Goal: Task Accomplishment & Management: Use online tool/utility

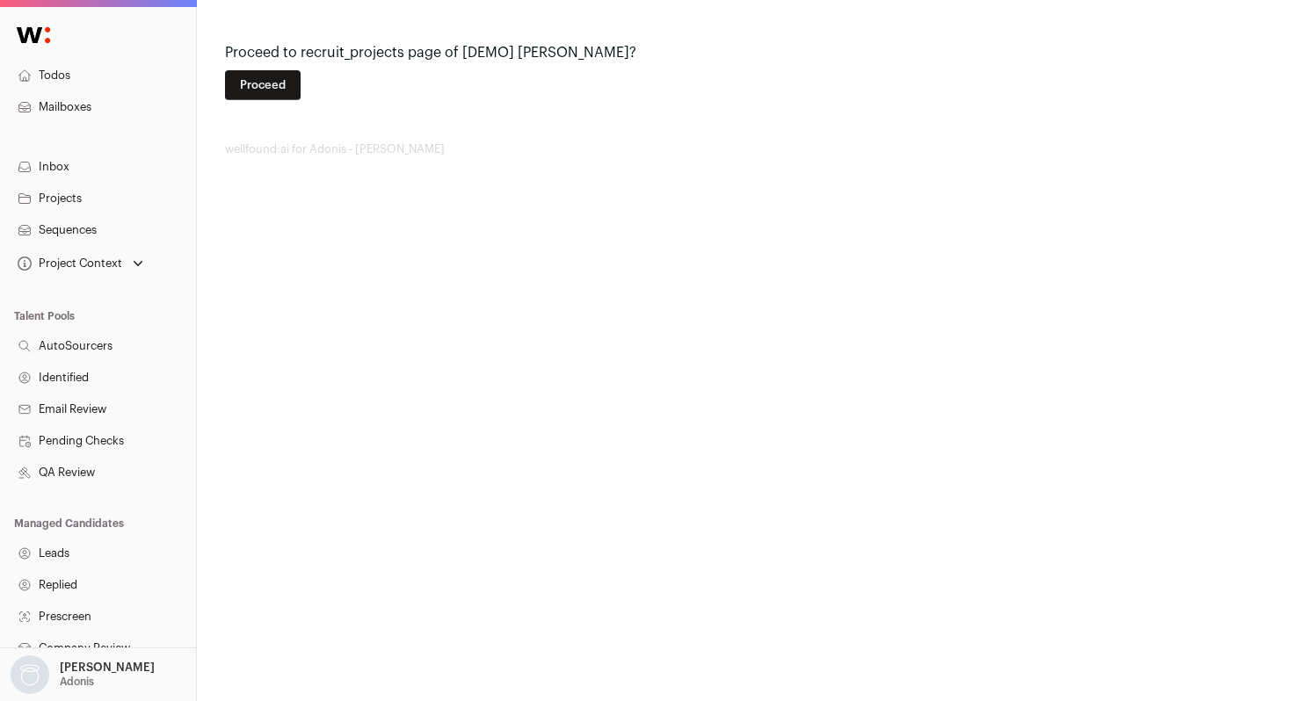
click at [268, 74] on button "Proceed" at bounding box center [263, 85] width 76 height 30
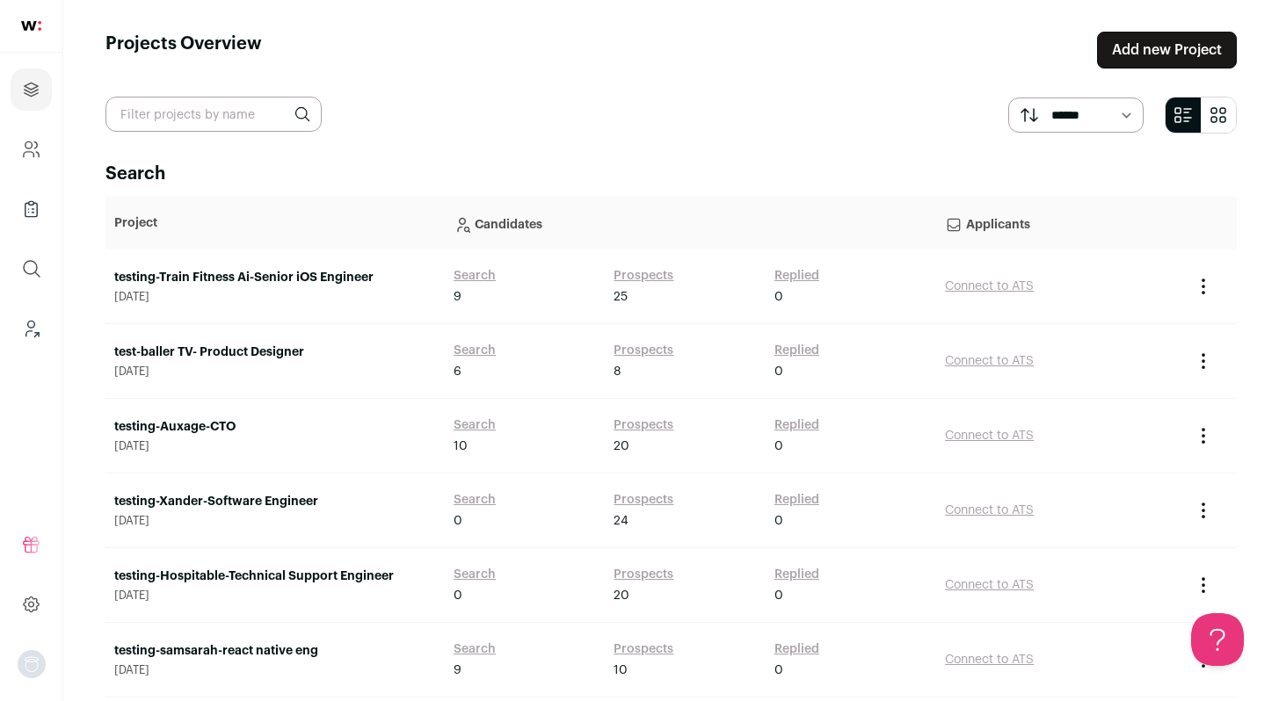
click at [301, 275] on link "testing-Train Fitness Ai-Senior iOS Engineer" at bounding box center [275, 278] width 322 height 18
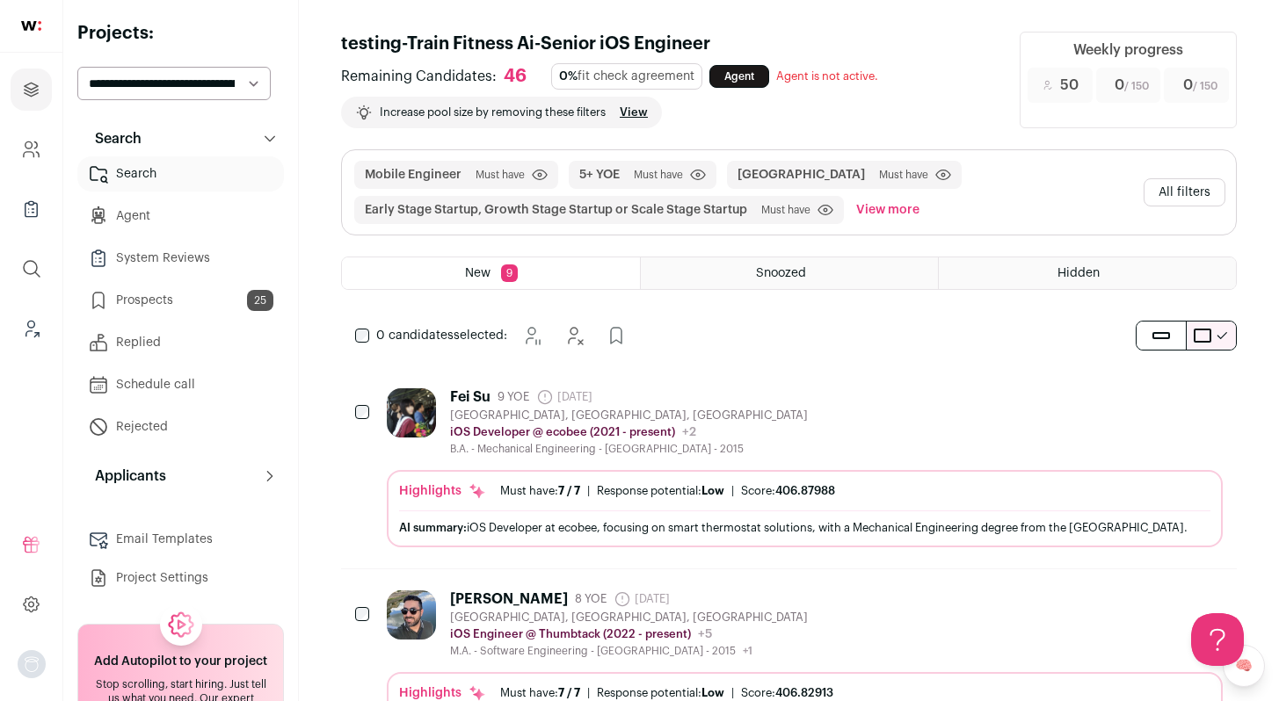
click at [171, 299] on link "Prospects 25" at bounding box center [180, 300] width 207 height 35
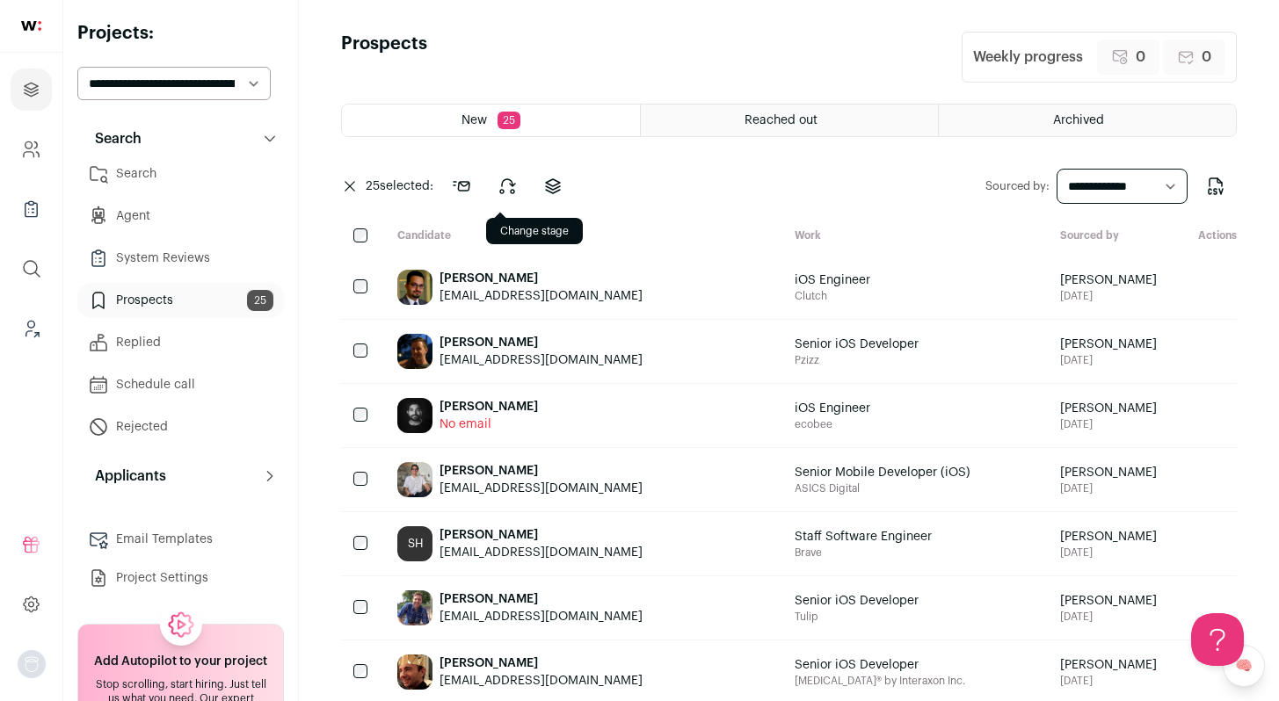
click at [501, 189] on icon at bounding box center [507, 186] width 21 height 21
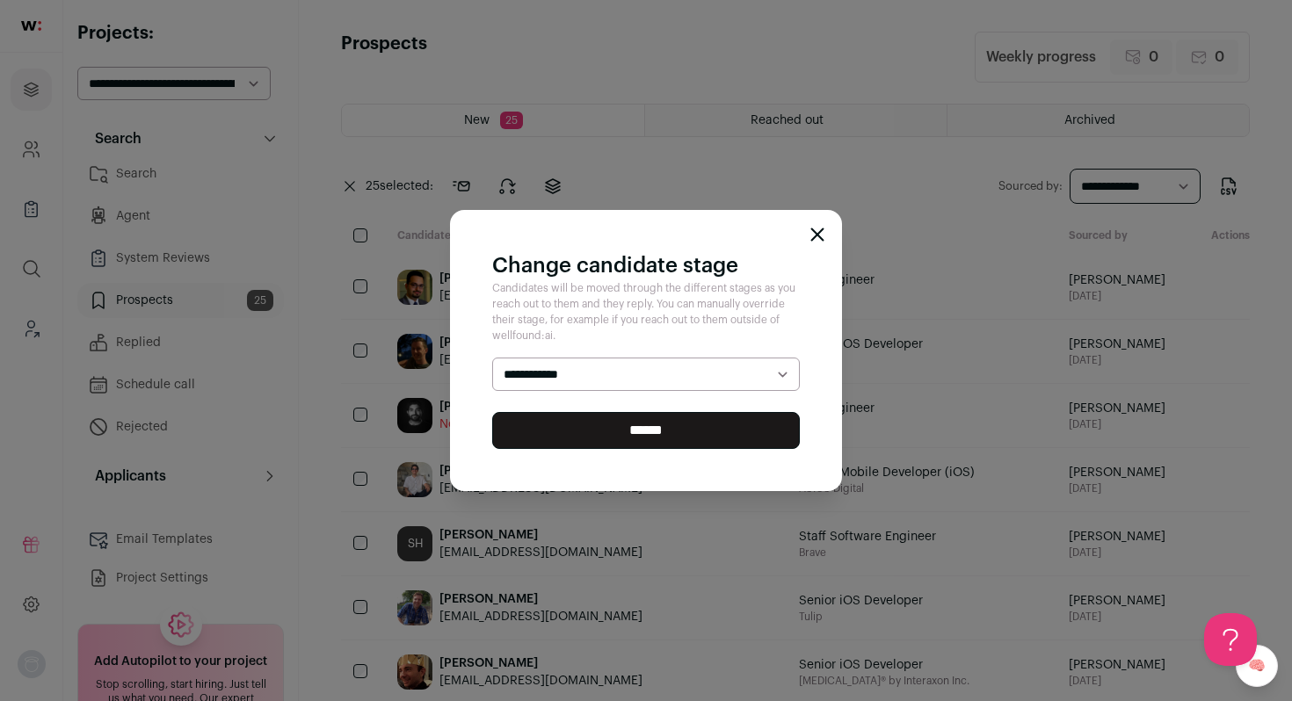
click at [566, 363] on select "**********" at bounding box center [646, 374] width 308 height 33
select select "********"
click at [492, 358] on select "**********" at bounding box center [646, 374] width 308 height 33
click at [576, 440] on input "******" at bounding box center [646, 430] width 308 height 37
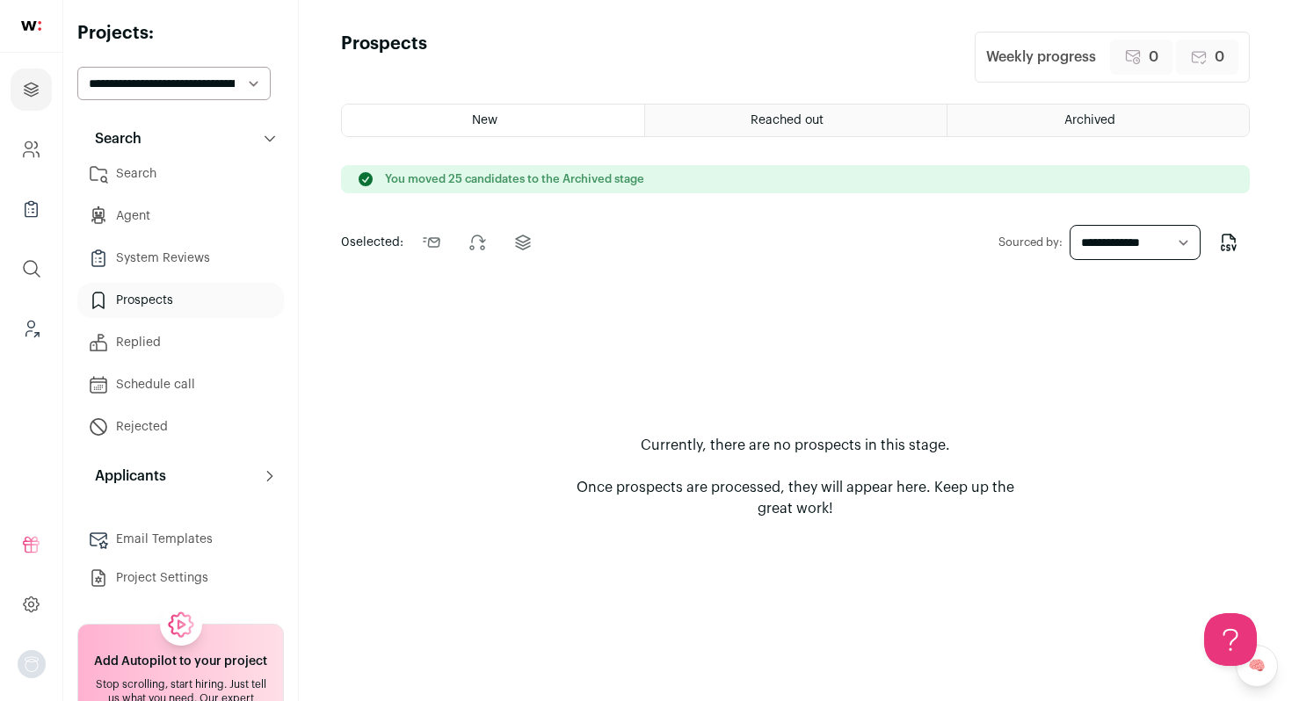
click at [191, 176] on link "Search" at bounding box center [180, 173] width 207 height 35
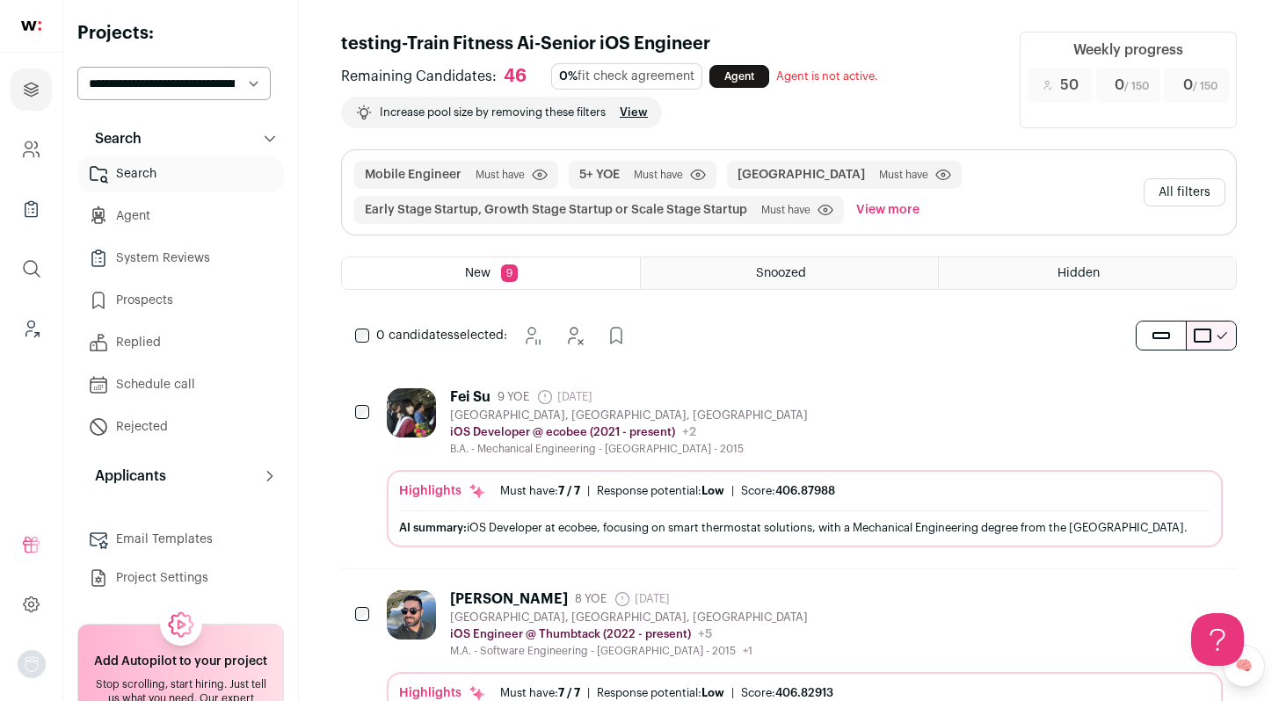
click at [1172, 188] on button "All filters" at bounding box center [1185, 192] width 82 height 28
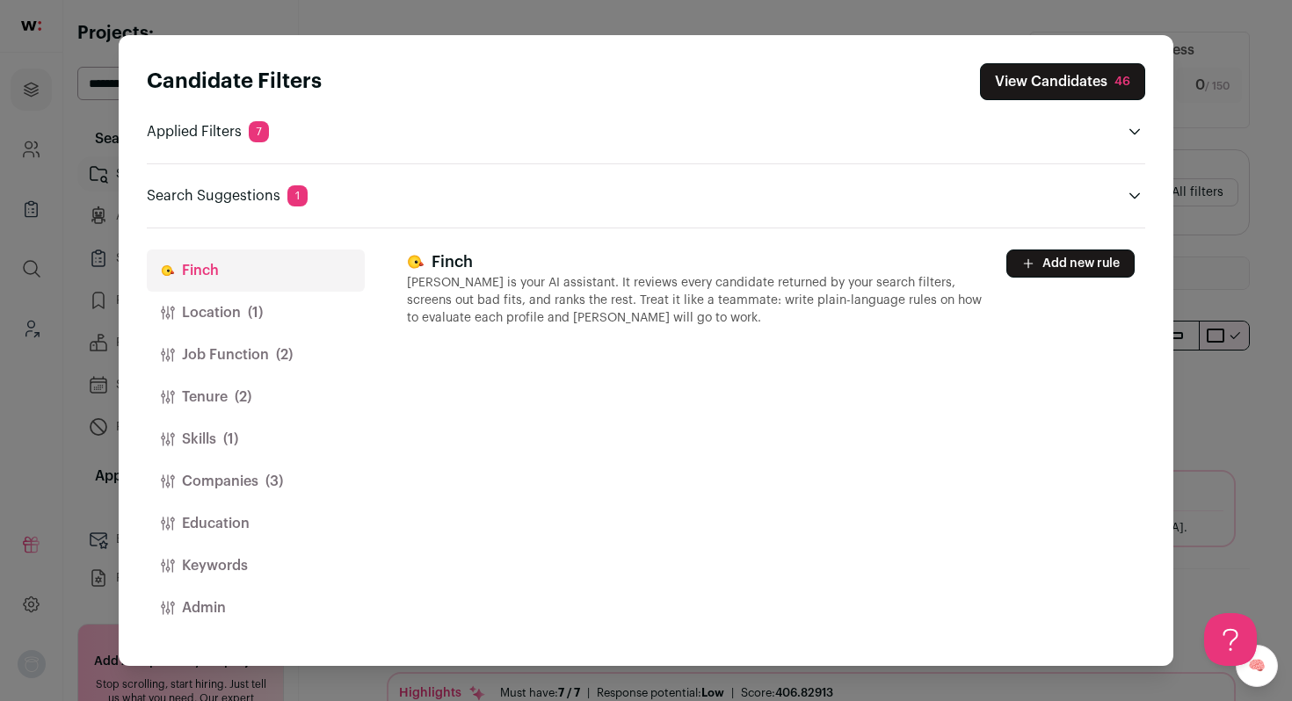
click at [249, 316] on span "(1)" at bounding box center [255, 312] width 15 height 21
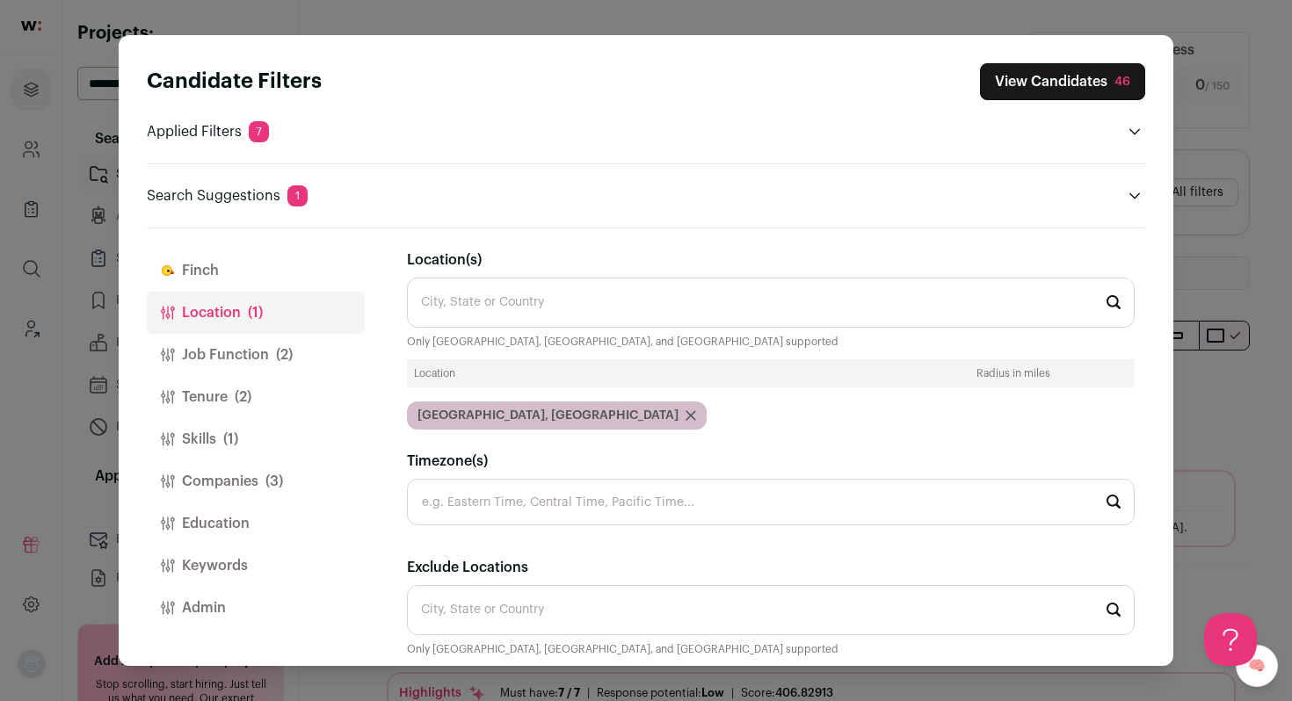
click at [231, 372] on button "Job Function (2)" at bounding box center [256, 355] width 218 height 42
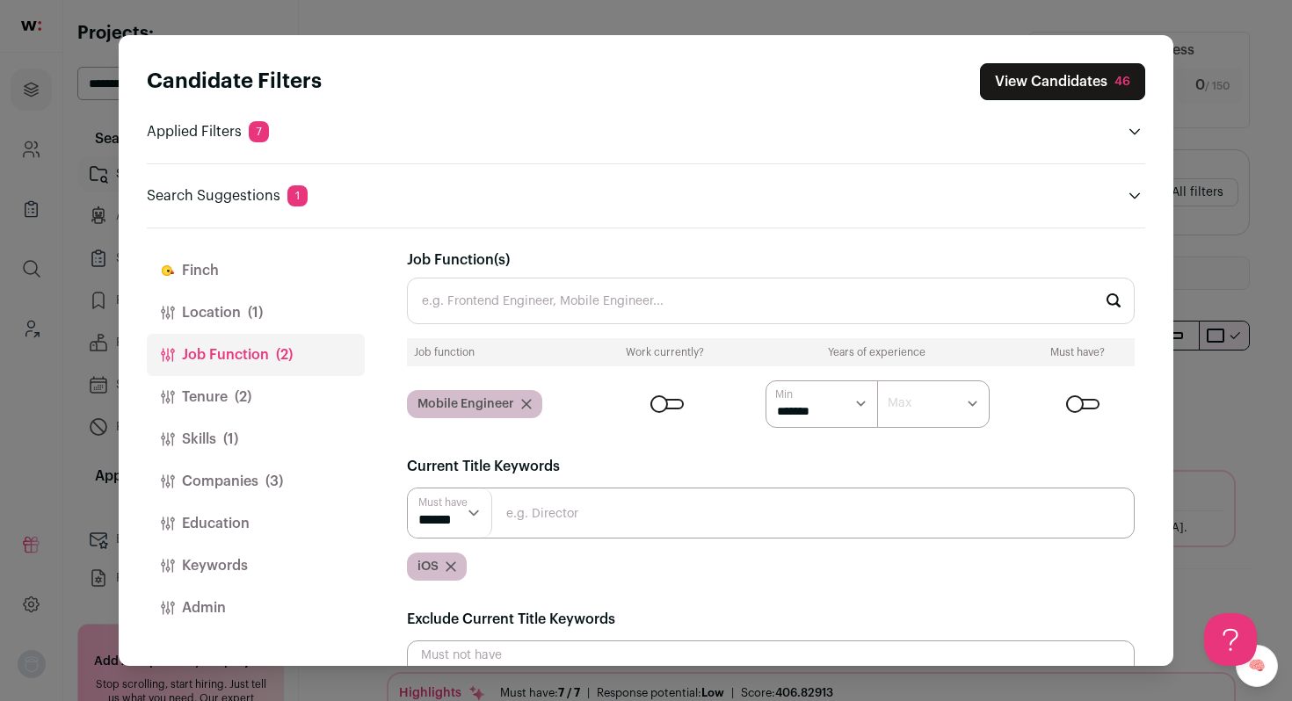
click at [222, 394] on button "Tenure (2)" at bounding box center [256, 397] width 218 height 42
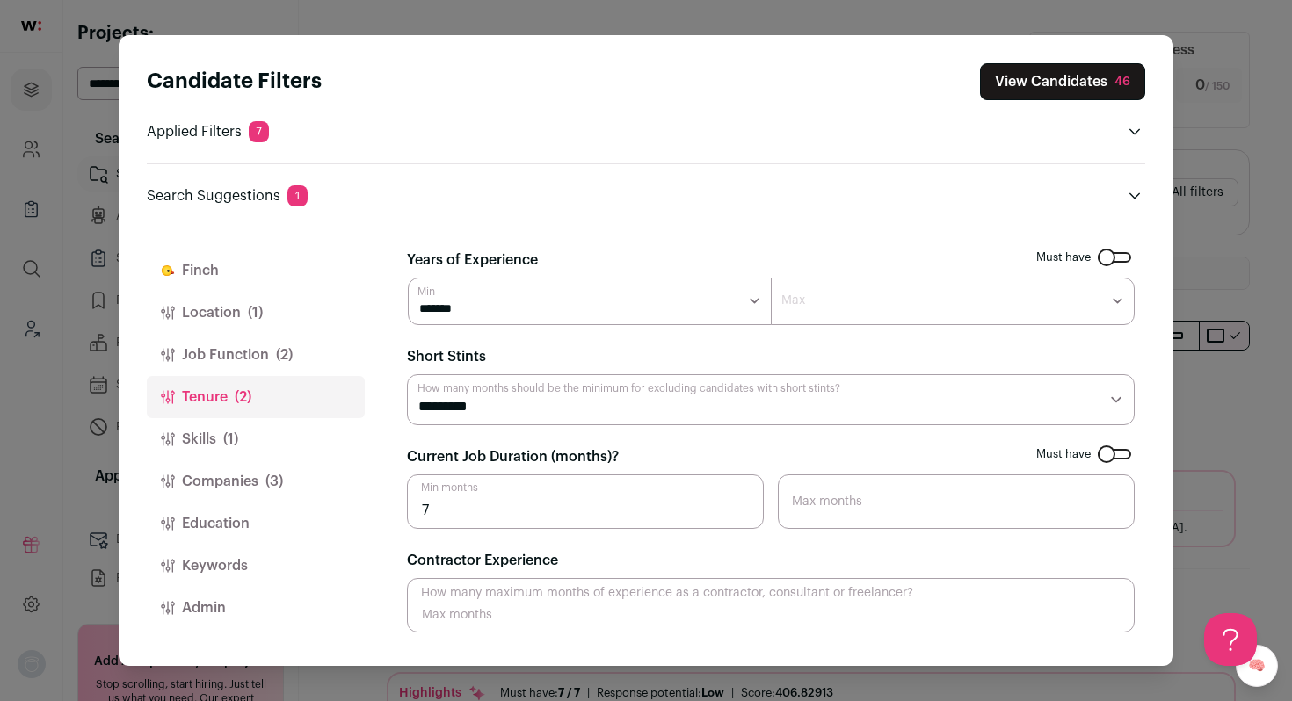
click at [232, 441] on span "(1)" at bounding box center [230, 439] width 15 height 21
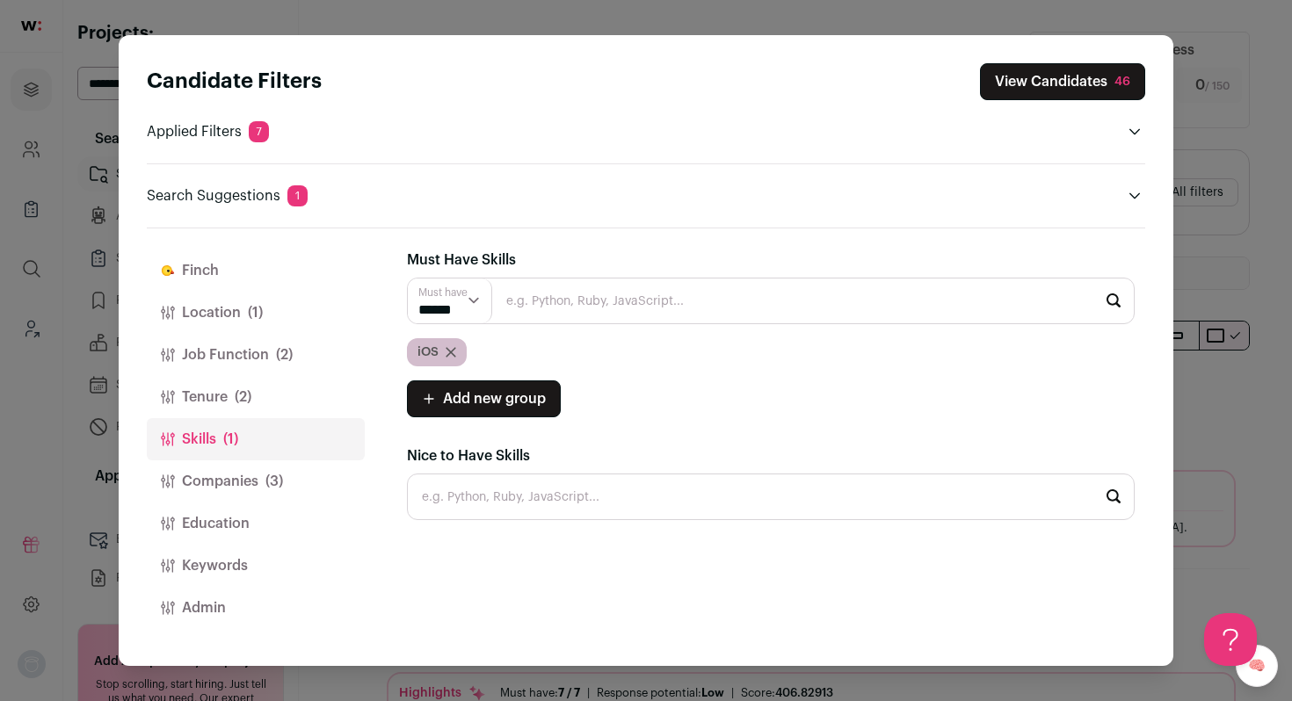
click at [237, 488] on button "Companies (3)" at bounding box center [256, 482] width 218 height 42
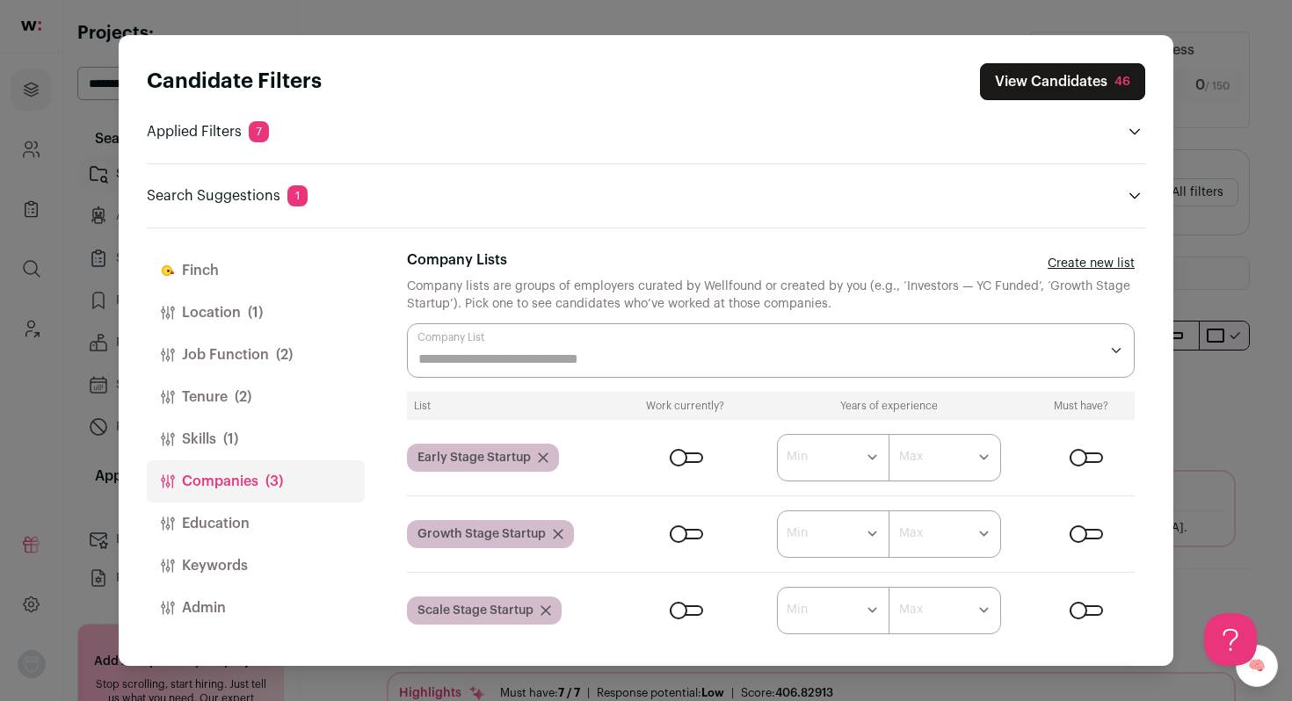
click at [1226, 279] on div "Candidate Filters View Candidates 46 Applied Filters 7 Mobile Engineer Must hav…" at bounding box center [646, 350] width 1292 height 701
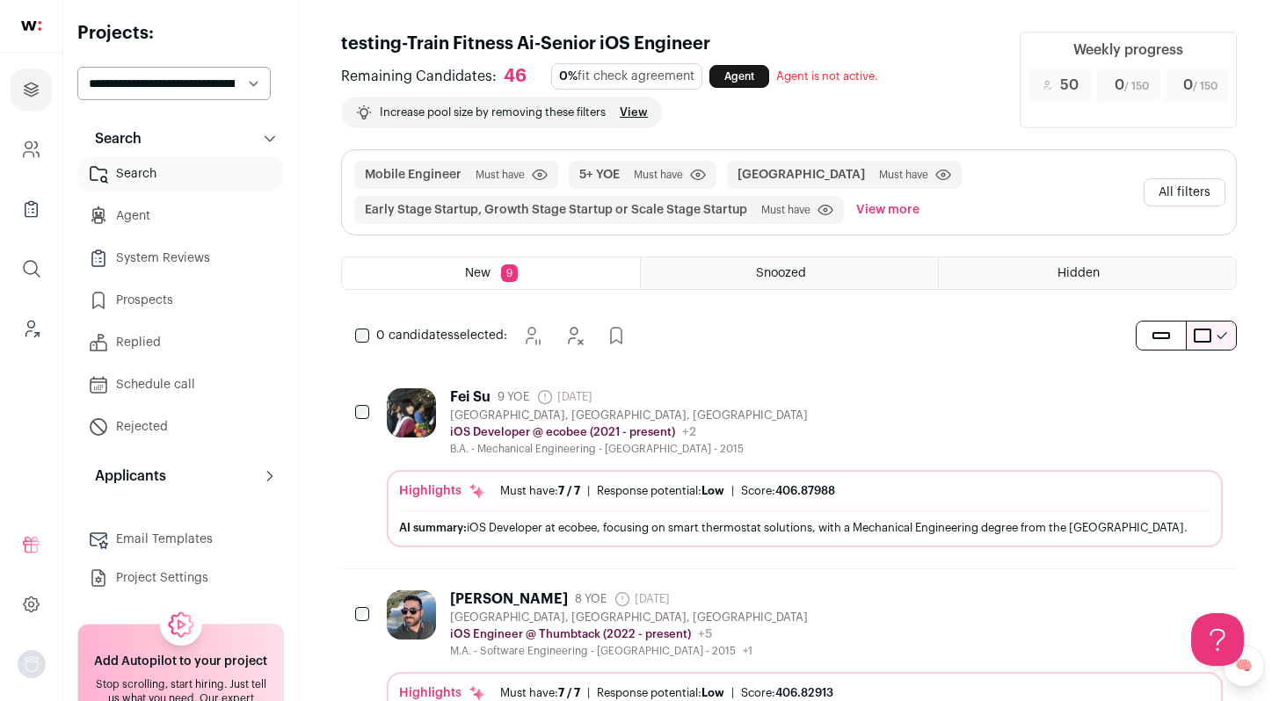
click at [766, 424] on div "Fei Su 9 YOE 16 days ago Admin only. The last time the profile was scraped. Tor…" at bounding box center [805, 423] width 836 height 68
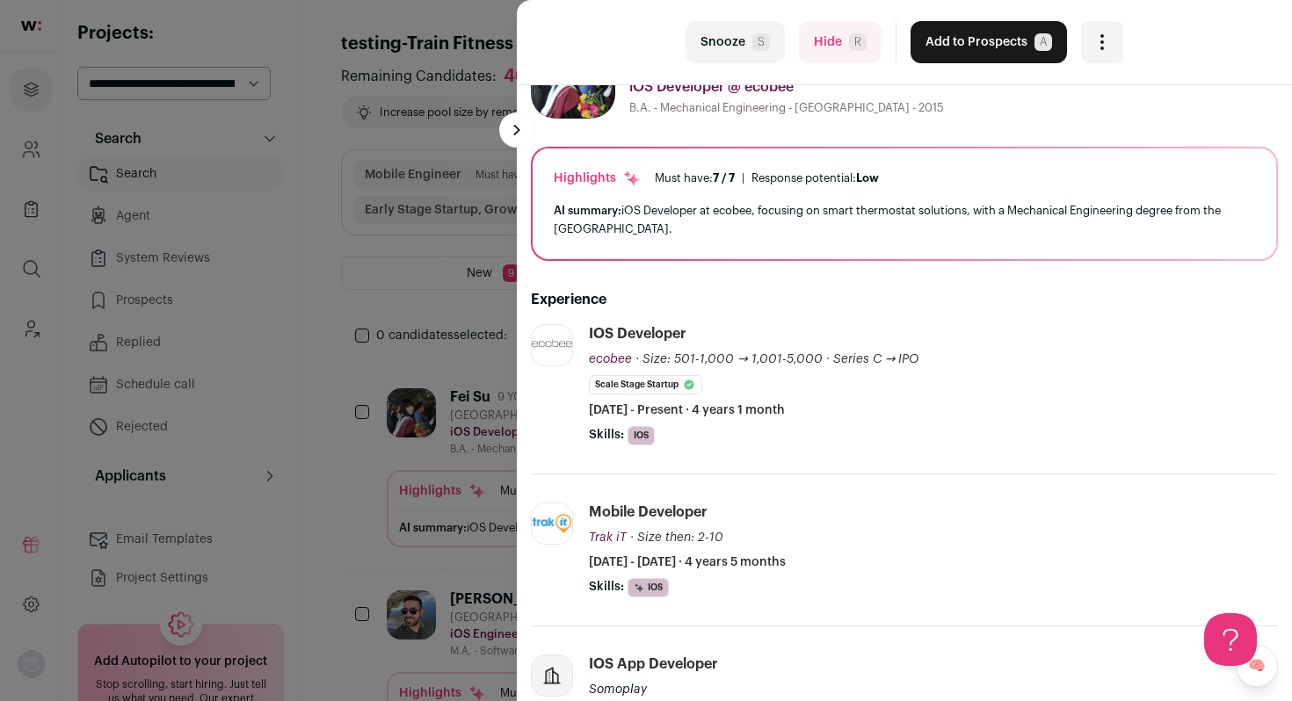
scroll to position [74, 0]
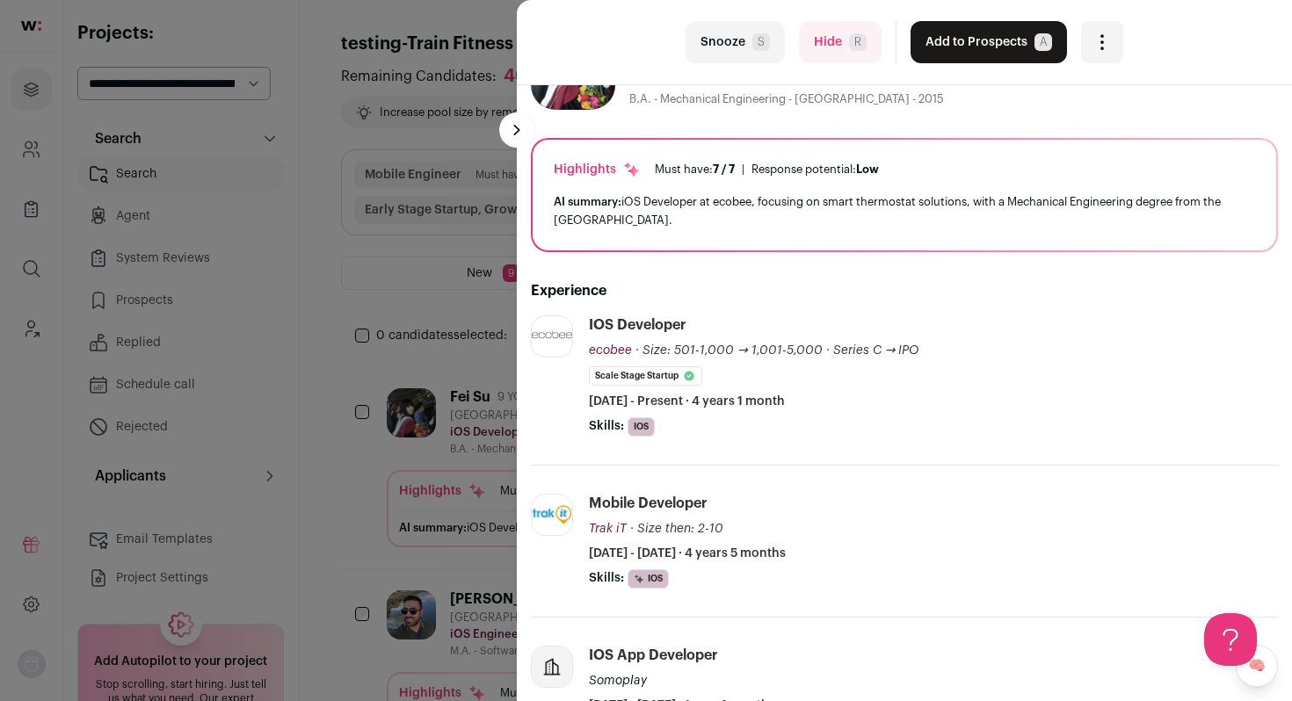
click at [810, 35] on button "Hide R" at bounding box center [840, 42] width 83 height 42
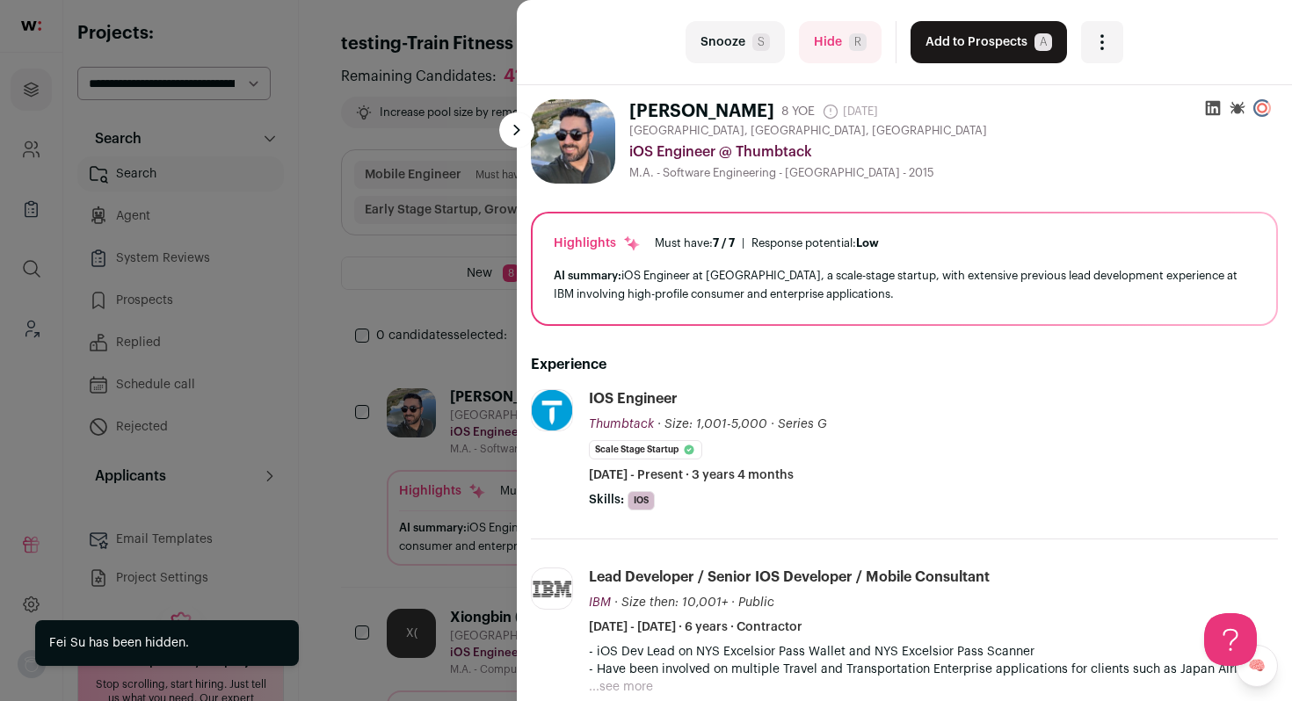
click at [1002, 38] on button "Add to Prospects A" at bounding box center [989, 42] width 156 height 42
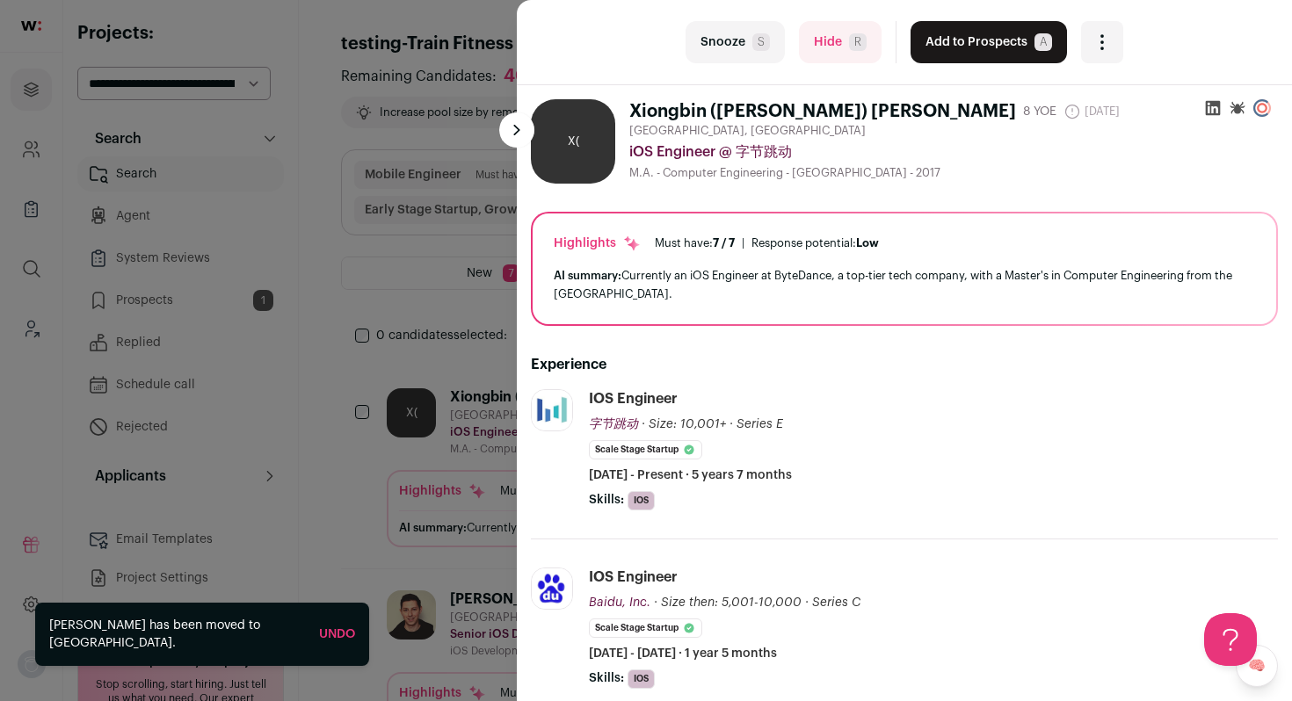
click at [1002, 38] on button "Add to Prospects A" at bounding box center [989, 42] width 156 height 42
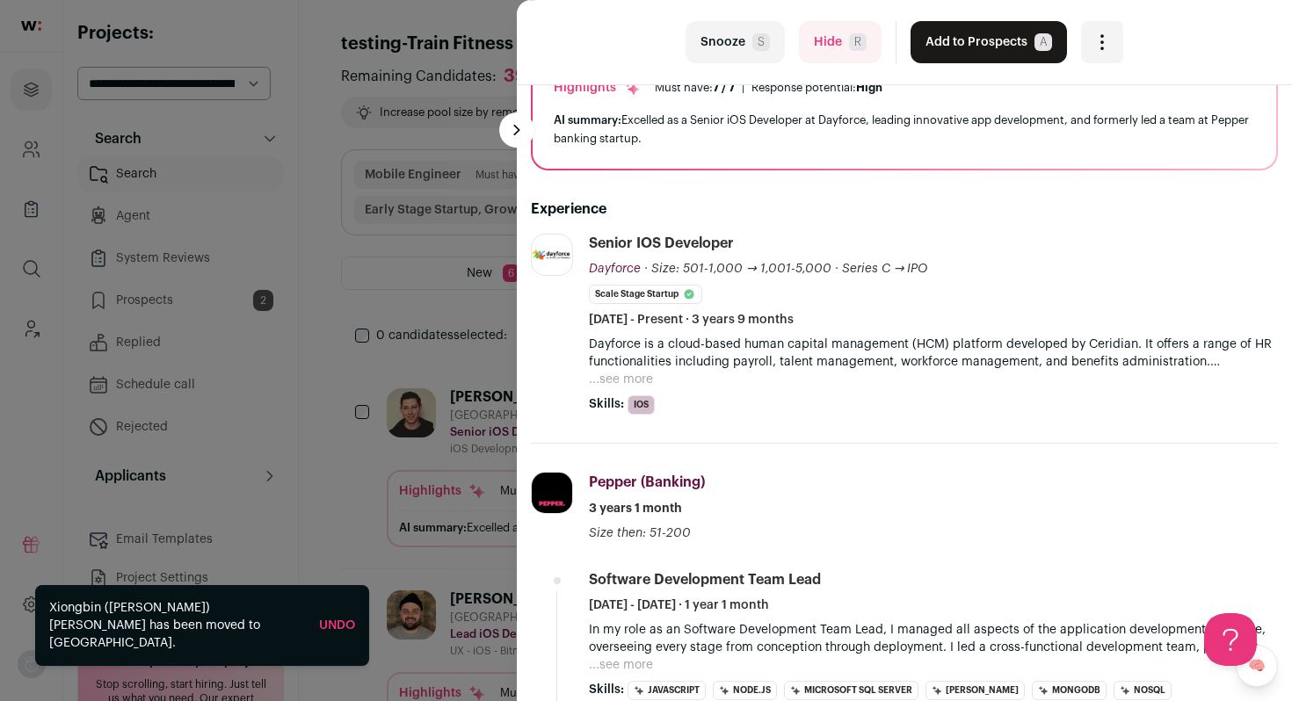
scroll to position [163, 0]
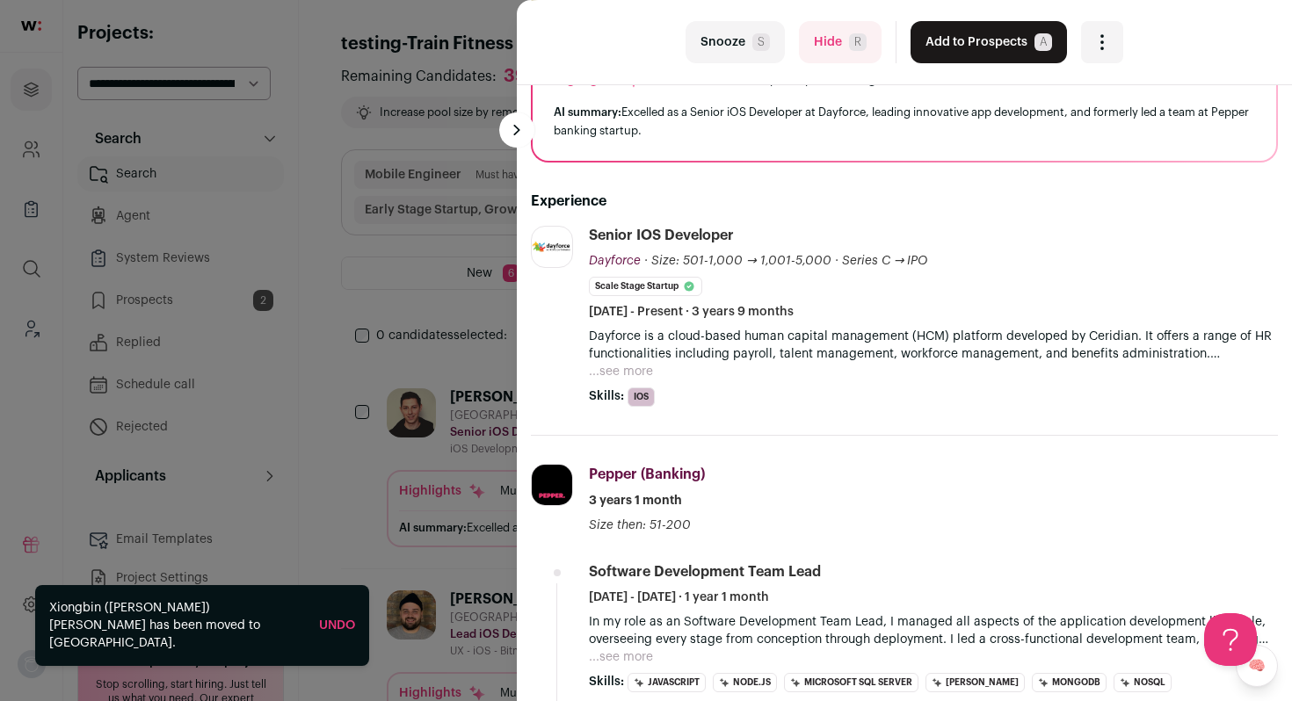
click at [977, 35] on button "Add to Prospects A" at bounding box center [989, 42] width 156 height 42
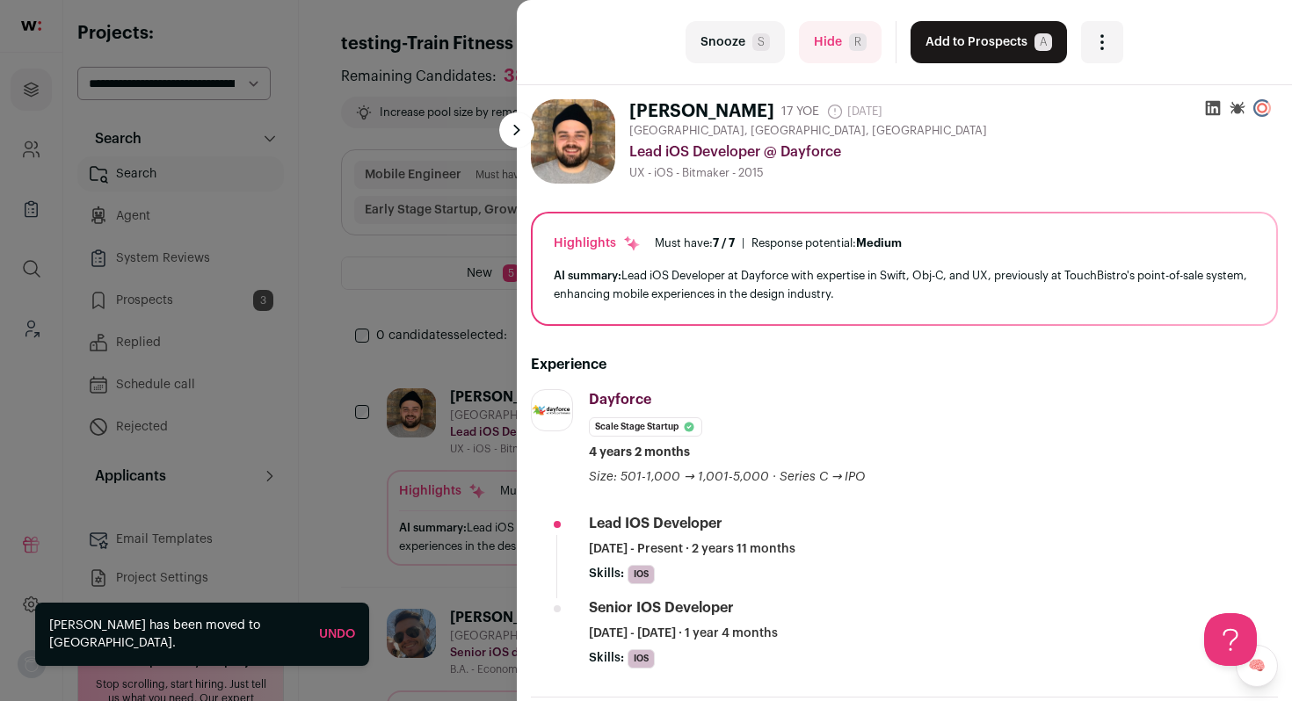
click at [977, 37] on button "Add to Prospects A" at bounding box center [989, 42] width 156 height 42
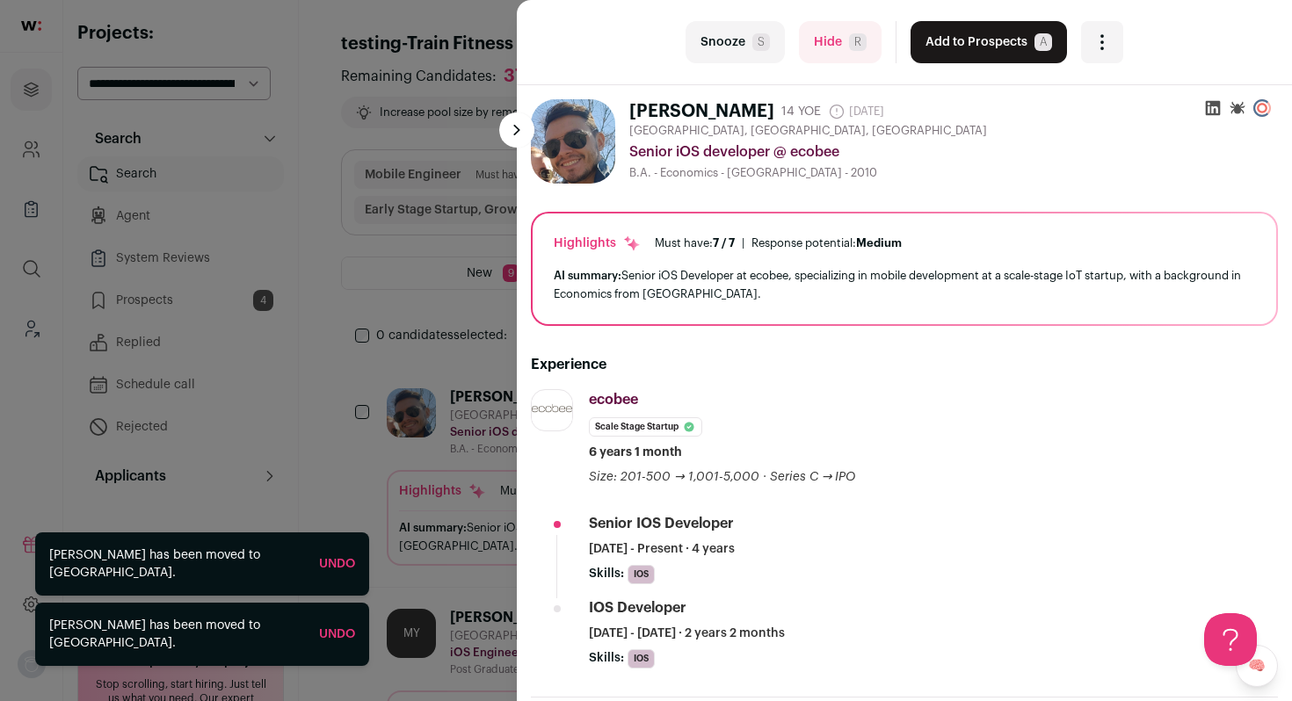
click at [849, 43] on span "R" at bounding box center [858, 42] width 18 height 18
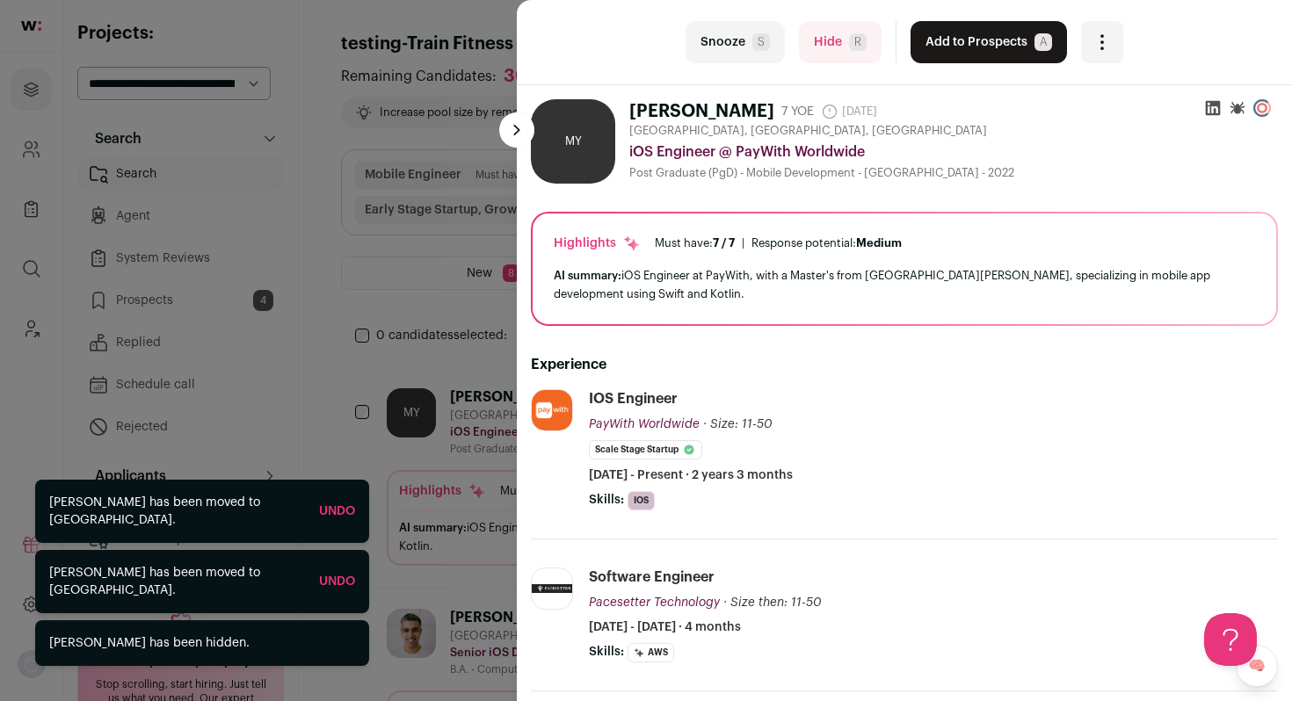
click at [832, 48] on button "Hide R" at bounding box center [840, 42] width 83 height 42
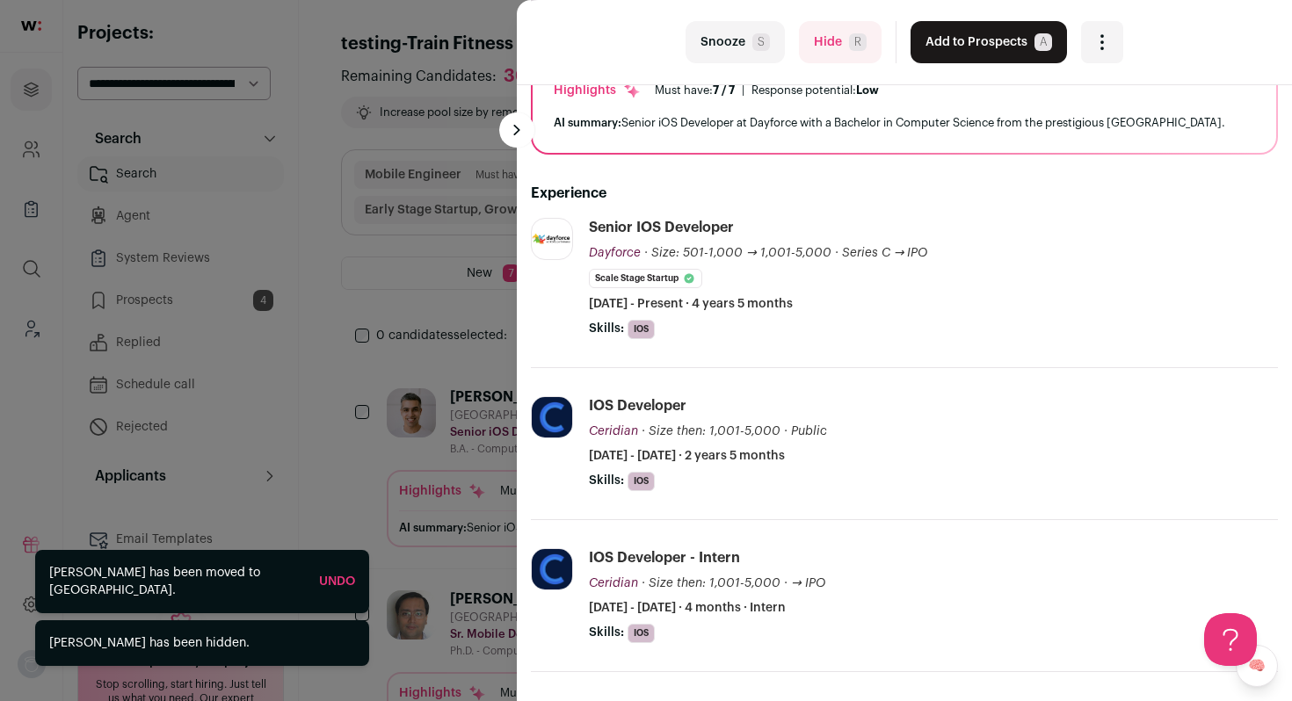
scroll to position [162, 0]
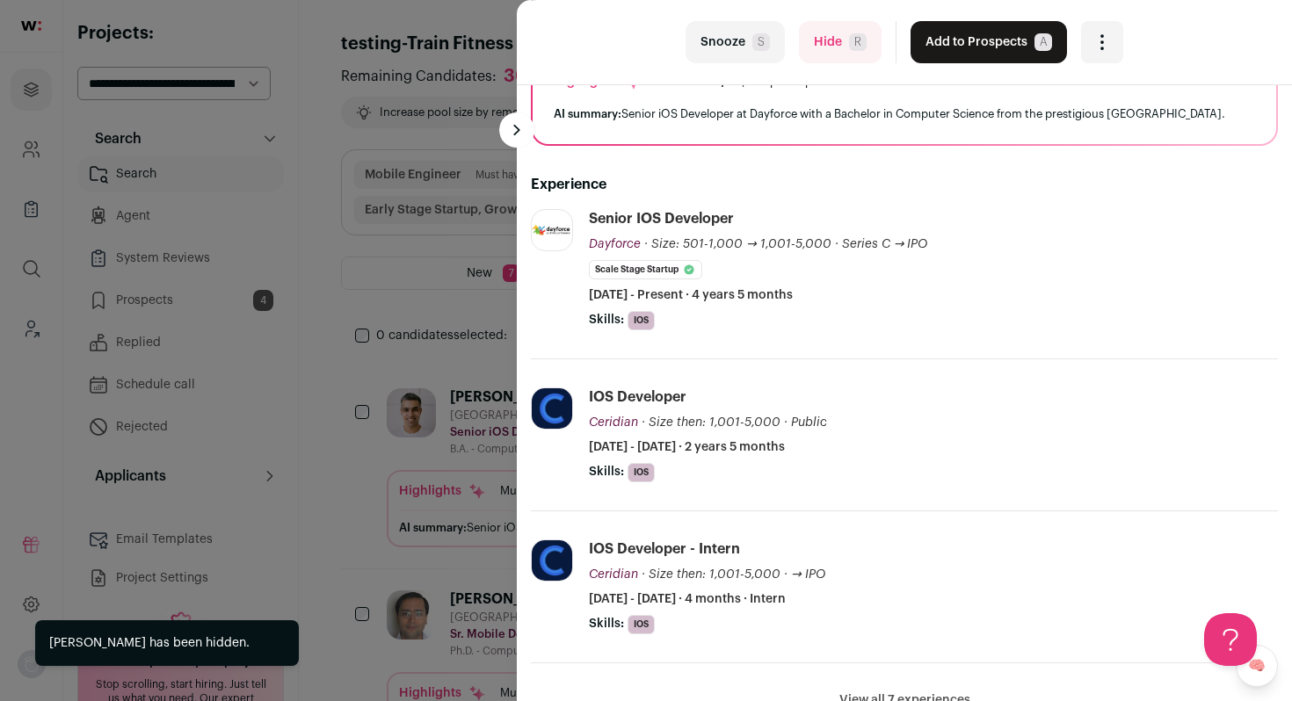
click at [833, 48] on button "Hide R" at bounding box center [840, 42] width 83 height 42
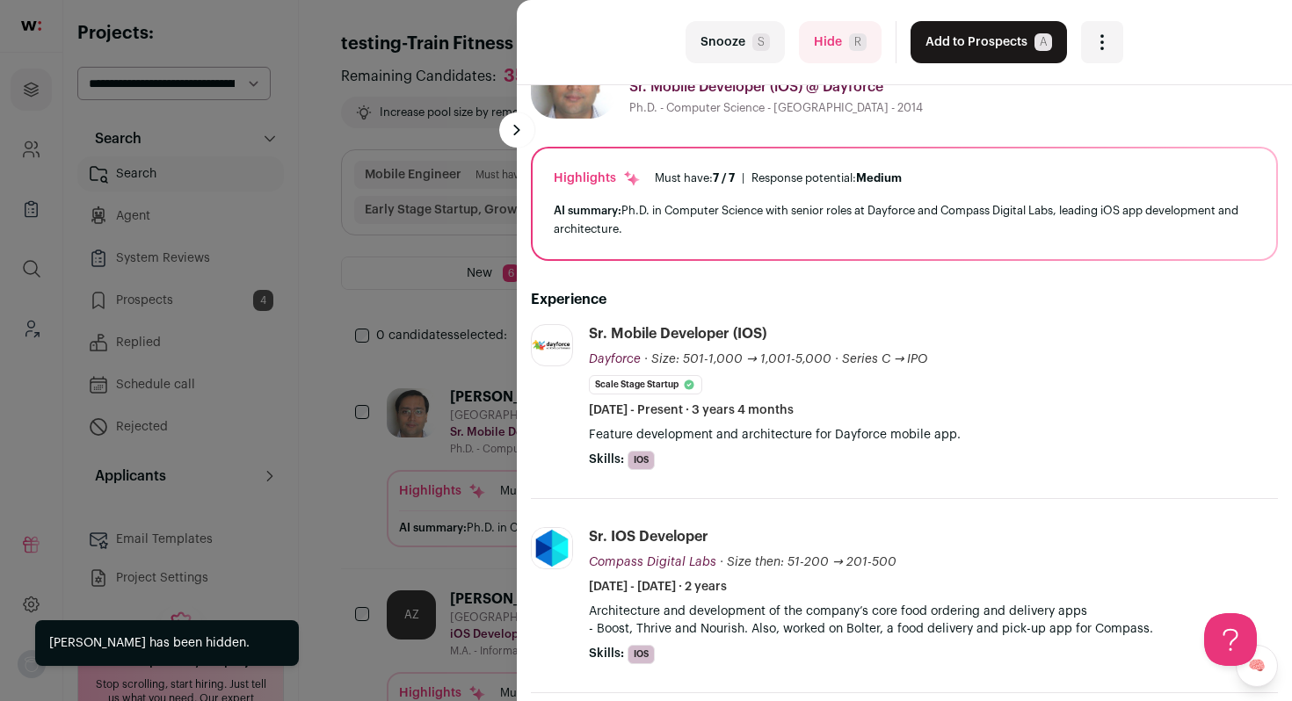
scroll to position [74, 0]
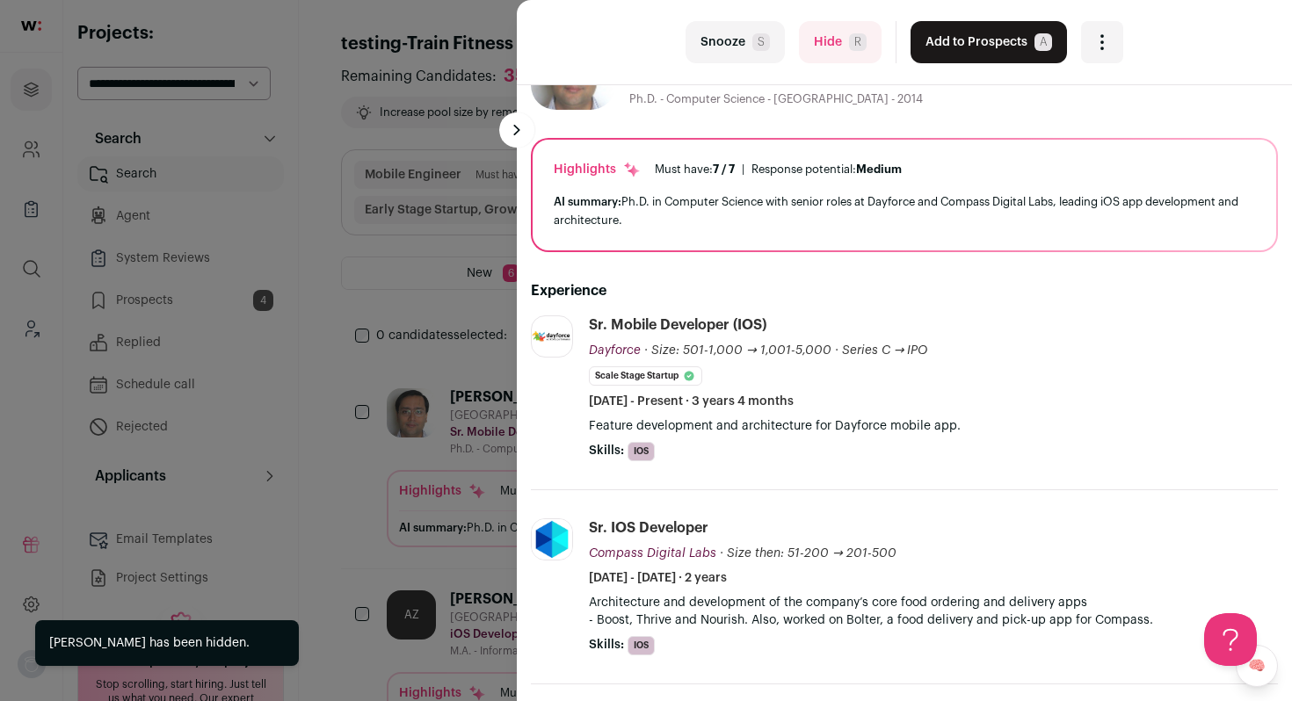
click at [1036, 25] on button "Add to Prospects A" at bounding box center [989, 42] width 156 height 42
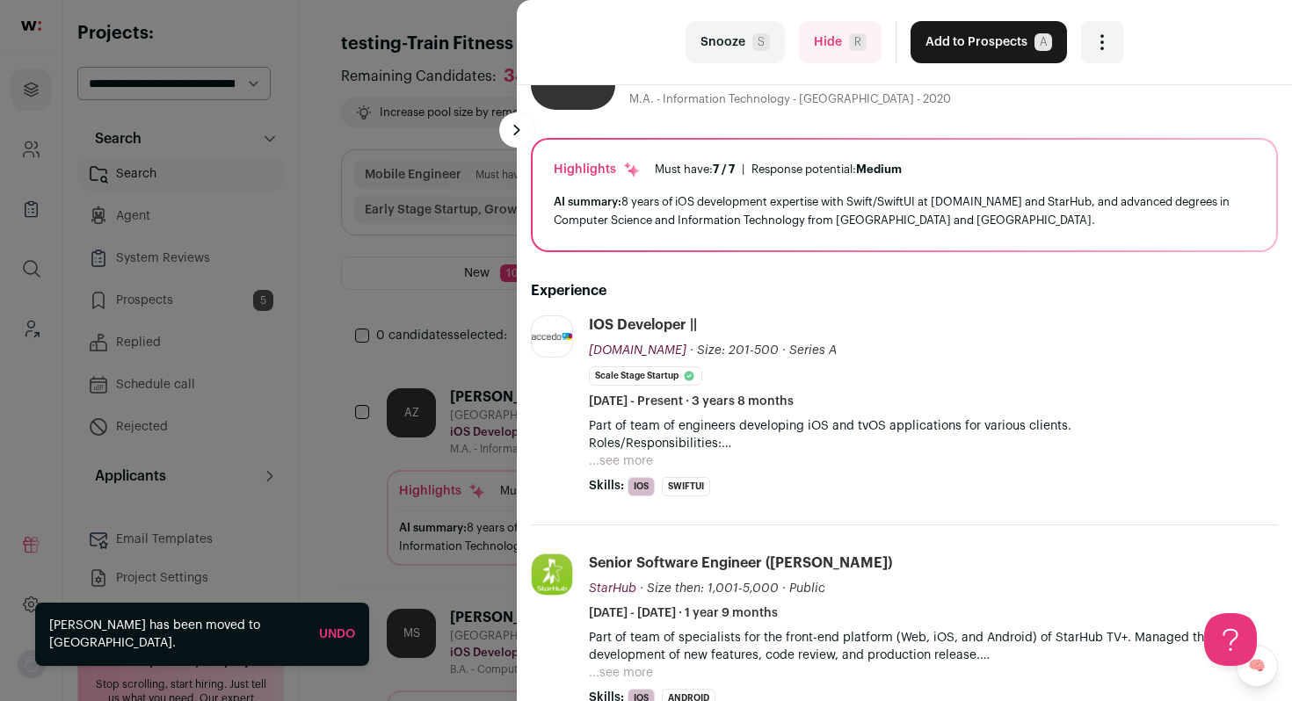
click at [1036, 25] on button "Add to Prospects A" at bounding box center [989, 42] width 156 height 42
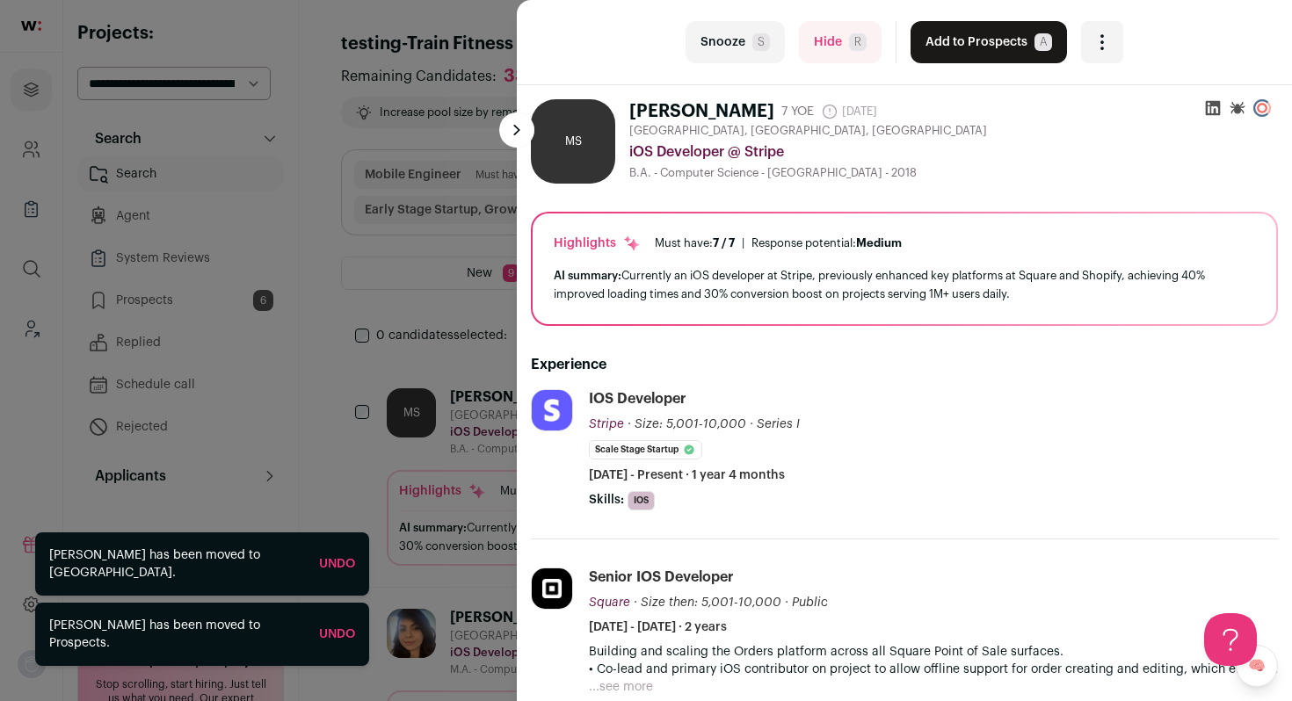
click at [1036, 25] on button "Add to Prospects A" at bounding box center [989, 42] width 156 height 42
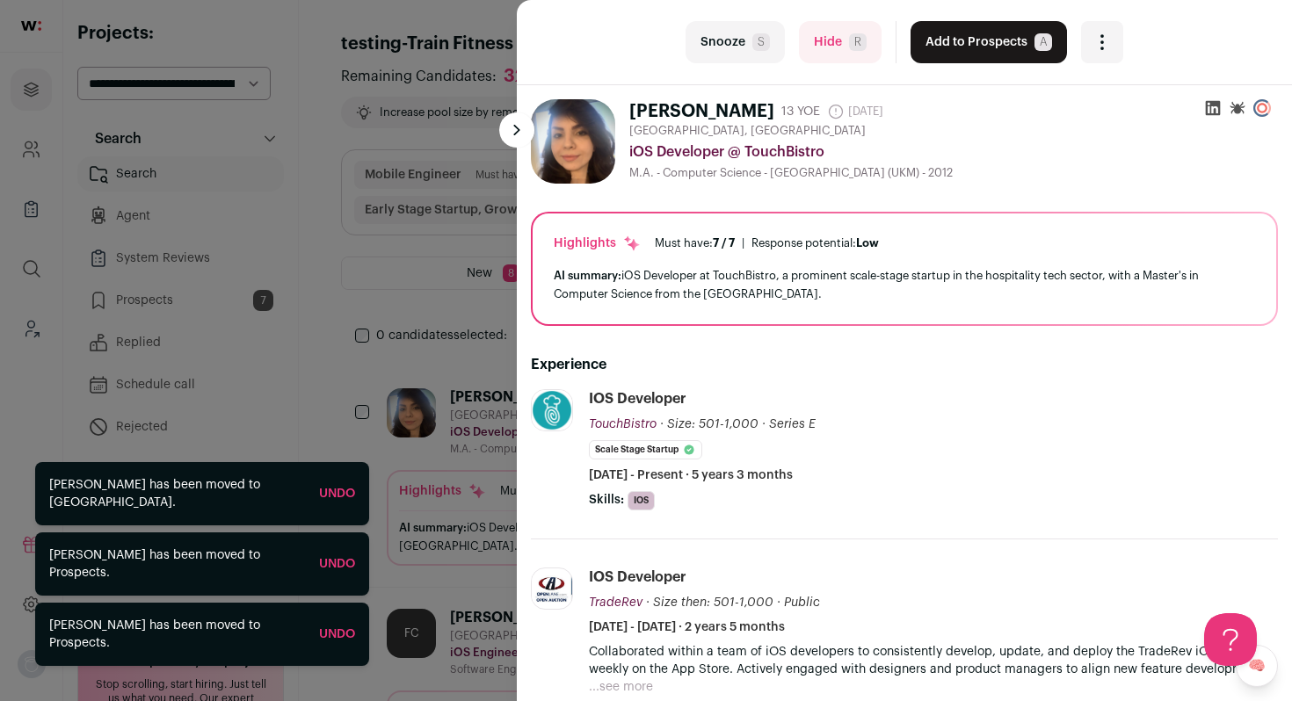
click at [1036, 25] on button "Add to Prospects A" at bounding box center [989, 42] width 156 height 42
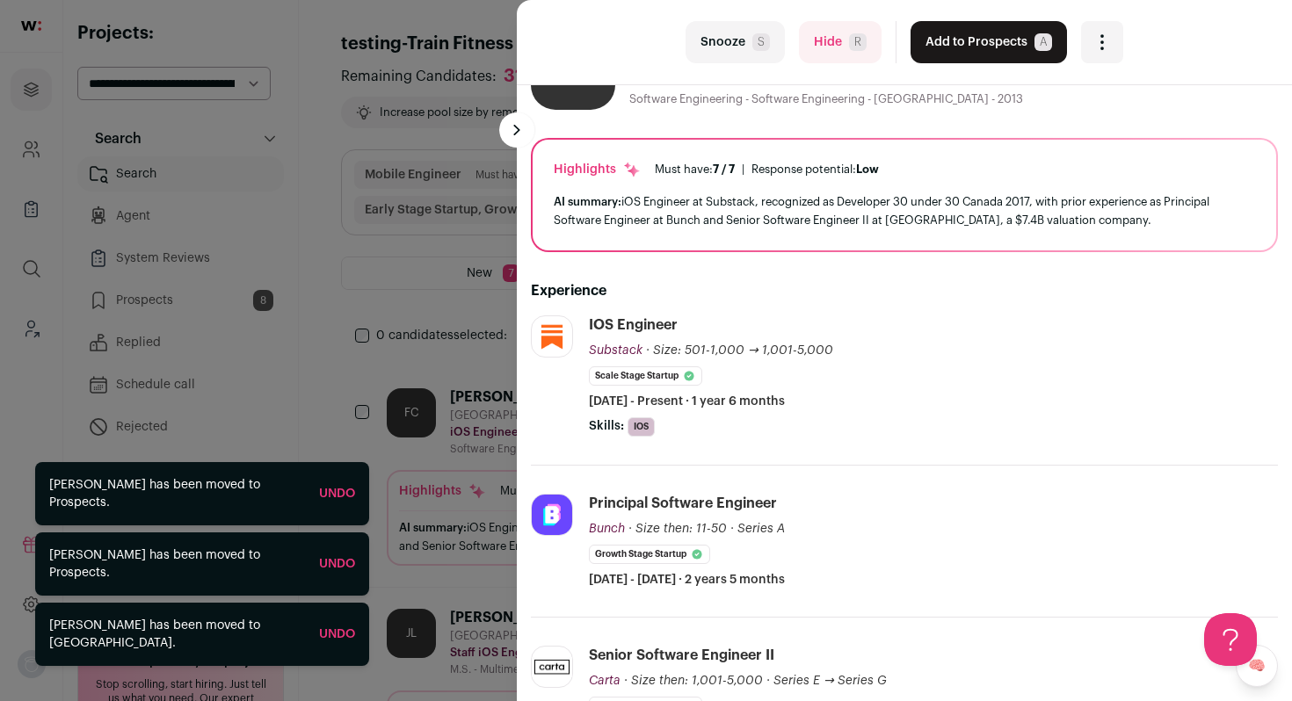
click at [1036, 25] on button "Add to Prospects A" at bounding box center [989, 42] width 156 height 42
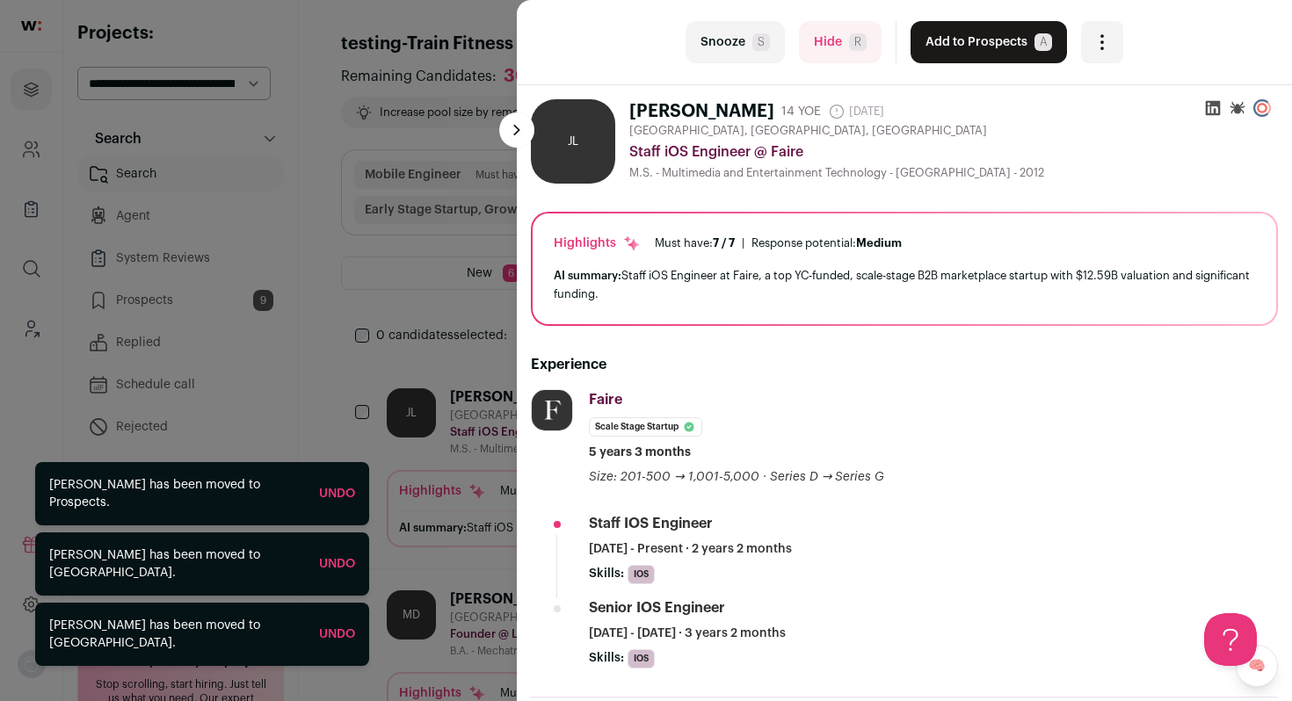
click at [1036, 25] on button "Add to Prospects A" at bounding box center [989, 42] width 156 height 42
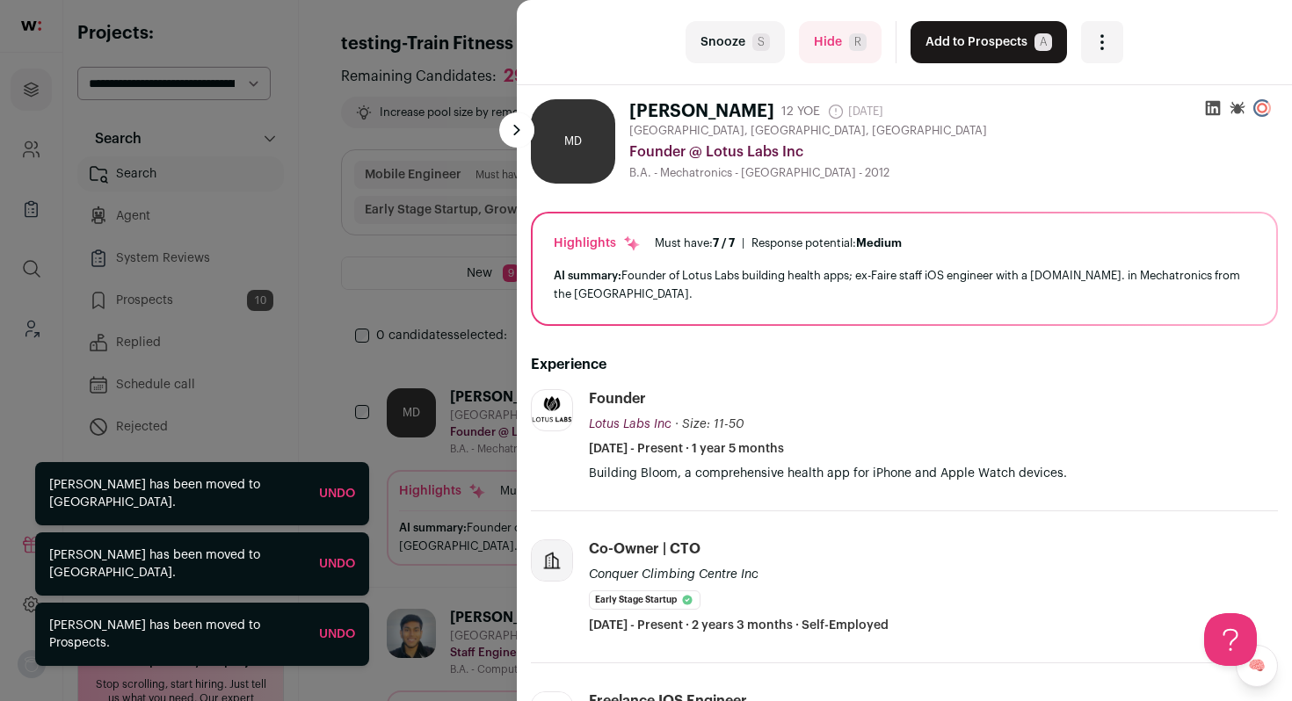
click at [849, 43] on span "R" at bounding box center [858, 42] width 18 height 18
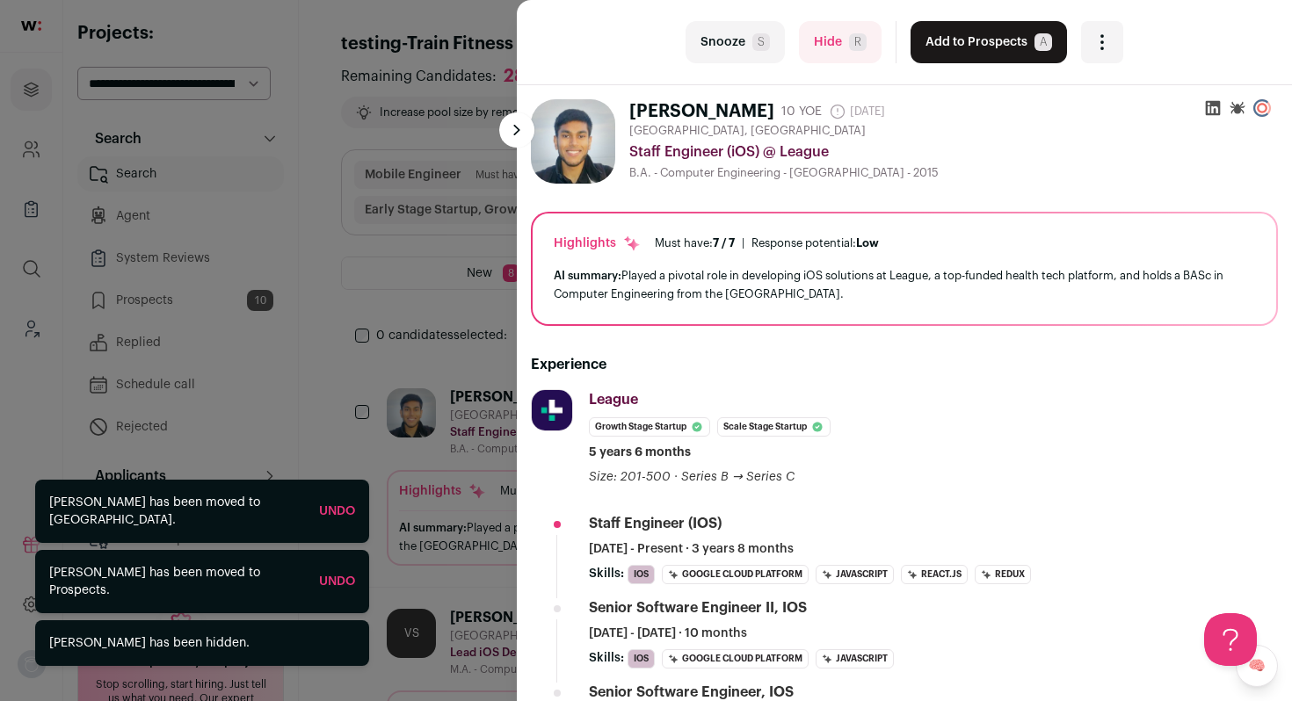
click at [849, 43] on span "R" at bounding box center [858, 42] width 18 height 18
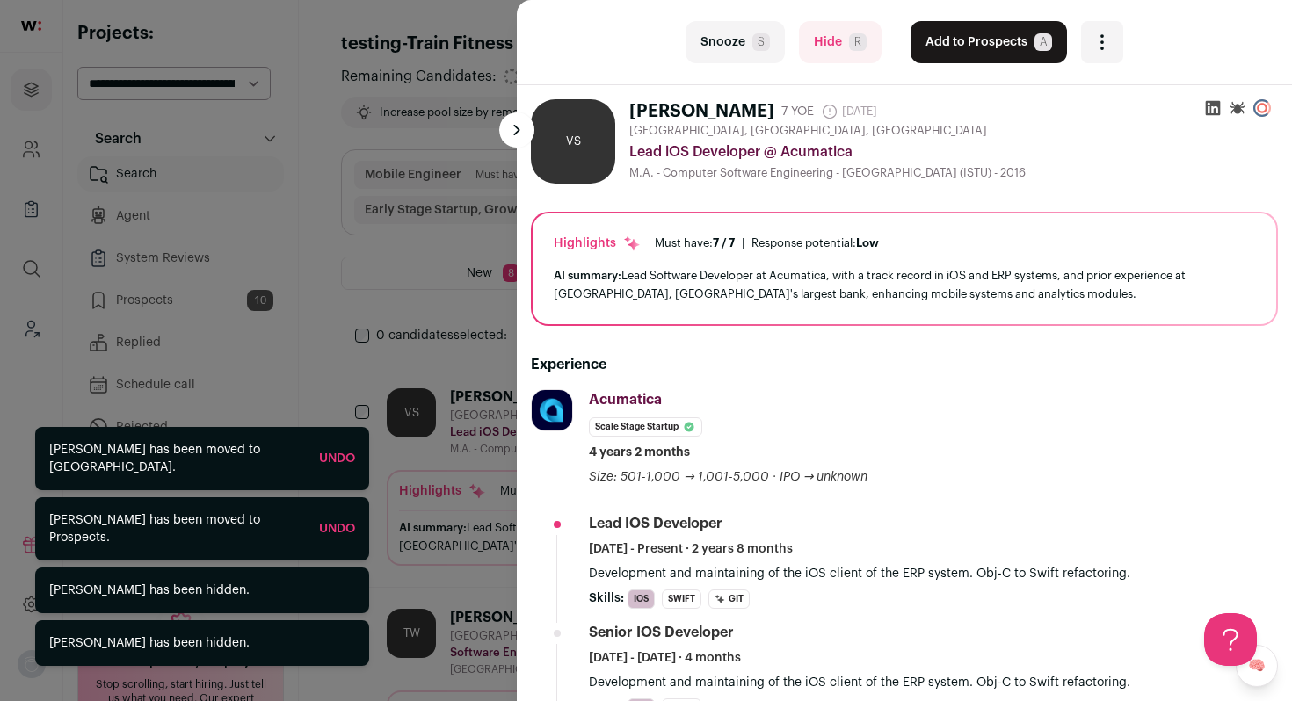
click at [959, 28] on button "Add to Prospects A" at bounding box center [989, 42] width 156 height 42
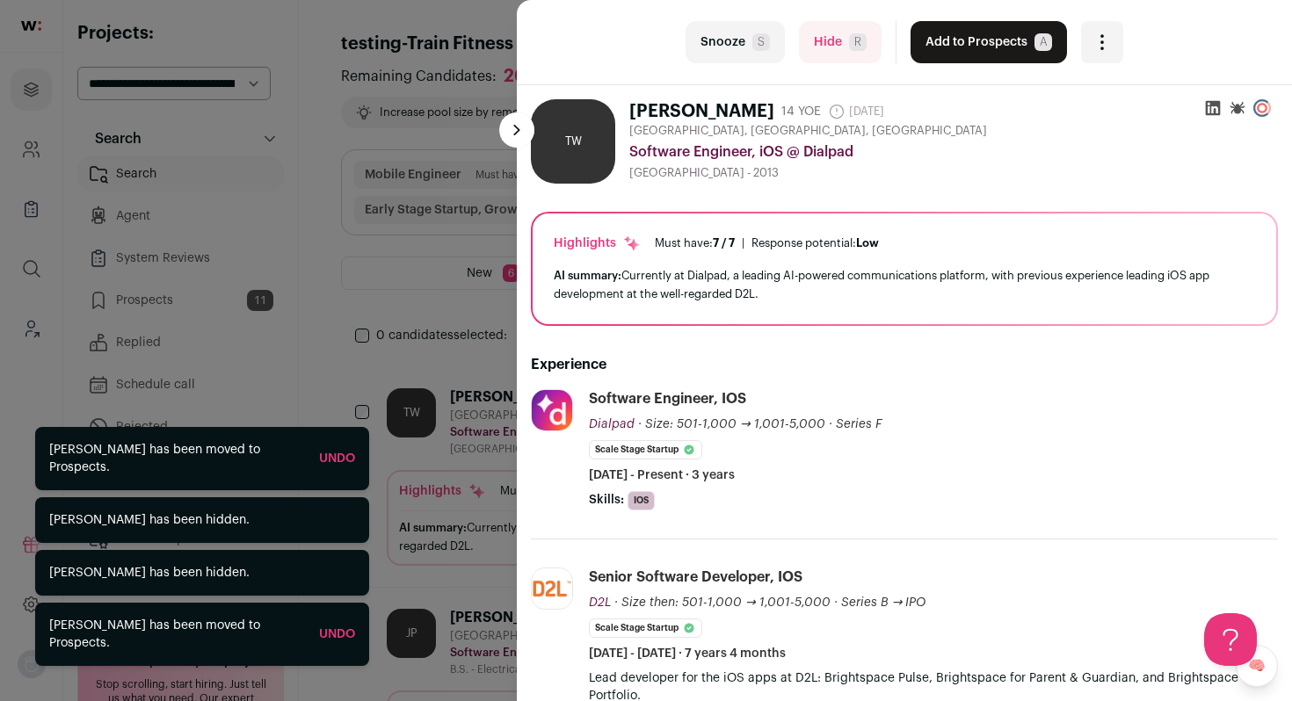
click at [959, 29] on button "Add to Prospects A" at bounding box center [989, 42] width 156 height 42
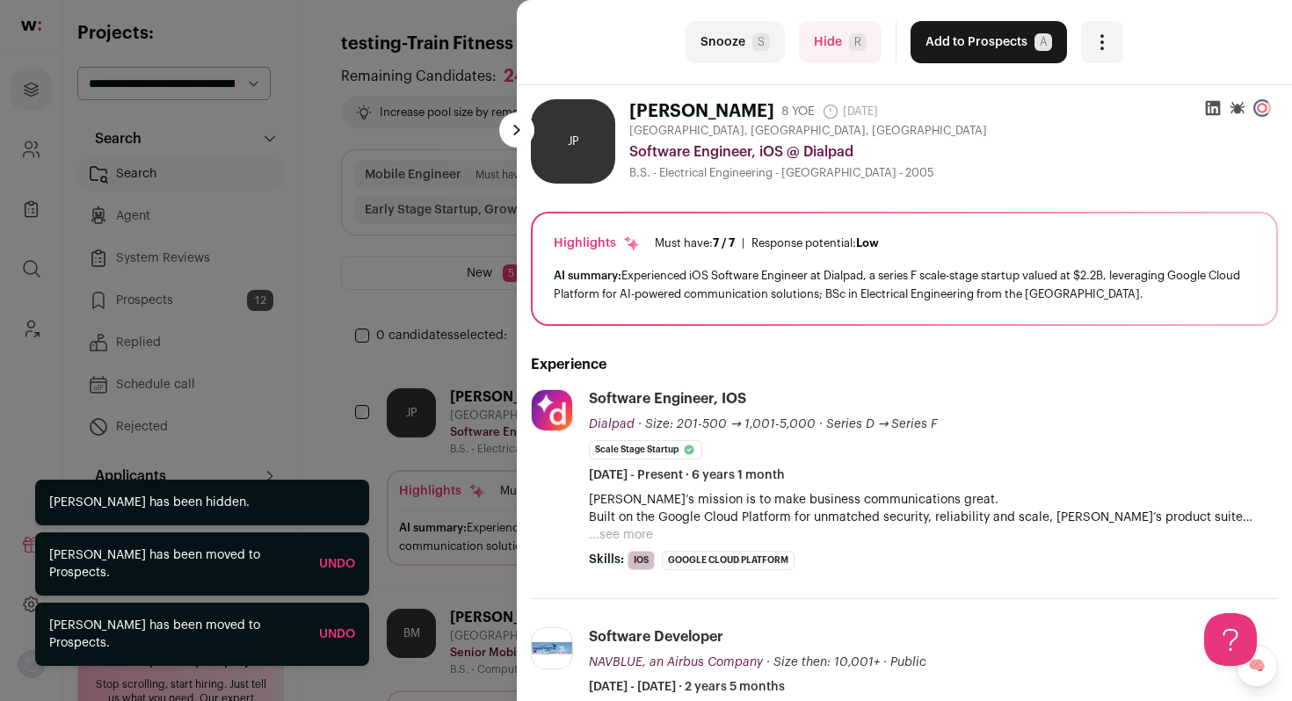
click at [959, 29] on button "Add to Prospects A" at bounding box center [989, 42] width 156 height 42
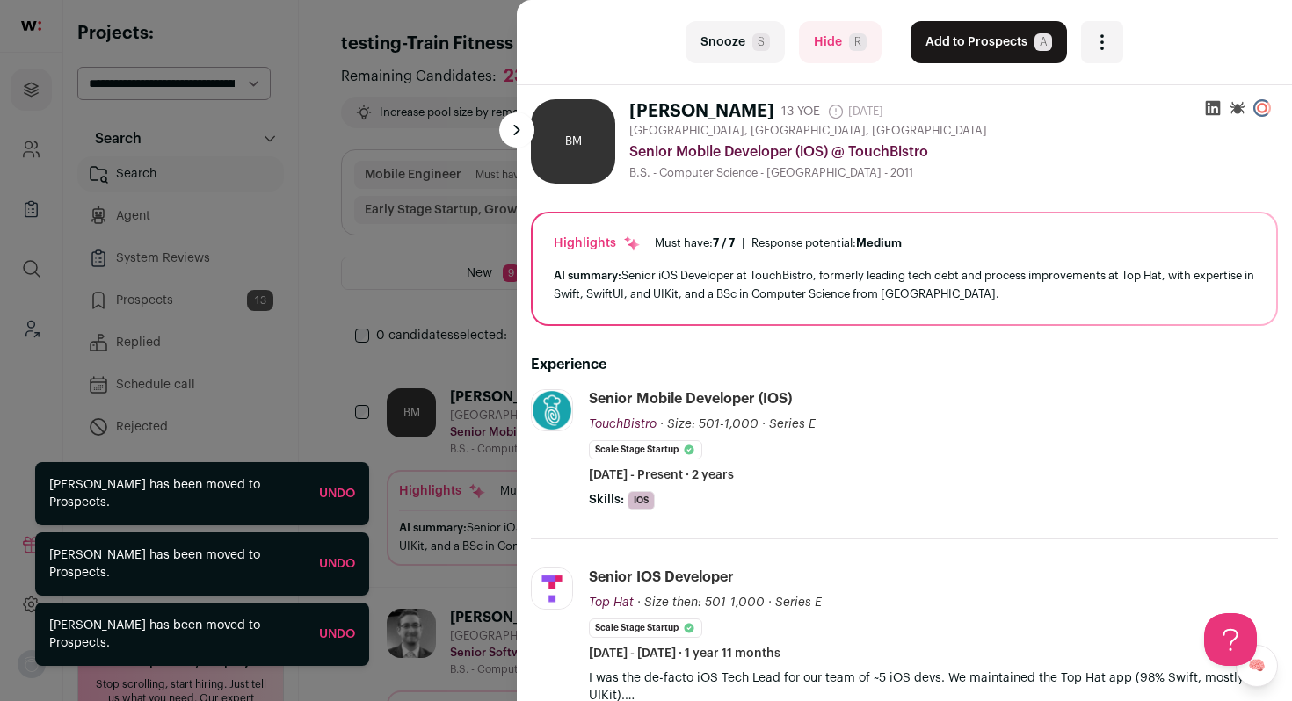
click at [959, 29] on button "Add to Prospects A" at bounding box center [989, 42] width 156 height 42
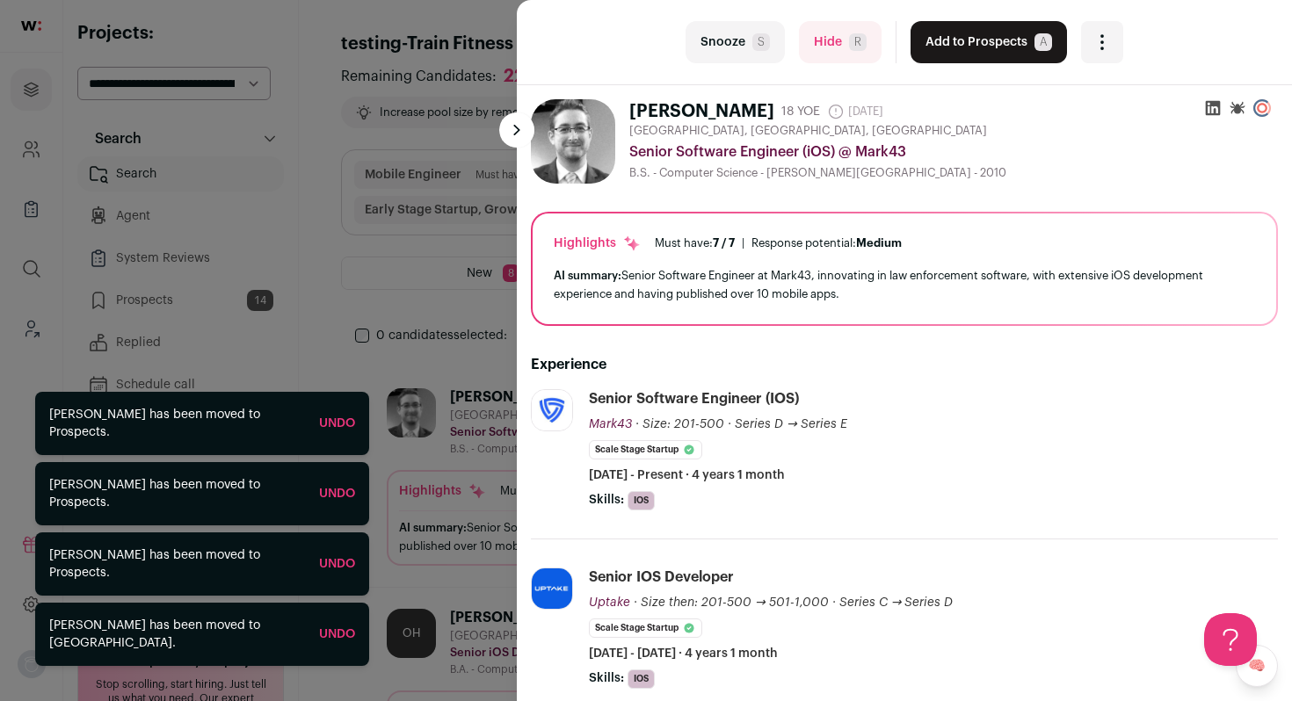
click at [959, 29] on button "Add to Prospects A" at bounding box center [989, 42] width 156 height 42
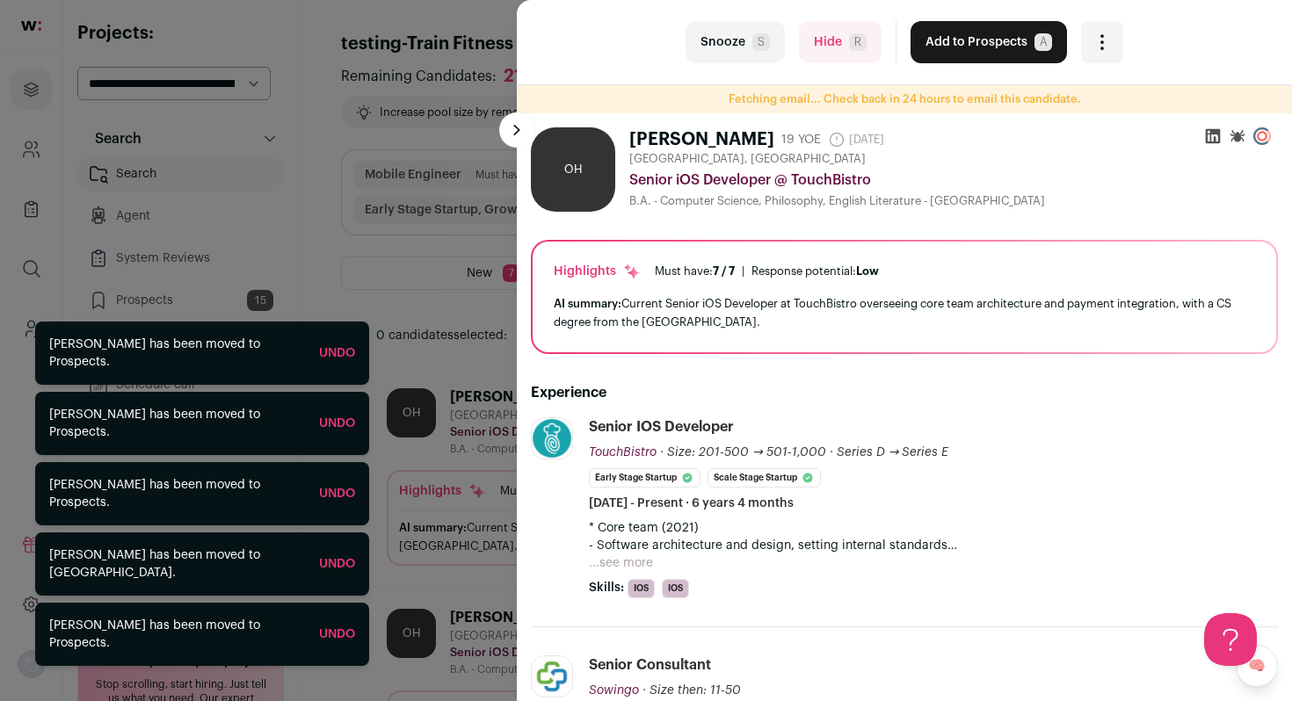
click at [959, 29] on button "Add to Prospects A" at bounding box center [989, 42] width 156 height 42
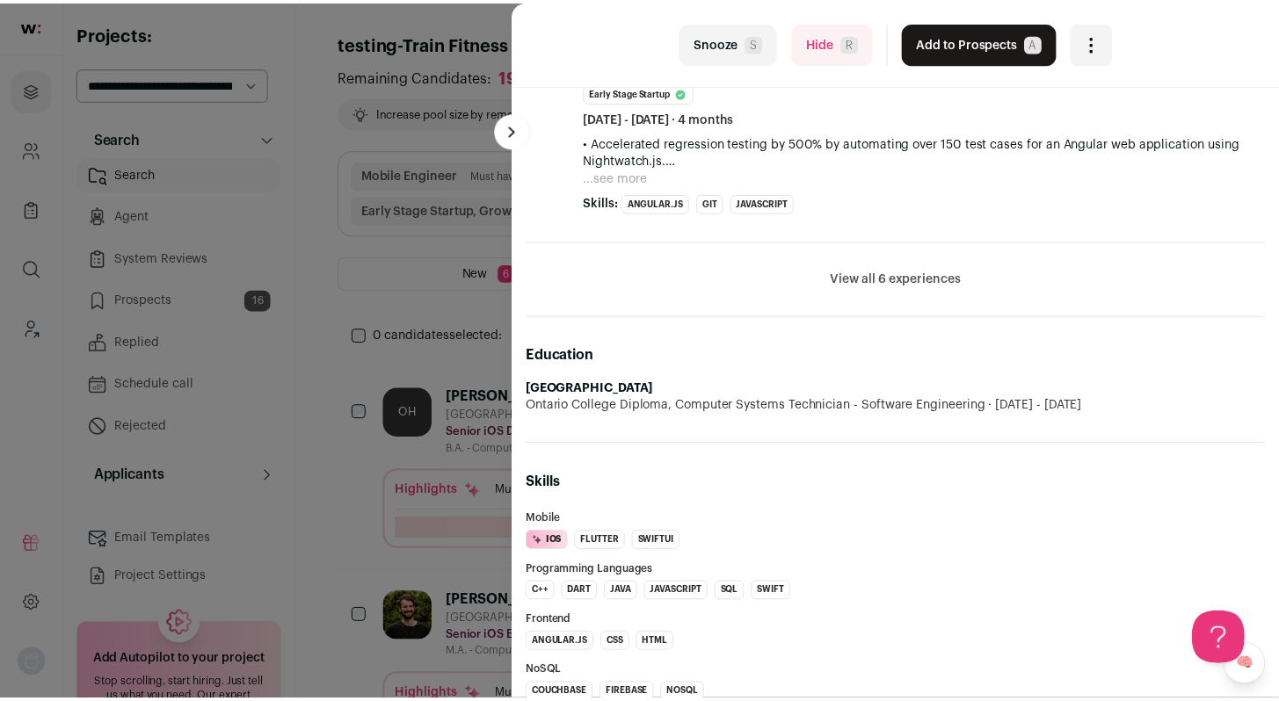
scroll to position [1143, 0]
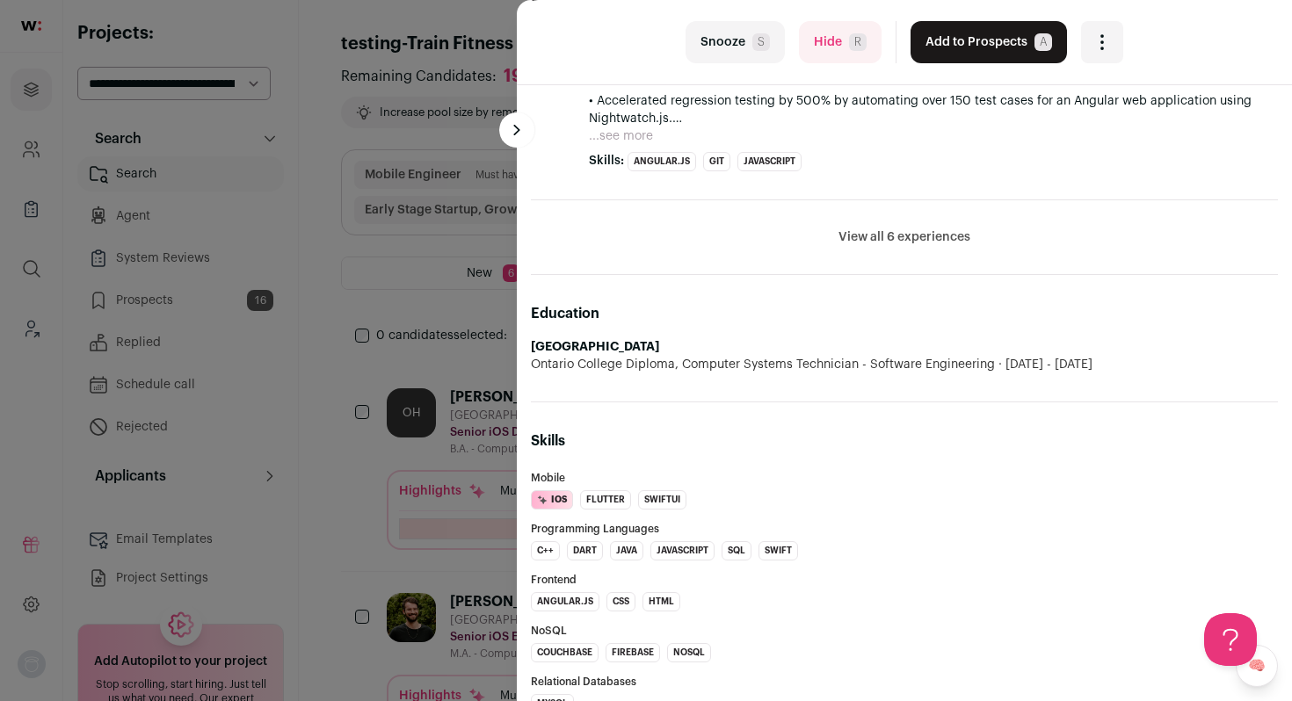
click at [968, 40] on button "Add to Prospects A" at bounding box center [989, 42] width 156 height 42
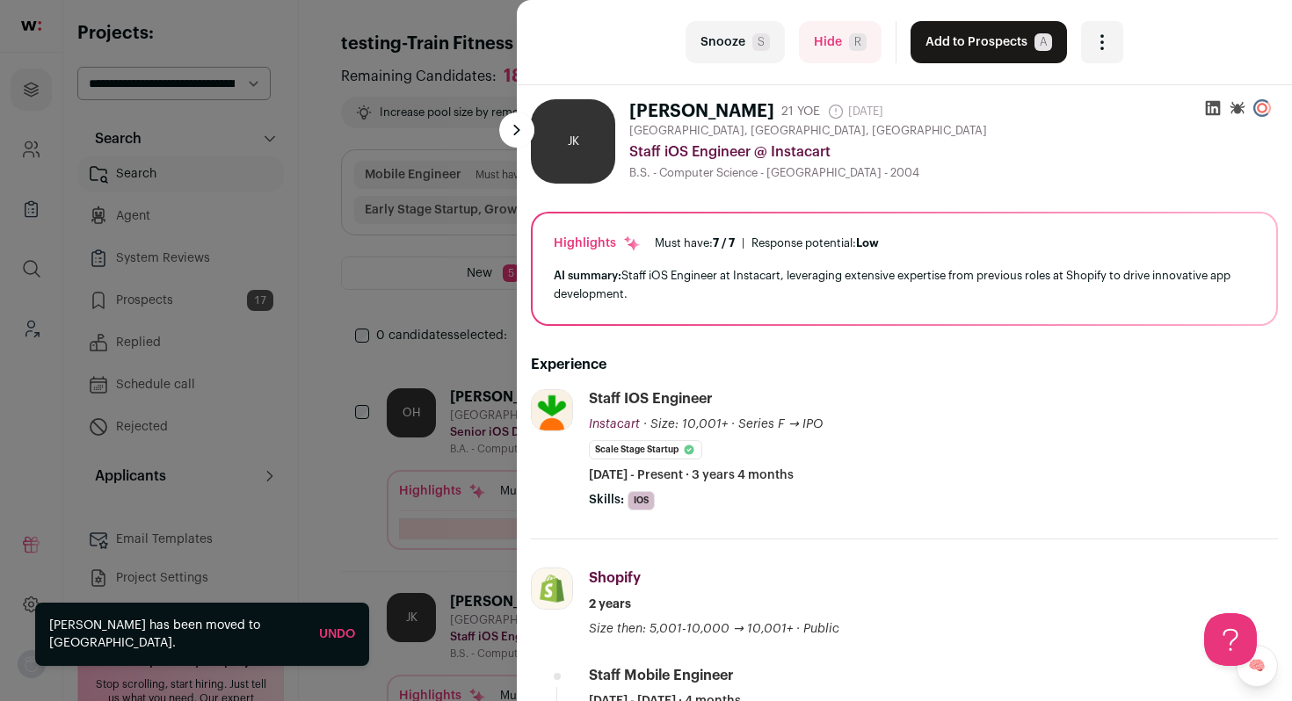
click at [968, 40] on button "Add to Prospects A" at bounding box center [989, 42] width 156 height 42
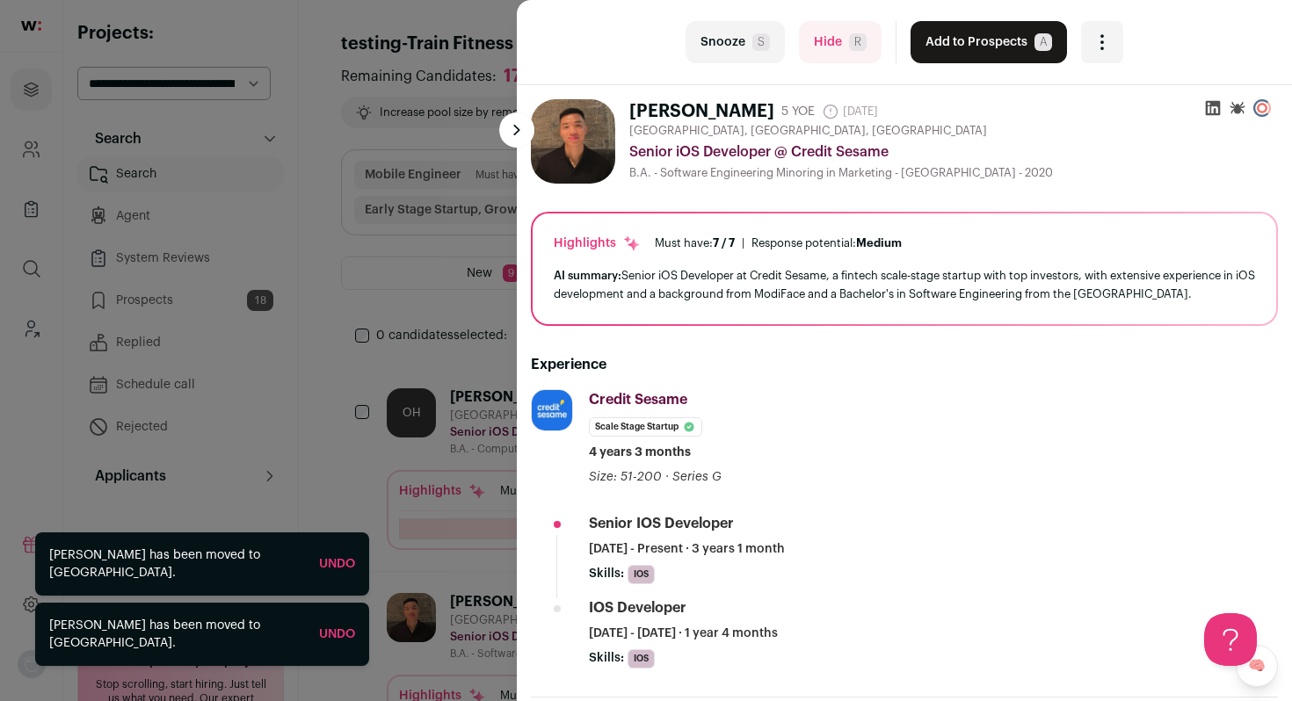
click at [968, 40] on button "Add to Prospects A" at bounding box center [989, 42] width 156 height 42
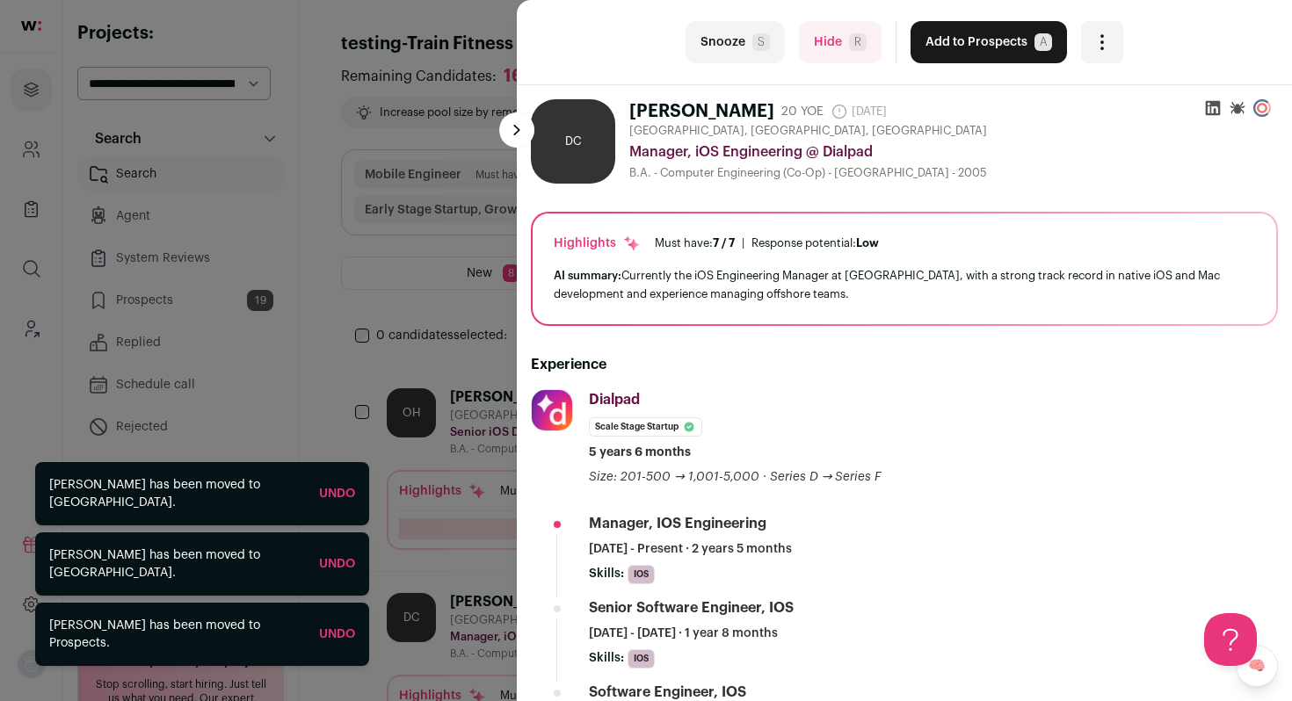
click at [968, 40] on button "Add to Prospects A" at bounding box center [989, 42] width 156 height 42
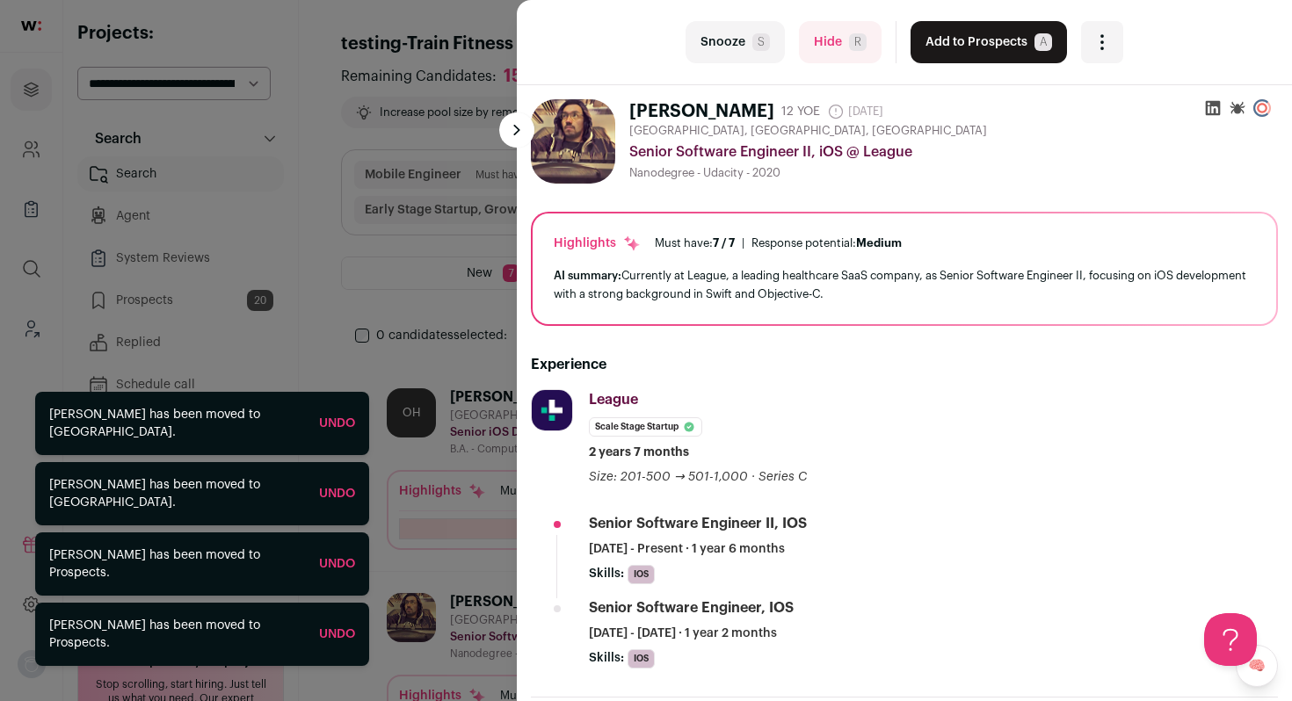
click at [968, 40] on button "Add to Prospects A" at bounding box center [989, 42] width 156 height 42
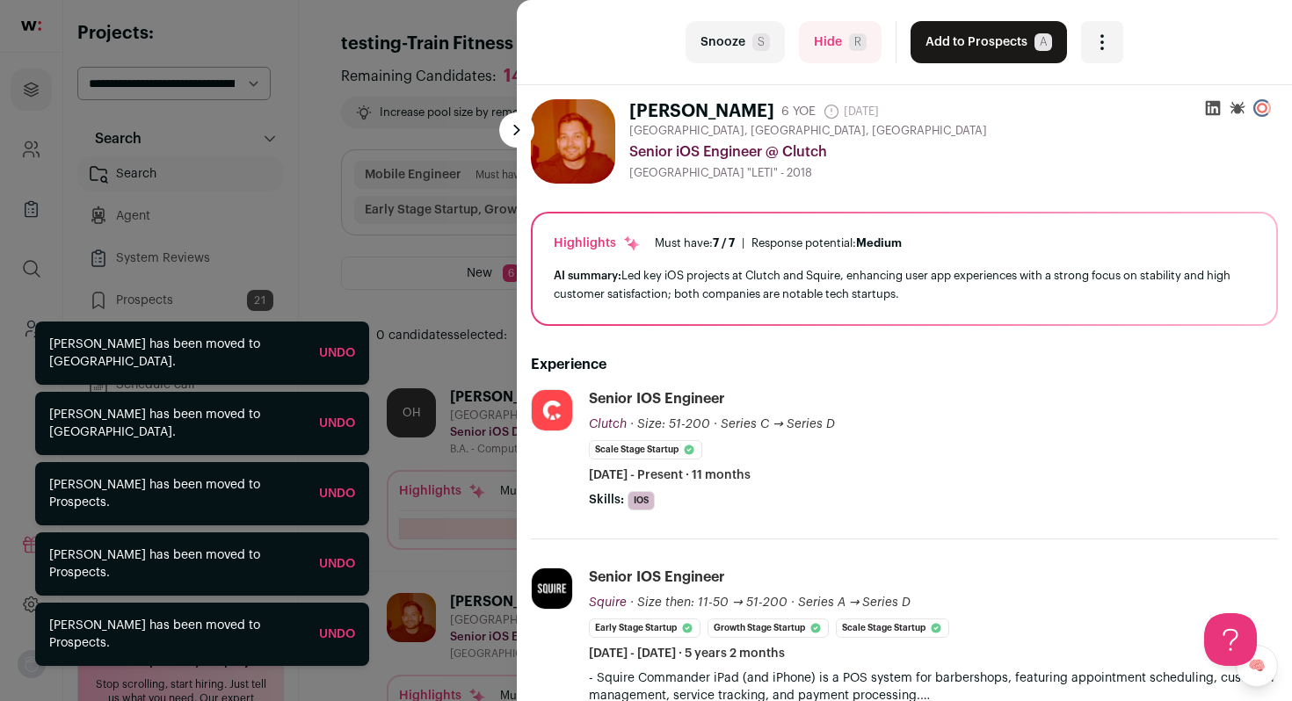
click at [968, 40] on button "Add to Prospects A" at bounding box center [989, 42] width 156 height 42
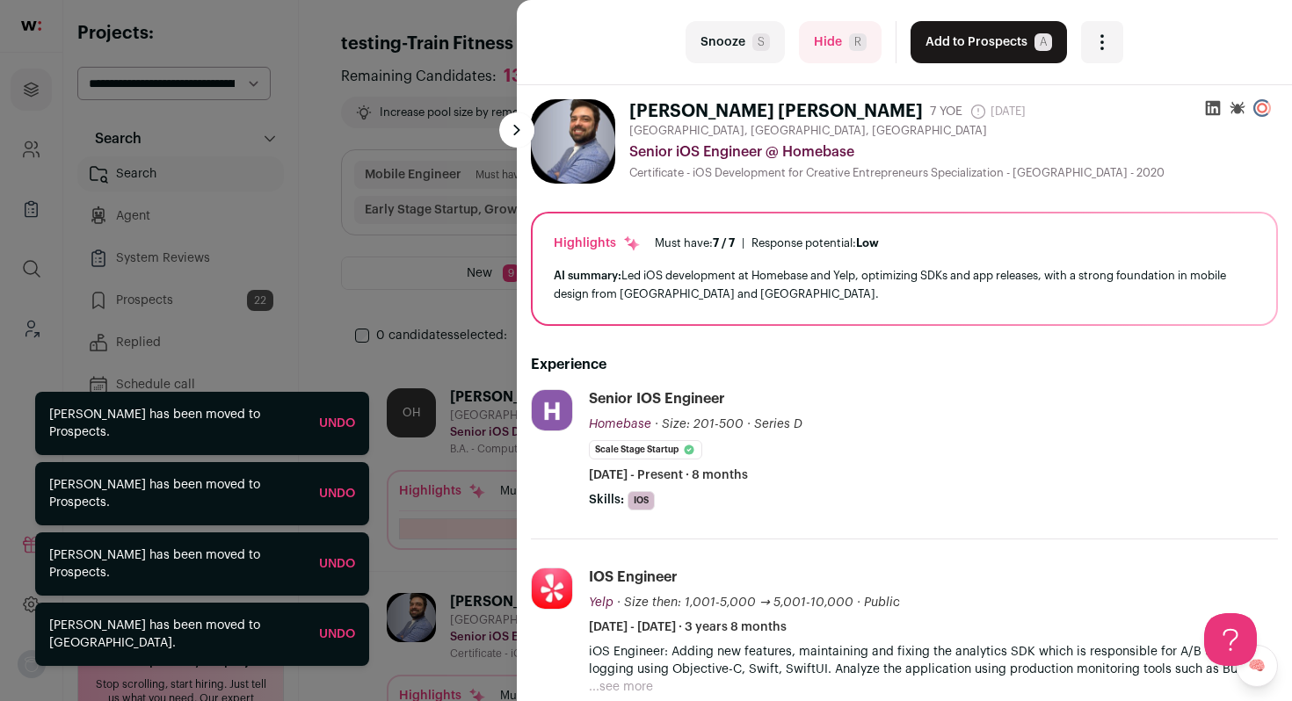
click at [968, 40] on button "Add to Prospects A" at bounding box center [989, 42] width 156 height 42
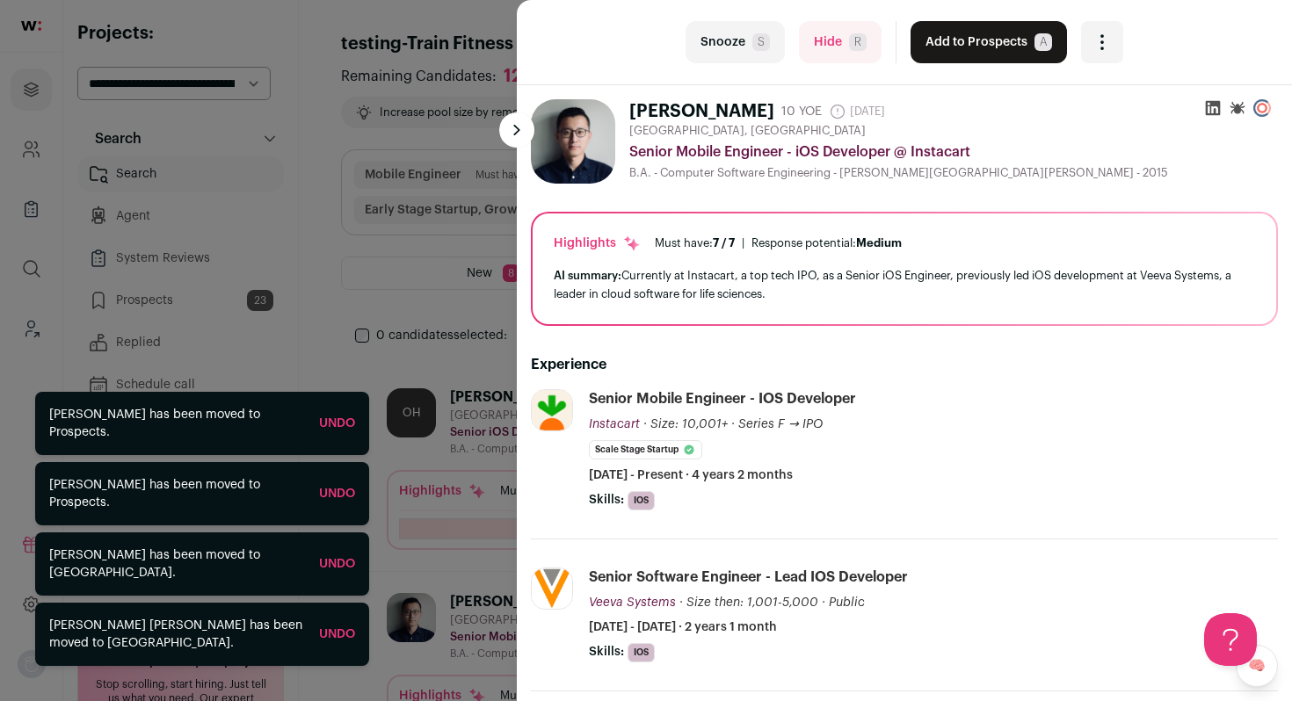
click at [968, 40] on button "Add to Prospects A" at bounding box center [989, 42] width 156 height 42
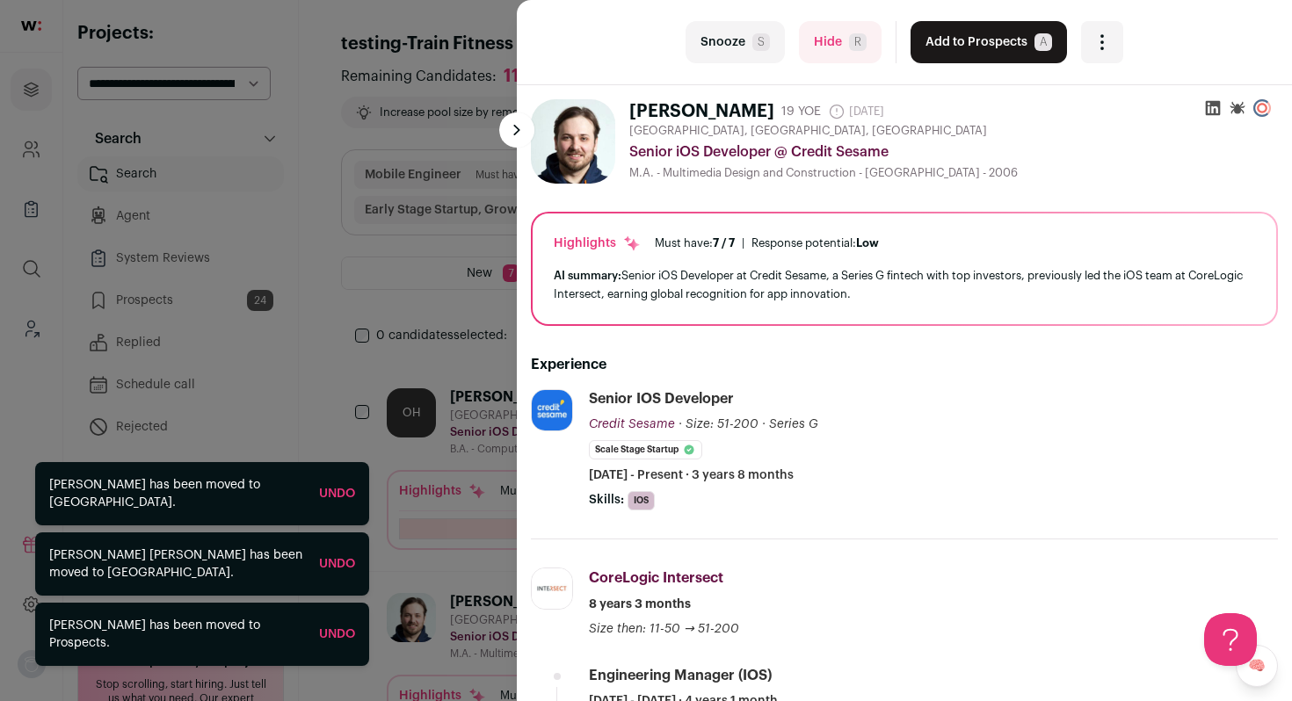
click at [968, 40] on button "Add to Prospects A" at bounding box center [989, 42] width 156 height 42
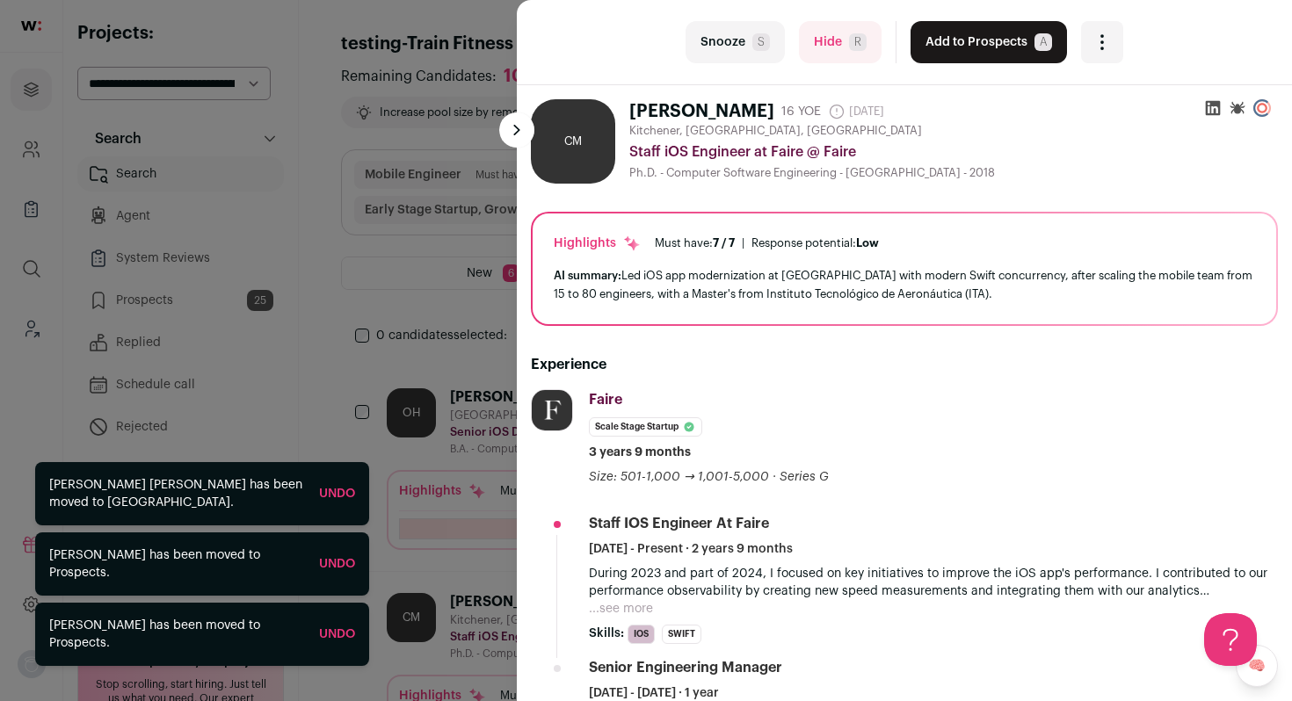
click at [254, 319] on div "last Snooze S Hide R Add to Prospects A Are you sure? Cassiano Monteiro is alre…" at bounding box center [646, 350] width 1292 height 701
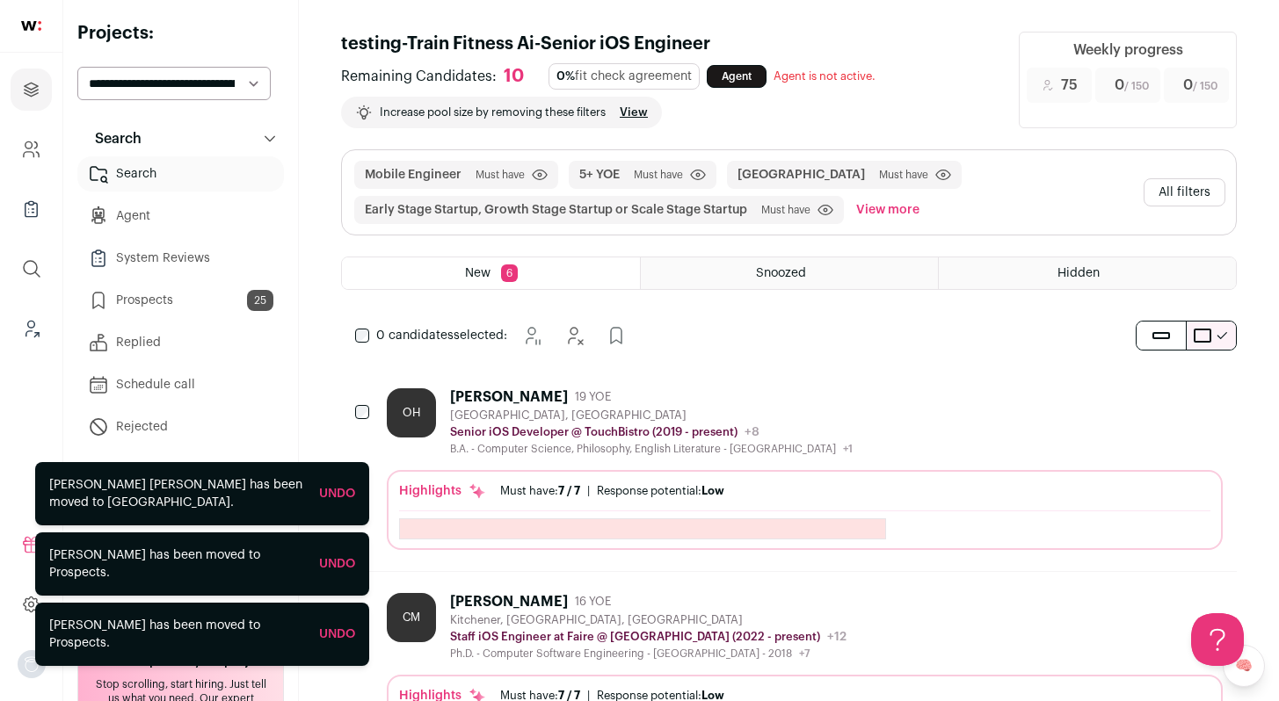
click at [188, 305] on link "Prospects 25" at bounding box center [180, 300] width 207 height 35
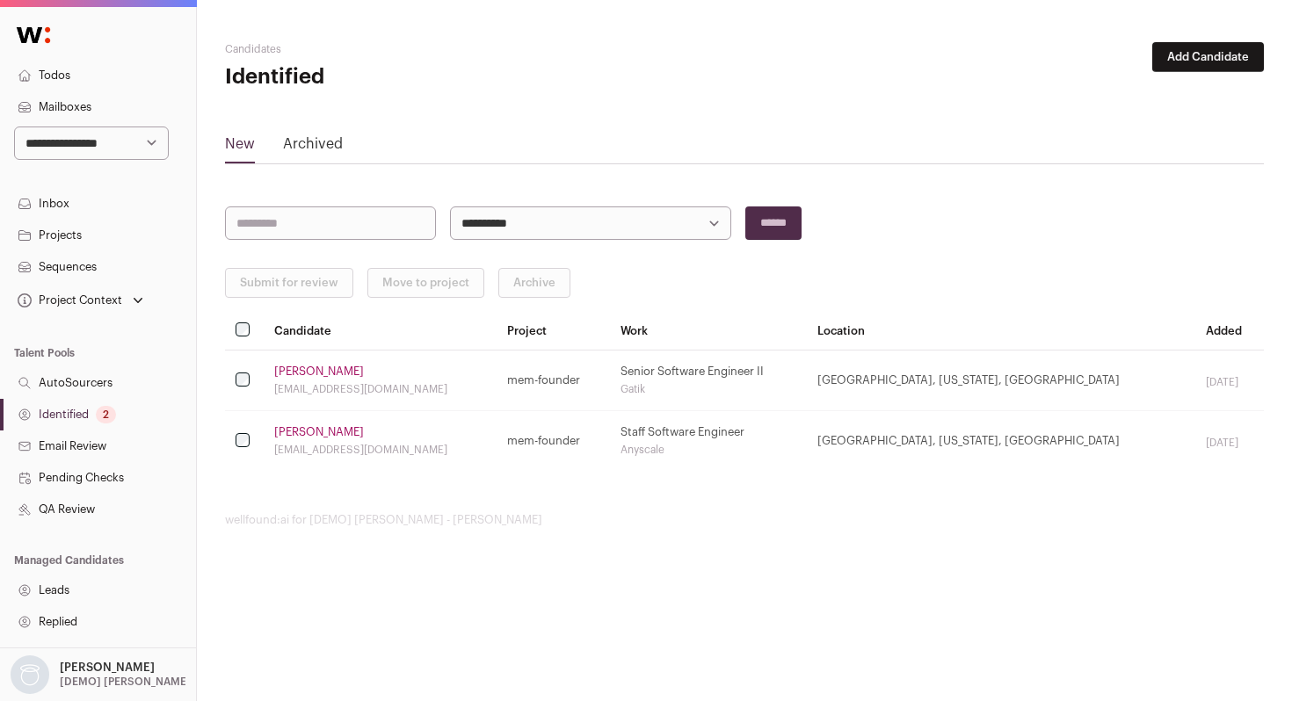
click at [76, 145] on select "**********" at bounding box center [91, 143] width 155 height 33
select select "****"
click at [14, 127] on select "**********" at bounding box center [91, 143] width 155 height 33
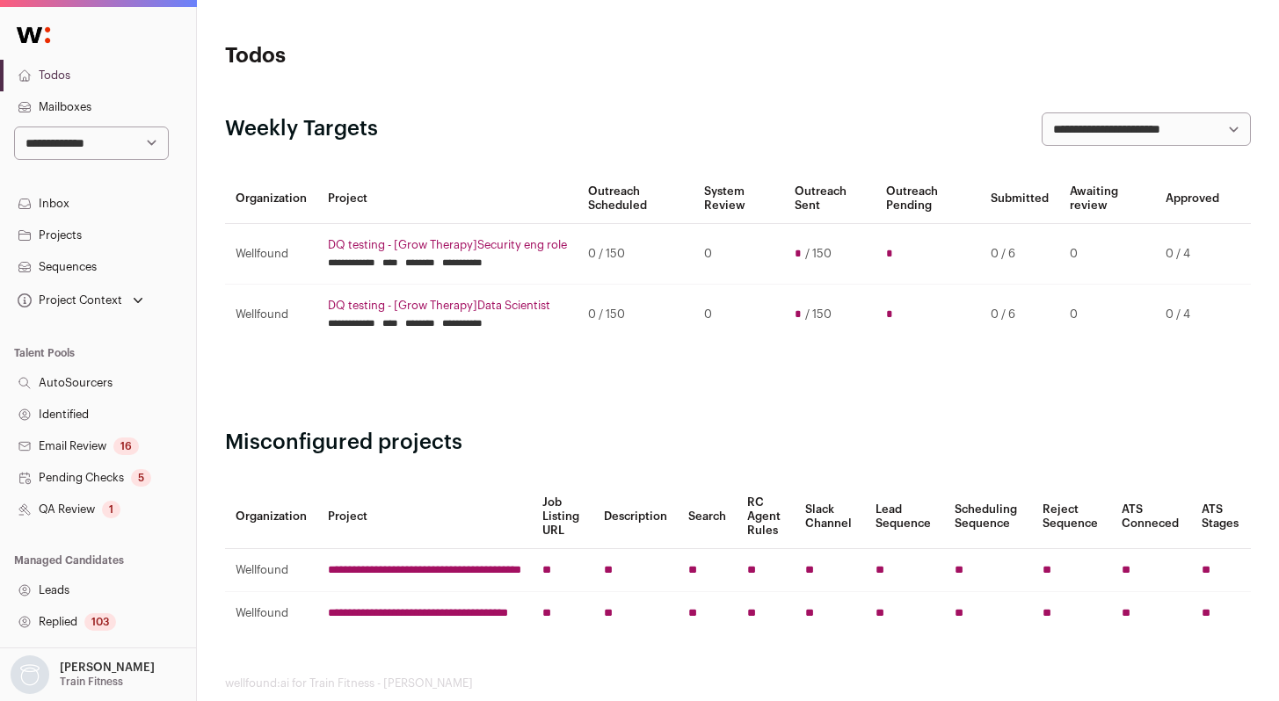
click at [76, 409] on link "Identified" at bounding box center [98, 415] width 196 height 32
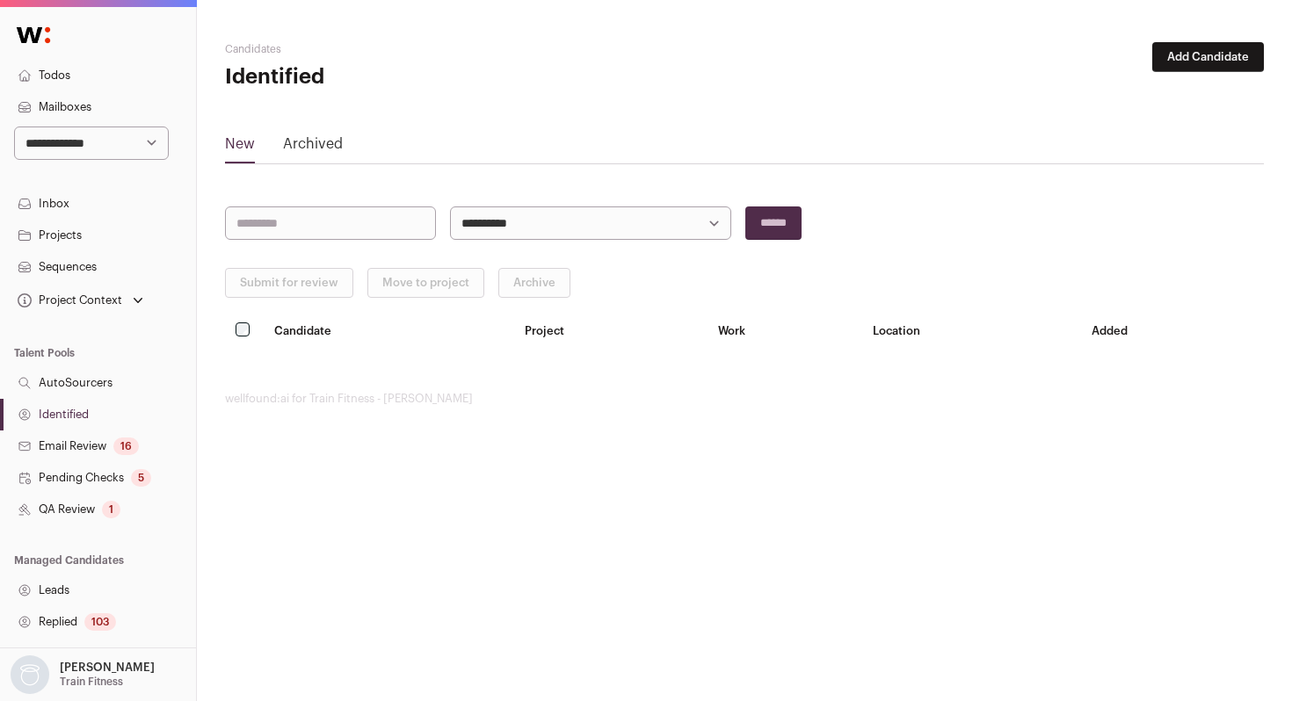
click at [74, 506] on link "QA Review 1" at bounding box center [98, 510] width 196 height 32
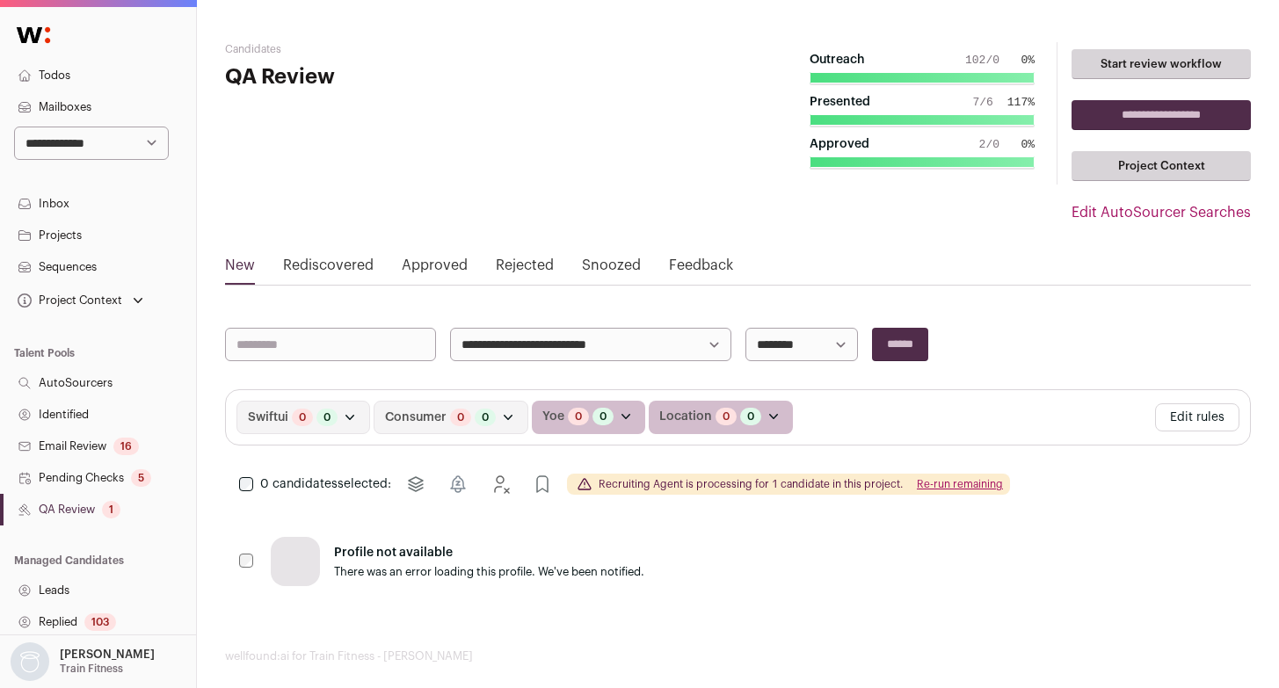
click at [1181, 414] on button "Edit rules" at bounding box center [1197, 417] width 84 height 28
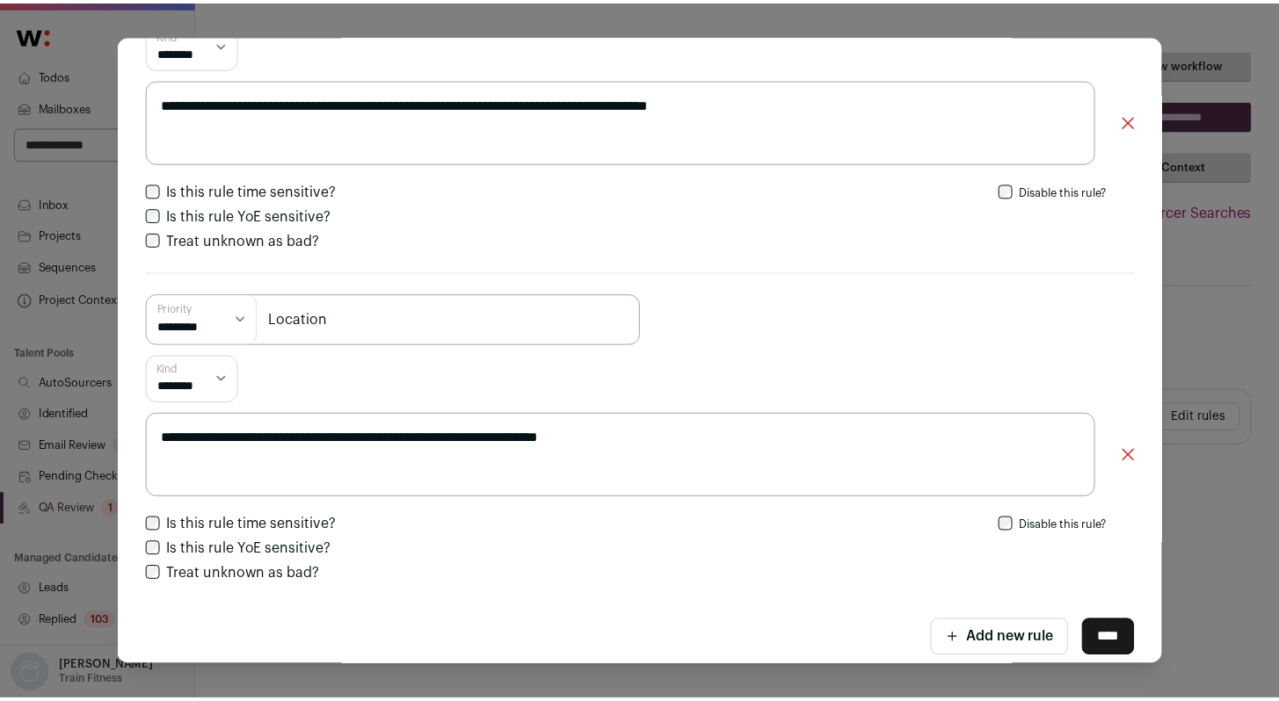
scroll to position [865, 0]
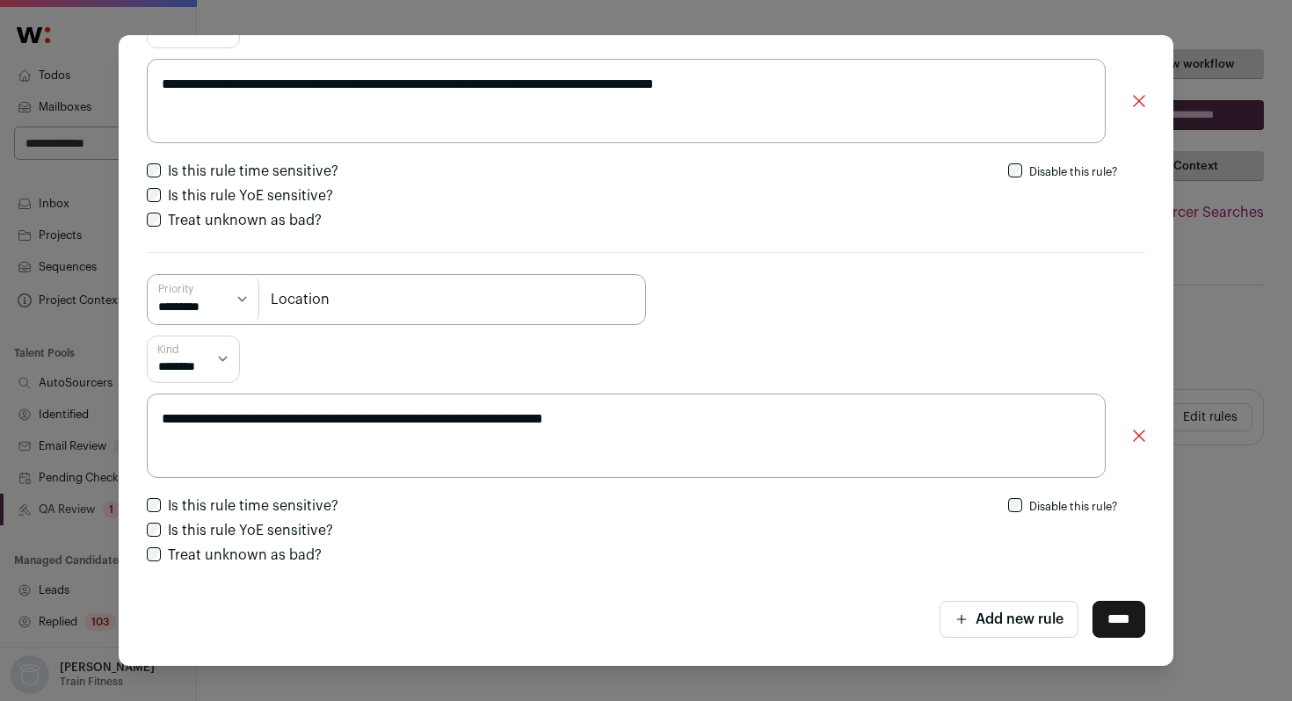
click at [0, 501] on div "**********" at bounding box center [646, 350] width 1292 height 701
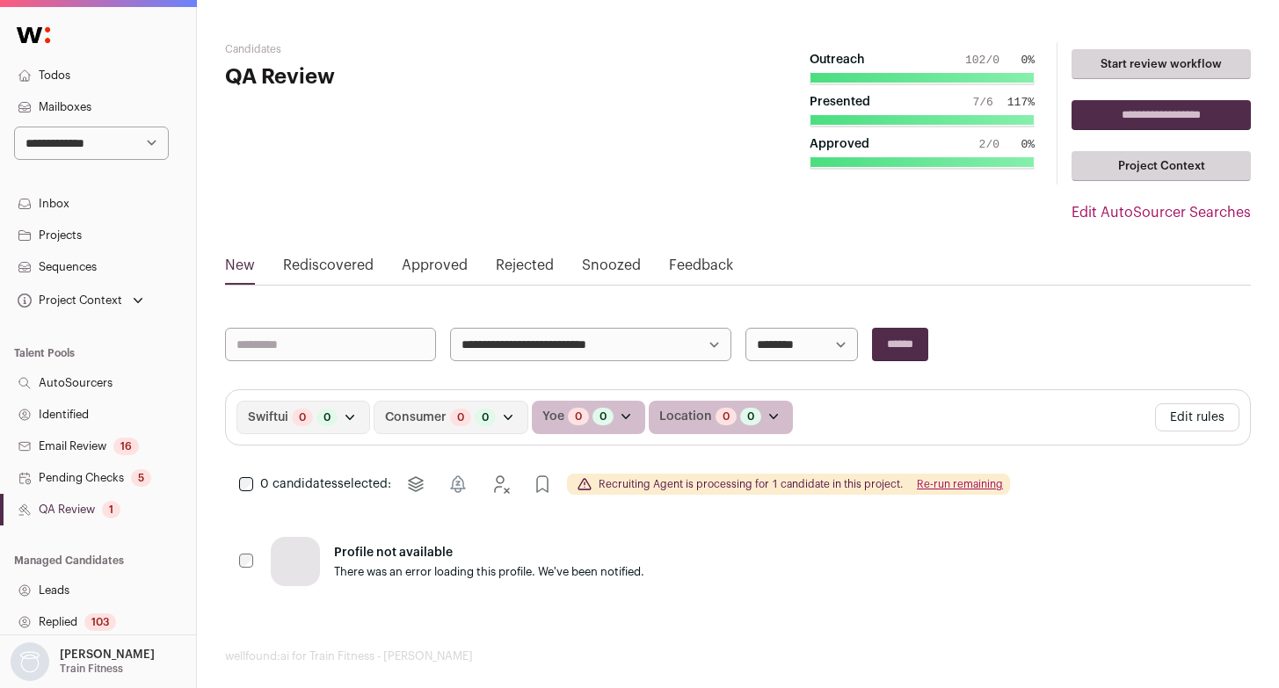
click at [43, 409] on link "Identified" at bounding box center [98, 415] width 196 height 32
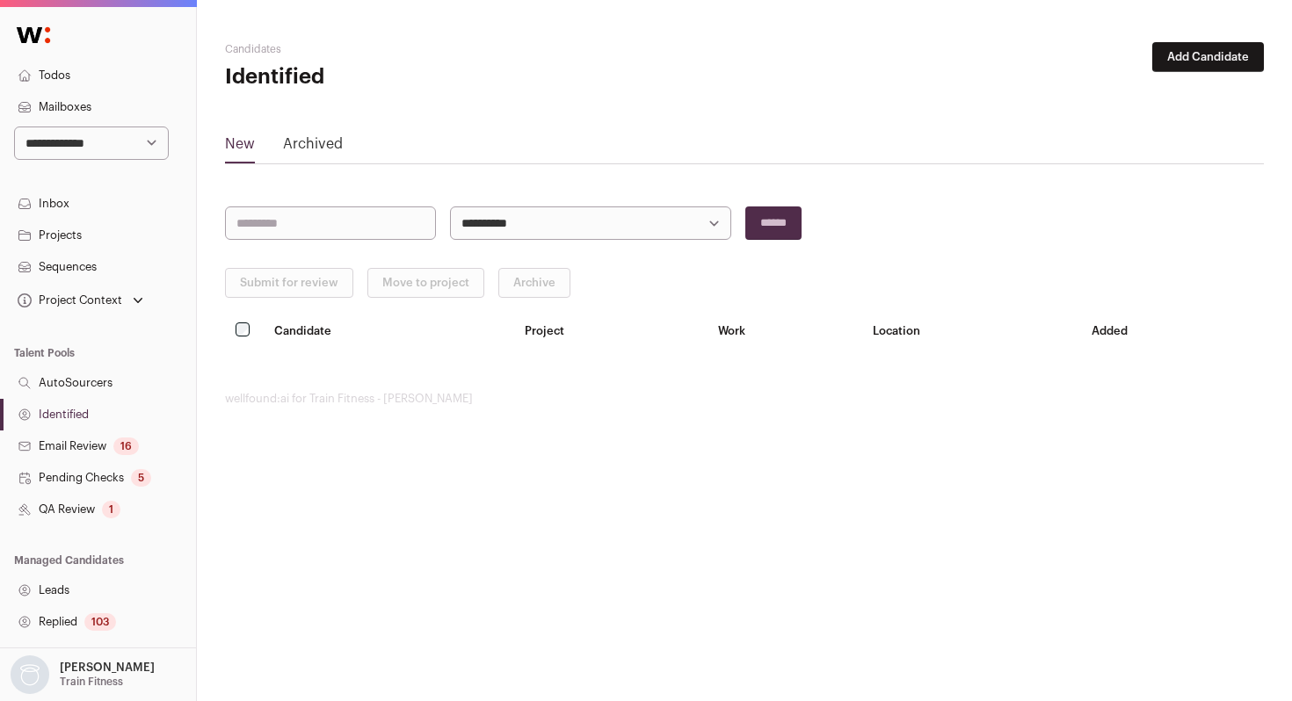
click at [1213, 60] on button "Add Candidate" at bounding box center [1208, 57] width 112 height 30
click at [1128, 123] on link "From CSV file" at bounding box center [1162, 125] width 211 height 28
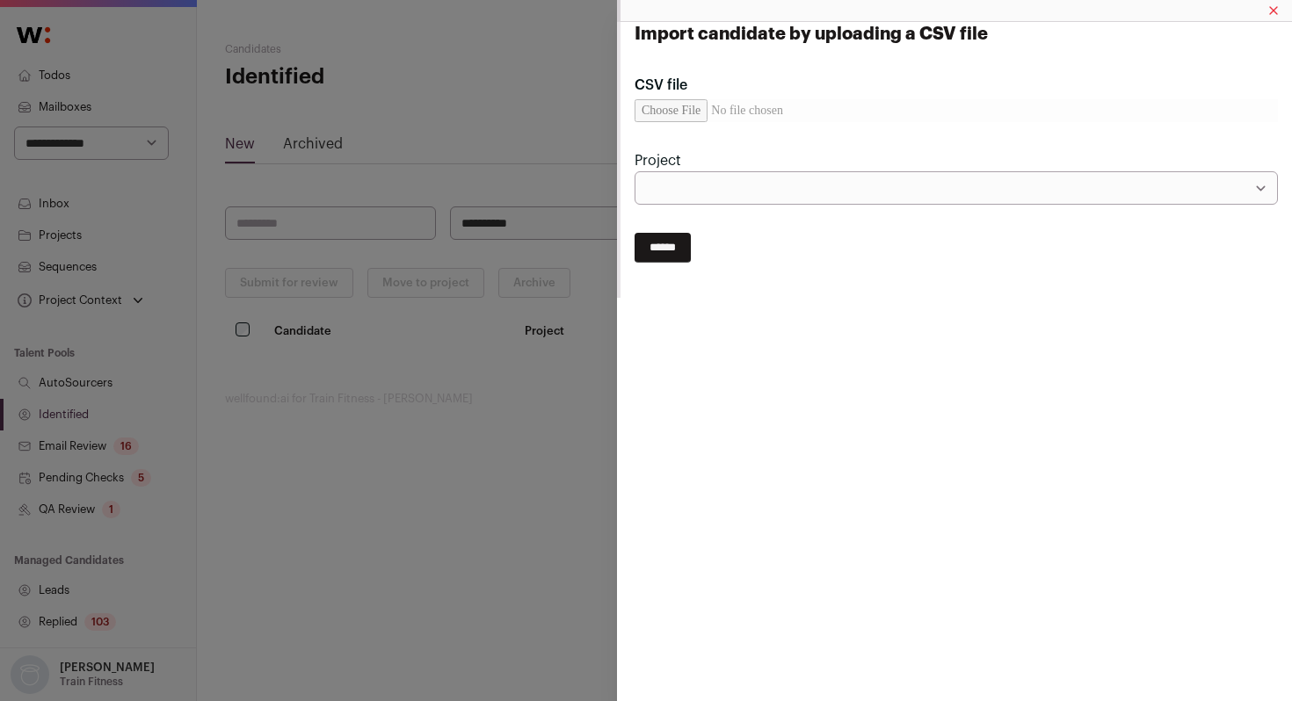
click at [684, 107] on input "CSV file" at bounding box center [956, 110] width 643 height 23
type input "**********"
click at [810, 181] on select "**********" at bounding box center [956, 187] width 643 height 33
select select "*****"
click at [635, 171] on select "**********" at bounding box center [956, 187] width 643 height 33
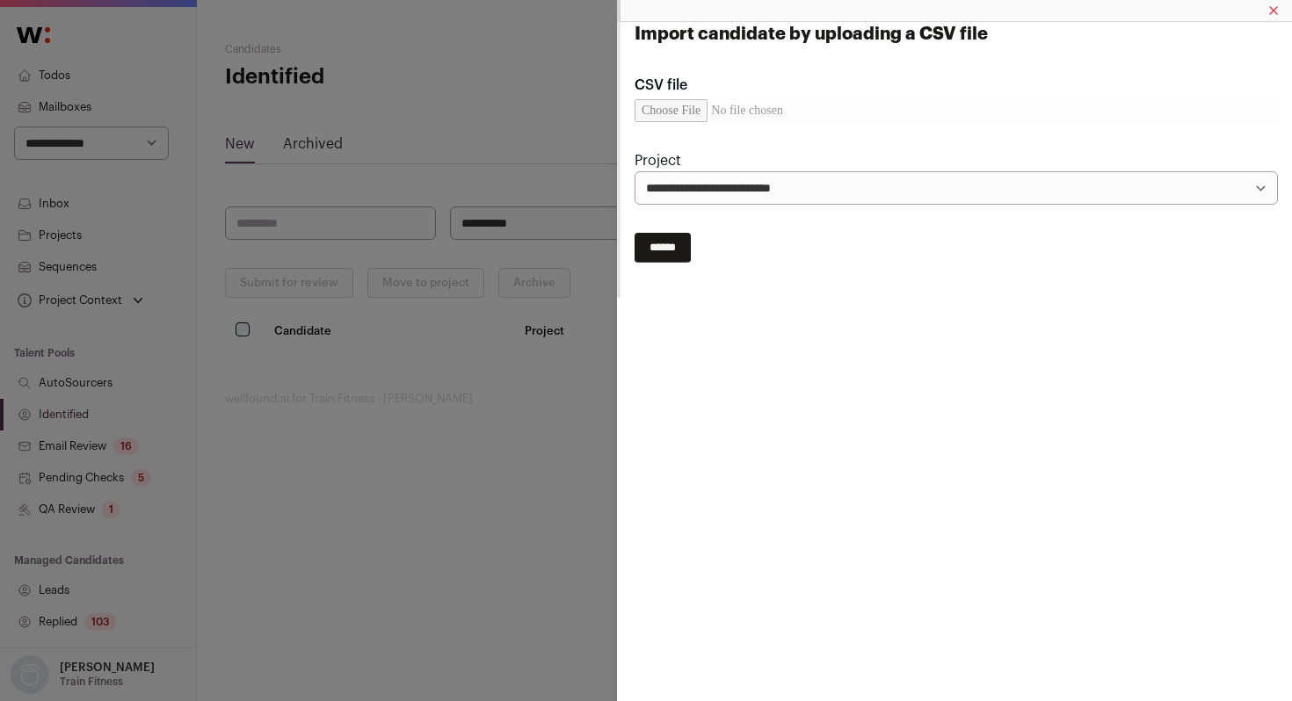
click at [671, 250] on input "******" at bounding box center [663, 248] width 56 height 30
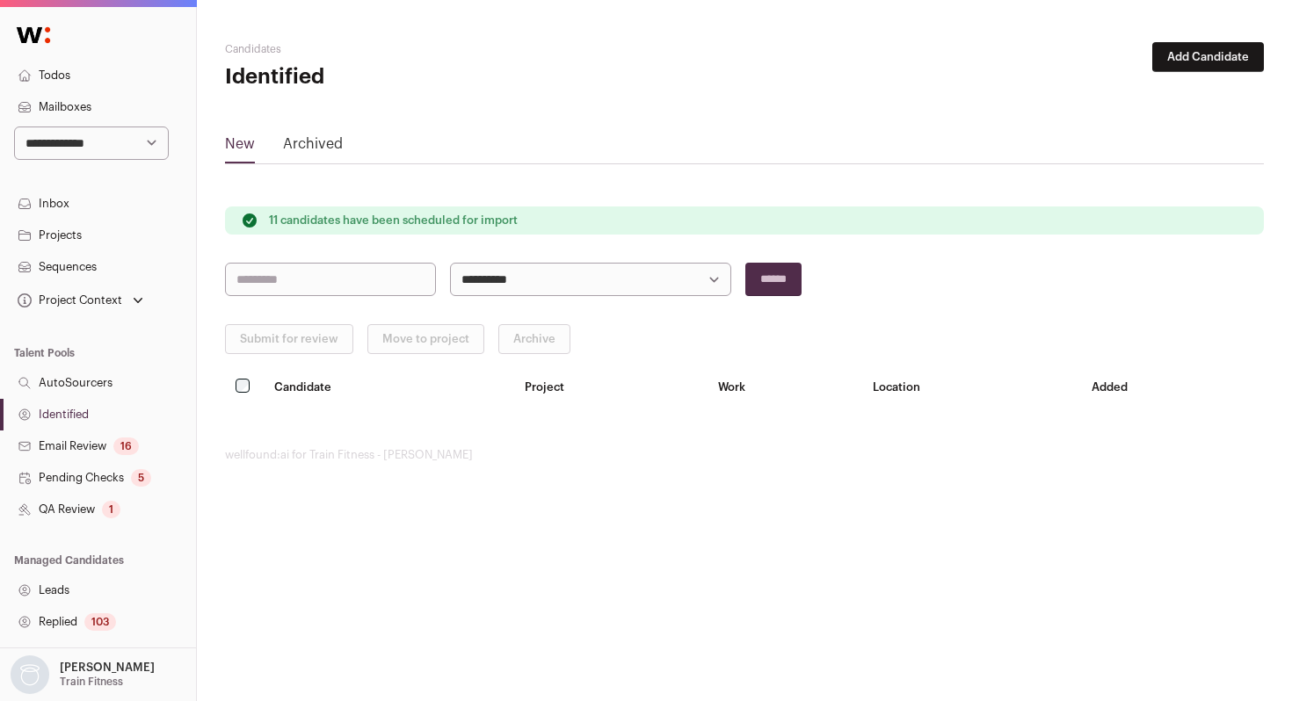
click at [70, 421] on link "Identified" at bounding box center [98, 415] width 196 height 32
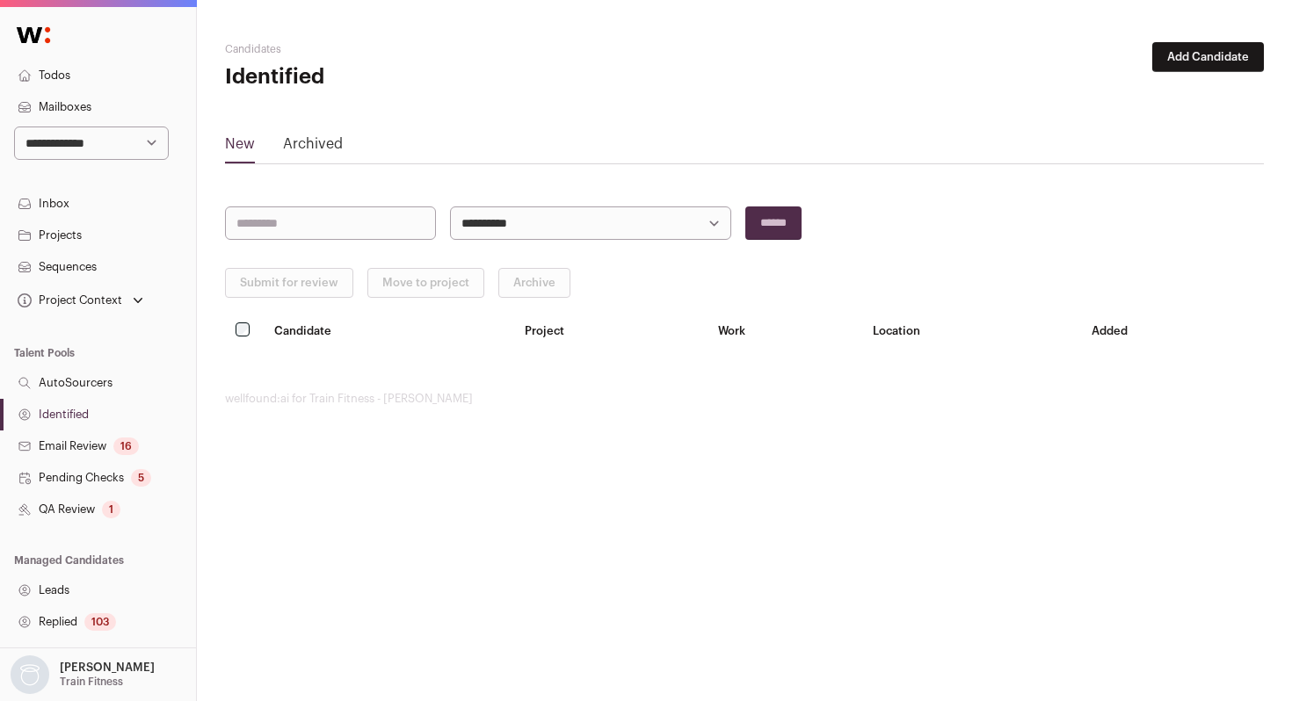
click at [84, 418] on link "Identified" at bounding box center [98, 415] width 196 height 32
click at [101, 411] on link "Identified" at bounding box center [98, 415] width 196 height 32
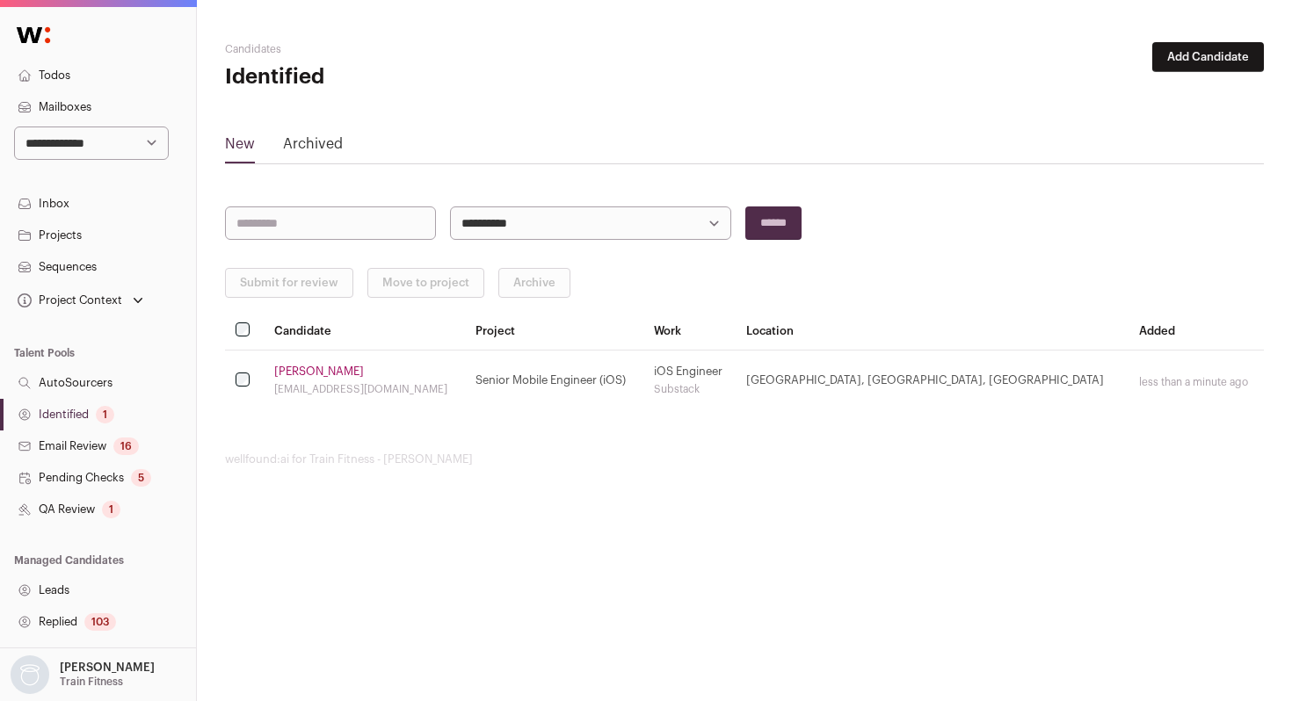
click at [73, 412] on link "Identified 1" at bounding box center [98, 415] width 196 height 32
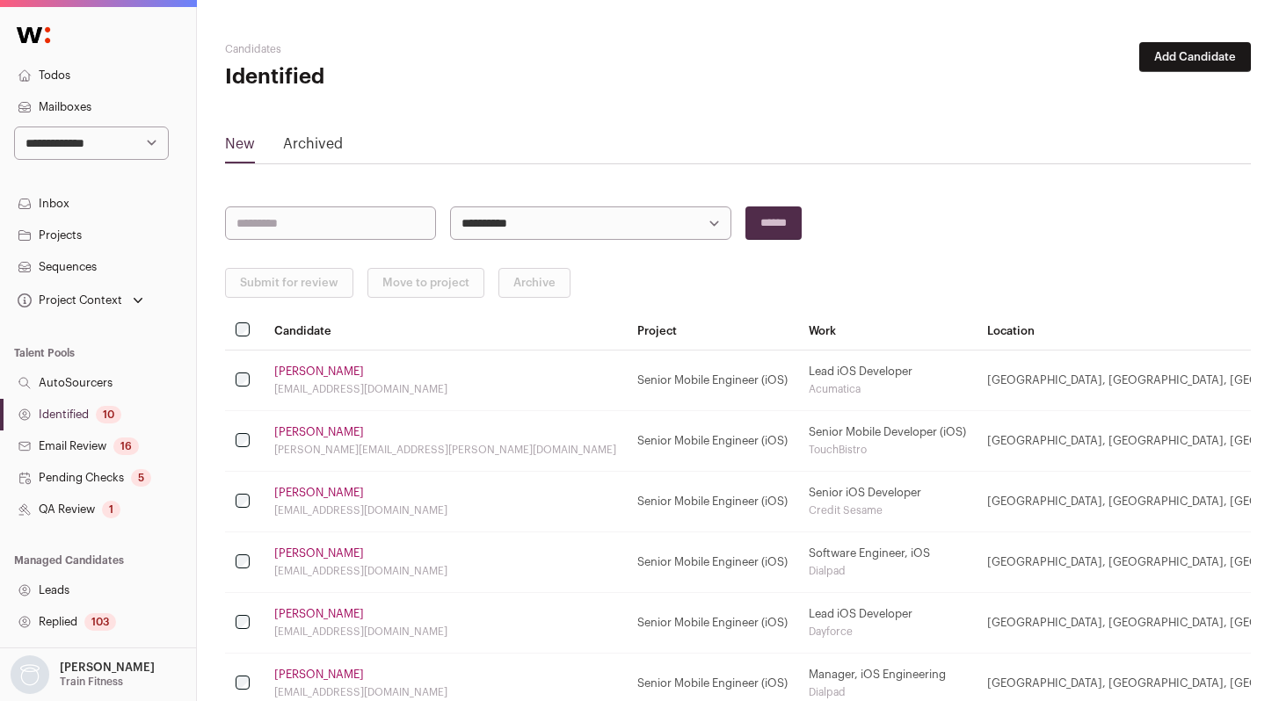
click at [98, 418] on div "10" at bounding box center [108, 415] width 25 height 18
click at [301, 371] on link "[PERSON_NAME]" at bounding box center [319, 372] width 90 height 14
click at [311, 436] on link "[PERSON_NAME]" at bounding box center [319, 432] width 90 height 14
click at [295, 496] on link "[PERSON_NAME]" at bounding box center [319, 493] width 90 height 14
click at [293, 549] on link "[PERSON_NAME]" at bounding box center [319, 554] width 90 height 14
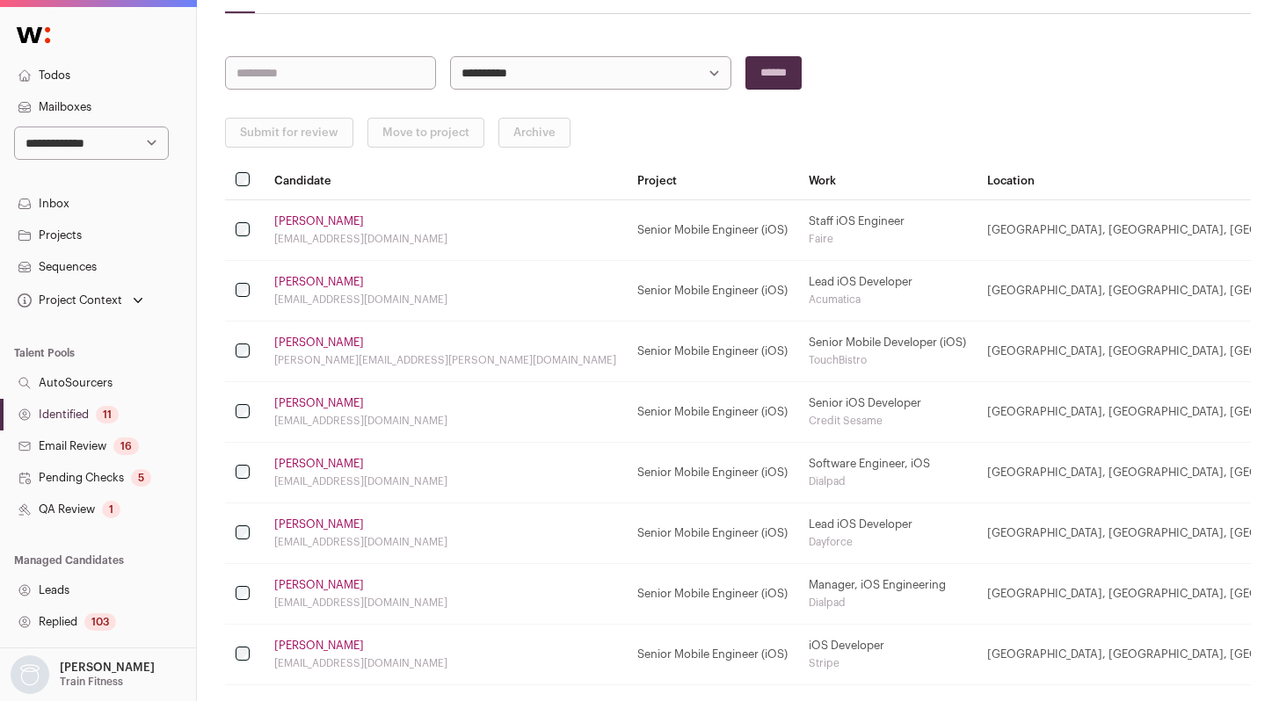
scroll to position [162, 0]
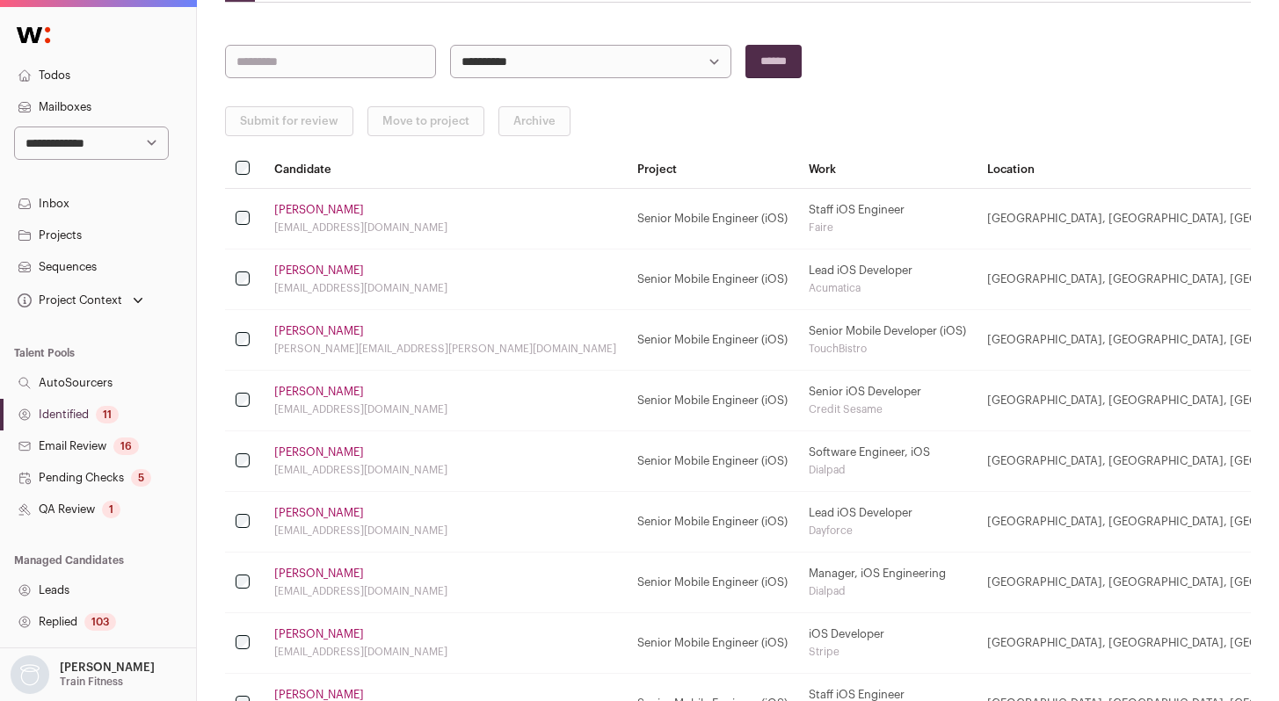
click at [293, 454] on link "[PERSON_NAME]" at bounding box center [319, 453] width 90 height 14
click at [295, 517] on link "[PERSON_NAME]" at bounding box center [319, 513] width 90 height 14
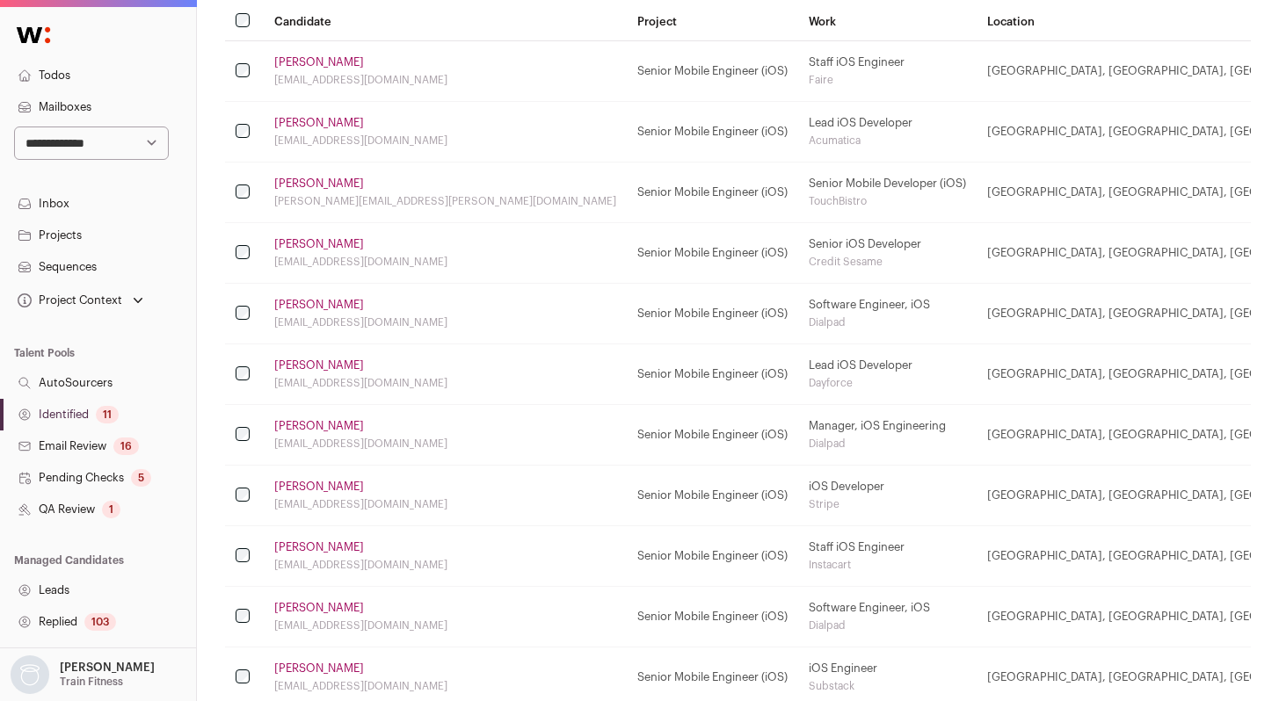
scroll to position [323, 0]
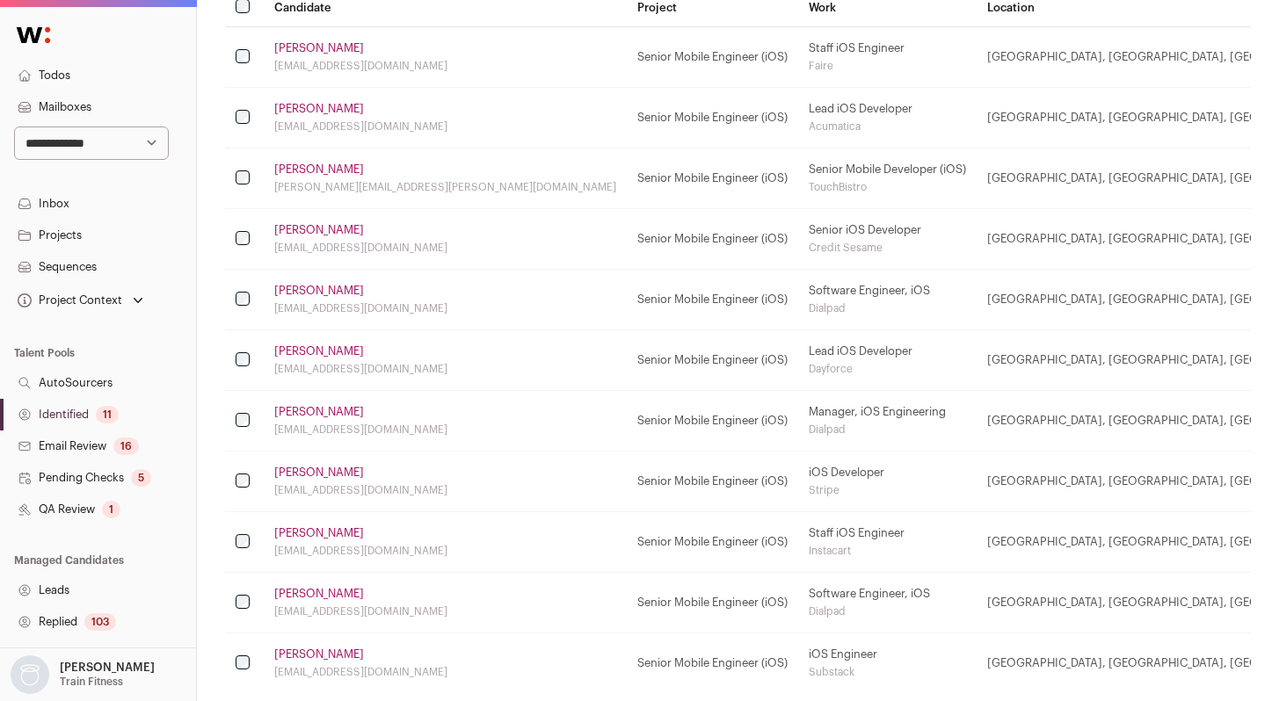
click at [316, 419] on td "Dan Carlson dancarlson@gmail.com" at bounding box center [445, 421] width 363 height 61
click at [318, 410] on link "[PERSON_NAME]" at bounding box center [319, 412] width 90 height 14
click at [300, 469] on link "[PERSON_NAME]" at bounding box center [319, 473] width 90 height 14
click at [300, 530] on link "[PERSON_NAME]" at bounding box center [319, 534] width 90 height 14
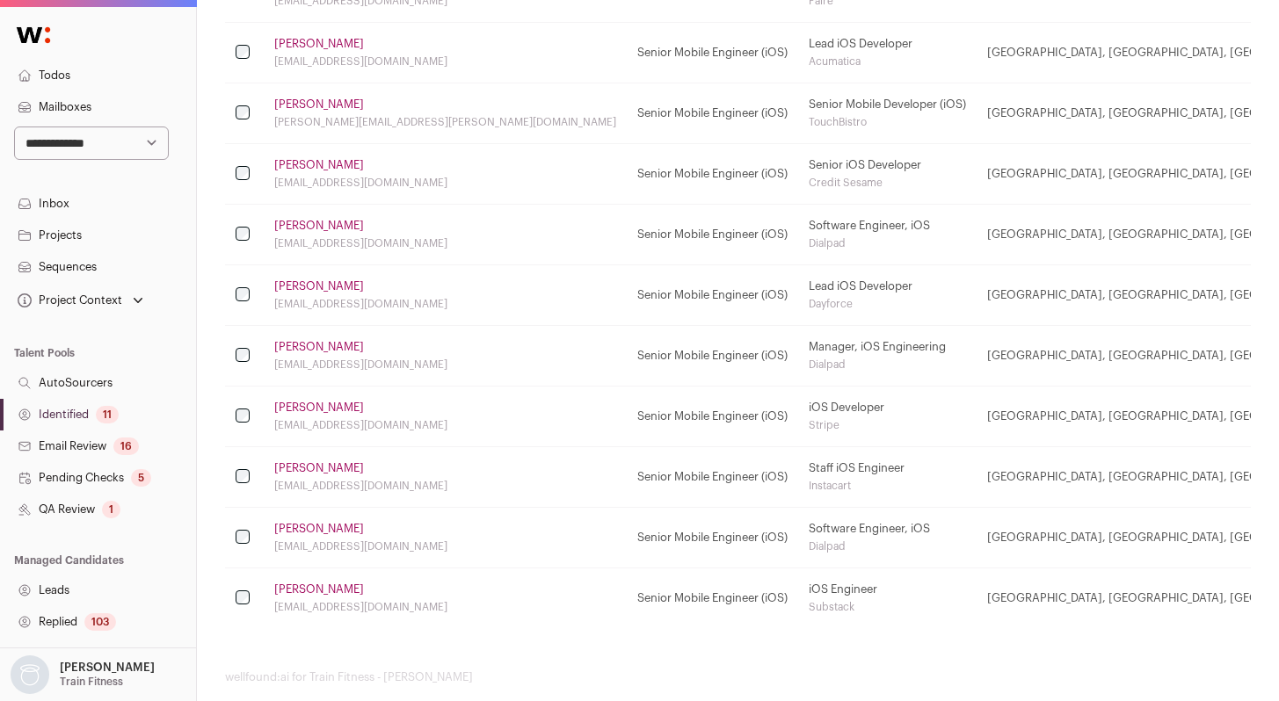
scroll to position [397, 0]
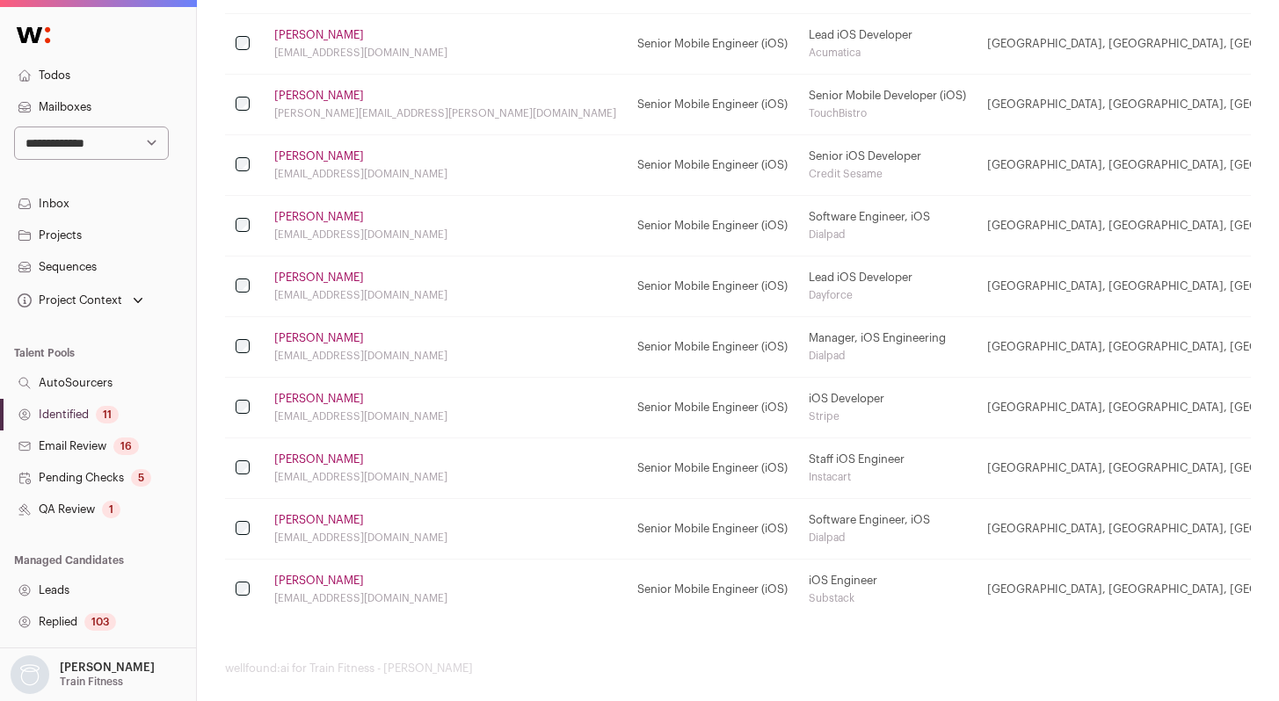
click at [299, 519] on link "[PERSON_NAME]" at bounding box center [319, 520] width 90 height 14
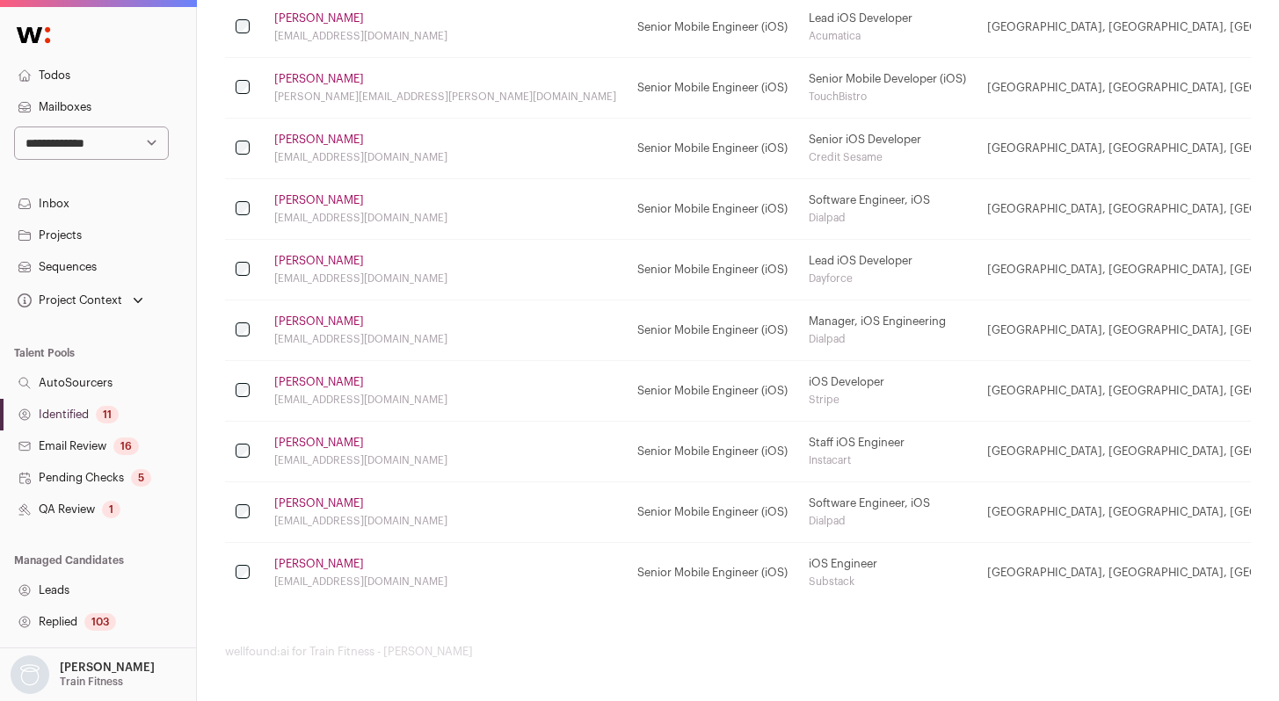
click at [297, 563] on link "[PERSON_NAME]" at bounding box center [319, 564] width 90 height 14
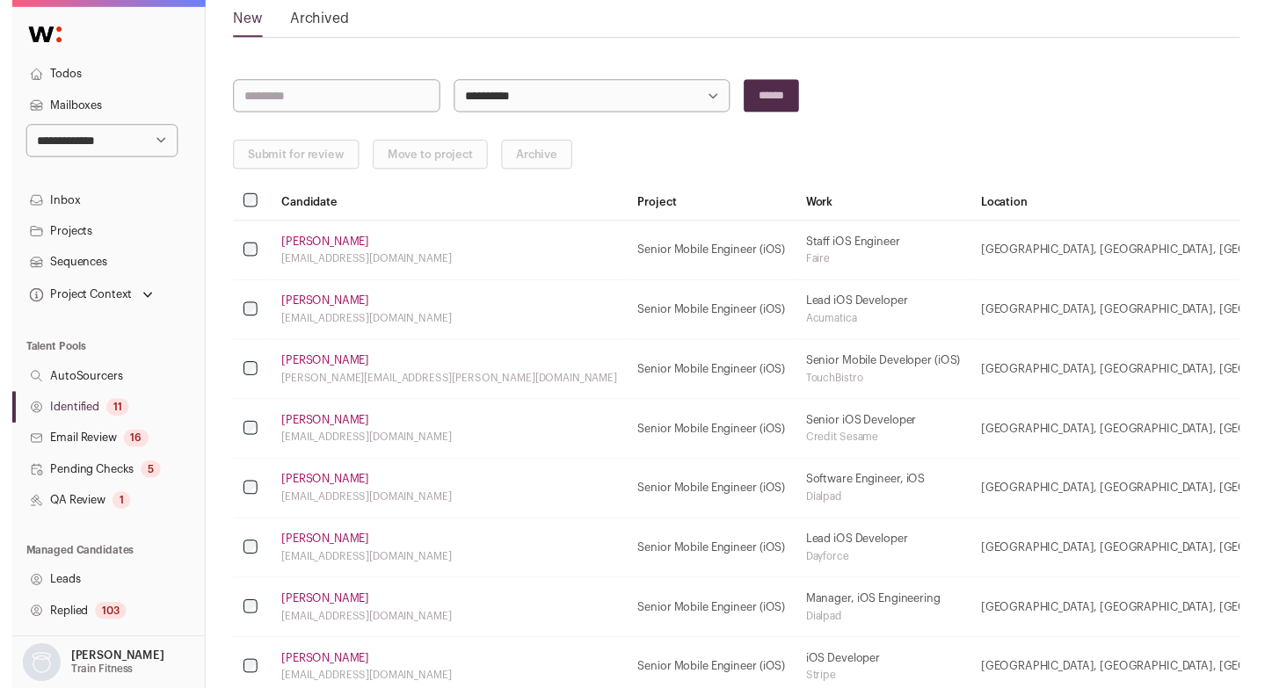
scroll to position [0, 0]
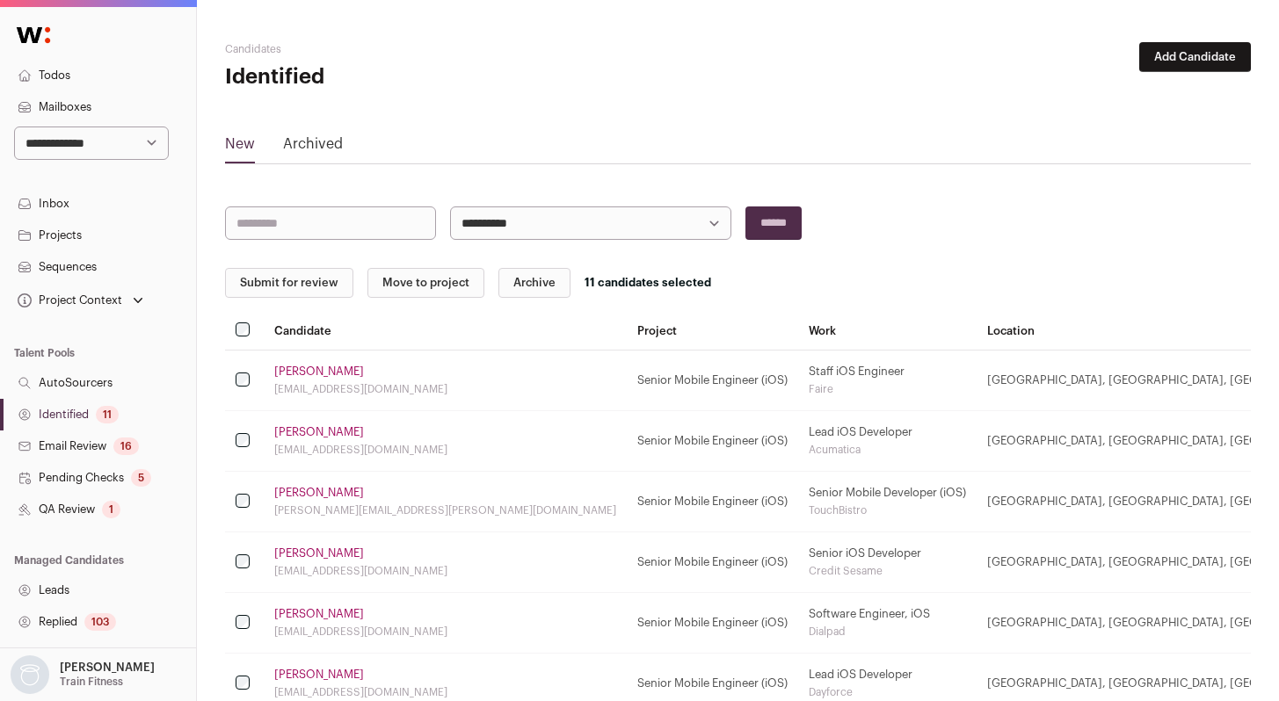
click at [271, 276] on button "Submit for review" at bounding box center [289, 283] width 128 height 30
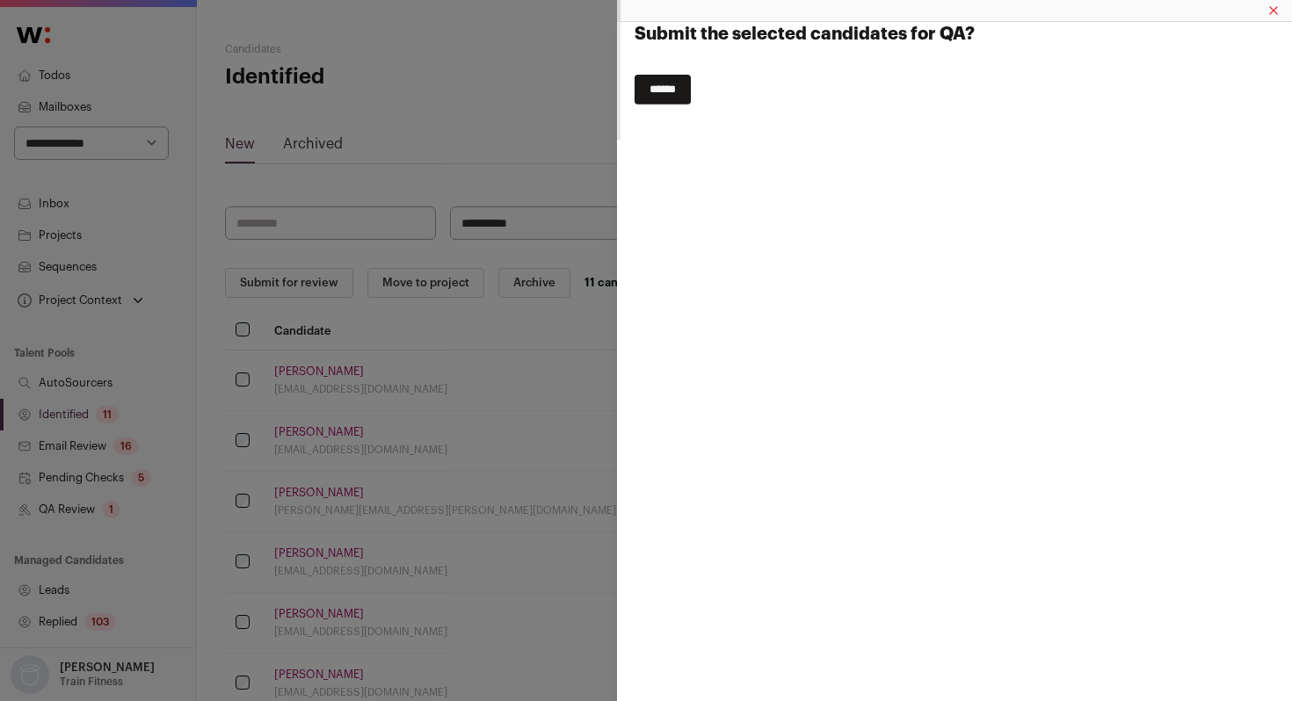
click at [673, 86] on input "******" at bounding box center [663, 90] width 56 height 30
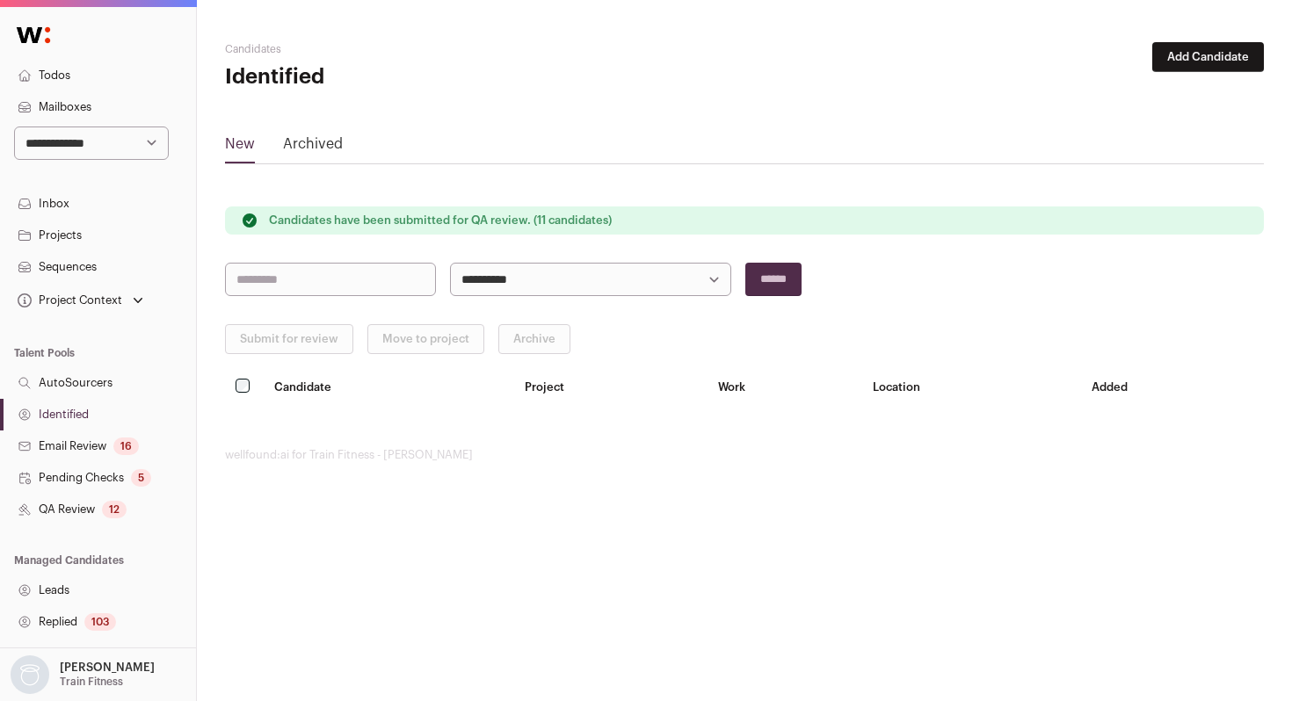
drag, startPoint x: 105, startPoint y: 509, endPoint x: 114, endPoint y: 508, distance: 9.7
click at [105, 509] on div "12" at bounding box center [114, 510] width 25 height 18
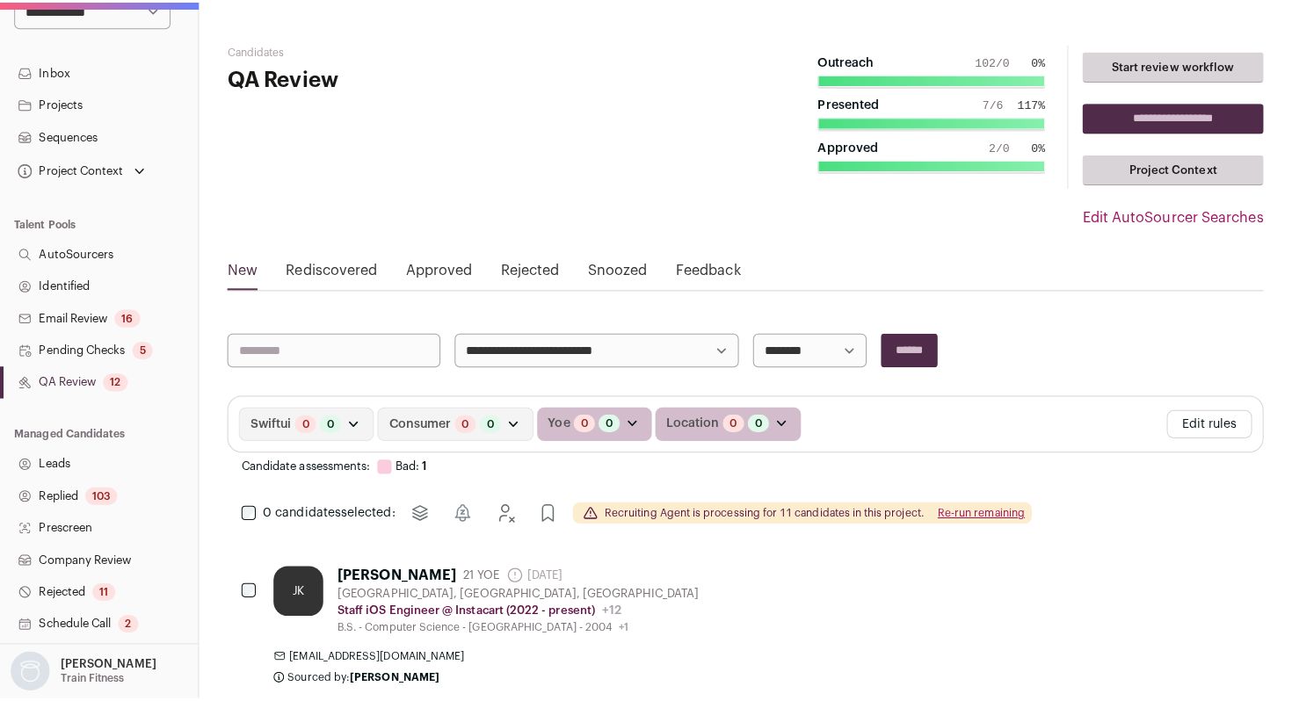
scroll to position [164, 0]
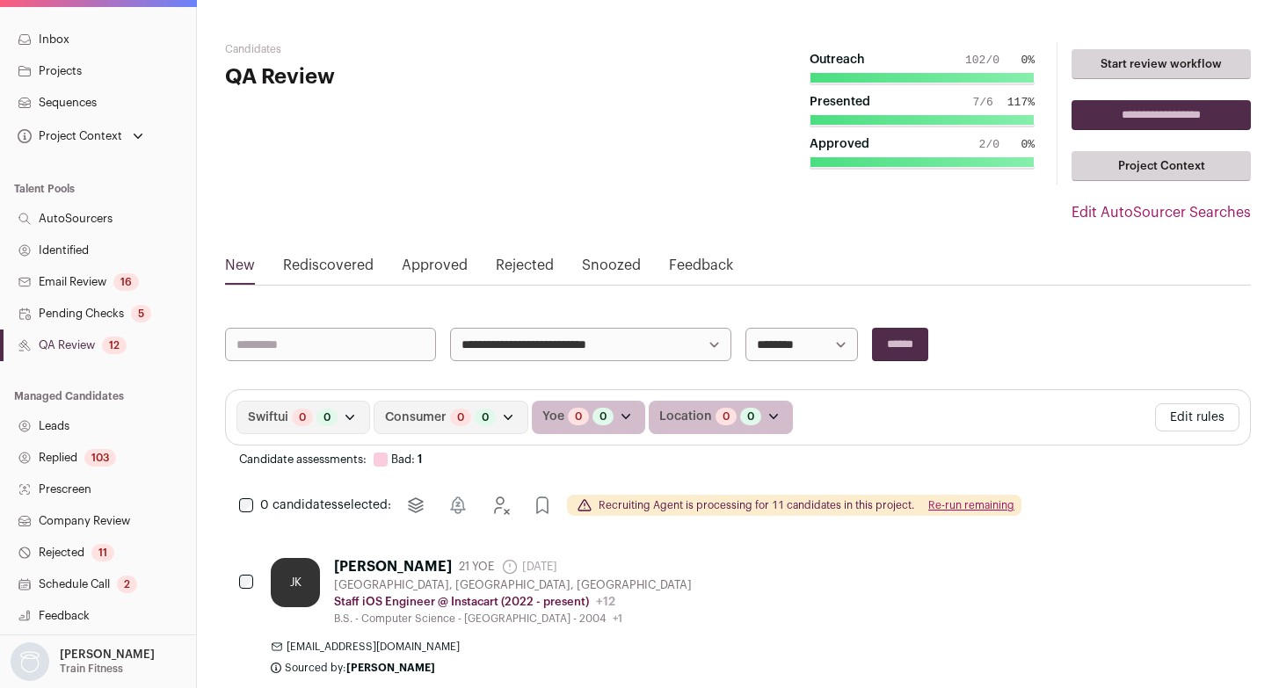
click at [81, 523] on link "Company Review" at bounding box center [98, 521] width 196 height 32
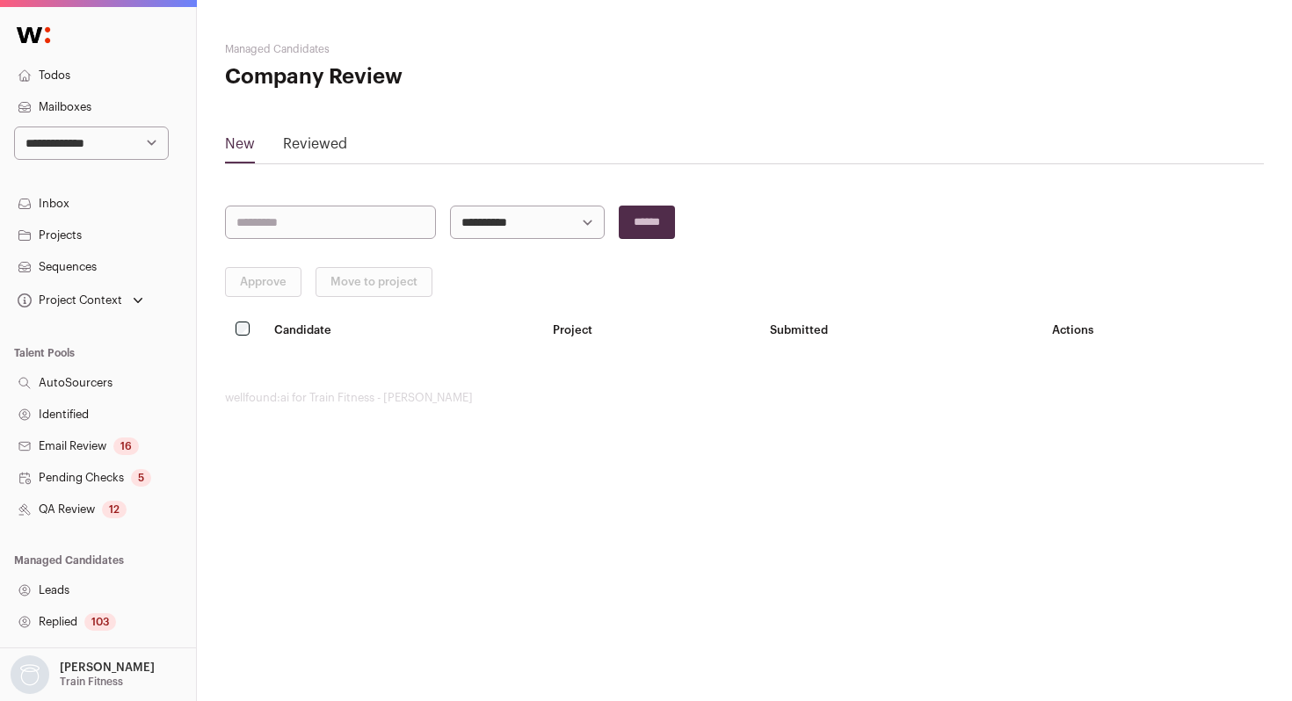
click at [325, 139] on link "Reviewed" at bounding box center [315, 148] width 64 height 28
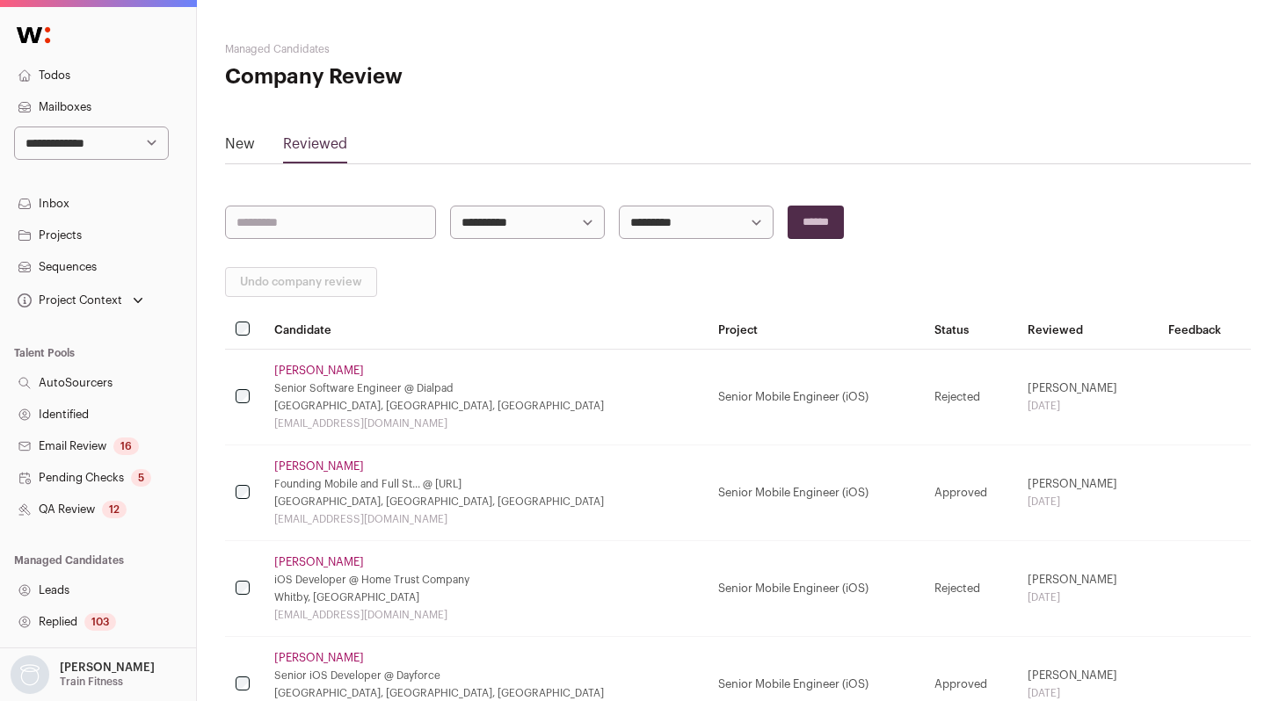
click at [319, 372] on link "Trevor Jones" at bounding box center [319, 371] width 90 height 14
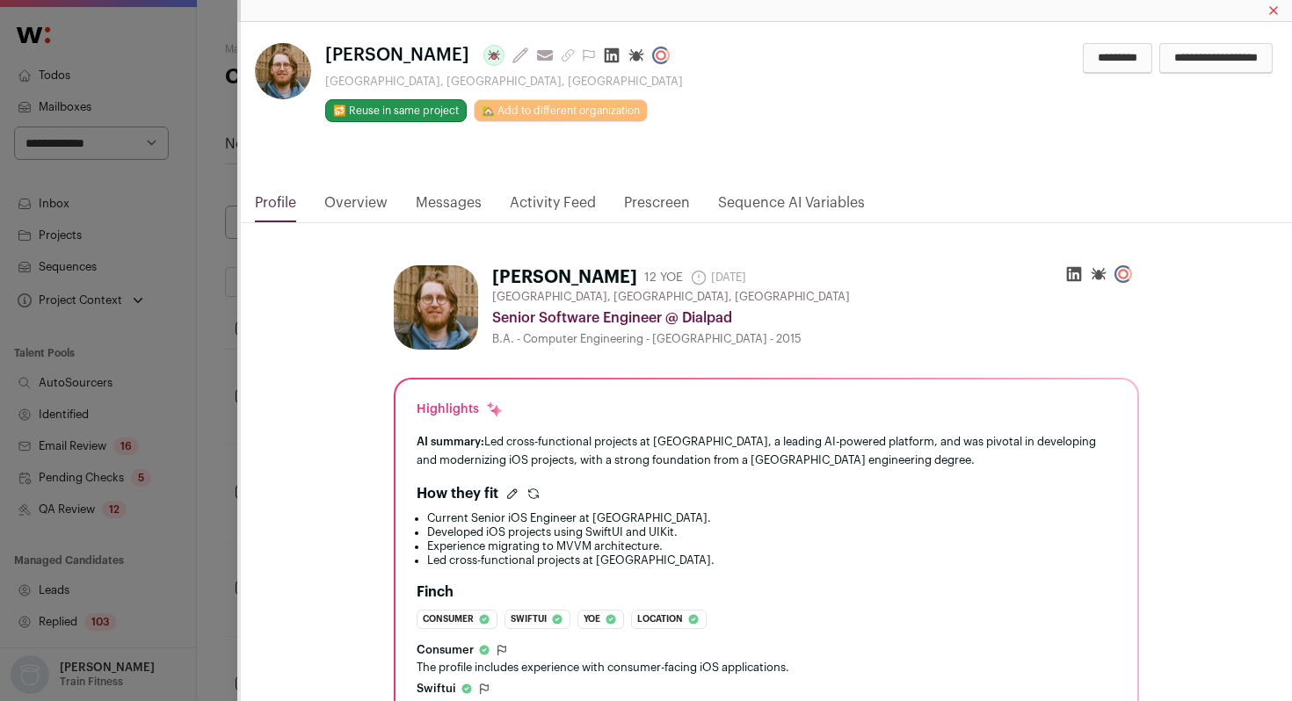
click at [578, 200] on link "Activity Feed" at bounding box center [553, 208] width 86 height 30
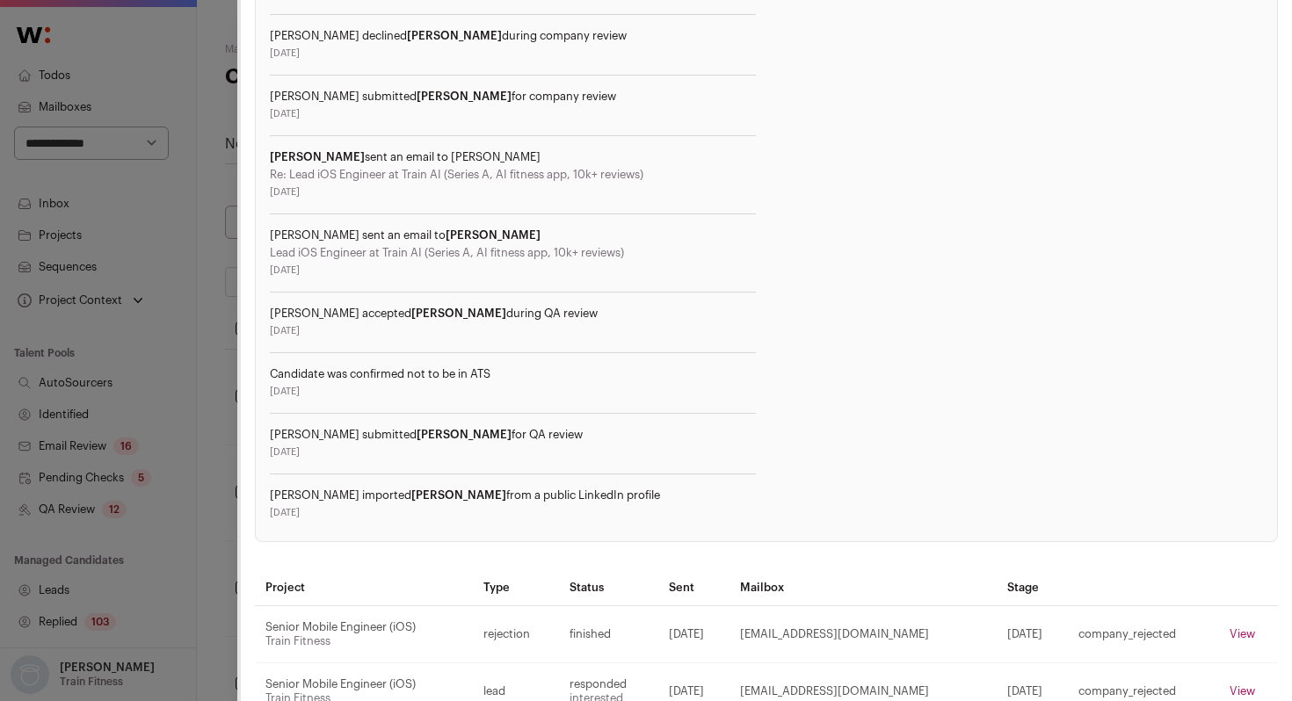
scroll to position [535, 0]
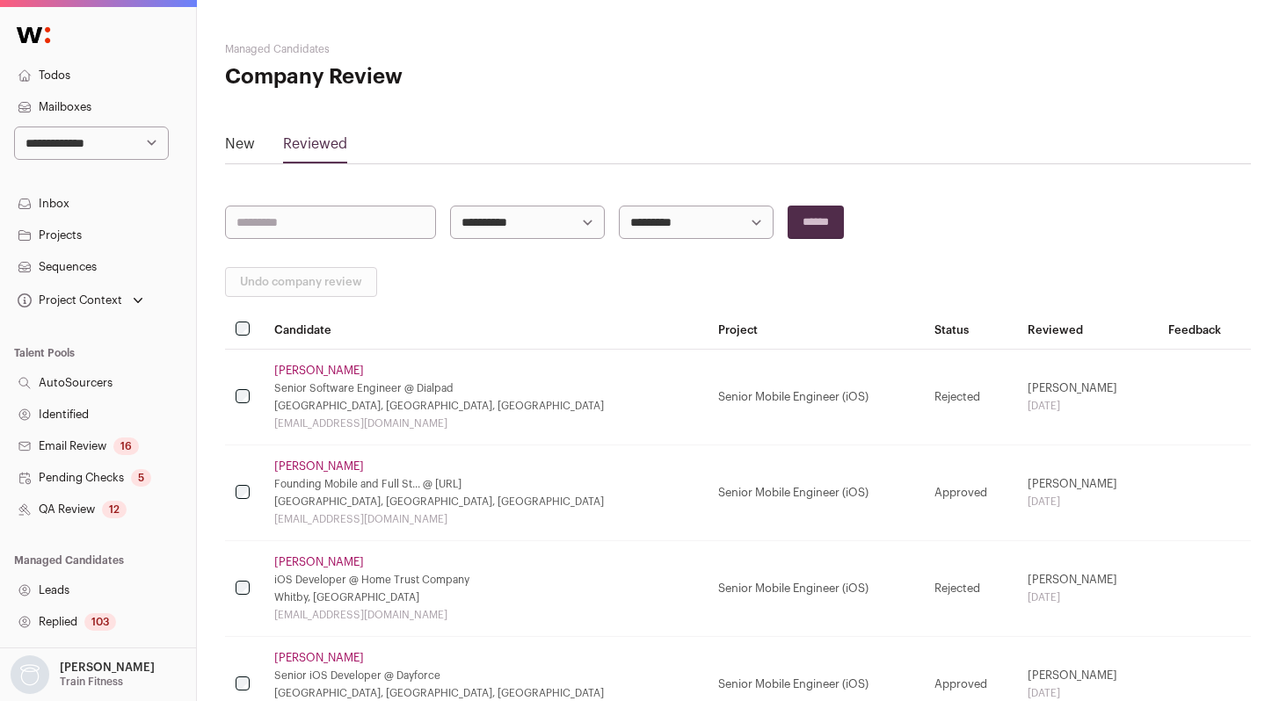
click at [320, 461] on link "Alex Gordiyenko" at bounding box center [319, 467] width 90 height 14
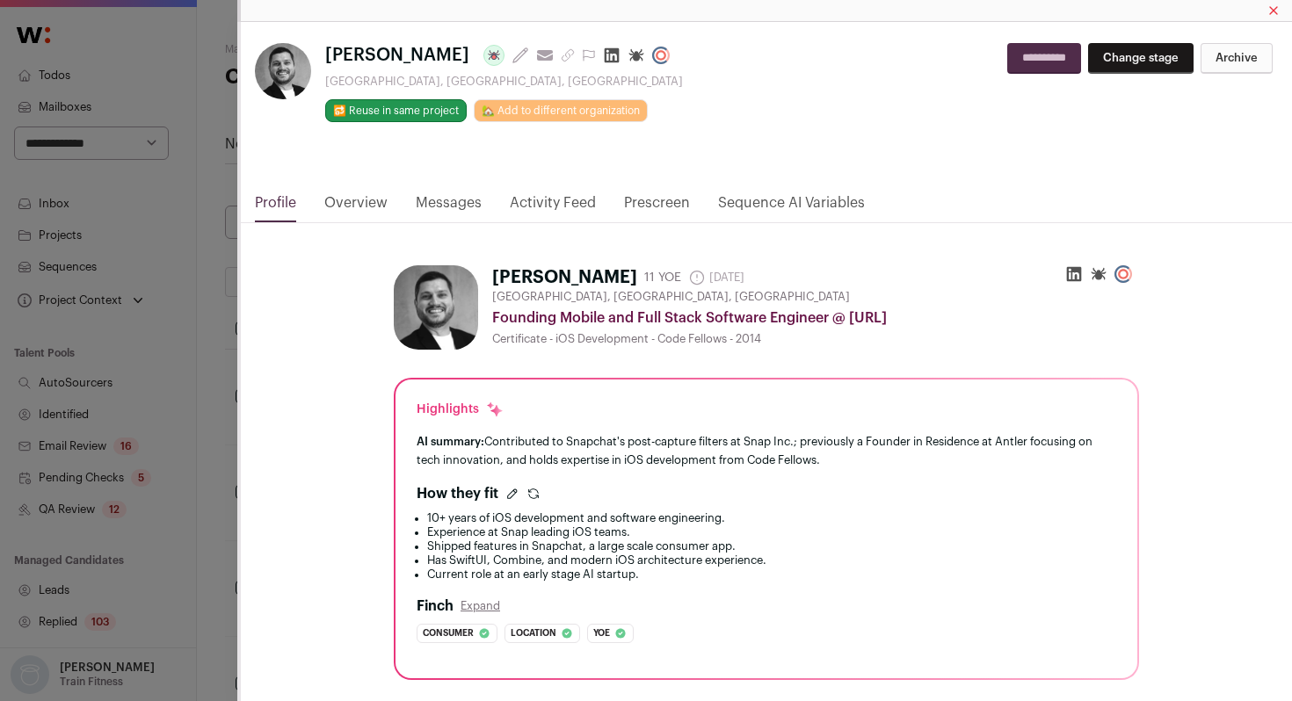
click at [563, 200] on link "Activity Feed" at bounding box center [553, 208] width 86 height 30
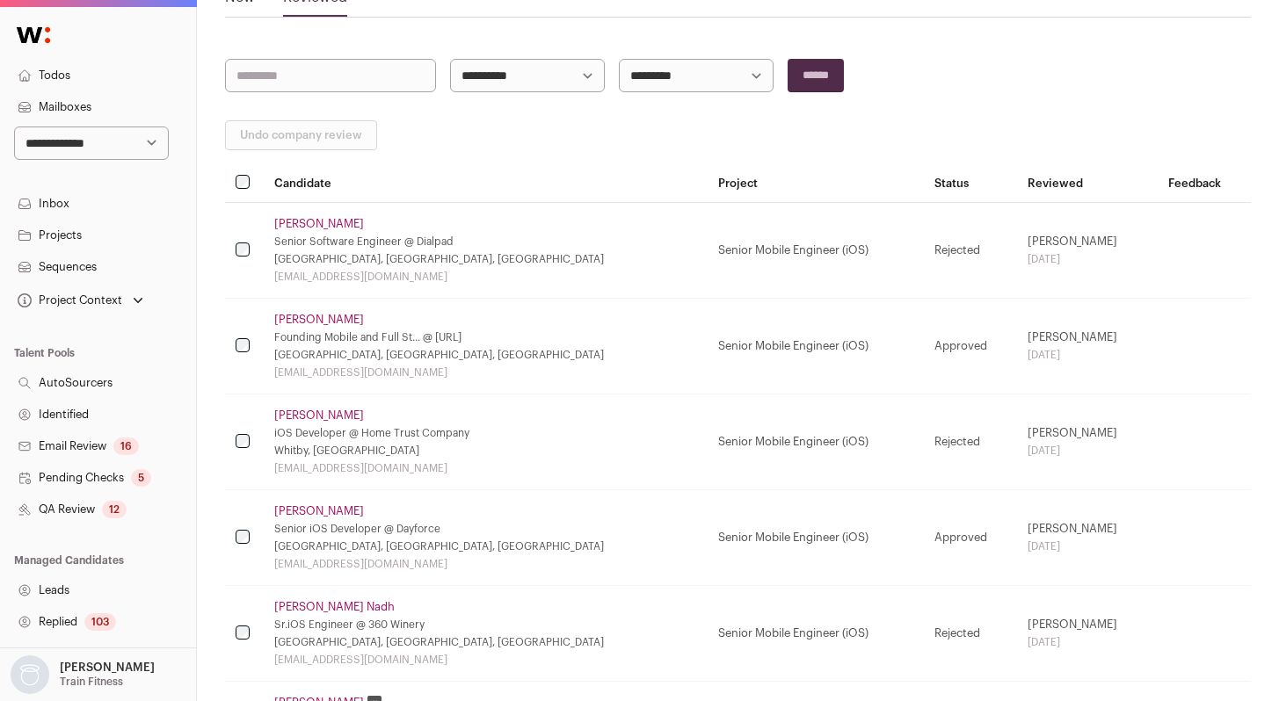
scroll to position [161, 0]
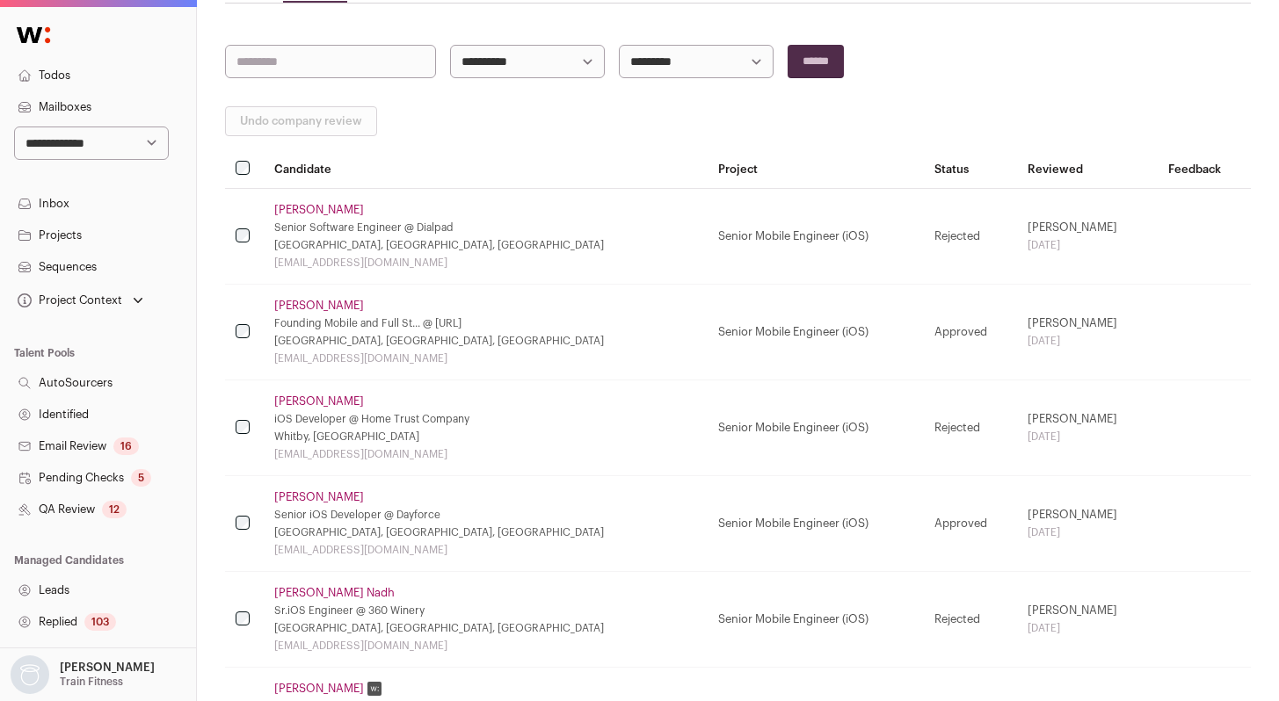
click at [308, 494] on link "Vladyslav Korshko" at bounding box center [319, 497] width 90 height 14
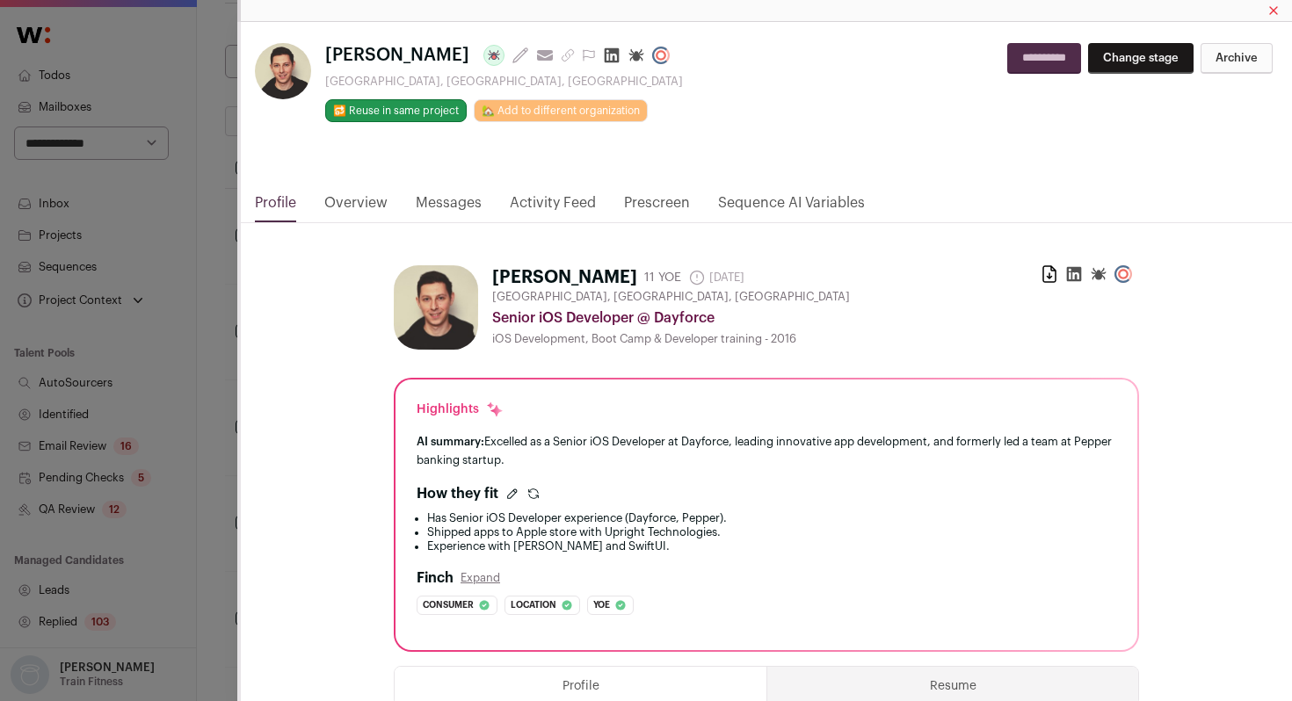
click at [223, 272] on div "Vladyslav Korshko Last update: 14 days ago View most recent conversation in Fro…" at bounding box center [646, 350] width 1292 height 701
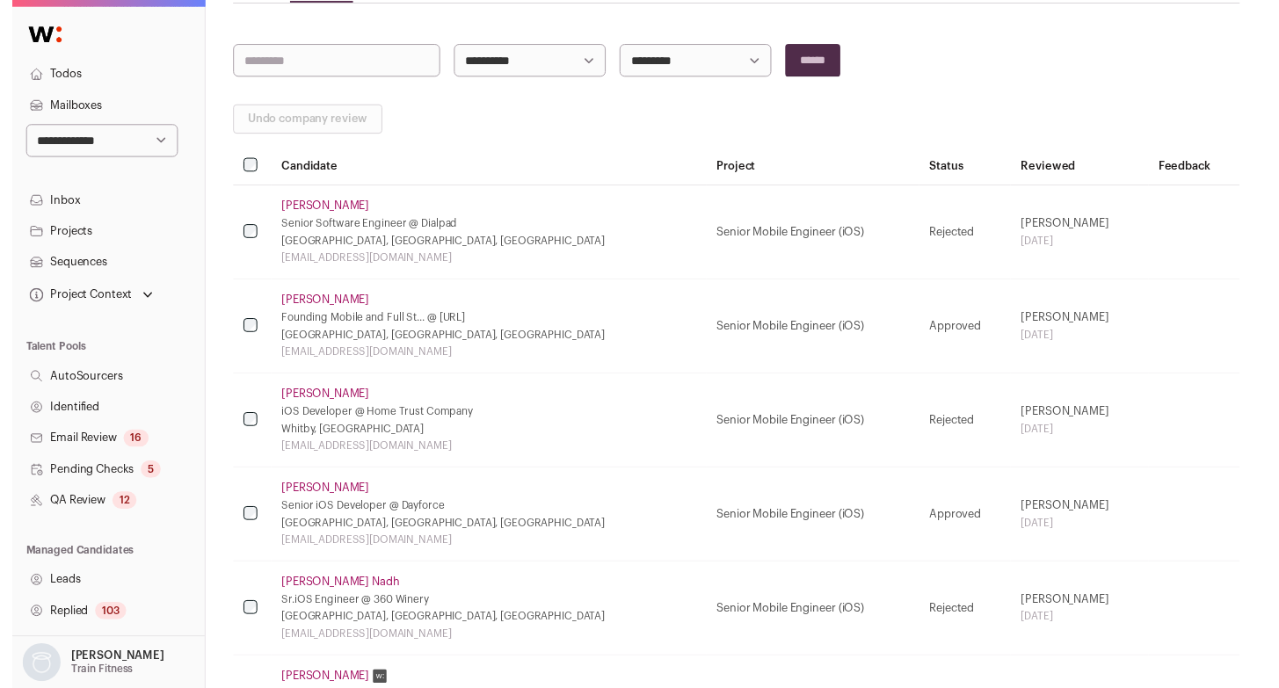
scroll to position [0, 0]
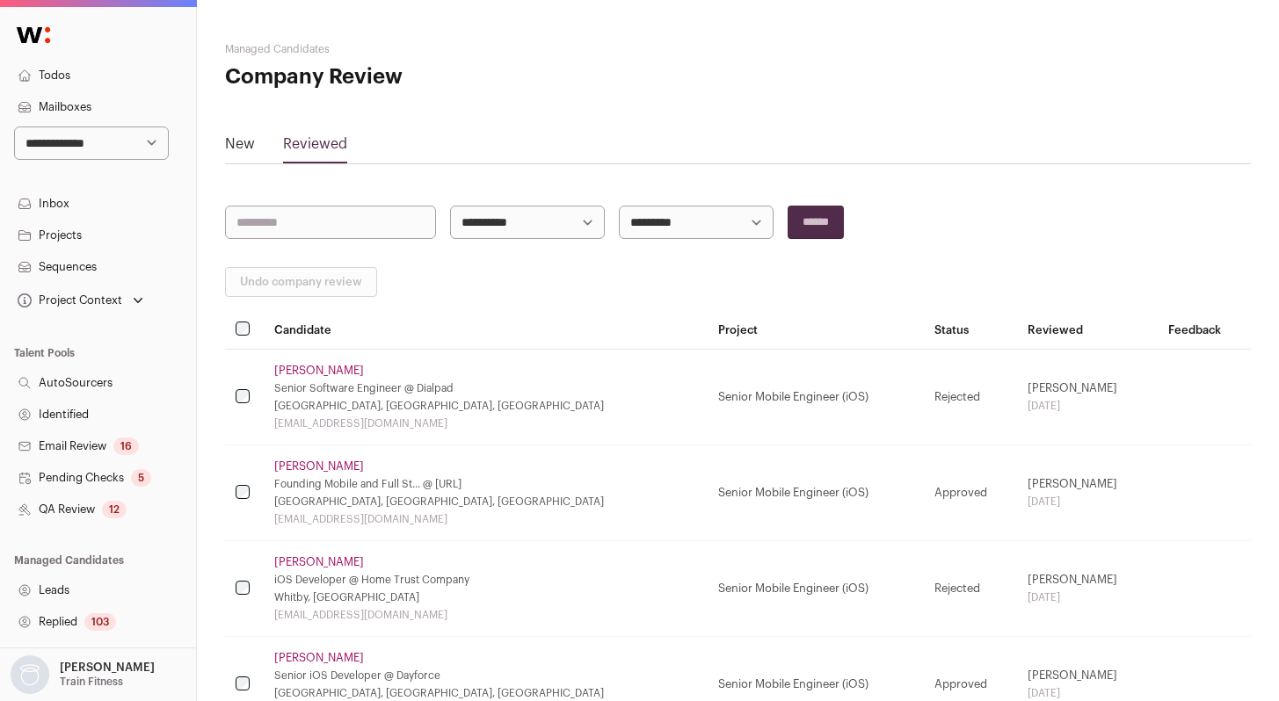
click at [90, 504] on link "QA Review 12" at bounding box center [98, 510] width 196 height 32
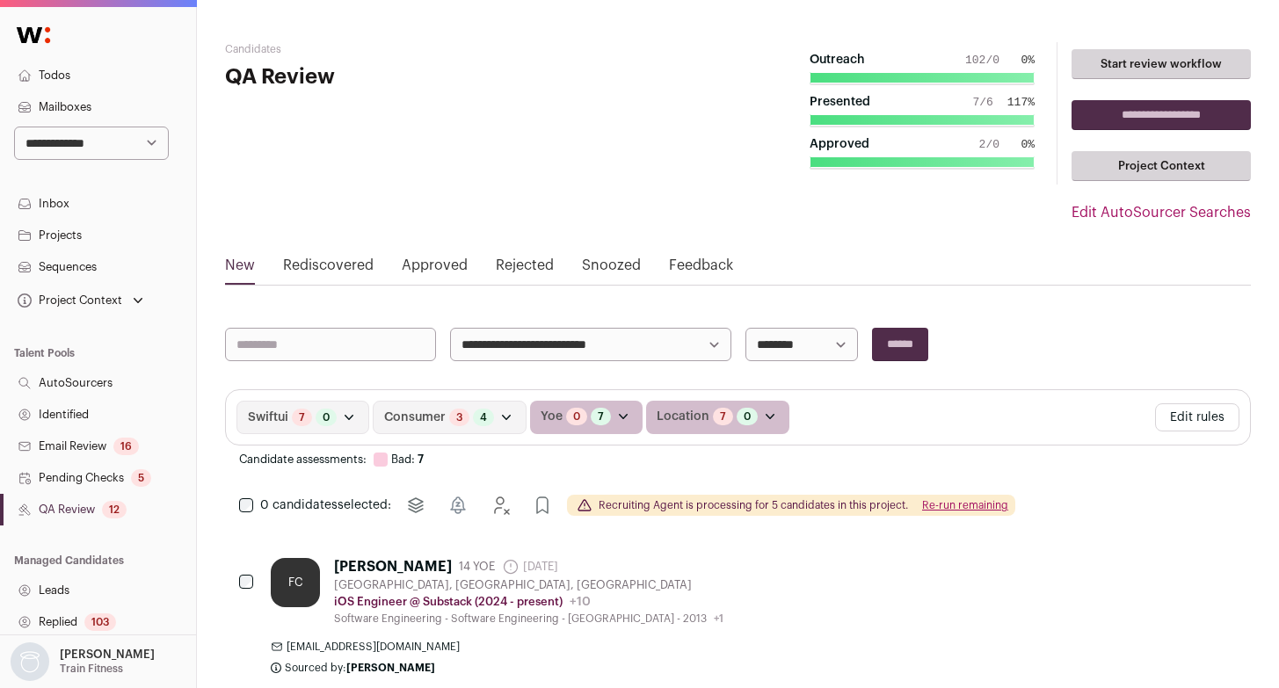
click at [528, 280] on link "Rejected" at bounding box center [525, 269] width 58 height 28
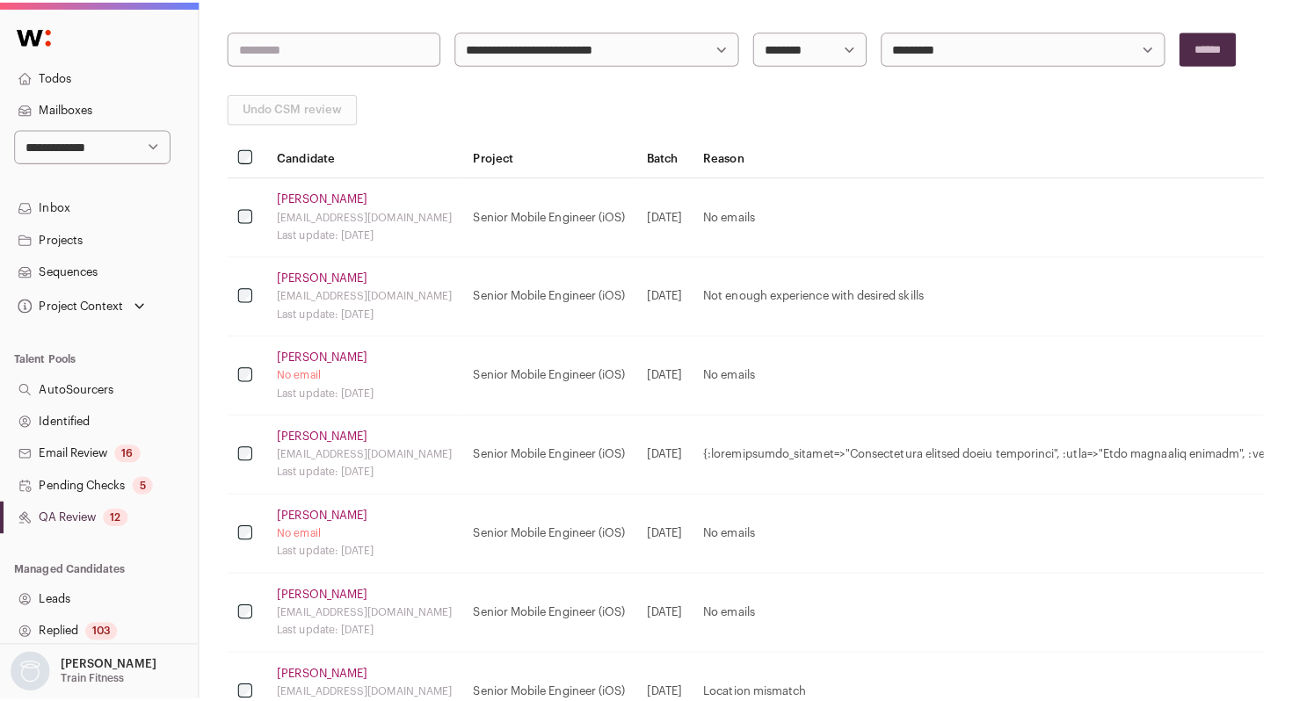
scroll to position [313, 0]
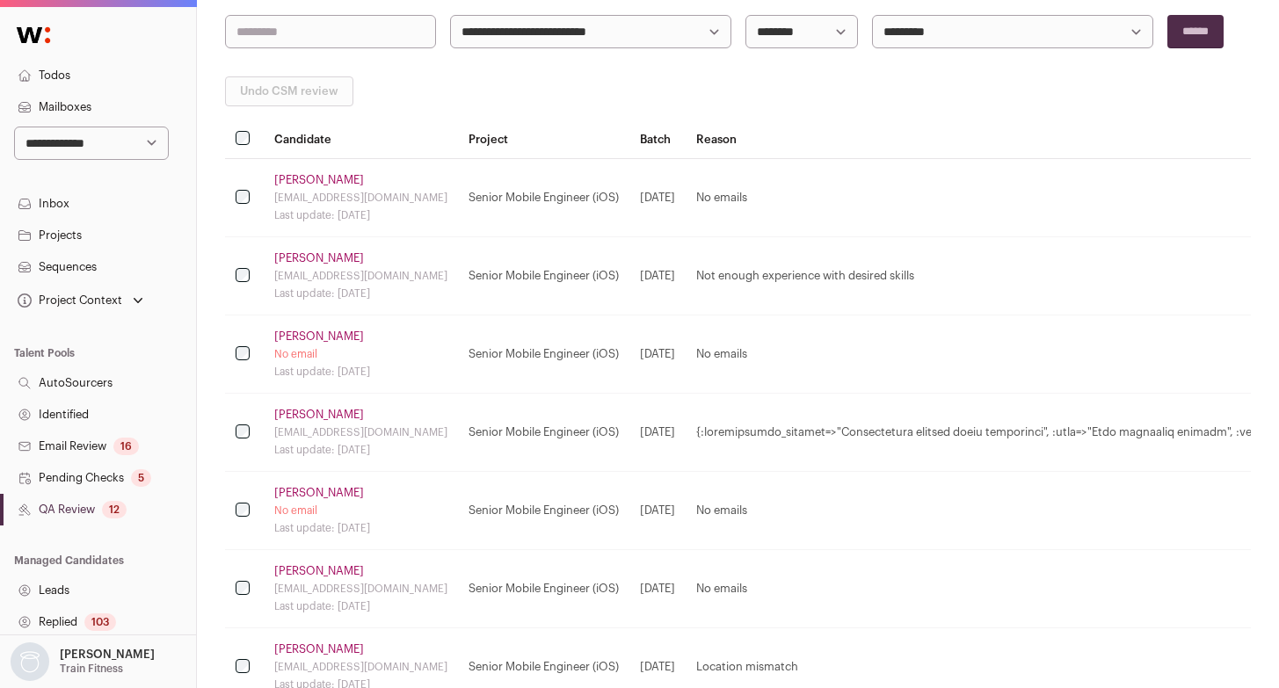
click at [332, 254] on link "Amritpal Sidhu" at bounding box center [319, 258] width 90 height 14
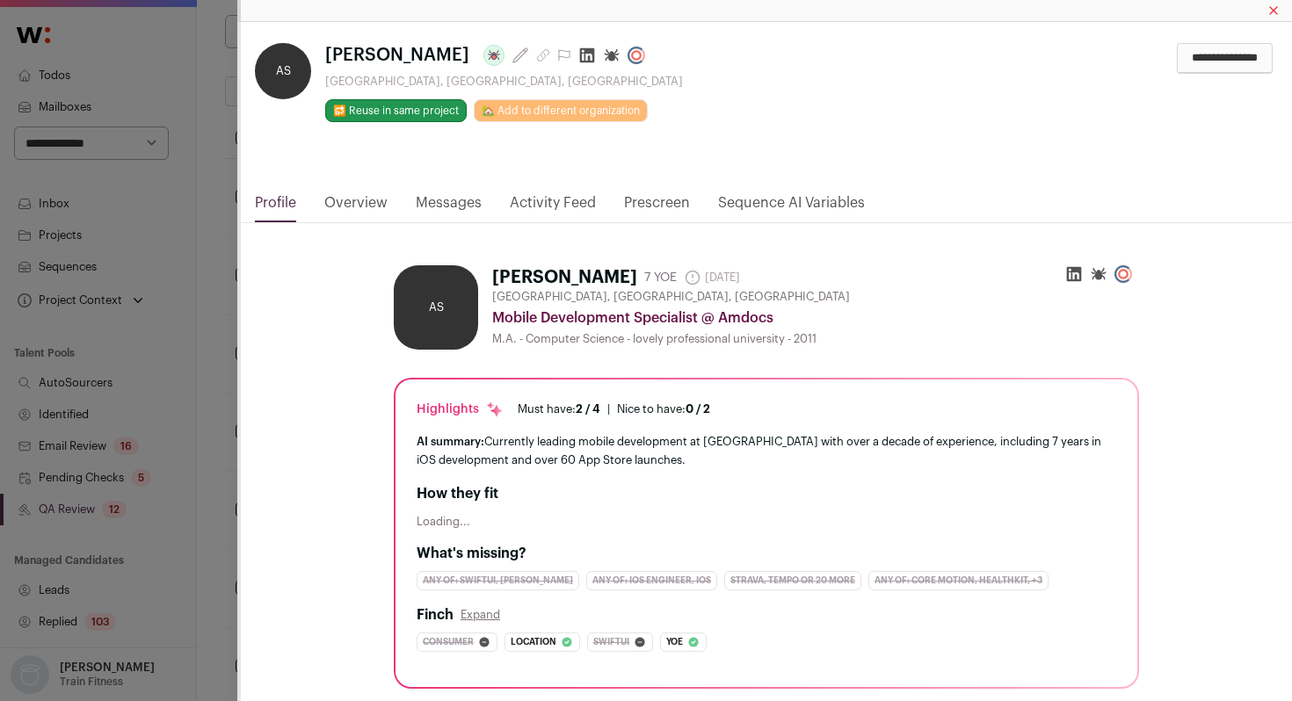
click at [534, 199] on link "Activity Feed" at bounding box center [553, 208] width 86 height 30
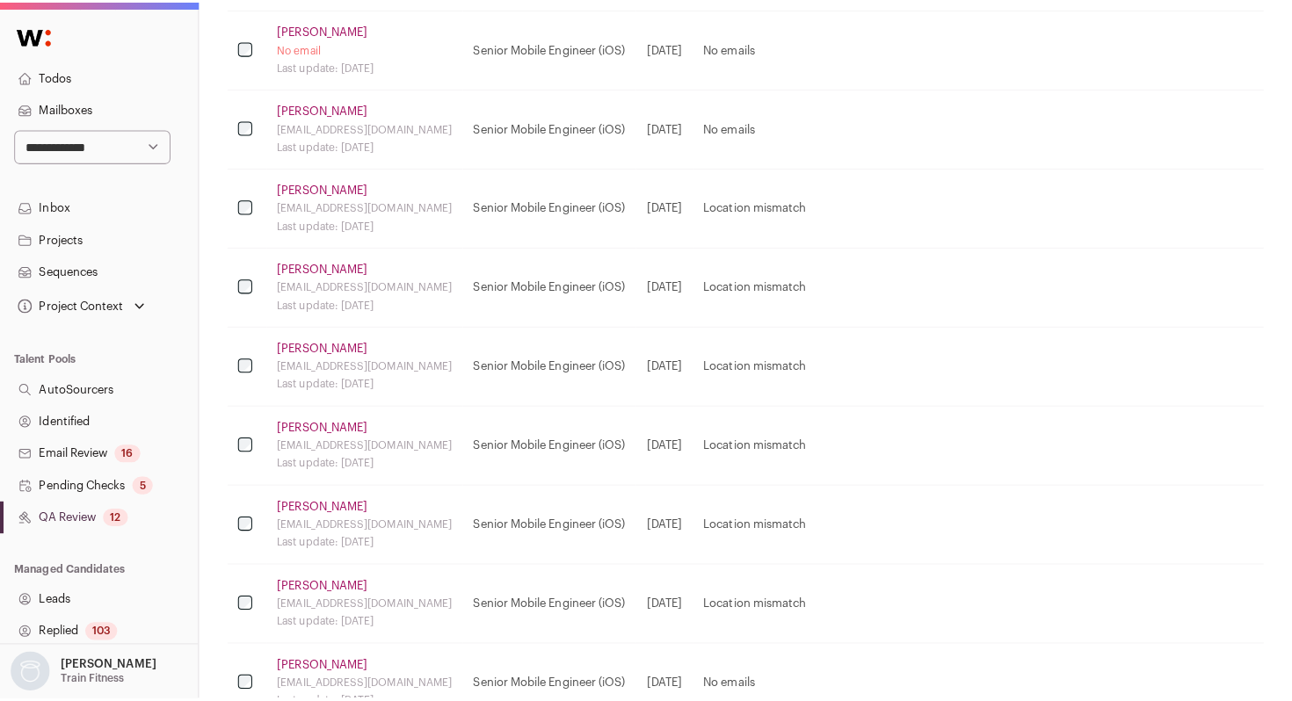
scroll to position [788, 0]
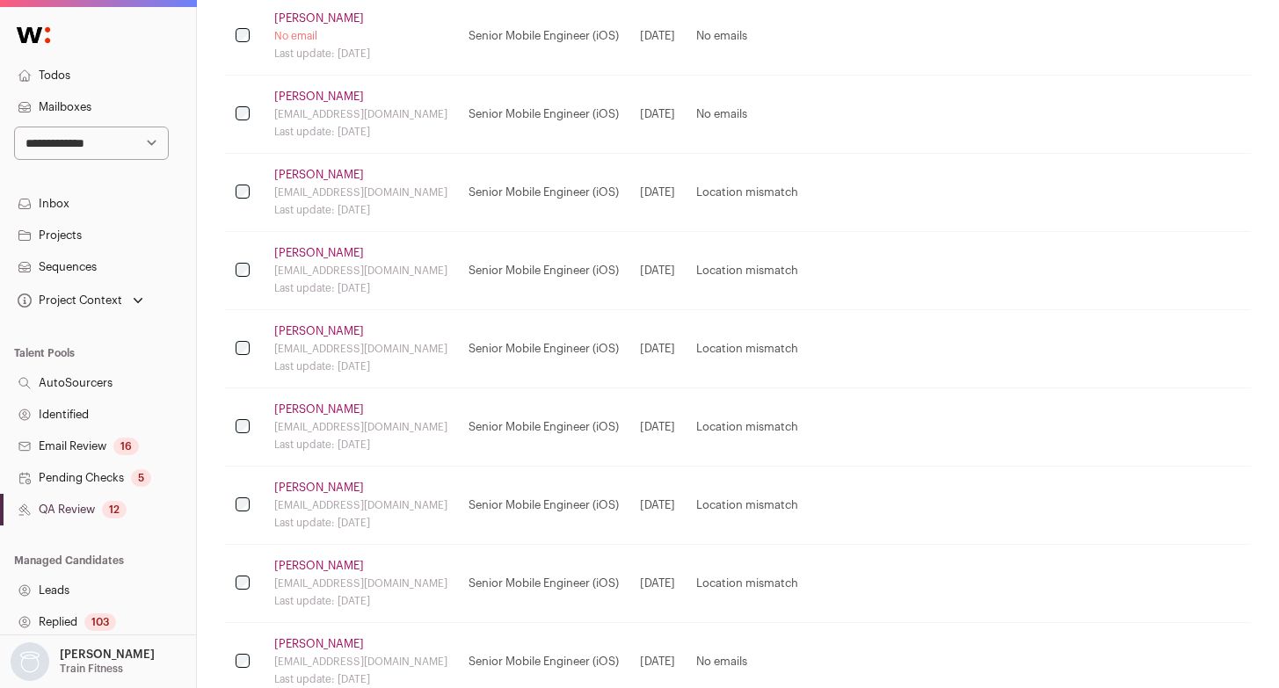
click at [301, 178] on link "Gary N." at bounding box center [319, 175] width 90 height 14
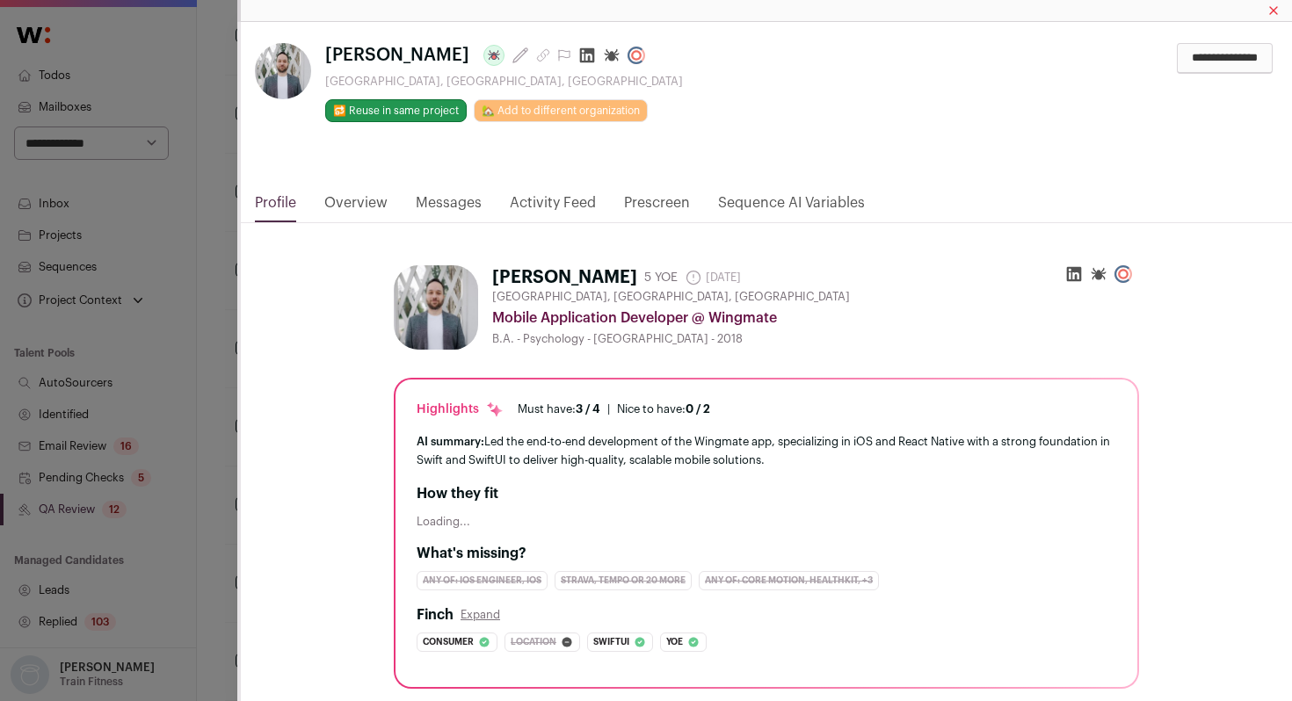
click at [547, 195] on link "Activity Feed" at bounding box center [553, 208] width 86 height 30
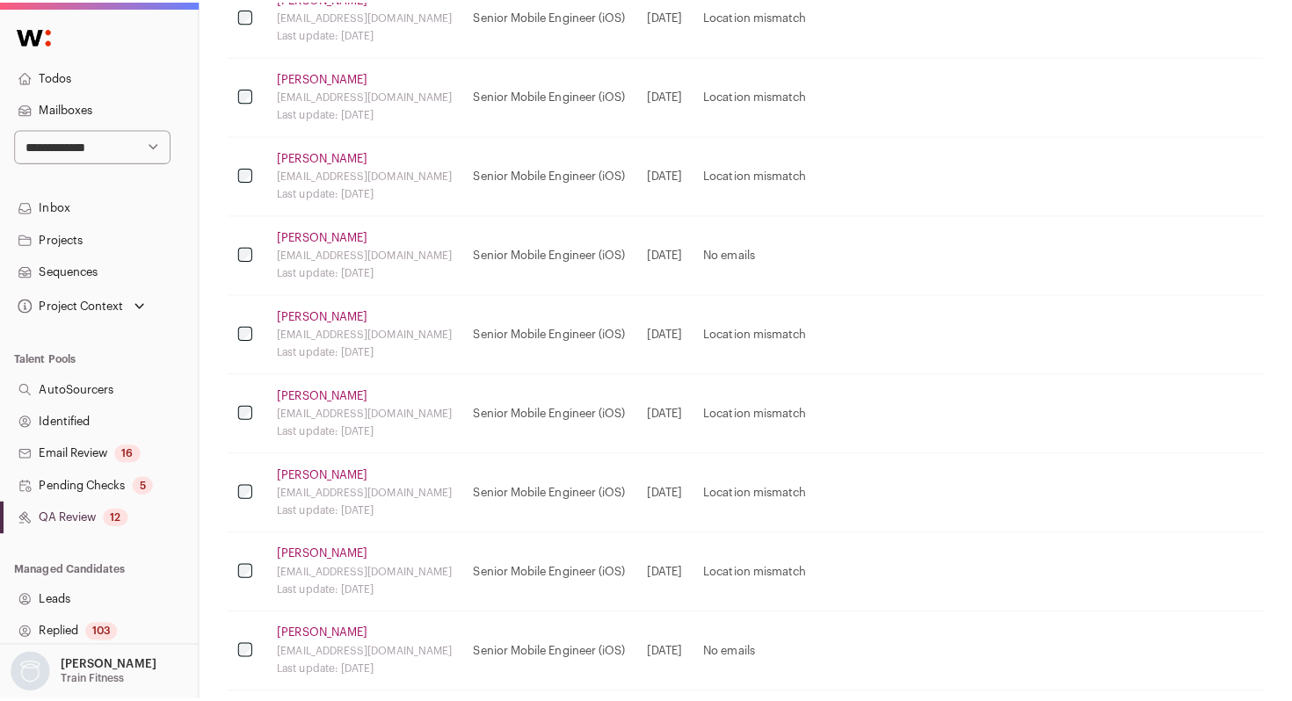
scroll to position [1207, 0]
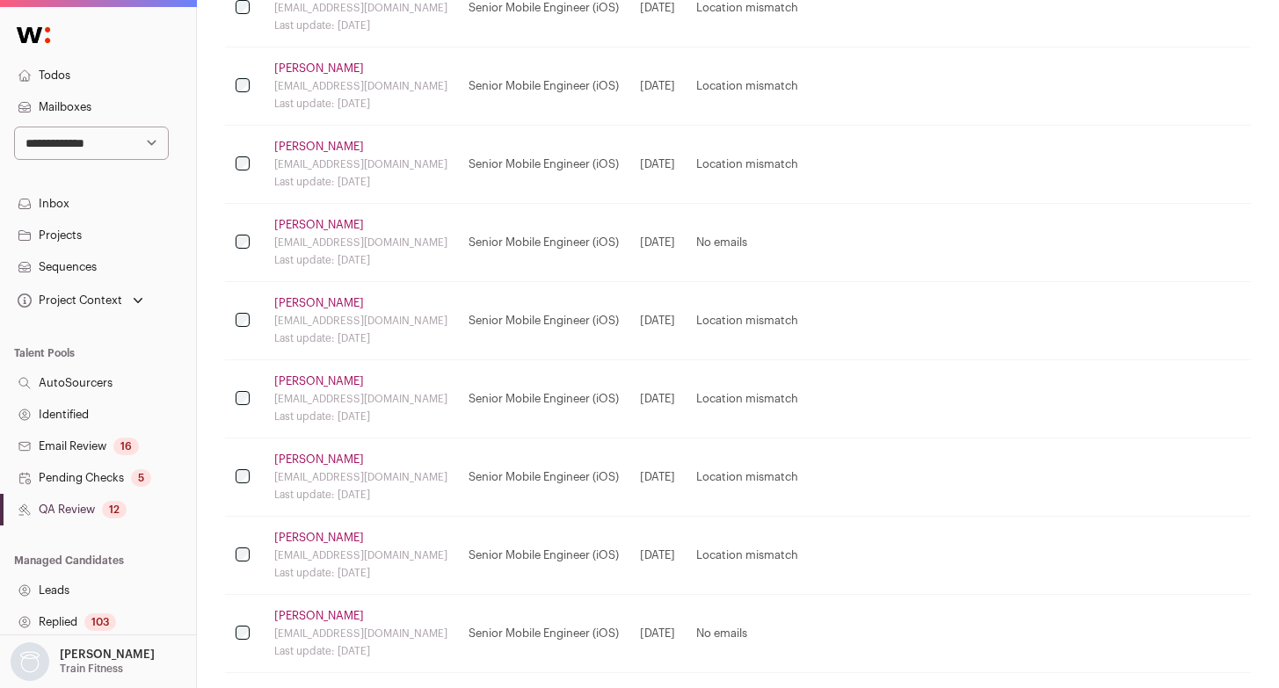
click at [311, 302] on link "Dmytro Ivashyn" at bounding box center [319, 303] width 90 height 14
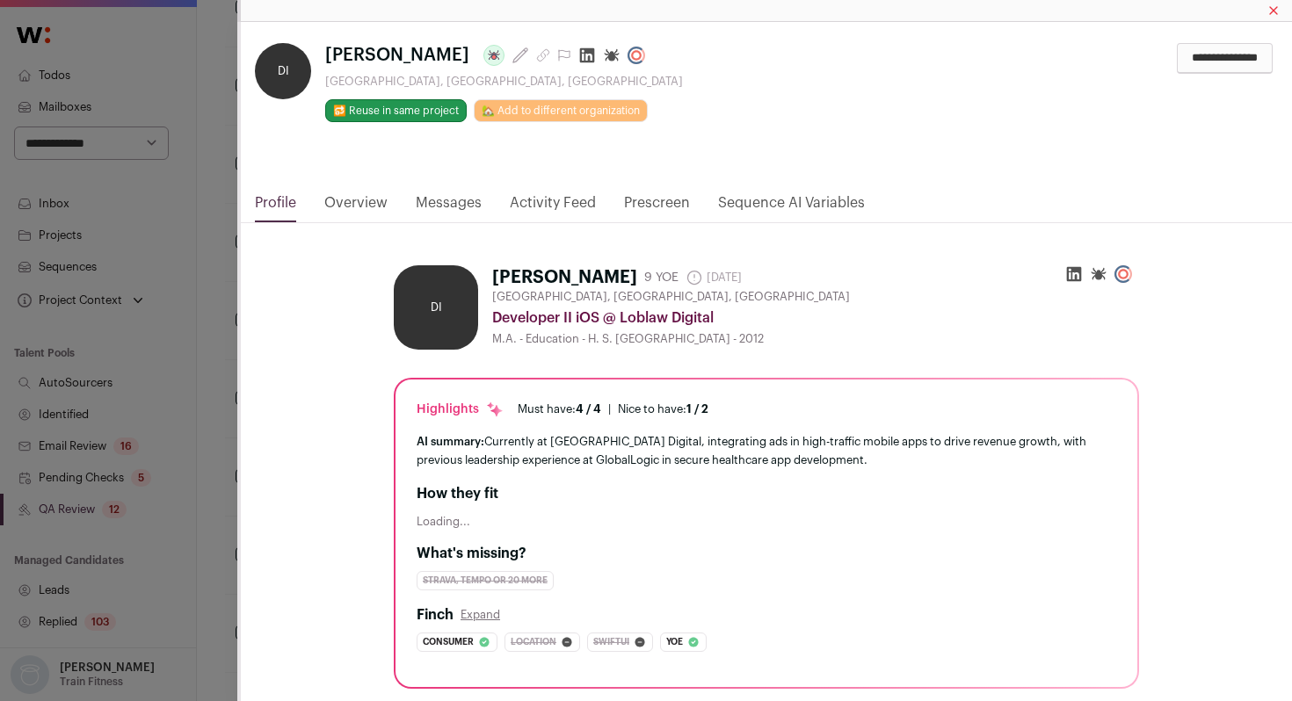
click at [546, 205] on link "Activity Feed" at bounding box center [553, 208] width 86 height 30
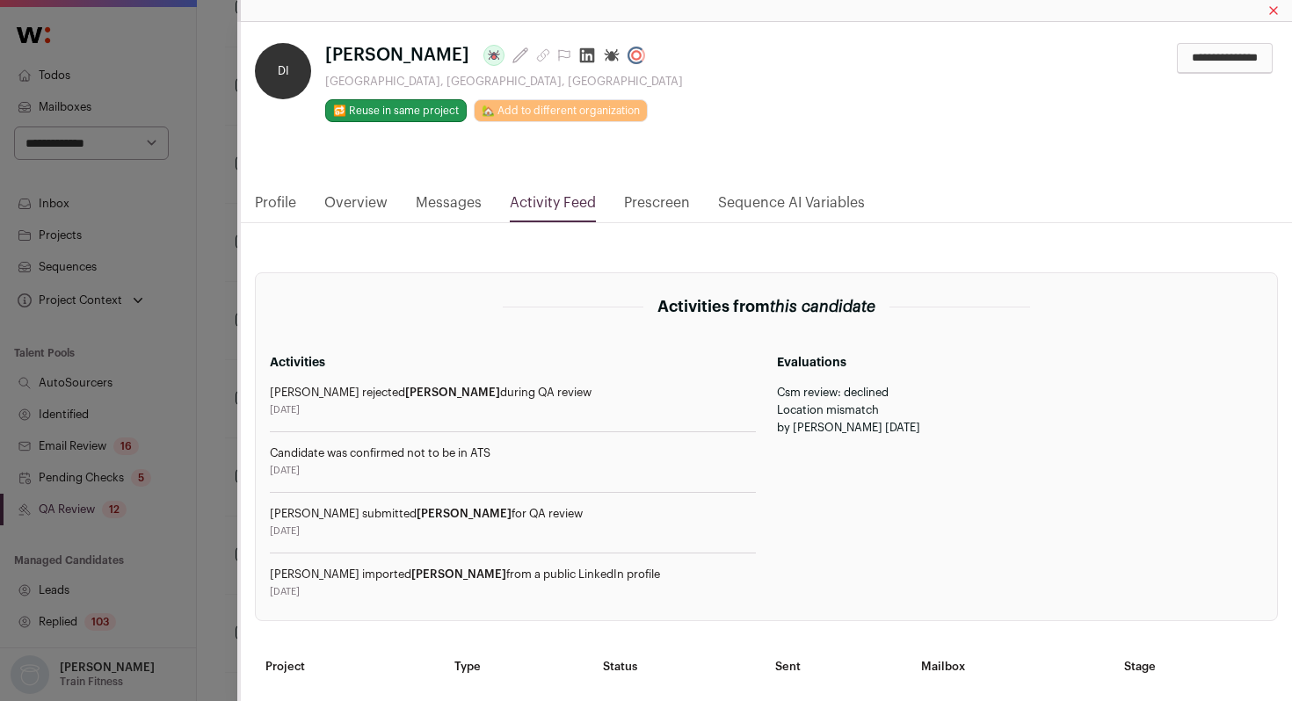
click at [273, 209] on link "Profile" at bounding box center [275, 208] width 41 height 30
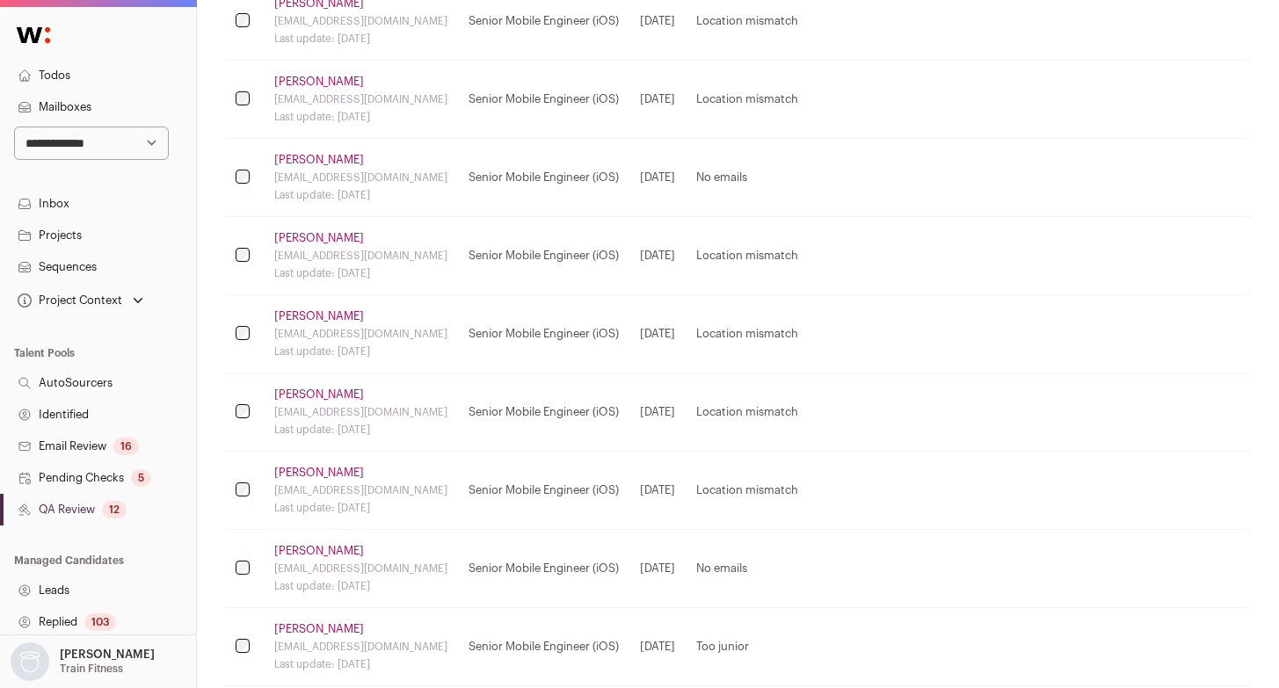
scroll to position [1281, 0]
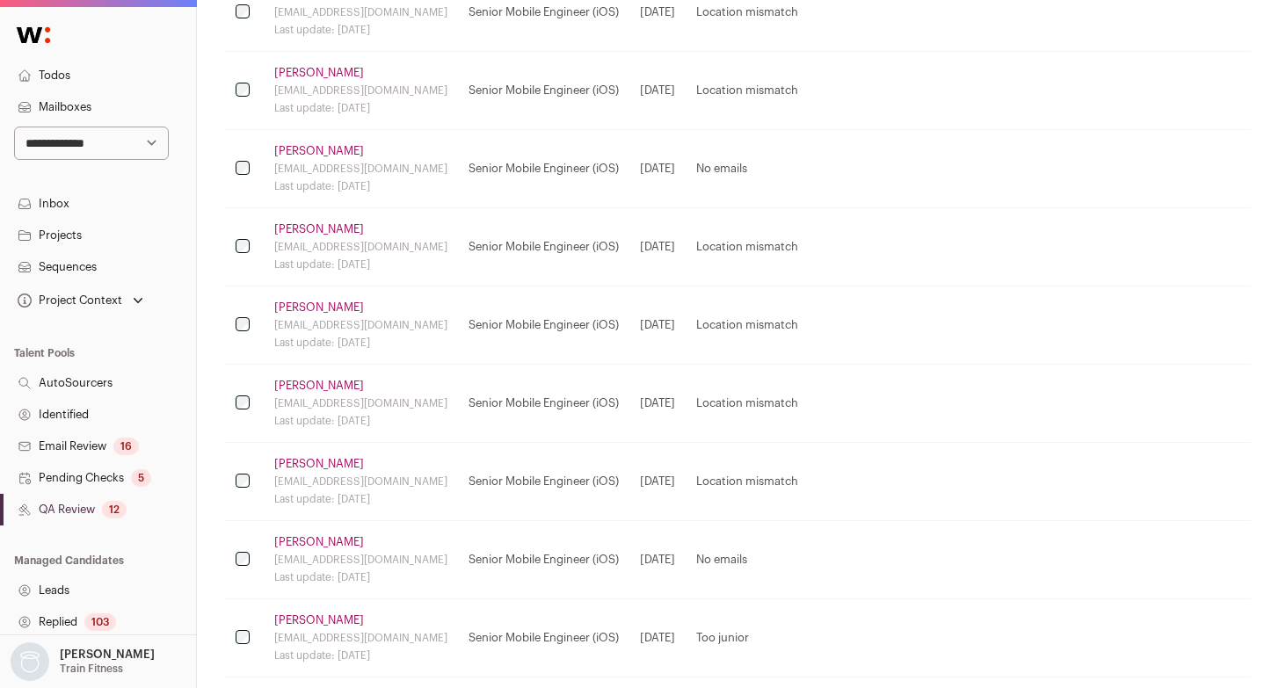
click at [301, 389] on link "Bahram Haddadi" at bounding box center [319, 386] width 90 height 14
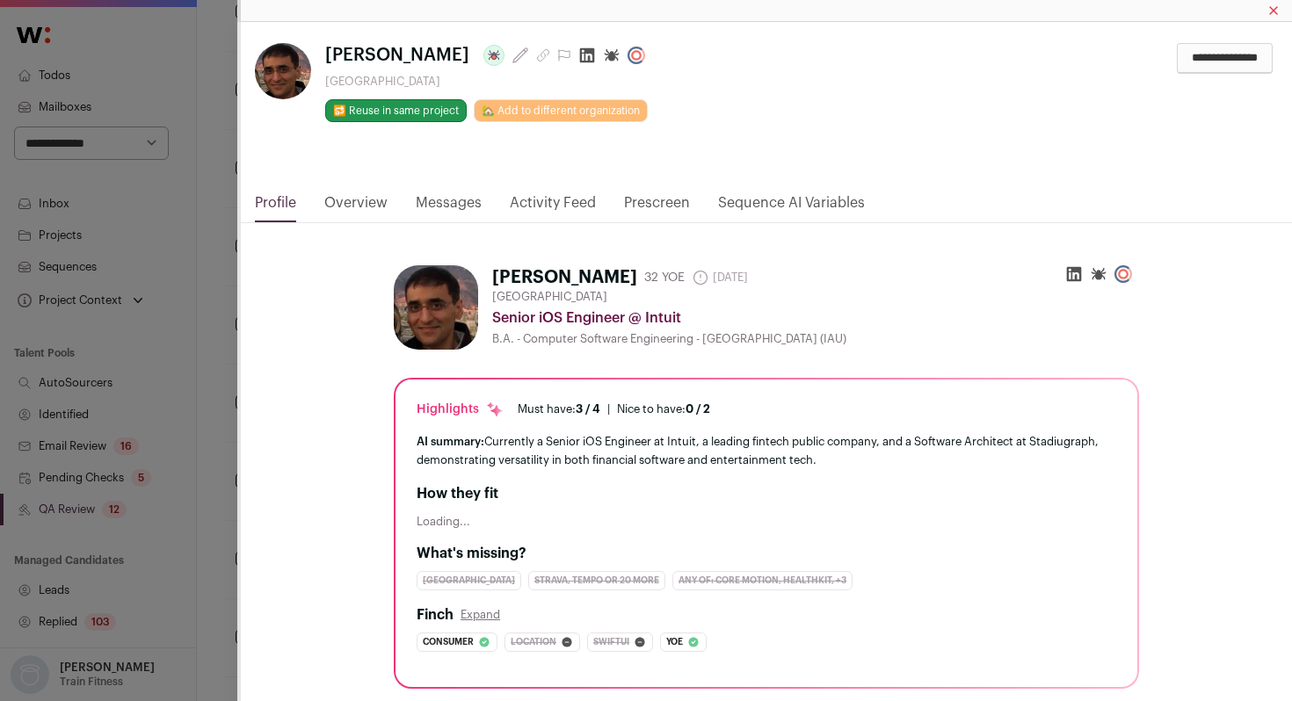
click at [553, 193] on link "Activity Feed" at bounding box center [553, 208] width 86 height 30
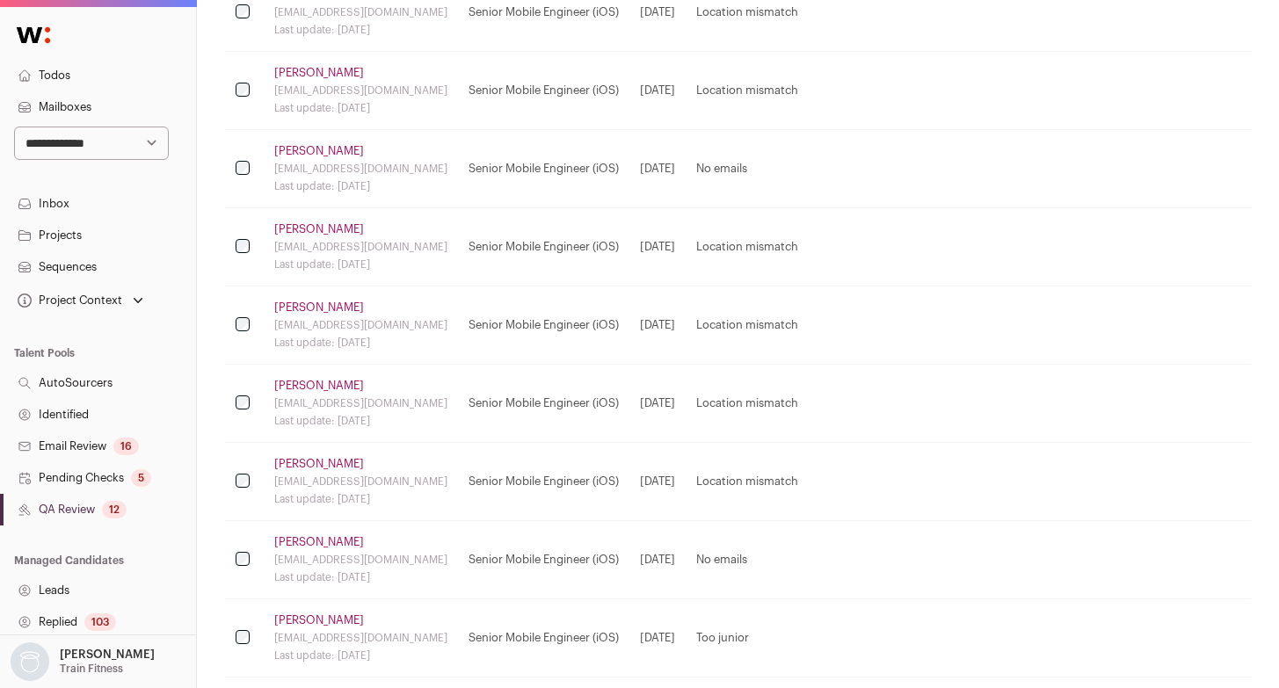
click at [326, 458] on link "Ruchish Shah" at bounding box center [319, 464] width 90 height 14
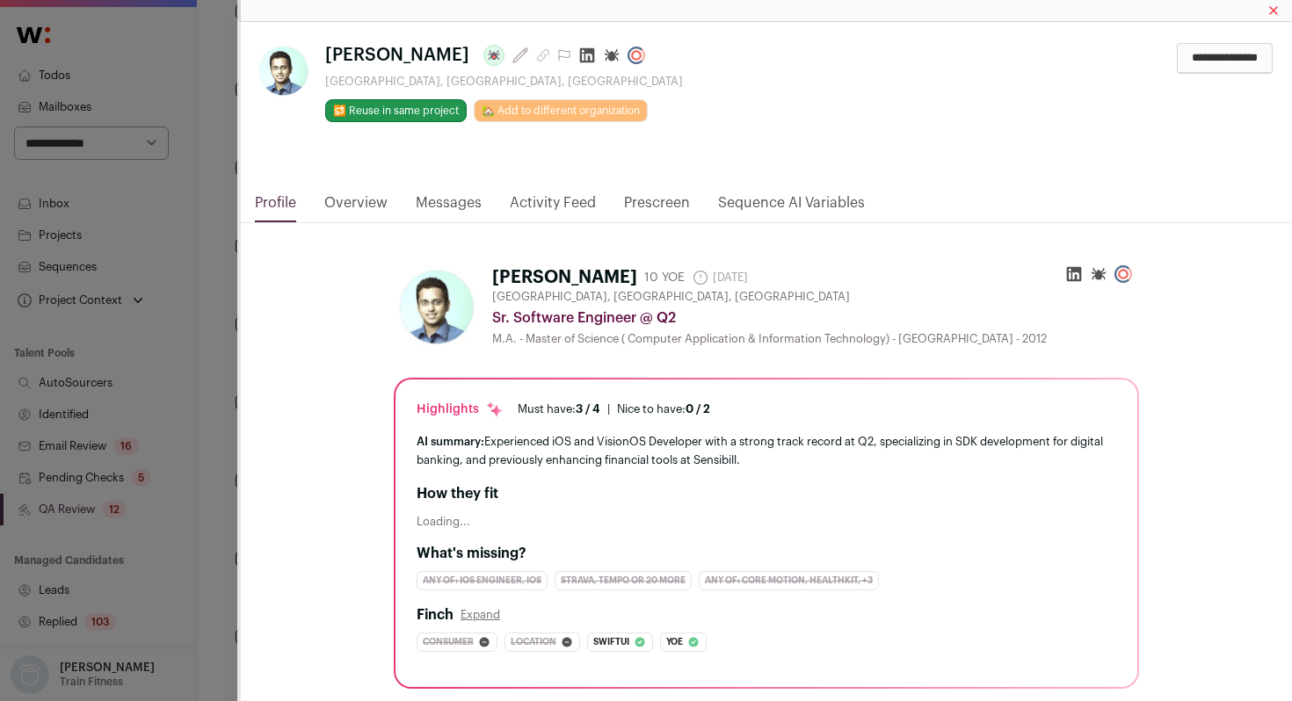
click at [545, 200] on link "Activity Feed" at bounding box center [553, 208] width 86 height 30
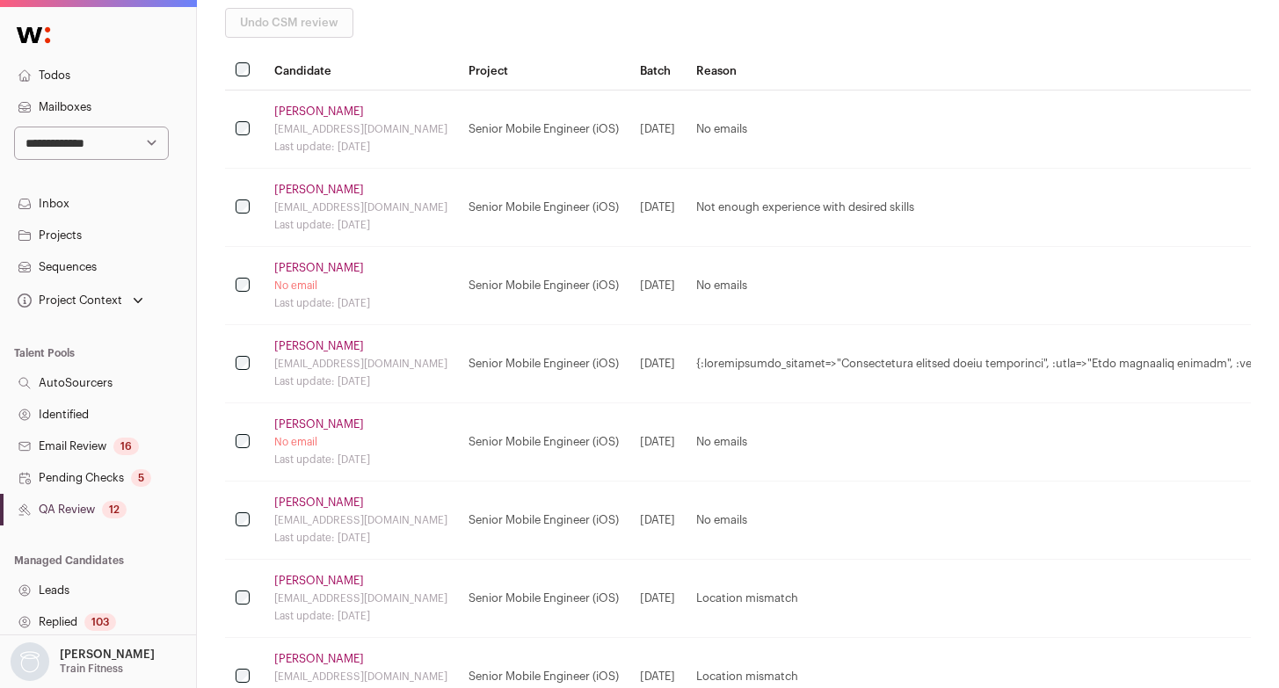
scroll to position [0, 0]
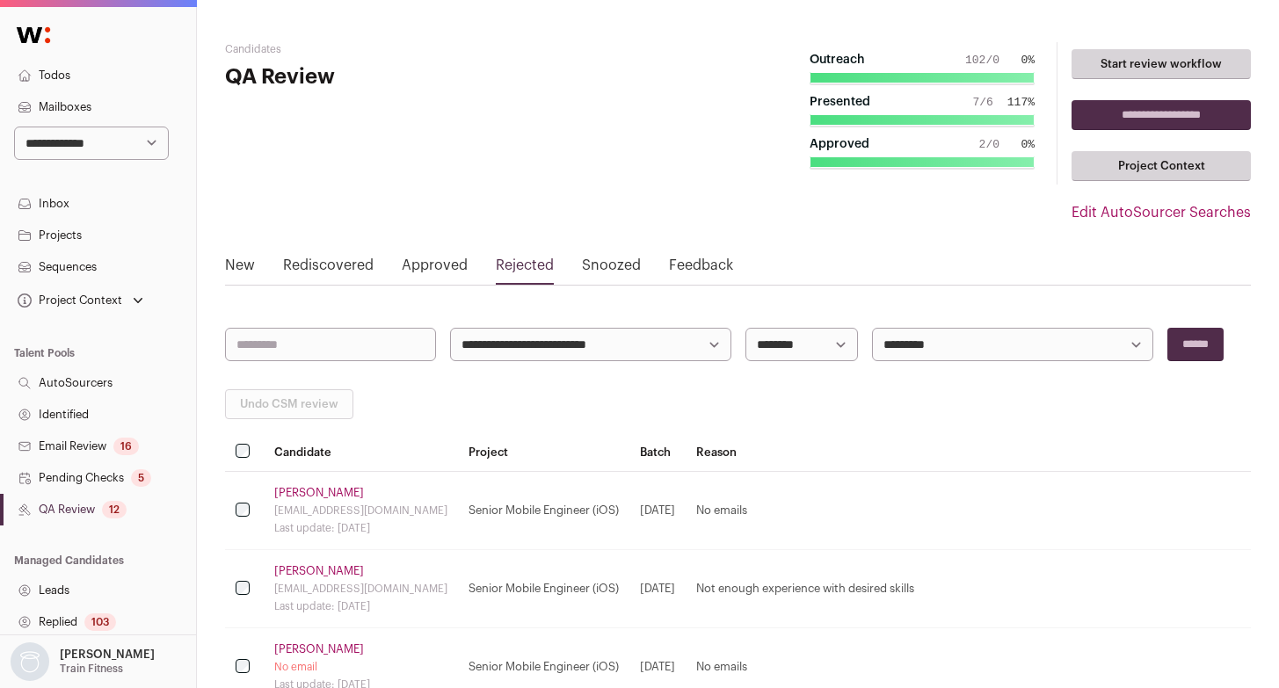
click at [398, 261] on hgroup "Candidates QA Review" at bounding box center [396, 155] width 342 height 227
click at [411, 257] on link "Approved" at bounding box center [435, 269] width 66 height 28
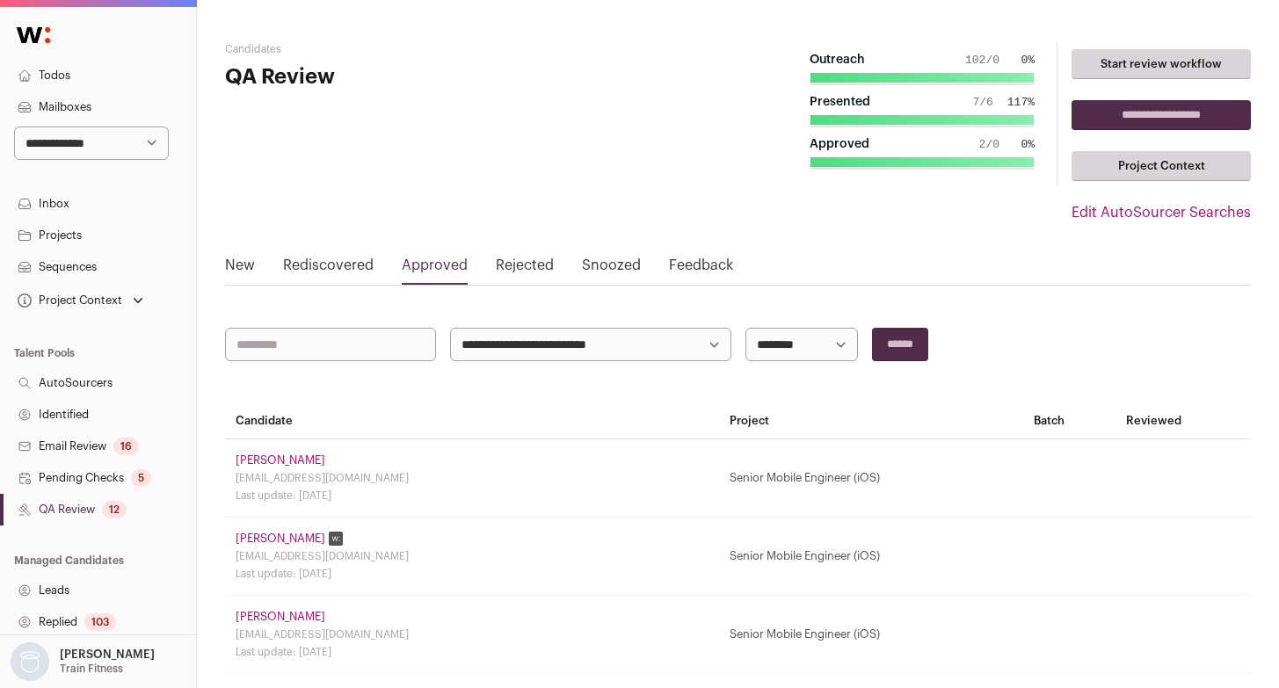
click at [759, 352] on select "**********" at bounding box center [801, 344] width 113 height 33
select select "**********"
click at [745, 328] on select "**********" at bounding box center [801, 344] width 113 height 33
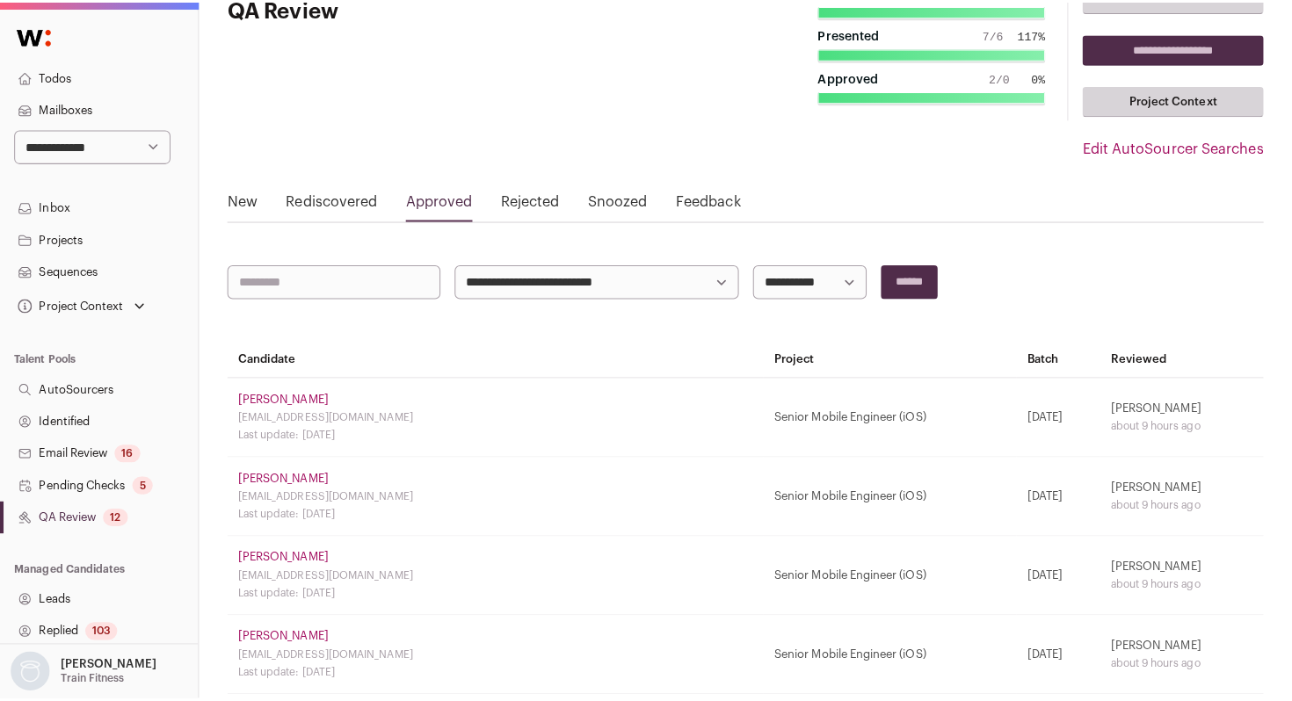
scroll to position [74, 0]
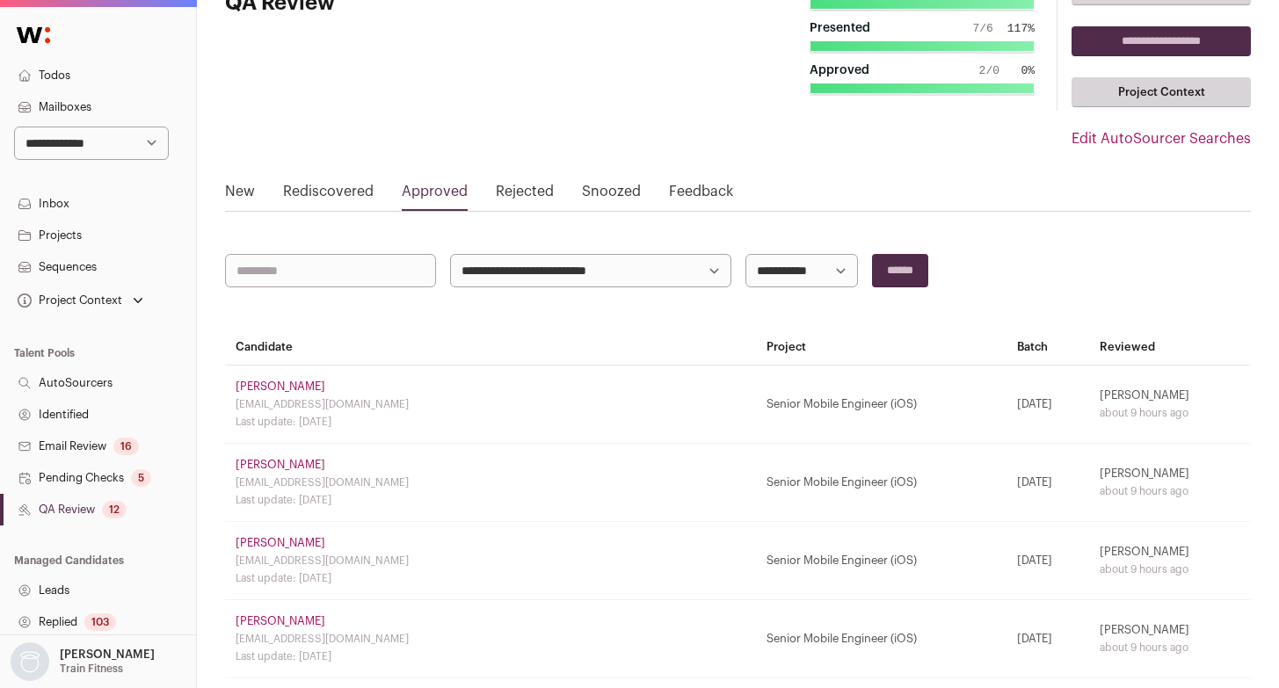
click at [263, 384] on link "Arun Rawlani" at bounding box center [281, 387] width 90 height 14
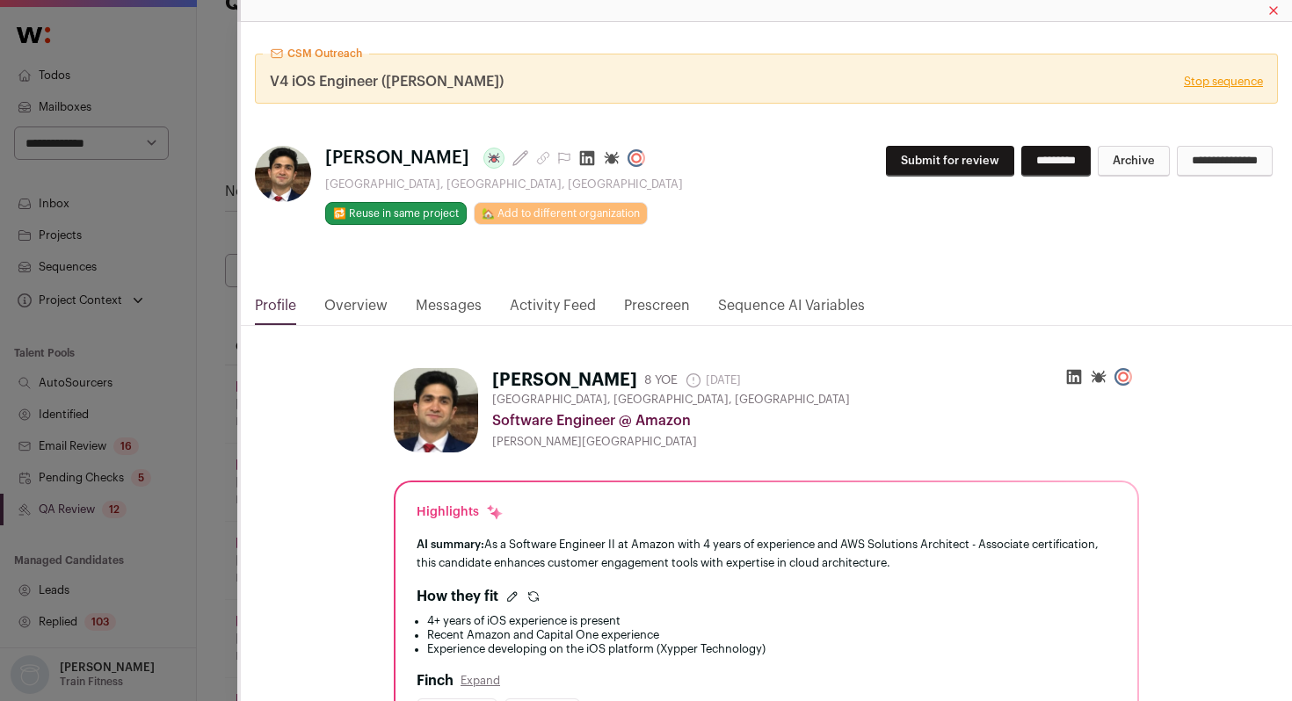
click at [576, 304] on link "Activity Feed" at bounding box center [553, 310] width 86 height 30
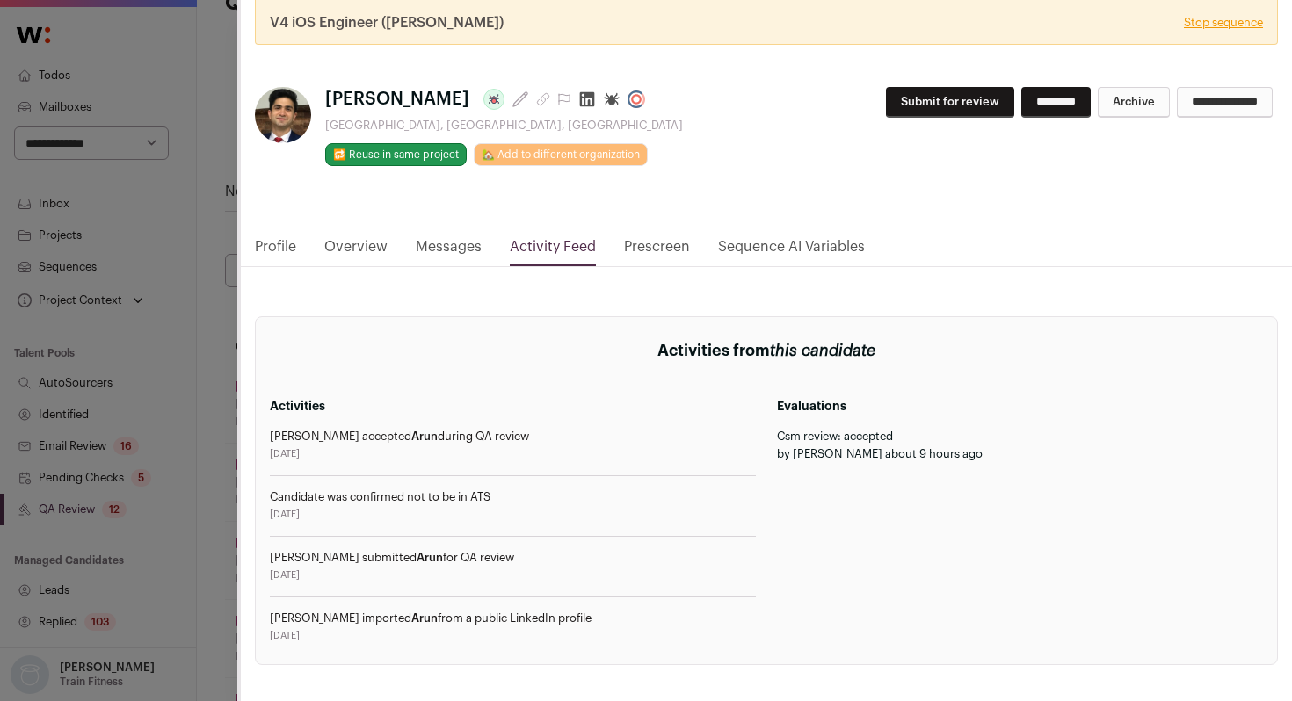
scroll to position [164, 0]
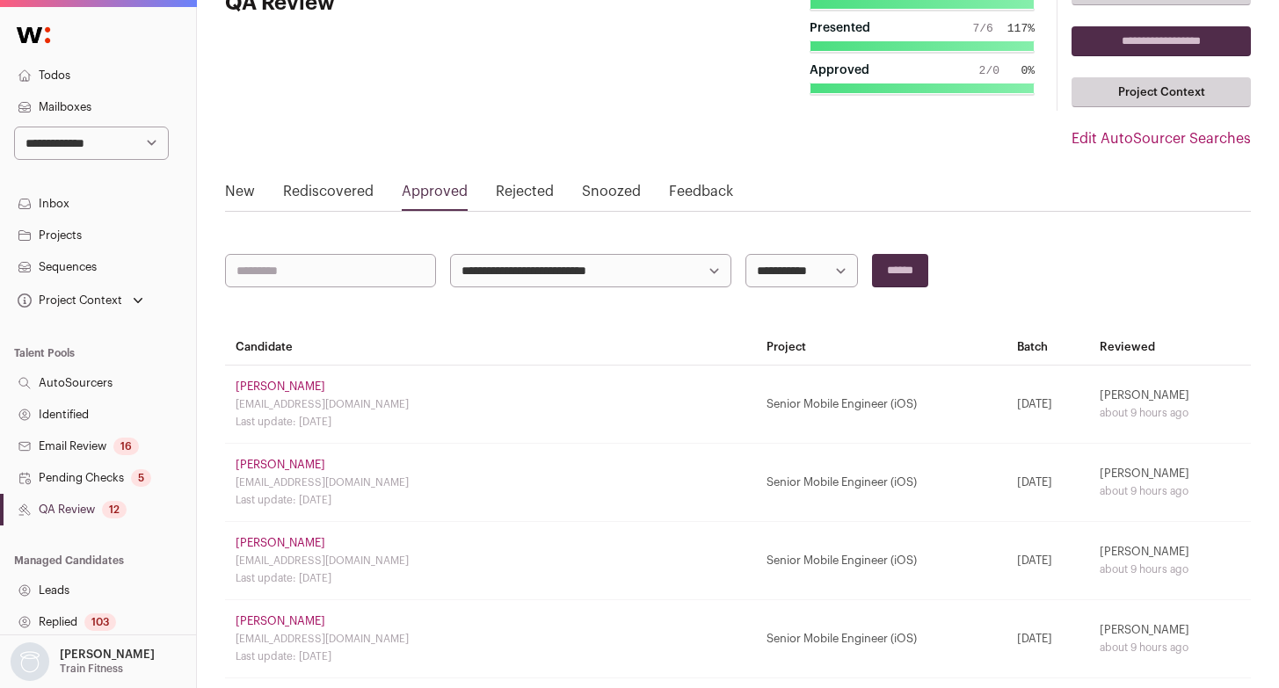
click at [263, 461] on link "Dorothy Fu" at bounding box center [281, 465] width 90 height 14
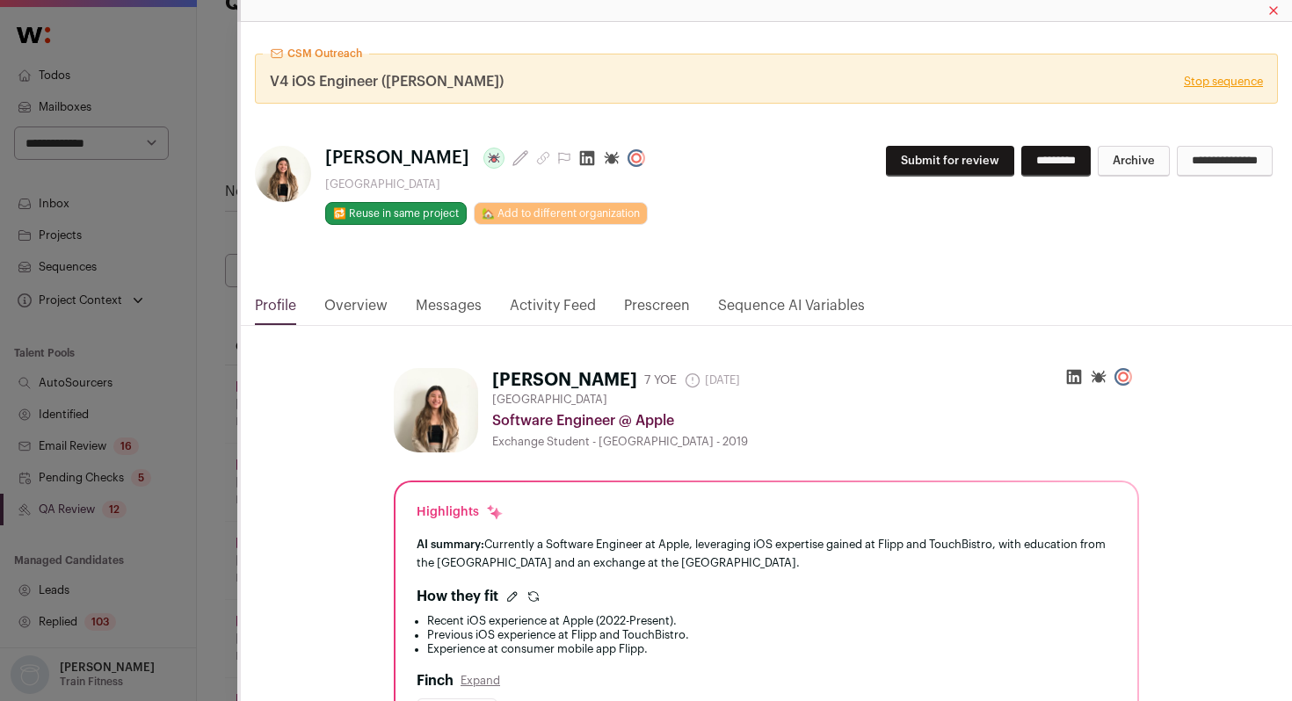
click at [570, 304] on link "Activity Feed" at bounding box center [553, 310] width 86 height 30
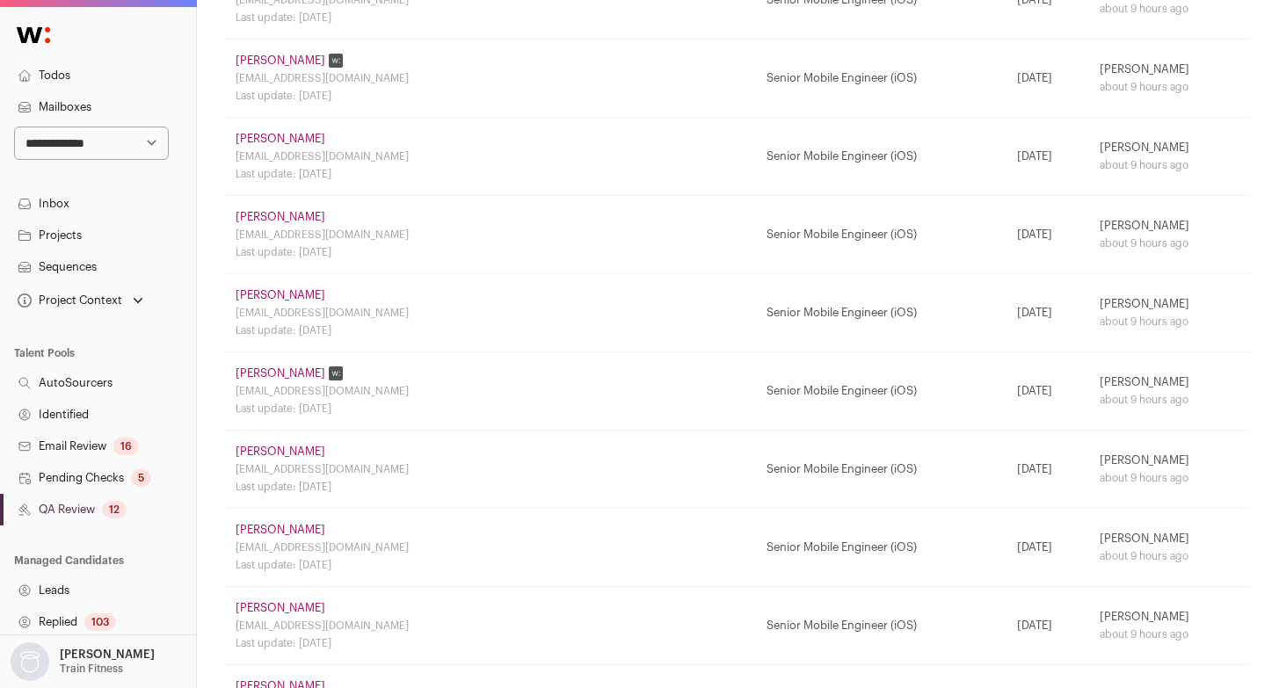
scroll to position [1472, 0]
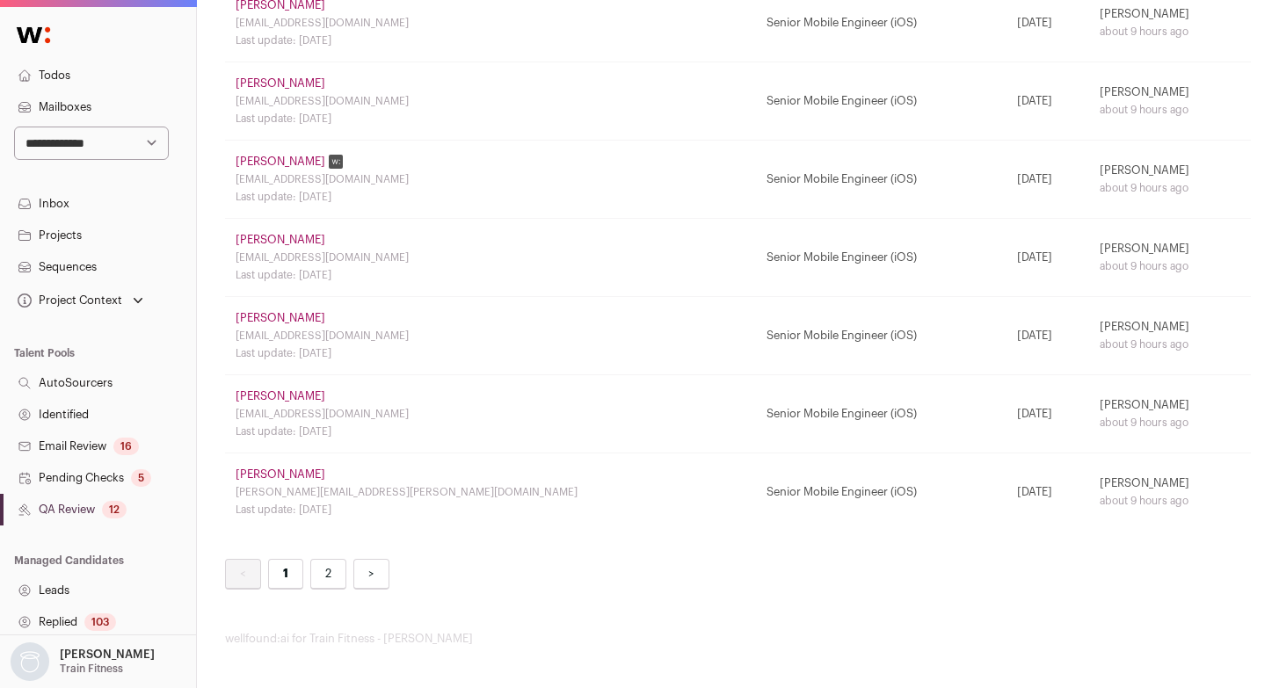
click at [302, 396] on link "Sharon Lourduraj" at bounding box center [281, 396] width 90 height 14
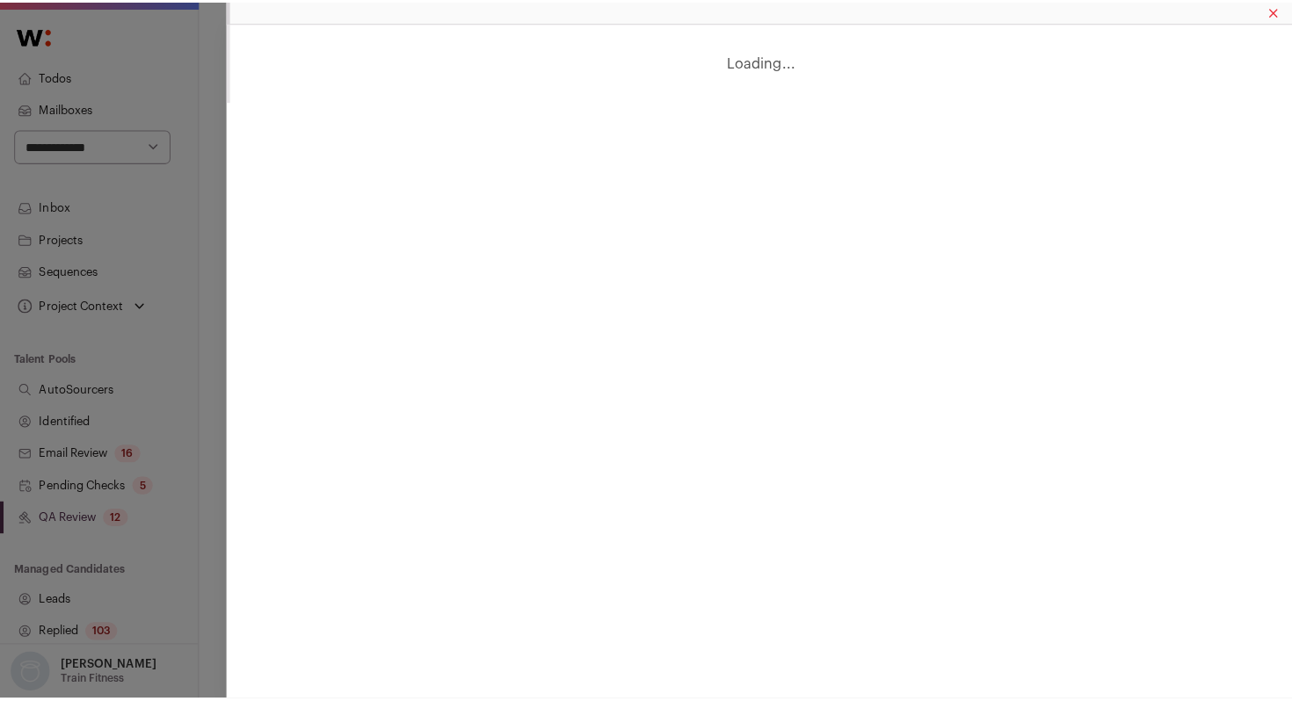
scroll to position [1459, 0]
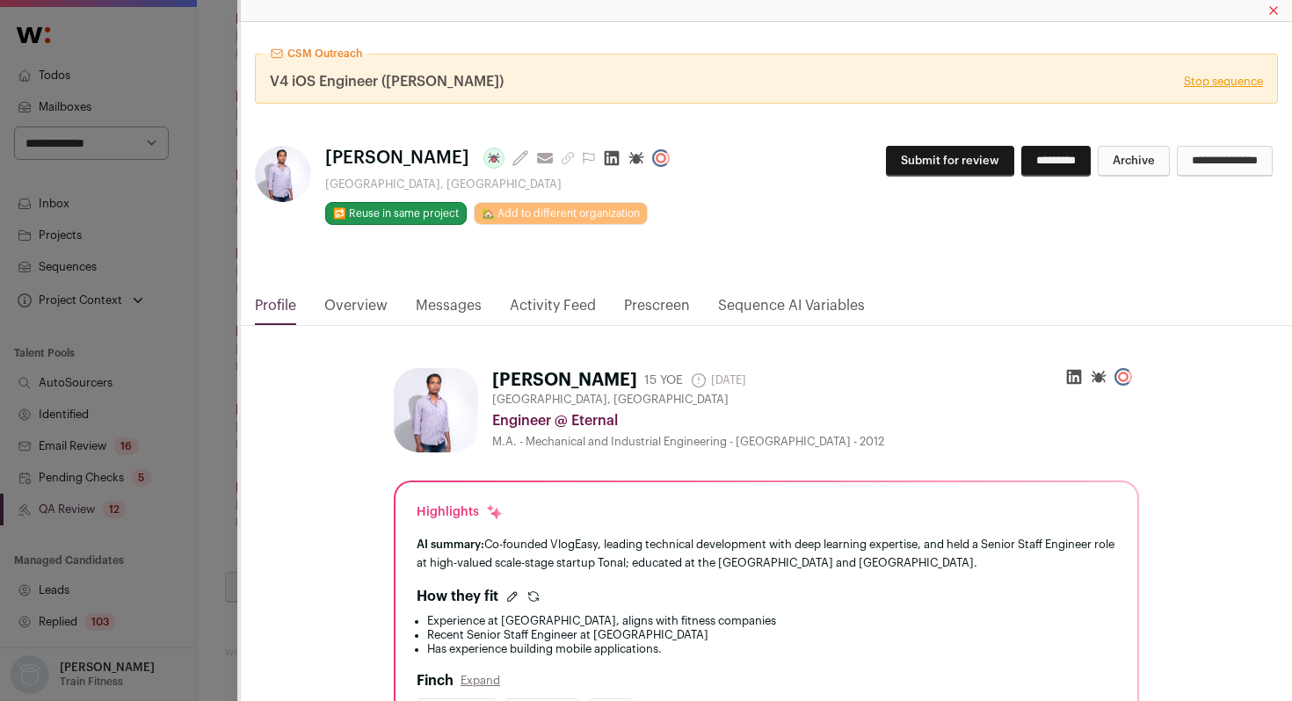
click at [529, 299] on link "Activity Feed" at bounding box center [553, 310] width 86 height 30
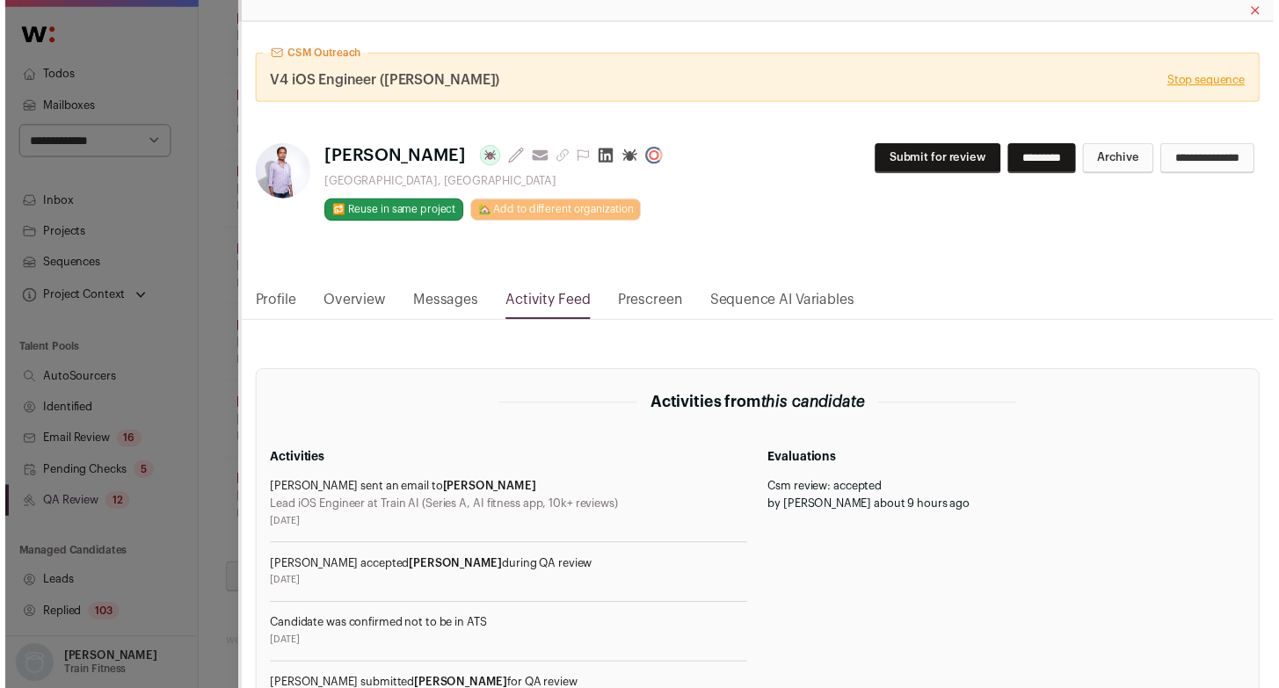
scroll to position [243, 0]
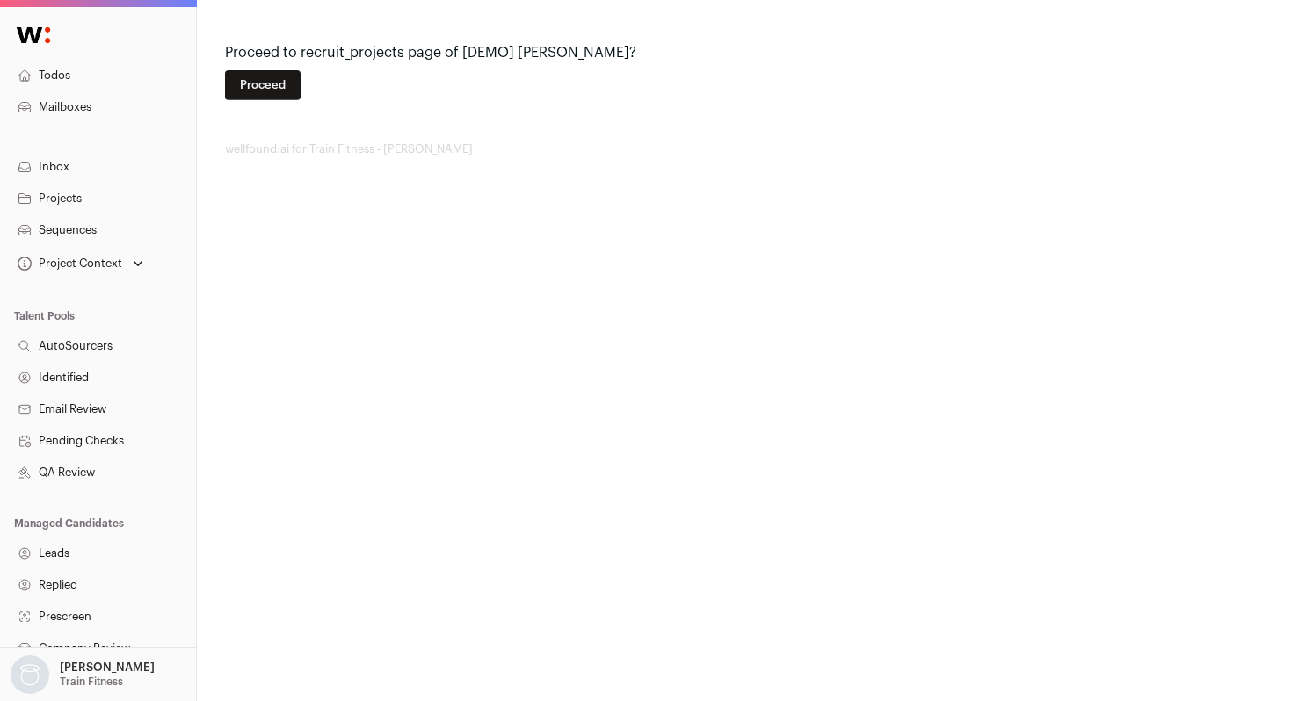
click at [255, 86] on button "Proceed" at bounding box center [263, 85] width 76 height 30
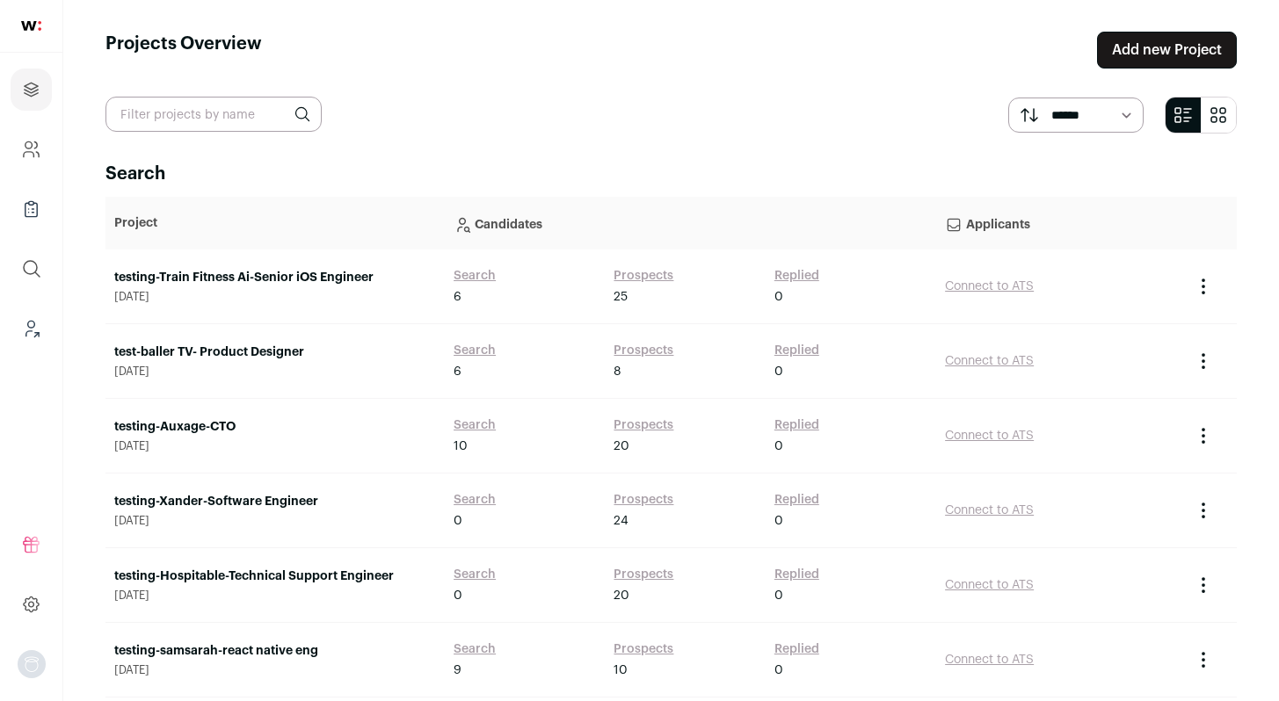
click at [284, 276] on link "testing-Train Fitness Ai-Senior iOS Engineer" at bounding box center [275, 278] width 322 height 18
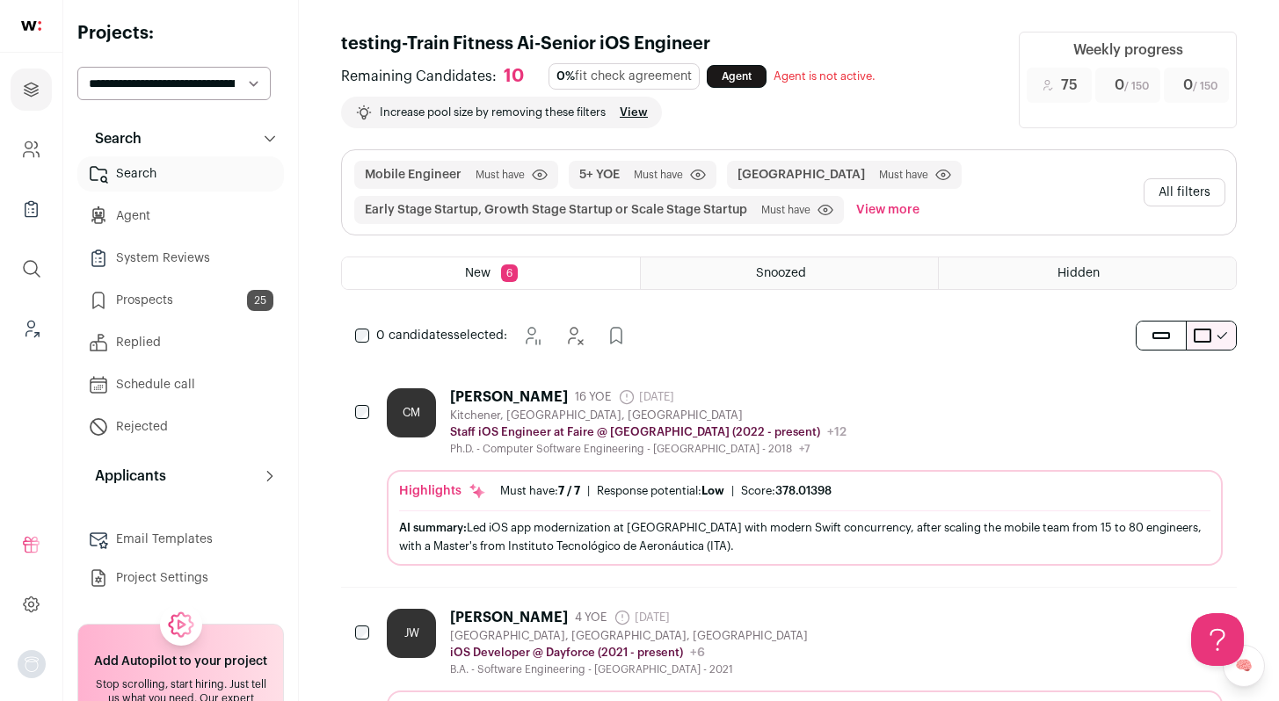
click at [183, 295] on link "Prospects 25" at bounding box center [180, 300] width 207 height 35
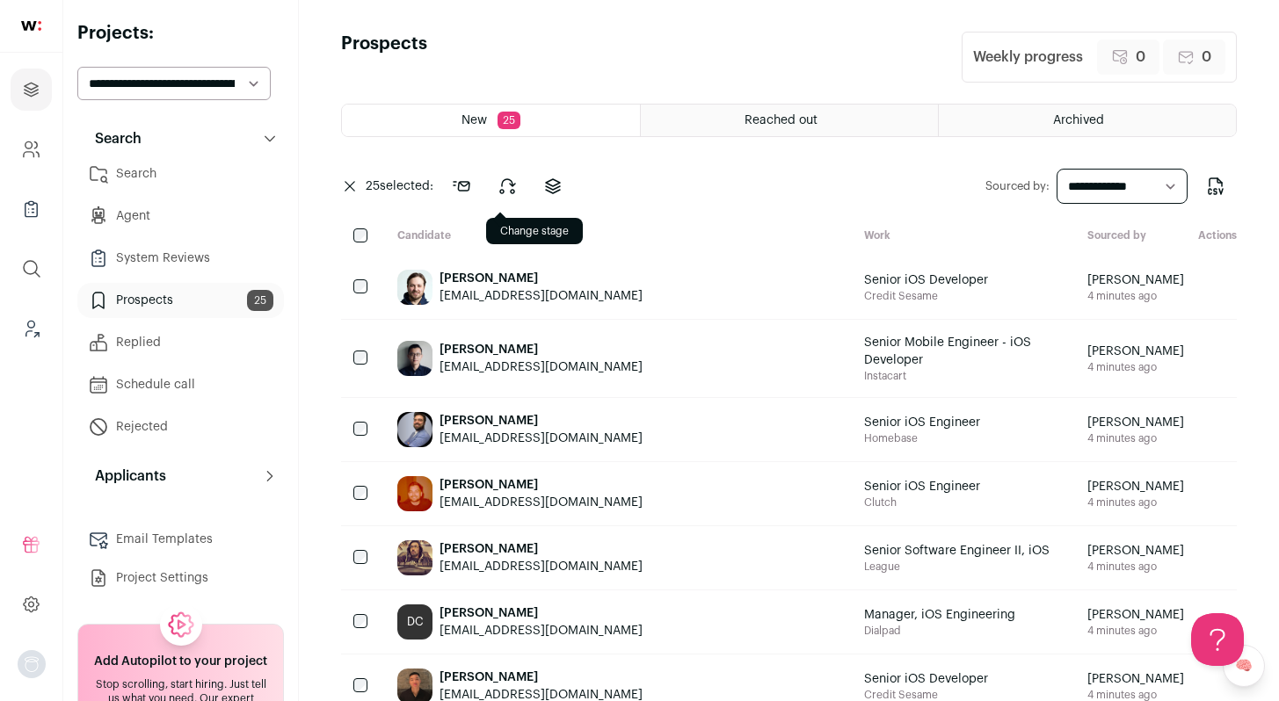
click at [522, 189] on button at bounding box center [507, 186] width 42 height 42
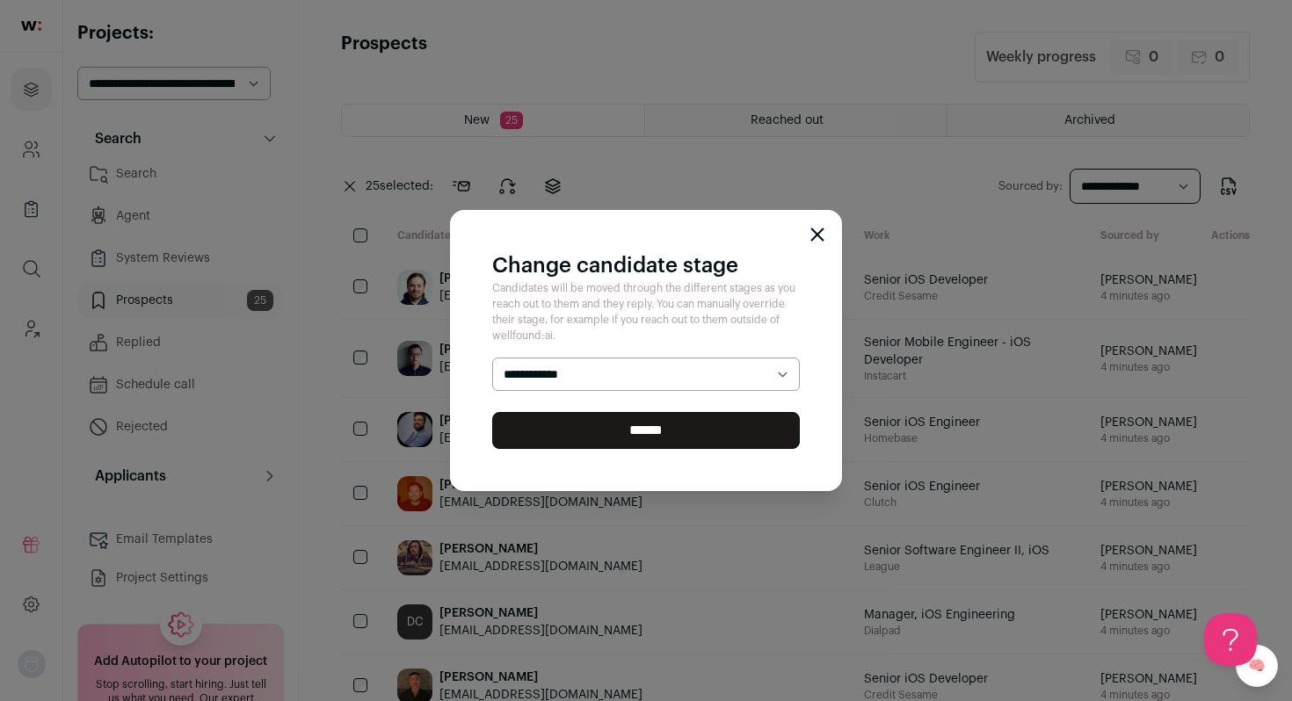
click at [590, 370] on select "**********" at bounding box center [646, 374] width 308 height 33
select select "********"
click at [492, 358] on select "**********" at bounding box center [646, 374] width 308 height 33
click at [645, 444] on input "******" at bounding box center [646, 430] width 308 height 37
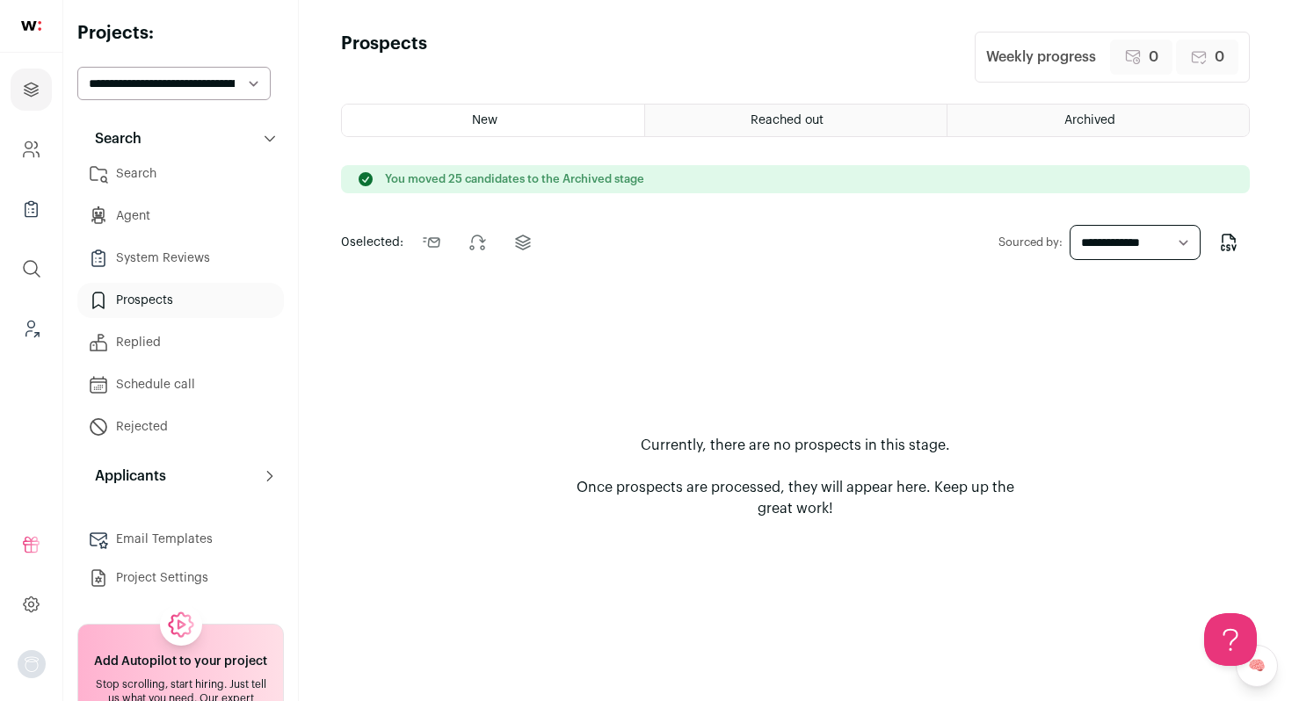
click at [119, 169] on link "Search" at bounding box center [180, 173] width 207 height 35
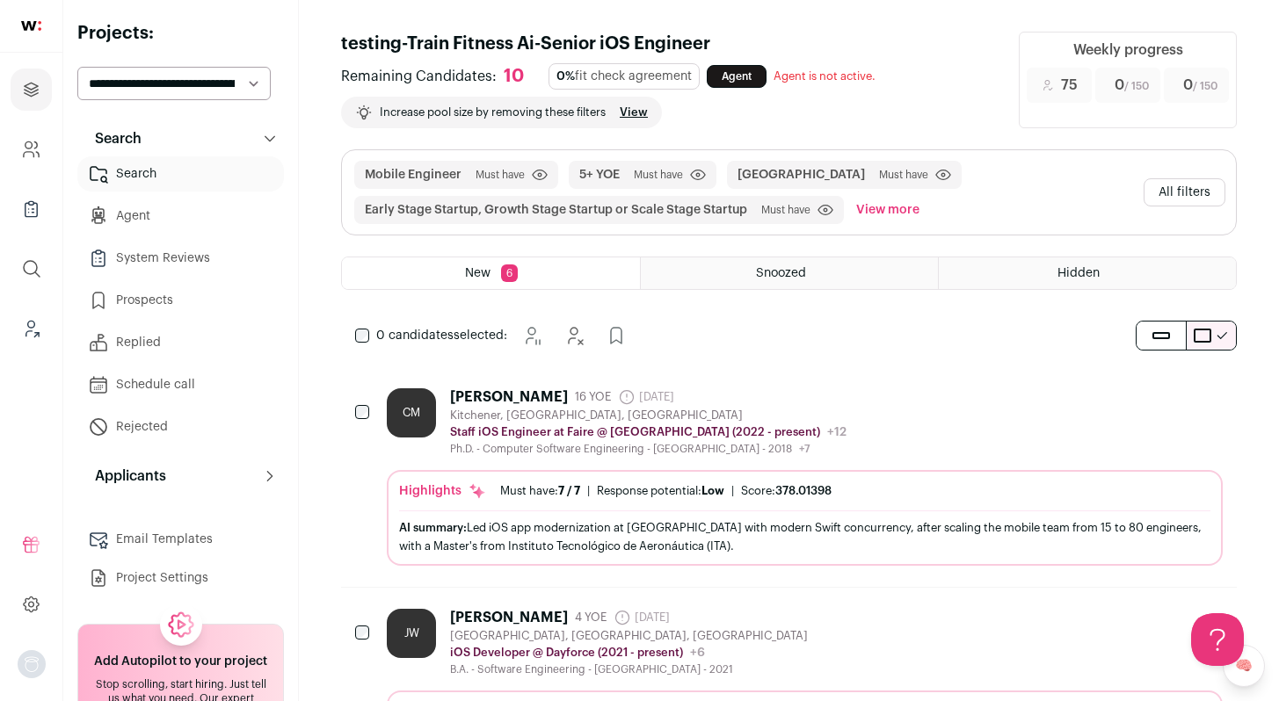
click at [899, 410] on div "CM Cassiano Monteiro 16 YOE 4 days ago Admin only. The last time the profile wa…" at bounding box center [805, 423] width 836 height 68
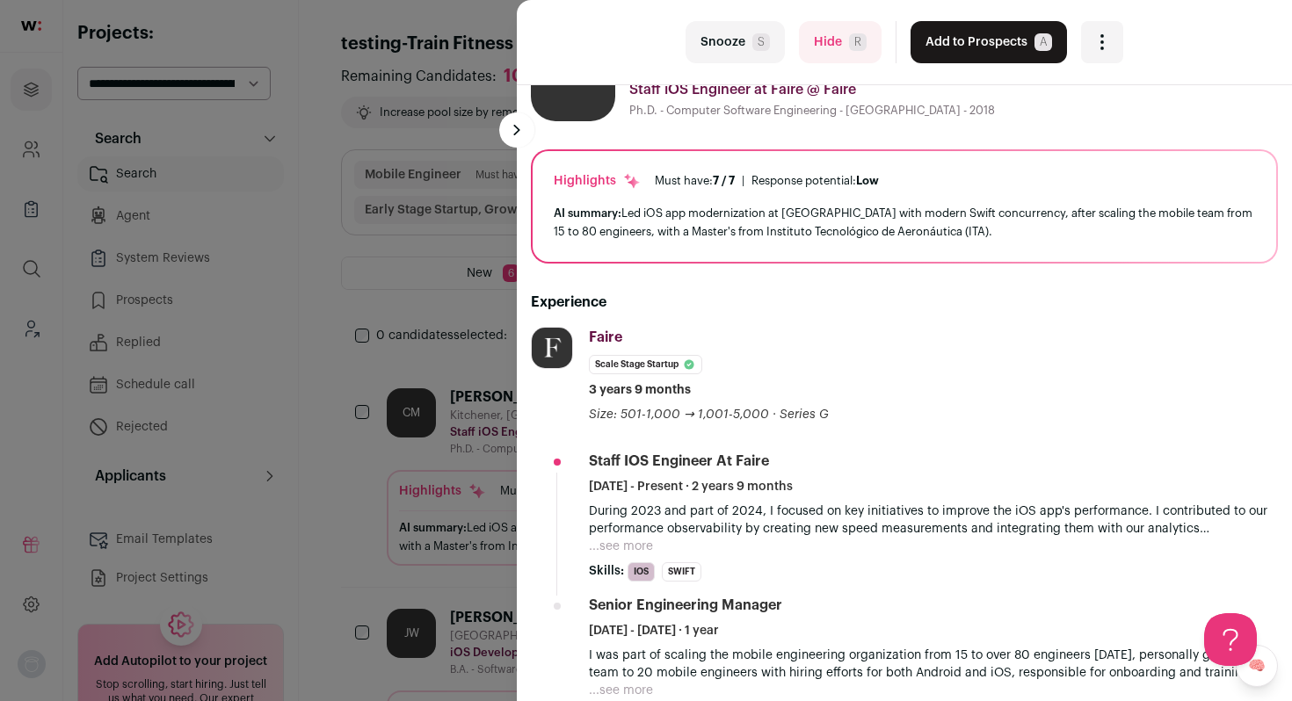
scroll to position [74, 0]
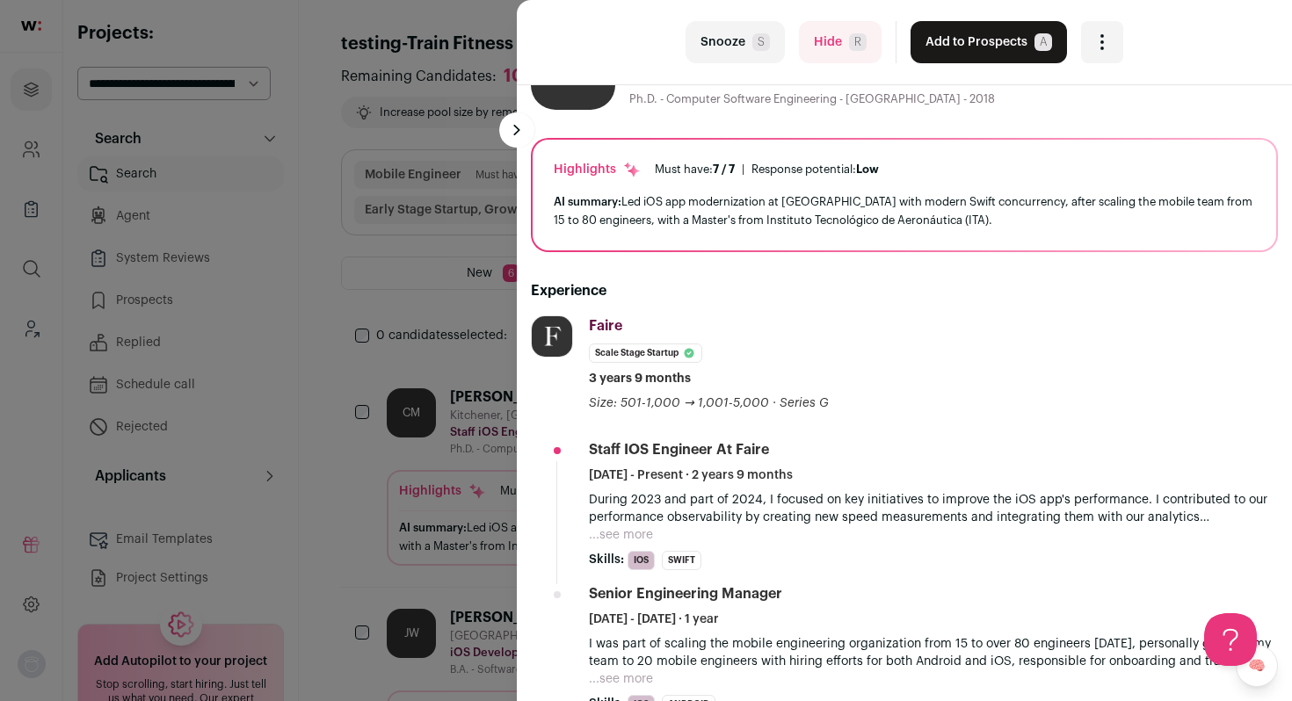
click at [995, 52] on button "Add to Prospects A" at bounding box center [989, 42] width 156 height 42
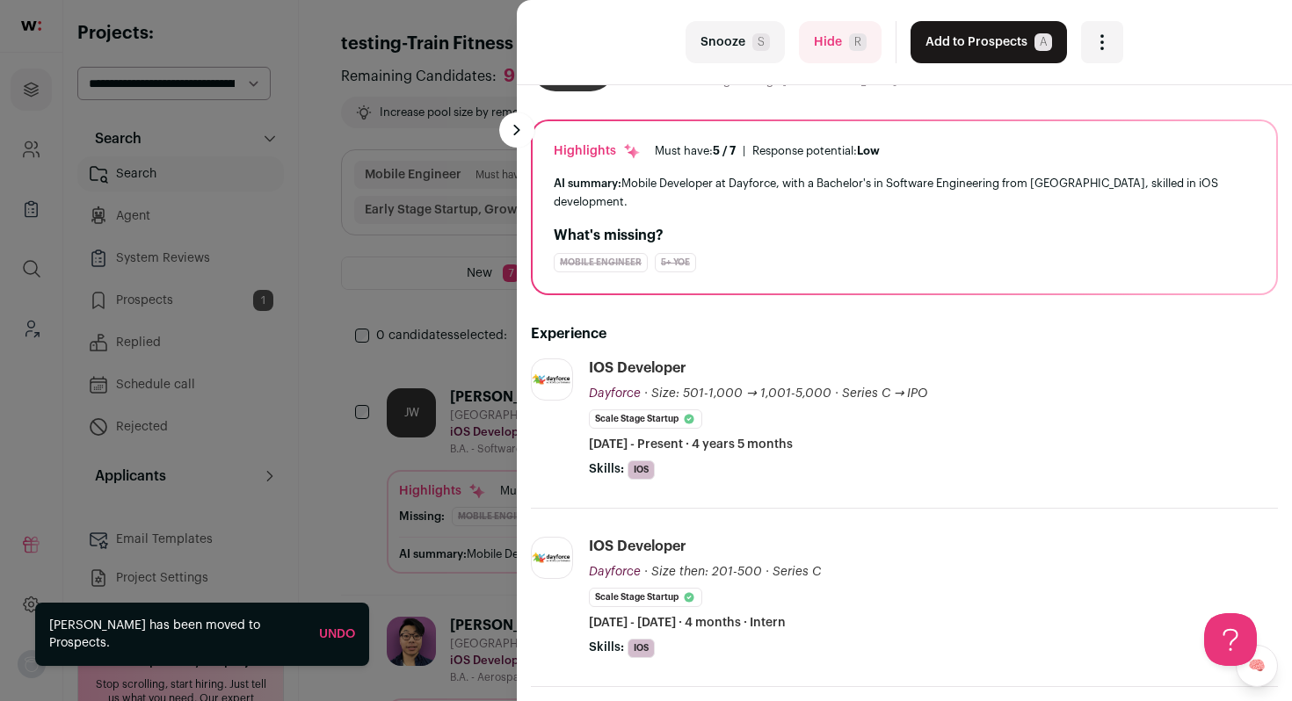
scroll to position [164, 0]
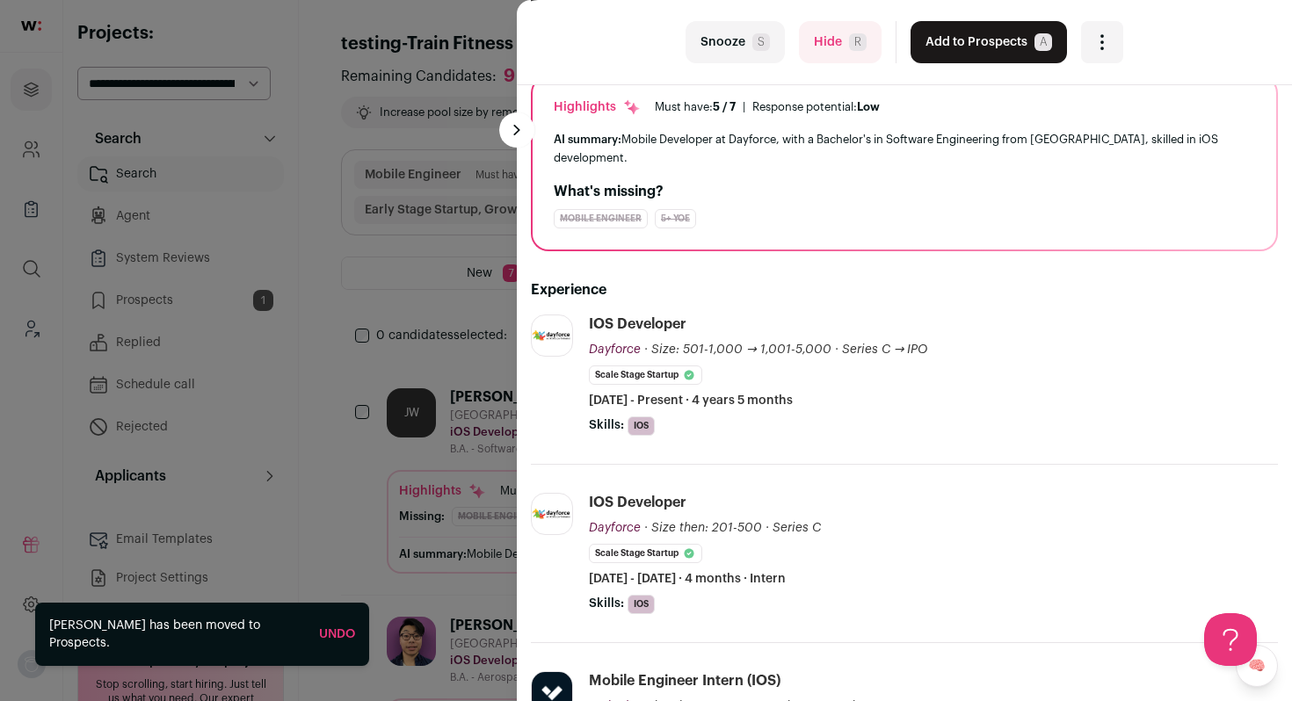
click at [854, 30] on button "Hide R" at bounding box center [840, 42] width 83 height 42
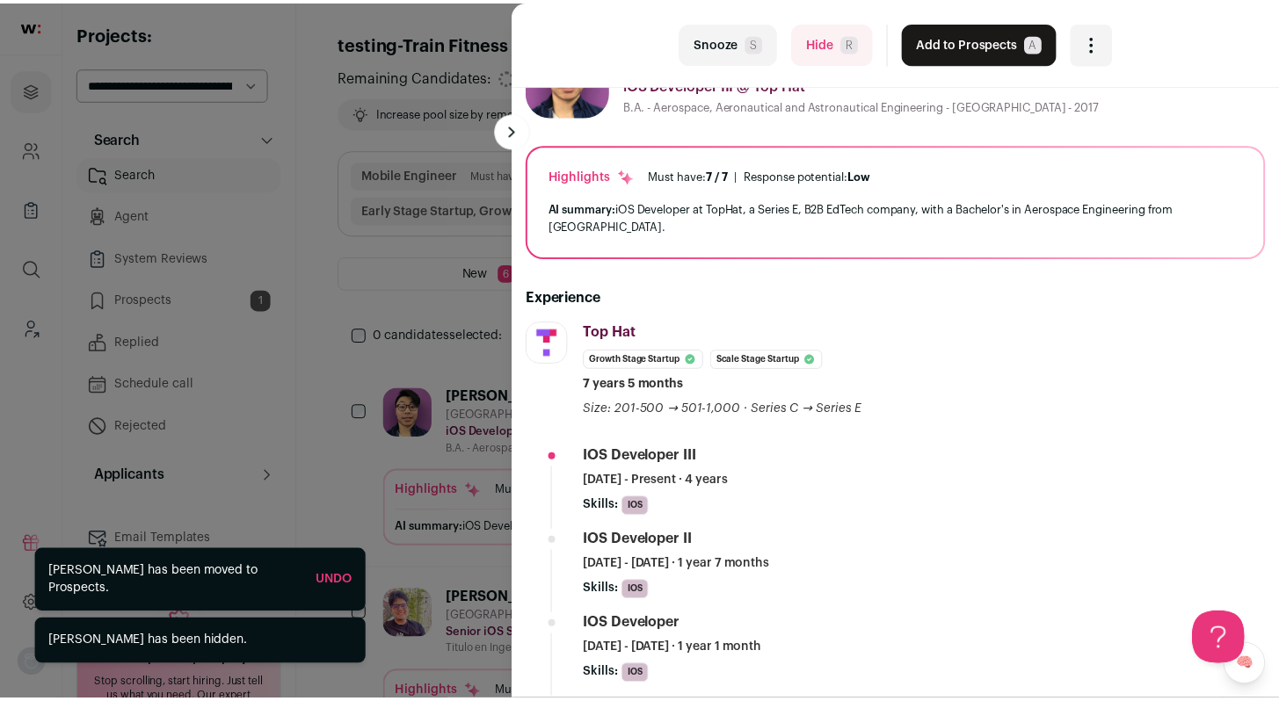
scroll to position [74, 0]
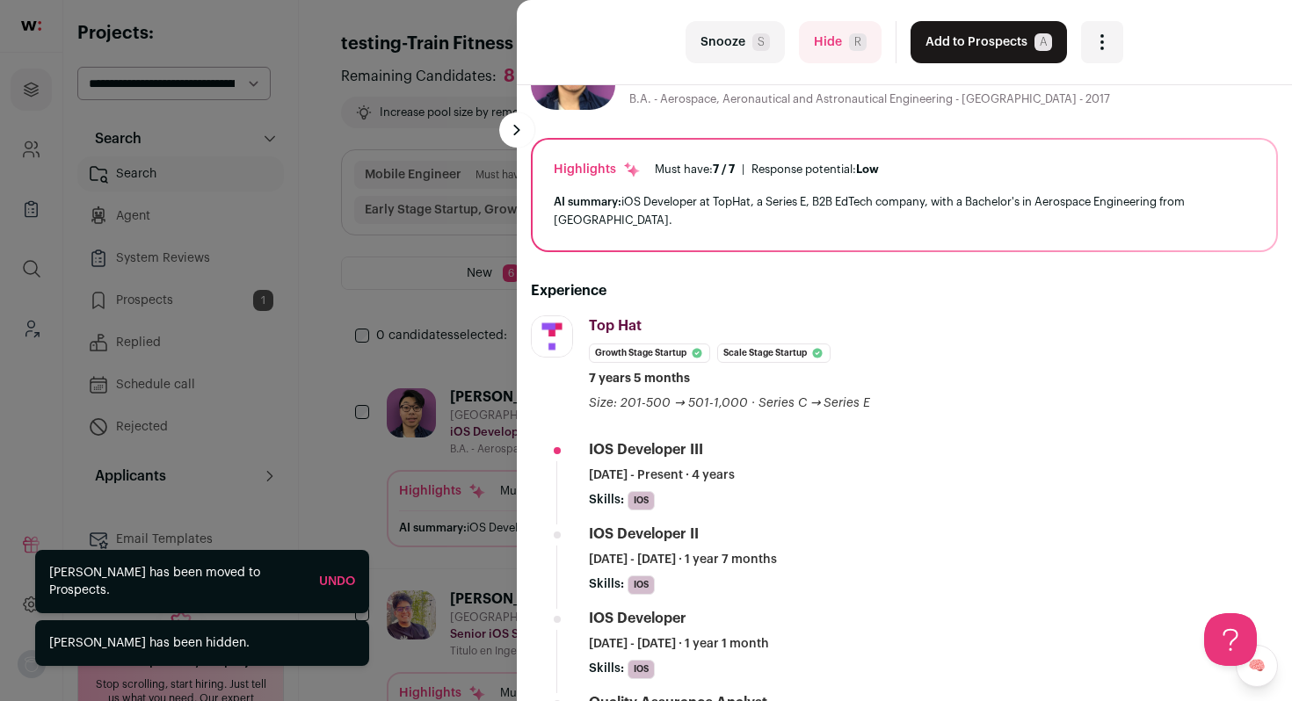
click at [940, 44] on button "Add to Prospects A" at bounding box center [989, 42] width 156 height 42
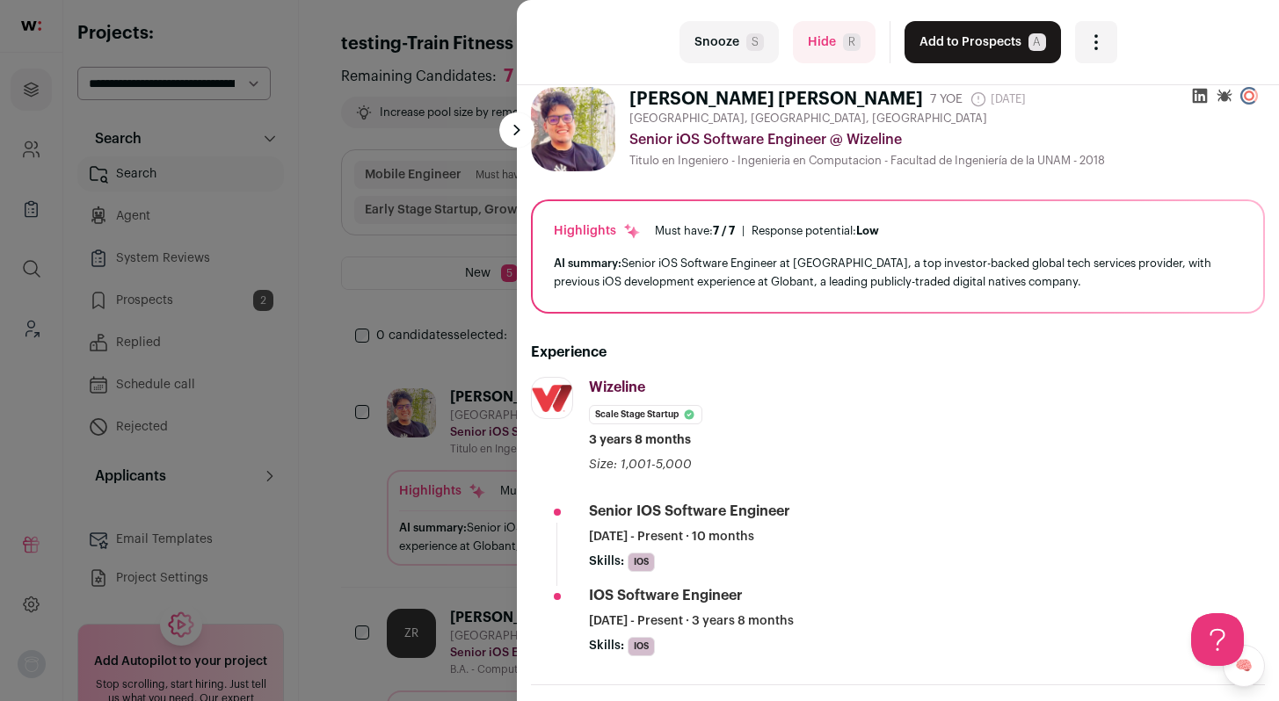
scroll to position [0, 0]
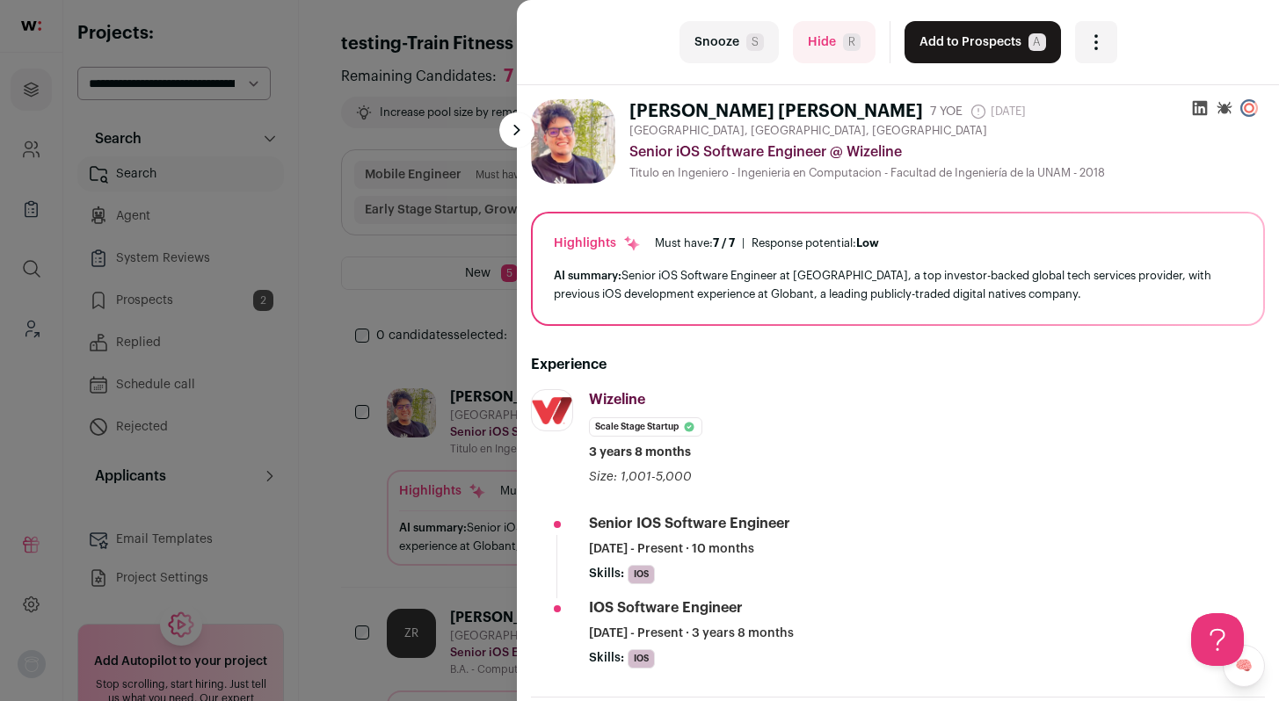
click at [843, 46] on span "R" at bounding box center [852, 42] width 18 height 18
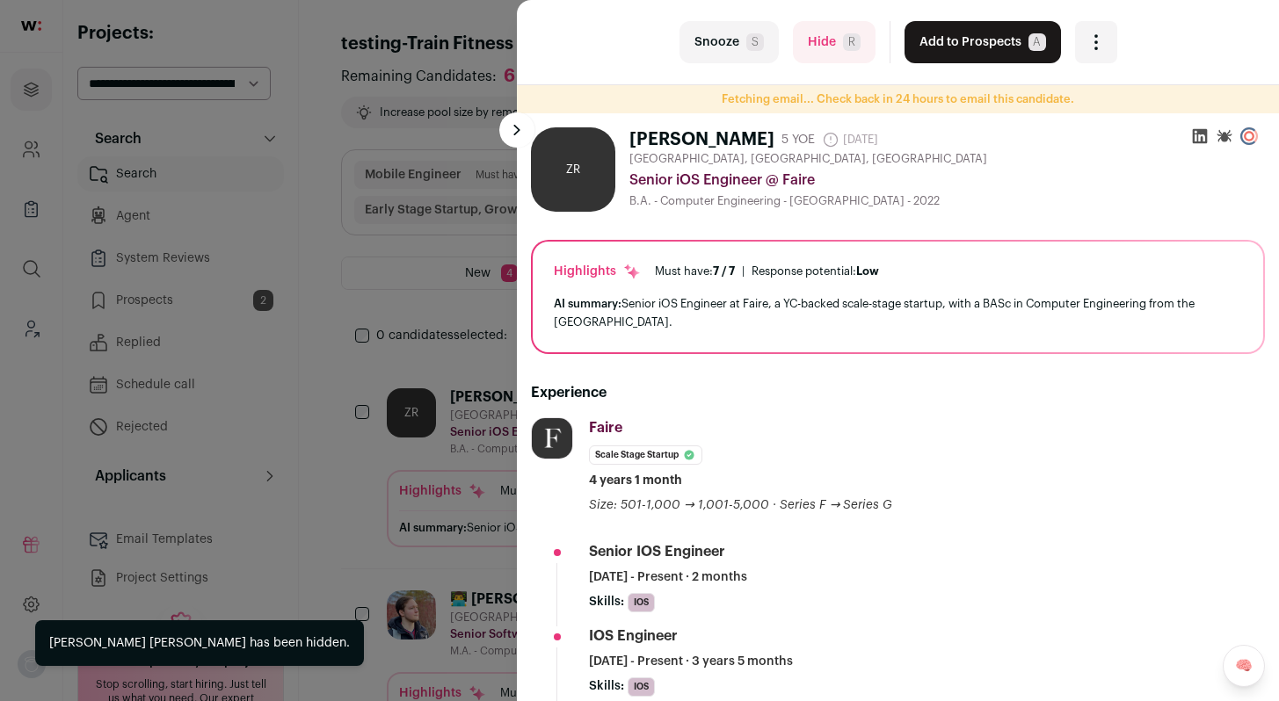
click at [992, 51] on button "Add to Prospects A" at bounding box center [982, 42] width 156 height 42
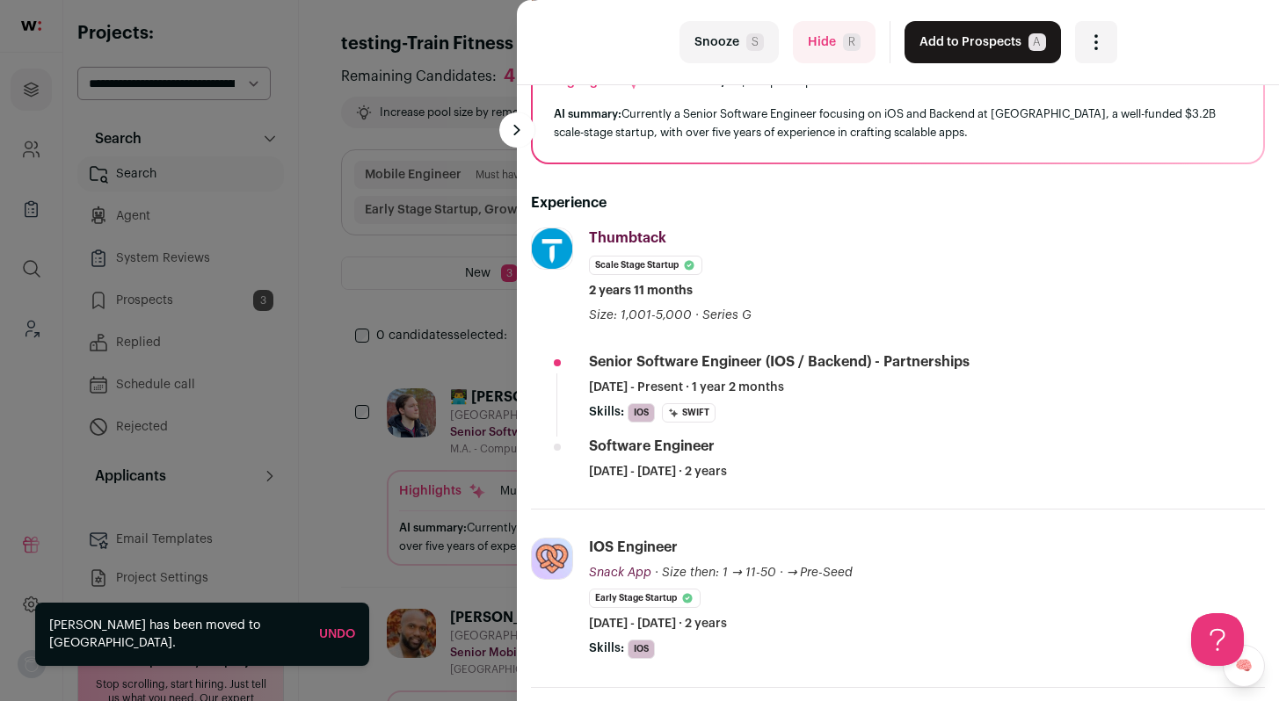
click at [992, 50] on button "Add to Prospects A" at bounding box center [982, 42] width 156 height 42
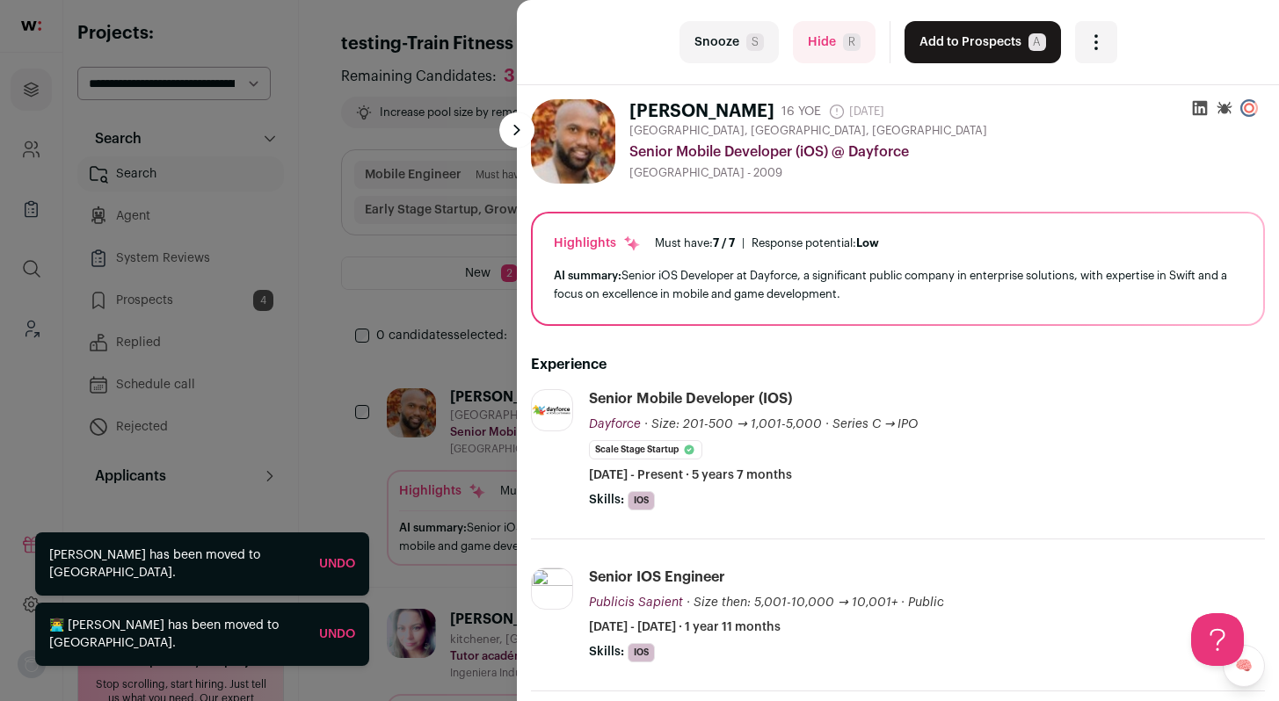
click at [843, 47] on span "R" at bounding box center [852, 42] width 18 height 18
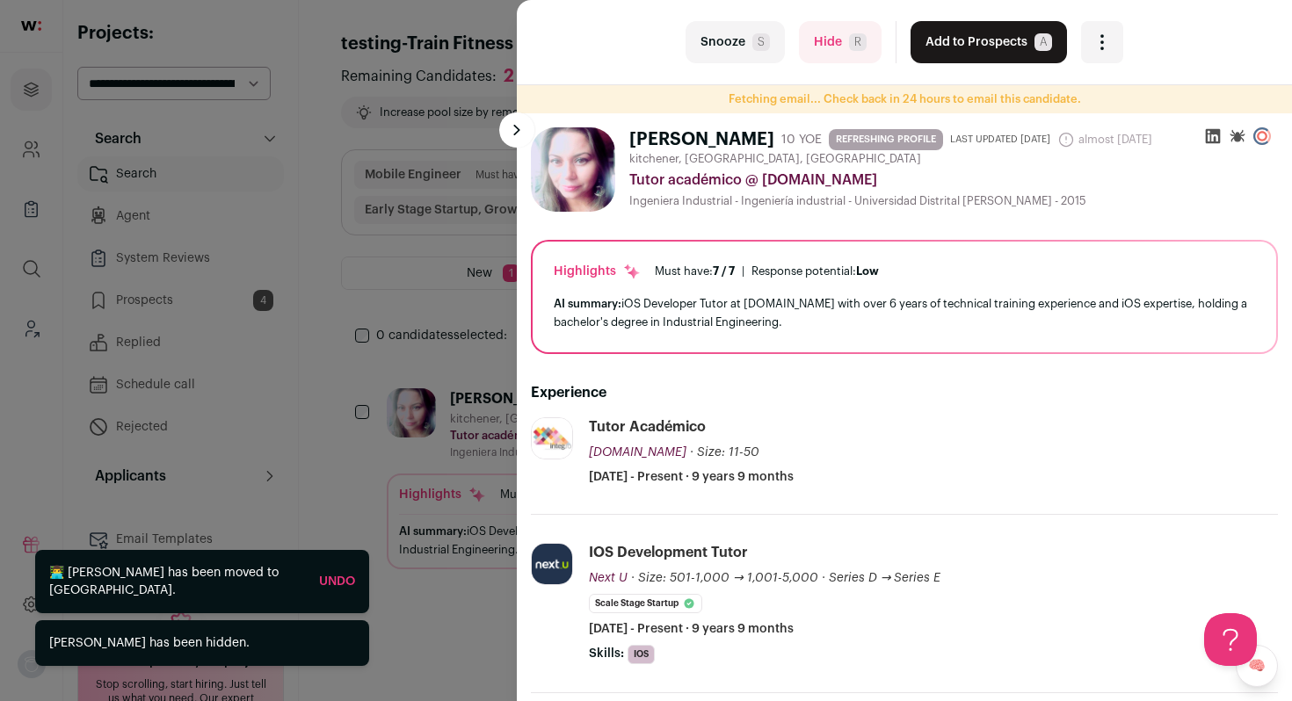
click at [840, 47] on button "Hide R" at bounding box center [840, 42] width 83 height 42
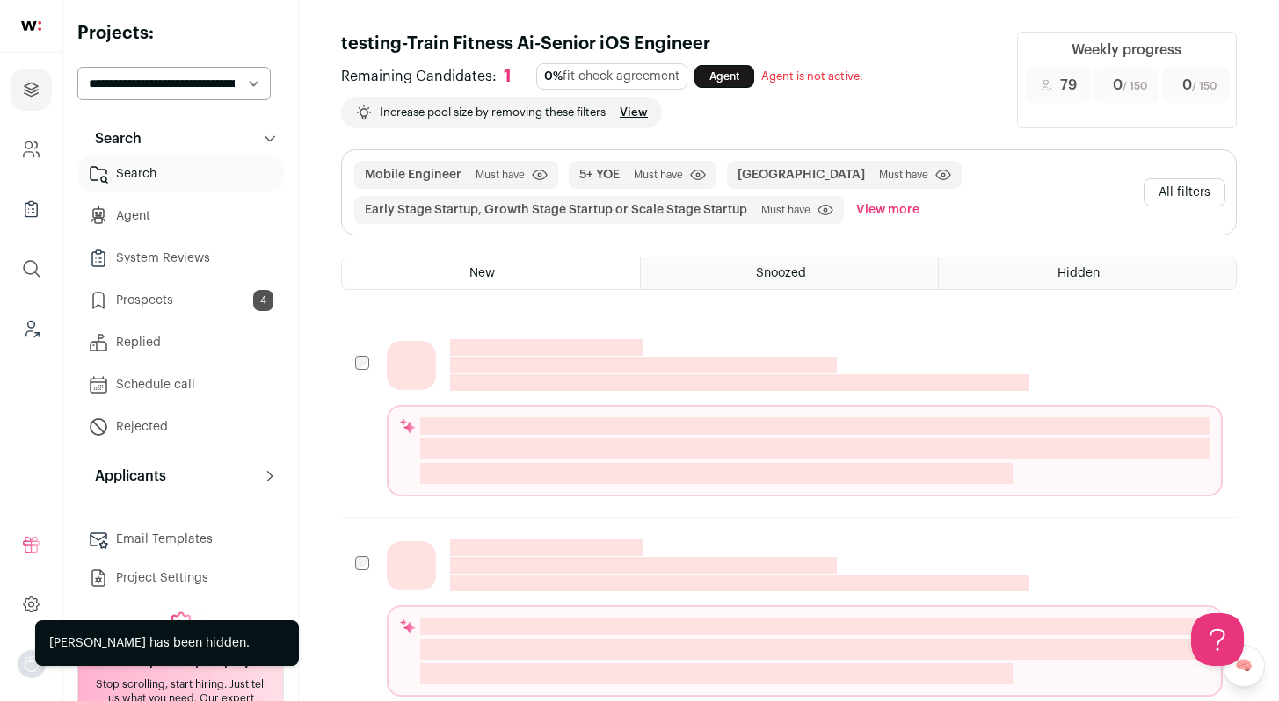
click at [1202, 191] on button "All filters" at bounding box center [1185, 192] width 82 height 28
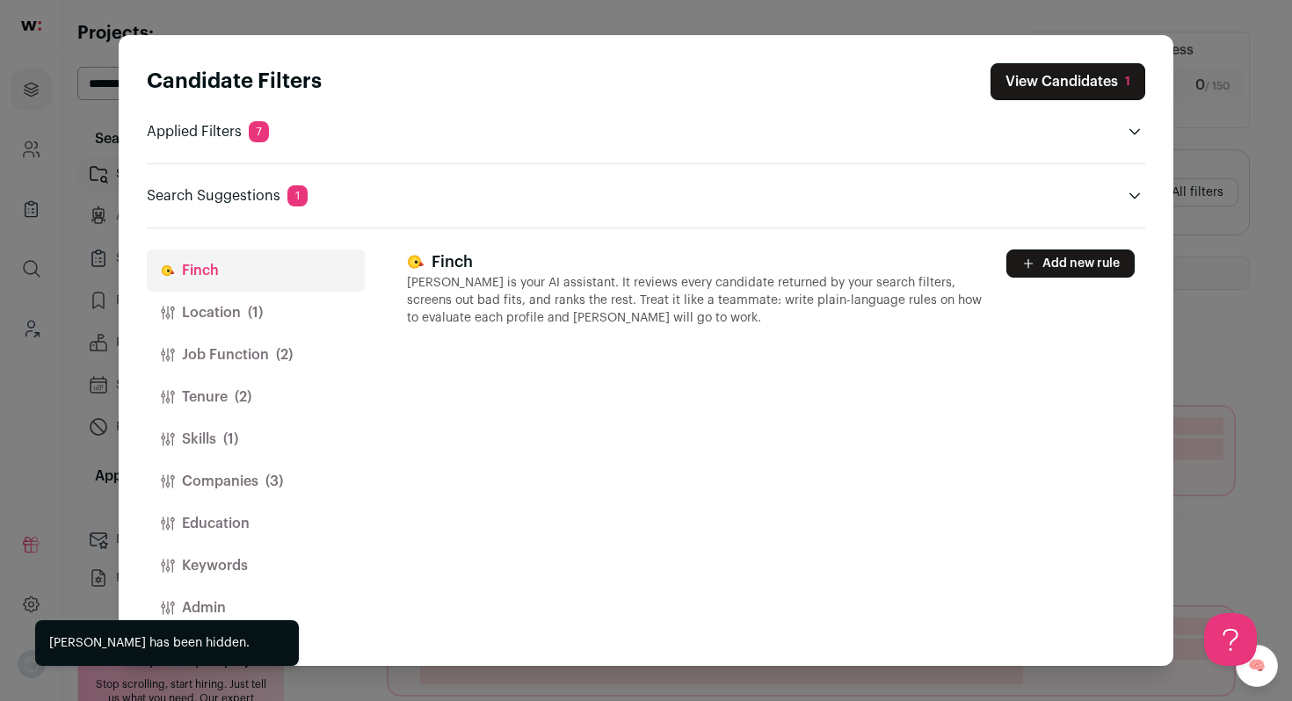
click at [265, 316] on button "Location (1)" at bounding box center [256, 313] width 218 height 42
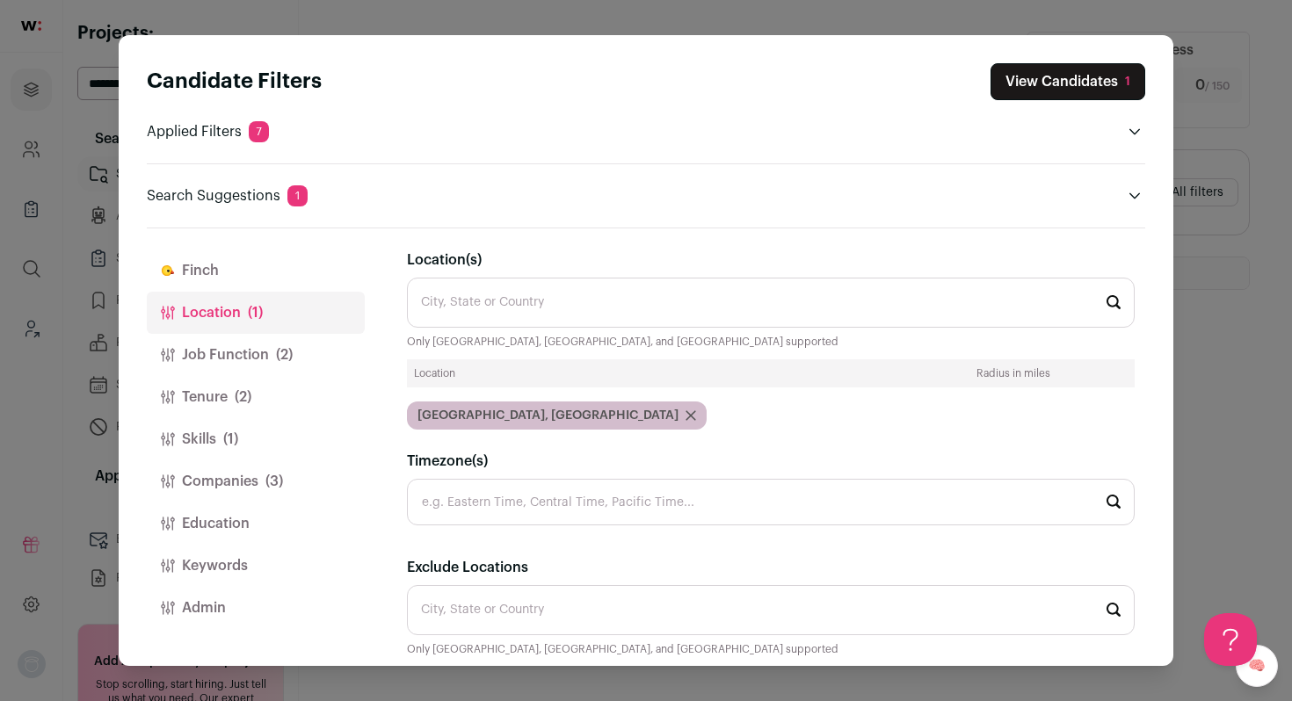
click at [248, 356] on button "Job Function (2)" at bounding box center [256, 355] width 218 height 42
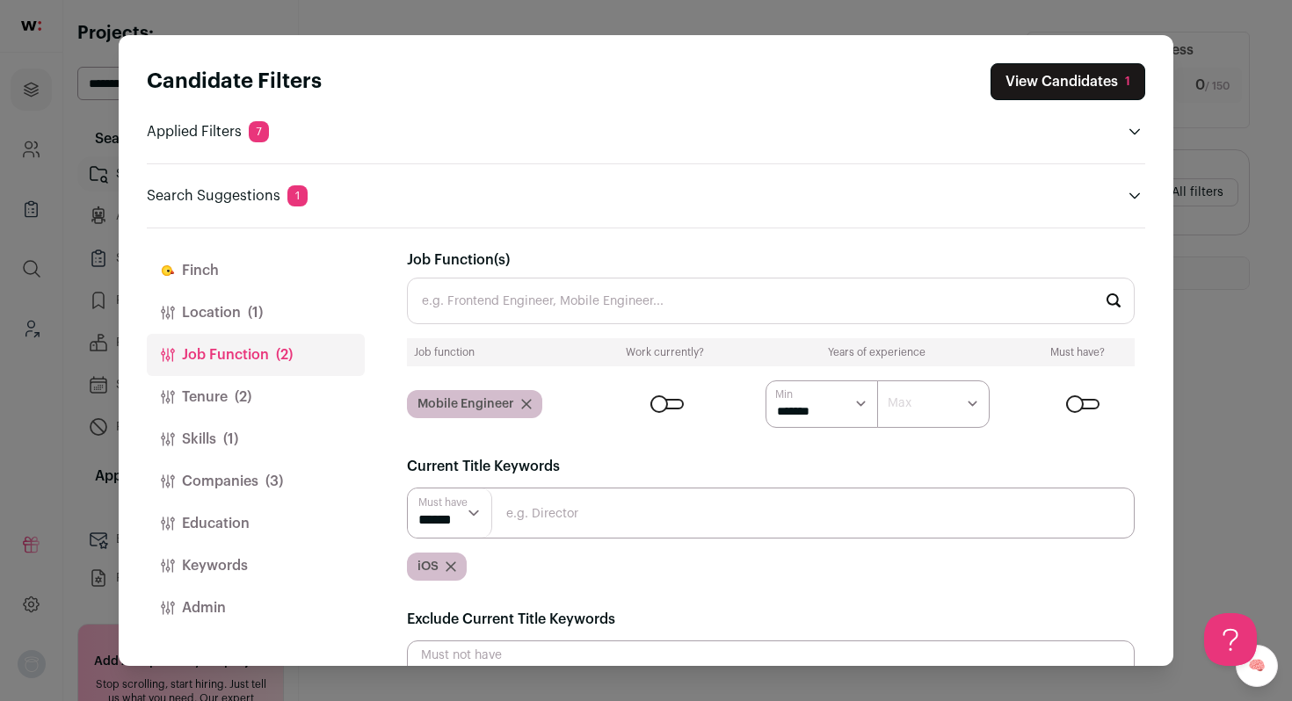
click at [453, 569] on icon "Close modal via background" at bounding box center [451, 567] width 9 height 9
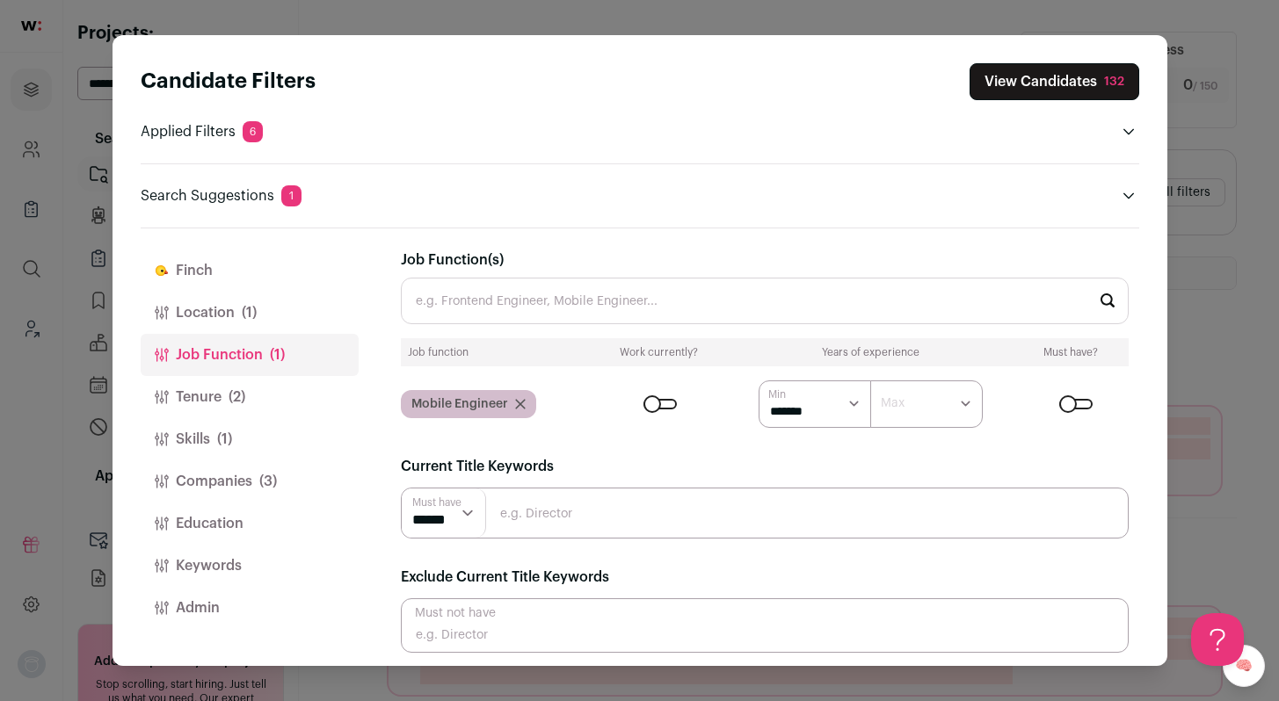
click at [1245, 263] on div "Candidate Filters View Candidates 132 Applied Filters 6 Mobile Engineer Must ha…" at bounding box center [639, 350] width 1279 height 701
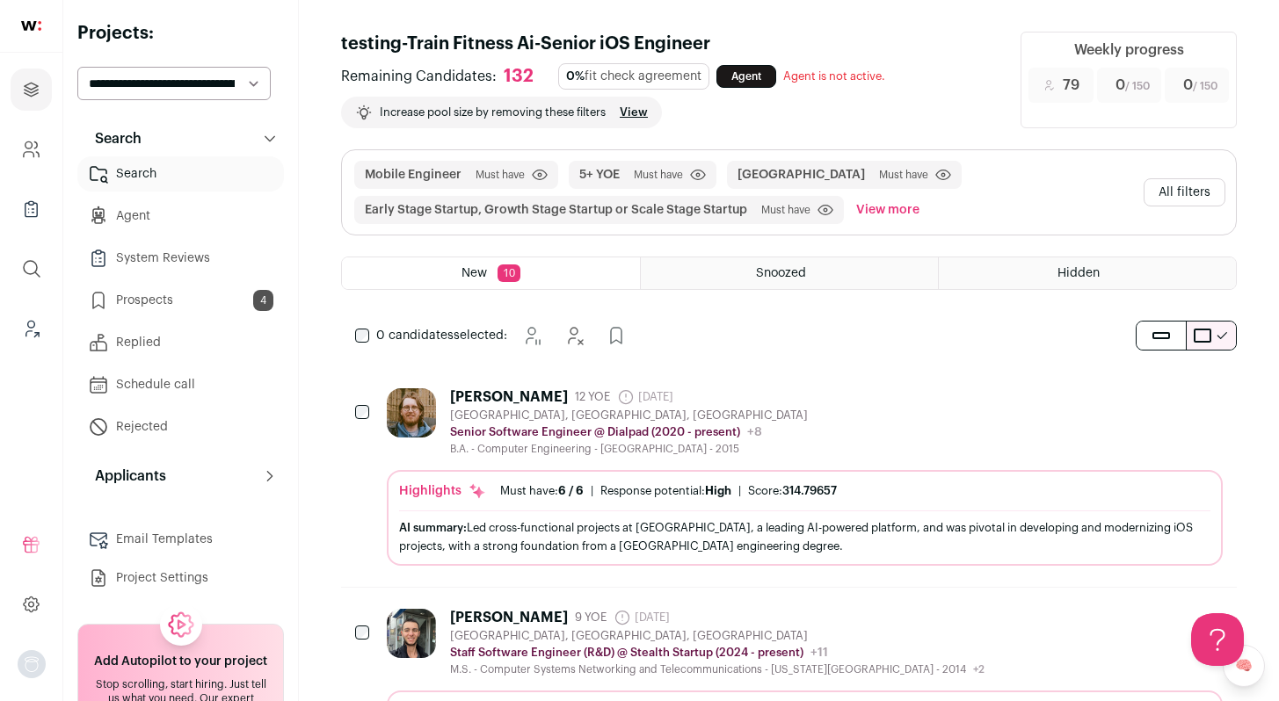
click at [827, 402] on div "Trevor Jones 12 YOE 8 days ago Admin only. The last time the profile was scrape…" at bounding box center [805, 423] width 836 height 68
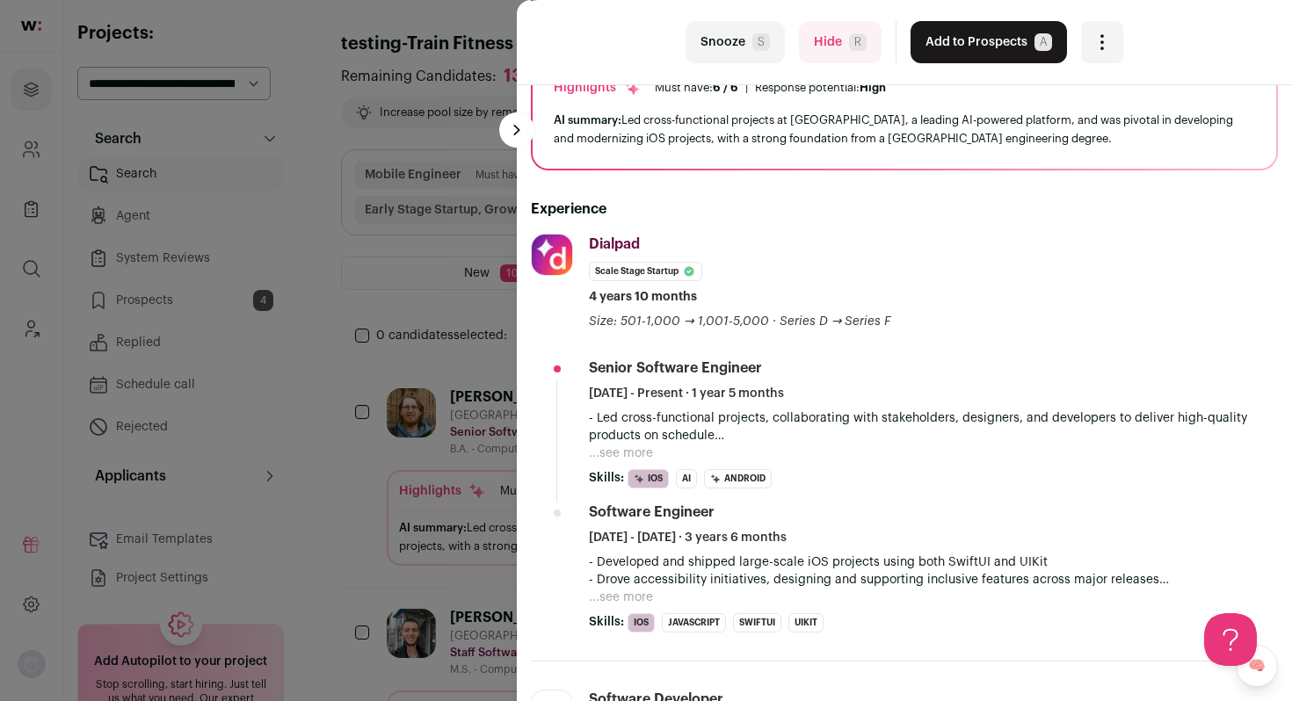
scroll to position [161, 0]
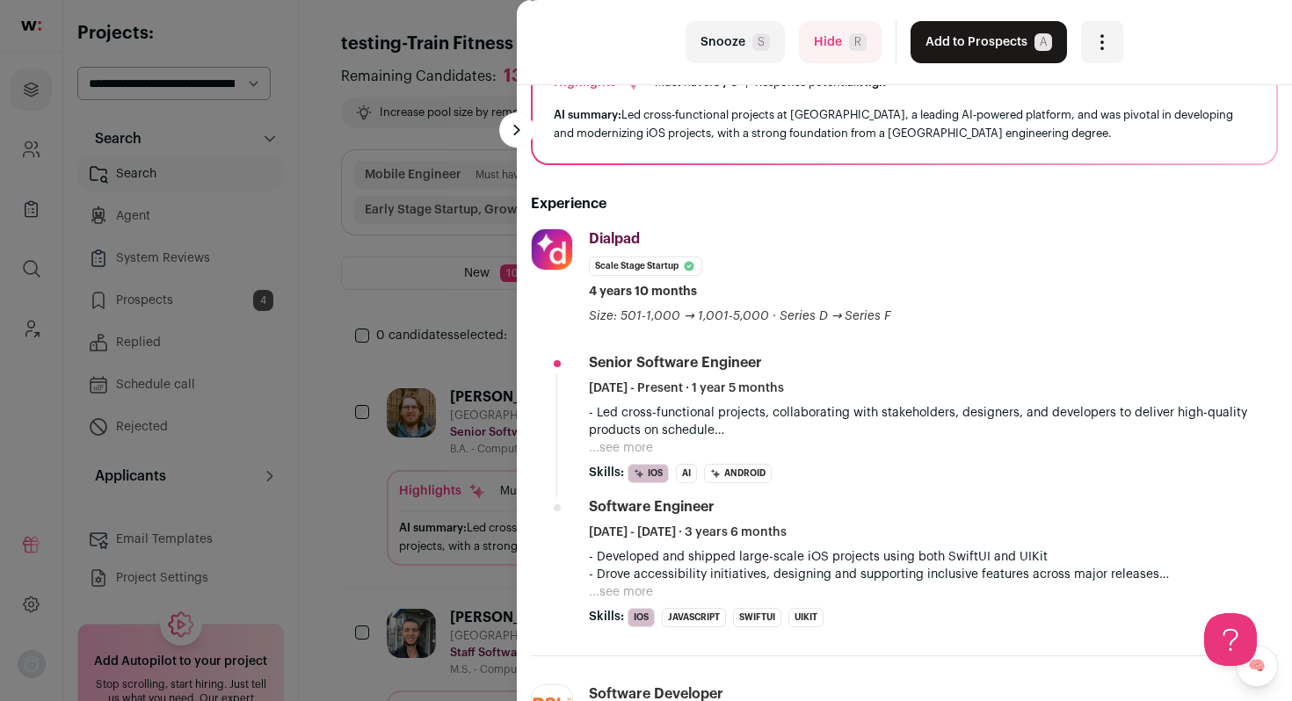
click at [623, 447] on button "...see more" at bounding box center [621, 449] width 64 height 18
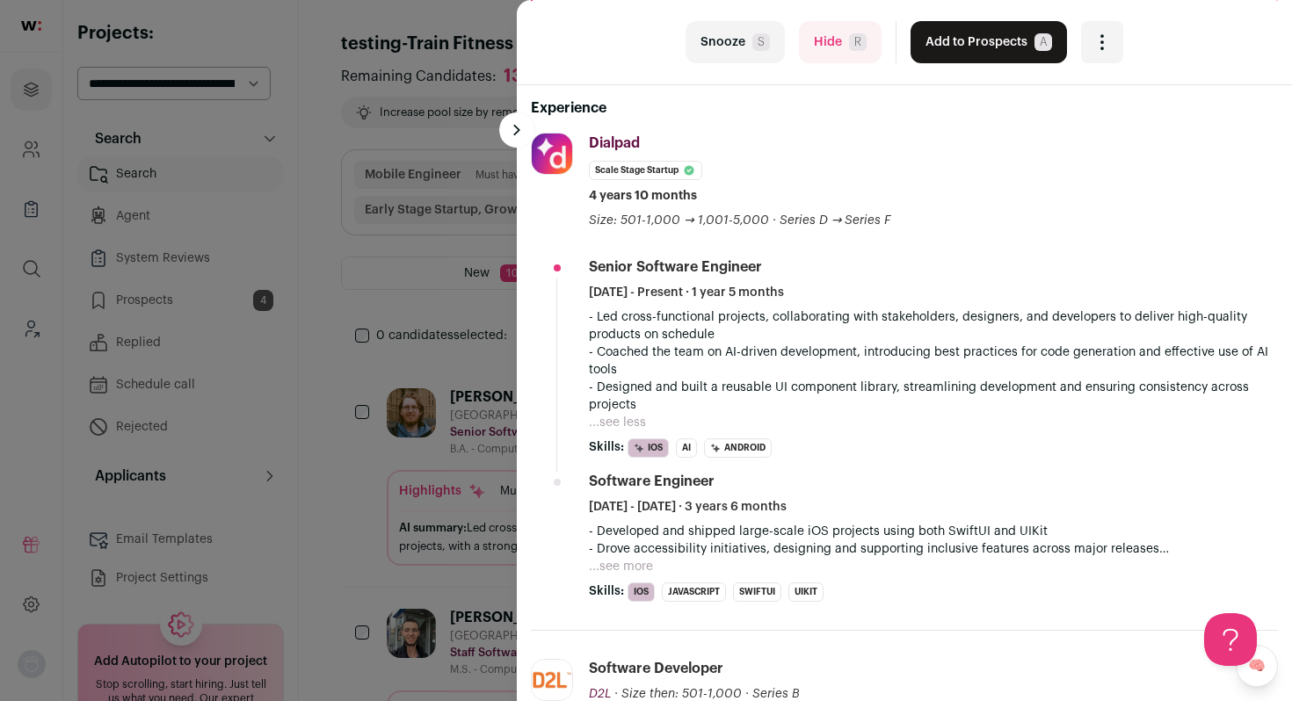
scroll to position [248, 0]
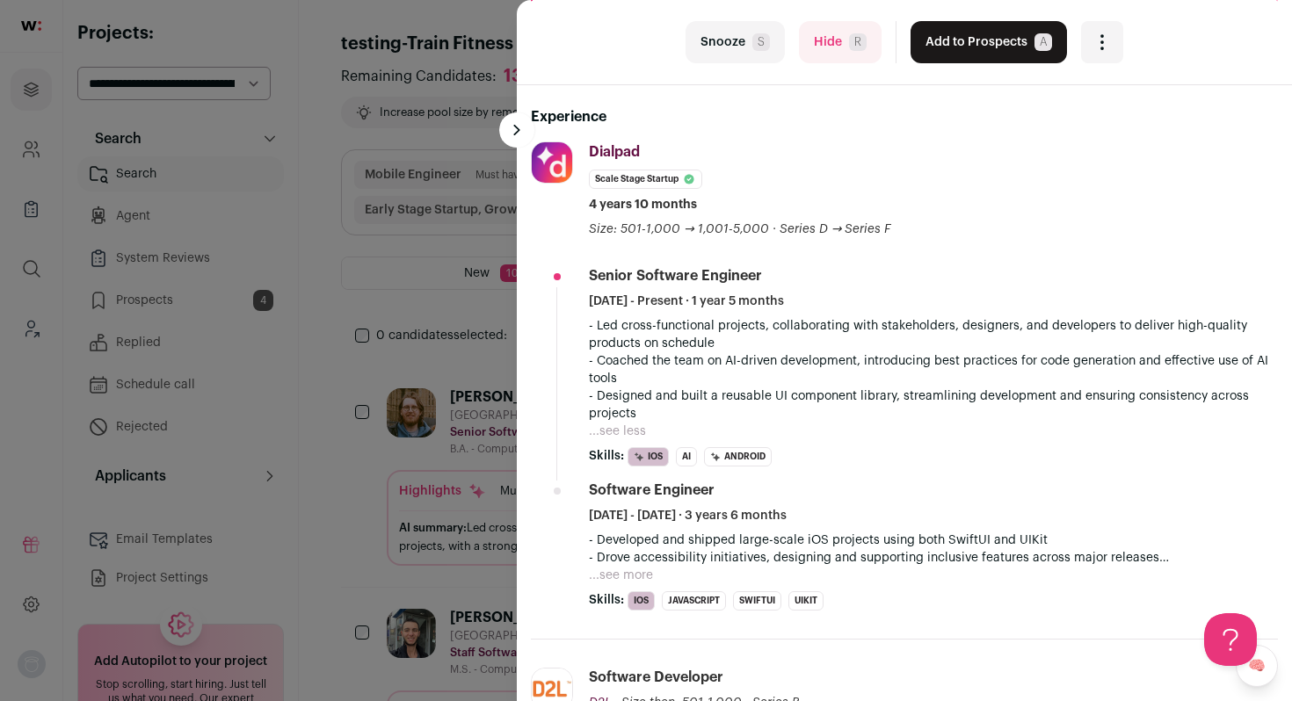
click at [404, 265] on div "last Snooze S Hide R Add to Prospects A Are you sure? Trevor Jones is already i…" at bounding box center [646, 350] width 1292 height 701
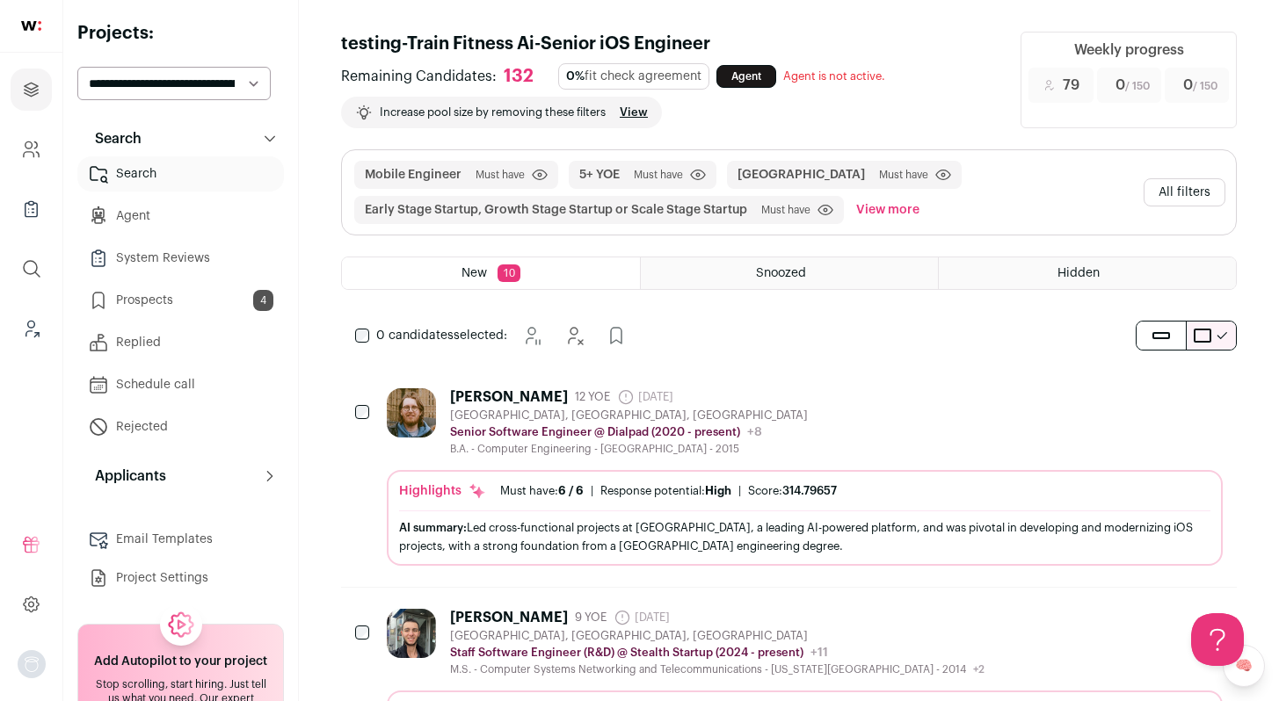
click at [823, 407] on div "Trevor Jones 12 YOE 8 days ago Admin only. The last time the profile was scrape…" at bounding box center [805, 423] width 836 height 68
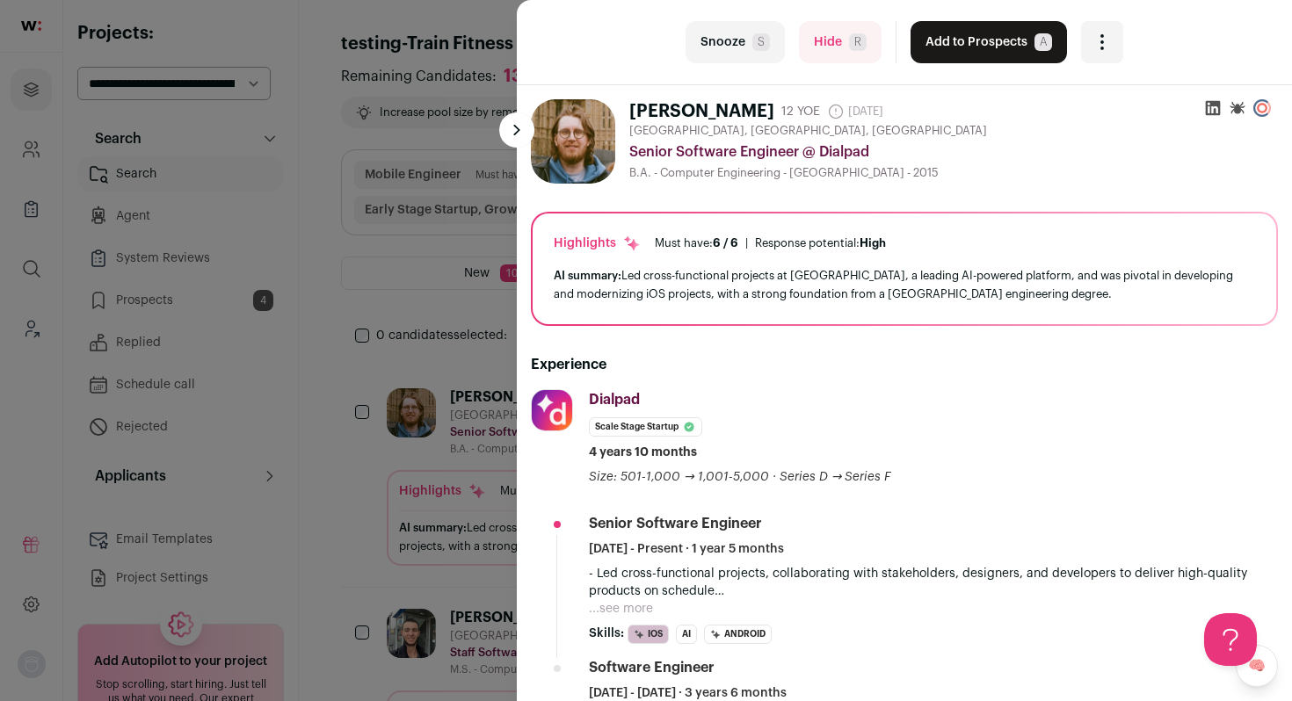
click at [827, 45] on button "Hide R" at bounding box center [840, 42] width 83 height 42
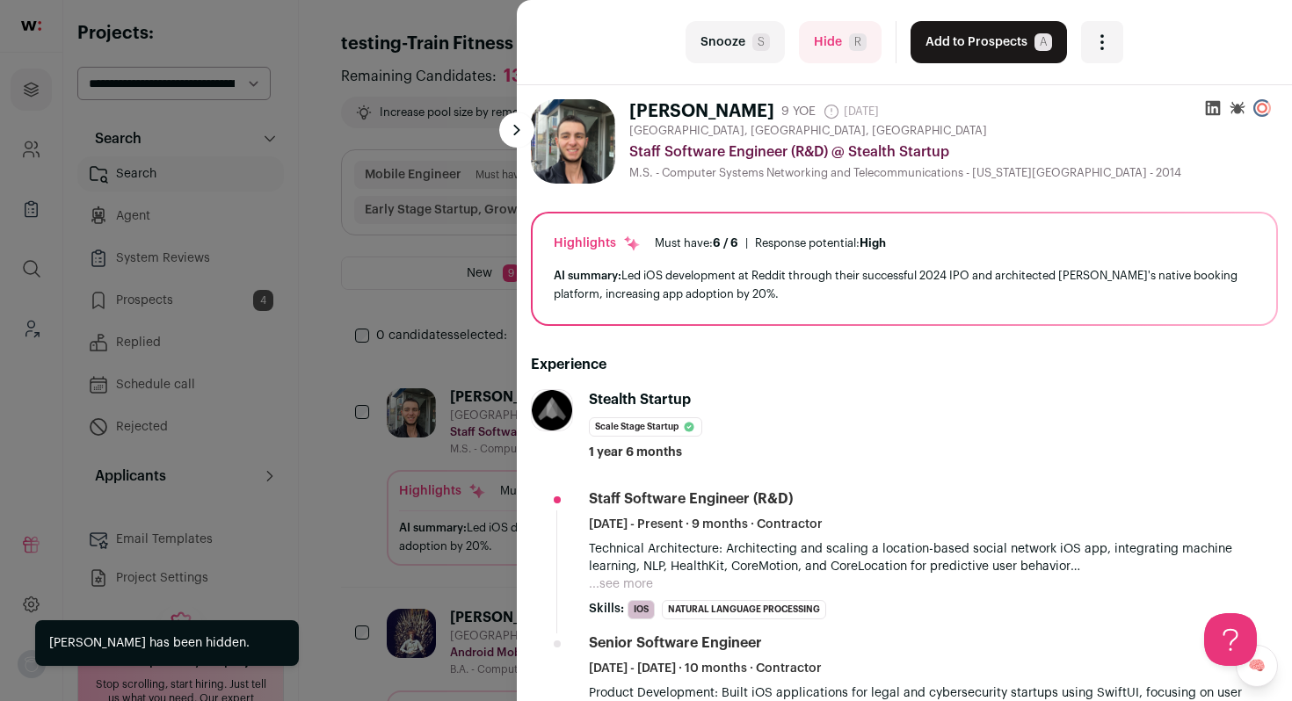
click at [827, 45] on button "Hide R" at bounding box center [840, 42] width 83 height 42
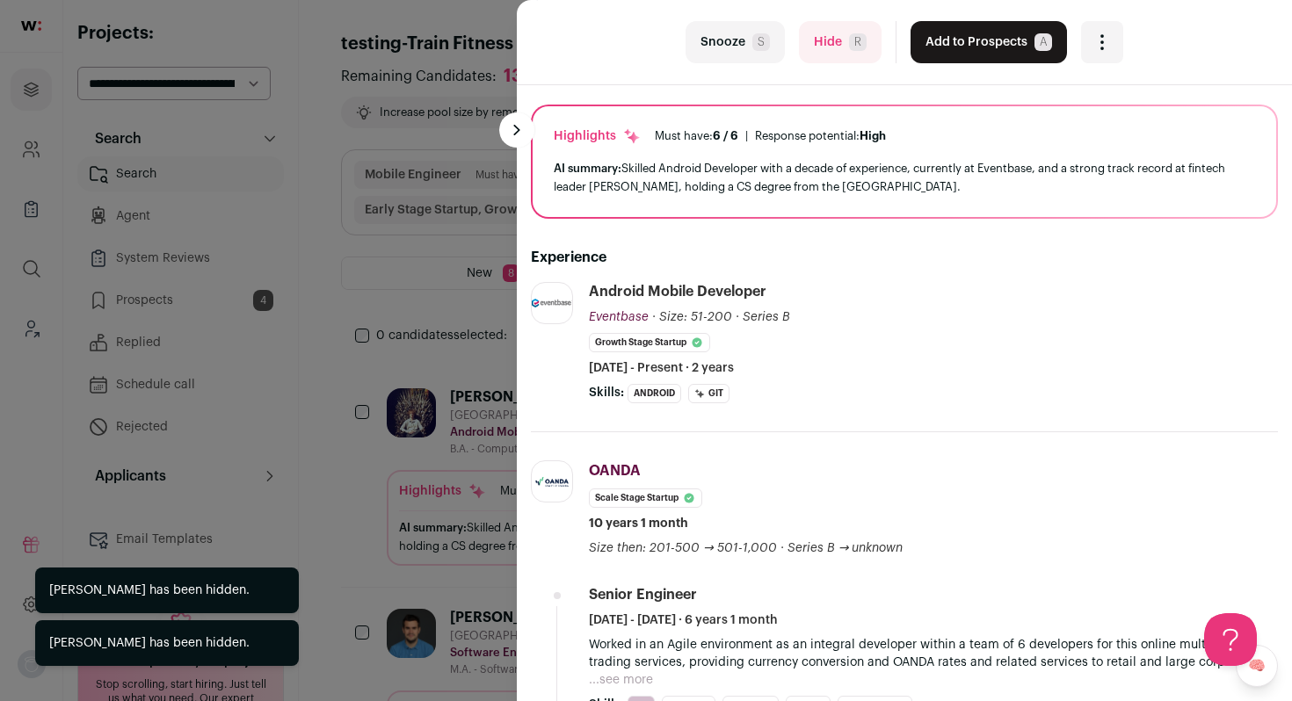
scroll to position [161, 0]
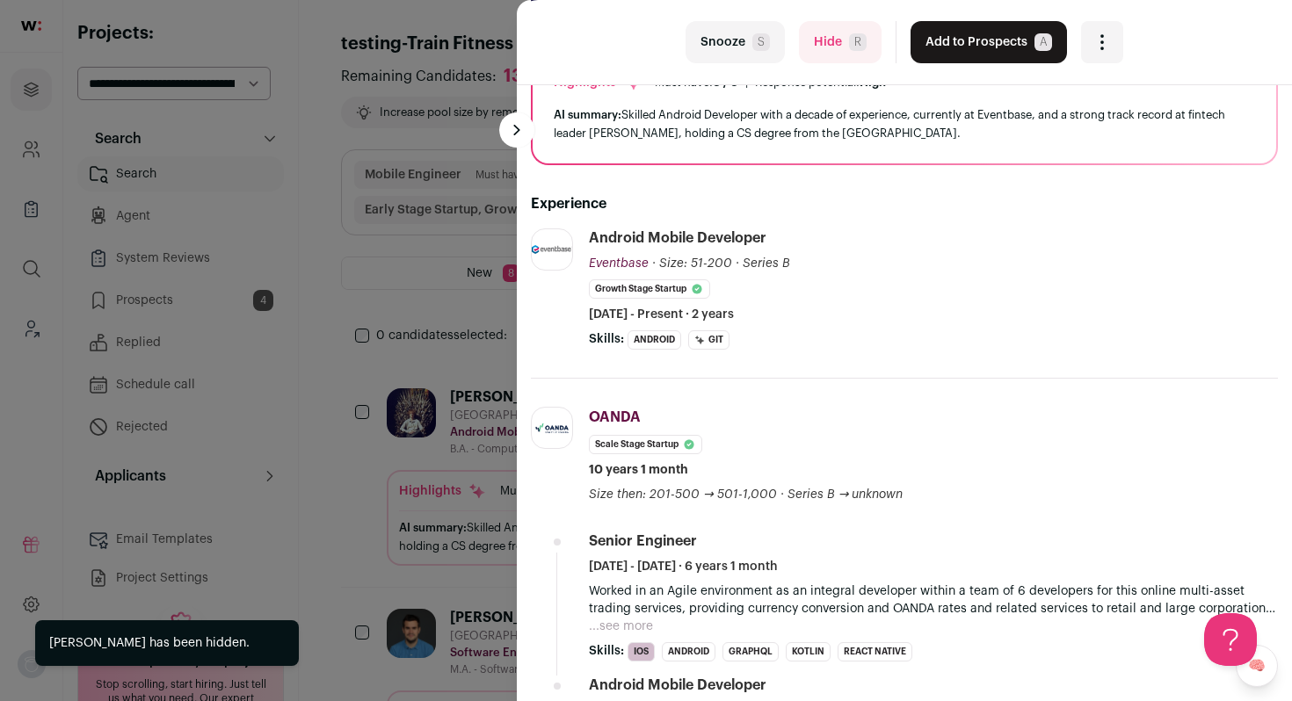
click at [827, 45] on button "Hide R" at bounding box center [840, 42] width 83 height 42
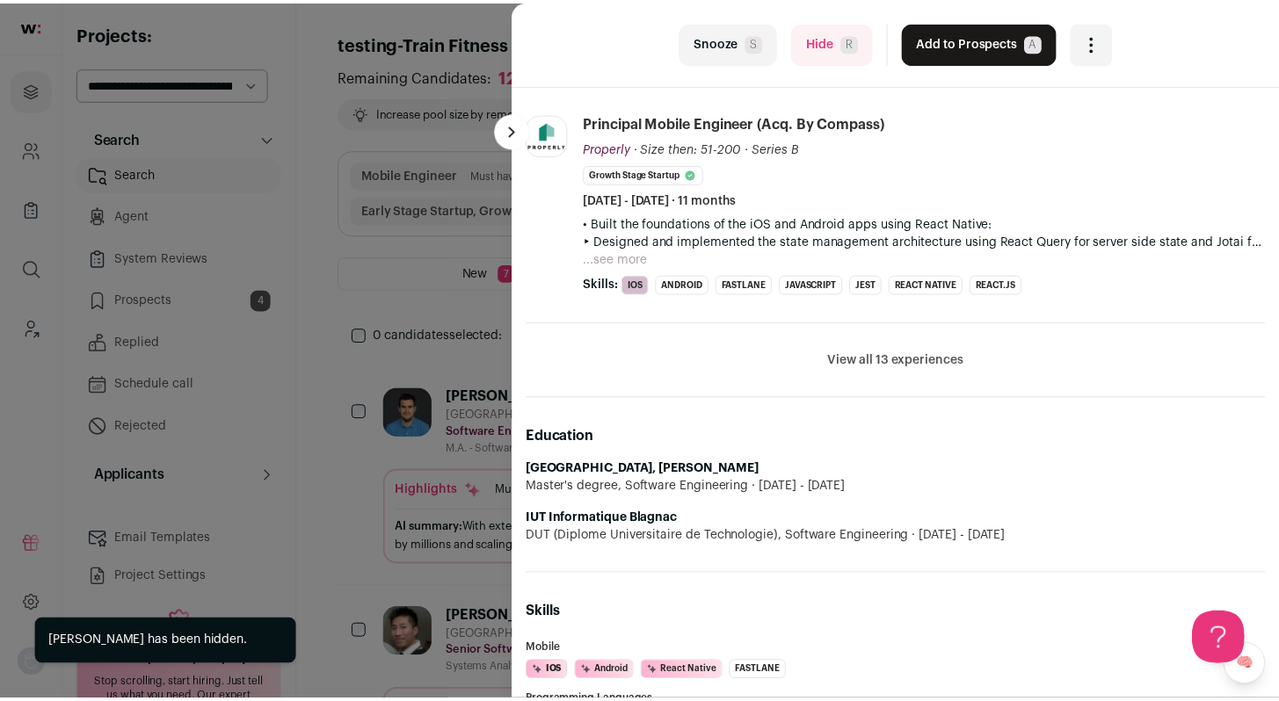
scroll to position [694, 0]
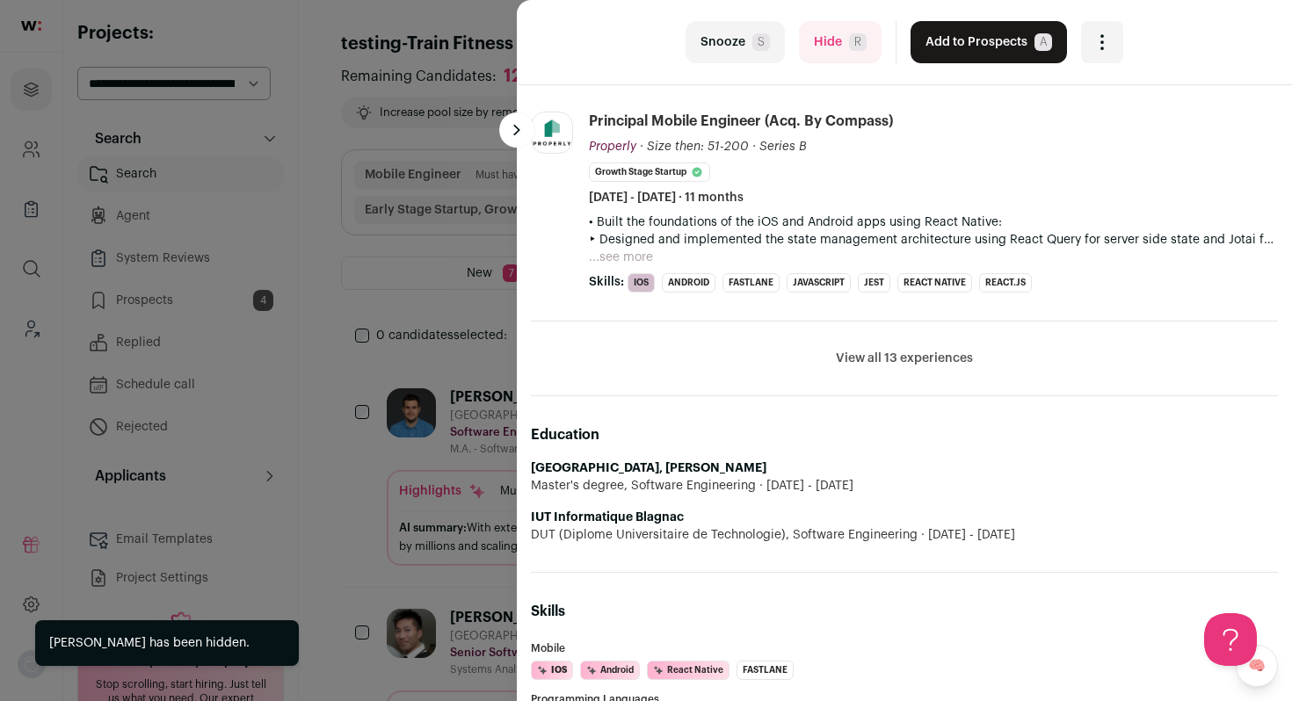
click at [360, 312] on div "last Snooze S Hide R Add to Prospects A Are you sure? Simon Reggiani is already…" at bounding box center [646, 350] width 1292 height 701
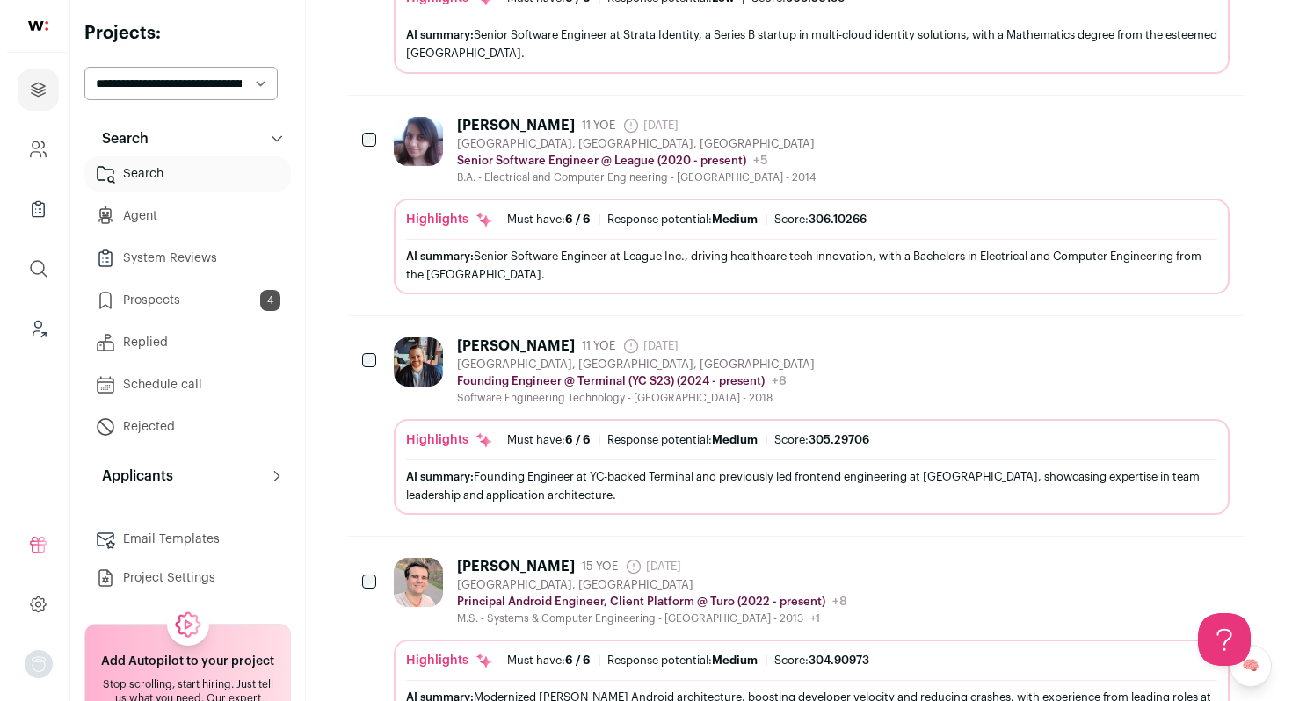
scroll to position [722, 0]
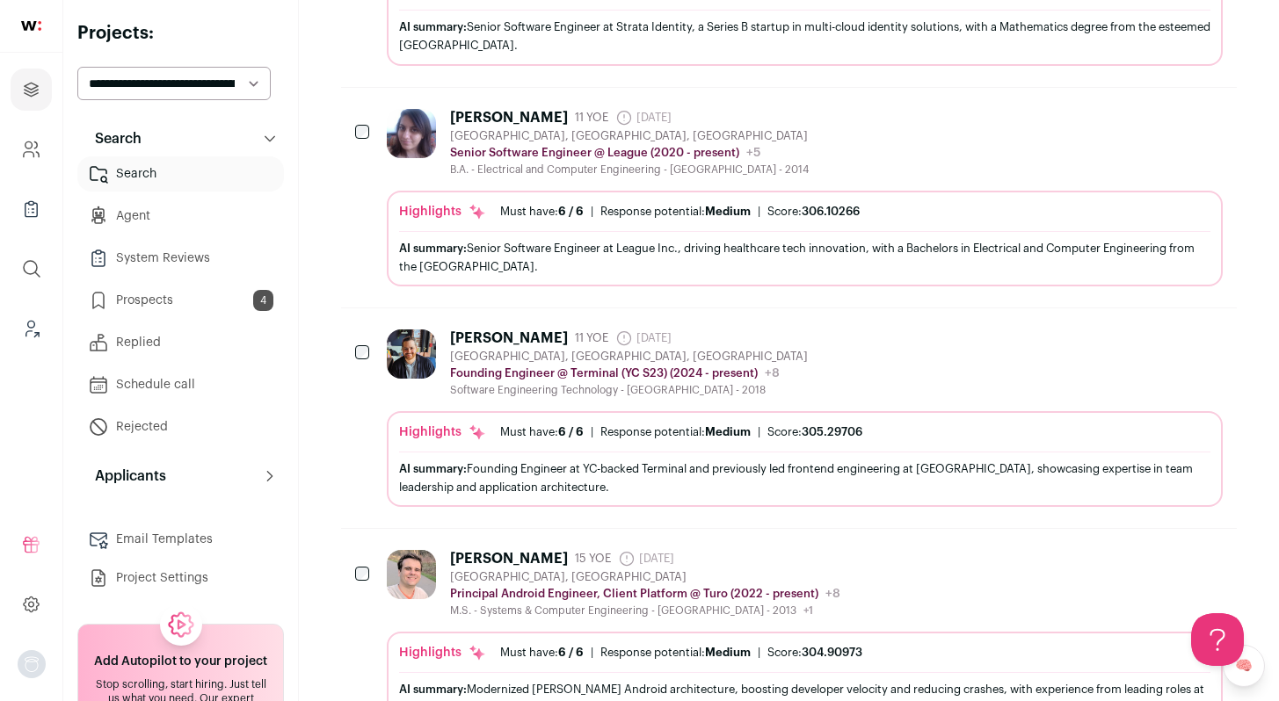
click at [892, 367] on div "Jason Rai 11 YOE 4 days ago Admin only. The last time the profile was scraped. …" at bounding box center [805, 364] width 836 height 68
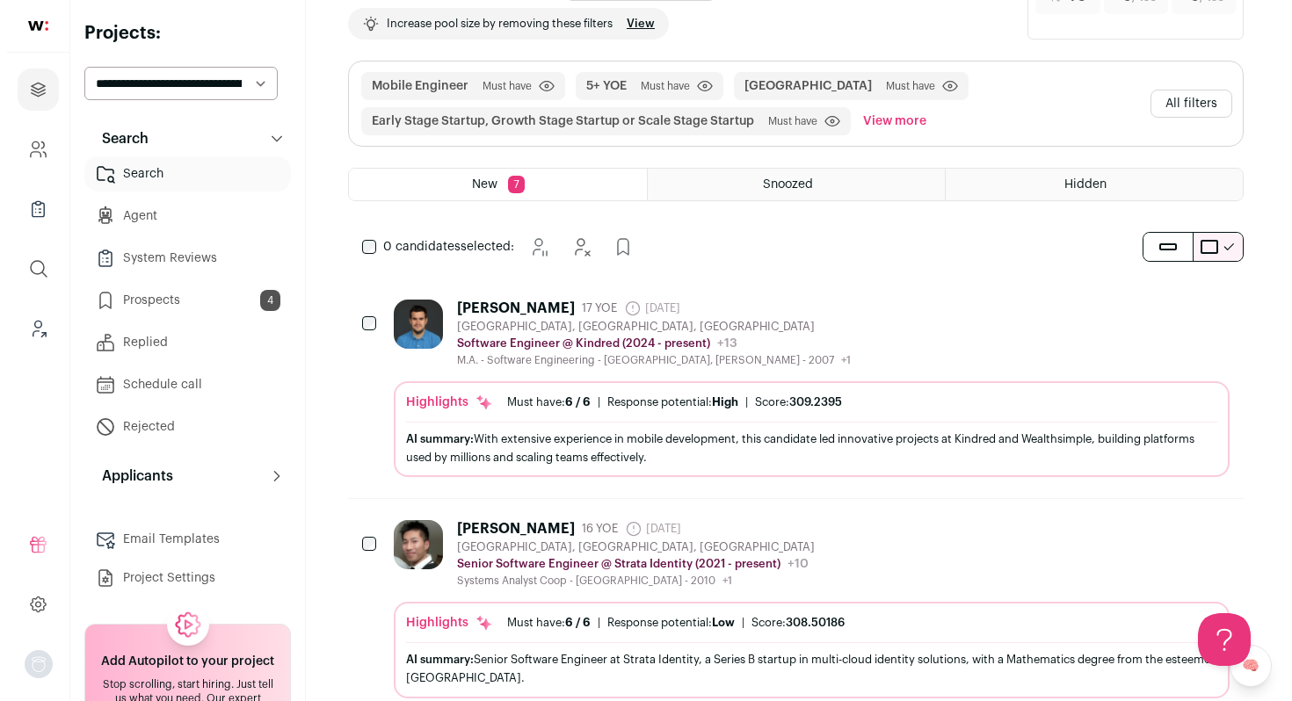
scroll to position [0, 0]
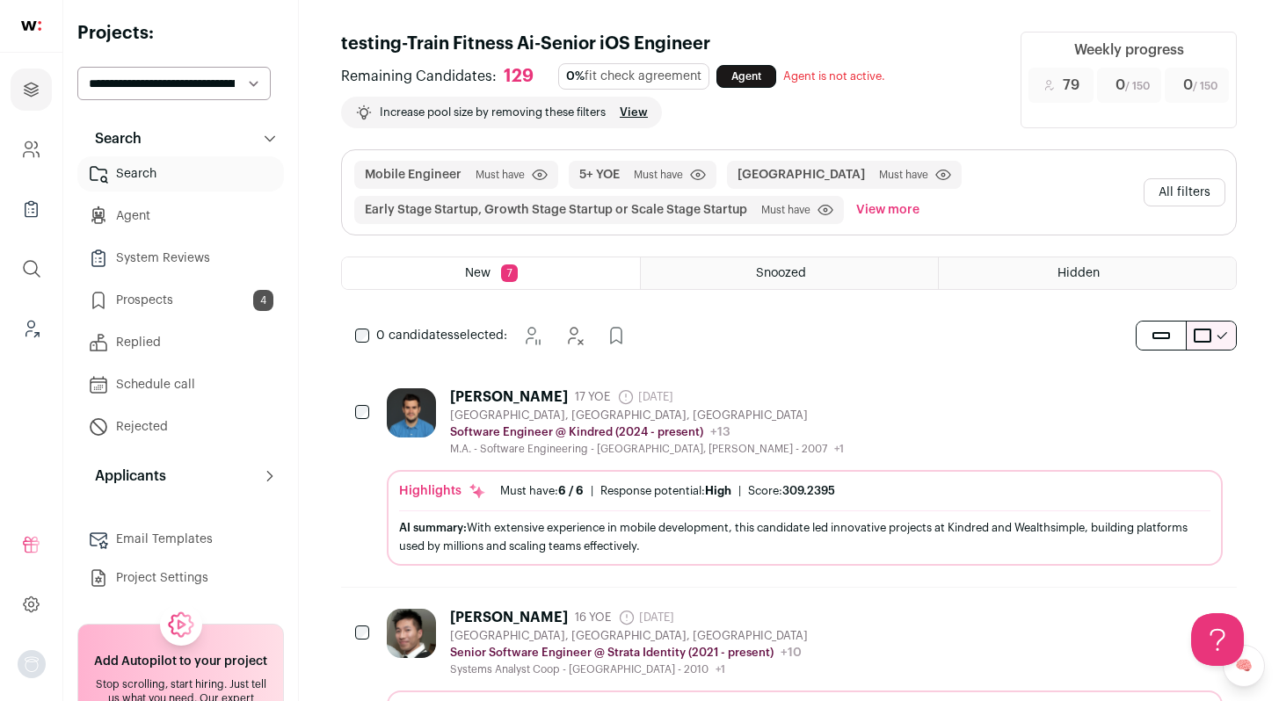
click at [1181, 187] on button "All filters" at bounding box center [1185, 192] width 82 height 28
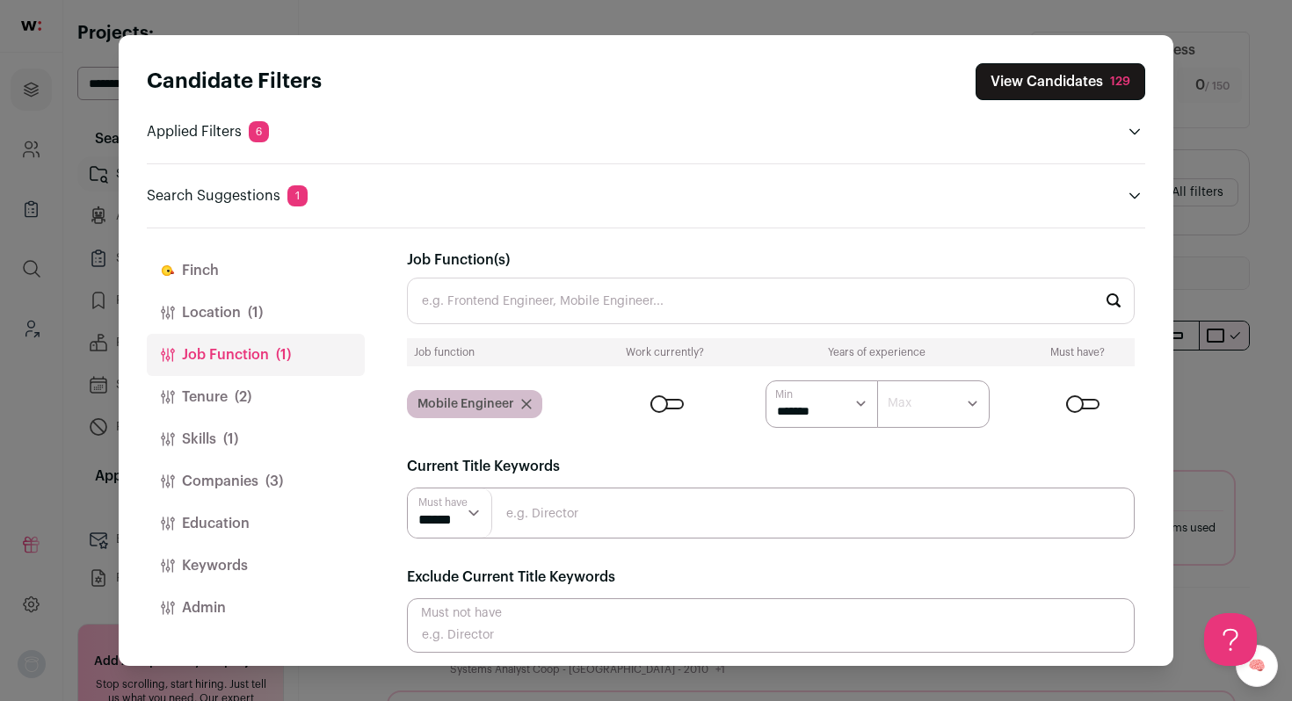
click at [613, 481] on div "Current Title Keywords Must have ****** ******" at bounding box center [771, 497] width 728 height 83
click at [613, 493] on input "Close modal via background" at bounding box center [771, 513] width 728 height 51
type input "mobile"
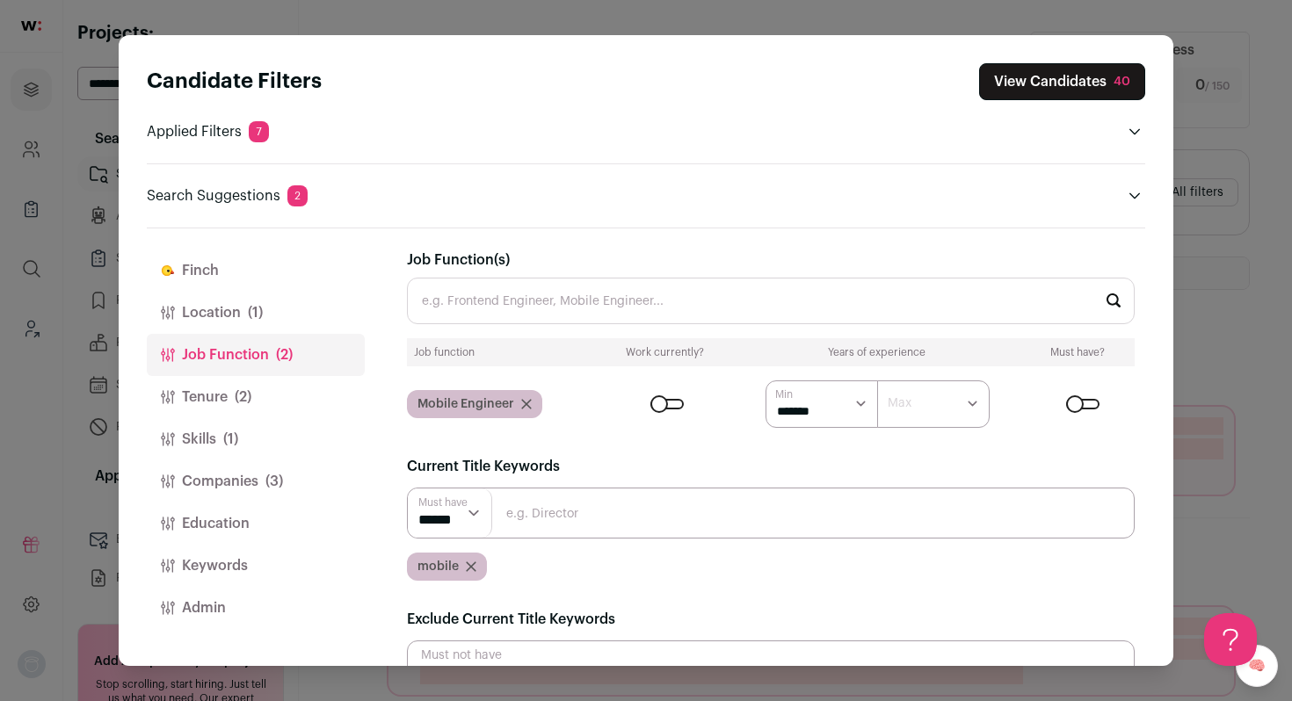
click at [1269, 304] on div "Candidate Filters View Candidates 40 Applied Filters 7 Mobile Engineer Must hav…" at bounding box center [646, 350] width 1292 height 701
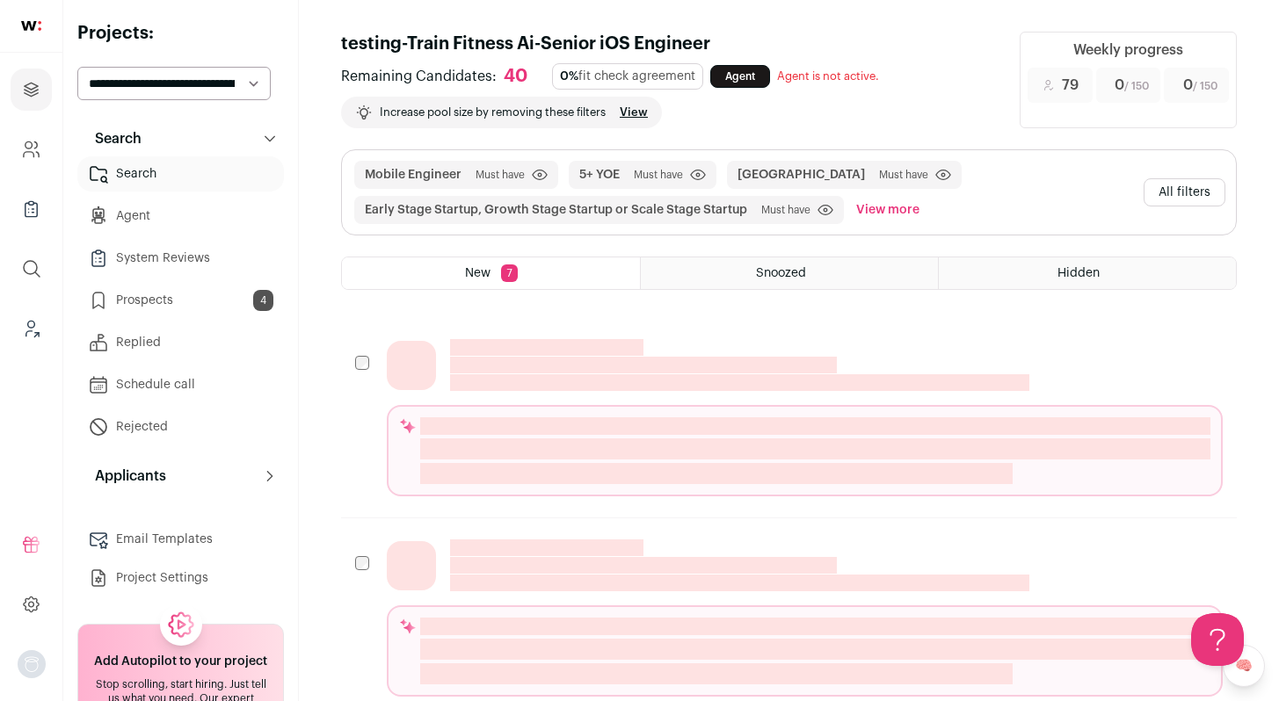
click at [193, 309] on link "Prospects 4" at bounding box center [180, 300] width 207 height 35
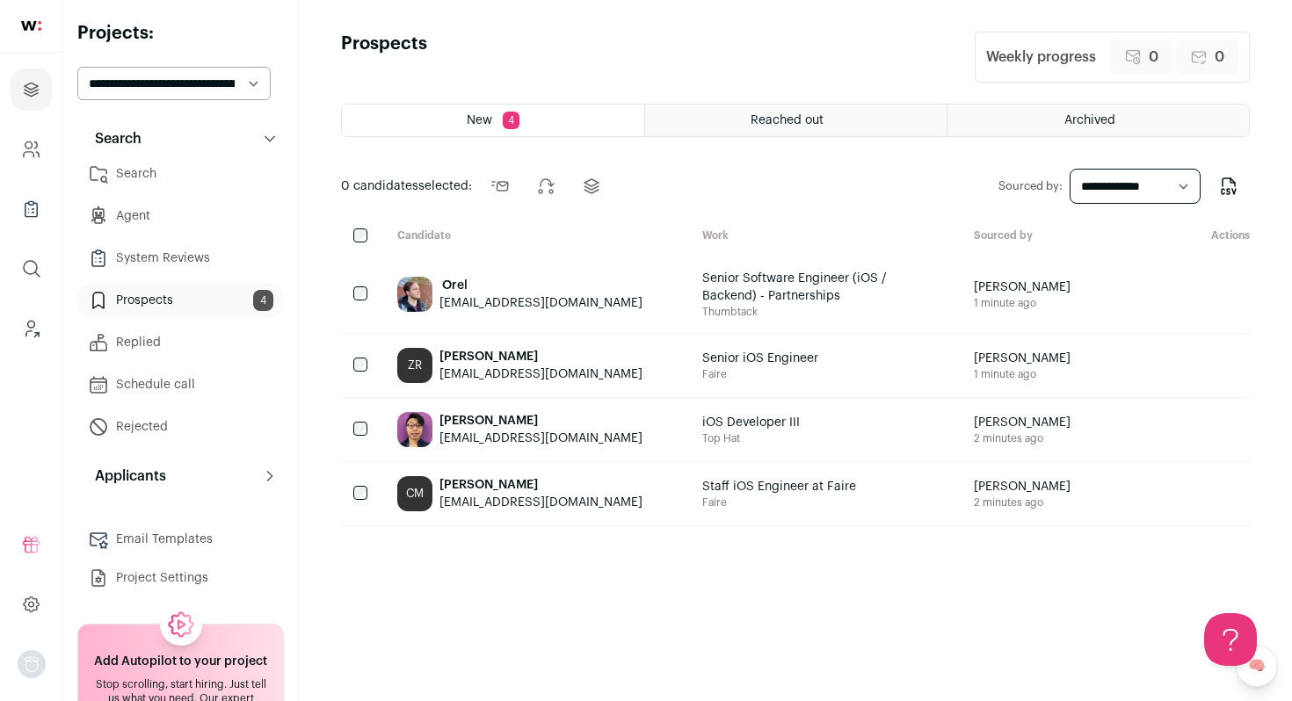
click at [187, 160] on link "Search" at bounding box center [180, 173] width 207 height 35
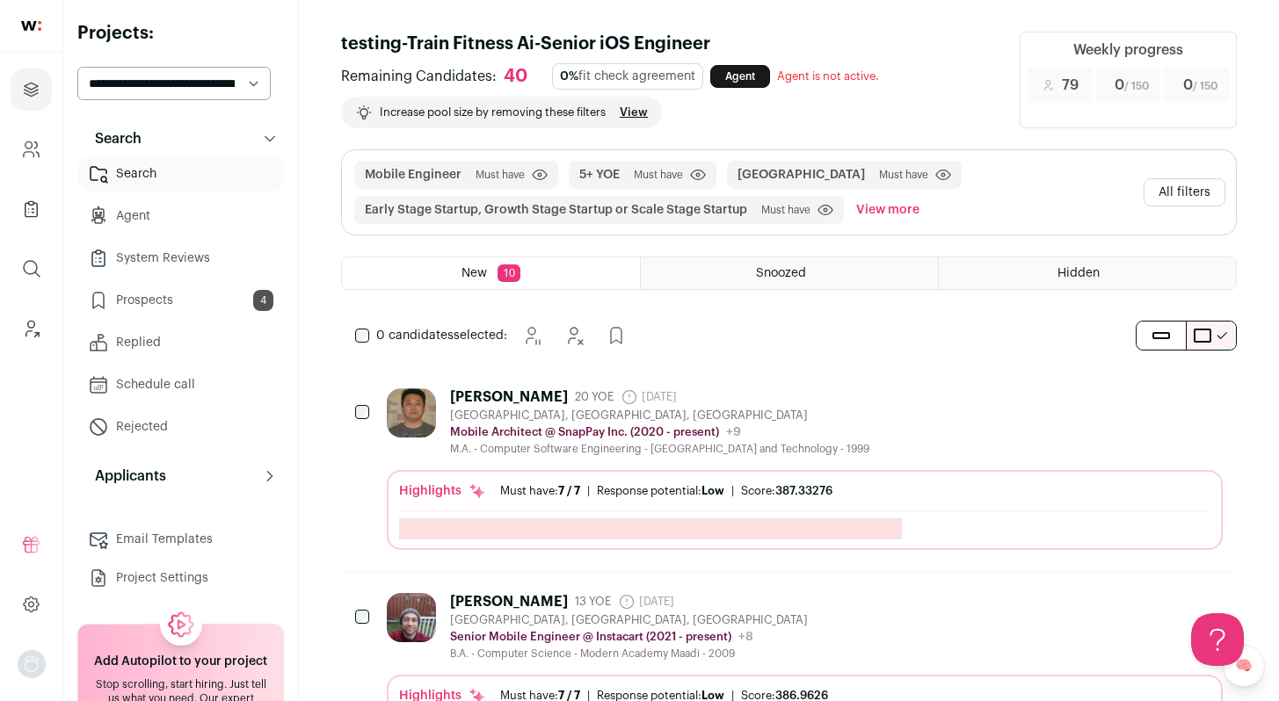
click at [971, 394] on div "Jordan Liu 20 YOE 17 days ago Admin only. The last time the profile was scraped…" at bounding box center [805, 423] width 836 height 68
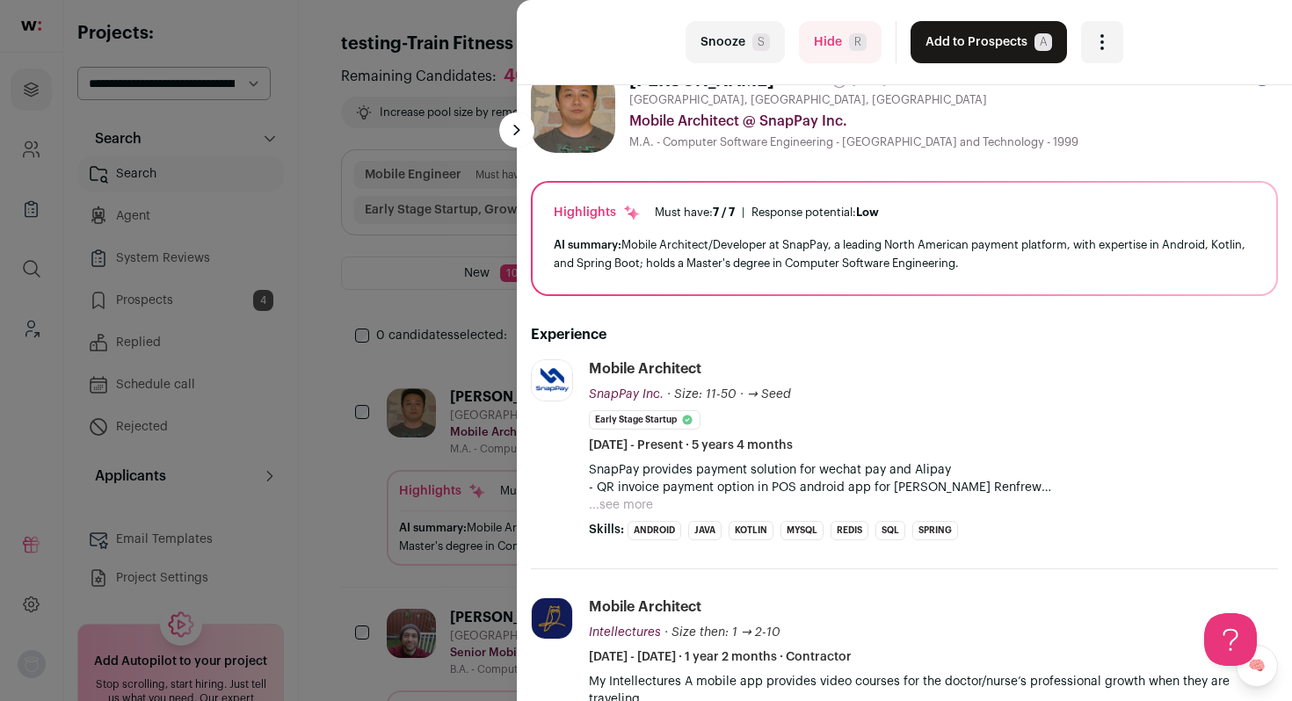
scroll to position [74, 0]
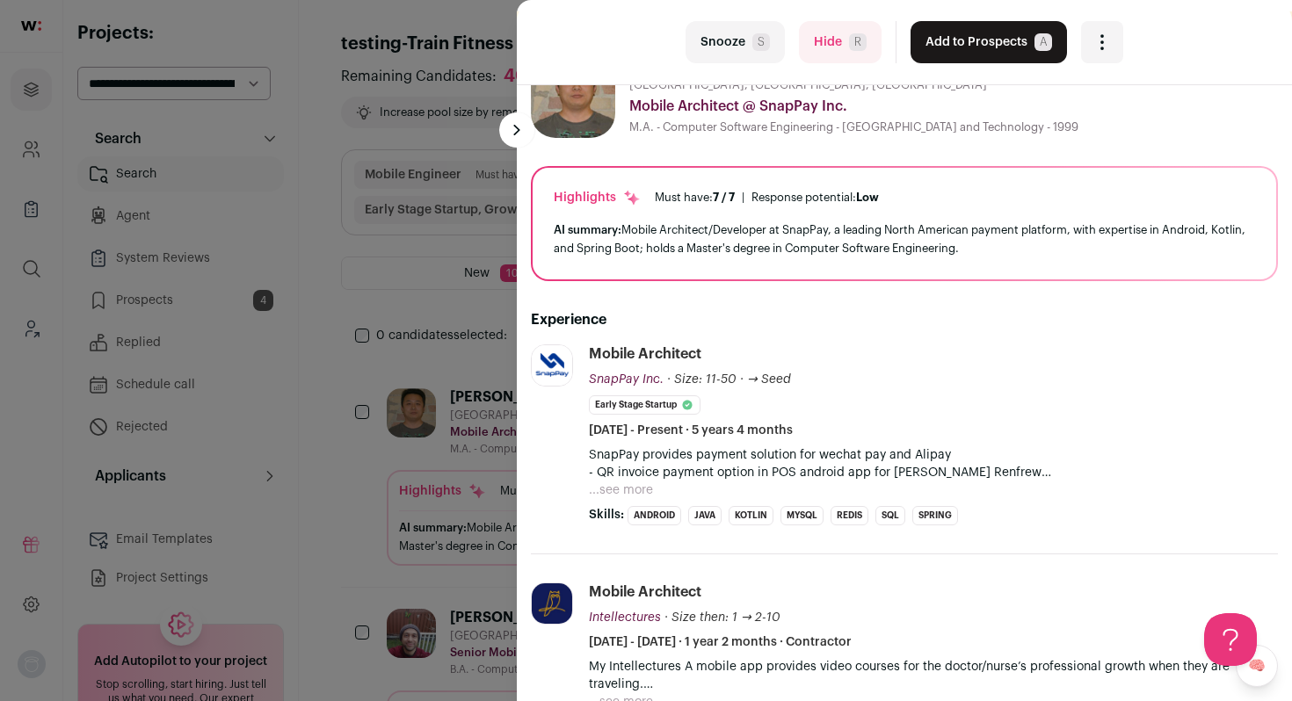
click at [623, 497] on button "...see more" at bounding box center [621, 491] width 64 height 18
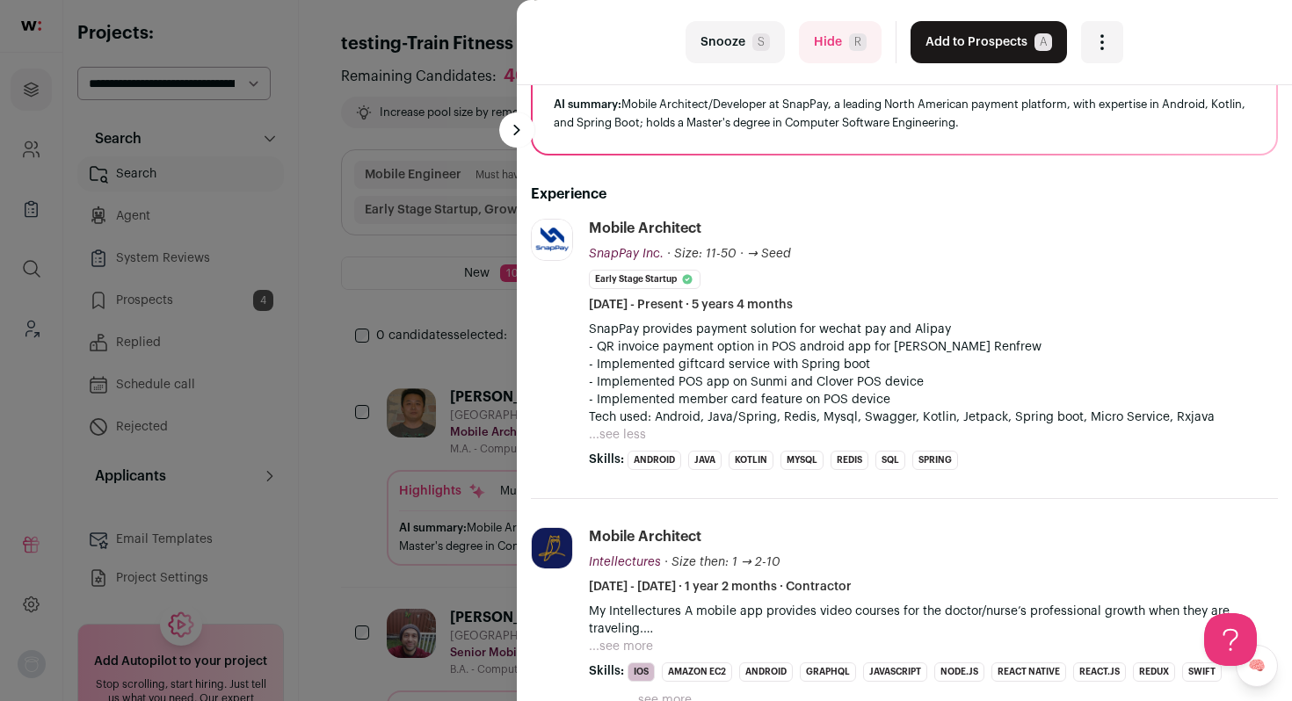
scroll to position [237, 0]
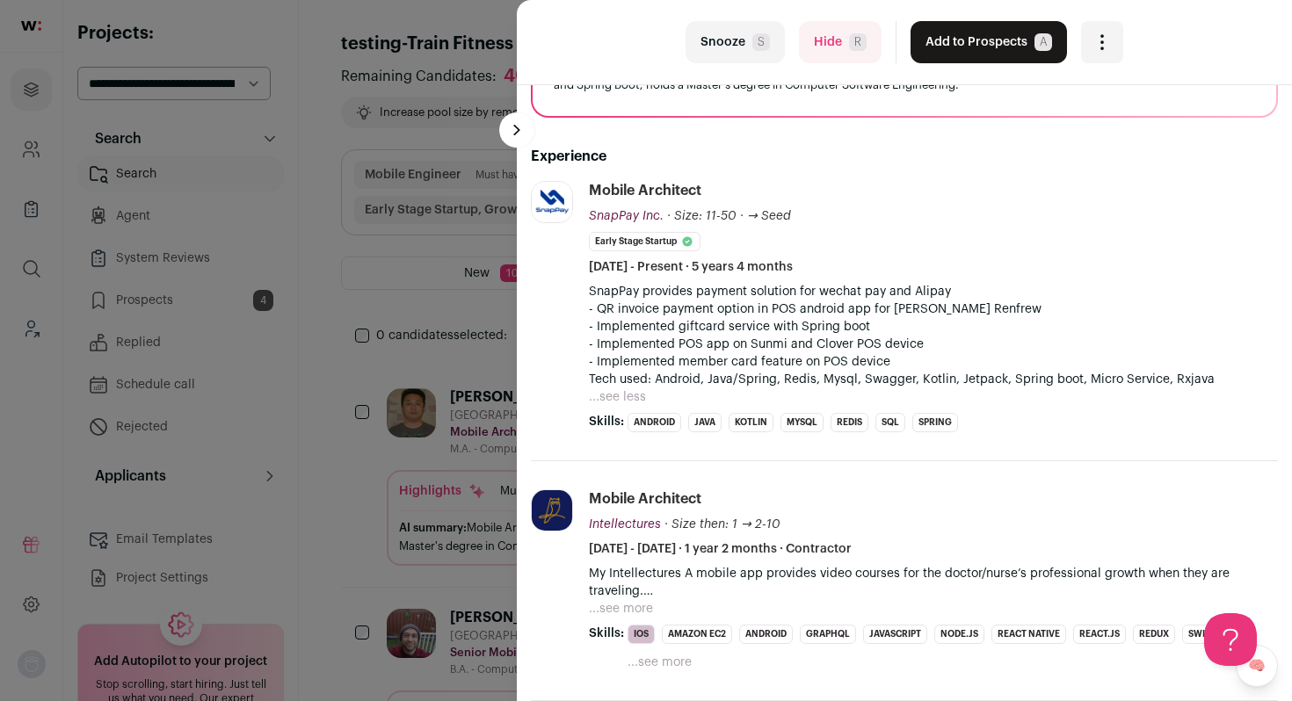
click at [737, 25] on button "Snooze S" at bounding box center [735, 42] width 99 height 42
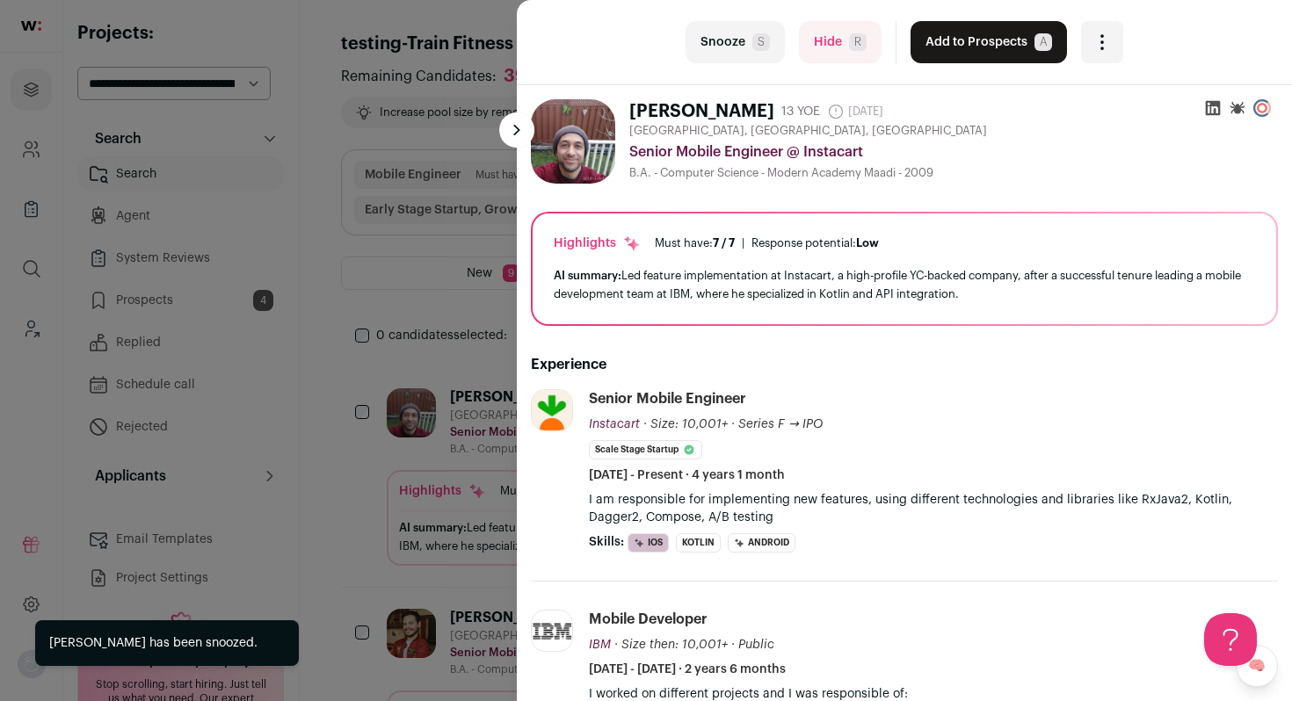
click at [946, 54] on button "Add to Prospects A" at bounding box center [989, 42] width 156 height 42
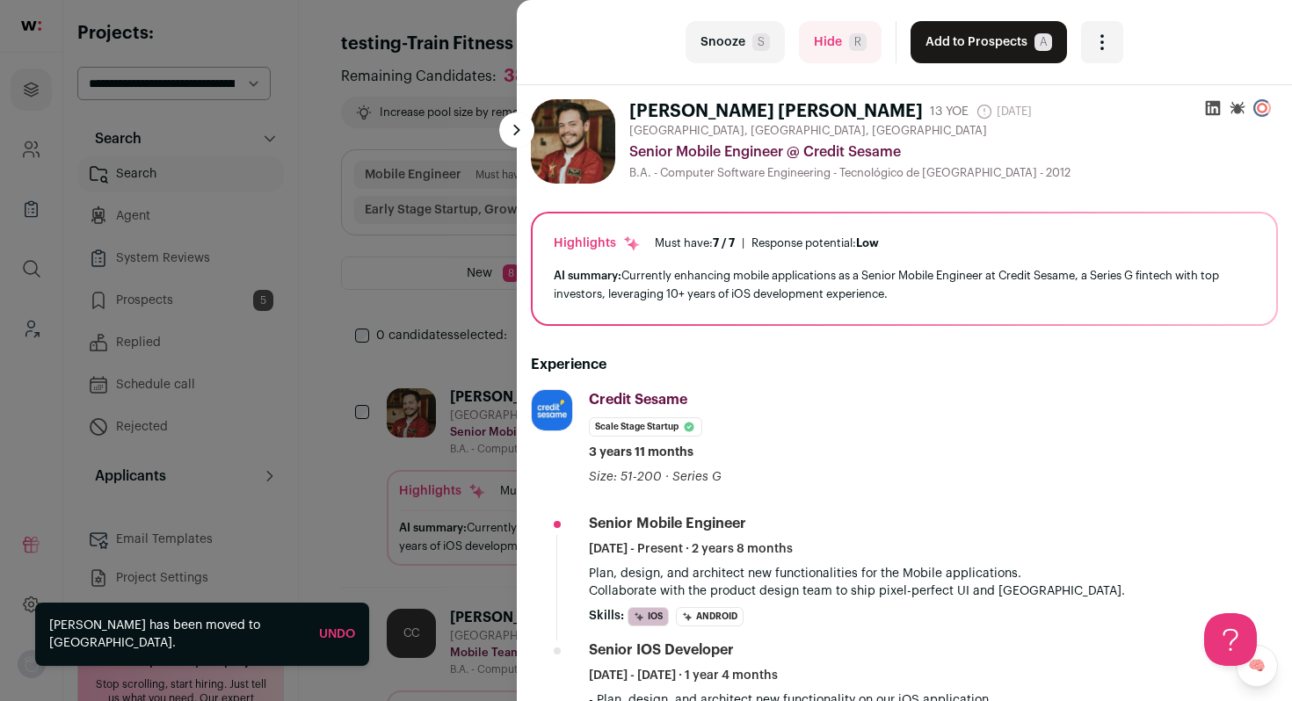
click at [946, 54] on button "Add to Prospects A" at bounding box center [989, 42] width 156 height 42
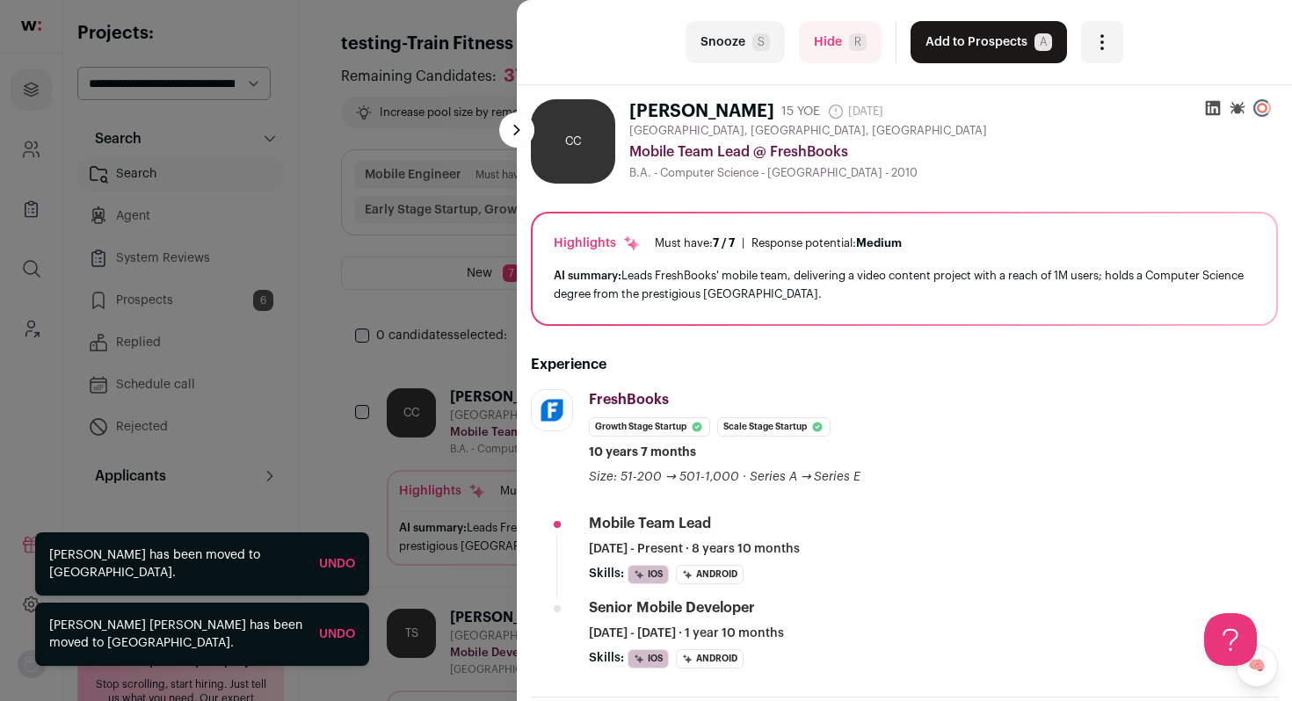
click at [946, 54] on button "Add to Prospects A" at bounding box center [989, 42] width 156 height 42
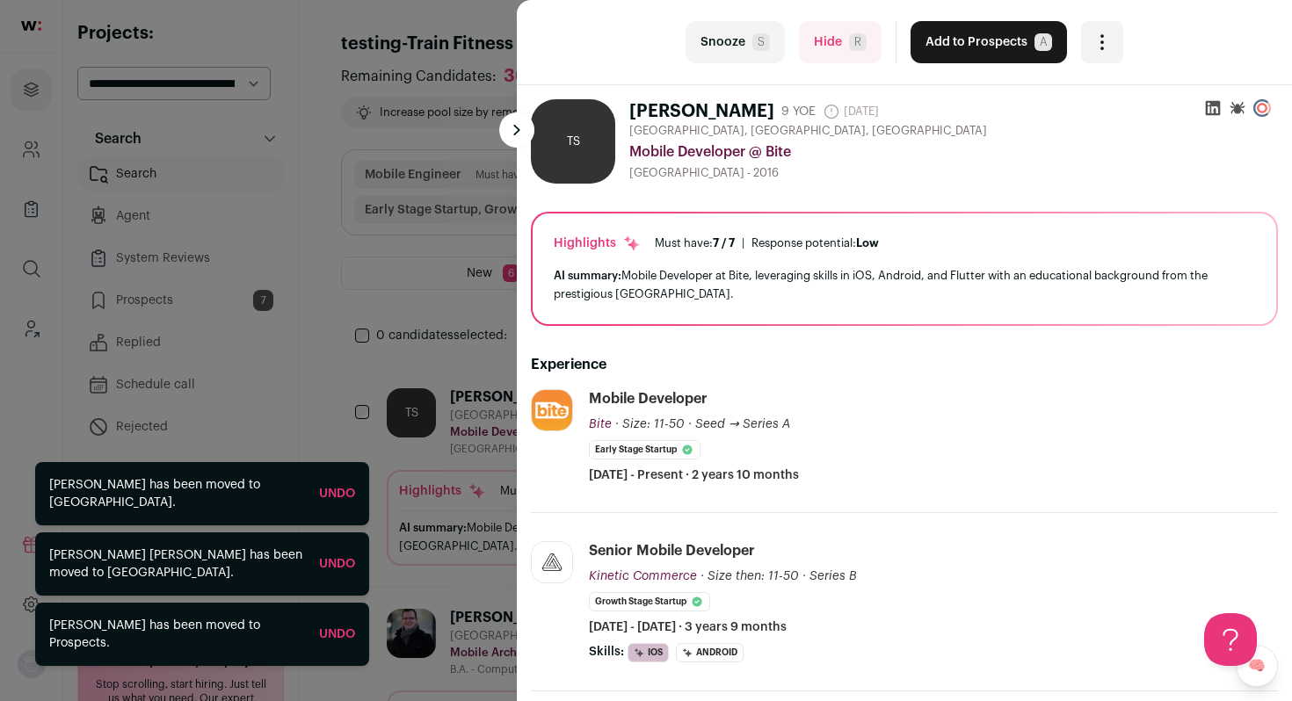
click at [946, 54] on button "Add to Prospects A" at bounding box center [989, 42] width 156 height 42
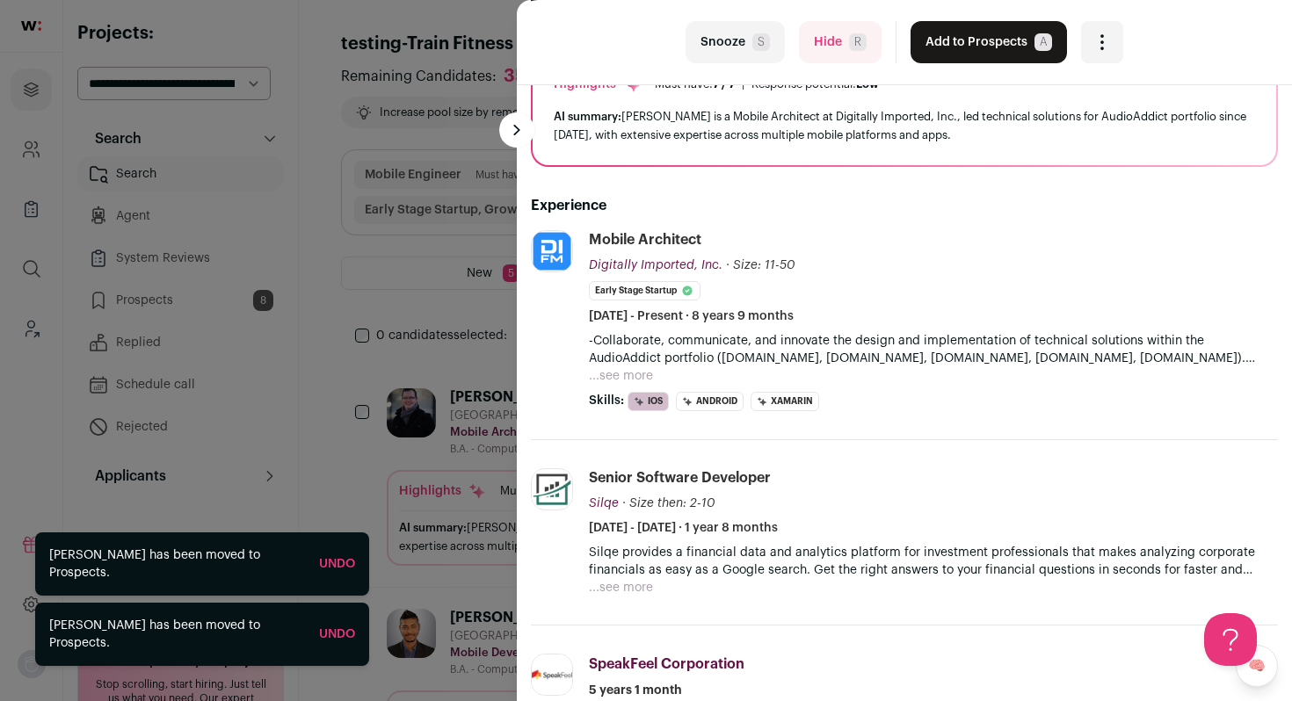
scroll to position [164, 0]
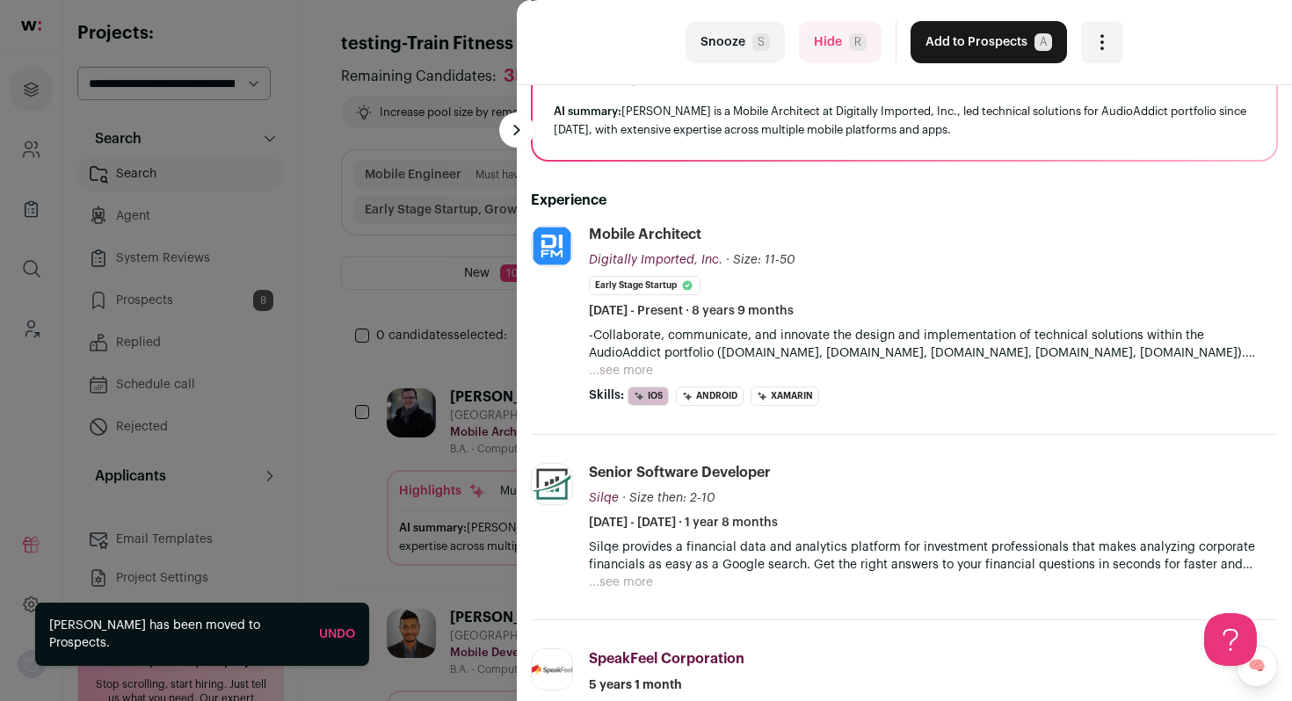
click at [849, 45] on span "R" at bounding box center [858, 42] width 18 height 18
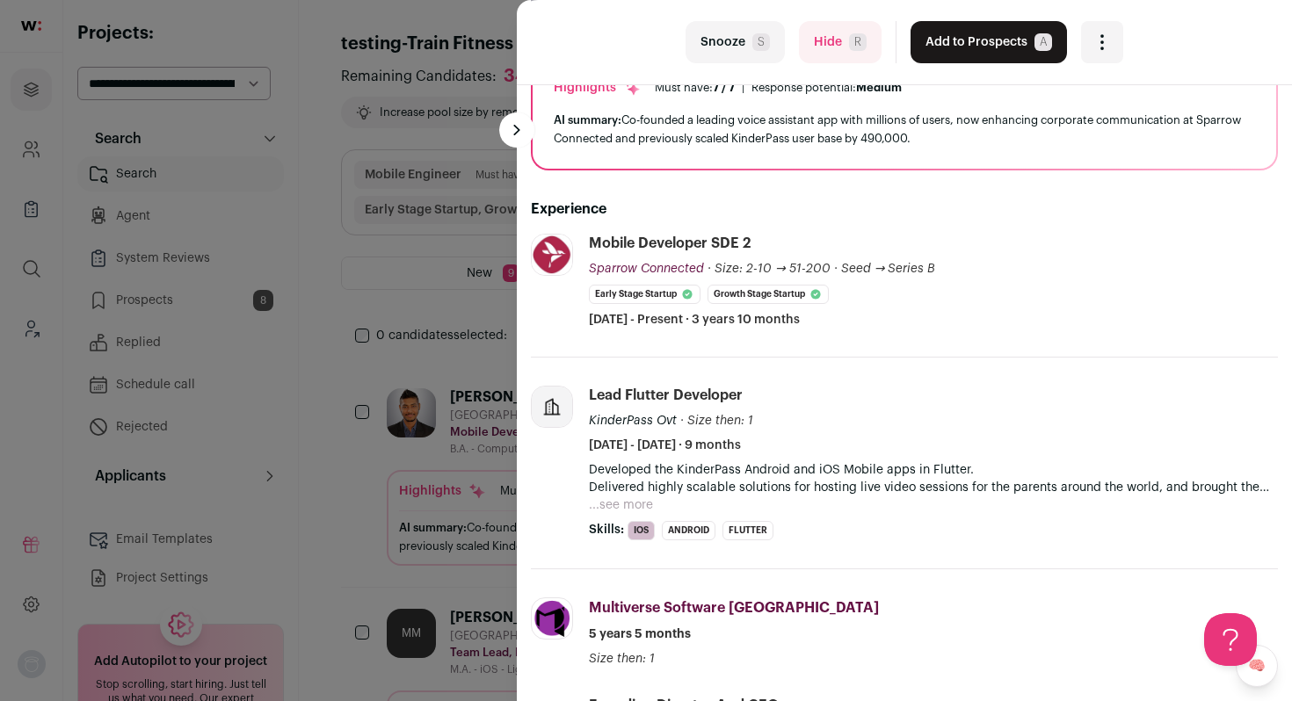
scroll to position [163, 0]
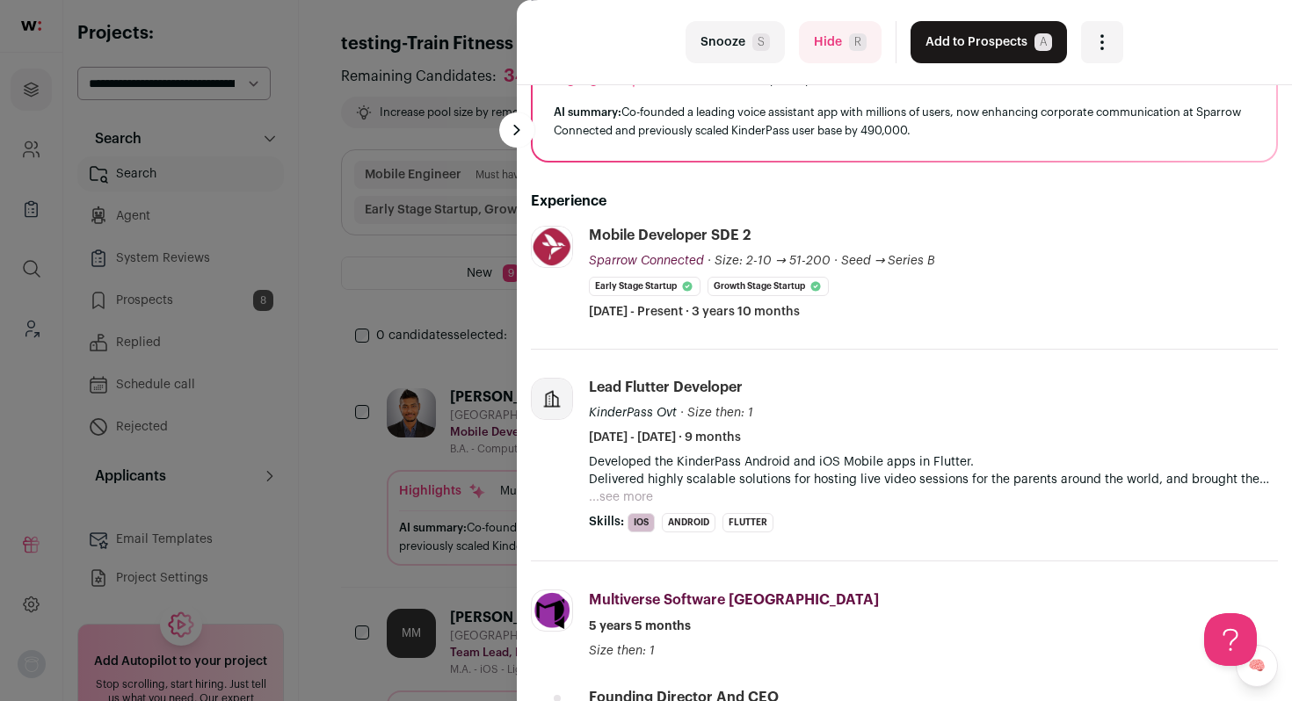
click at [977, 57] on button "Add to Prospects A" at bounding box center [989, 42] width 156 height 42
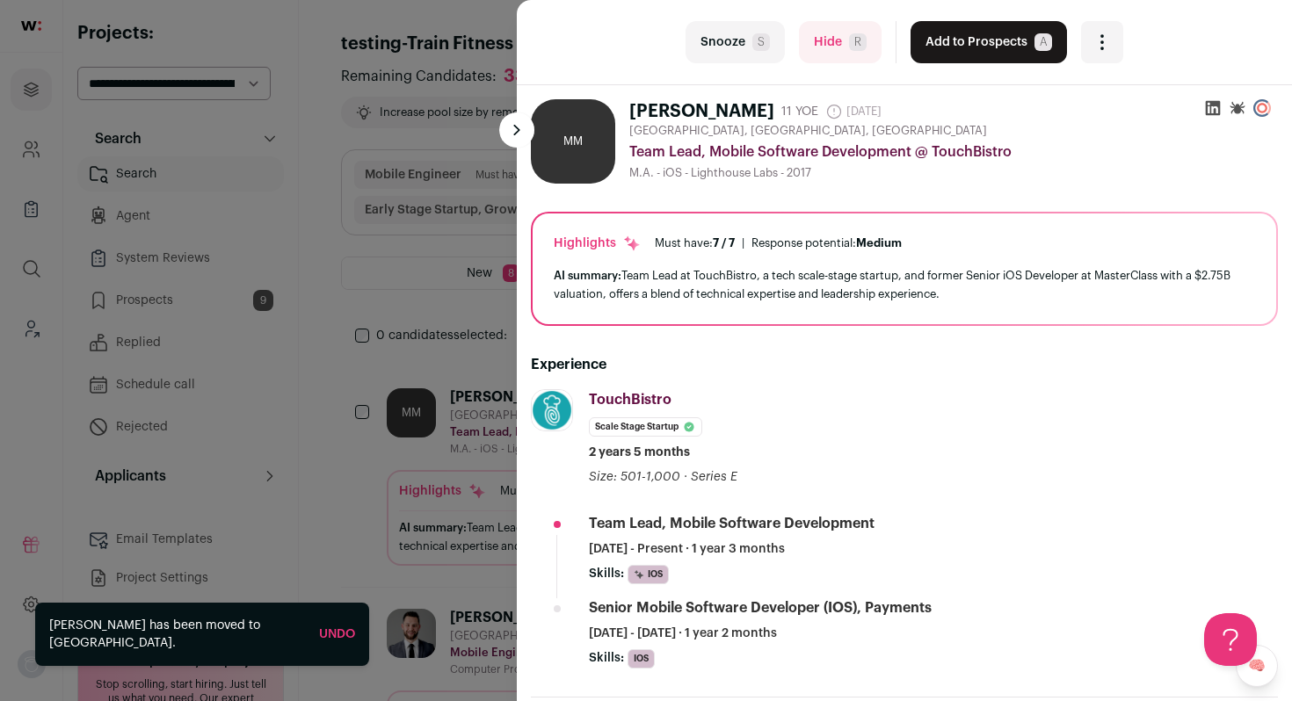
click at [977, 57] on button "Add to Prospects A" at bounding box center [989, 42] width 156 height 42
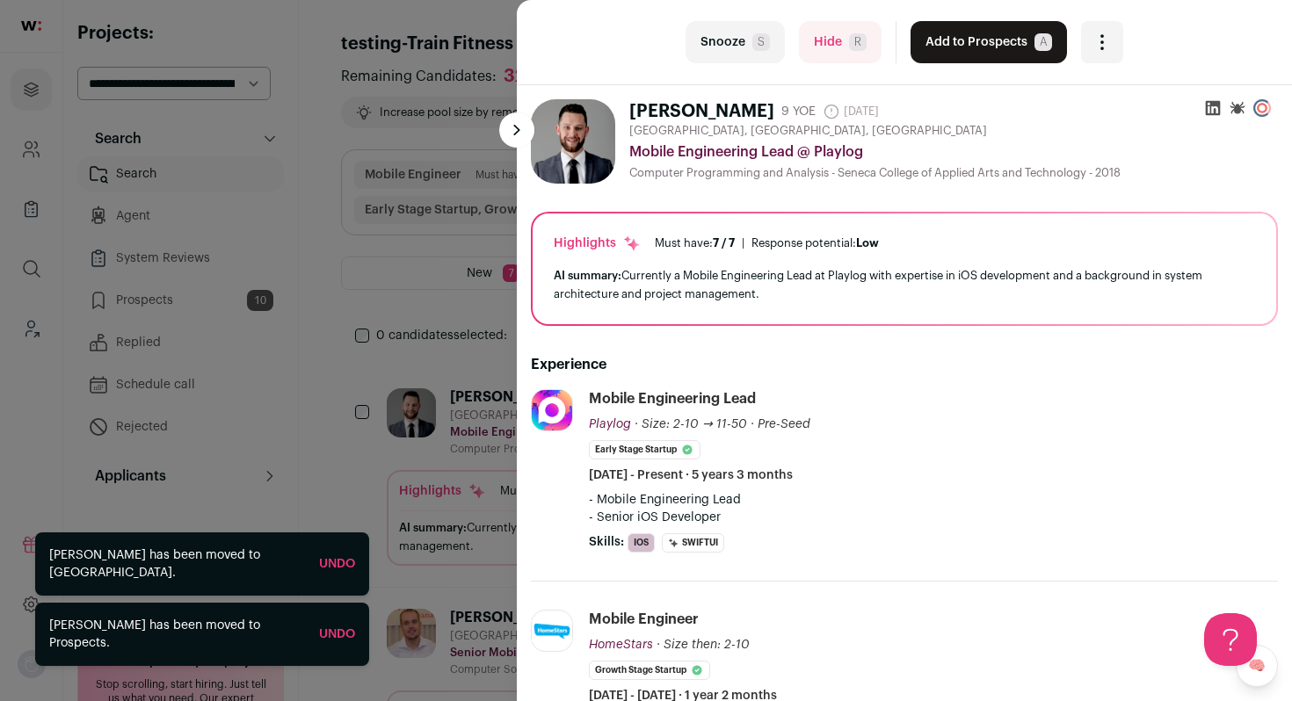
click at [977, 57] on button "Add to Prospects A" at bounding box center [989, 42] width 156 height 42
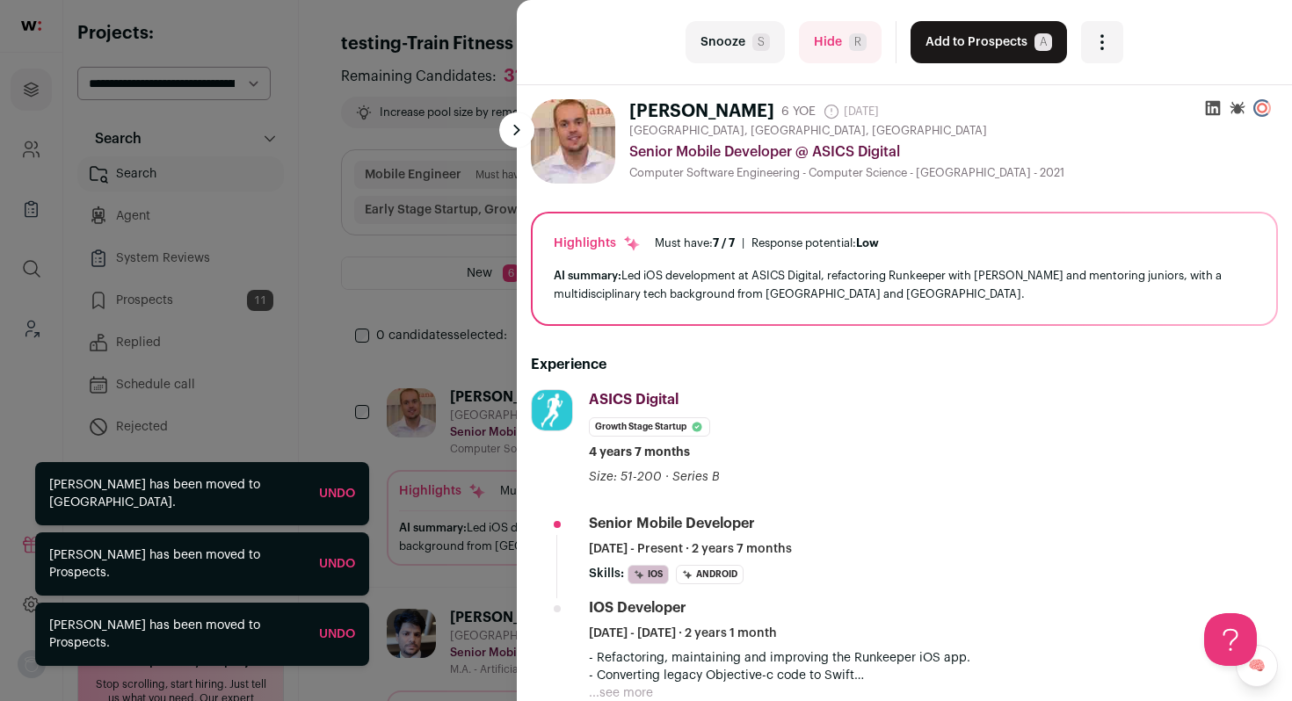
click at [977, 57] on button "Add to Prospects A" at bounding box center [989, 42] width 156 height 42
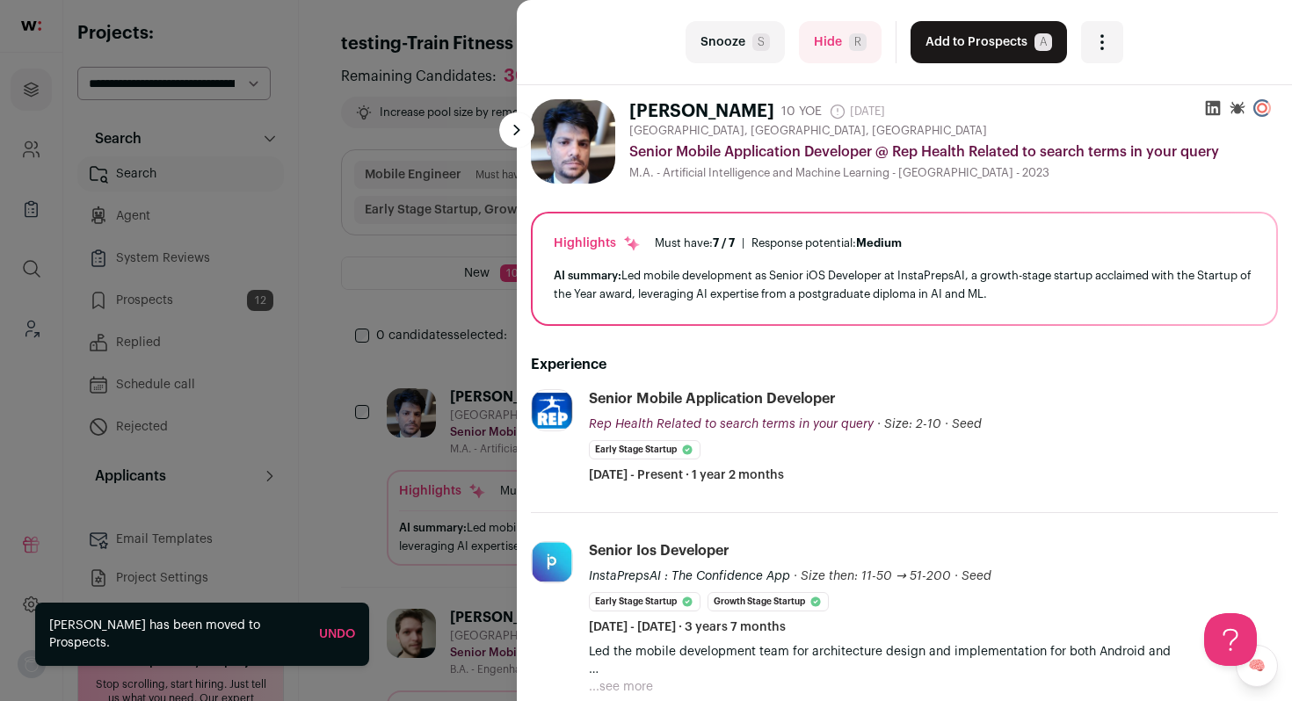
click at [855, 30] on button "Hide R" at bounding box center [840, 42] width 83 height 42
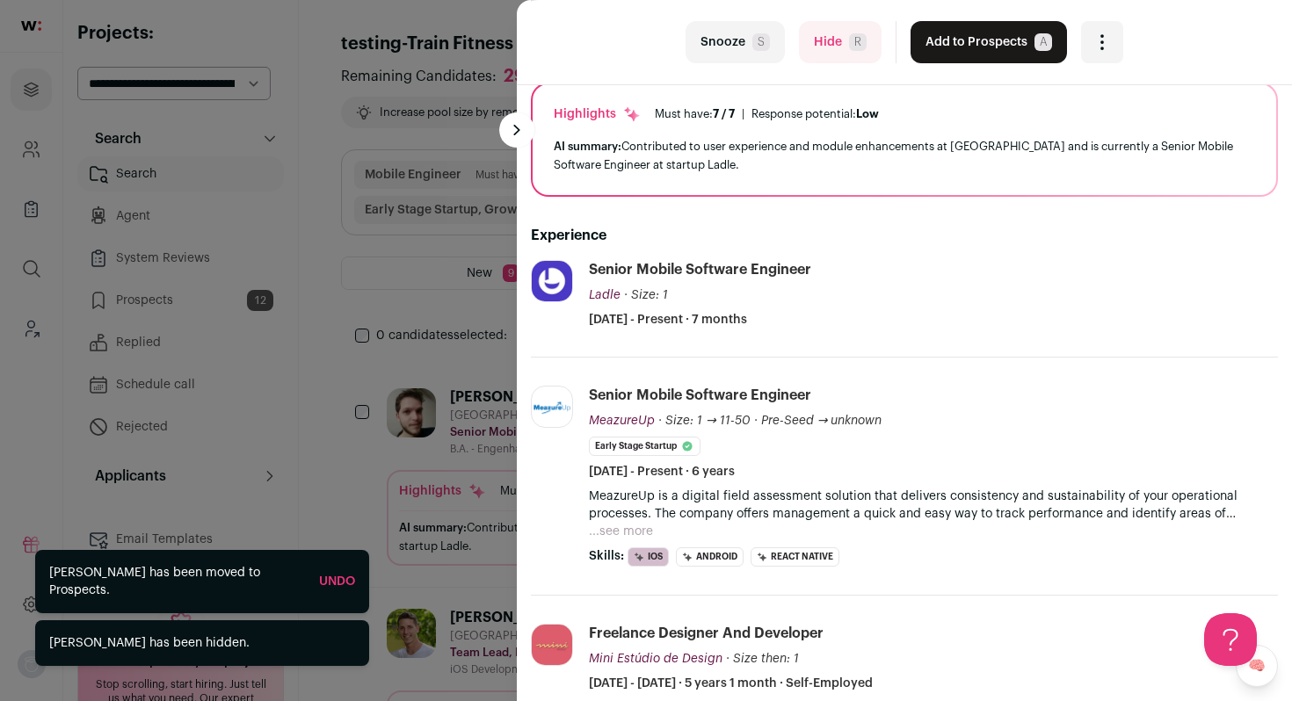
scroll to position [162, 0]
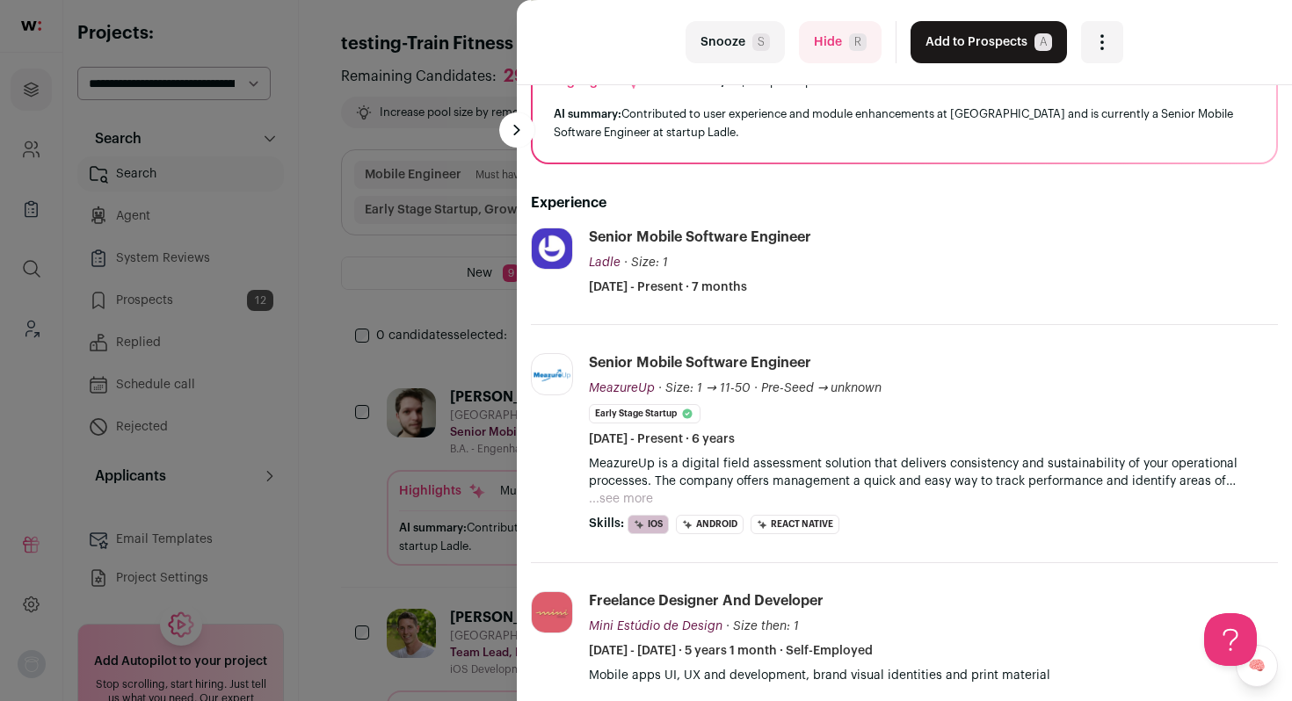
click at [926, 46] on button "Add to Prospects A" at bounding box center [989, 42] width 156 height 42
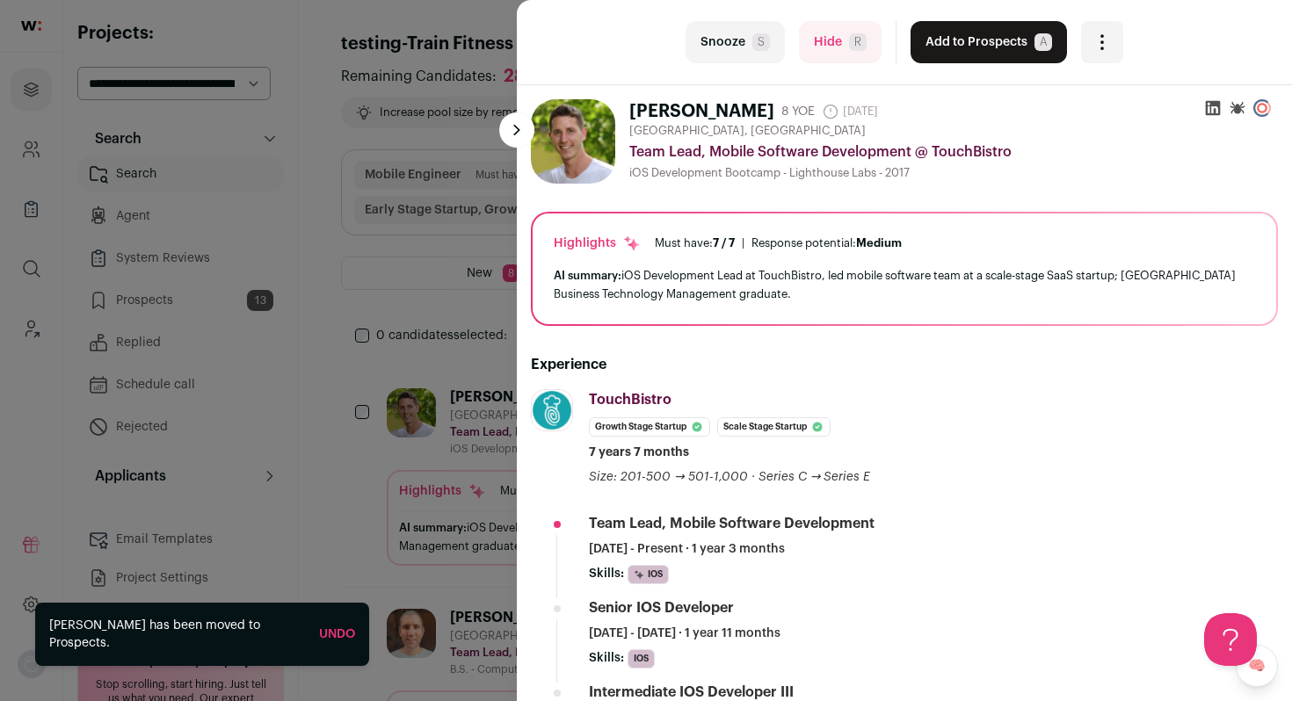
click at [926, 46] on button "Add to Prospects A" at bounding box center [989, 42] width 156 height 42
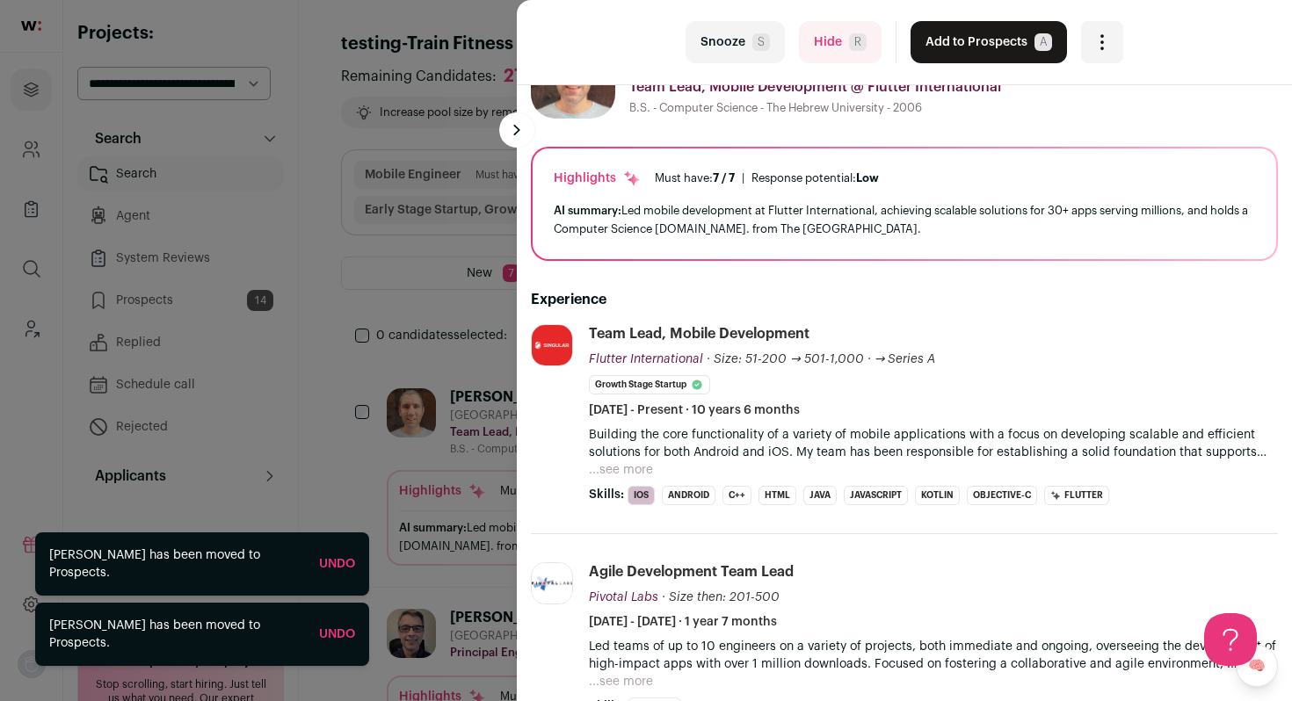
scroll to position [74, 0]
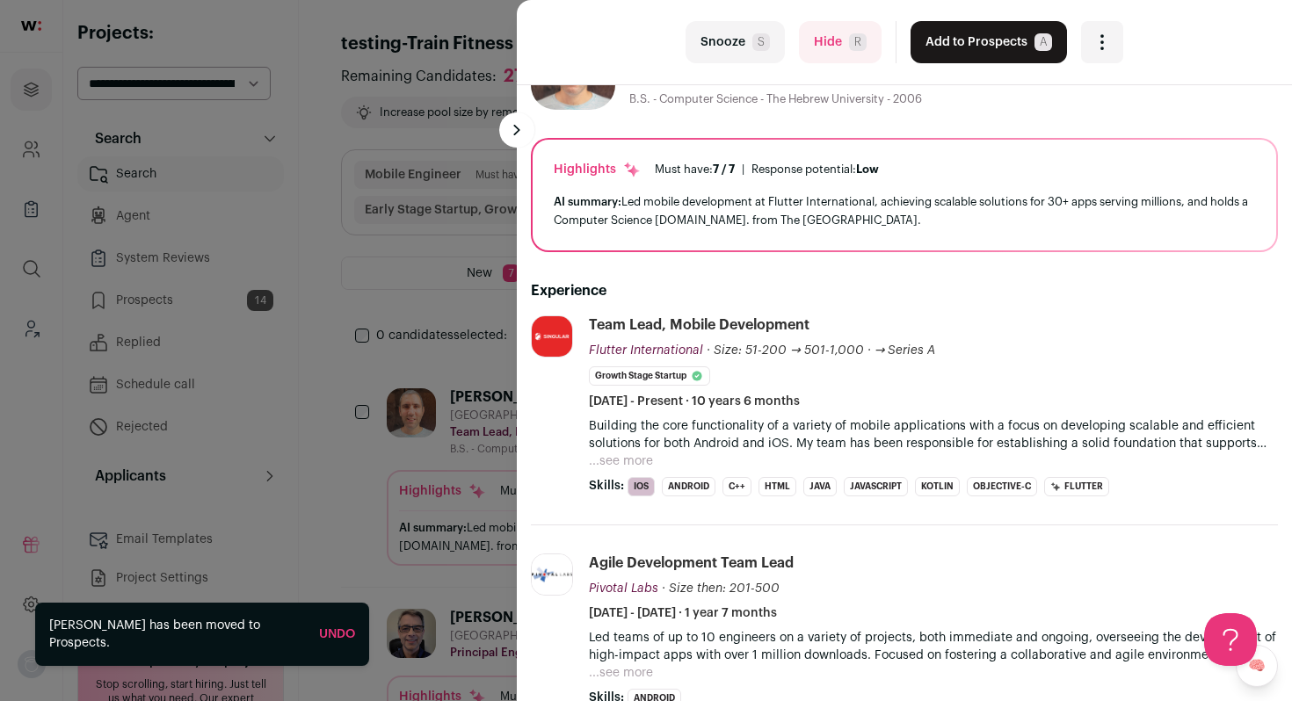
click at [841, 47] on button "Hide R" at bounding box center [840, 42] width 83 height 42
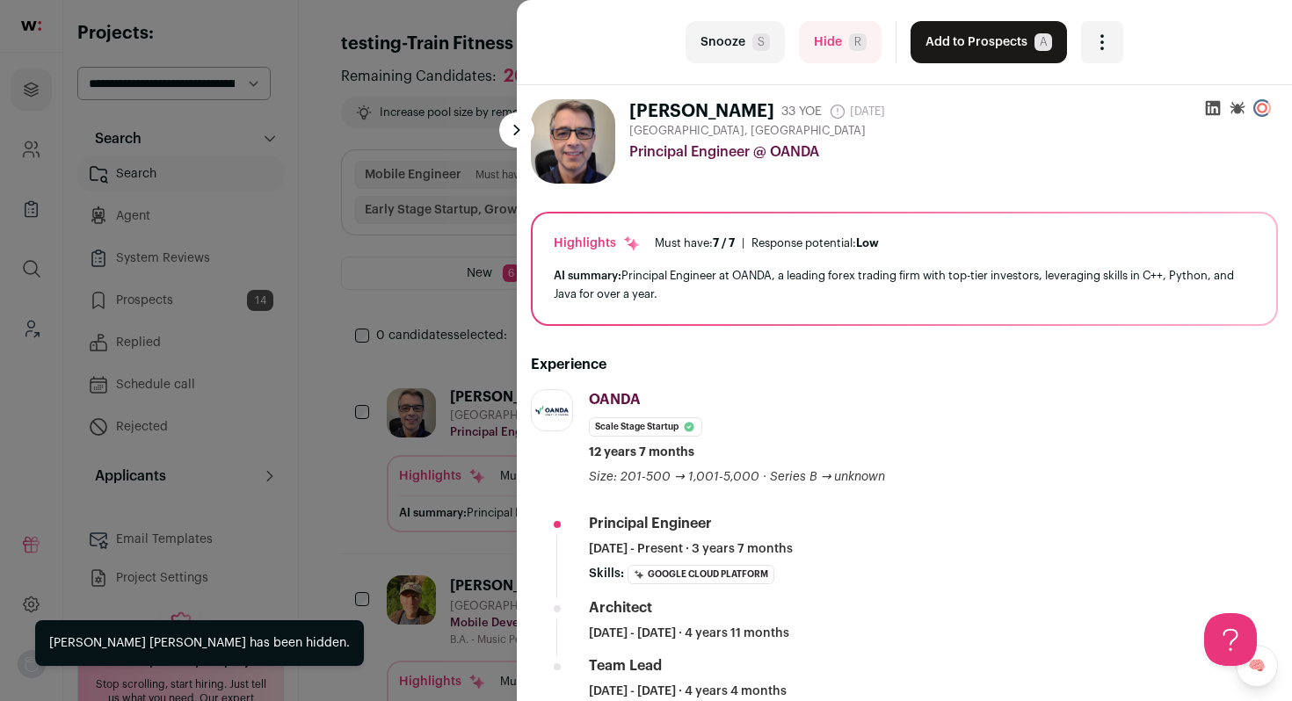
click at [841, 47] on button "Hide R" at bounding box center [840, 42] width 83 height 42
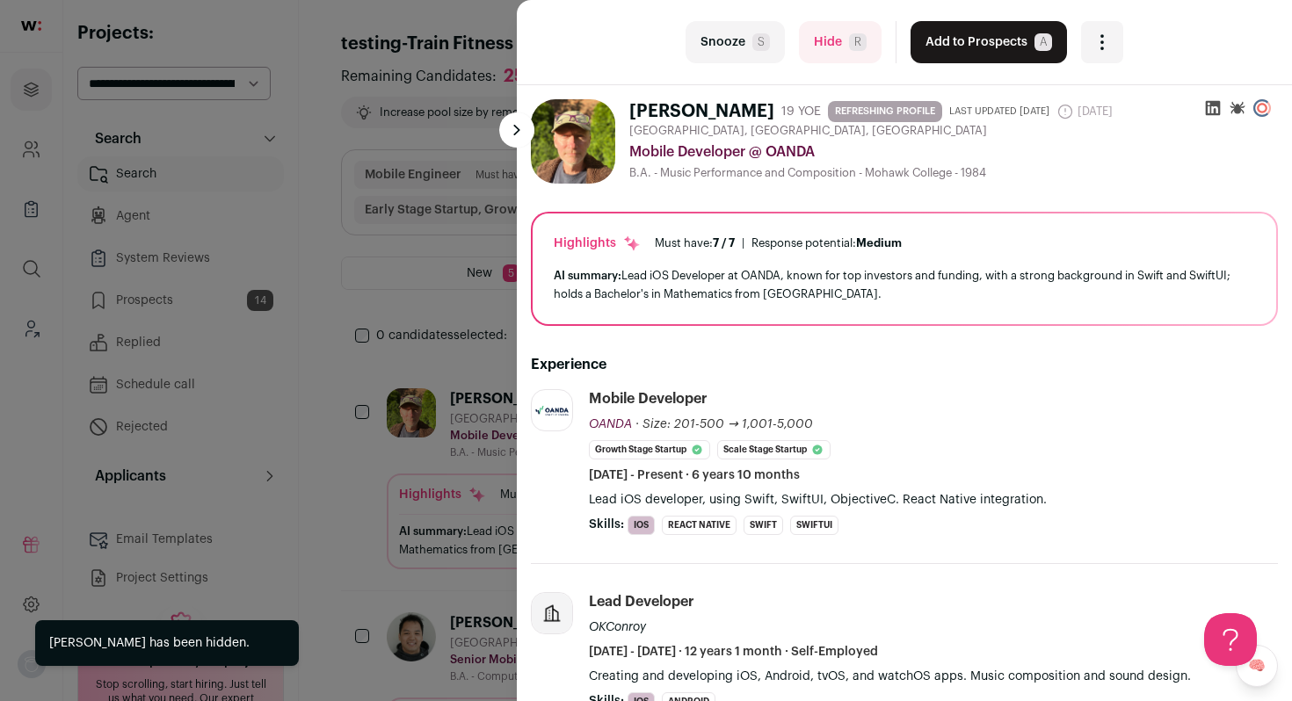
click at [931, 47] on button "Add to Prospects A" at bounding box center [989, 42] width 156 height 42
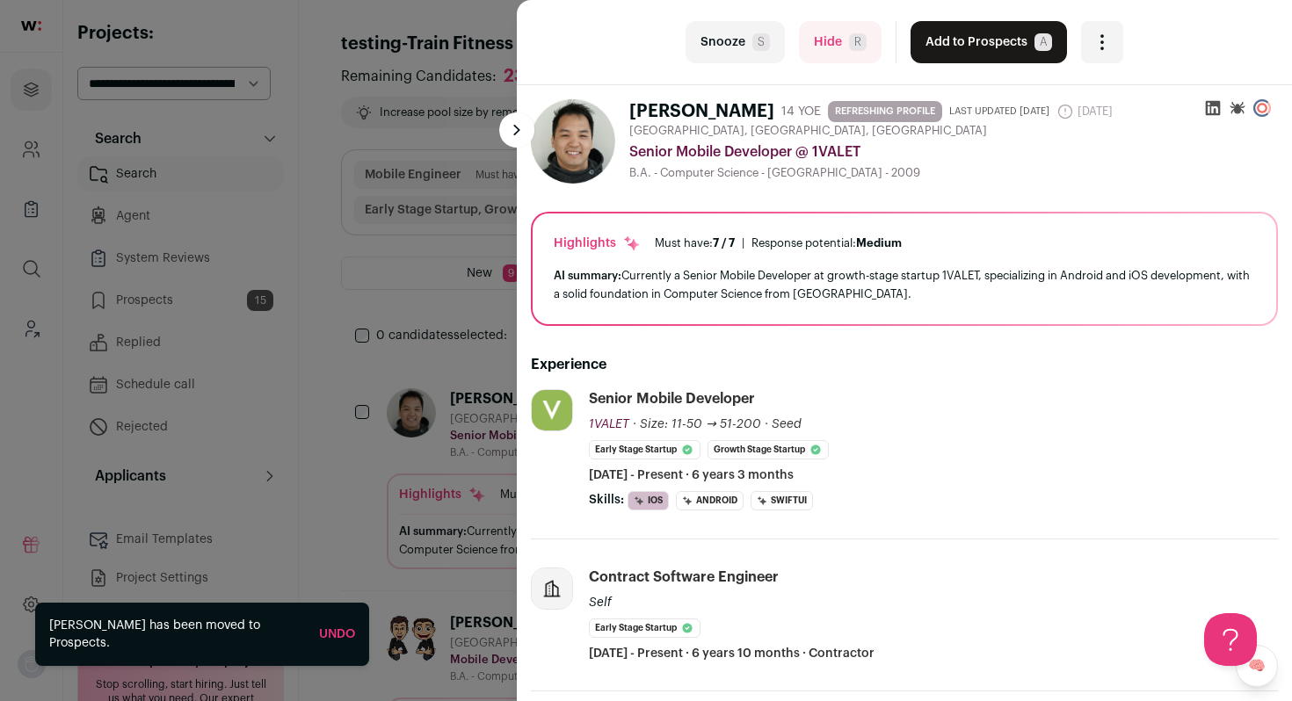
click at [931, 47] on button "Add to Prospects A" at bounding box center [989, 42] width 156 height 42
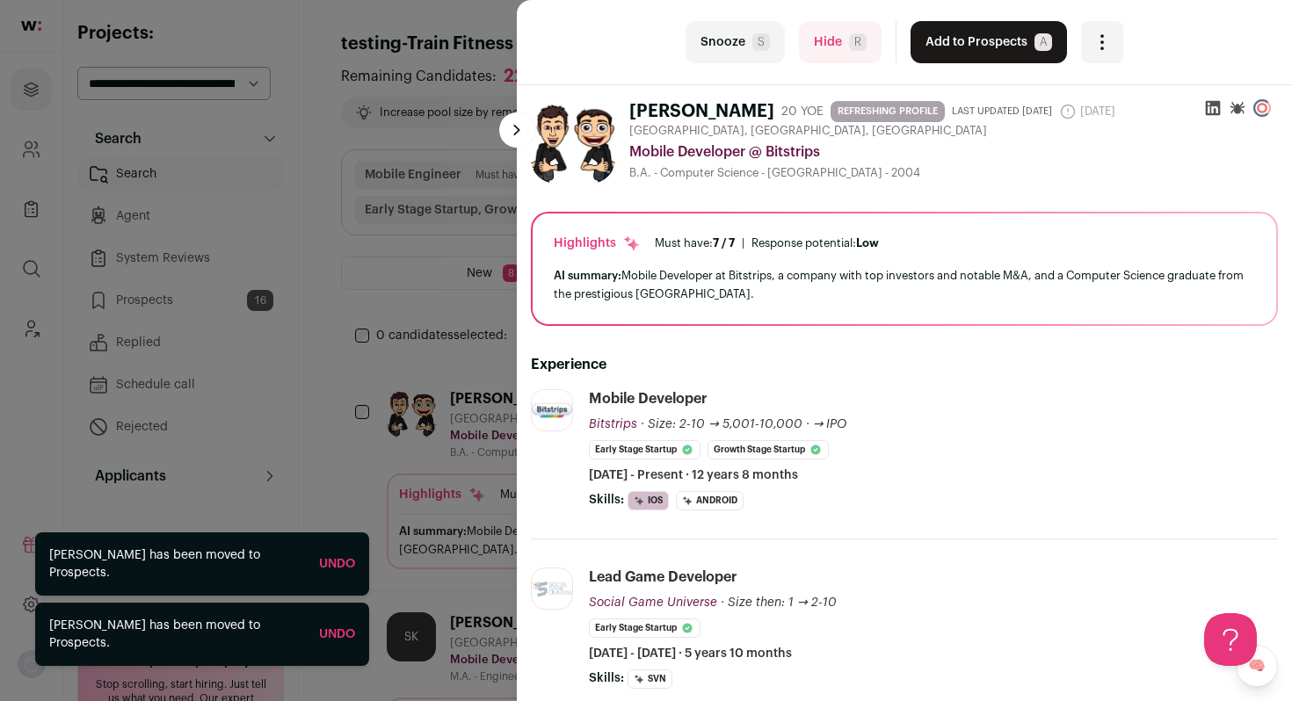
click at [848, 61] on button "Hide R" at bounding box center [840, 42] width 83 height 42
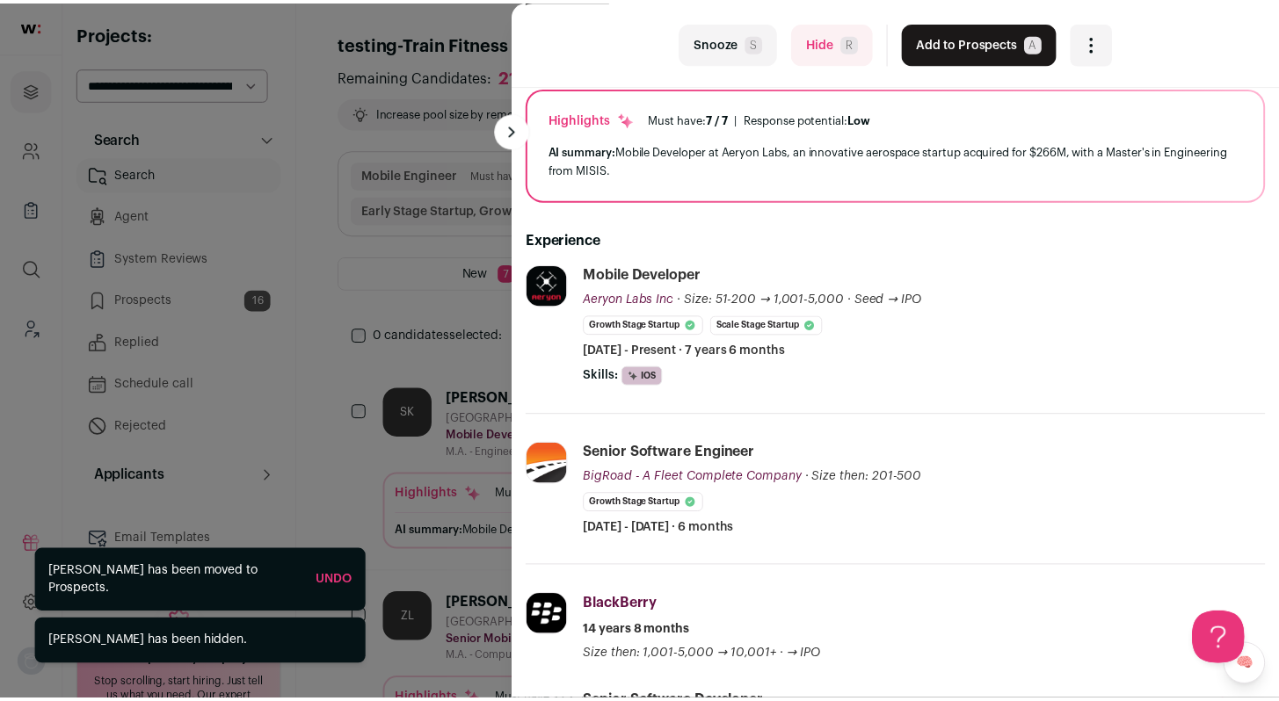
scroll to position [163, 0]
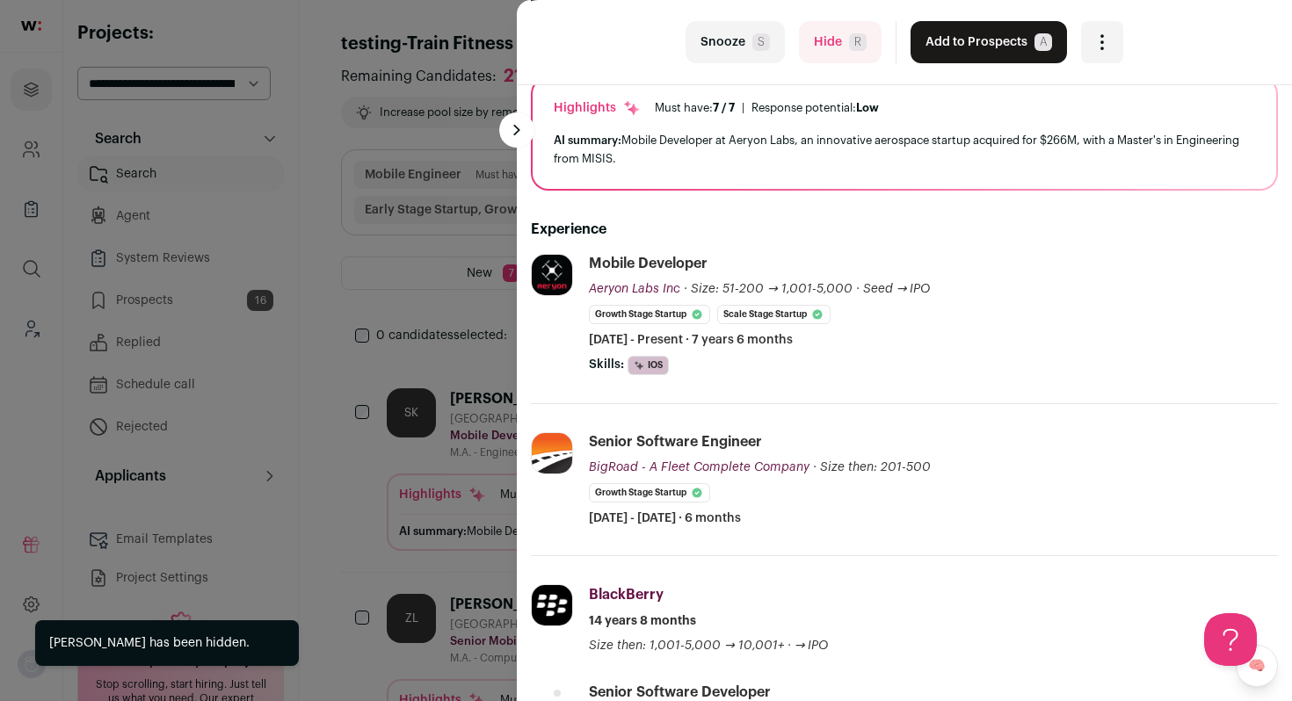
click at [822, 47] on button "Hide R" at bounding box center [840, 42] width 83 height 42
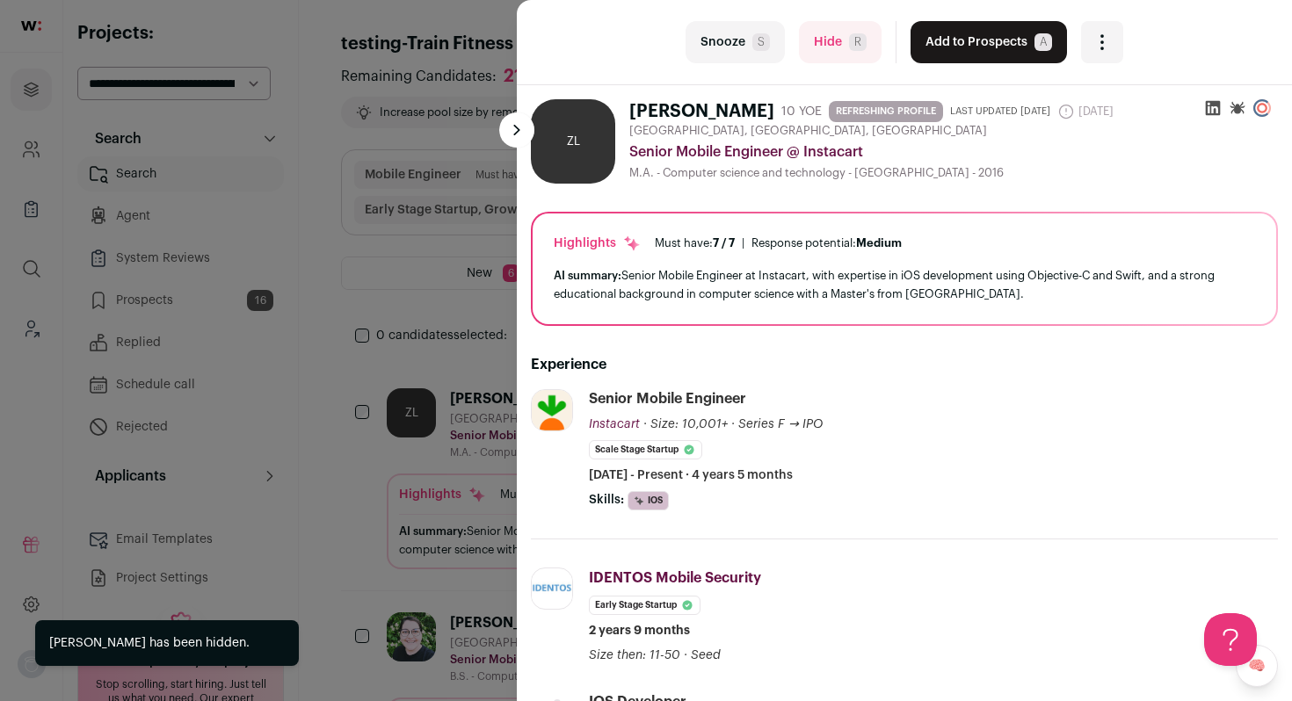
click at [935, 45] on button "Add to Prospects A" at bounding box center [989, 42] width 156 height 42
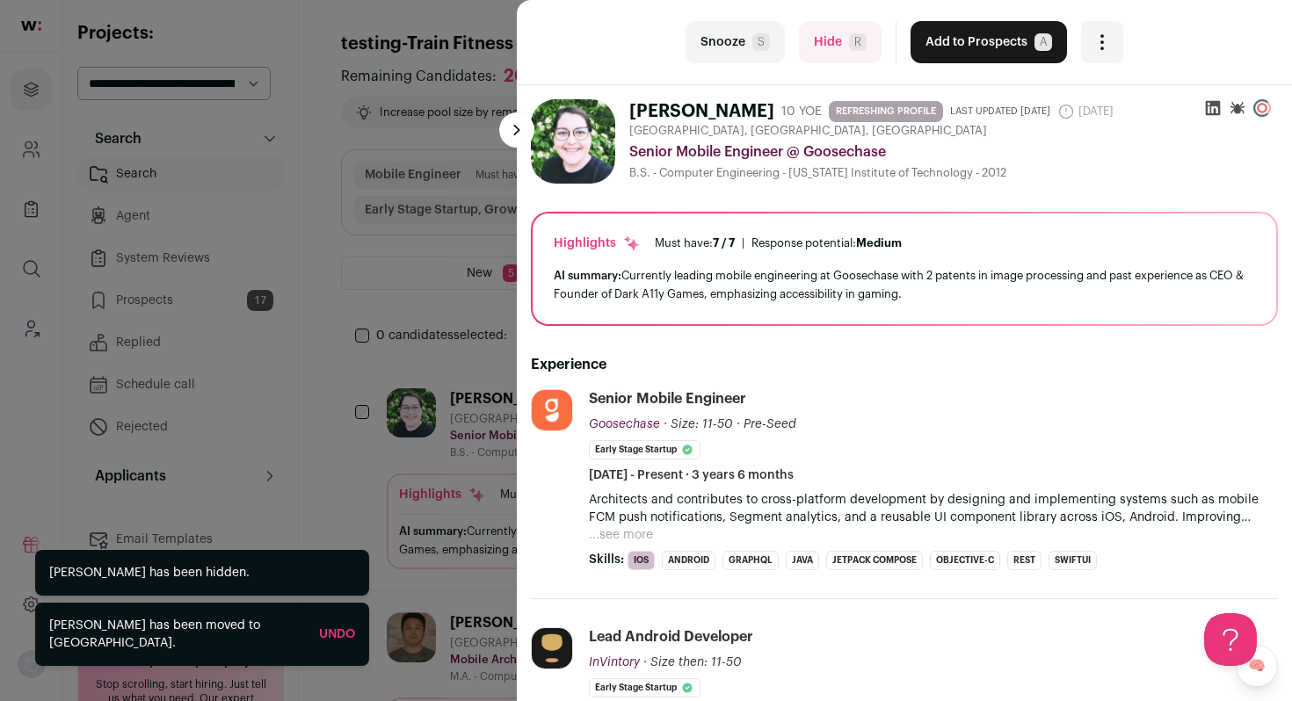
click at [935, 45] on button "Add to Prospects A" at bounding box center [989, 42] width 156 height 42
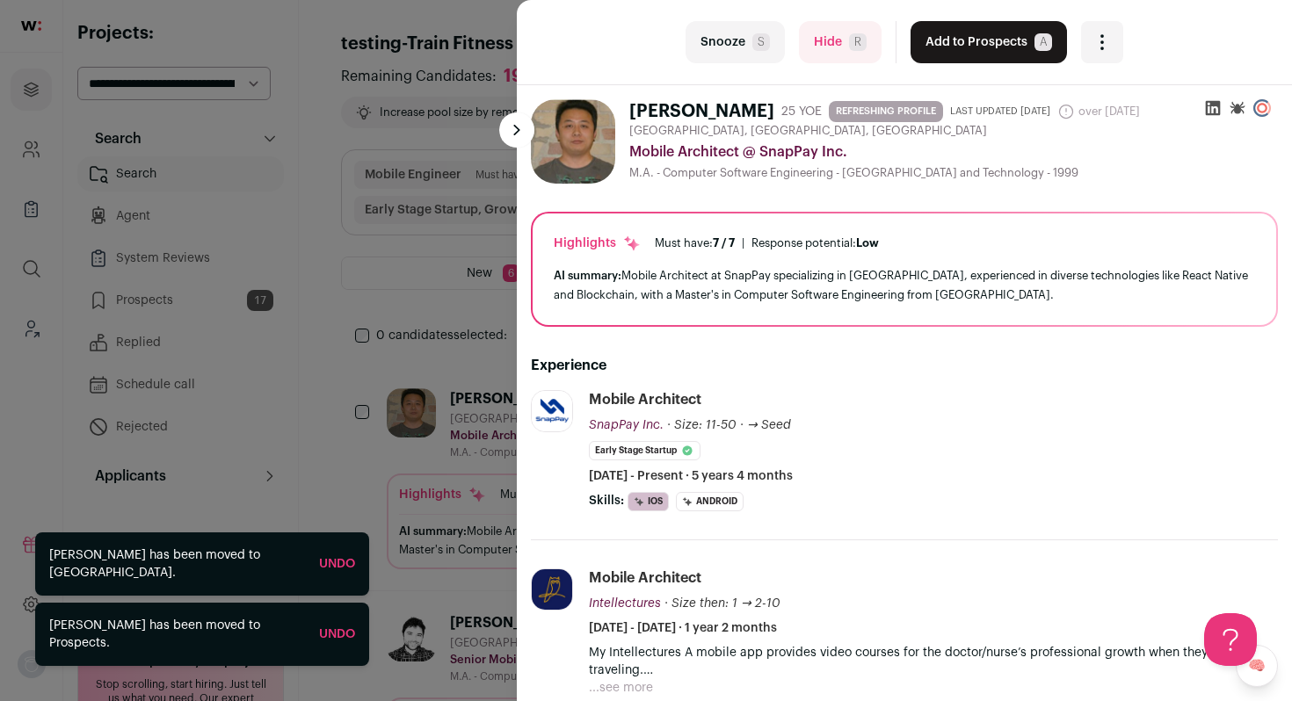
click at [935, 45] on button "Add to Prospects A" at bounding box center [989, 42] width 156 height 42
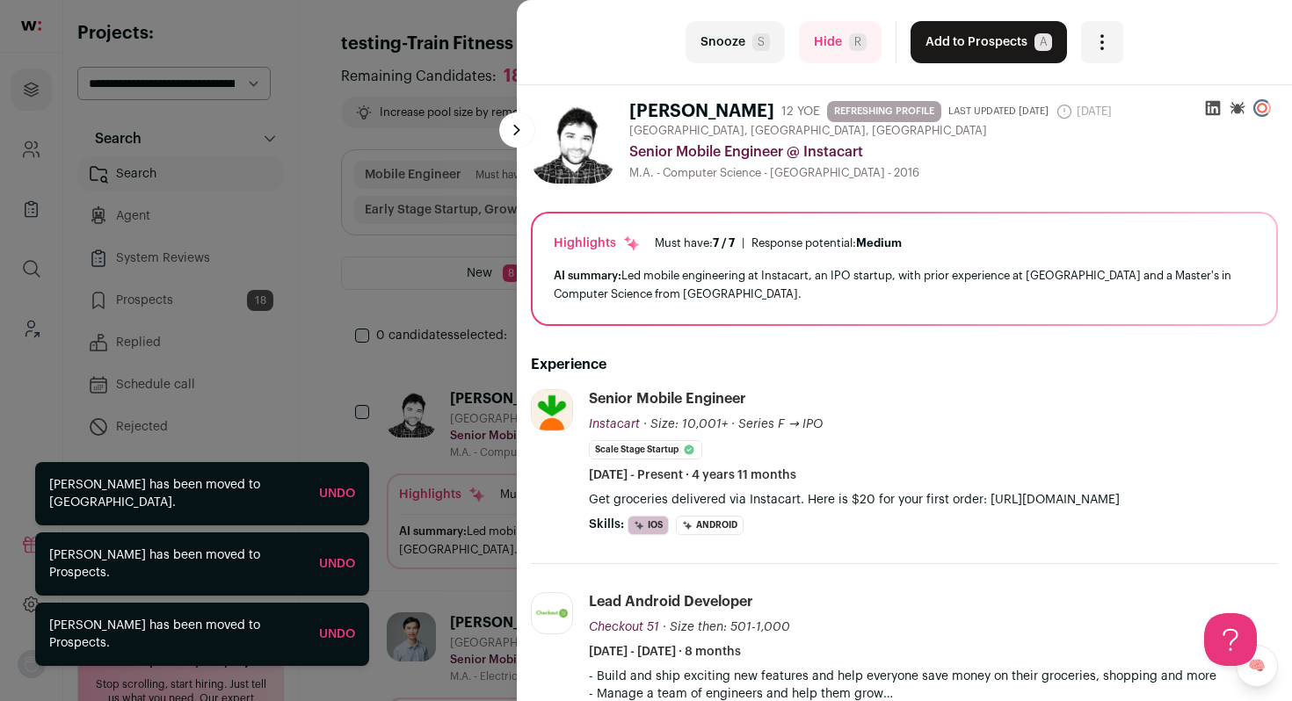
click at [935, 45] on button "Add to Prospects A" at bounding box center [989, 42] width 156 height 42
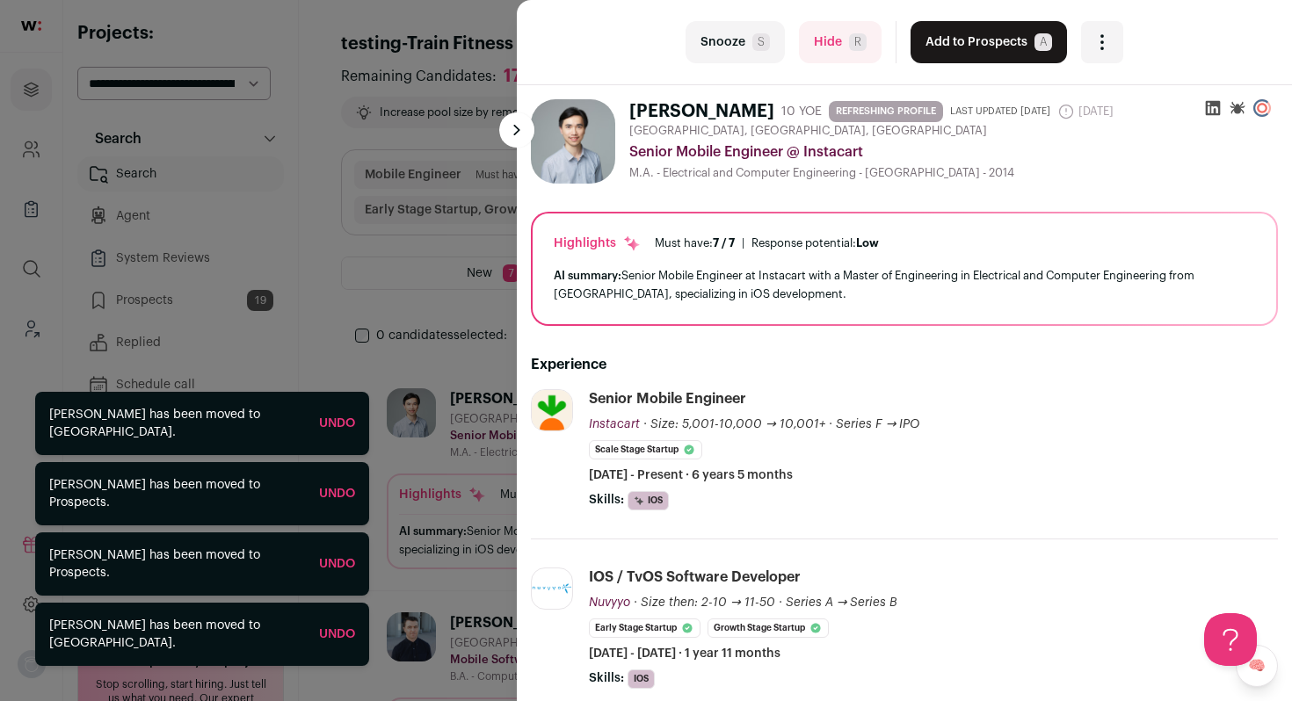
click at [935, 45] on button "Add to Prospects A" at bounding box center [989, 42] width 156 height 42
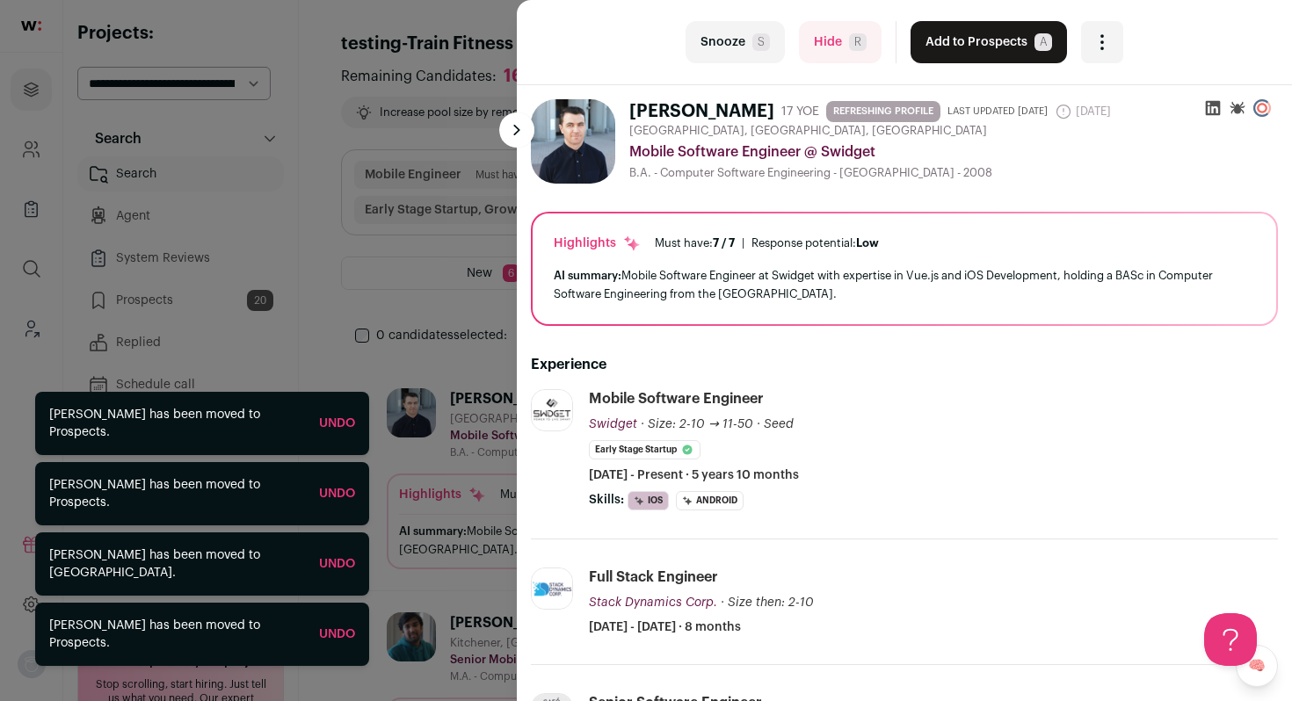
click at [346, 335] on div "last Snooze S Hide R Add to Prospects A Are you sure? Tyler Healey is already i…" at bounding box center [646, 350] width 1292 height 701
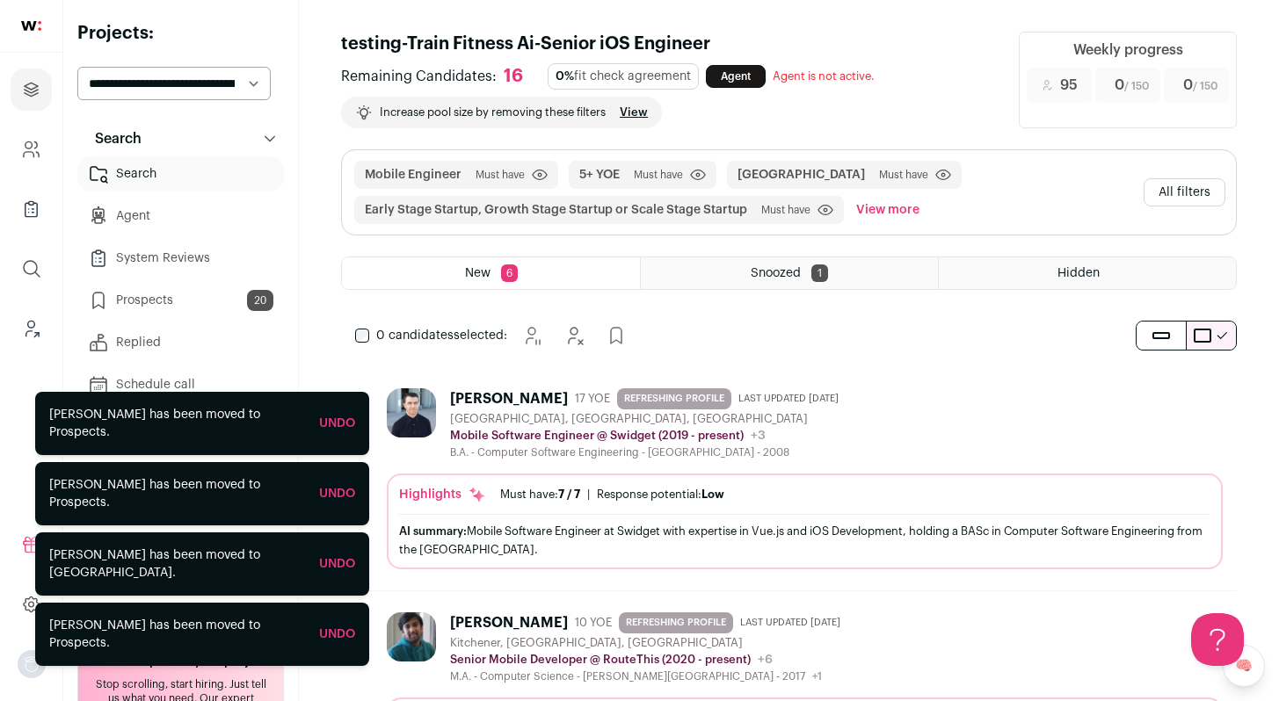
click at [178, 295] on link "Prospects 20" at bounding box center [180, 300] width 207 height 35
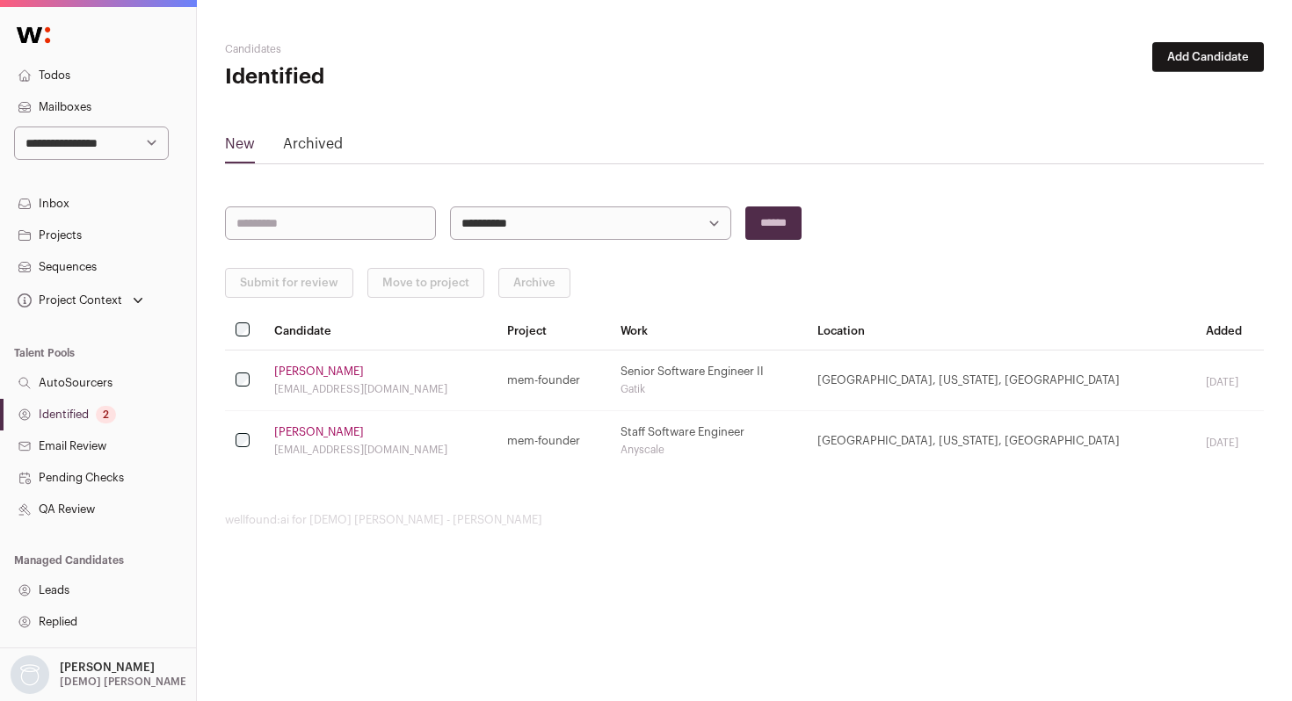
click at [105, 145] on select "**********" at bounding box center [91, 143] width 155 height 33
select select "****"
click at [14, 127] on select "**********" at bounding box center [91, 143] width 155 height 33
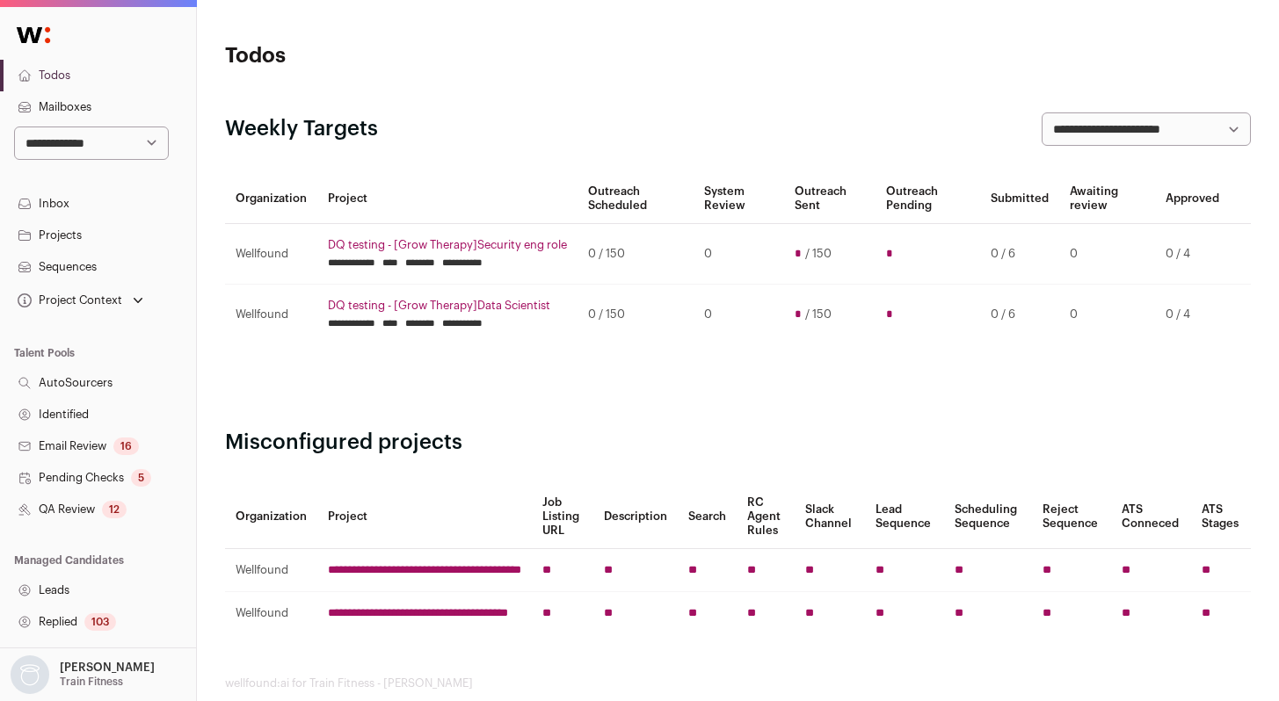
click at [79, 415] on link "Identified" at bounding box center [98, 415] width 196 height 32
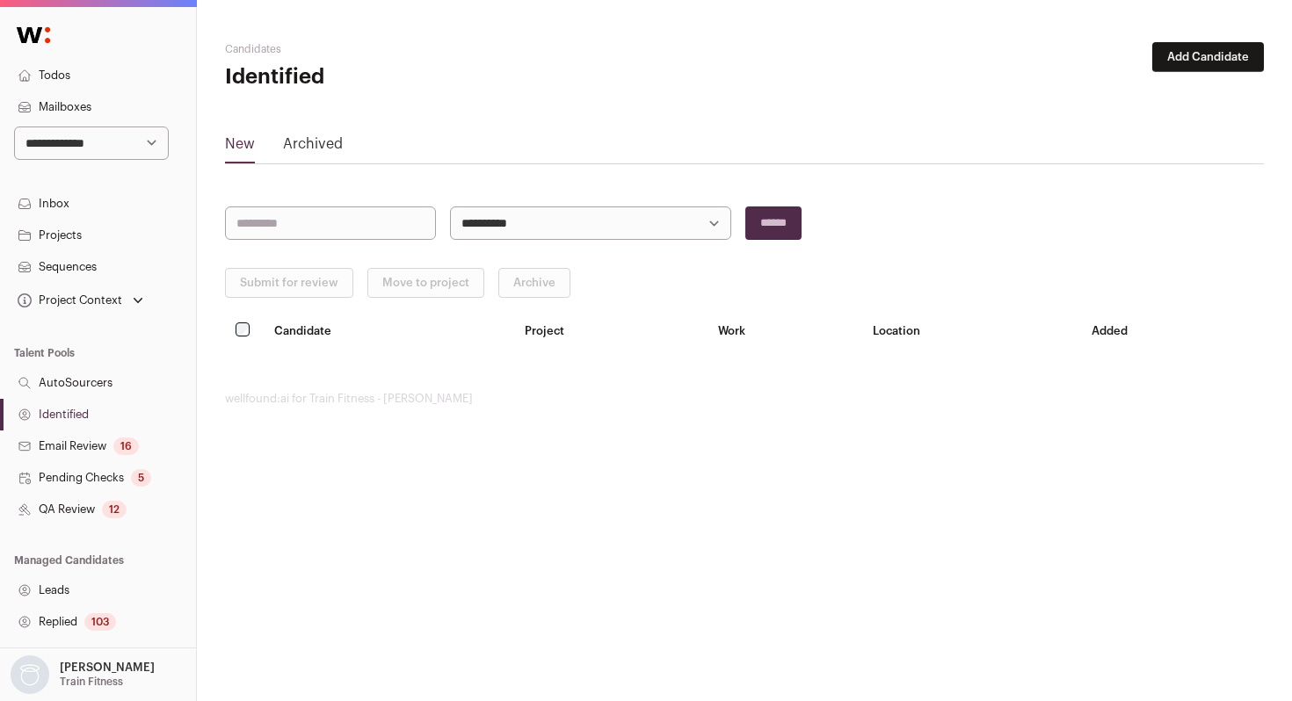
click at [79, 508] on link "QA Review 12" at bounding box center [98, 510] width 196 height 32
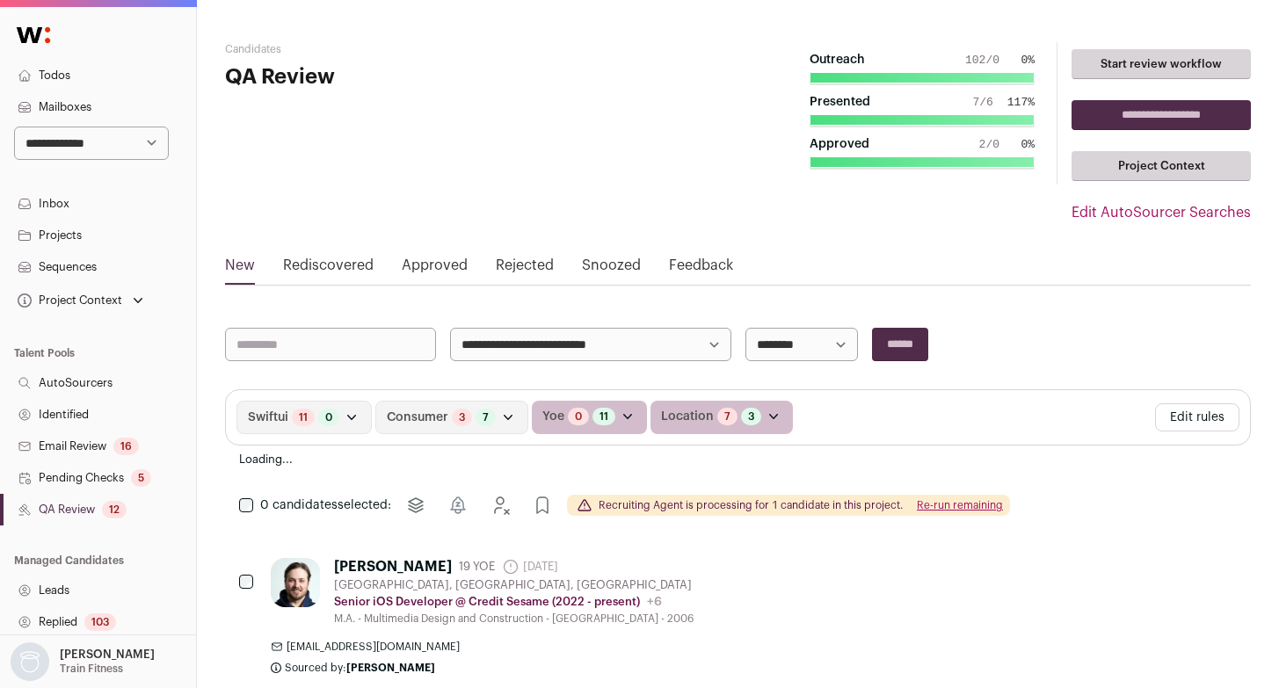
click at [65, 508] on link "QA Review 12" at bounding box center [98, 510] width 196 height 32
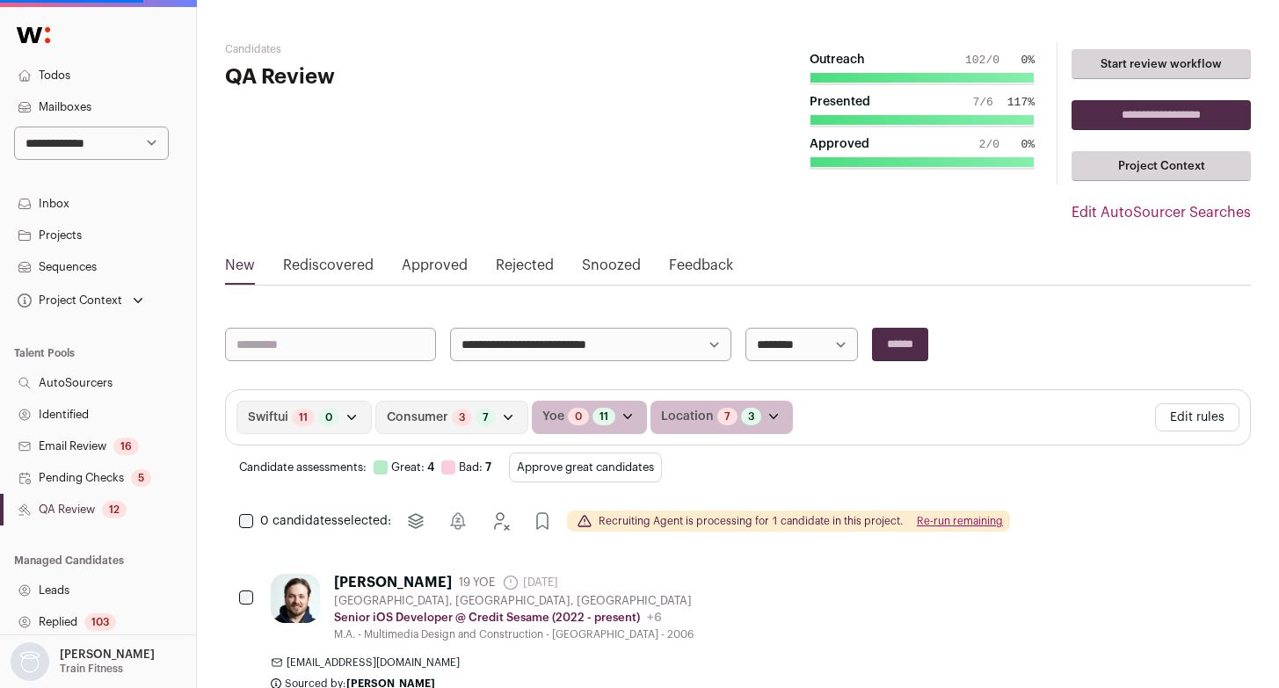
click at [1202, 410] on button "Edit rules" at bounding box center [1197, 417] width 84 height 28
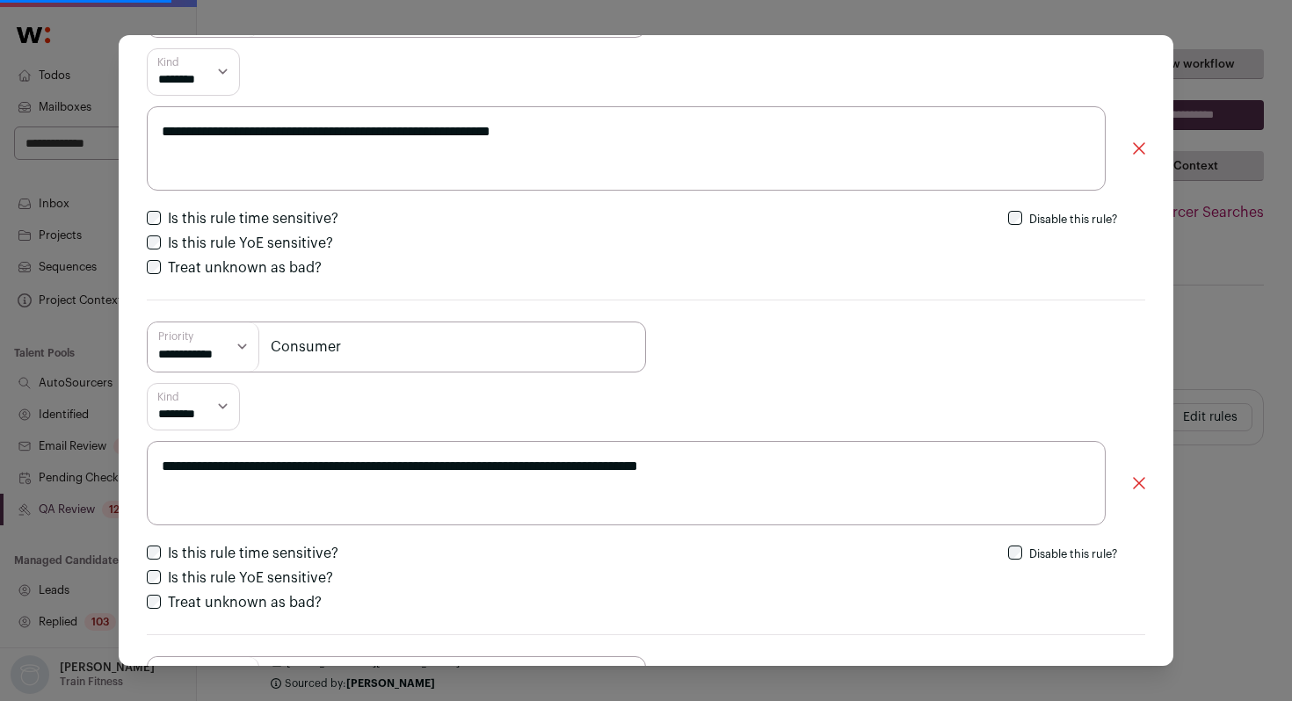
scroll to position [178, 0]
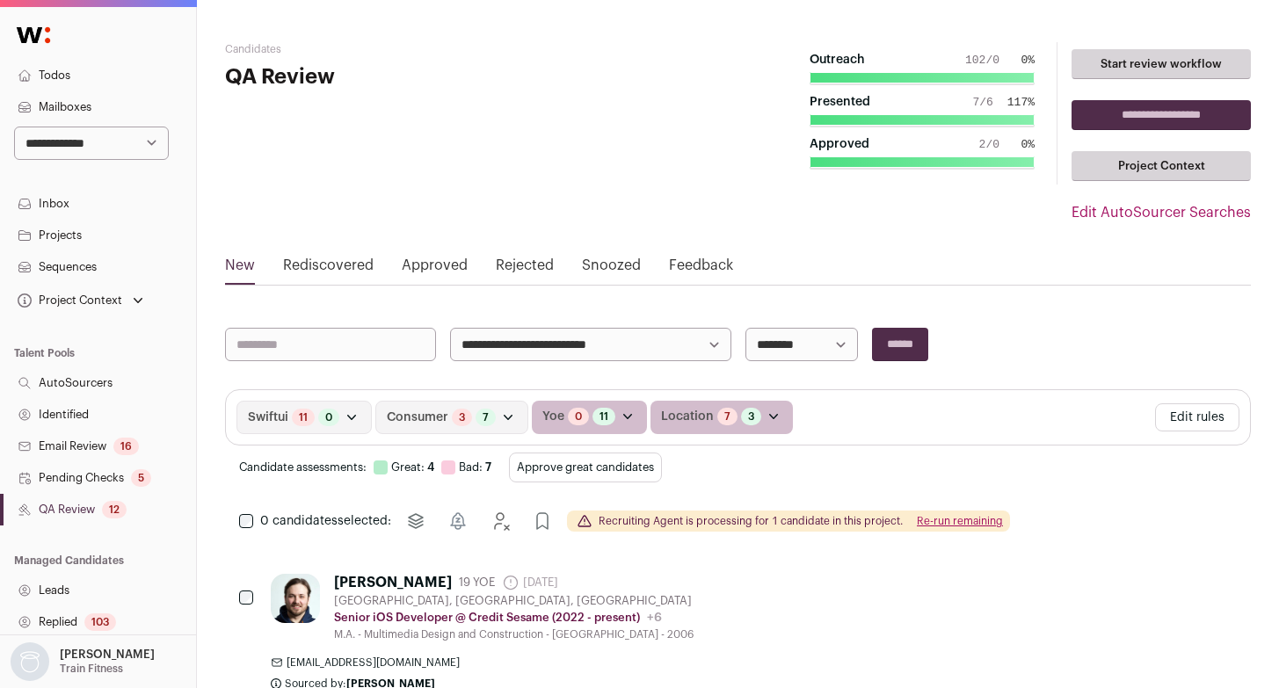
click at [1231, 420] on button "Edit rules" at bounding box center [1197, 417] width 84 height 28
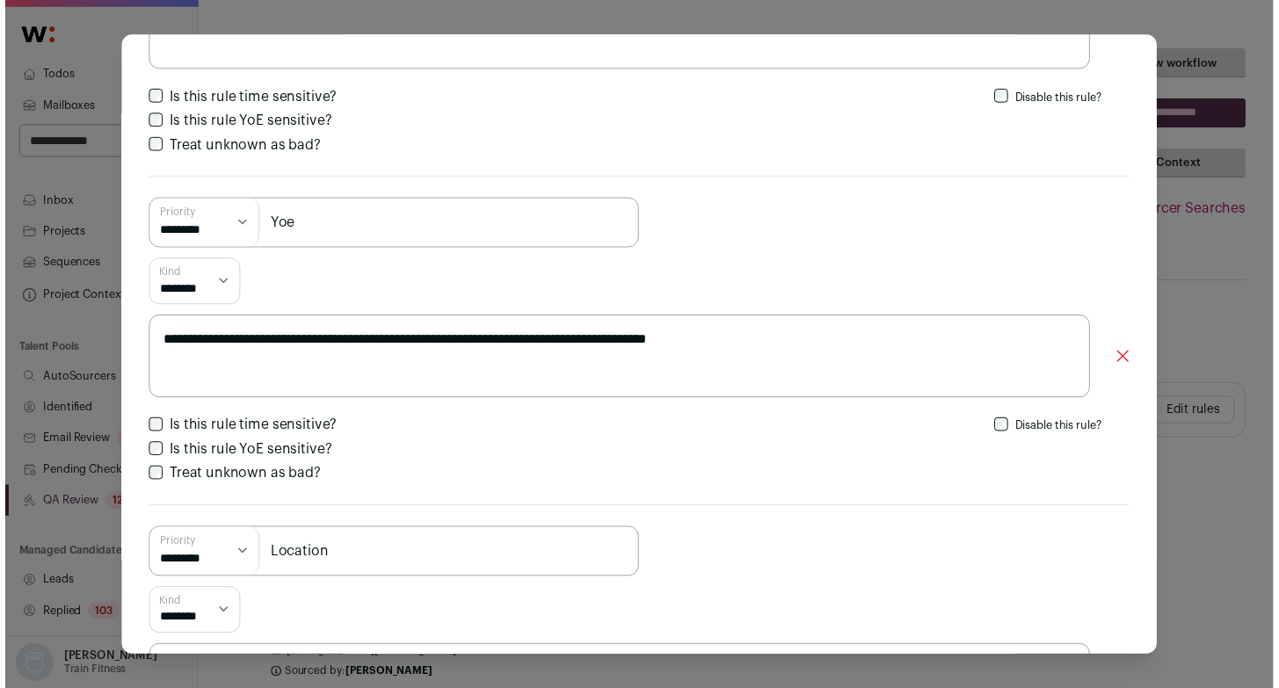
scroll to position [614, 0]
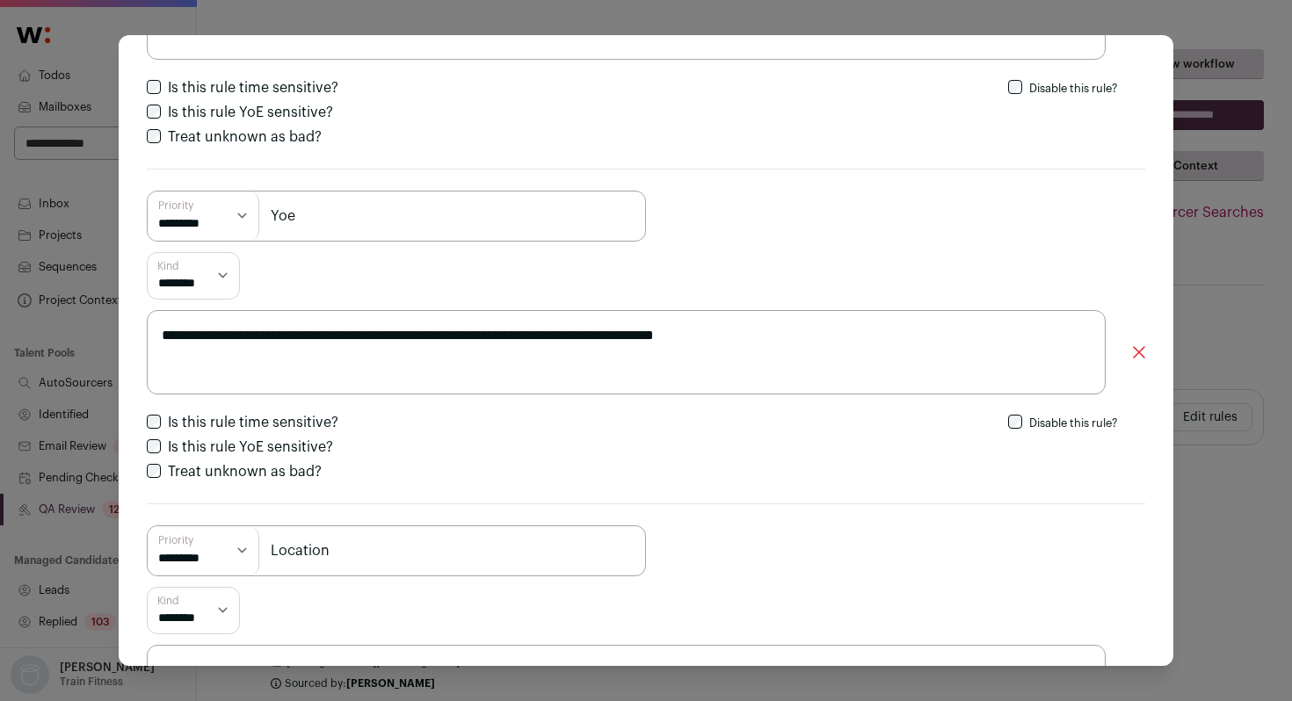
click at [1277, 296] on div "**********" at bounding box center [646, 350] width 1292 height 701
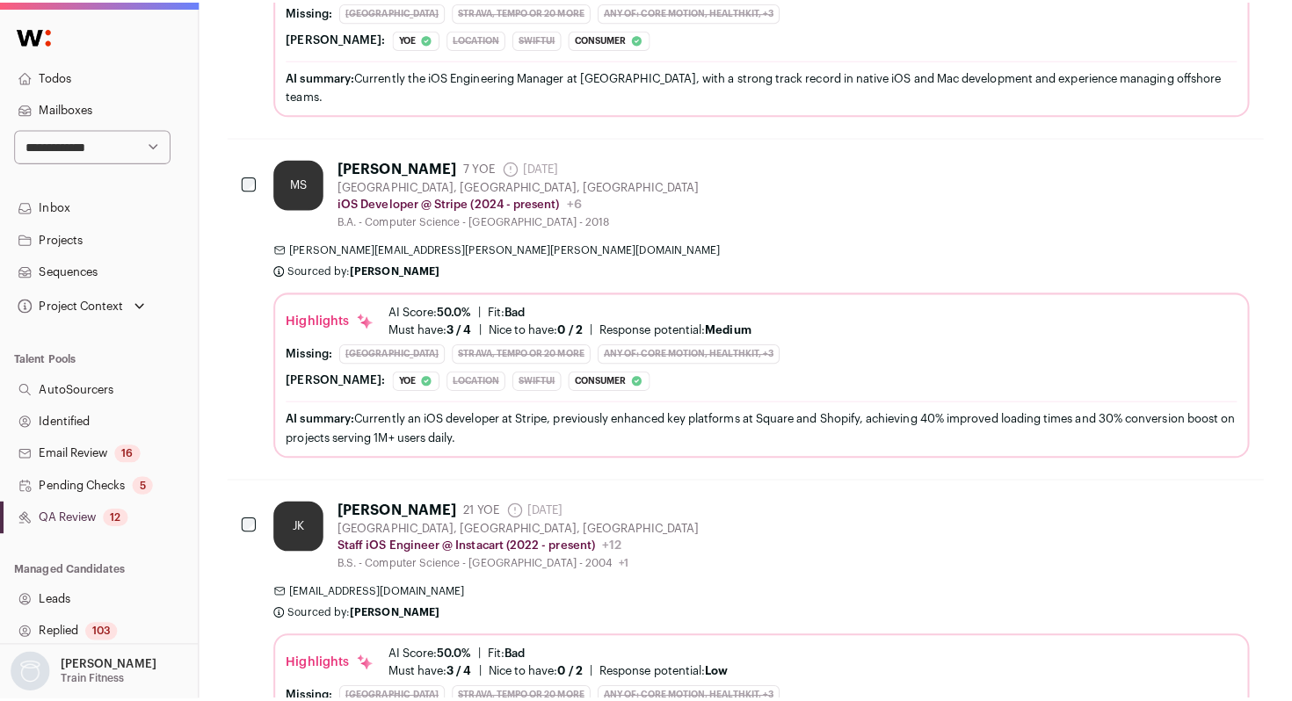
scroll to position [2409, 0]
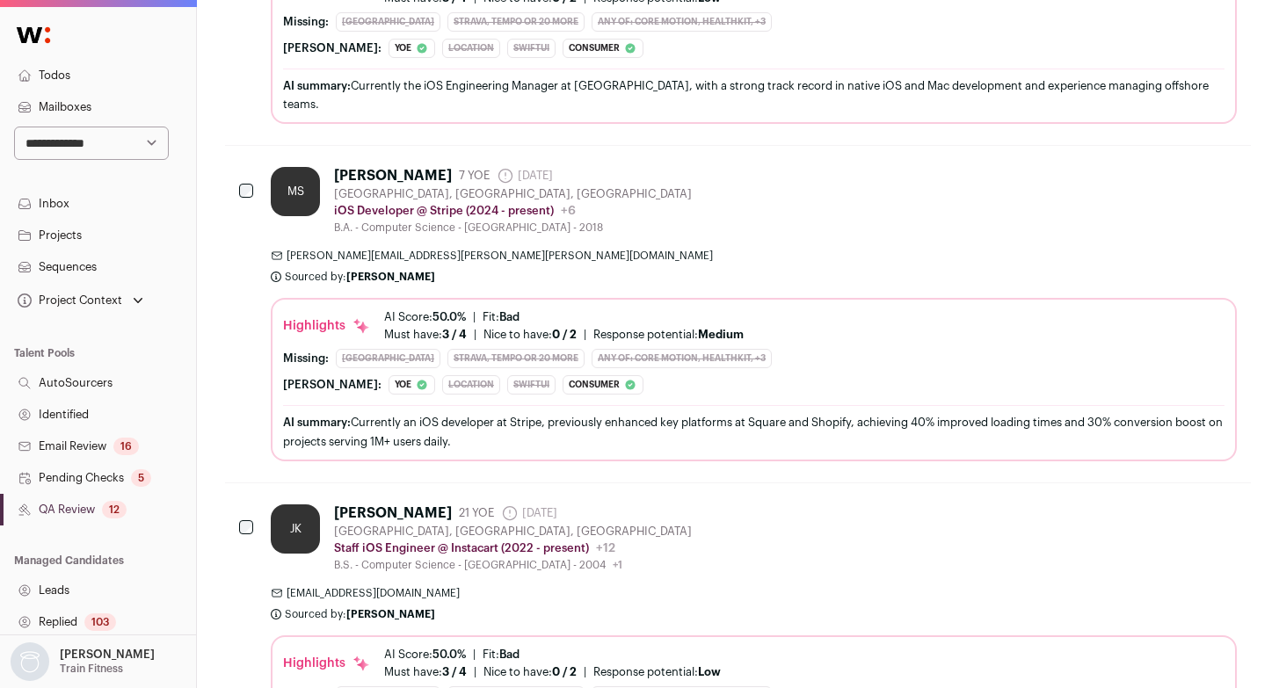
click at [736, 249] on div "mathieu.schmid@carleton.ca Sourced by: Sarah Xue Sourced 7 minutes ago" at bounding box center [754, 266] width 966 height 35
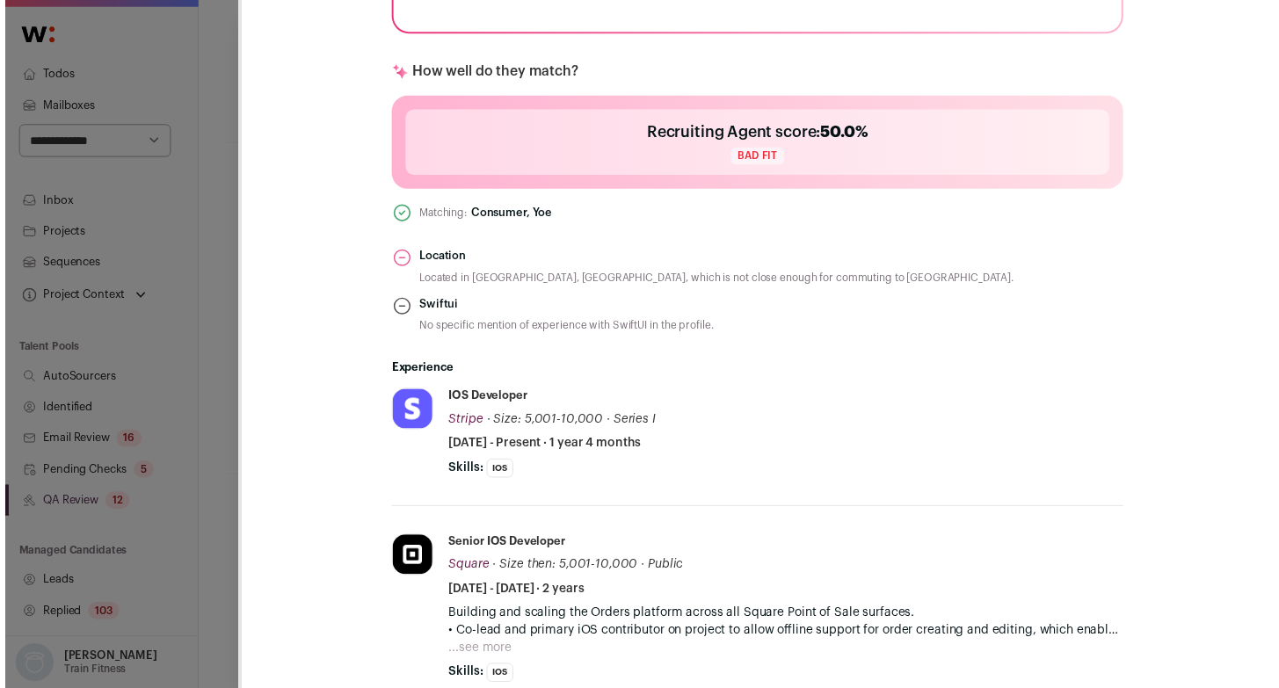
scroll to position [723, 0]
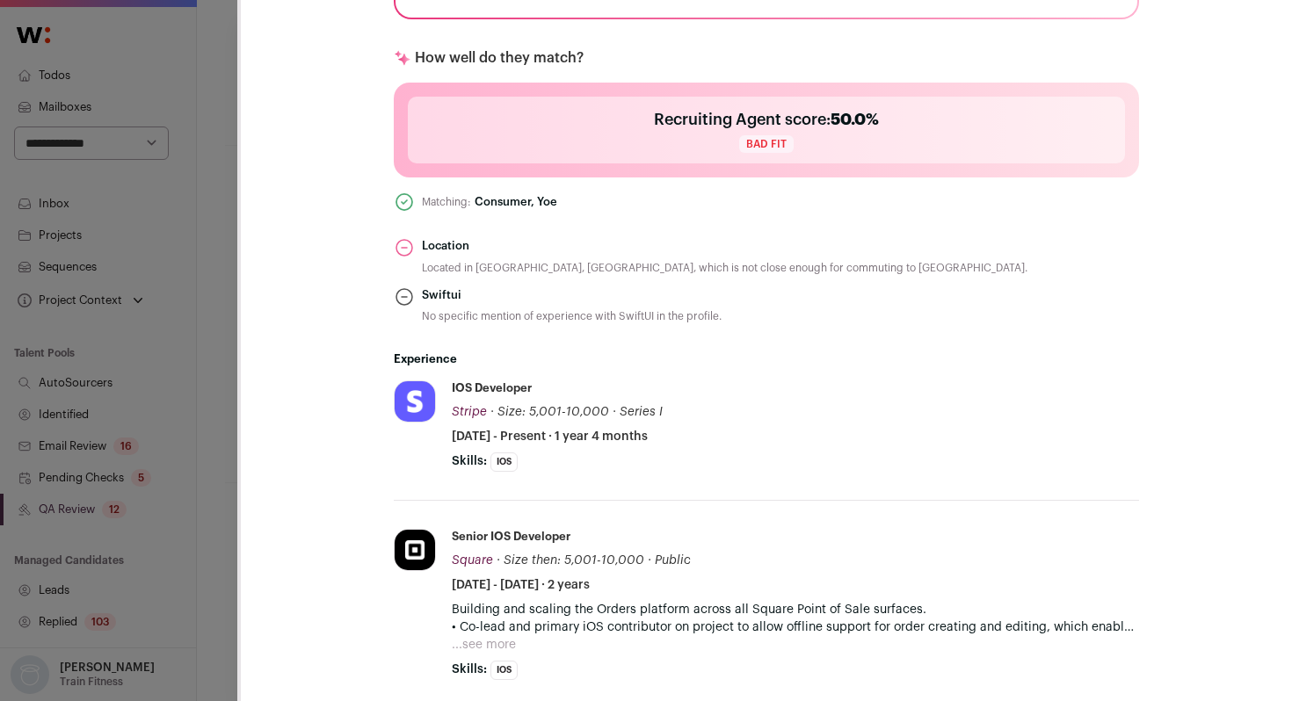
click at [236, 394] on div "MS Mat Schmid Last update: 4 days ago Ottawa, Ontario, Canada 🔂 Reuse in same p…" at bounding box center [646, 350] width 1292 height 701
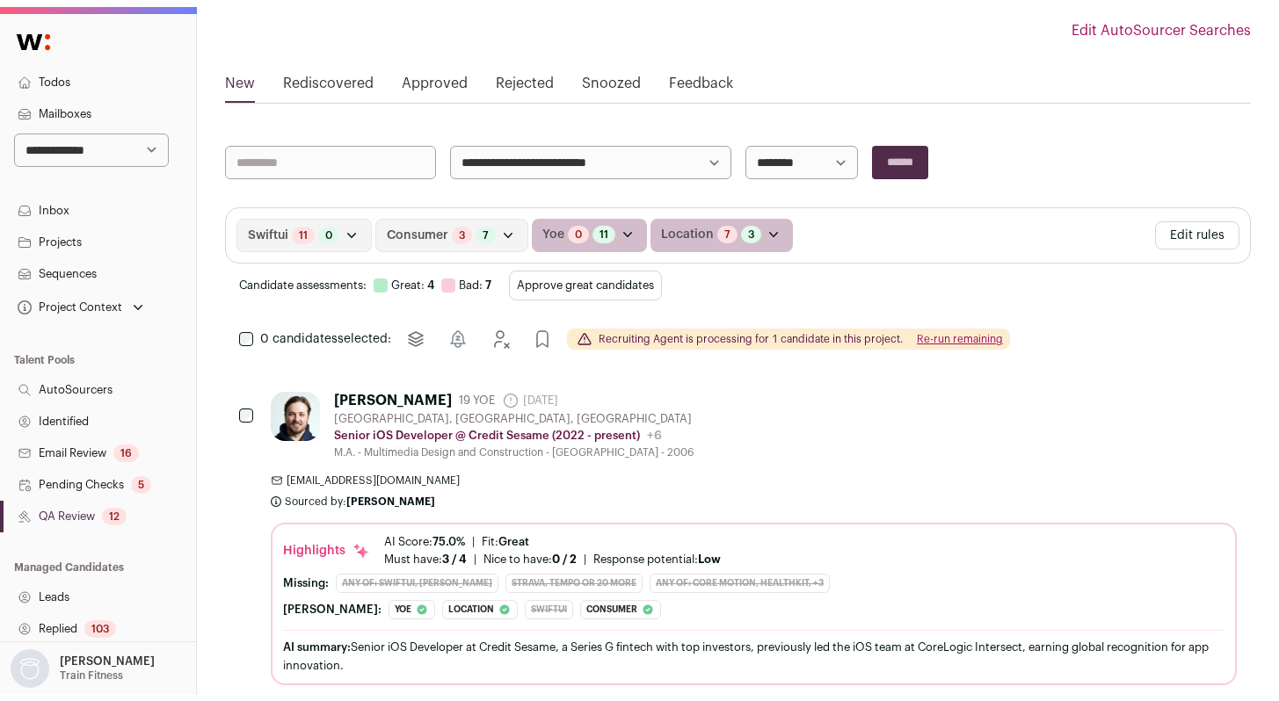
scroll to position [0, 0]
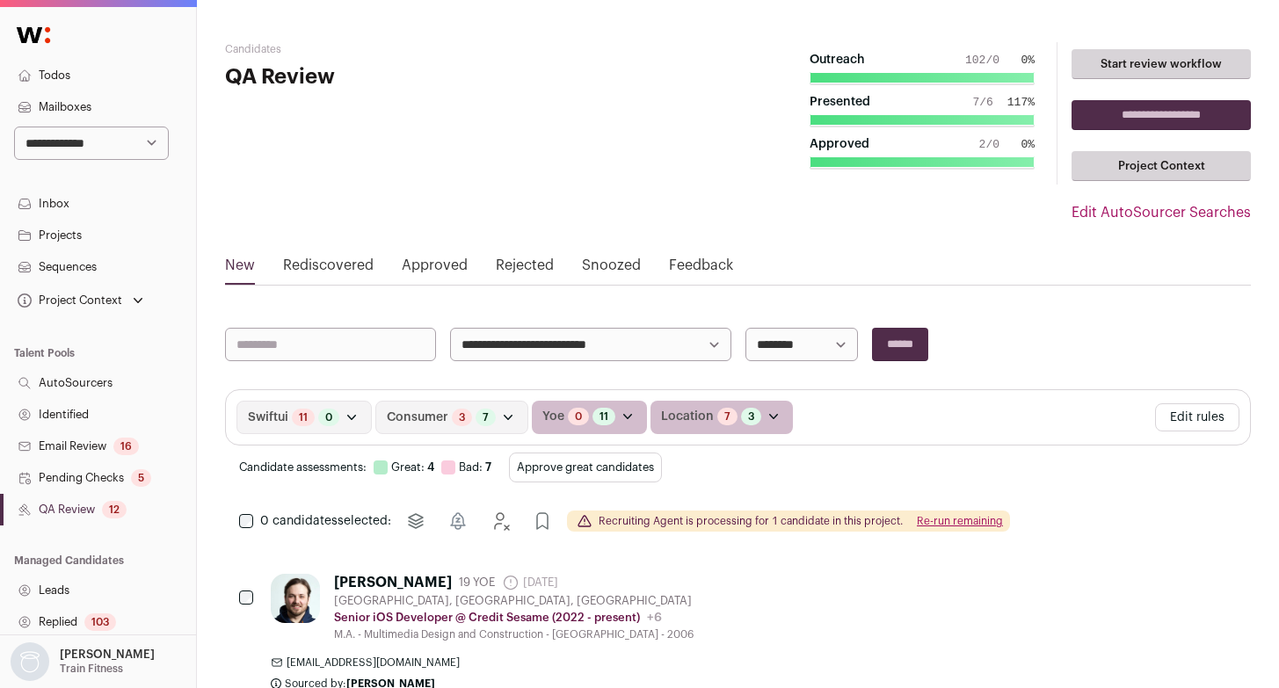
click at [77, 422] on link "Identified" at bounding box center [98, 415] width 196 height 32
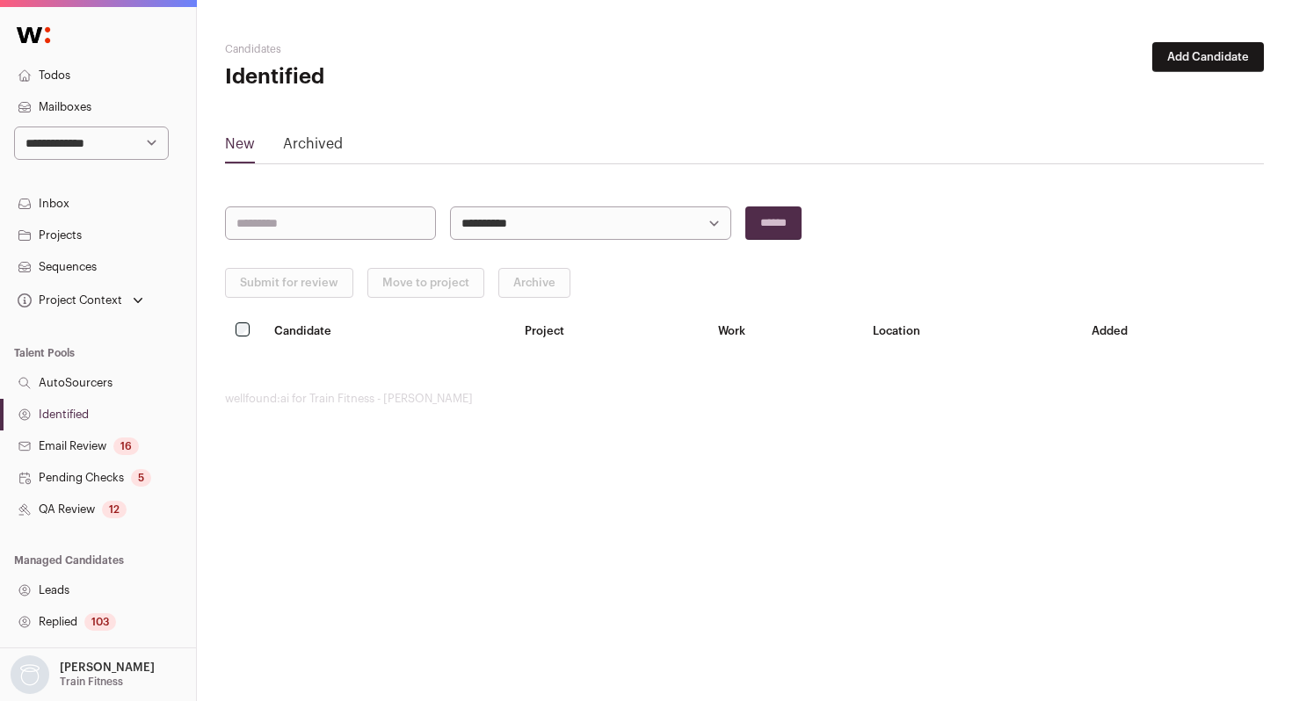
click at [1196, 64] on button "Add Candidate" at bounding box center [1208, 57] width 112 height 30
click at [1129, 124] on link "From CSV file" at bounding box center [1162, 125] width 211 height 28
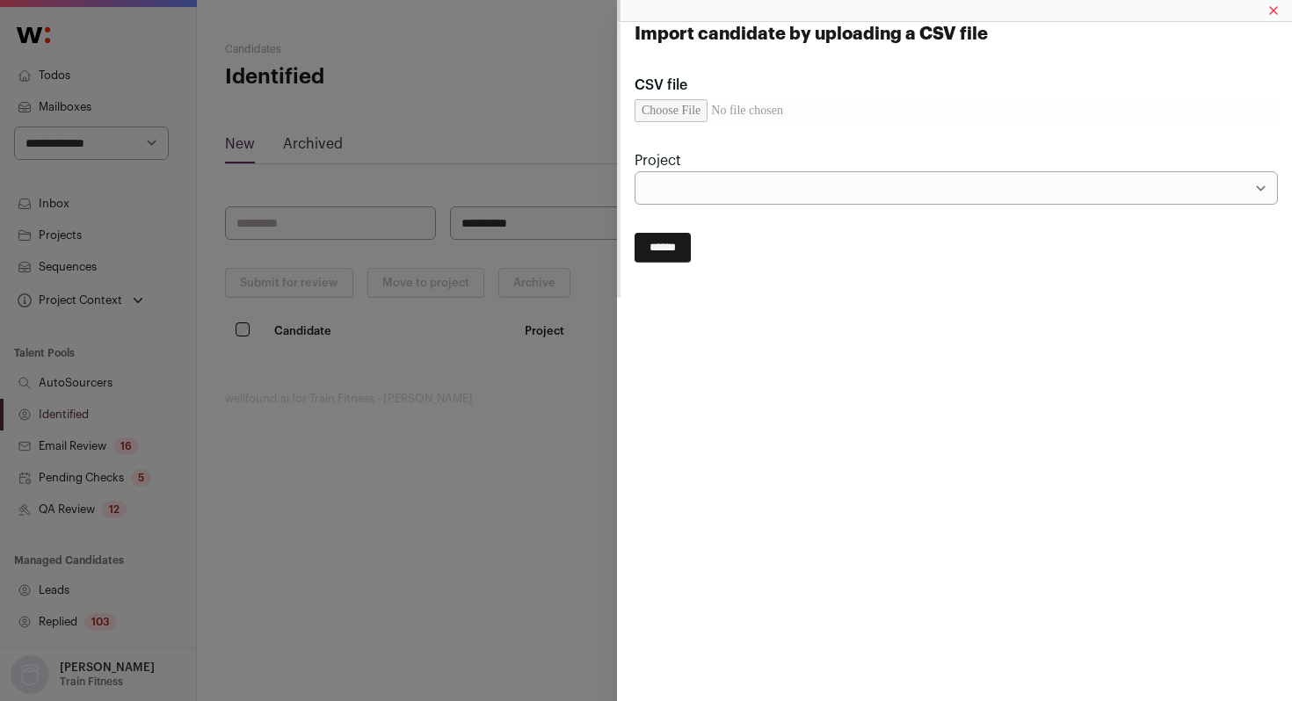
click at [681, 117] on input "CSV file" at bounding box center [956, 110] width 643 height 23
type input "**********"
click at [857, 185] on select "**********" at bounding box center [956, 187] width 643 height 33
select select "*****"
click at [635, 171] on select "**********" at bounding box center [956, 187] width 643 height 33
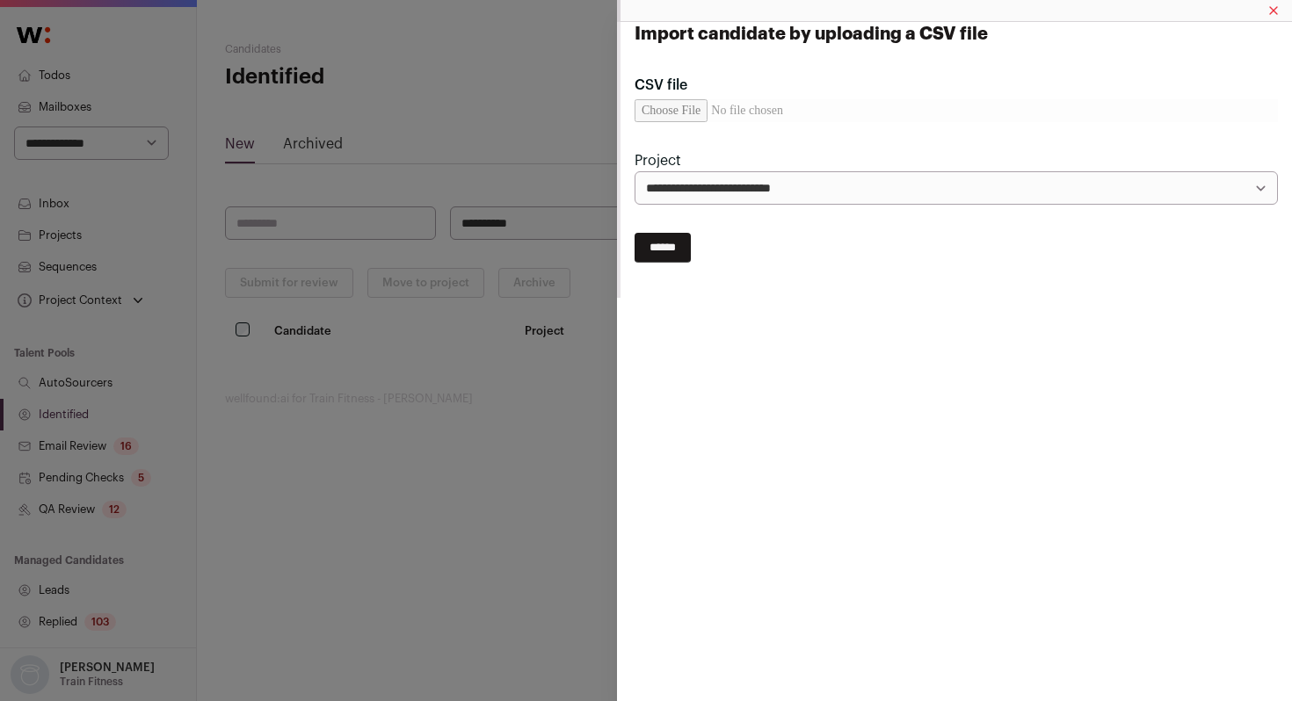
click at [679, 249] on input "******" at bounding box center [663, 248] width 56 height 30
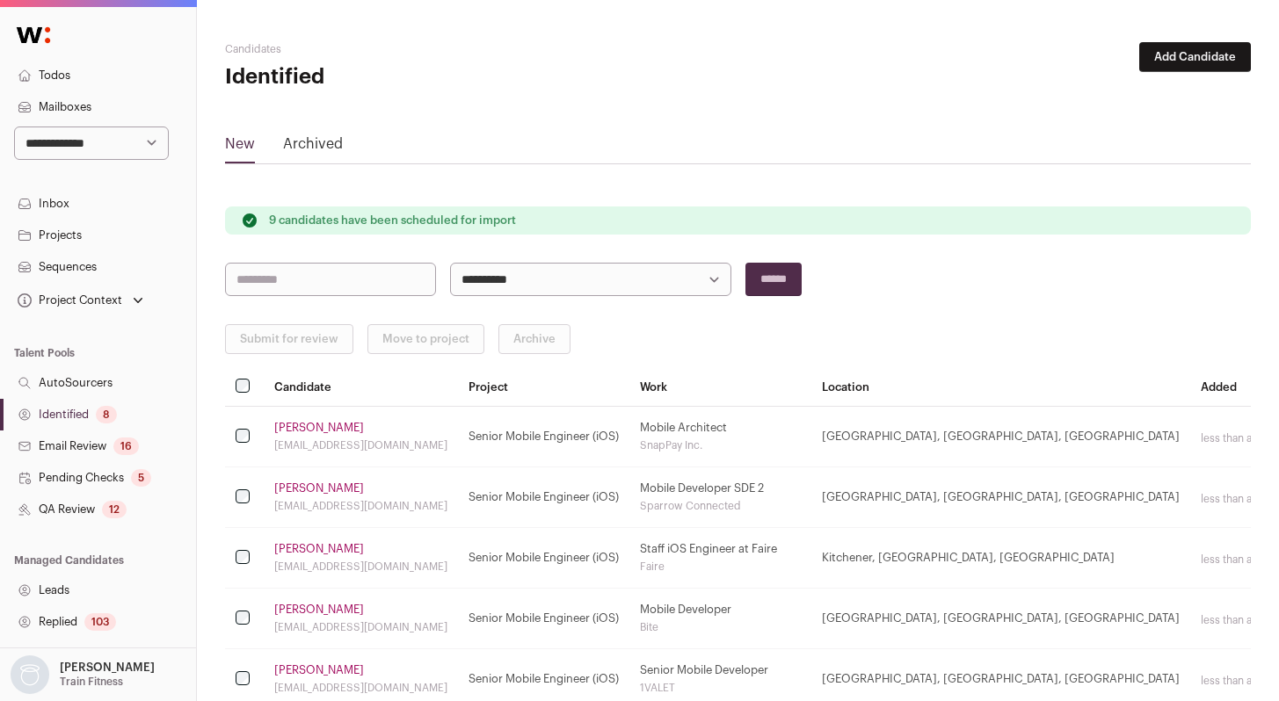
click at [76, 407] on link "Identified 8" at bounding box center [98, 415] width 196 height 32
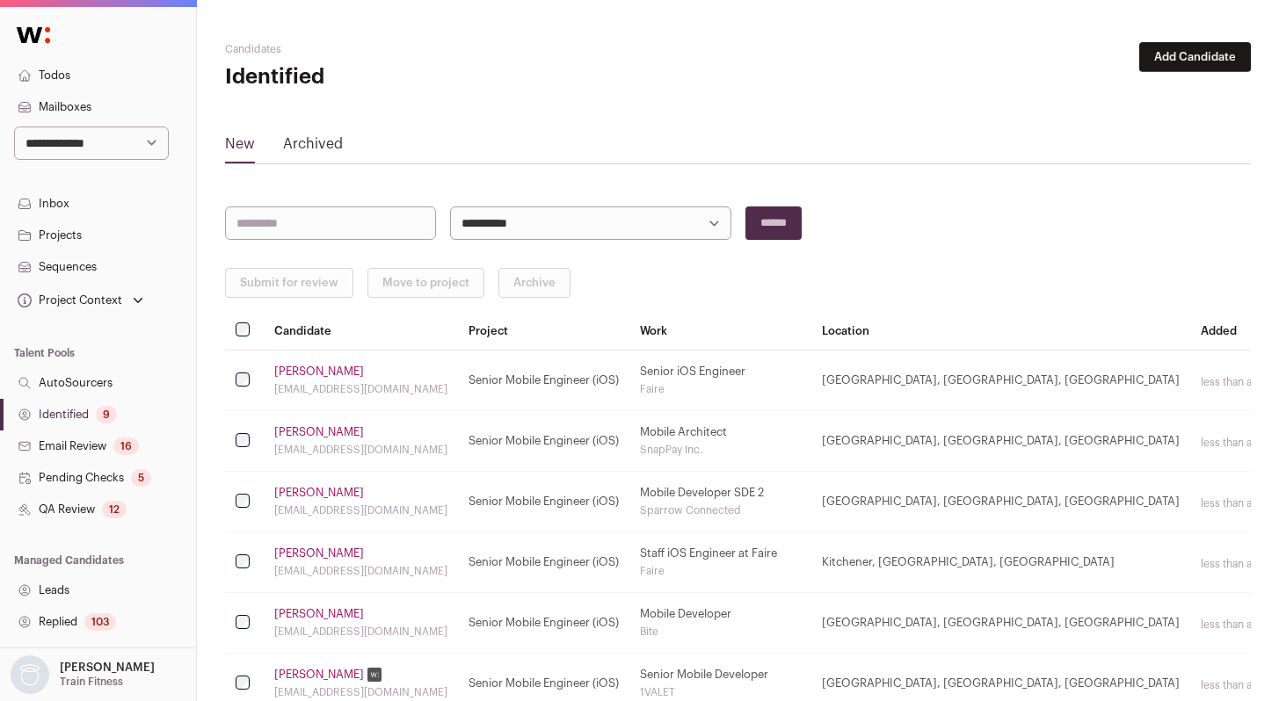
click at [354, 370] on link "Zachary Radford" at bounding box center [319, 372] width 90 height 14
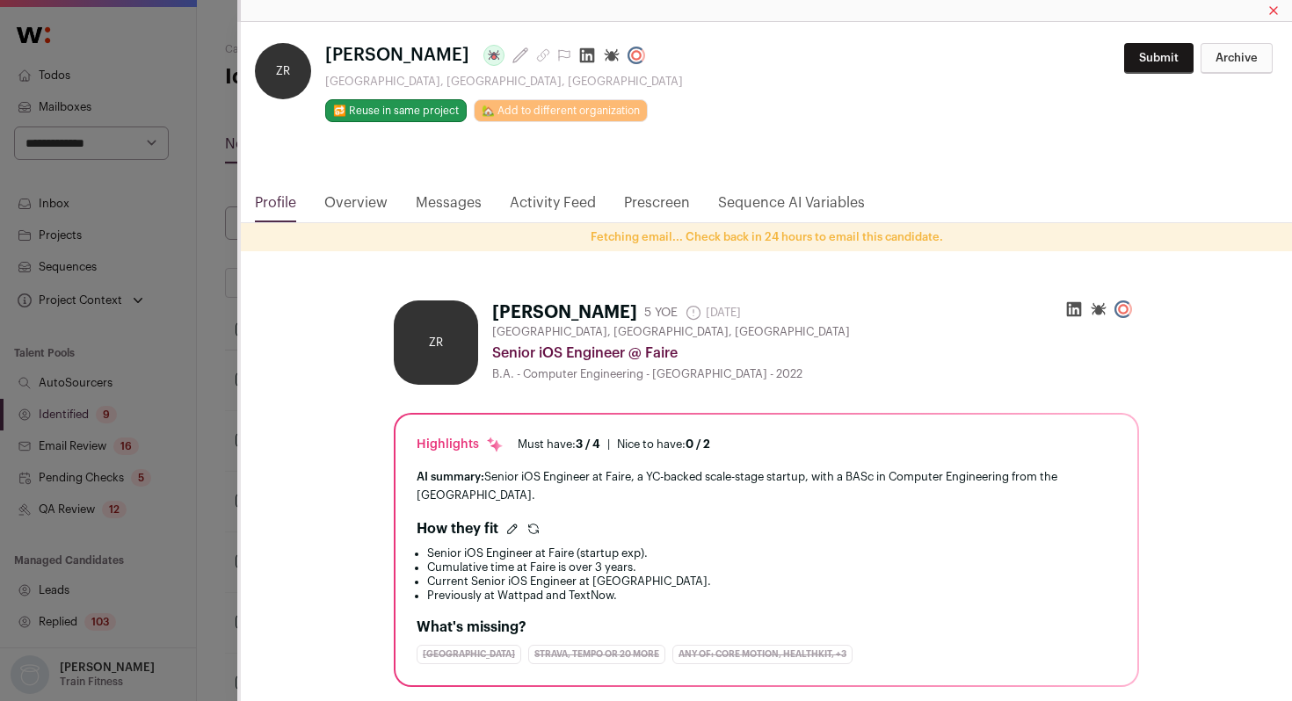
click at [175, 447] on div "ZR Zachary Radford Last update: 4 days ago Waterloo, Ontario, Canada 🔂 Reuse in…" at bounding box center [646, 350] width 1292 height 701
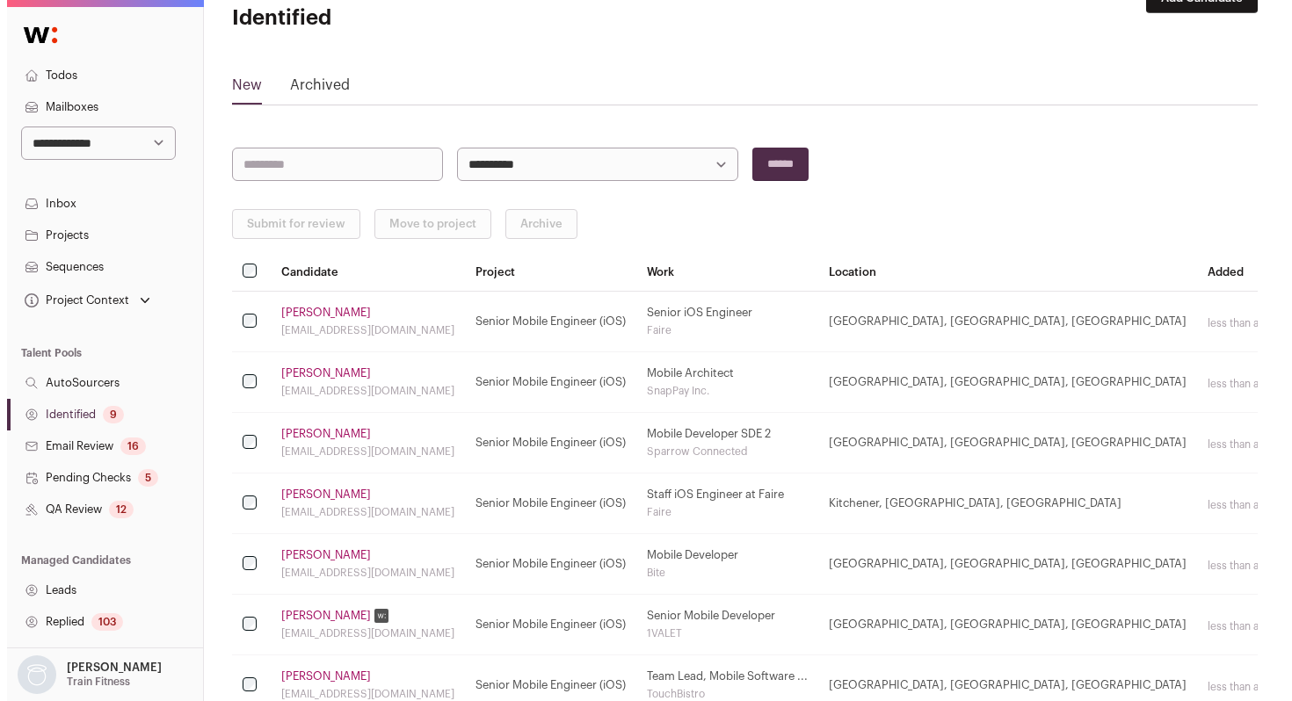
scroll to position [74, 0]
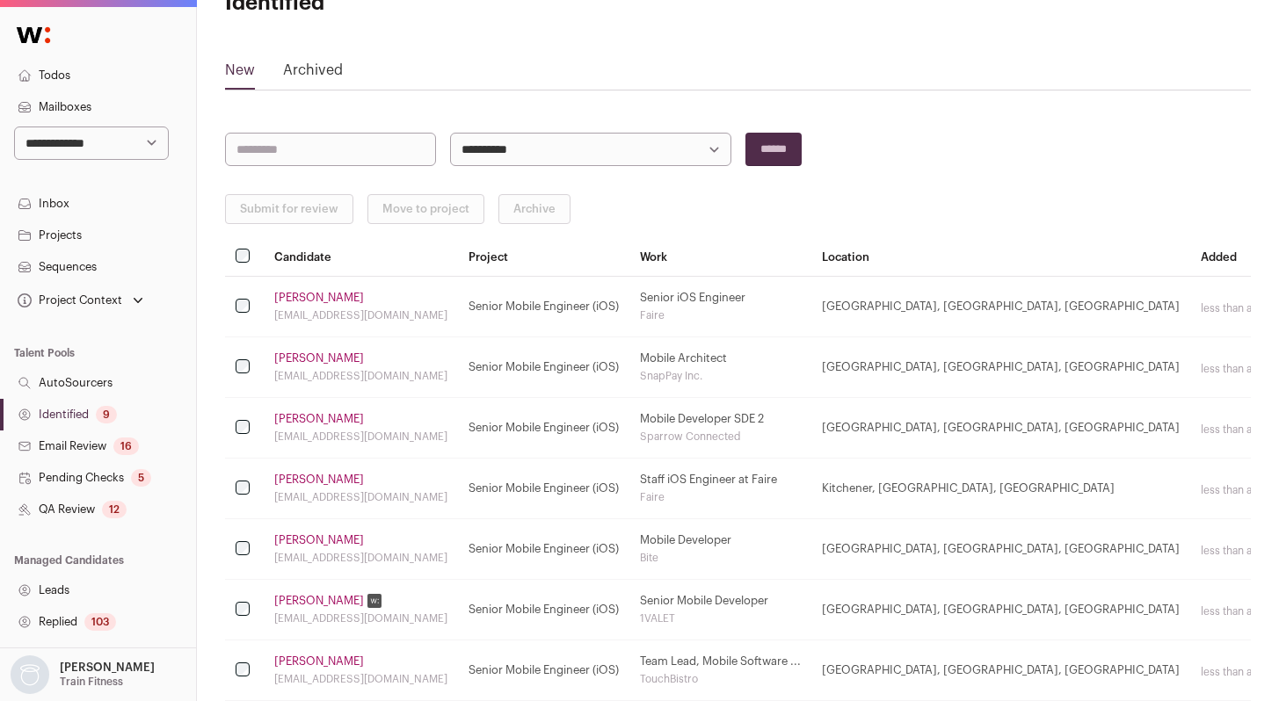
click at [323, 365] on link "[PERSON_NAME]" at bounding box center [319, 359] width 90 height 14
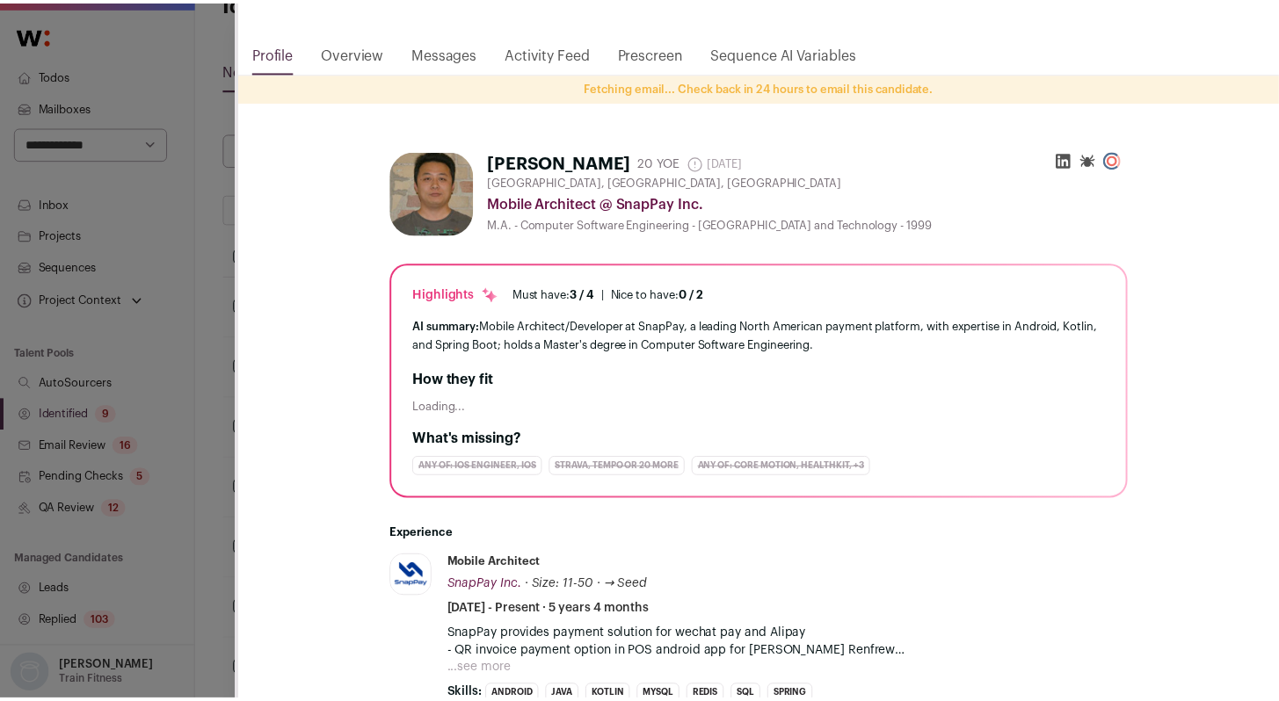
scroll to position [162, 0]
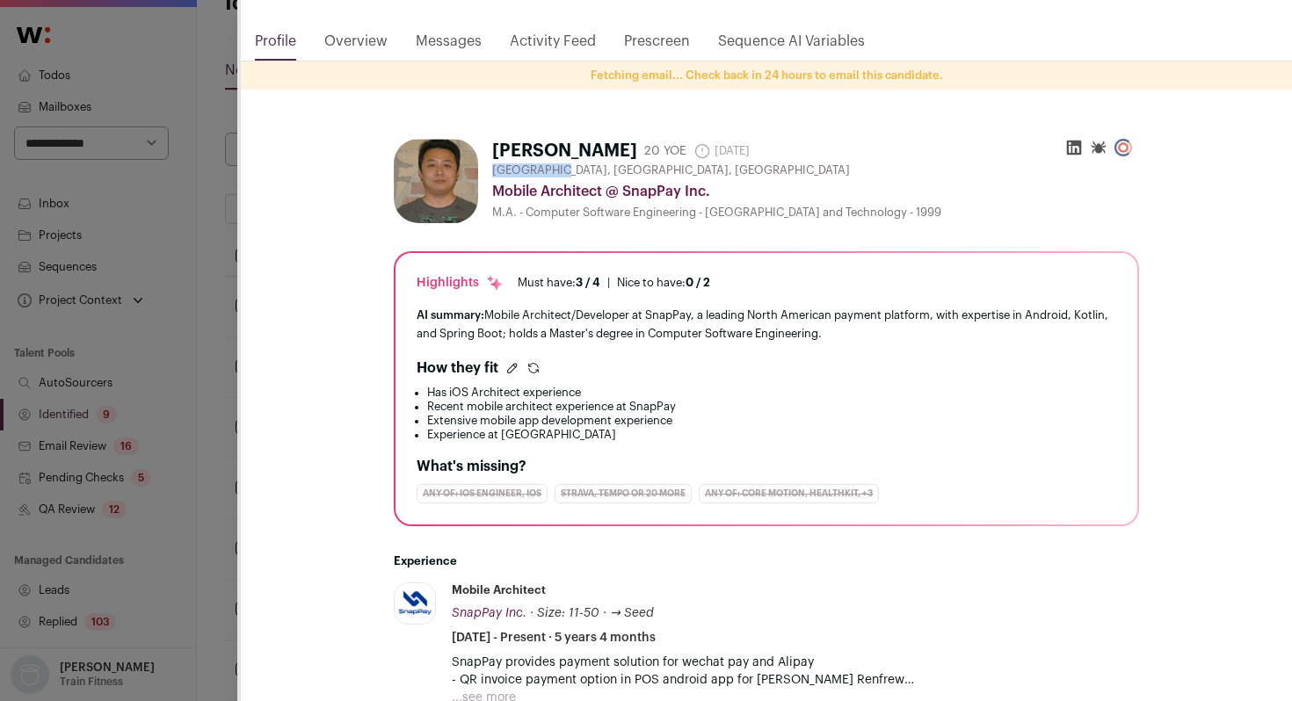
drag, startPoint x: 548, startPoint y: 169, endPoint x: 484, endPoint y: 173, distance: 63.4
click at [484, 173] on div "Jordan Liu 20 YOE 17 days ago Admin only. The last time the profile was scraped…" at bounding box center [766, 181] width 745 height 84
copy span "Mississauga"
click at [202, 271] on div "**********" at bounding box center [646, 350] width 1292 height 701
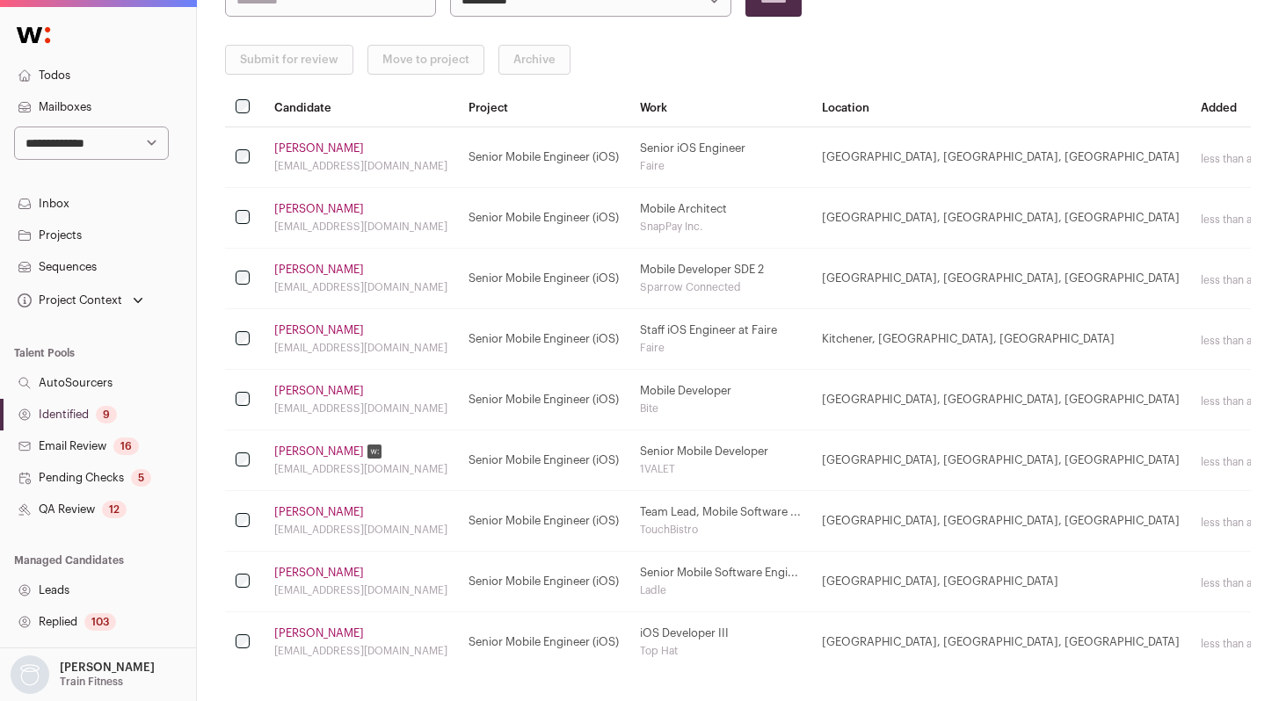
scroll to position [237, 0]
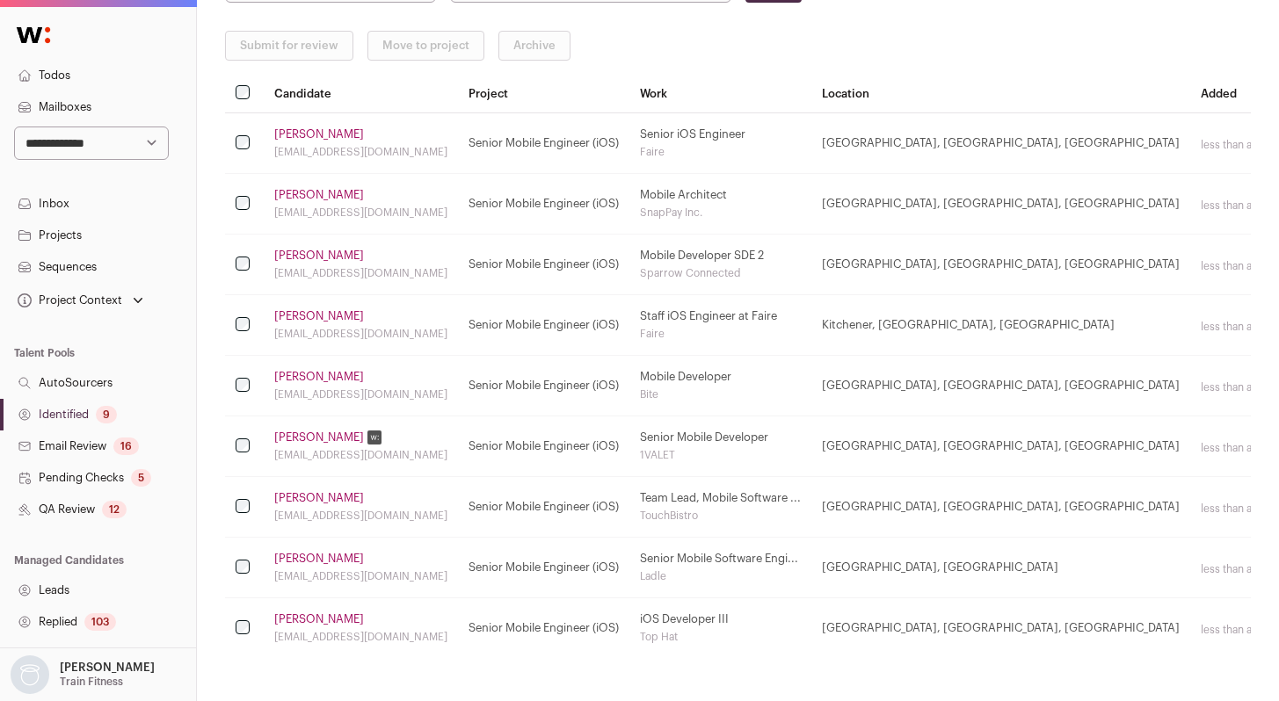
click at [316, 186] on td "Jordan Liu jordanliuhao@gmail.com" at bounding box center [361, 204] width 194 height 61
click at [309, 194] on link "[PERSON_NAME]" at bounding box center [319, 195] width 90 height 14
click at [315, 256] on link "[PERSON_NAME]" at bounding box center [319, 256] width 90 height 14
click at [308, 316] on link "[PERSON_NAME]" at bounding box center [319, 316] width 90 height 14
click at [306, 258] on link "[PERSON_NAME]" at bounding box center [319, 256] width 90 height 14
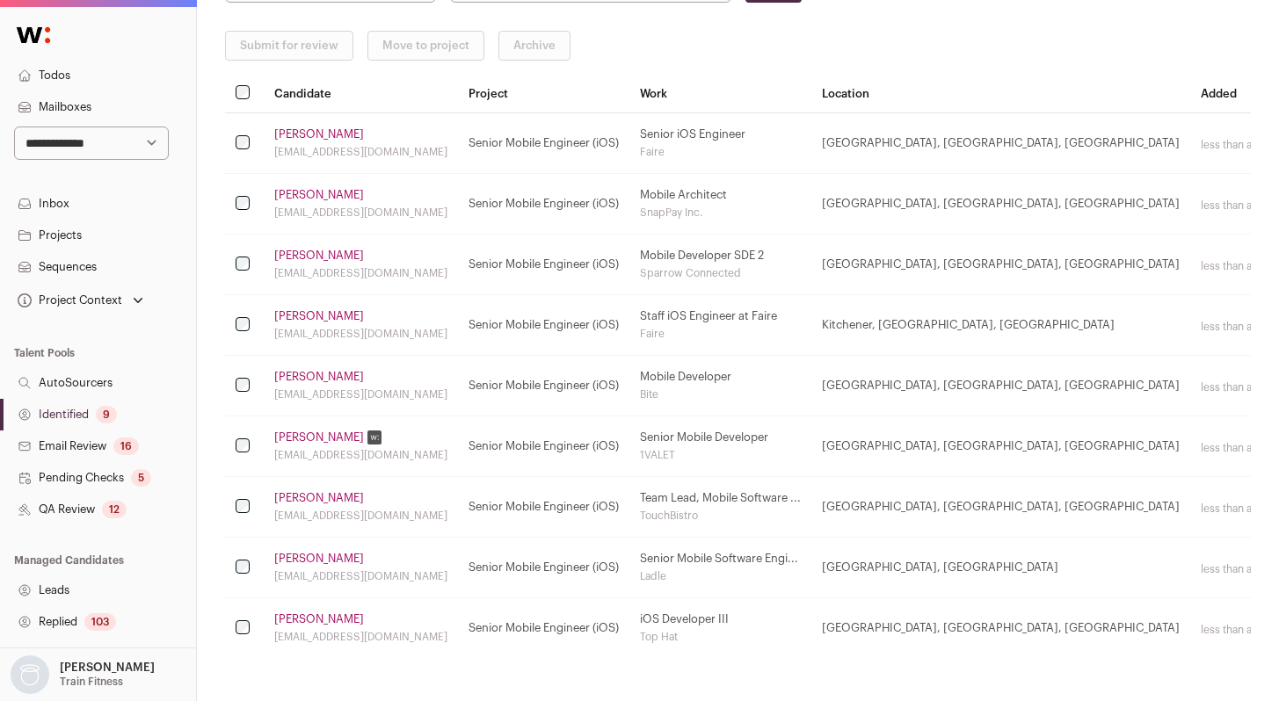
click at [306, 314] on link "[PERSON_NAME]" at bounding box center [319, 316] width 90 height 14
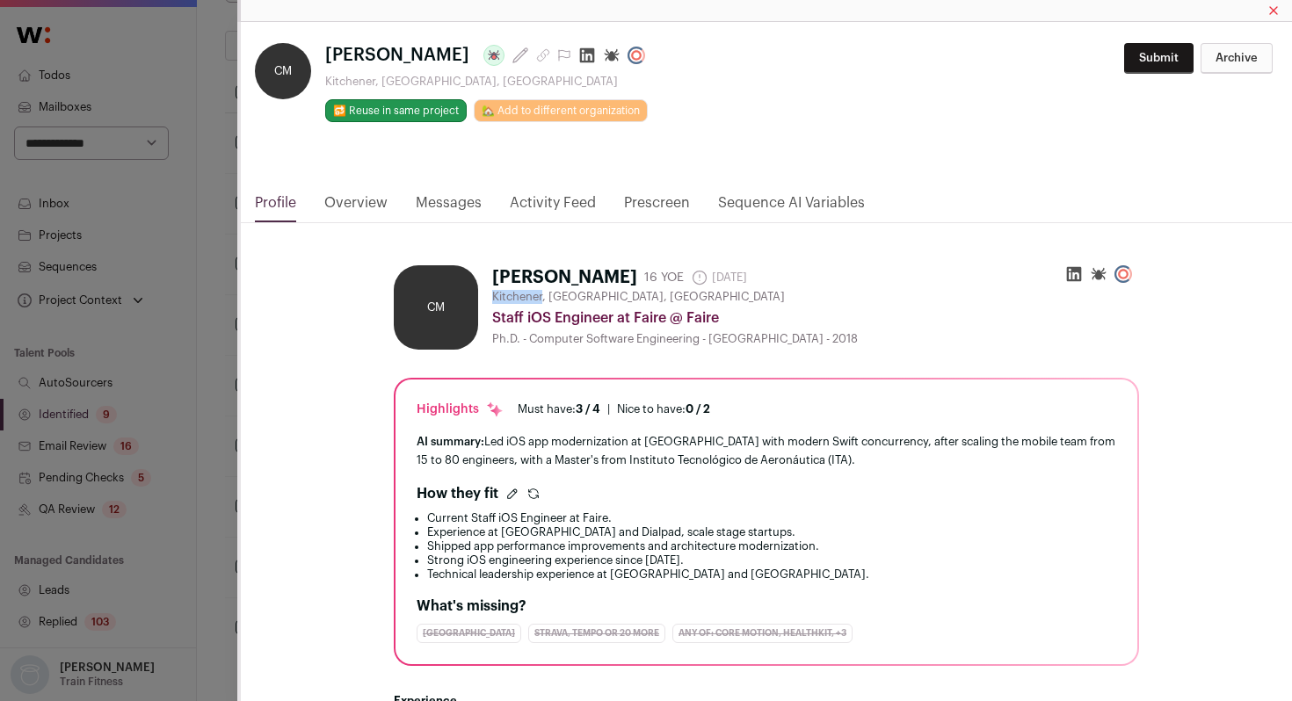
drag, startPoint x: 537, startPoint y: 298, endPoint x: 485, endPoint y: 298, distance: 51.9
click at [492, 298] on span "Kitchener, [GEOGRAPHIC_DATA], [GEOGRAPHIC_DATA]" at bounding box center [638, 297] width 293 height 14
copy span "Kitchener"
click at [156, 301] on div "CM Cassiano Monteiro Last update: 4 days ago Kitchener, Ontario, Canada 🔂 Reuse…" at bounding box center [646, 350] width 1292 height 701
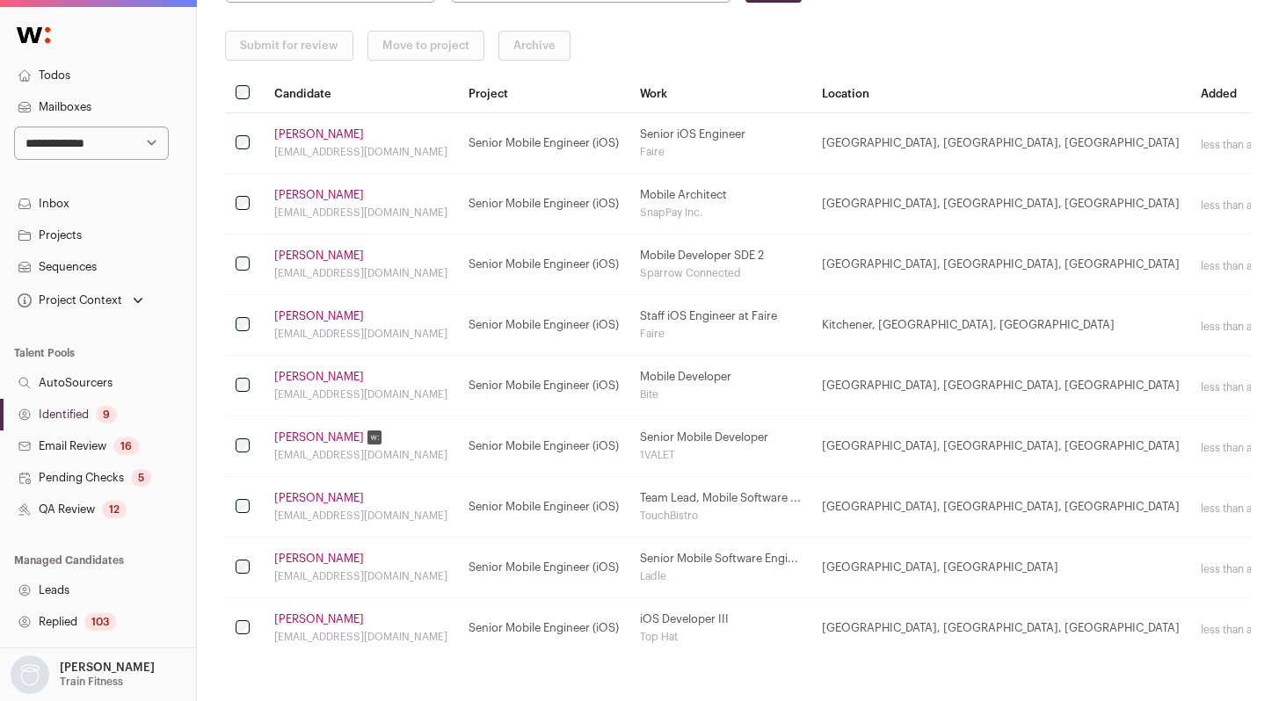
click at [315, 367] on td "Tianyun Shan nuynait@gmail.com" at bounding box center [361, 386] width 194 height 61
click at [313, 370] on link "[PERSON_NAME]" at bounding box center [319, 377] width 90 height 14
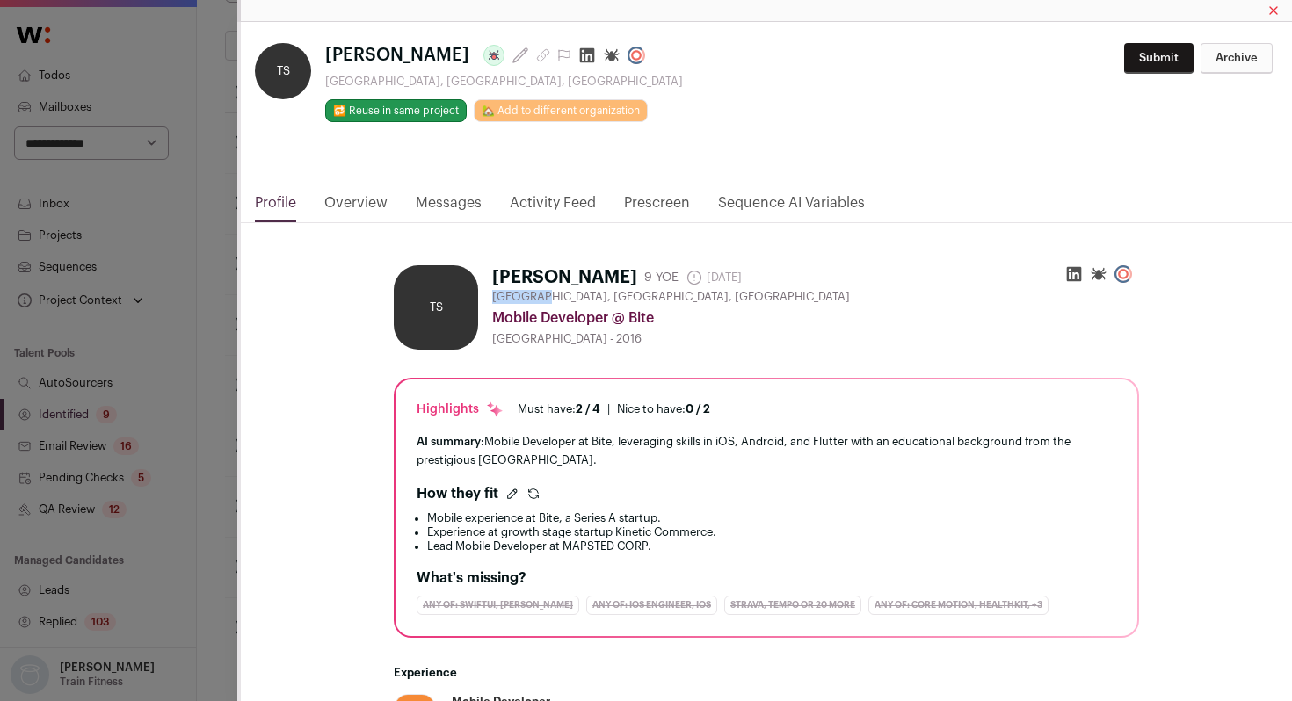
drag, startPoint x: 537, startPoint y: 294, endPoint x: 487, endPoint y: 293, distance: 50.1
click at [492, 293] on span "[GEOGRAPHIC_DATA], [GEOGRAPHIC_DATA], [GEOGRAPHIC_DATA]" at bounding box center [671, 297] width 358 height 14
copy span "Markham,"
click at [201, 380] on div "**********" at bounding box center [646, 350] width 1292 height 701
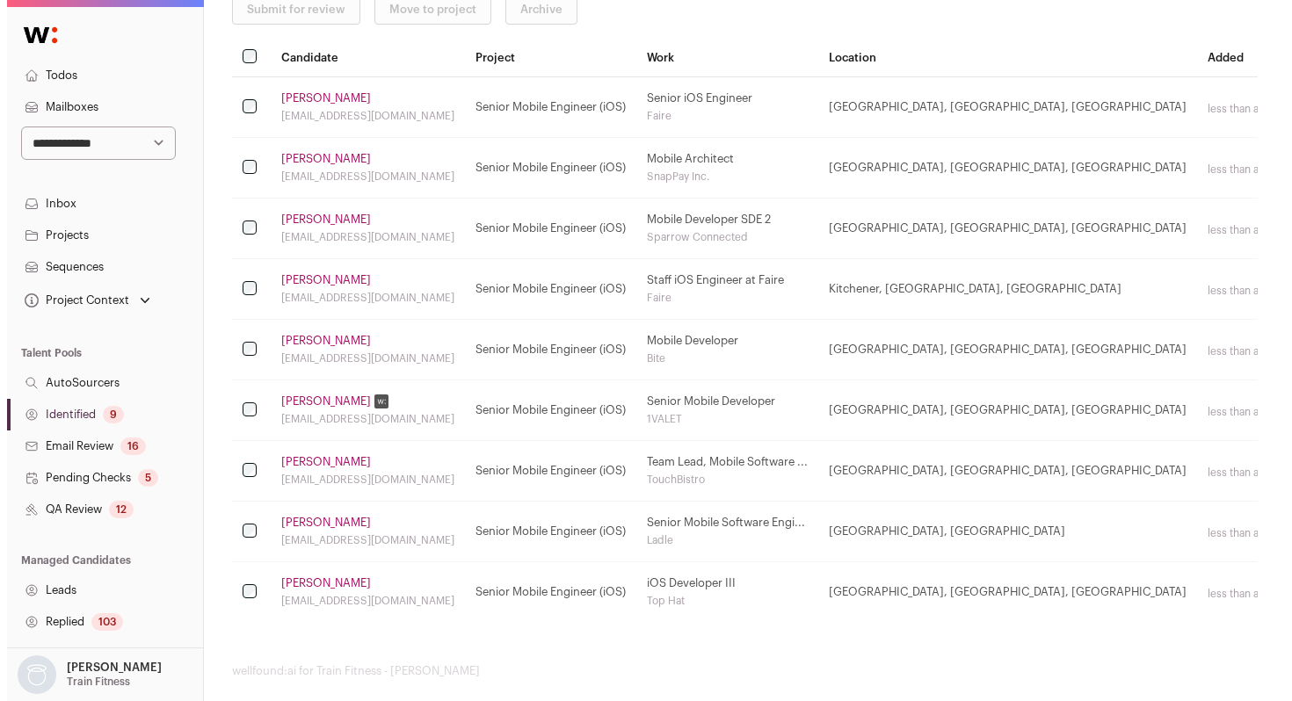
scroll to position [293, 0]
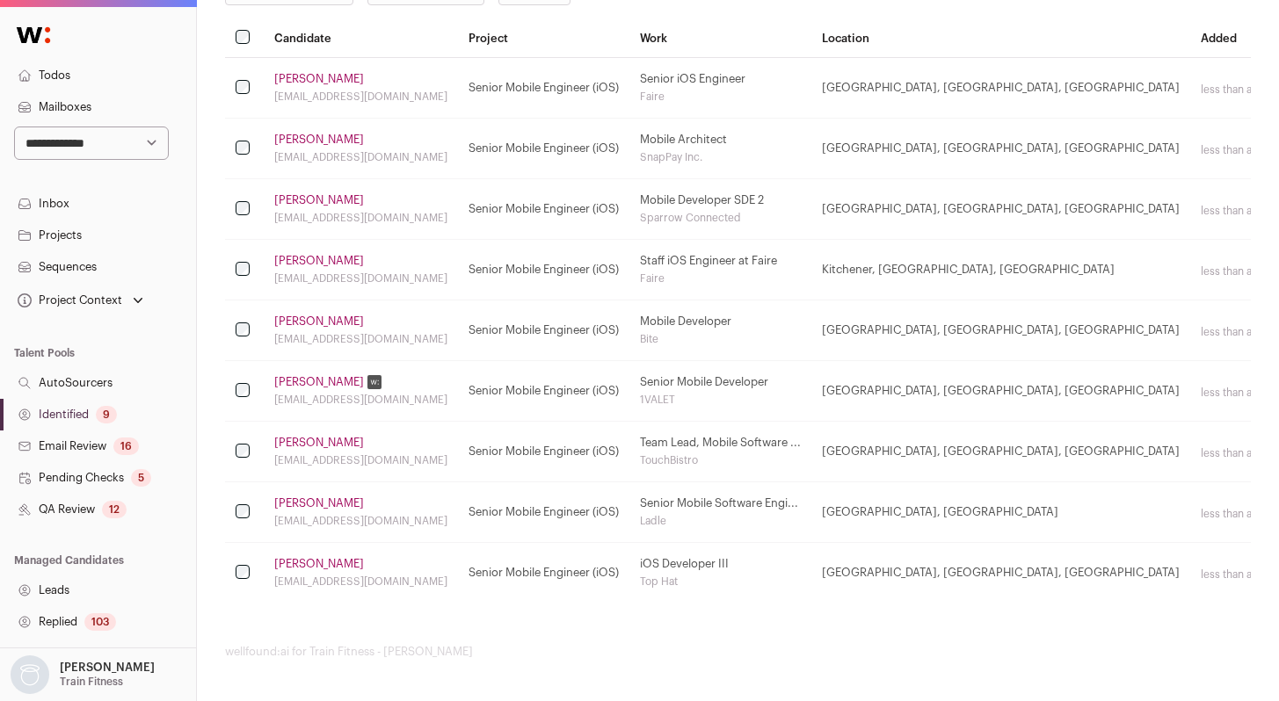
click at [303, 383] on link "Justin Ngo" at bounding box center [319, 382] width 90 height 14
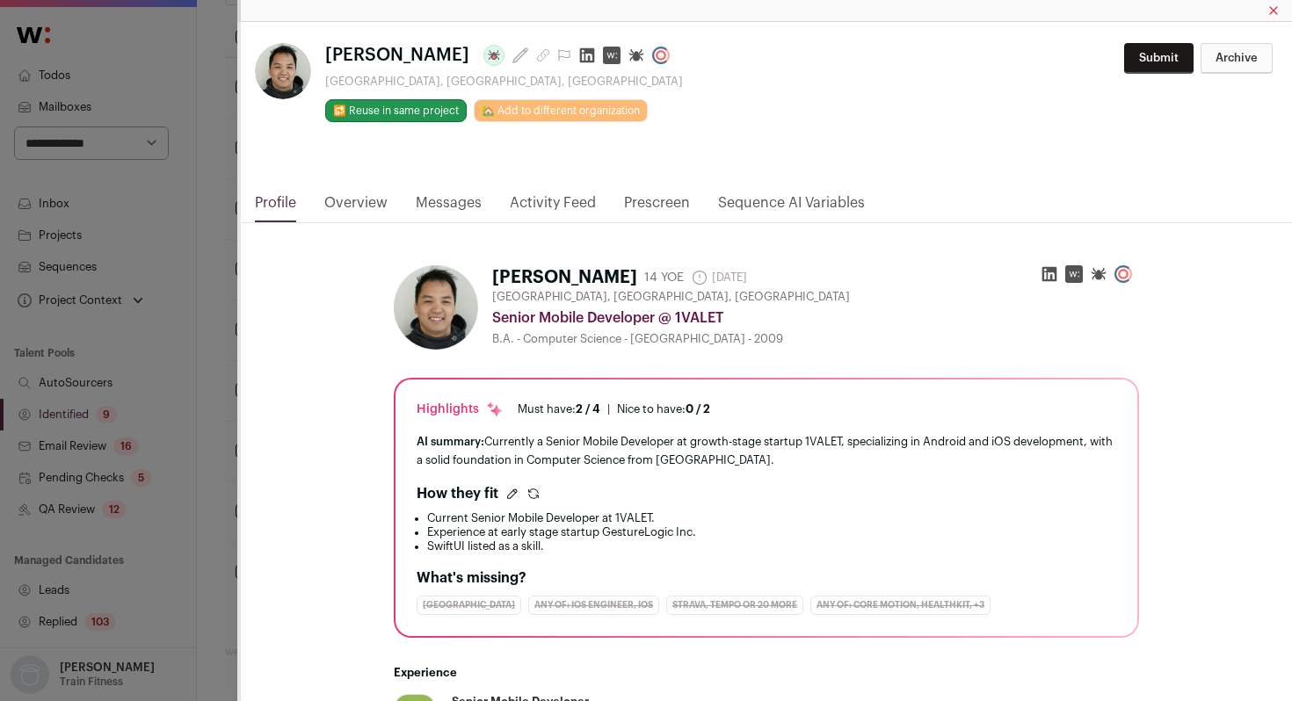
click at [519, 54] on h1 "Justin Ngo Last update: 8 months ago" at bounding box center [504, 55] width 358 height 25
click at [578, 55] on icon "Close modal via background" at bounding box center [587, 56] width 18 height 18
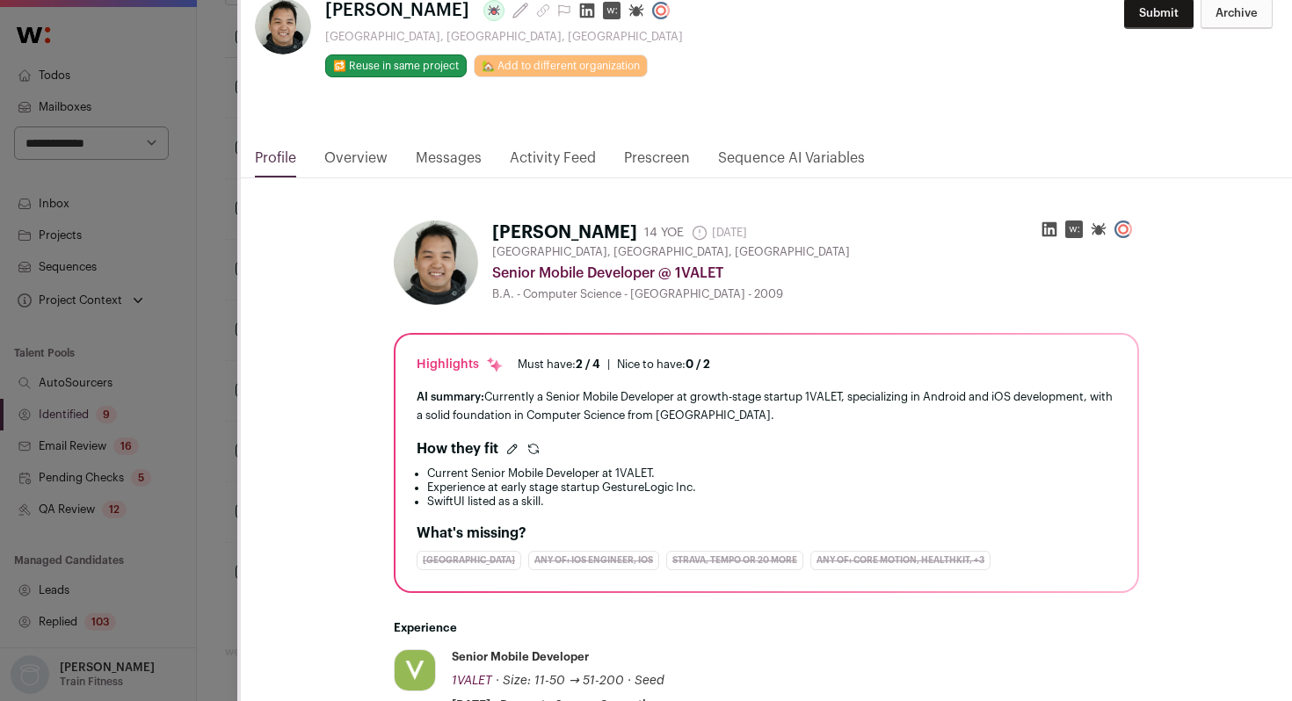
scroll to position [0, 0]
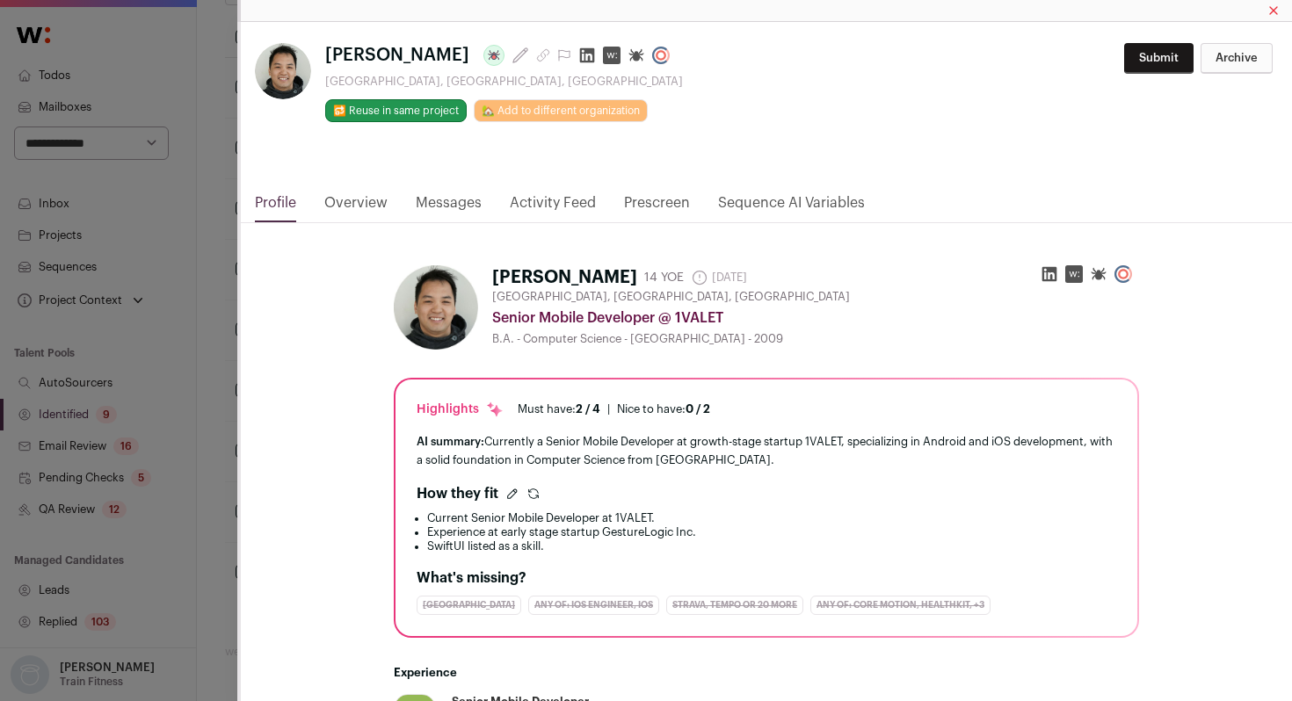
click at [1215, 63] on button "Archive" at bounding box center [1237, 58] width 72 height 31
click at [1033, 47] on select "**********" at bounding box center [1020, 59] width 370 height 33
select select "**********"
click at [835, 43] on select "**********" at bounding box center [1020, 59] width 370 height 33
click at [1230, 64] on input "*******" at bounding box center [1242, 60] width 61 height 31
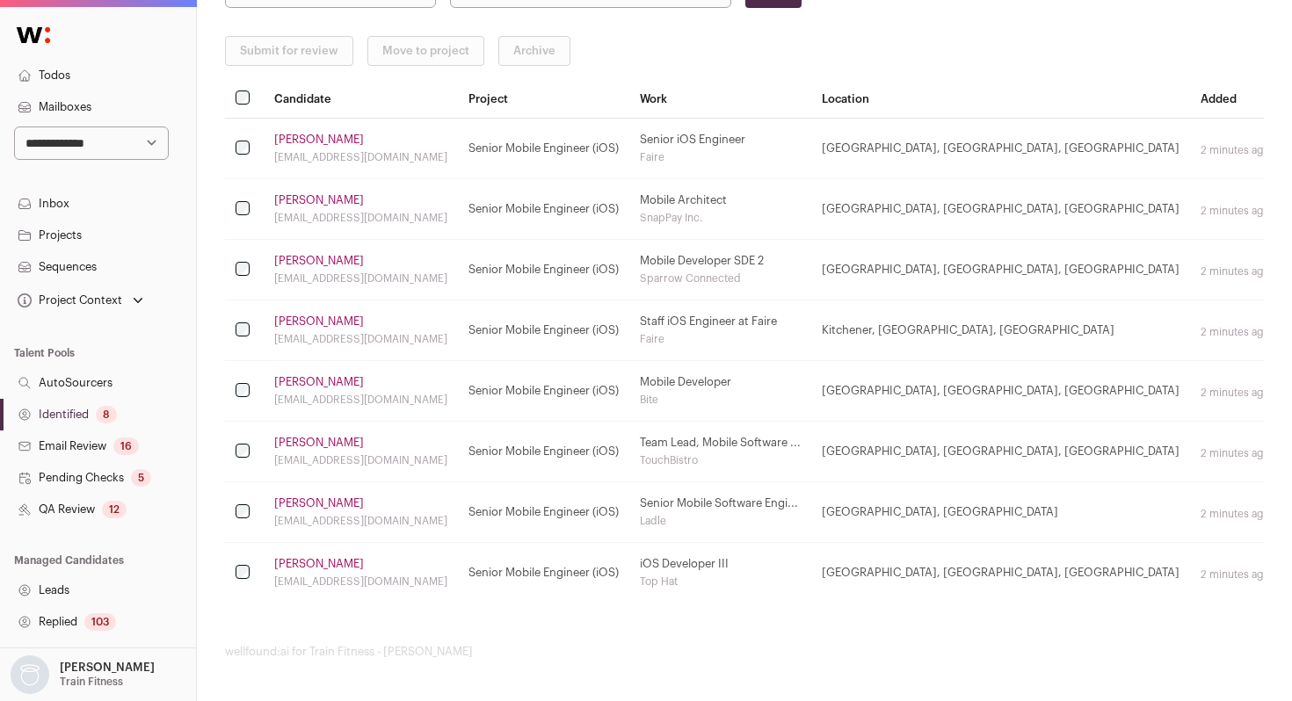
scroll to position [288, 0]
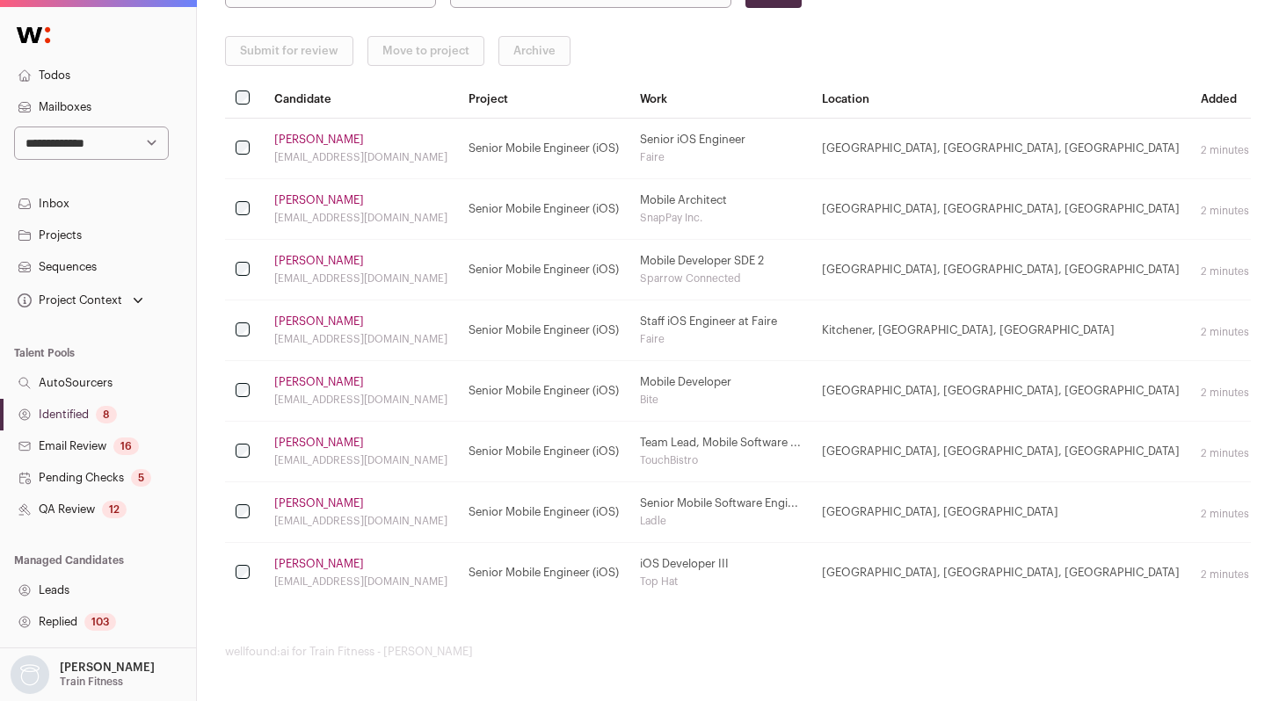
click at [303, 442] on link "Marc Maguire" at bounding box center [319, 443] width 90 height 14
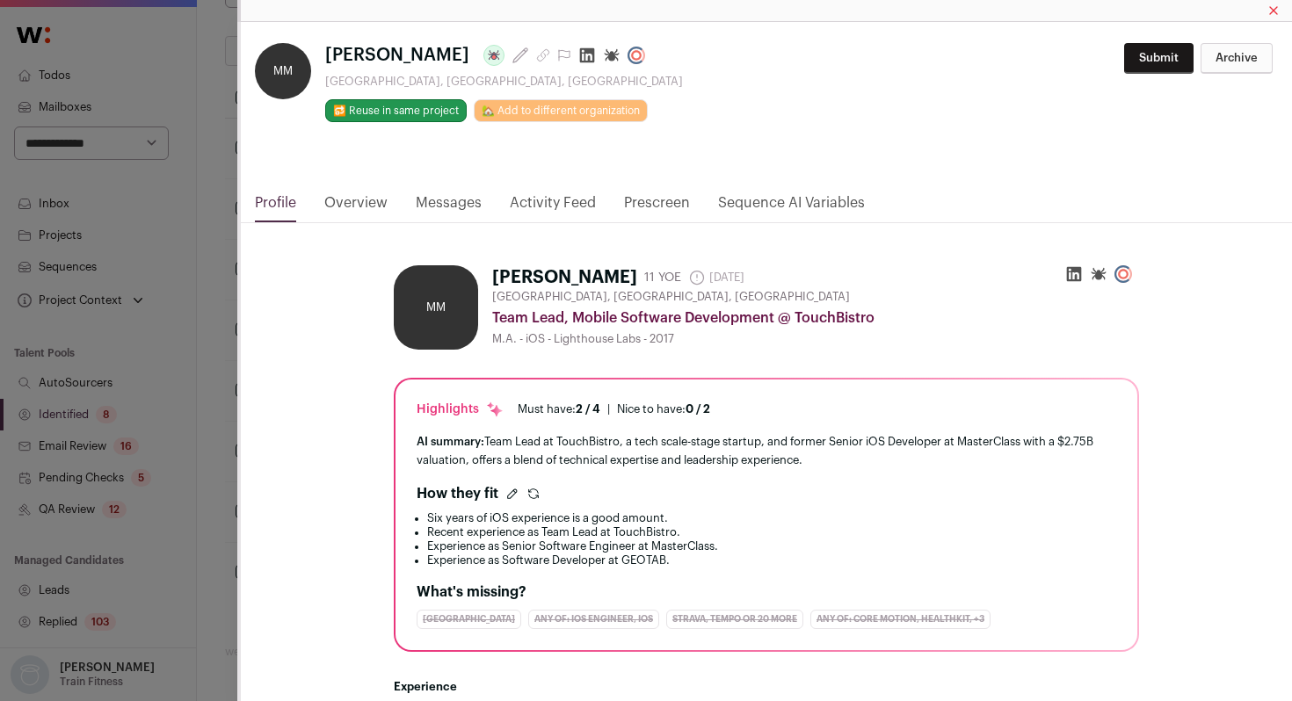
click at [183, 434] on div "**********" at bounding box center [646, 350] width 1292 height 701
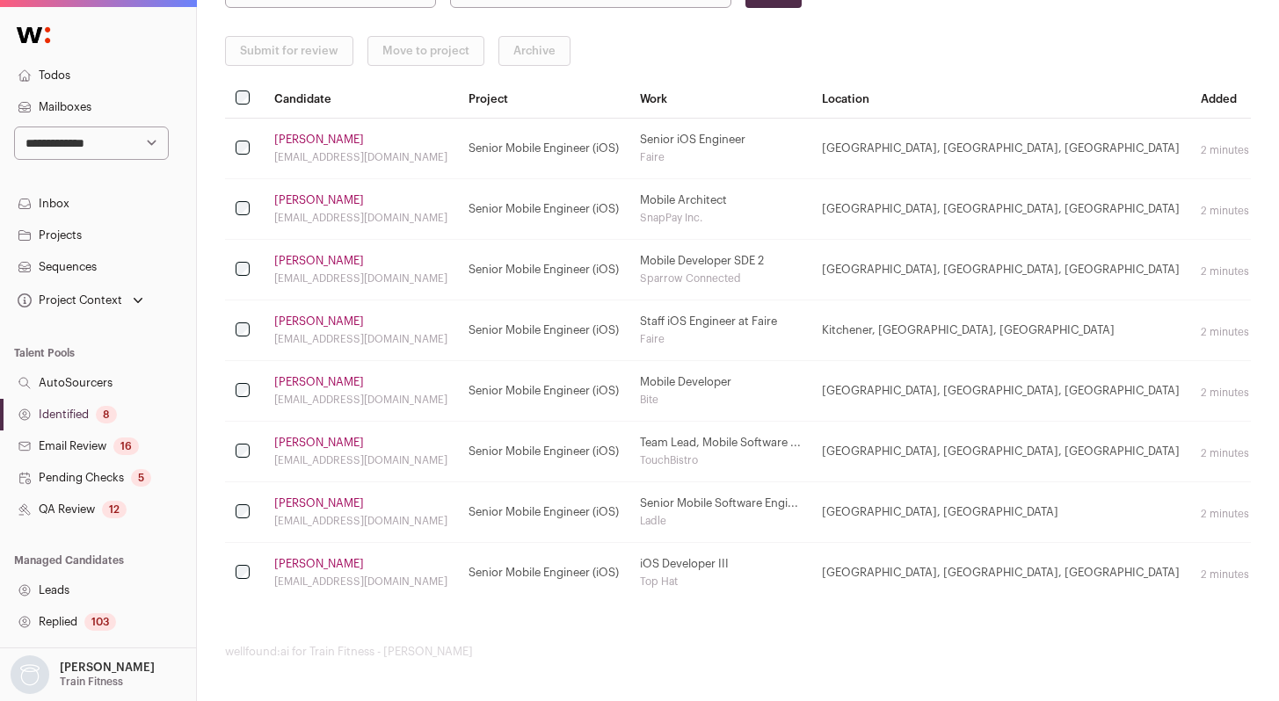
click at [291, 502] on link "[PERSON_NAME]" at bounding box center [319, 504] width 90 height 14
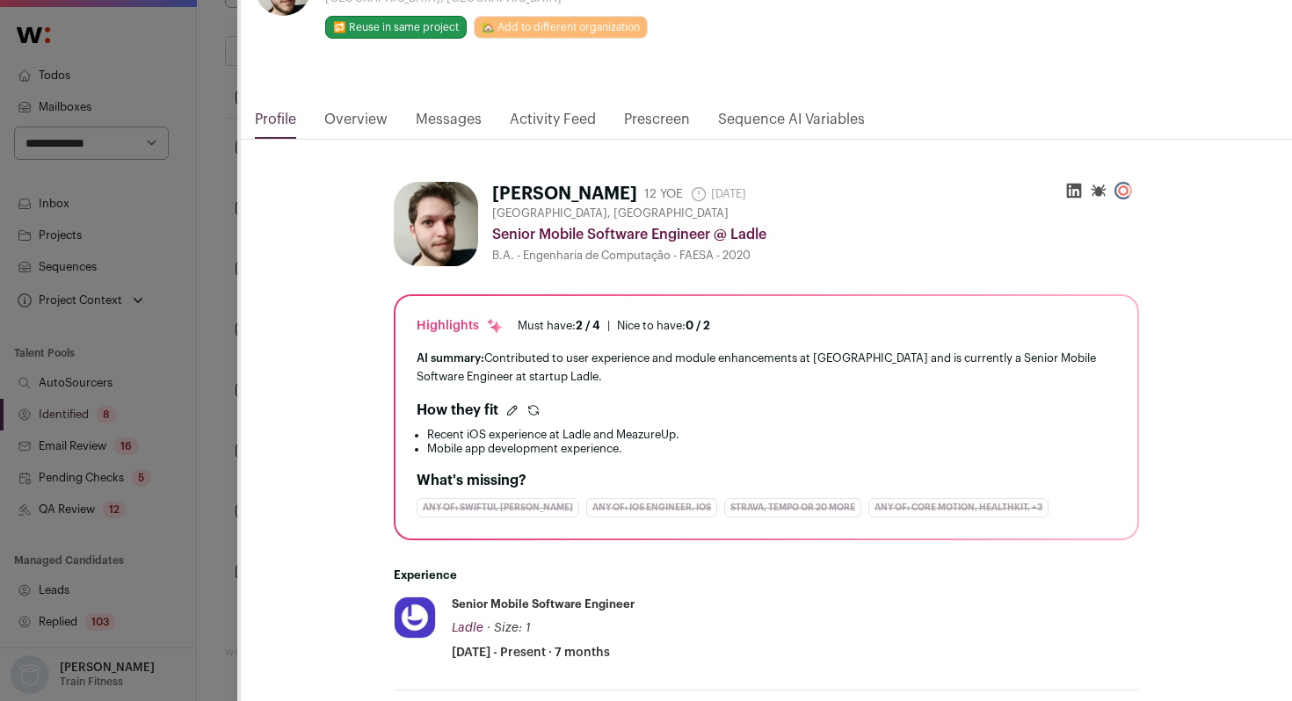
scroll to position [0, 0]
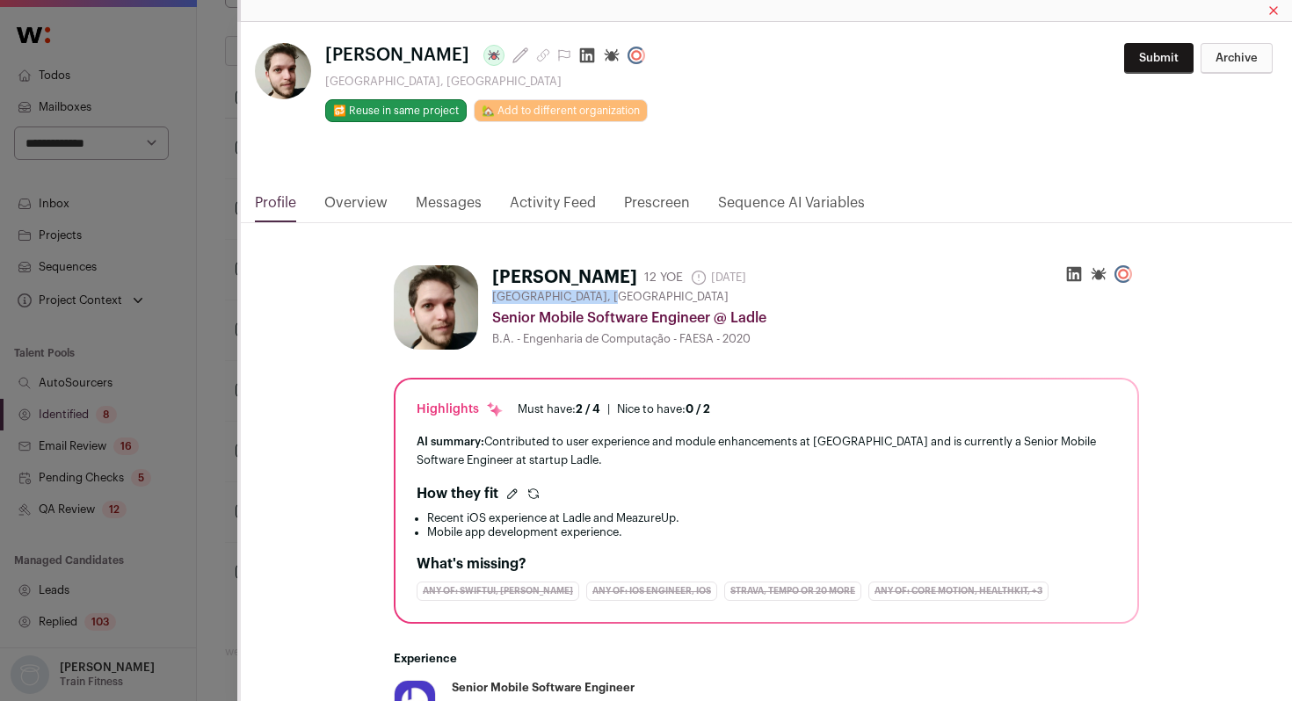
drag, startPoint x: 487, startPoint y: 297, endPoint x: 597, endPoint y: 297, distance: 109.9
click at [597, 297] on span "[GEOGRAPHIC_DATA], [GEOGRAPHIC_DATA]" at bounding box center [610, 297] width 236 height 14
copy span "Greater Toronto Area"
click at [180, 364] on div "**********" at bounding box center [646, 350] width 1292 height 701
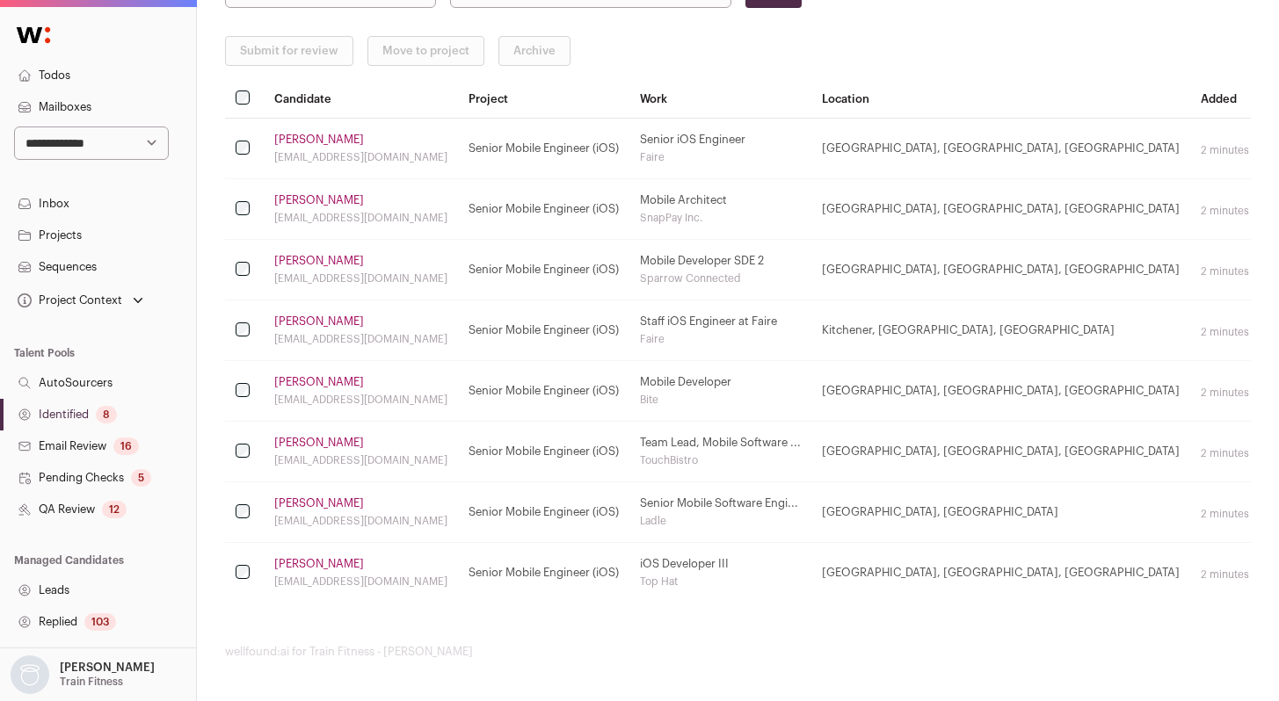
click at [336, 563] on link "[PERSON_NAME]" at bounding box center [319, 564] width 90 height 14
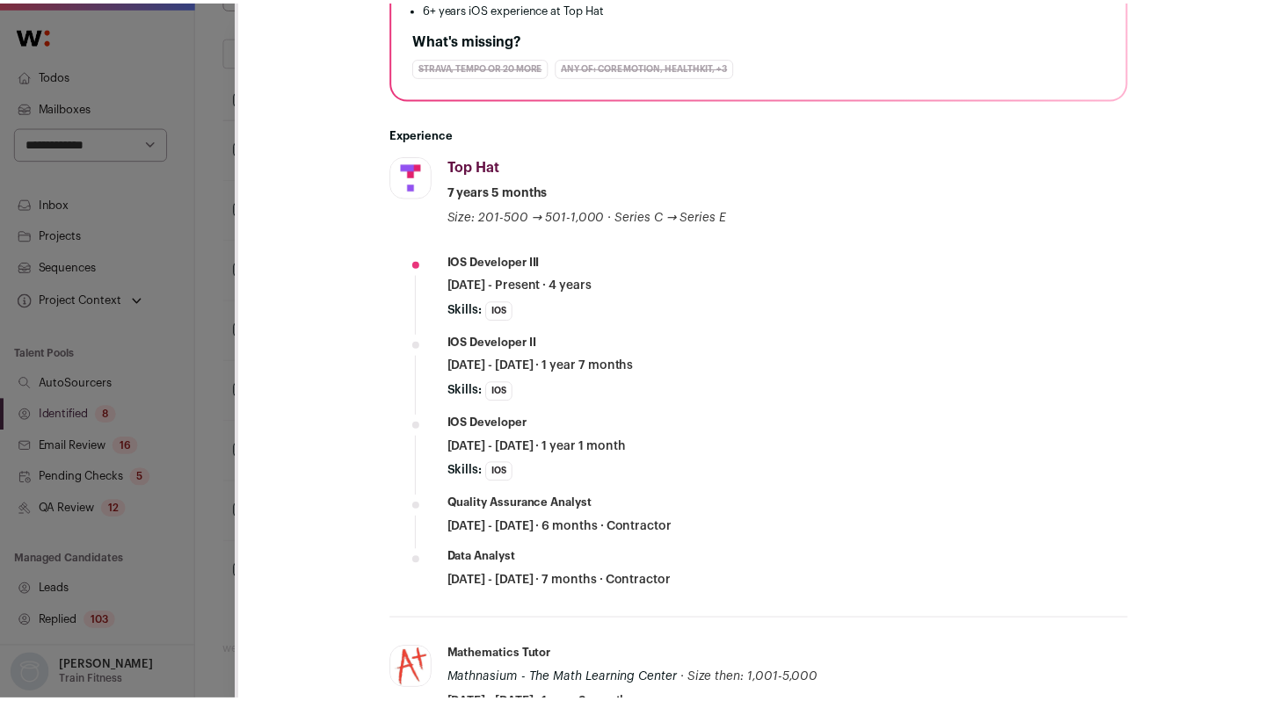
scroll to position [571, 0]
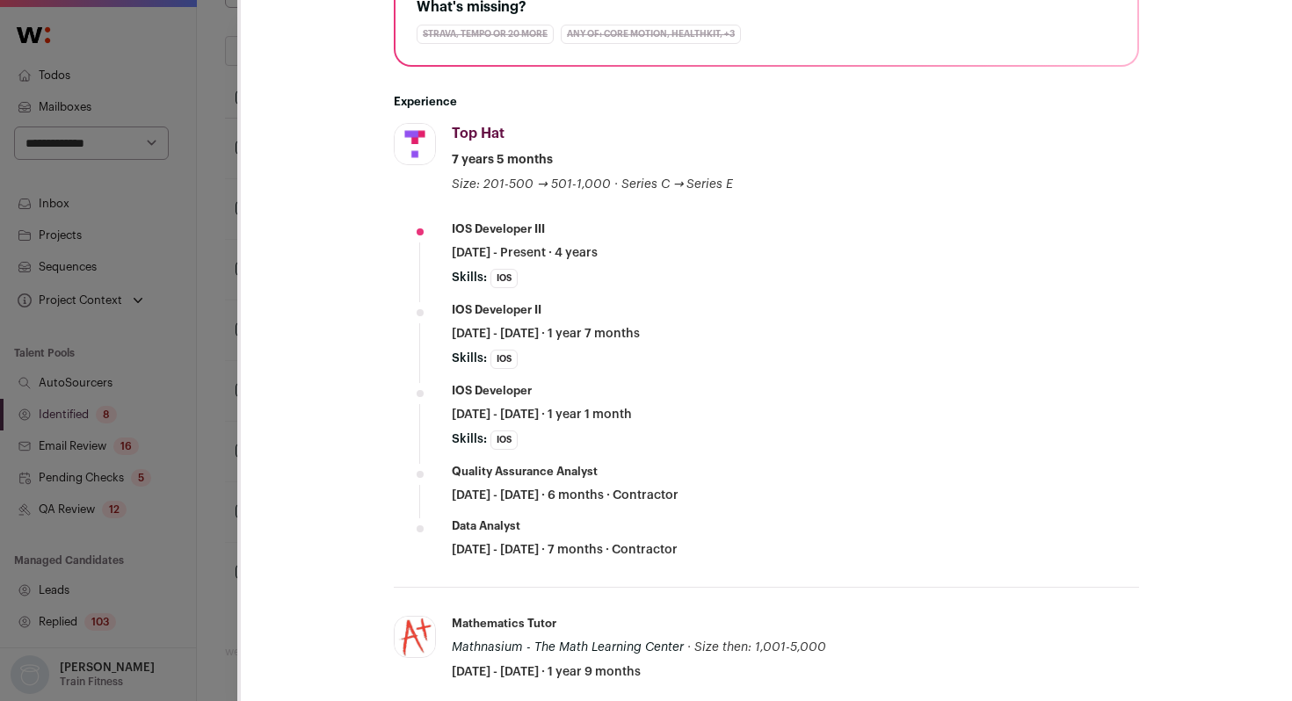
click at [239, 365] on div "**********" at bounding box center [764, 284] width 1055 height 1667
click at [226, 345] on div "**********" at bounding box center [646, 350] width 1292 height 701
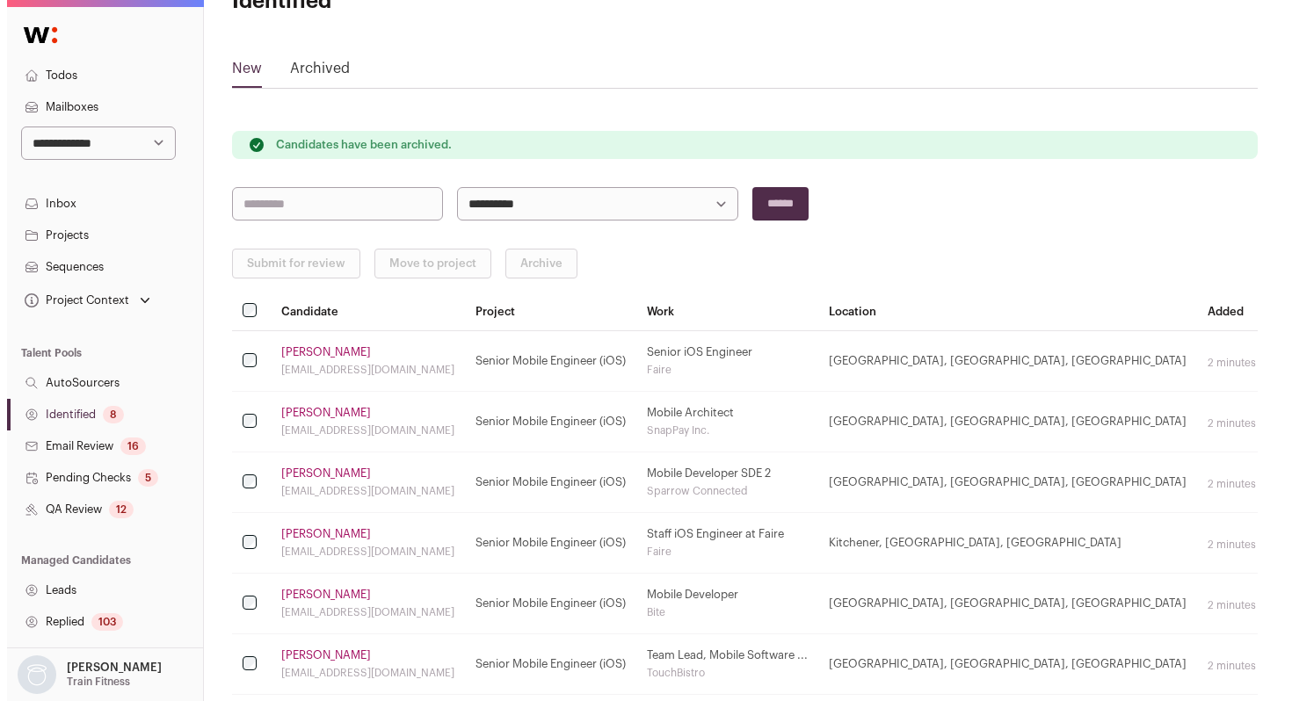
scroll to position [0, 0]
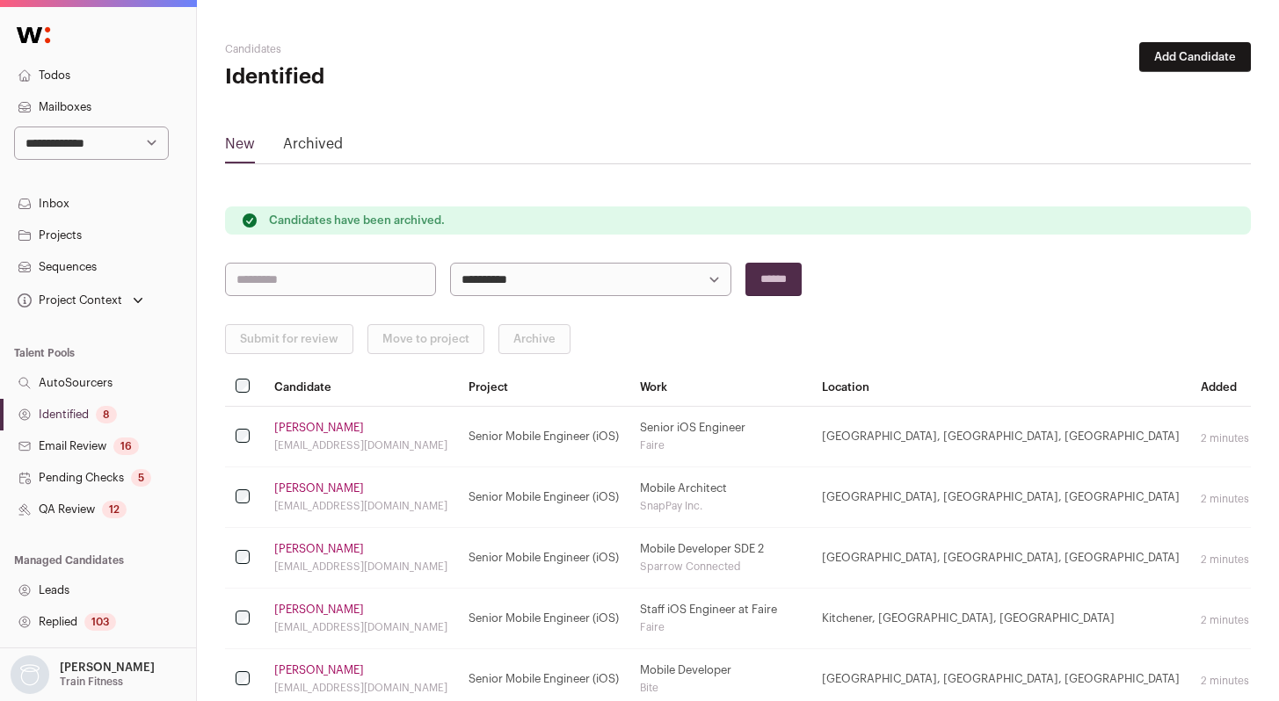
click at [290, 425] on link "Zachary Radford" at bounding box center [319, 428] width 90 height 14
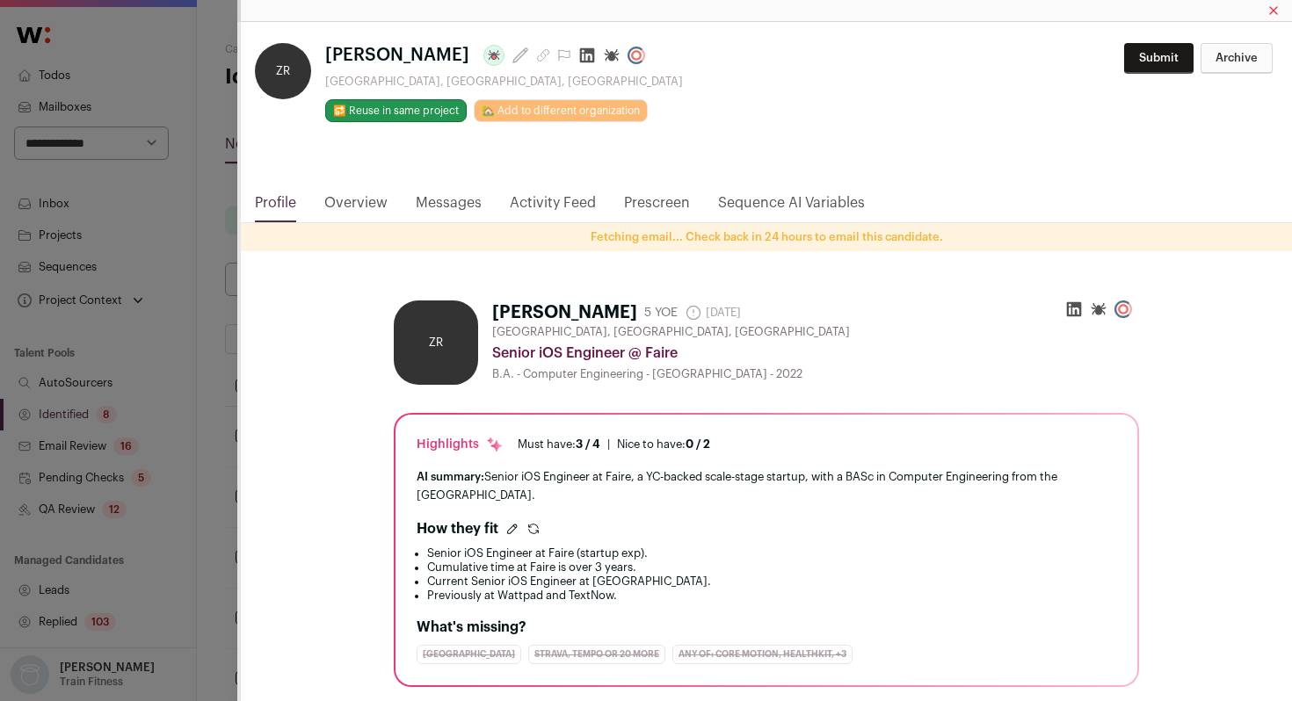
click at [585, 60] on icon "Close modal via background" at bounding box center [587, 56] width 18 height 18
click at [352, 200] on link "Overview" at bounding box center [355, 208] width 63 height 30
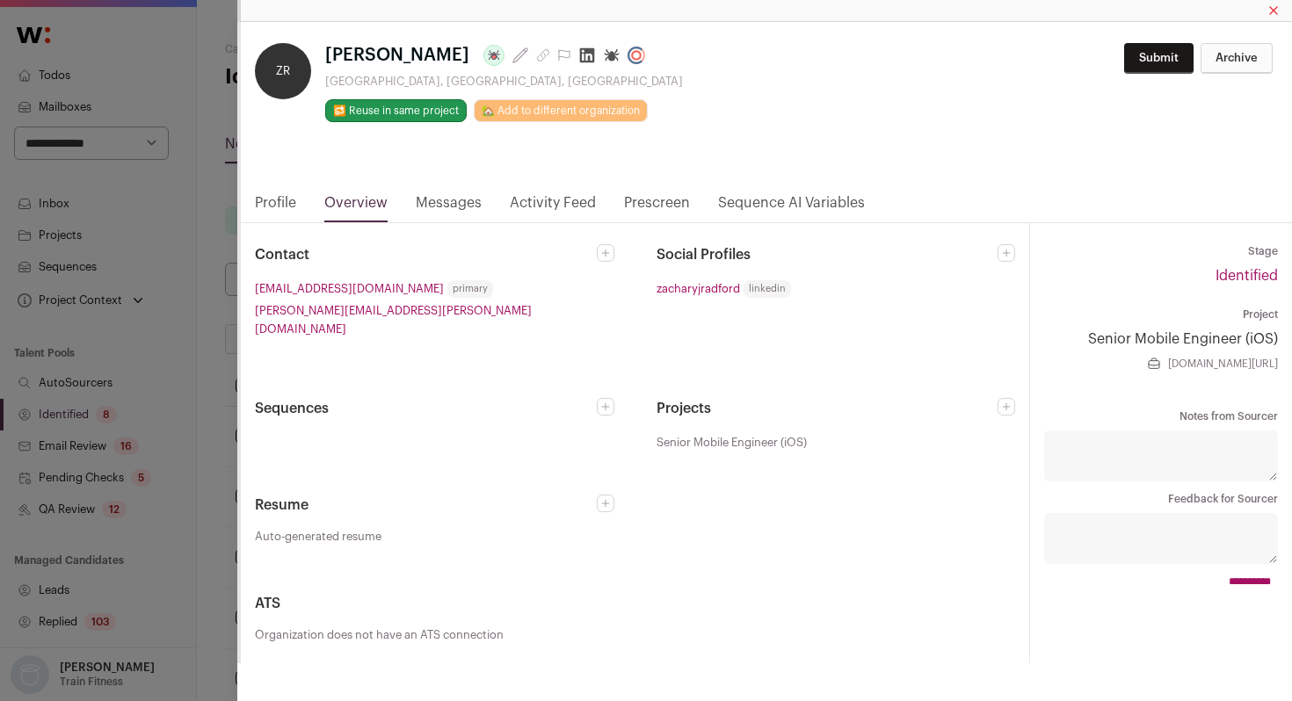
click at [231, 214] on div "ZR Zachary Radford Last update: 4 days ago Waterloo, Ontario, Canada 🔂 Reuse in…" at bounding box center [646, 350] width 1292 height 701
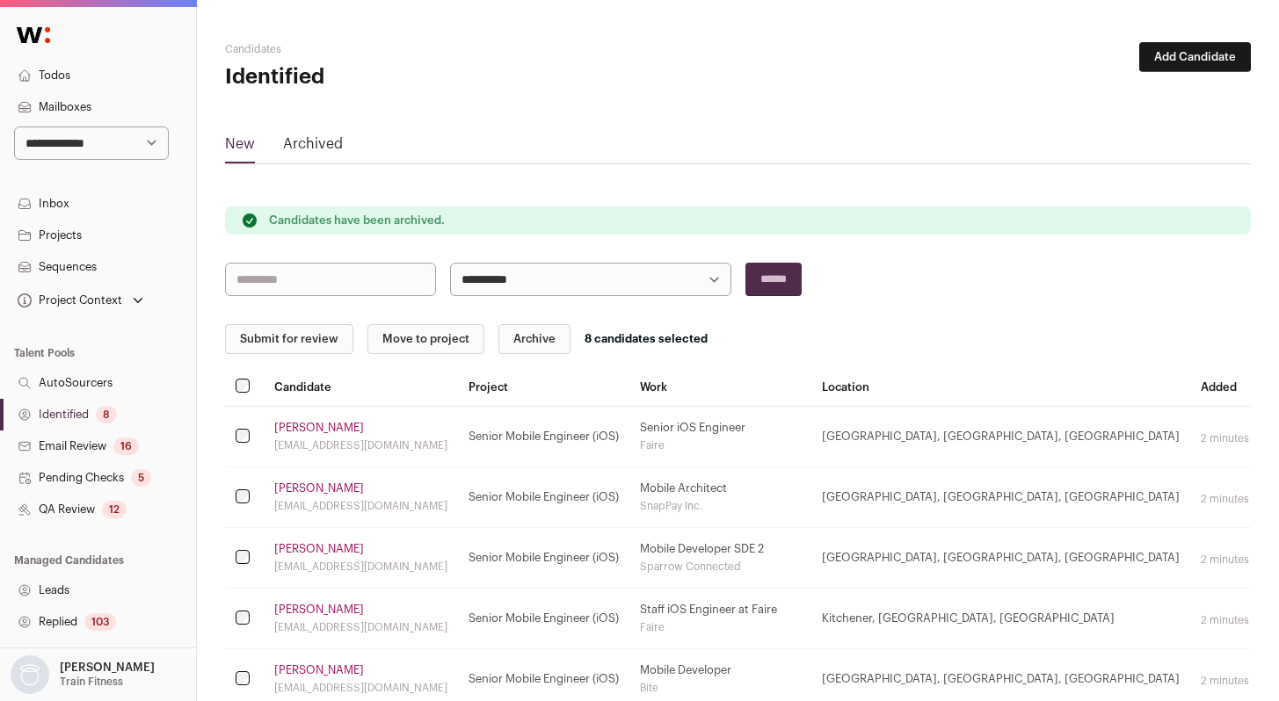
click at [278, 345] on button "Submit for review" at bounding box center [289, 339] width 128 height 30
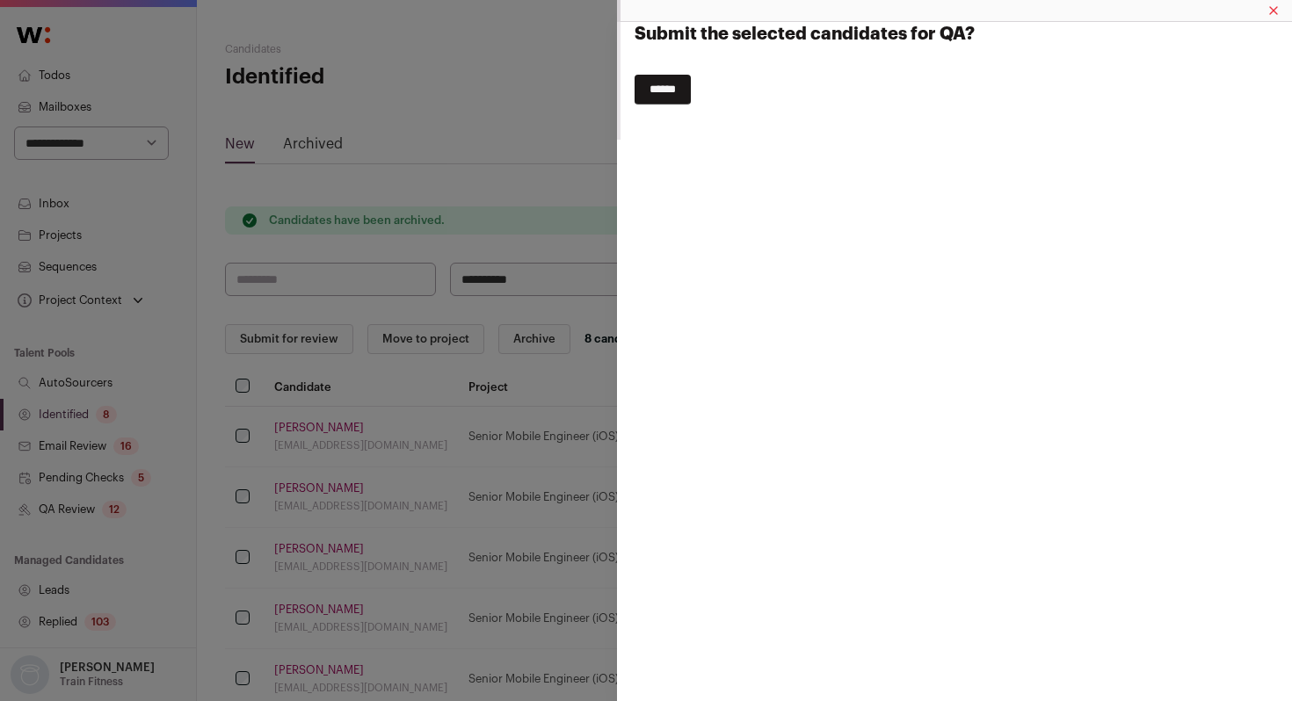
click at [683, 87] on input "******" at bounding box center [663, 90] width 56 height 30
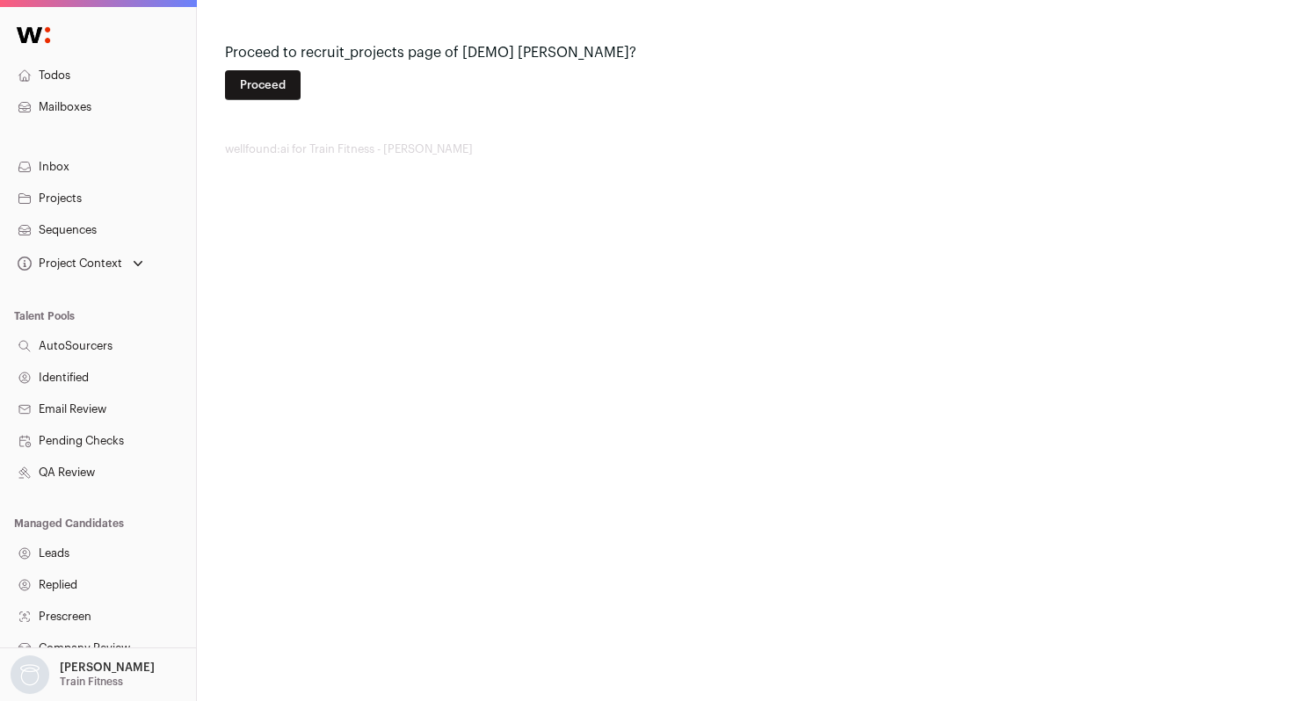
click at [272, 70] on button "Proceed" at bounding box center [263, 85] width 76 height 30
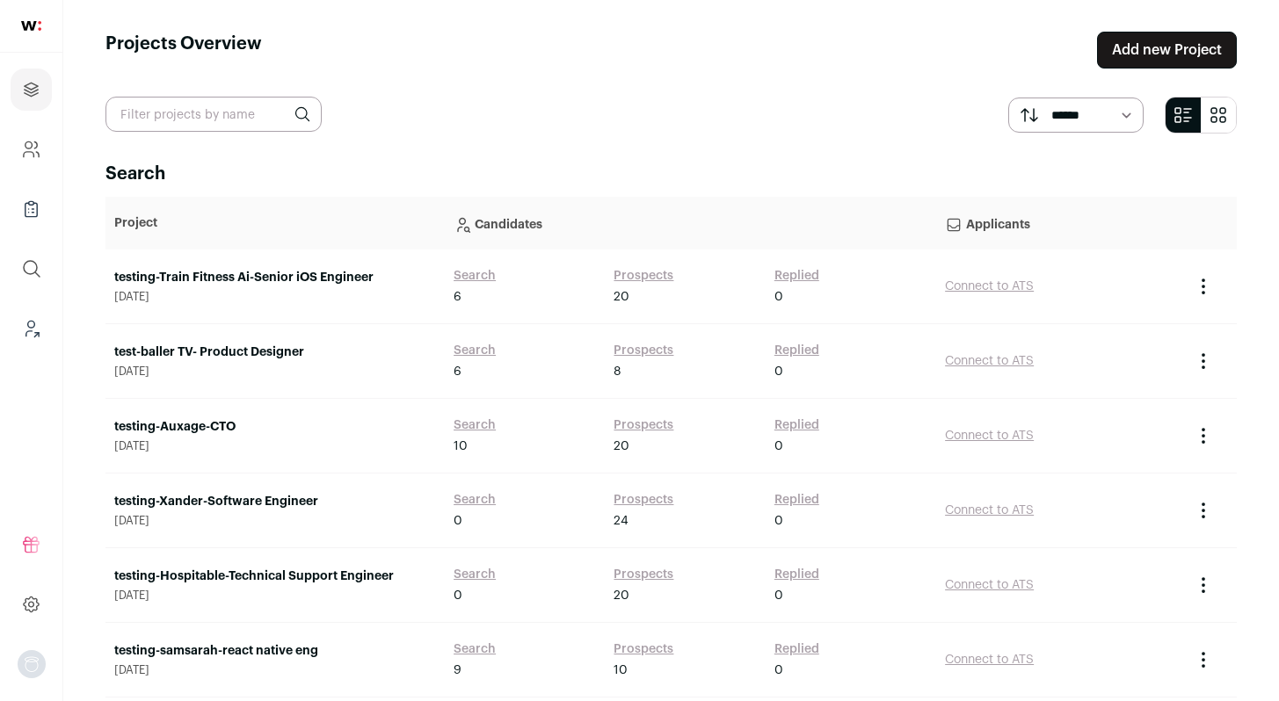
click at [264, 269] on link "testing-Train Fitness Ai-Senior iOS Engineer" at bounding box center [275, 278] width 322 height 18
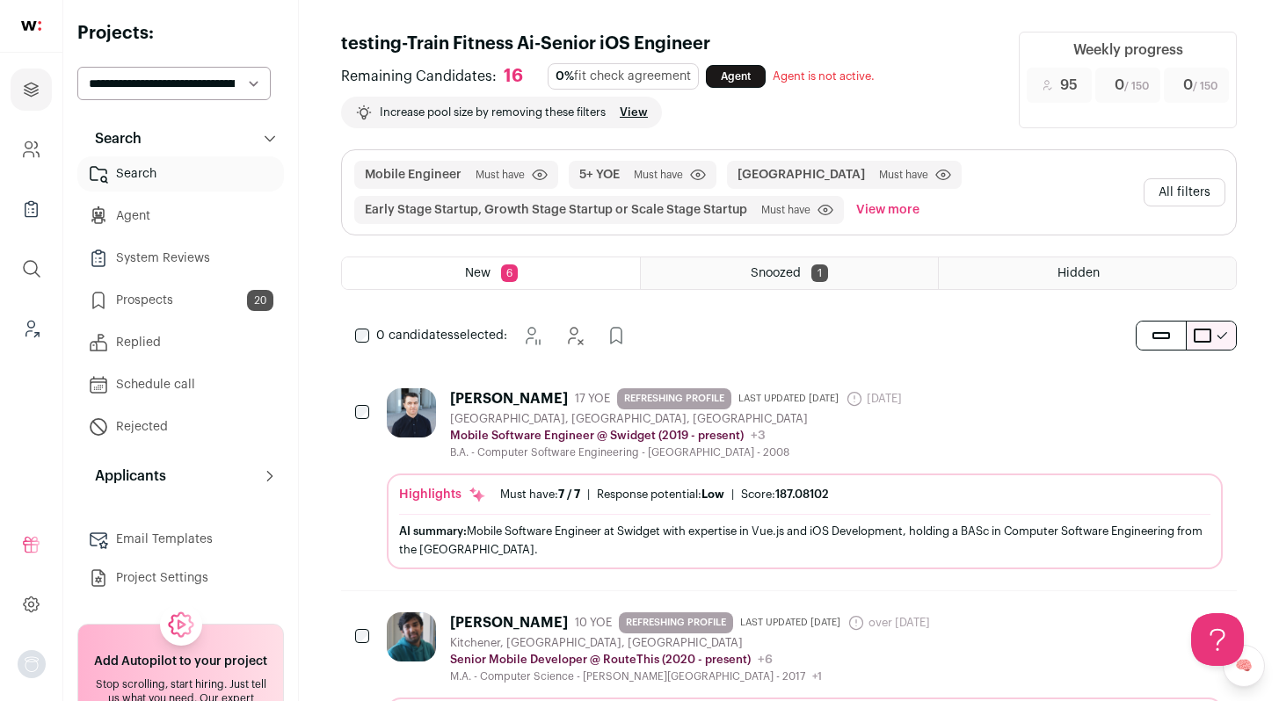
click at [1178, 190] on button "All filters" at bounding box center [1185, 192] width 82 height 28
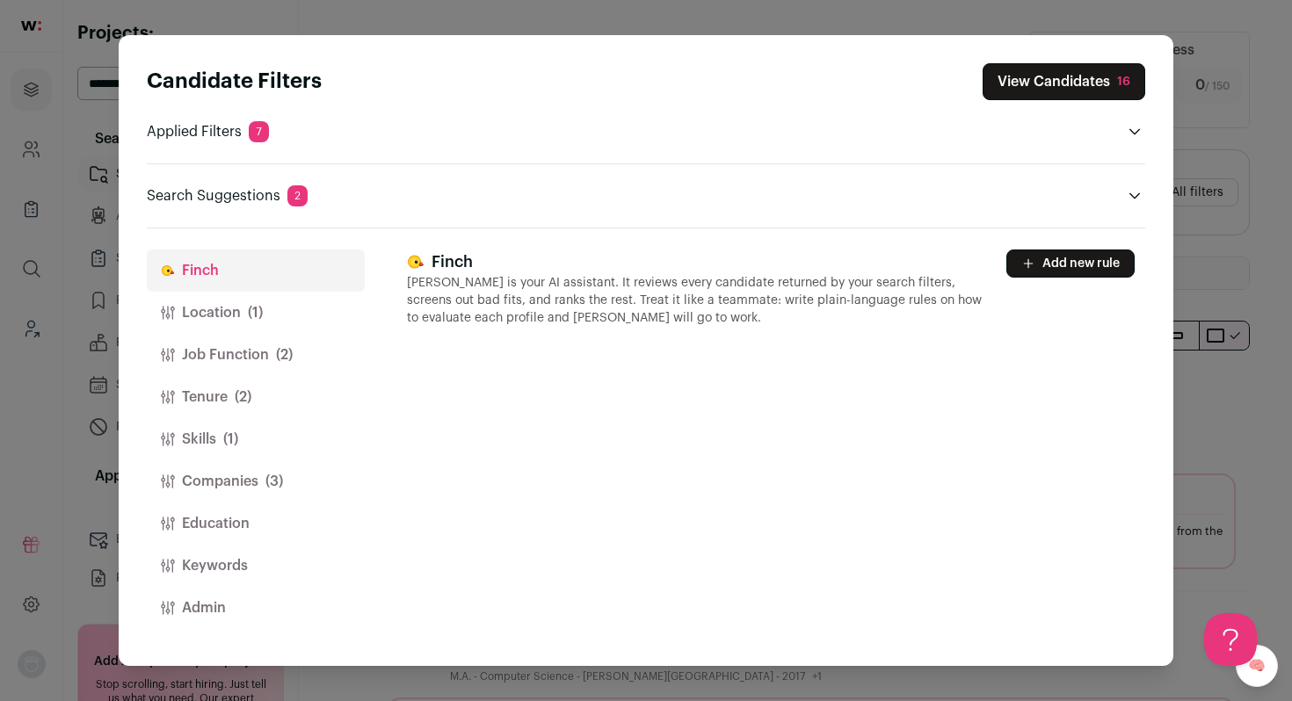
click at [220, 321] on button "Location (1)" at bounding box center [256, 313] width 218 height 42
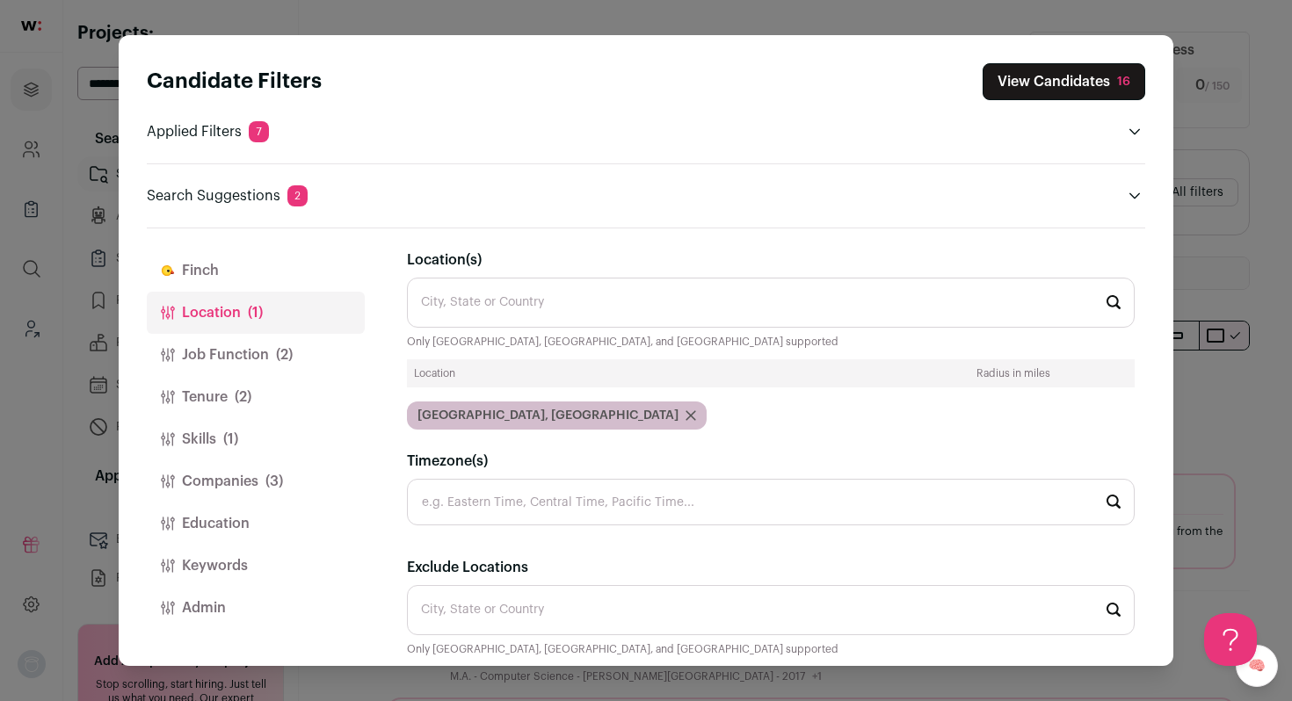
click at [686, 415] on icon "Close modal via background" at bounding box center [691, 415] width 11 height 11
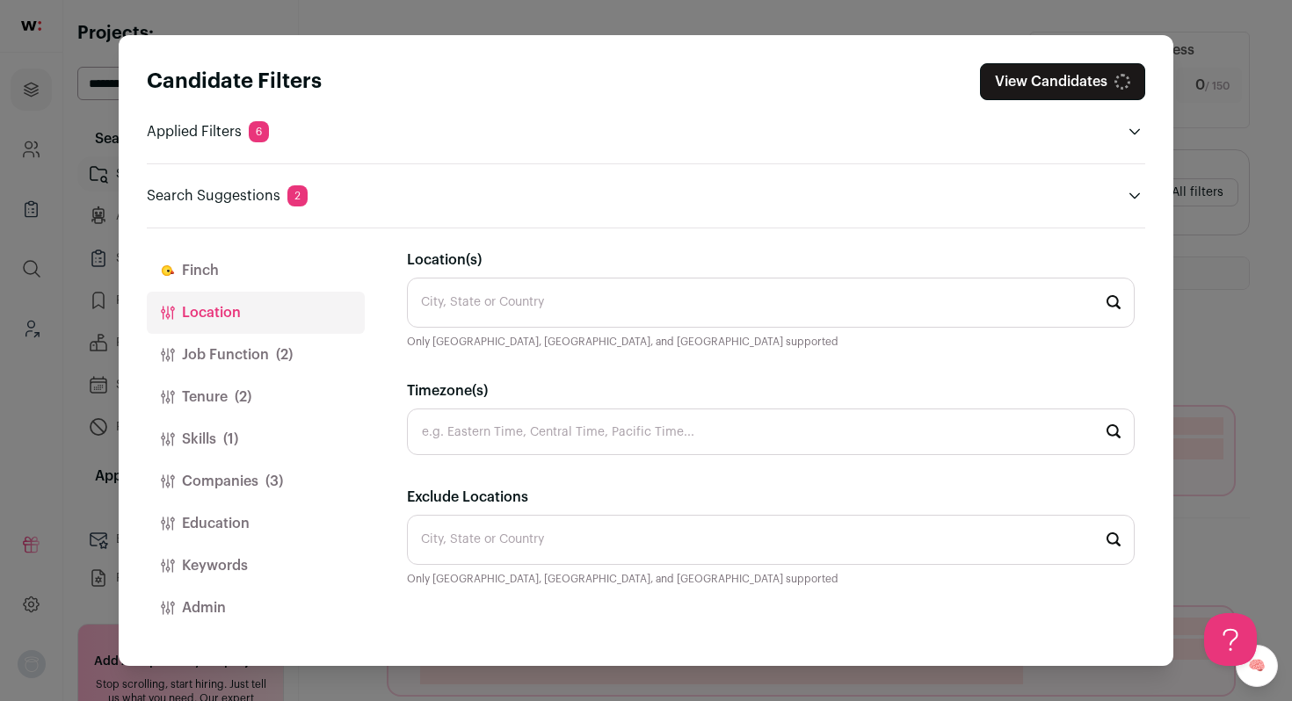
click at [479, 294] on input "Location(s)" at bounding box center [771, 303] width 728 height 50
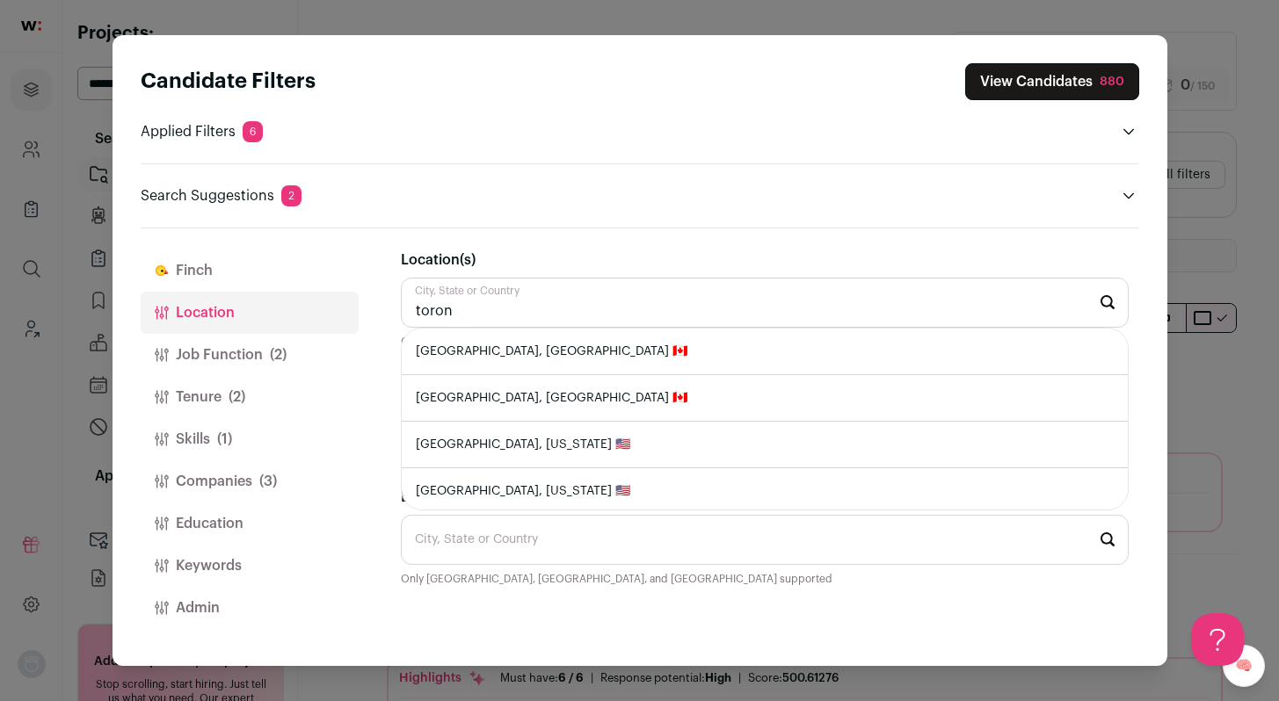
click at [483, 356] on li "[GEOGRAPHIC_DATA], [GEOGRAPHIC_DATA] 🇨🇦" at bounding box center [765, 352] width 726 height 47
type input "[GEOGRAPHIC_DATA], [GEOGRAPHIC_DATA] 🇨🇦"
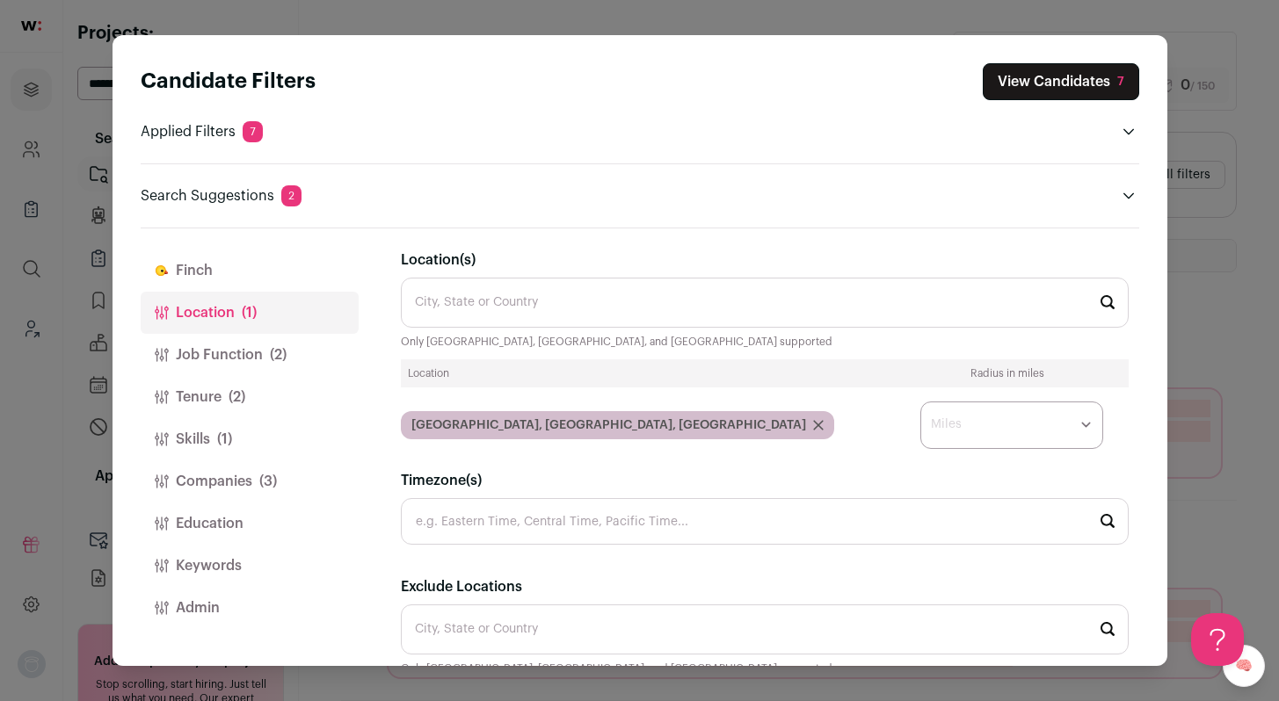
click at [1068, 425] on select "* ** ** **" at bounding box center [1011, 425] width 183 height 47
select select "****"
click at [920, 402] on select "* ** ** **" at bounding box center [1011, 425] width 183 height 47
click at [1224, 310] on div "Candidate Filters View Candidates 7 Applied Filters 7 Mobile Engineer Must have…" at bounding box center [639, 350] width 1279 height 701
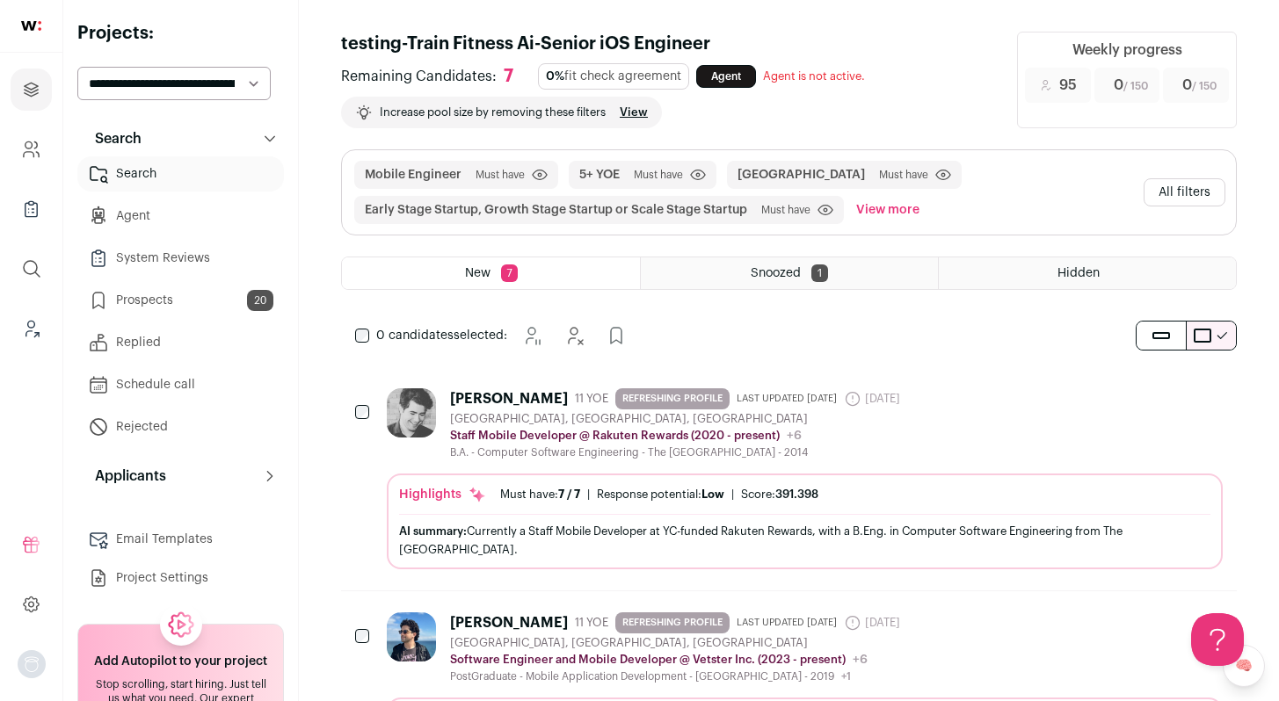
click at [982, 425] on div "[PERSON_NAME] 11 YOE REFRESHING PROFILE Last updated [DATE] [DATE] Admin only. …" at bounding box center [805, 424] width 836 height 71
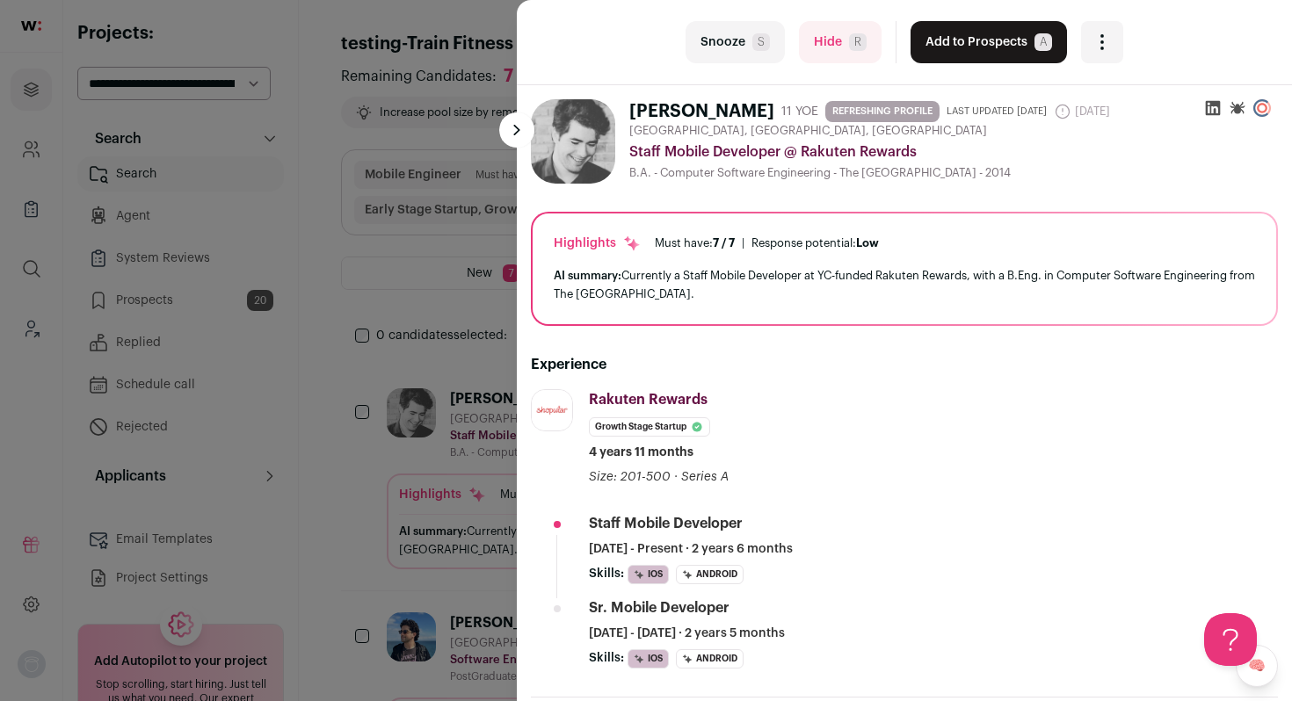
click at [988, 40] on button "Add to Prospects A" at bounding box center [989, 42] width 156 height 42
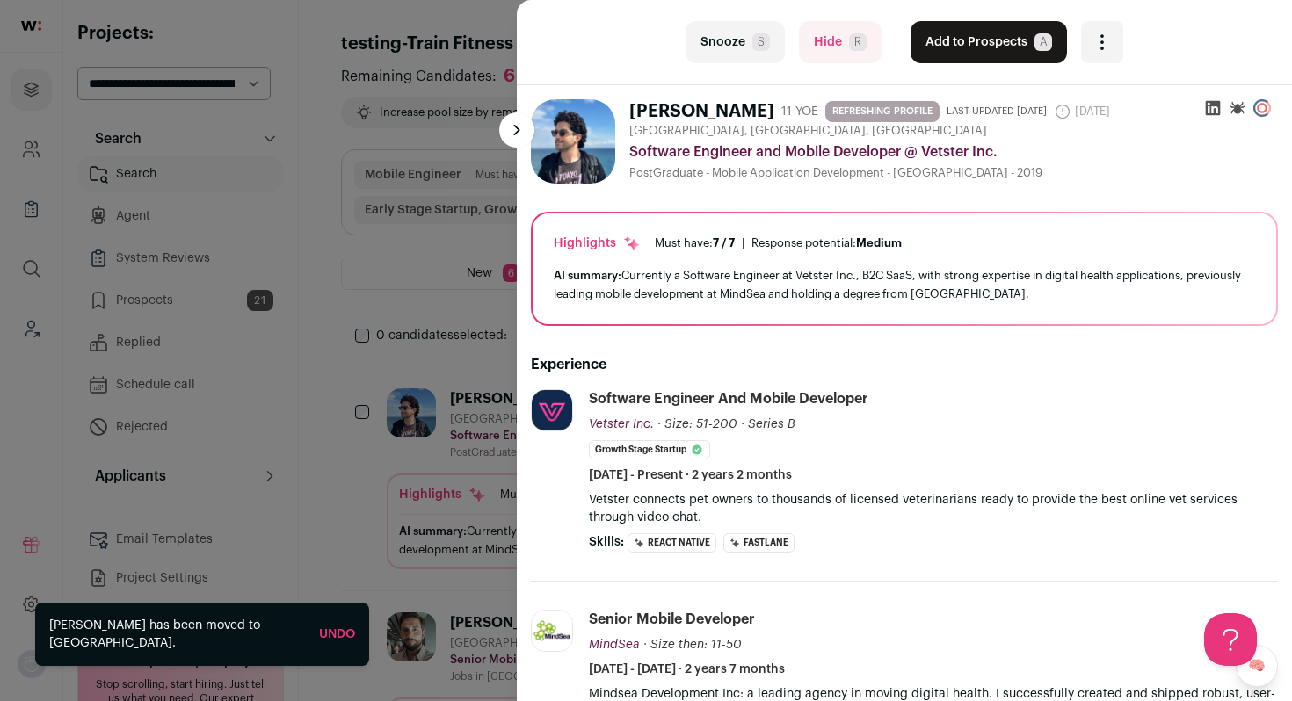
click at [988, 40] on button "Add to Prospects A" at bounding box center [989, 42] width 156 height 42
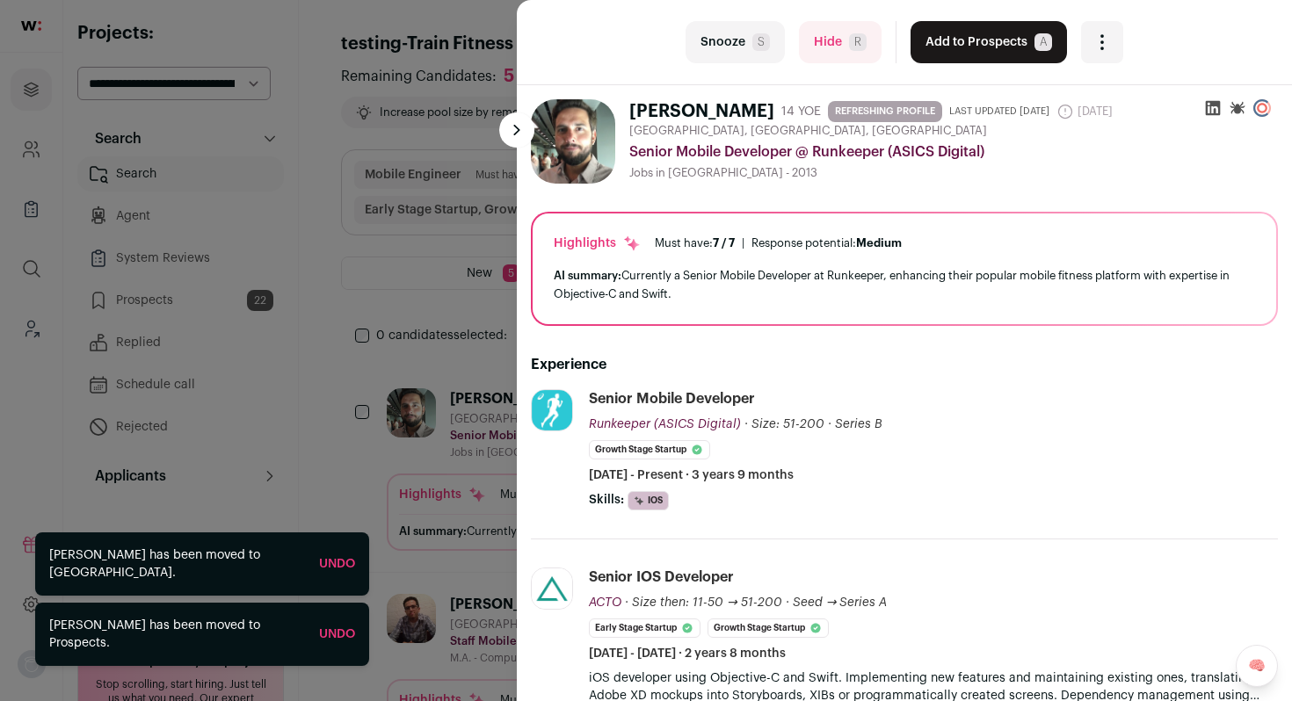
click at [988, 41] on button "Add to Prospects A" at bounding box center [989, 42] width 156 height 42
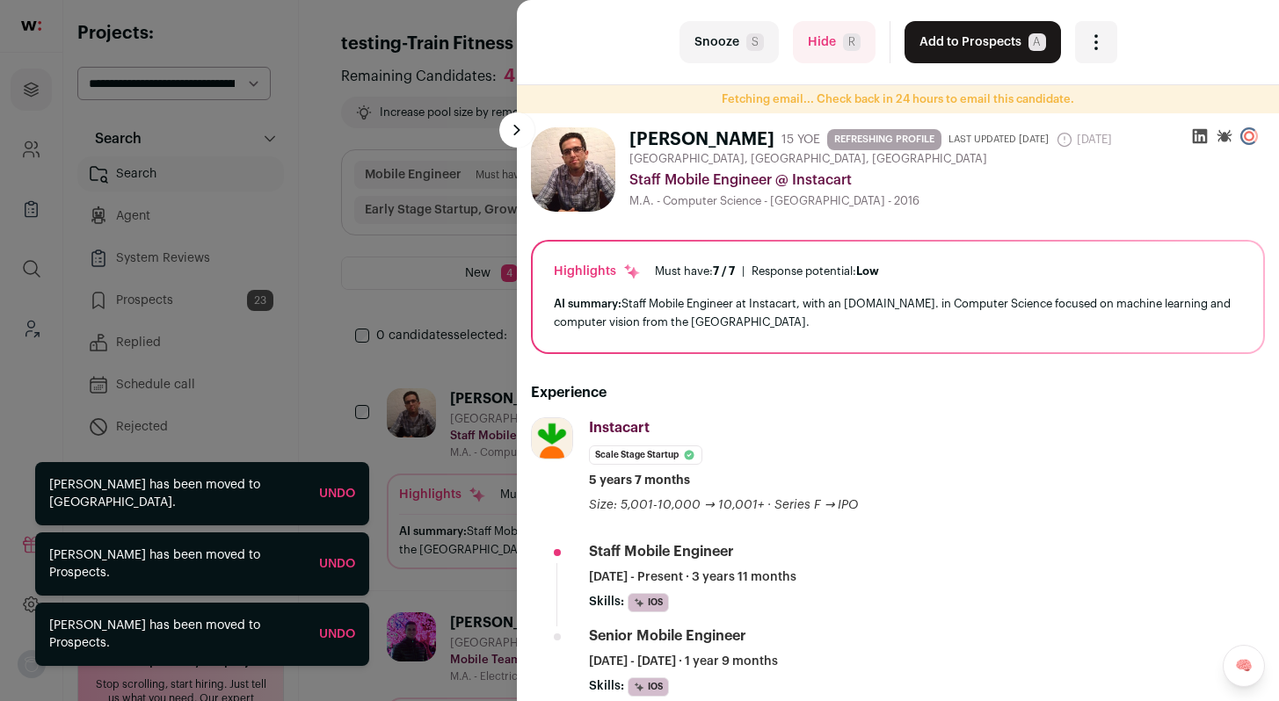
click at [988, 41] on button "Add to Prospects A" at bounding box center [982, 42] width 156 height 42
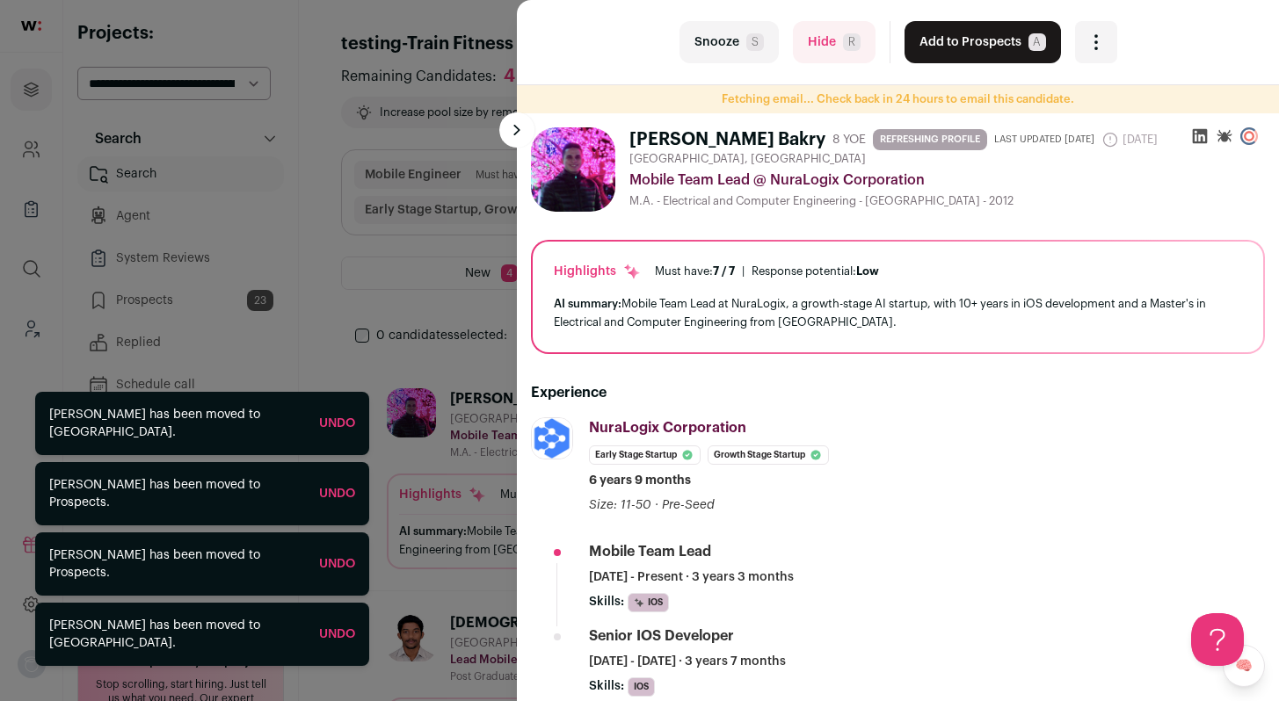
click at [988, 41] on button "Add to Prospects A" at bounding box center [982, 42] width 156 height 42
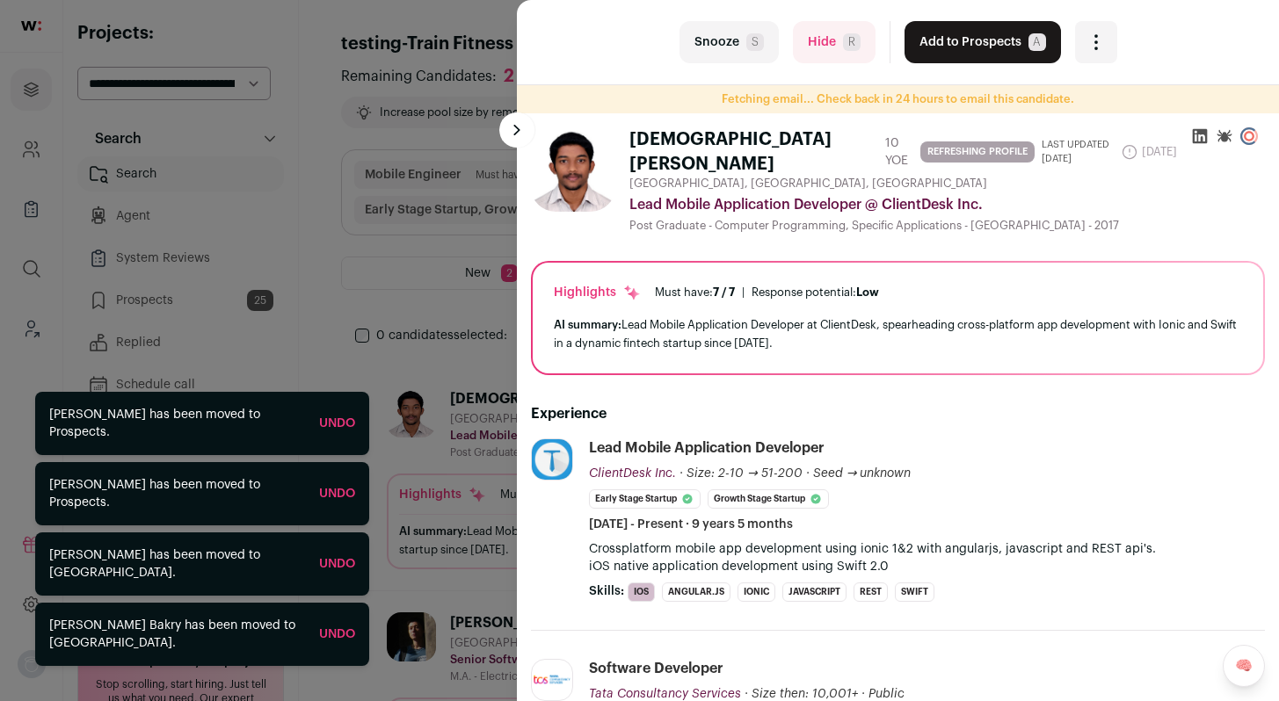
click at [988, 41] on button "Add to Prospects A" at bounding box center [982, 42] width 156 height 42
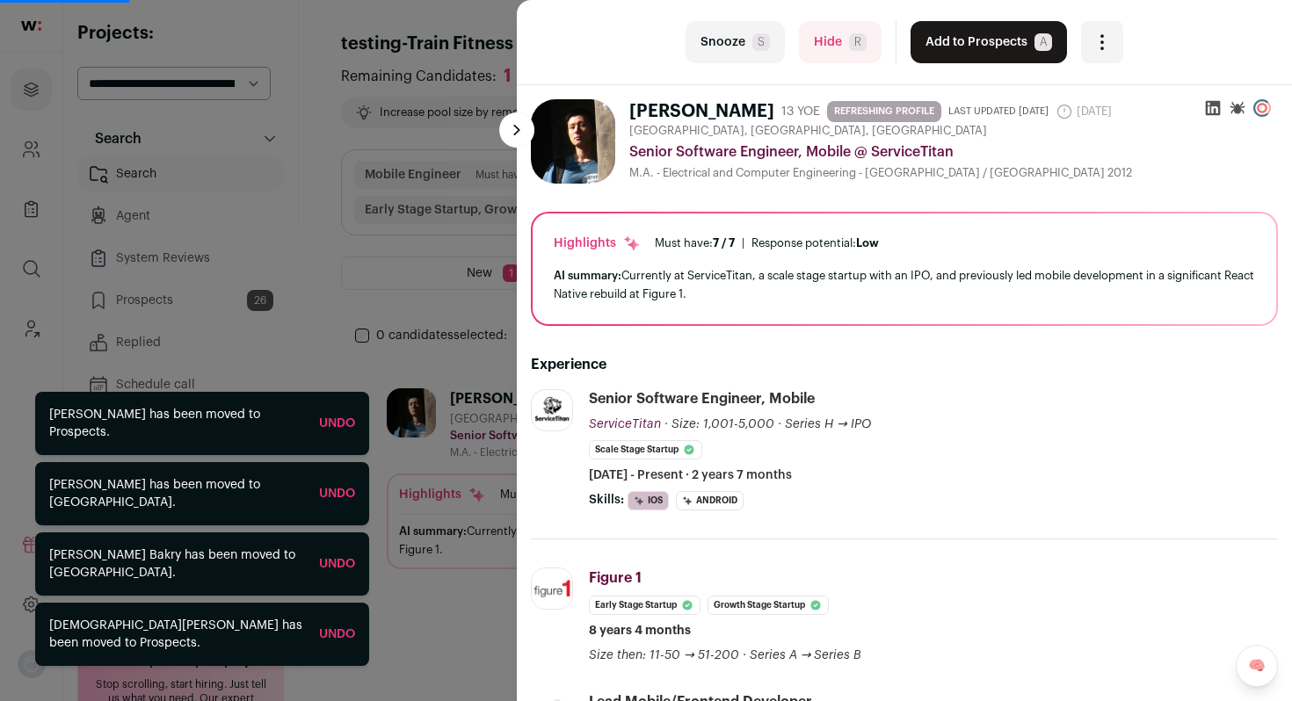
click at [988, 41] on button "Add to Prospects A" at bounding box center [989, 42] width 156 height 42
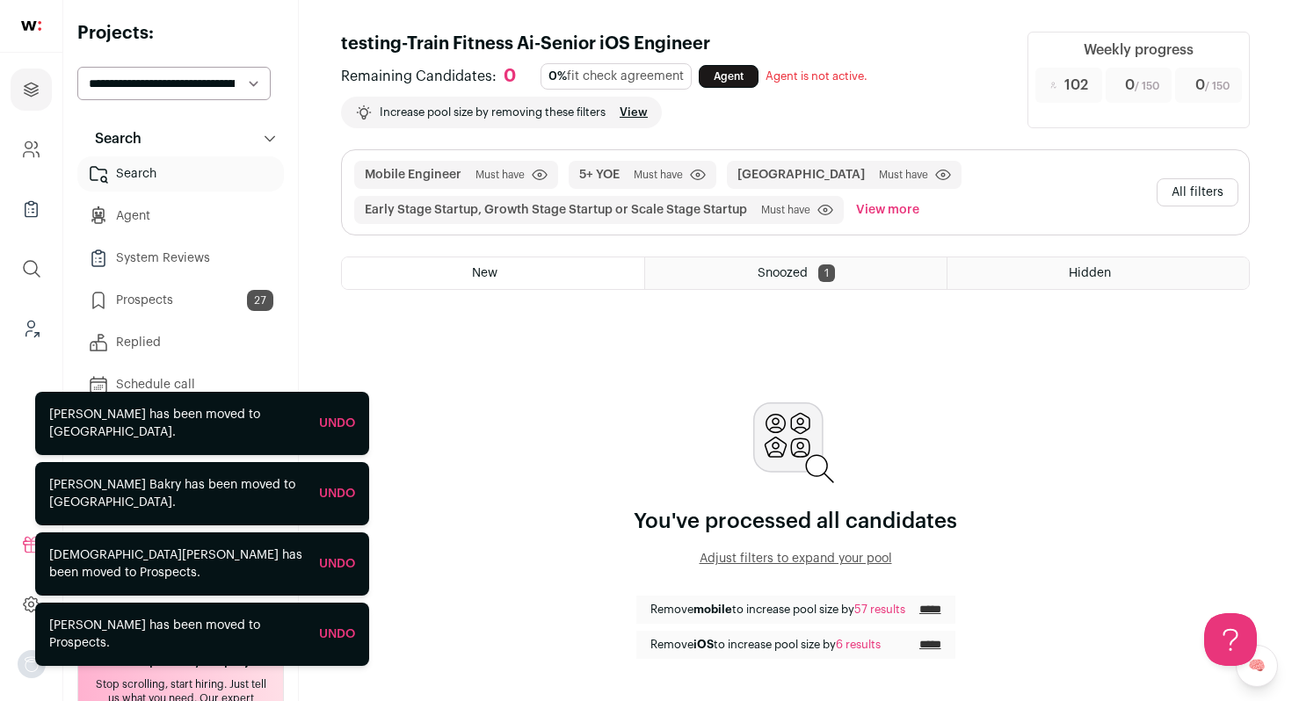
click at [1198, 191] on button "All filters" at bounding box center [1198, 192] width 82 height 28
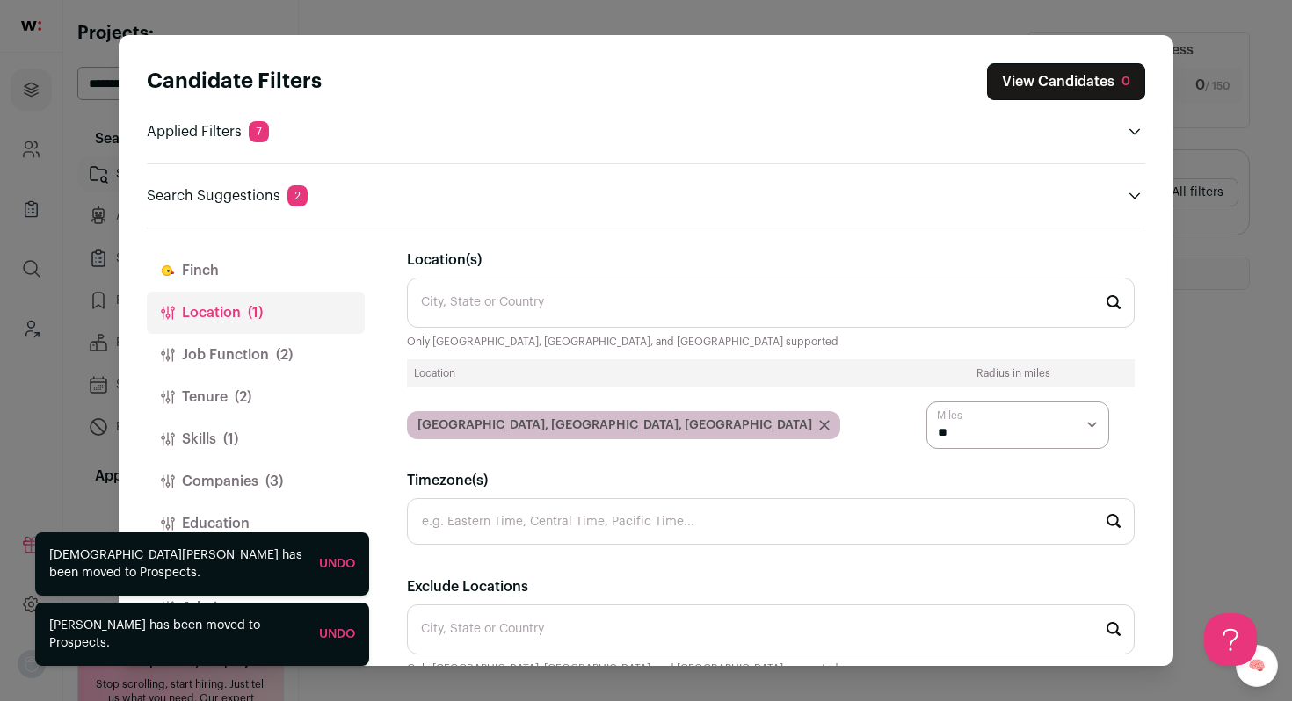
click at [222, 353] on button "Job Function (2)" at bounding box center [256, 355] width 218 height 42
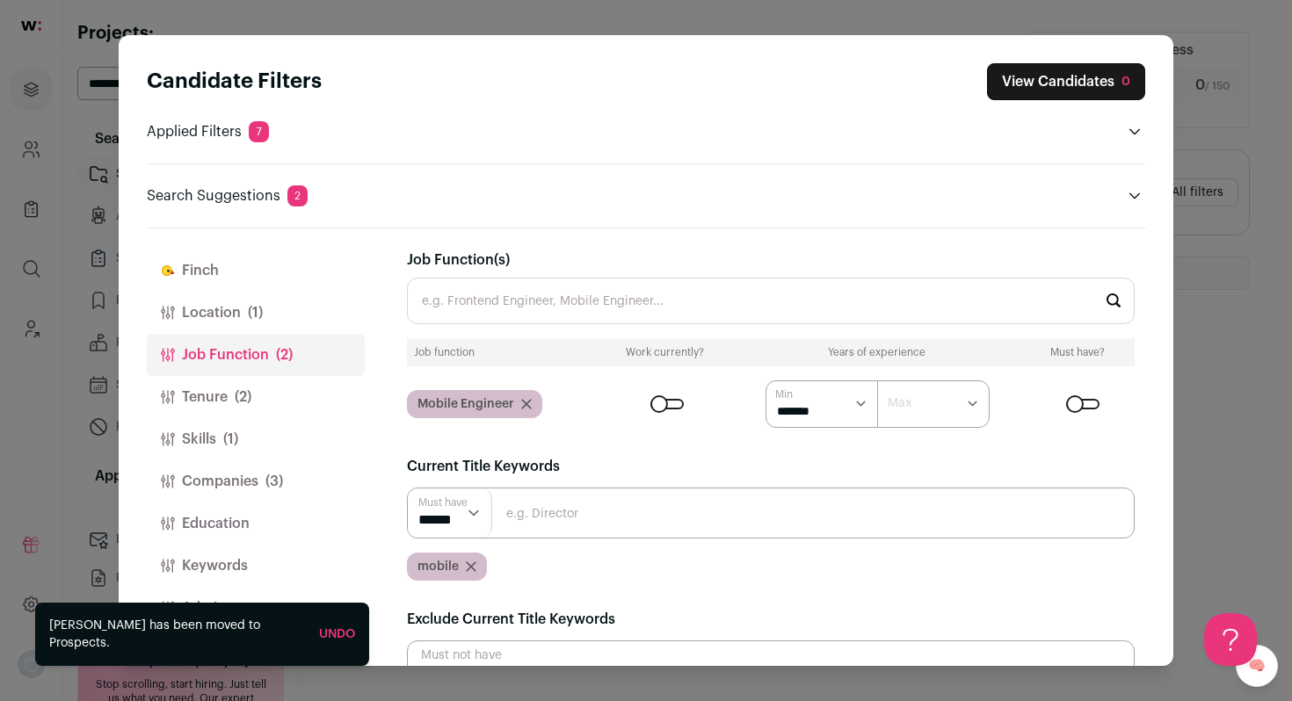
click at [529, 400] on icon "Close modal via background" at bounding box center [526, 404] width 9 height 9
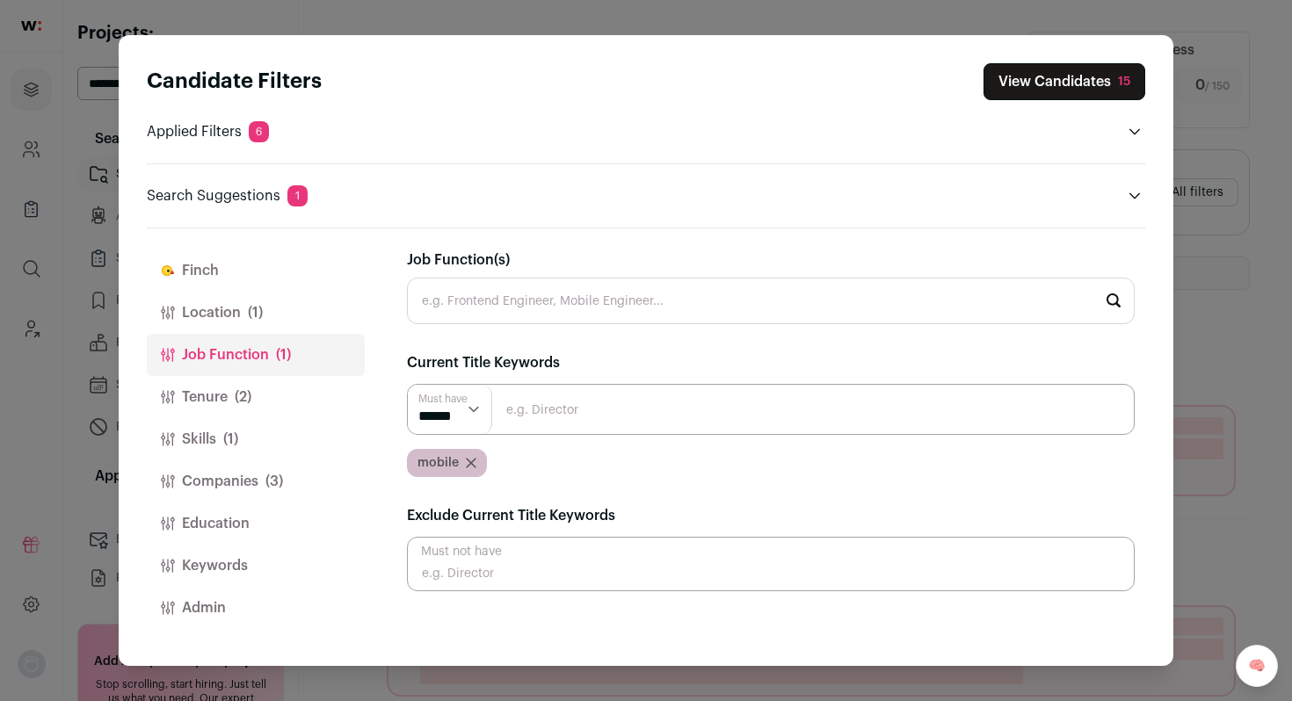
click at [574, 410] on input "Close modal via background" at bounding box center [771, 409] width 728 height 51
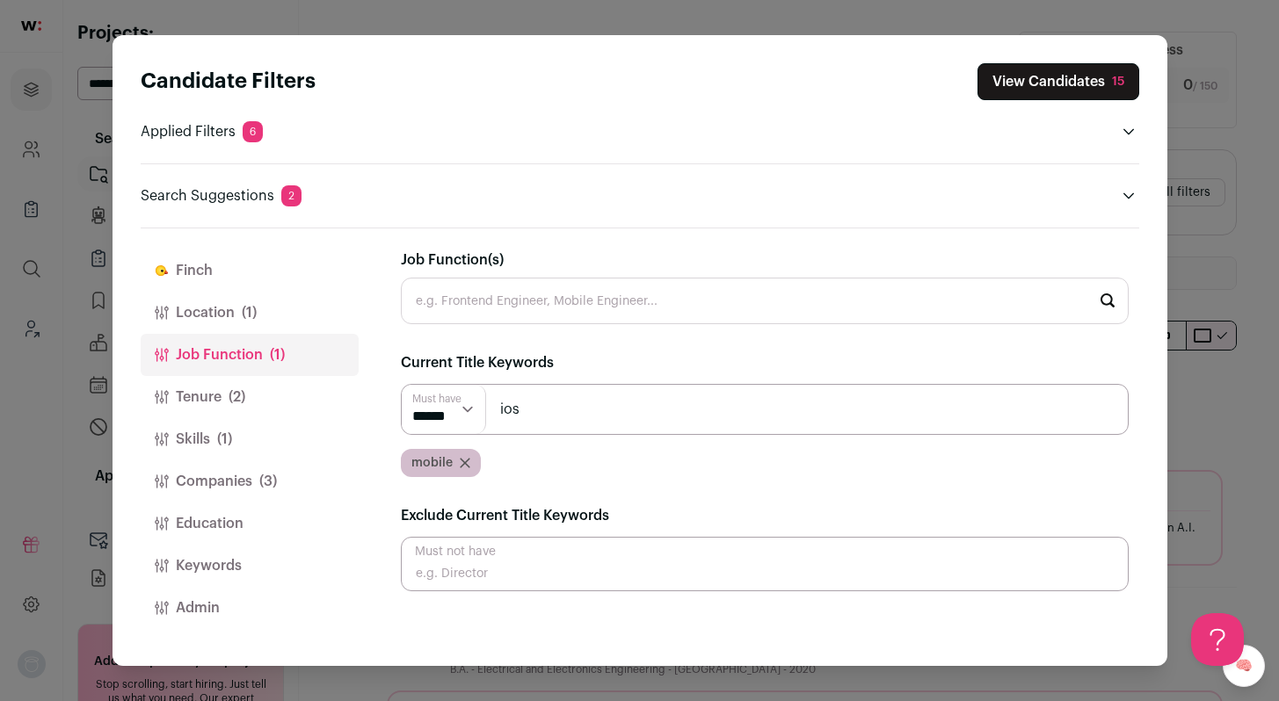
type input "ios"
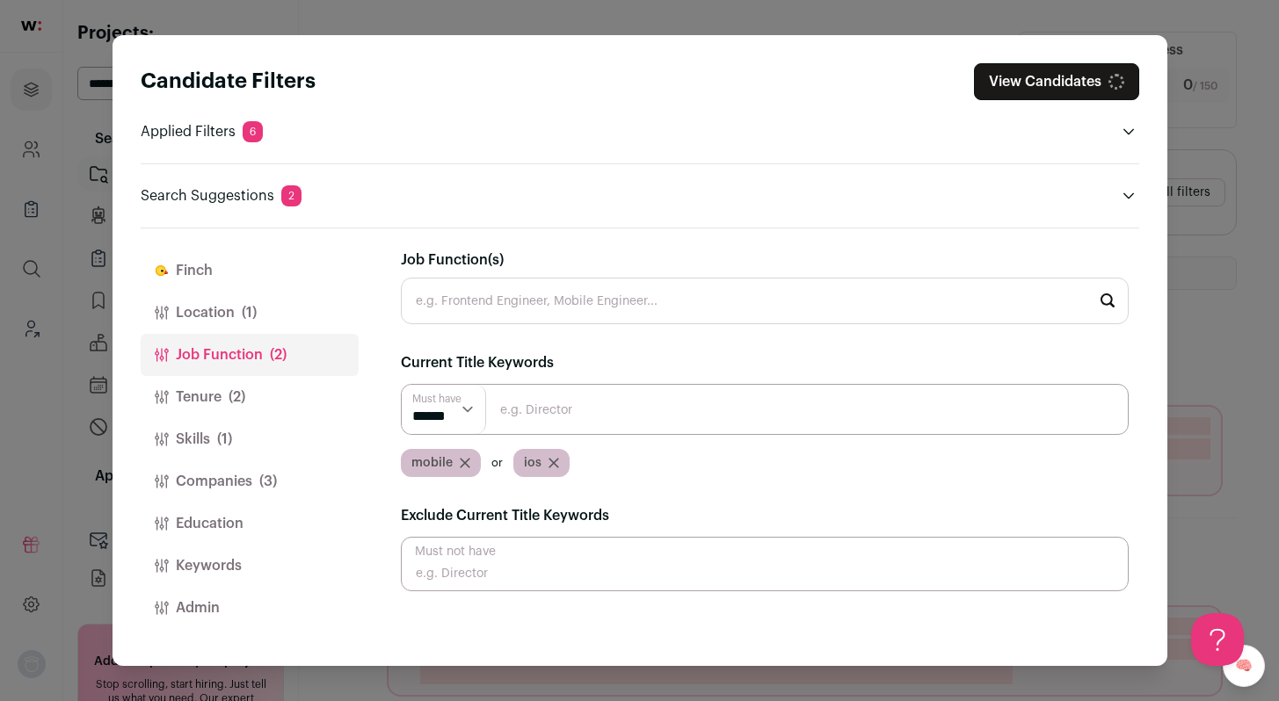
click at [572, 391] on input "Close modal via background" at bounding box center [765, 409] width 728 height 51
click at [222, 441] on span "(1)" at bounding box center [224, 439] width 15 height 21
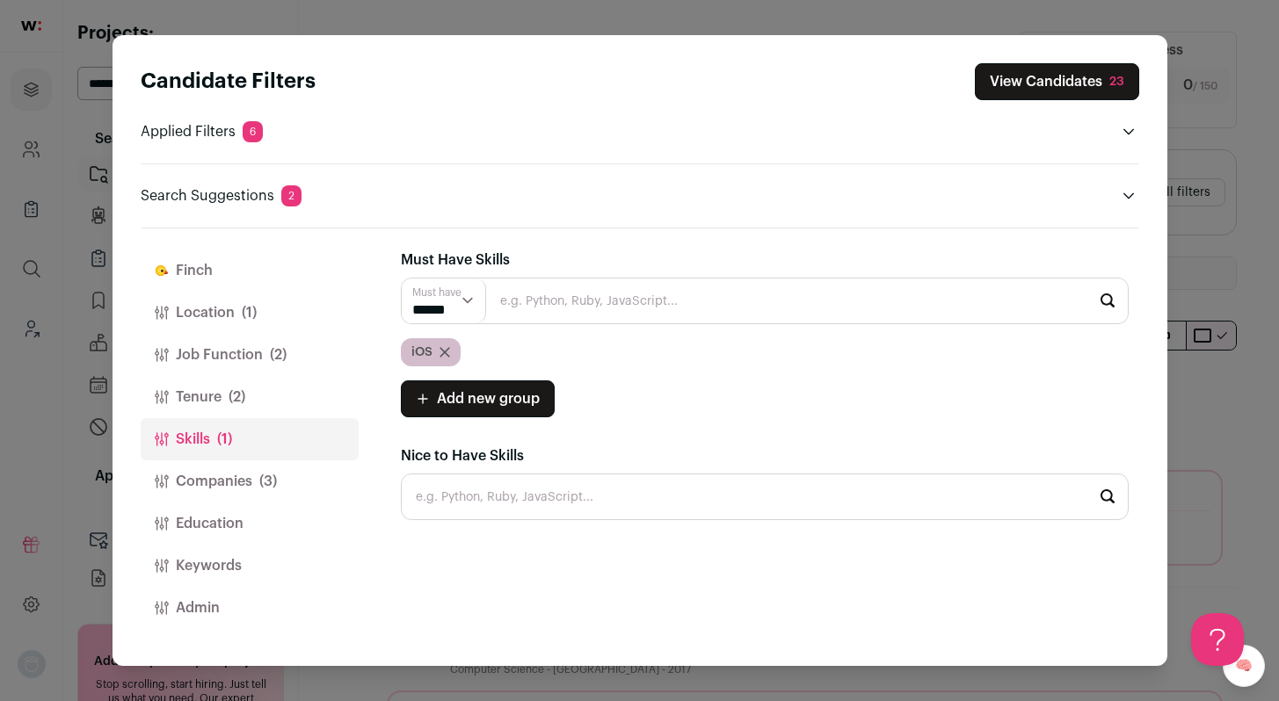
click at [442, 352] on icon "Close modal via background" at bounding box center [444, 352] width 9 height 9
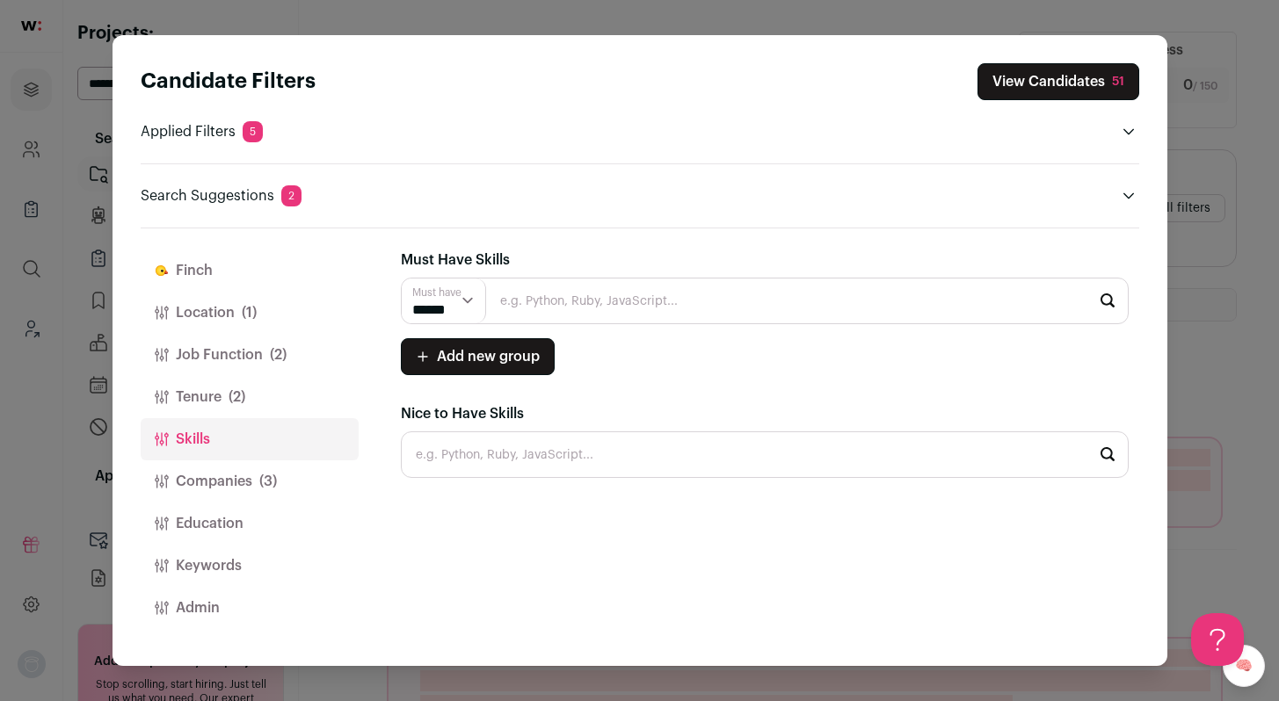
click at [1196, 278] on div "Candidate Filters View Candidates 51 Applied Filters 5 [GEOGRAPHIC_DATA] Must h…" at bounding box center [639, 350] width 1279 height 701
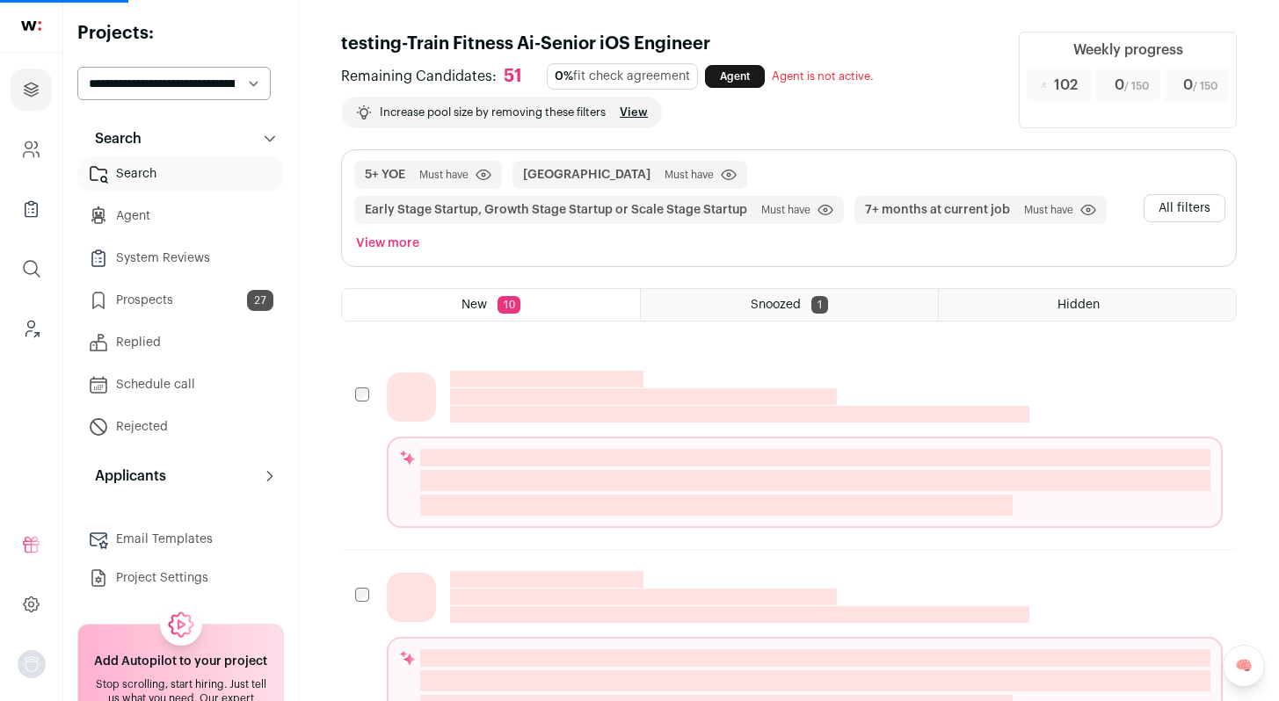
click at [1169, 208] on button "All filters" at bounding box center [1185, 208] width 82 height 28
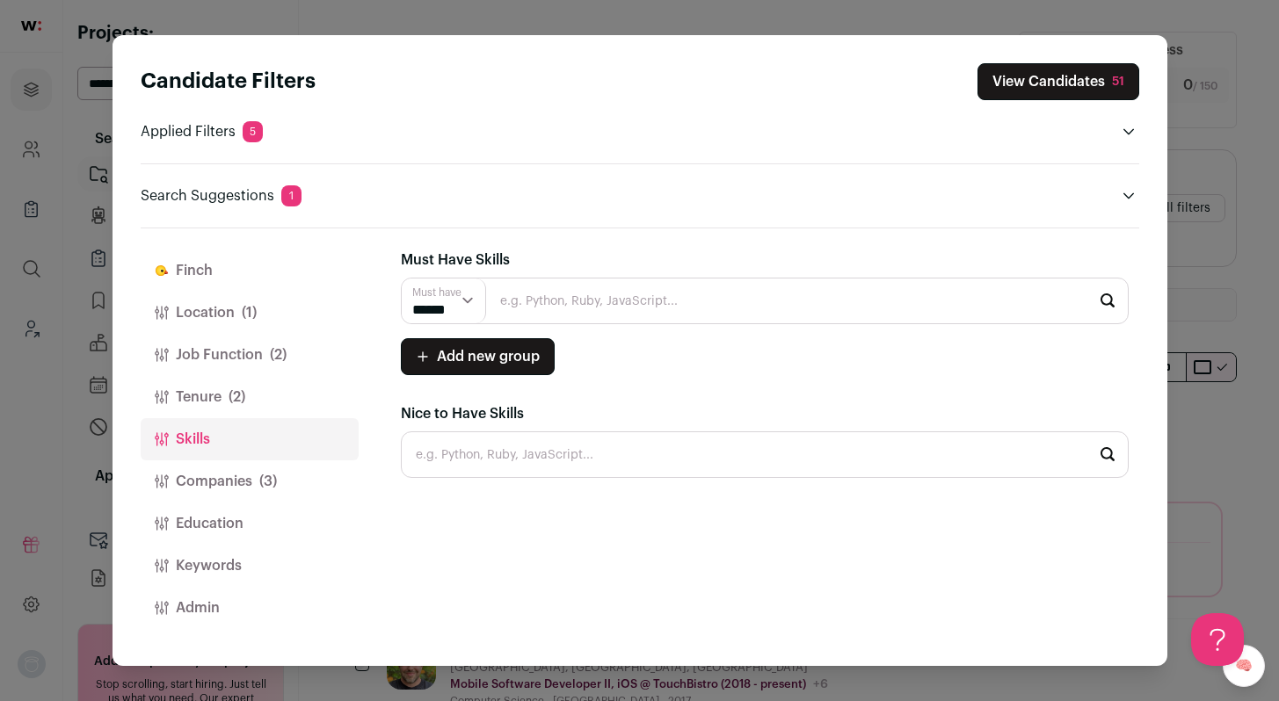
click at [226, 479] on button "Companies (3)" at bounding box center [250, 482] width 218 height 42
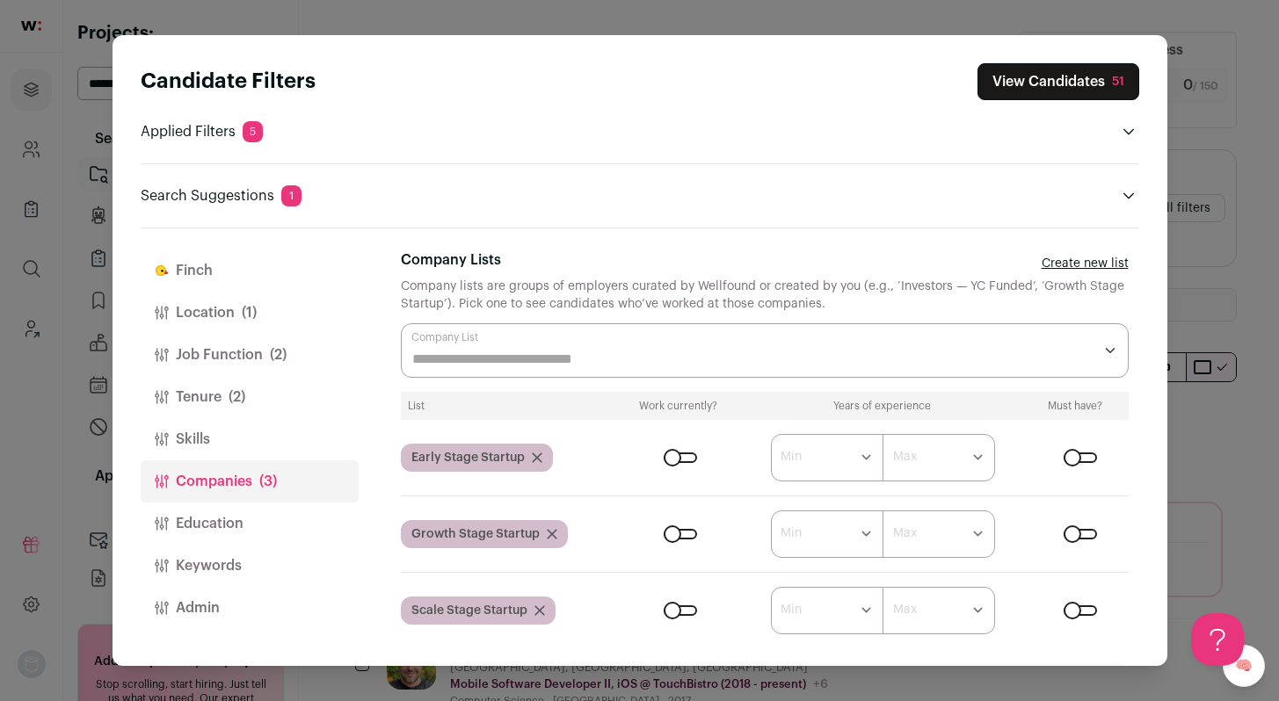
click at [540, 607] on icon "Close modal via background" at bounding box center [539, 611] width 11 height 11
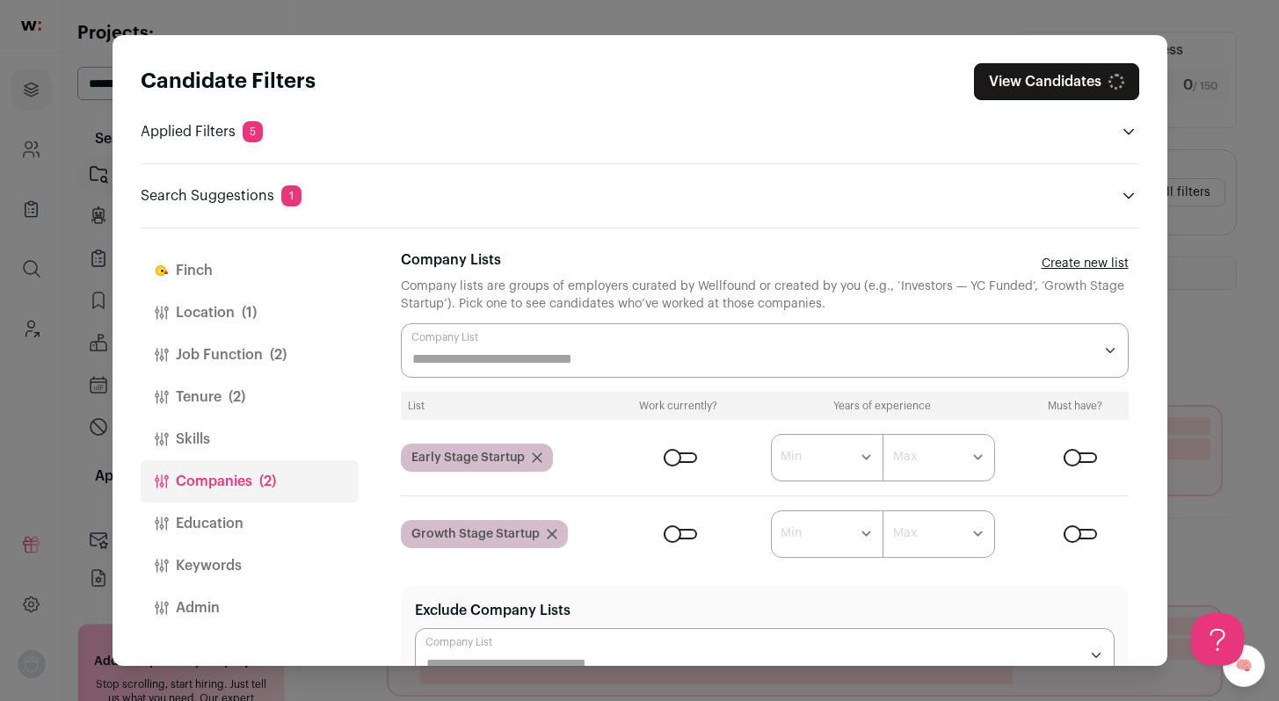
click at [553, 533] on icon "Close modal via background" at bounding box center [552, 534] width 9 height 9
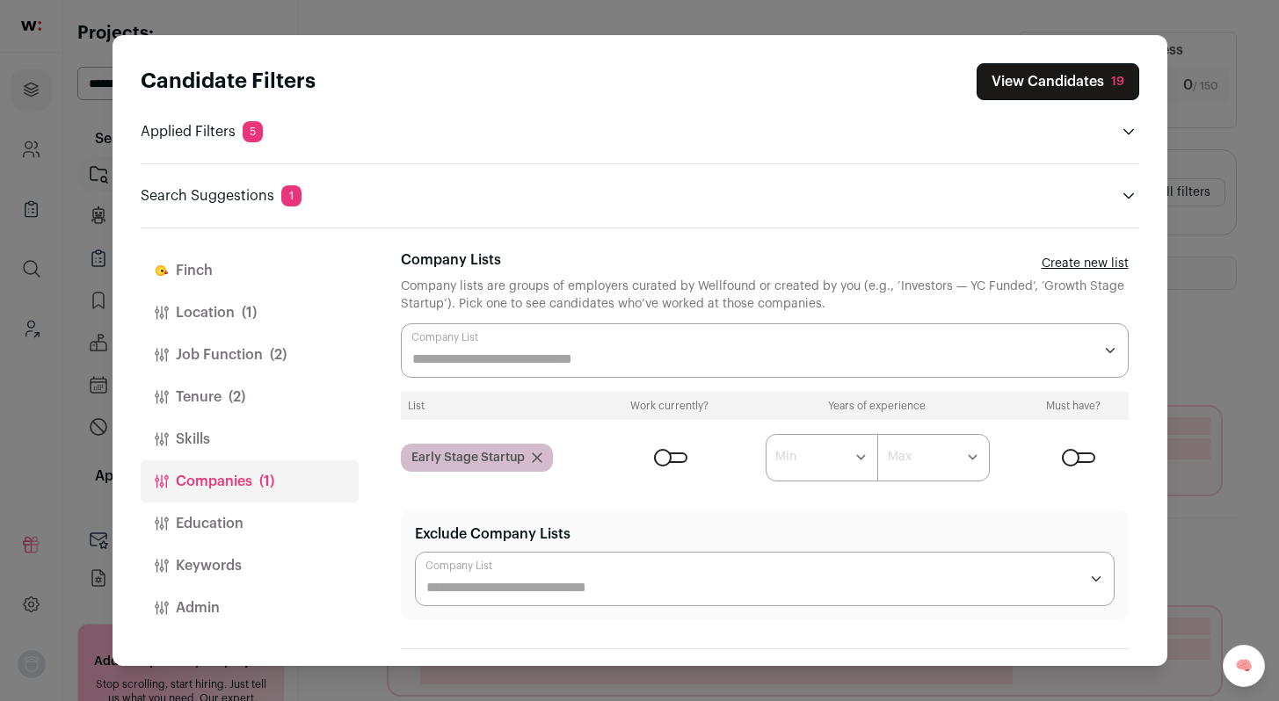
click at [1188, 330] on div "Candidate Filters View Candidates 19 Applied Filters 5 [GEOGRAPHIC_DATA] Must h…" at bounding box center [639, 350] width 1279 height 701
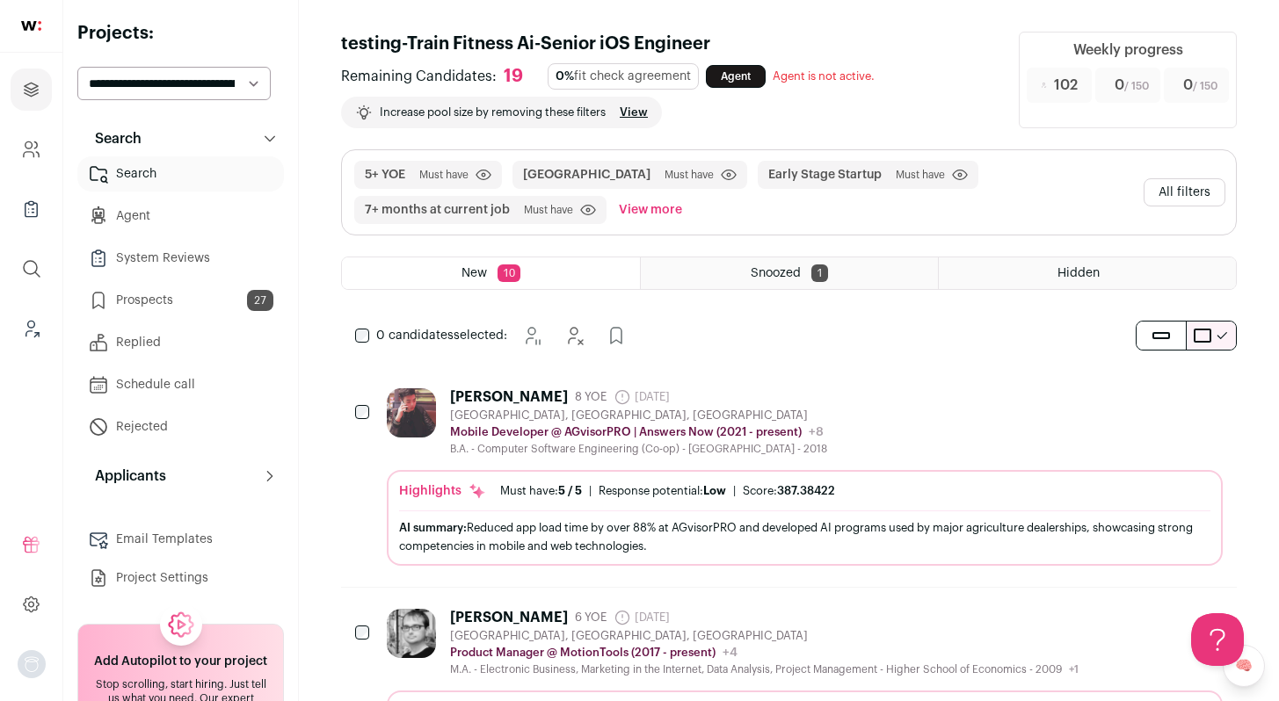
click at [970, 408] on div "[PERSON_NAME] 8 YOE [DATE] Admin only. The last time the profile was scraped. […" at bounding box center [805, 423] width 836 height 68
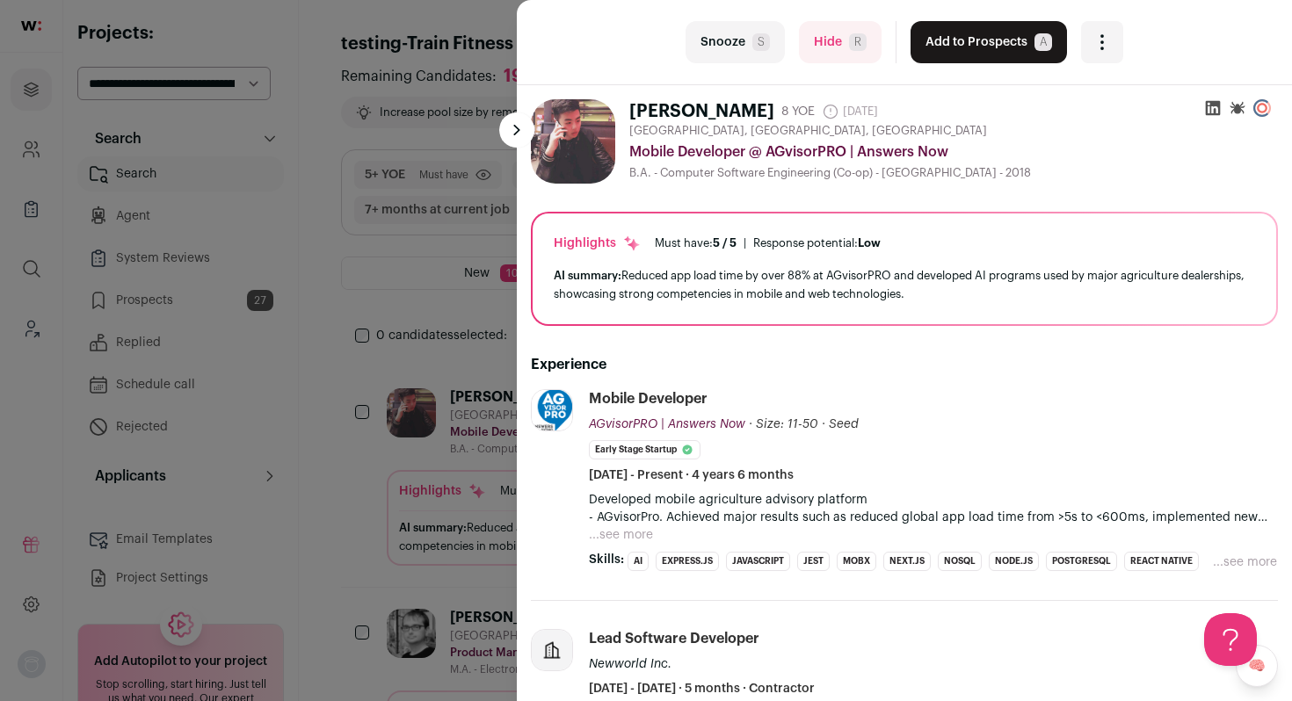
click at [977, 54] on button "Add to Prospects A" at bounding box center [989, 42] width 156 height 42
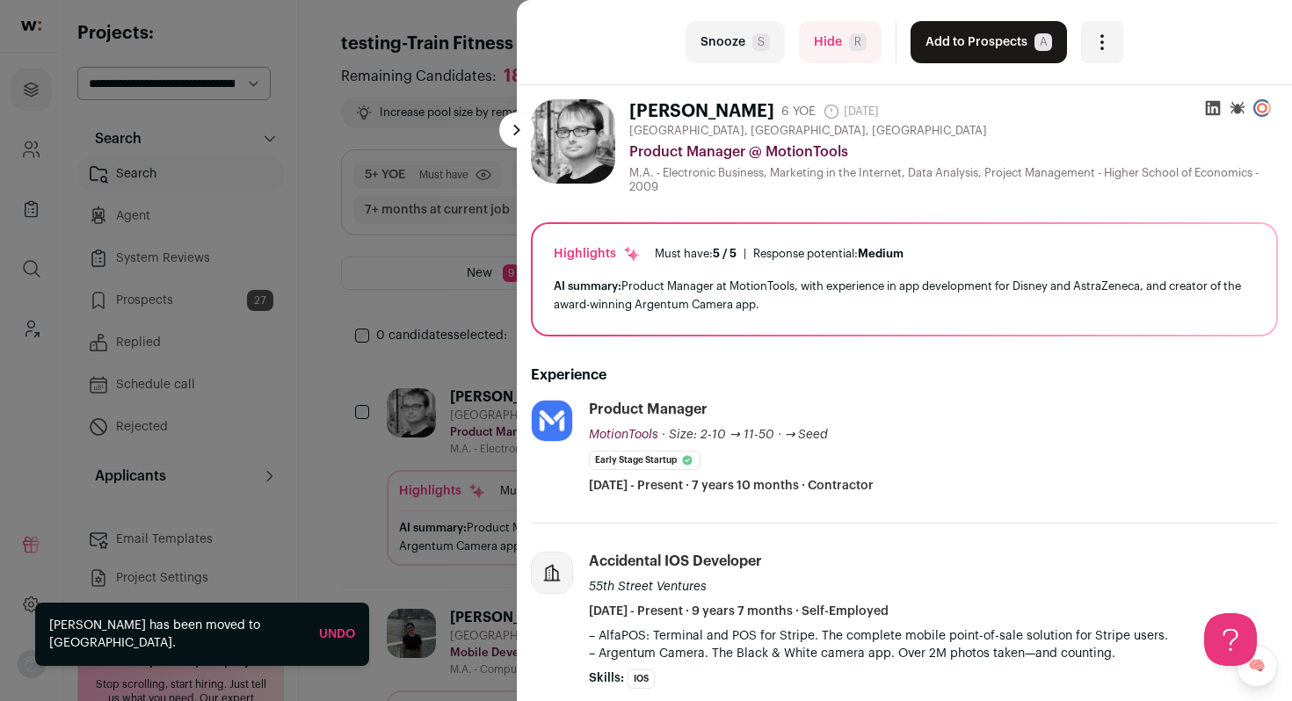
click at [977, 54] on button "Add to Prospects A" at bounding box center [989, 42] width 156 height 42
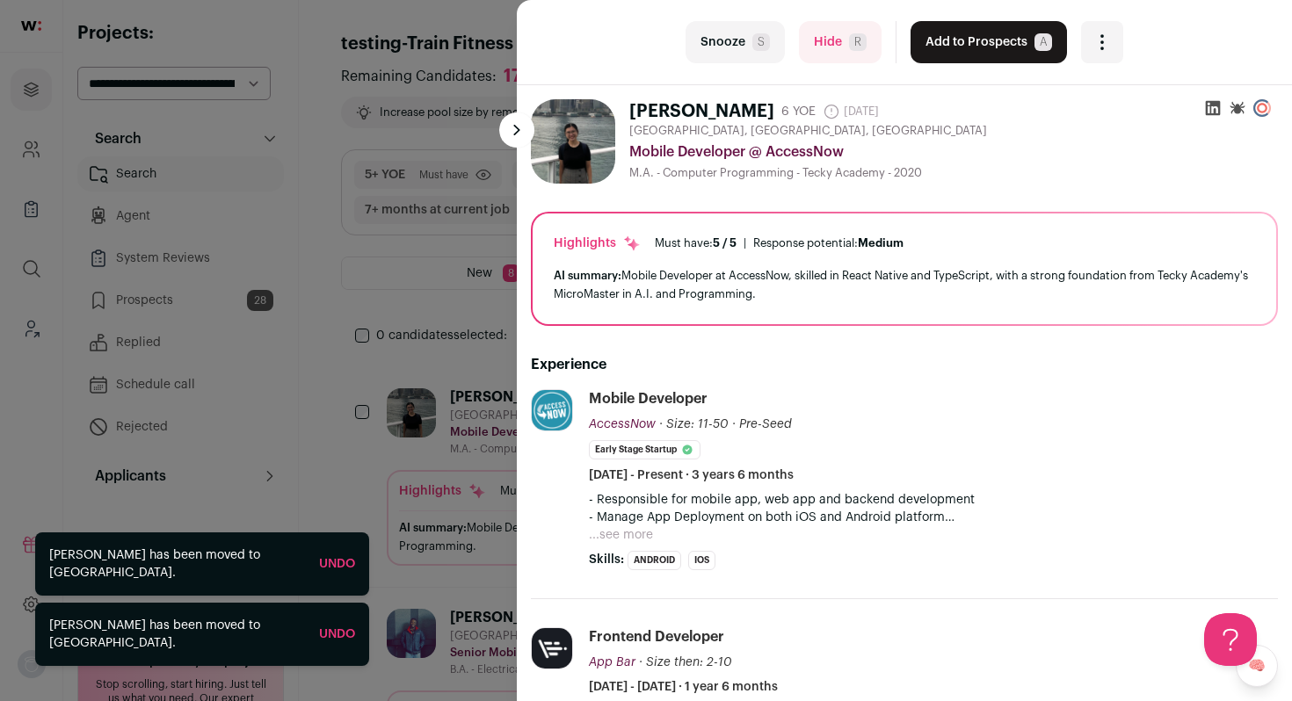
click at [396, 154] on div "last Snooze S Hide R Add to Prospects A Are you sure? [PERSON_NAME] is already …" at bounding box center [646, 350] width 1292 height 701
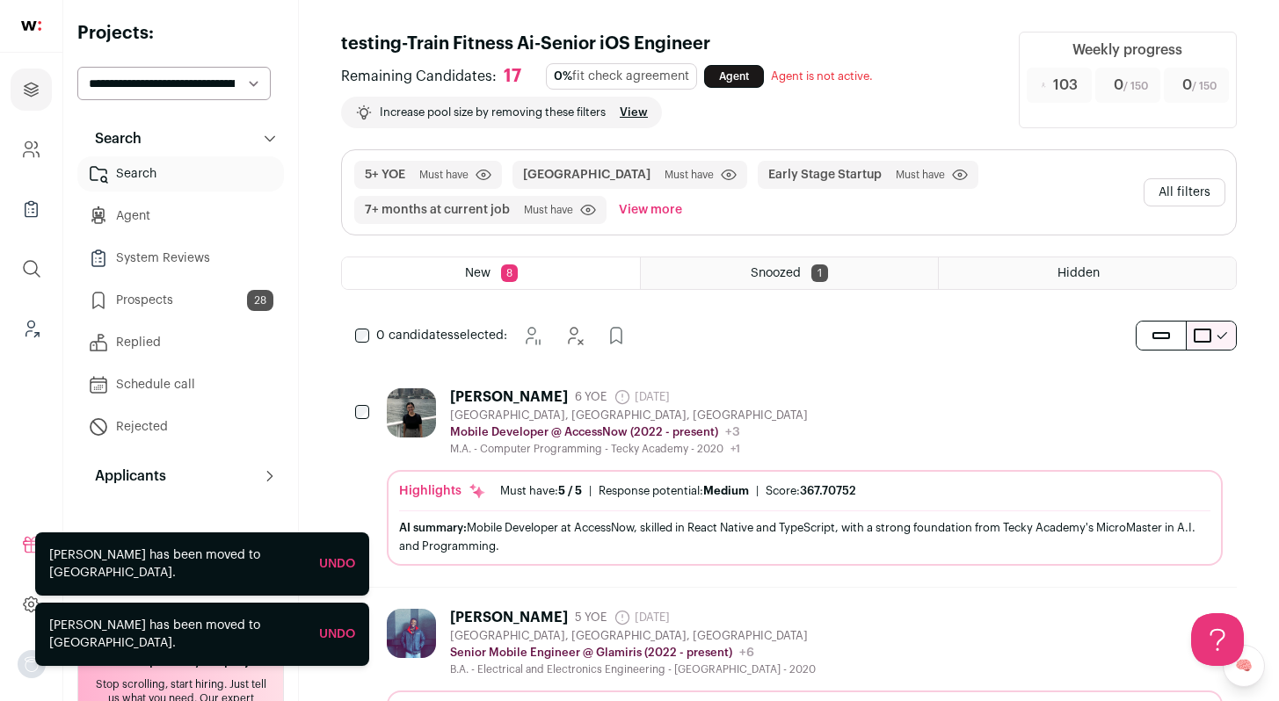
click at [206, 300] on link "Prospects 28" at bounding box center [180, 300] width 207 height 35
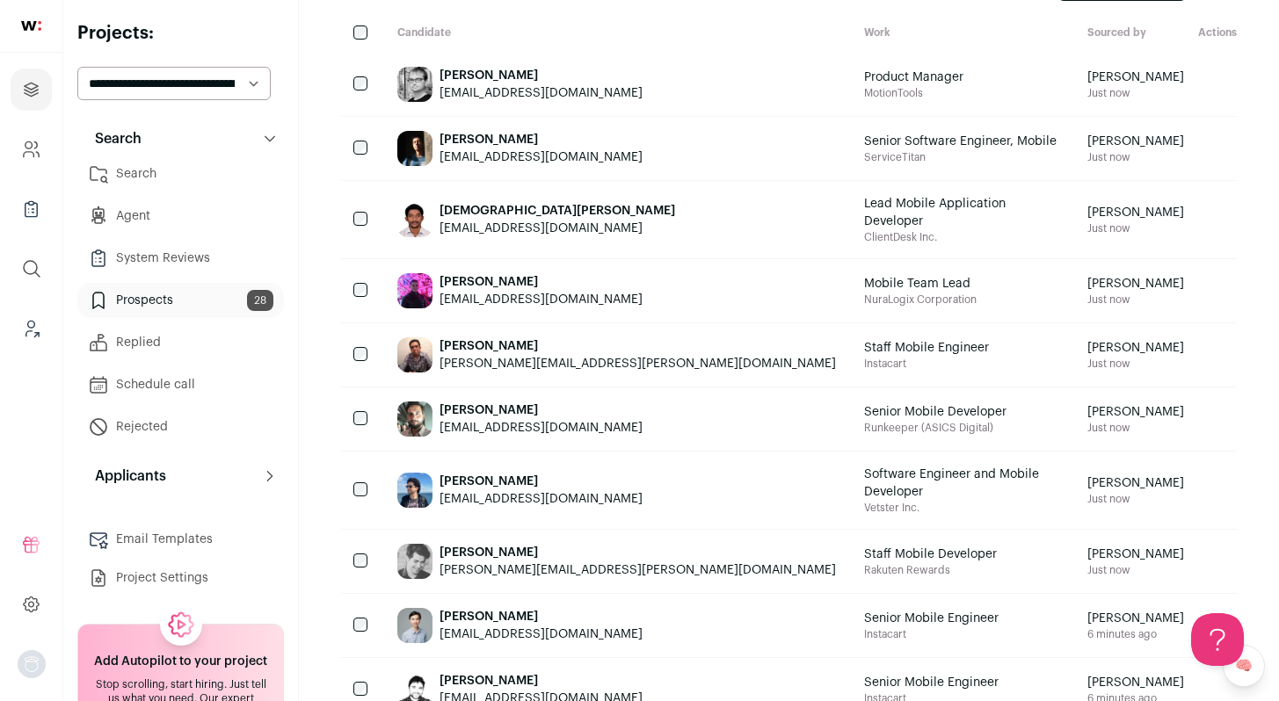
scroll to position [222, 0]
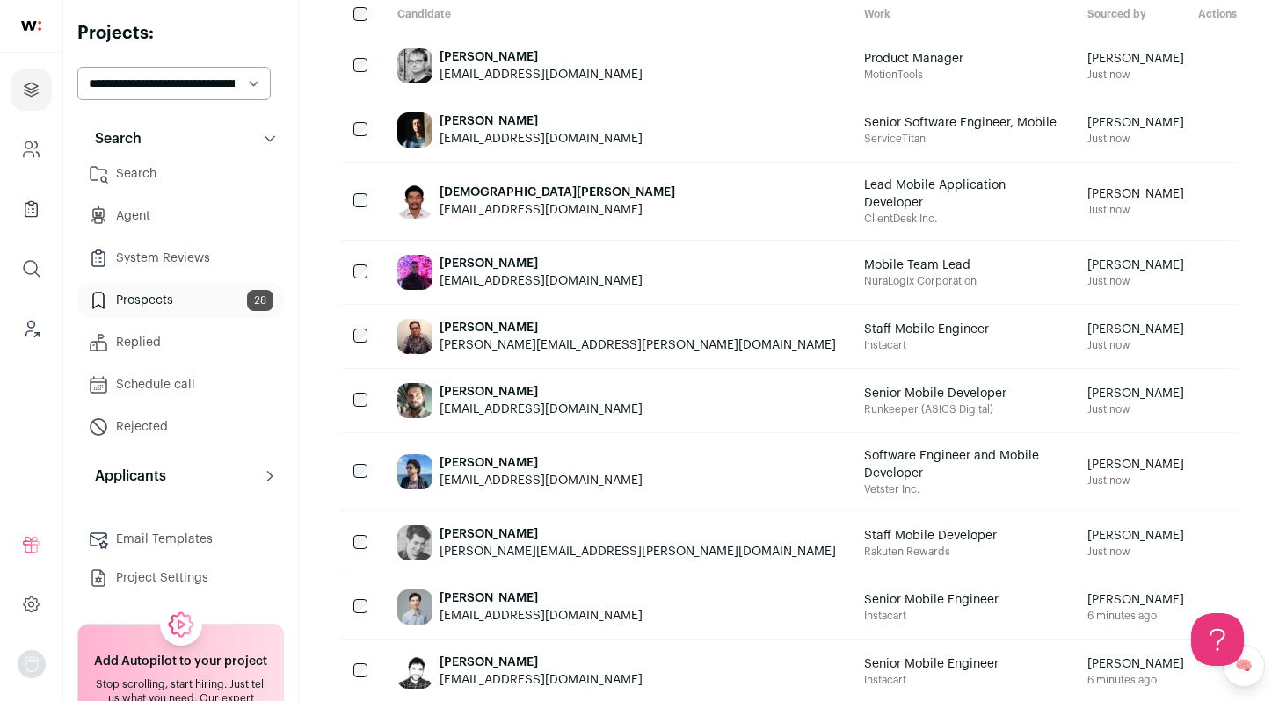
click at [360, 394] on div at bounding box center [362, 400] width 42 height 63
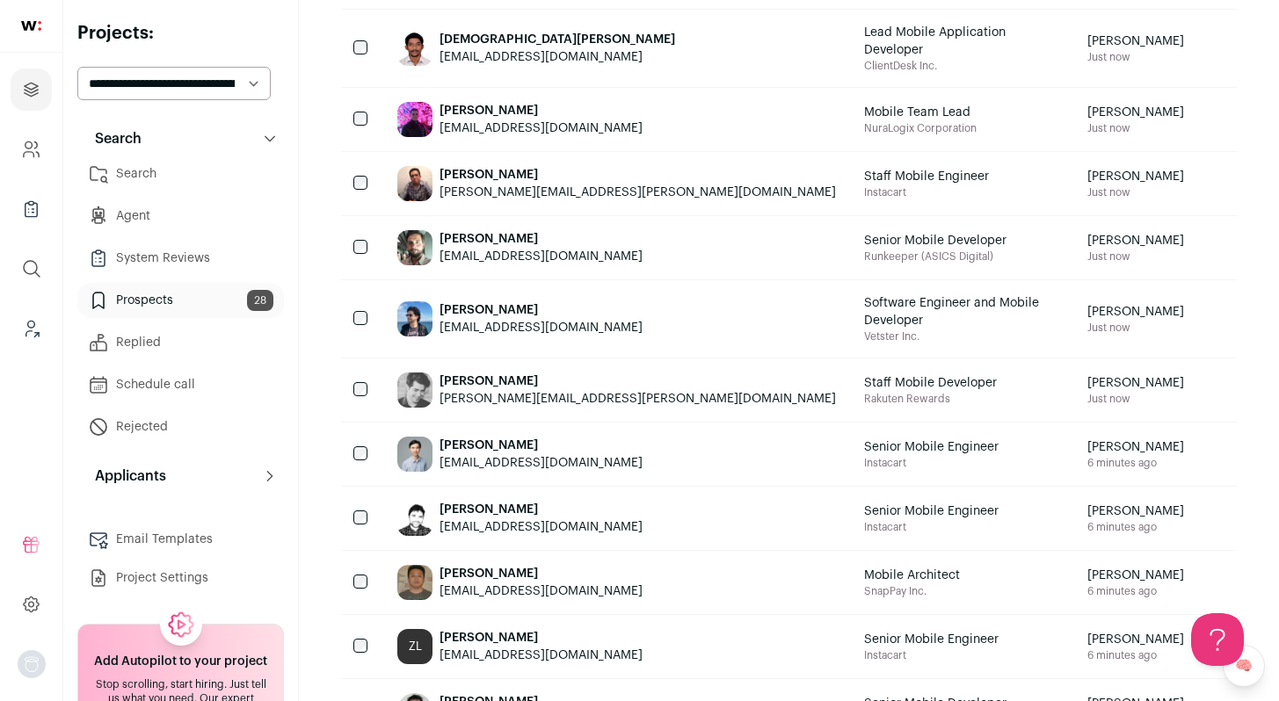
scroll to position [385, 0]
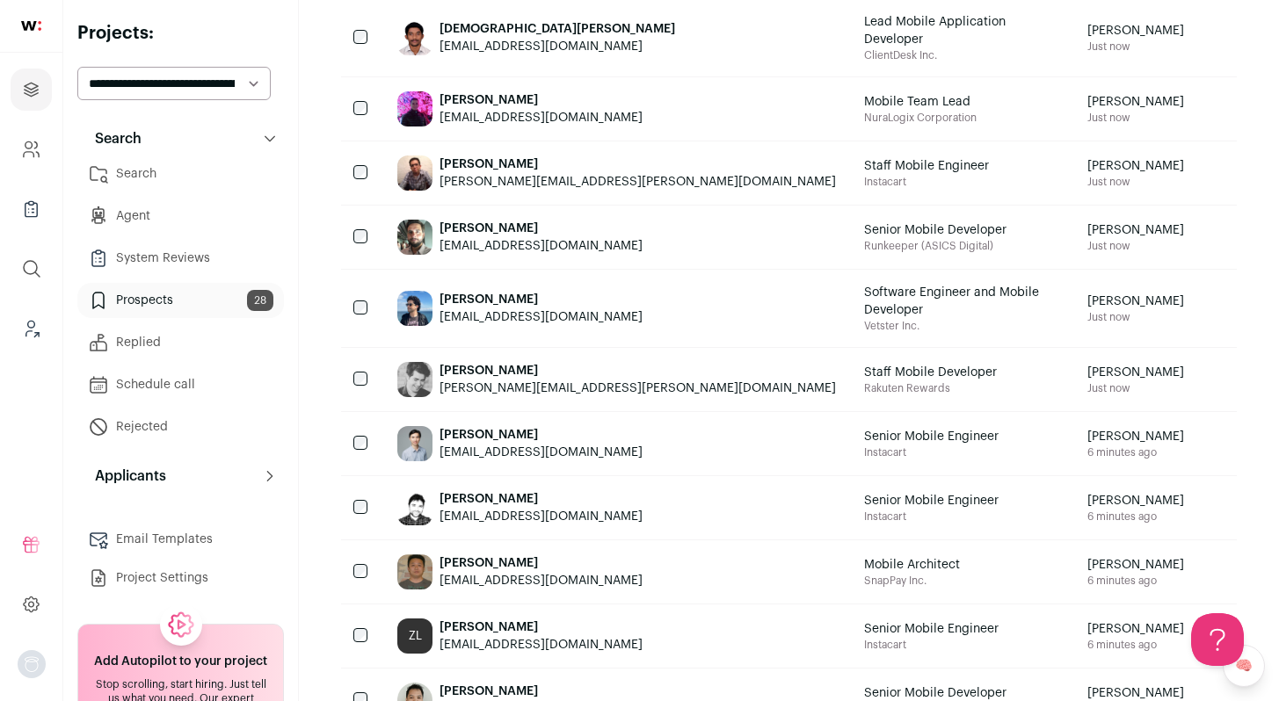
click at [362, 374] on div at bounding box center [362, 379] width 42 height 63
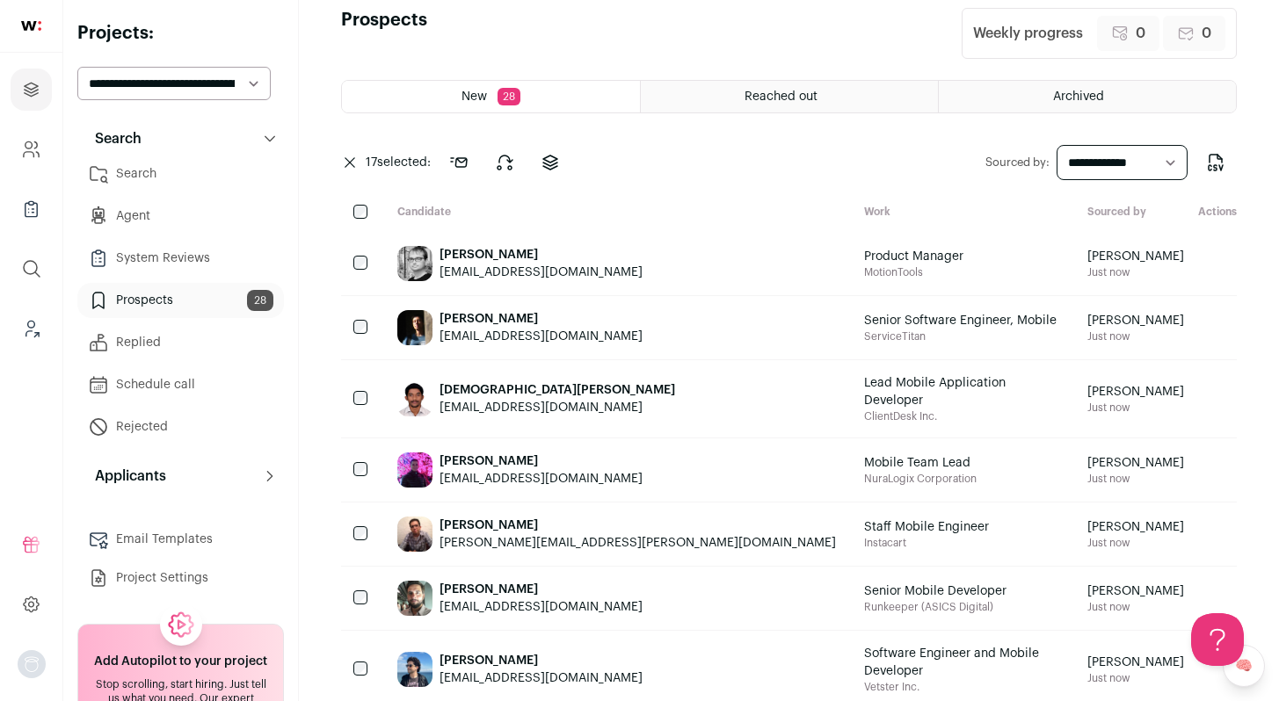
scroll to position [0, 0]
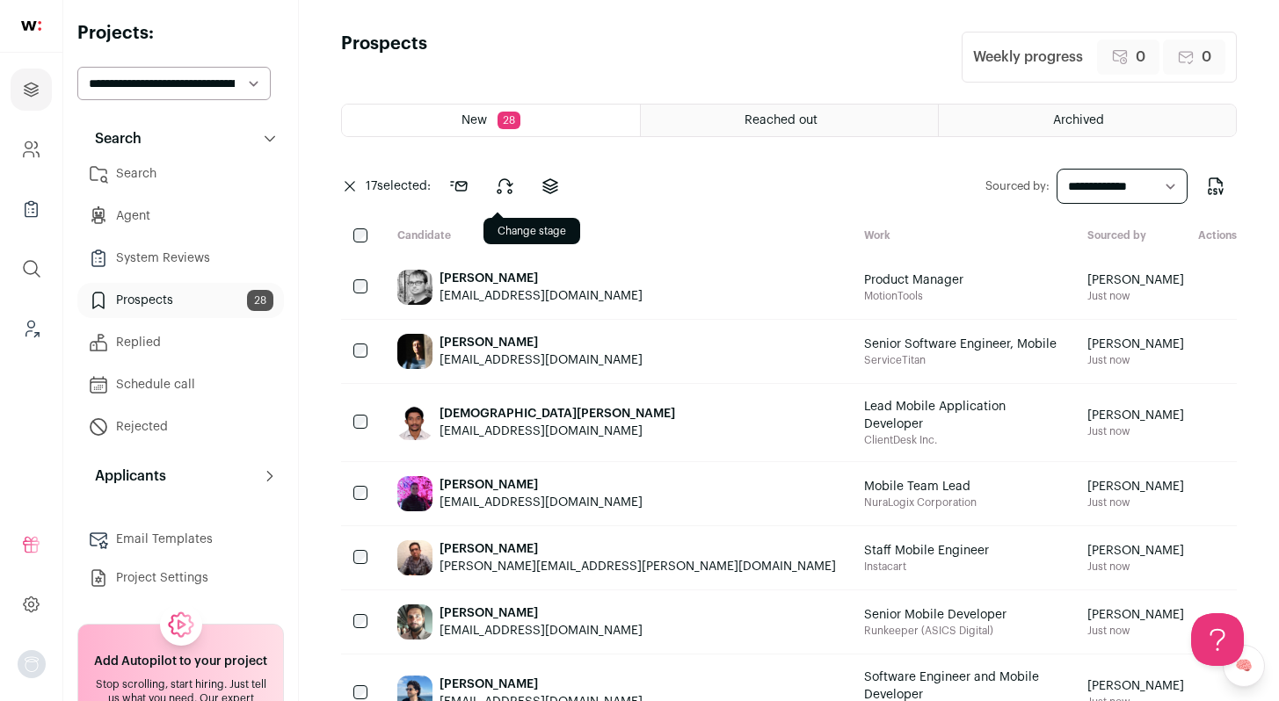
click at [512, 186] on icon at bounding box center [505, 186] width 15 height 14
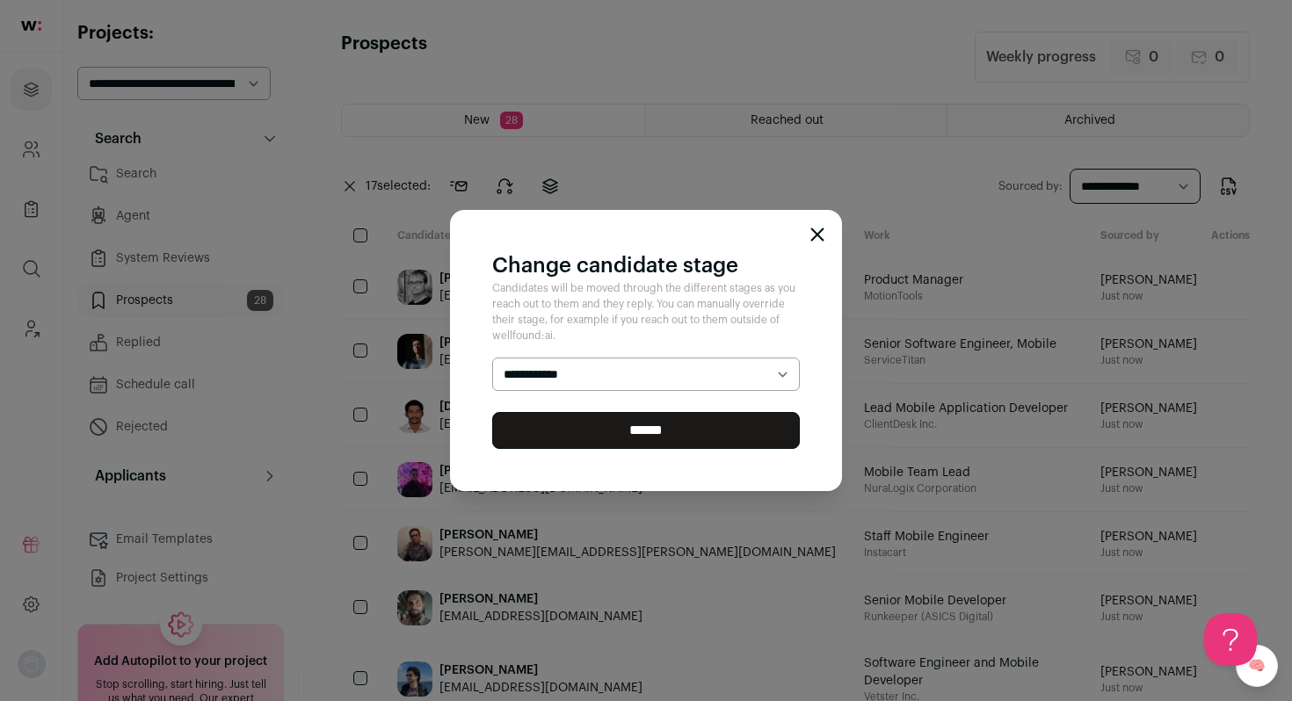
click at [599, 378] on select "**********" at bounding box center [646, 374] width 308 height 33
click at [492, 358] on select "**********" at bounding box center [646, 374] width 308 height 33
click at [599, 432] on input "******" at bounding box center [646, 430] width 308 height 37
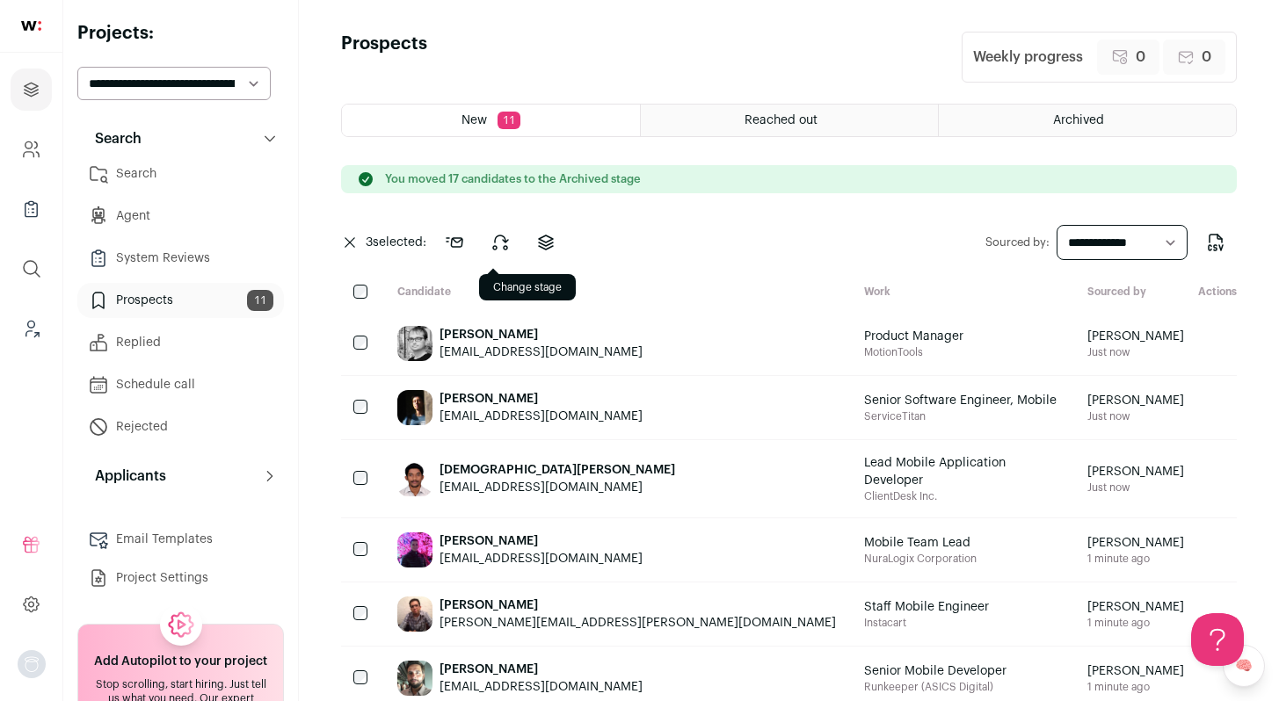
click at [511, 245] on icon at bounding box center [500, 242] width 21 height 21
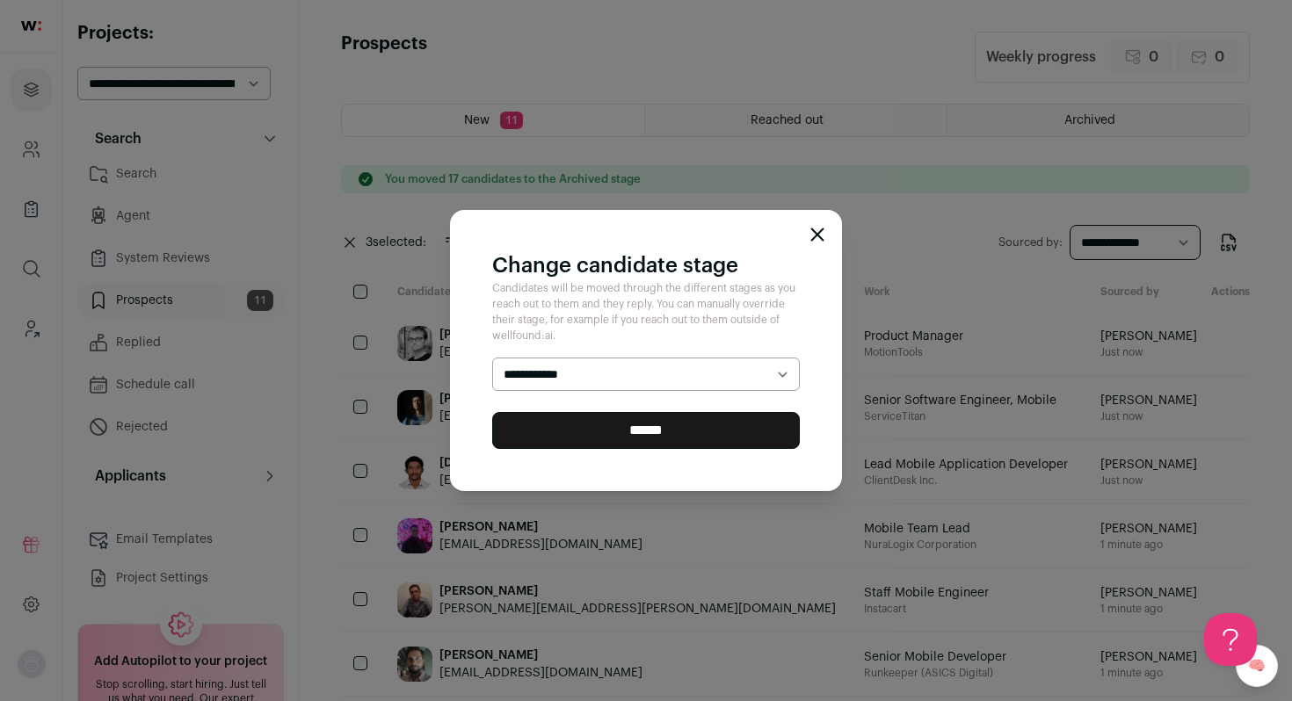
click at [611, 374] on select "**********" at bounding box center [646, 374] width 308 height 33
click at [492, 358] on select "**********" at bounding box center [646, 374] width 308 height 33
click at [592, 438] on input "******" at bounding box center [646, 430] width 308 height 37
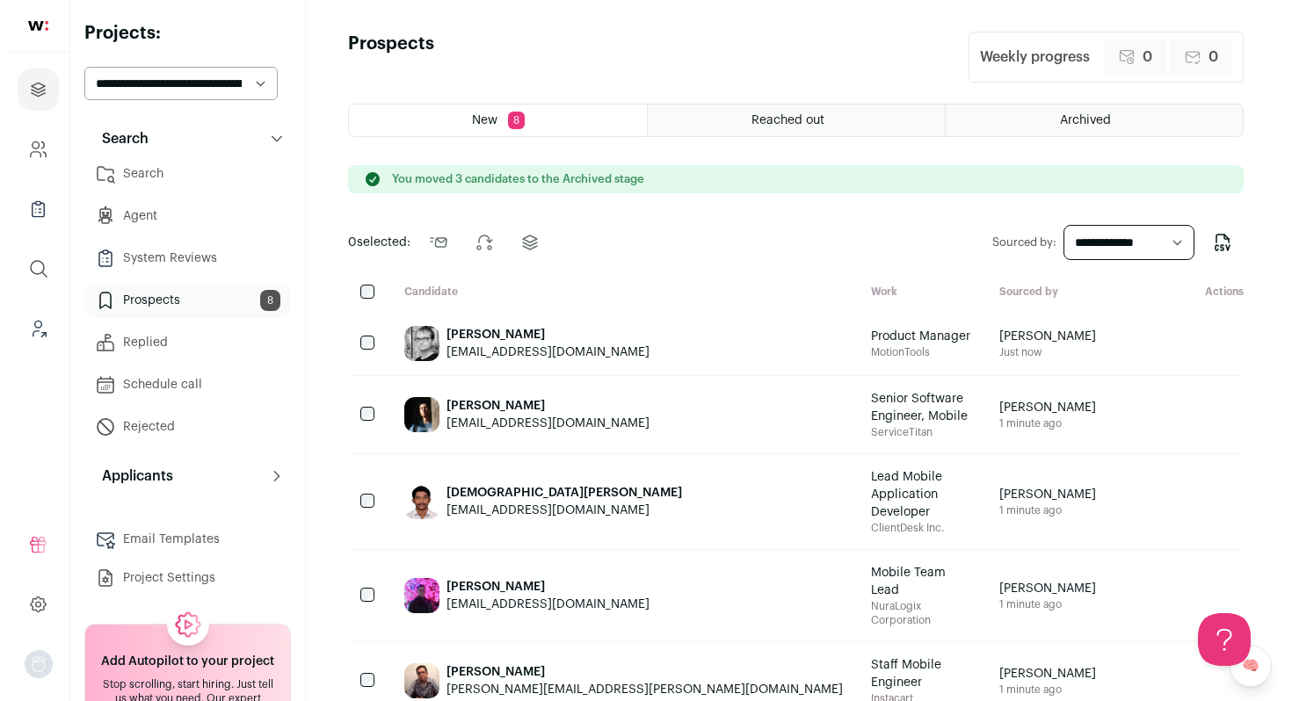
scroll to position [170, 0]
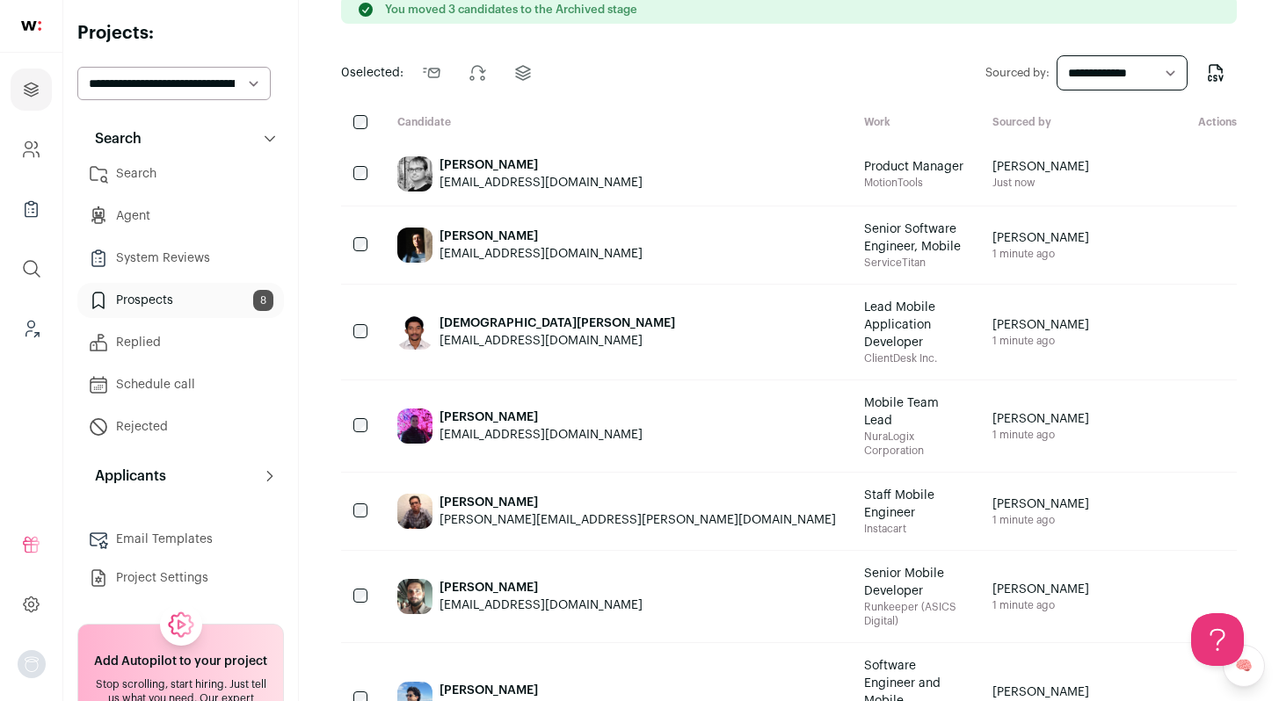
click at [462, 163] on div "[PERSON_NAME]" at bounding box center [541, 165] width 203 height 18
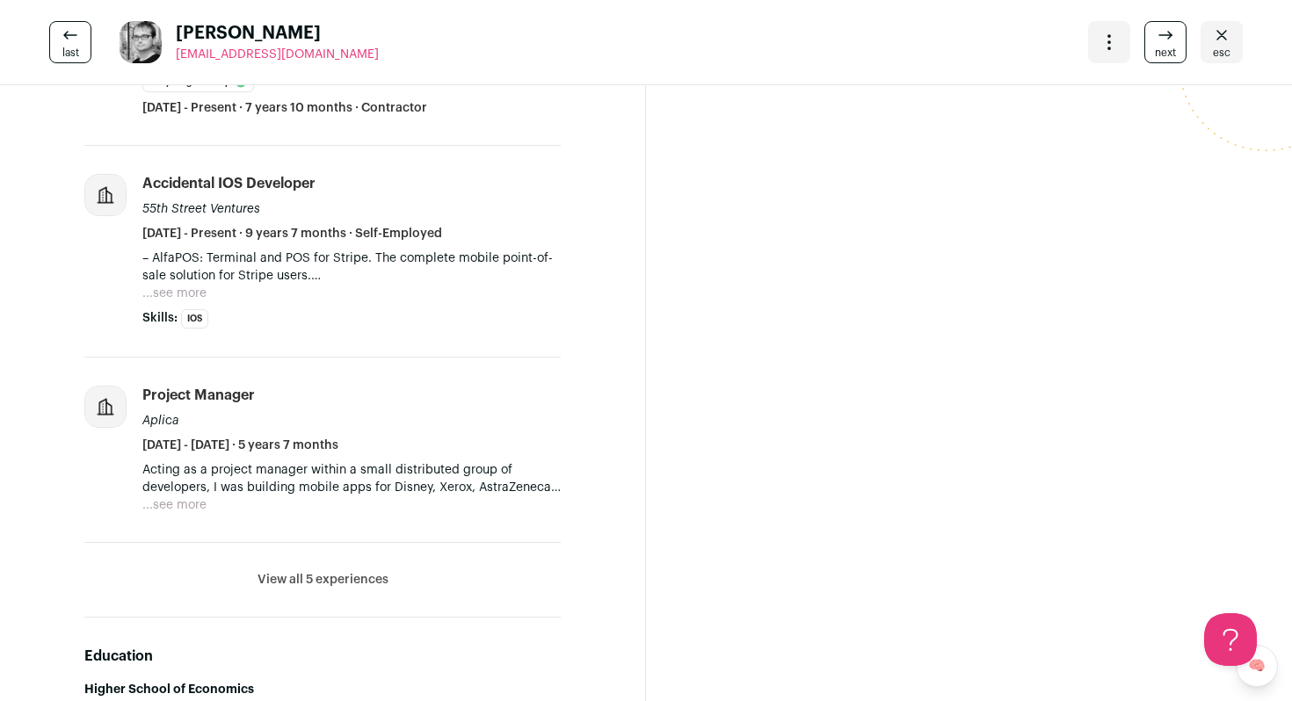
scroll to position [0, 0]
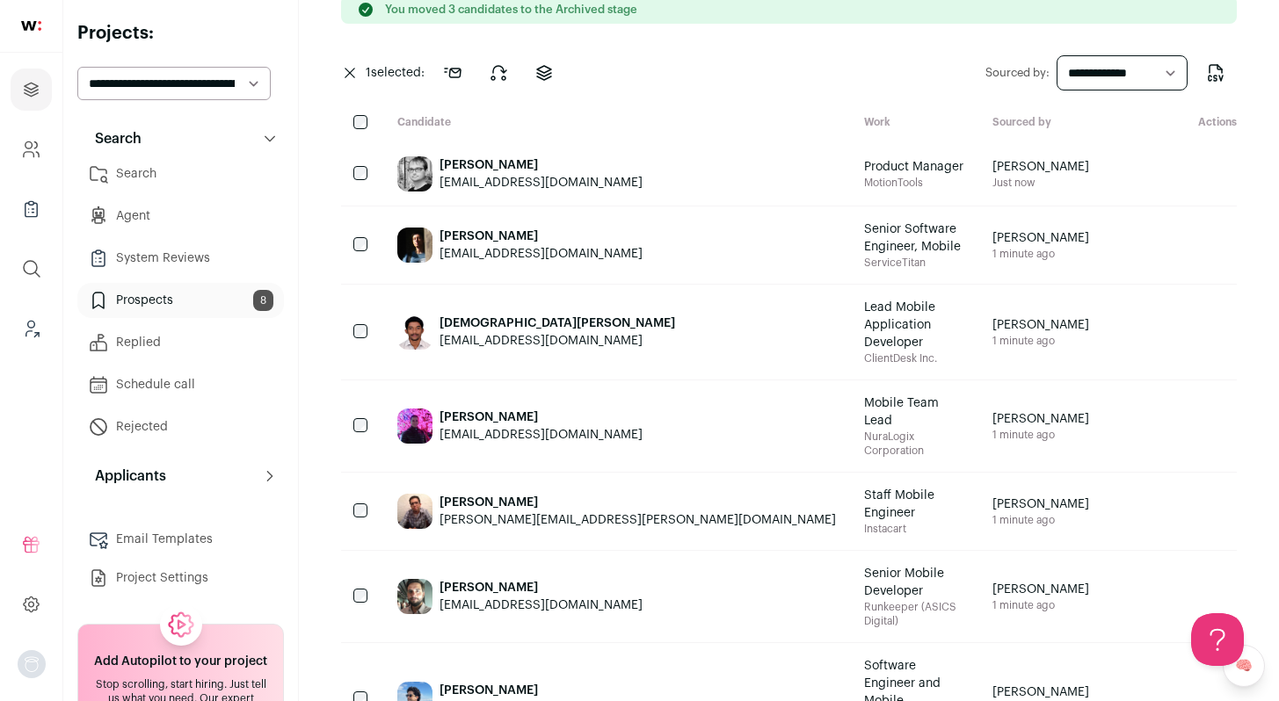
click at [444, 229] on div "[PERSON_NAME]" at bounding box center [541, 237] width 203 height 18
click at [460, 315] on div "[DEMOGRAPHIC_DATA][PERSON_NAME]" at bounding box center [558, 324] width 236 height 18
click at [462, 381] on div "[PERSON_NAME] [EMAIL_ADDRESS][DOMAIN_NAME]" at bounding box center [616, 426] width 467 height 91
click at [453, 494] on div "[PERSON_NAME]" at bounding box center [638, 503] width 396 height 18
click at [457, 579] on div "[PERSON_NAME]" at bounding box center [541, 588] width 203 height 18
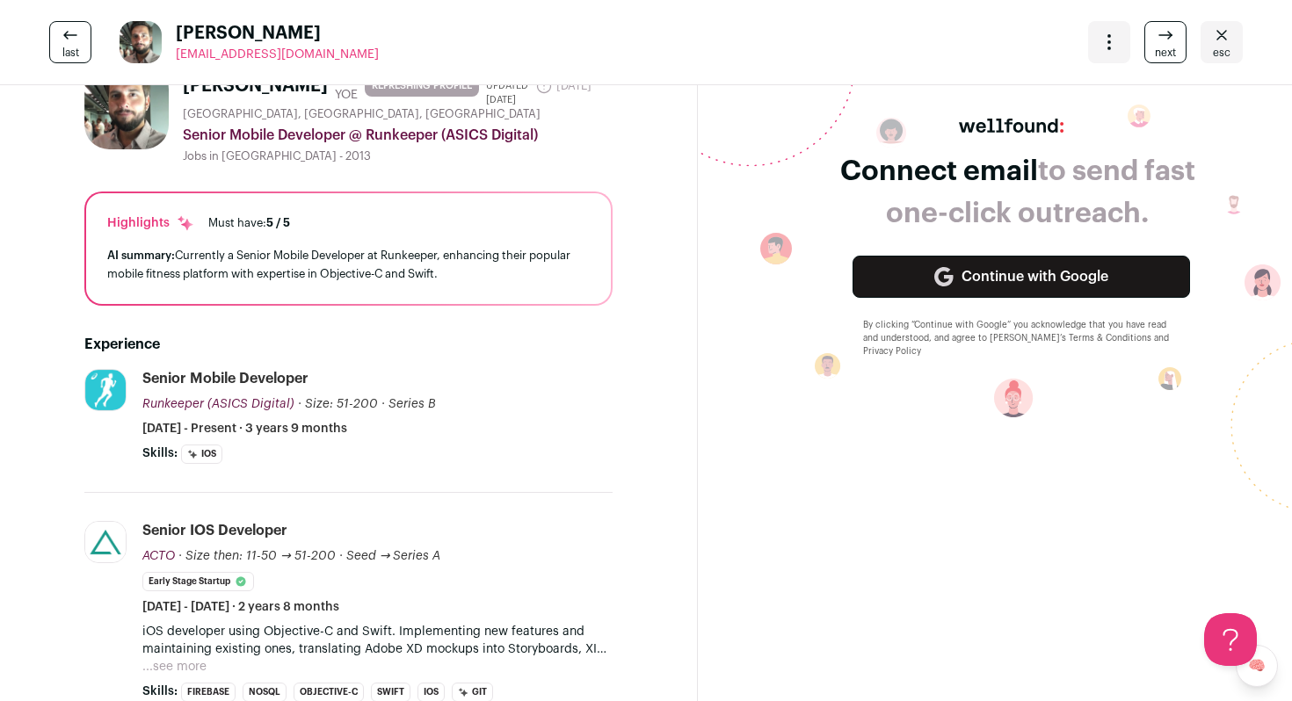
scroll to position [74, 0]
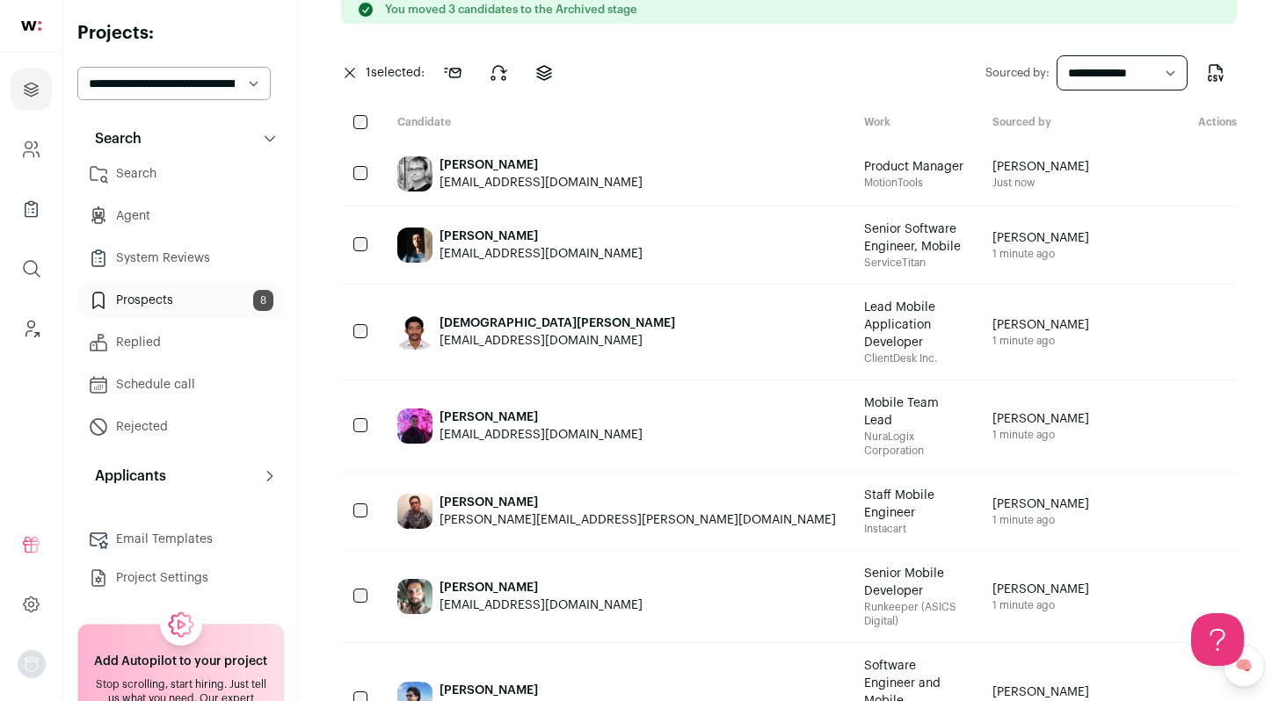
click at [470, 682] on div "[PERSON_NAME]" at bounding box center [541, 691] width 203 height 18
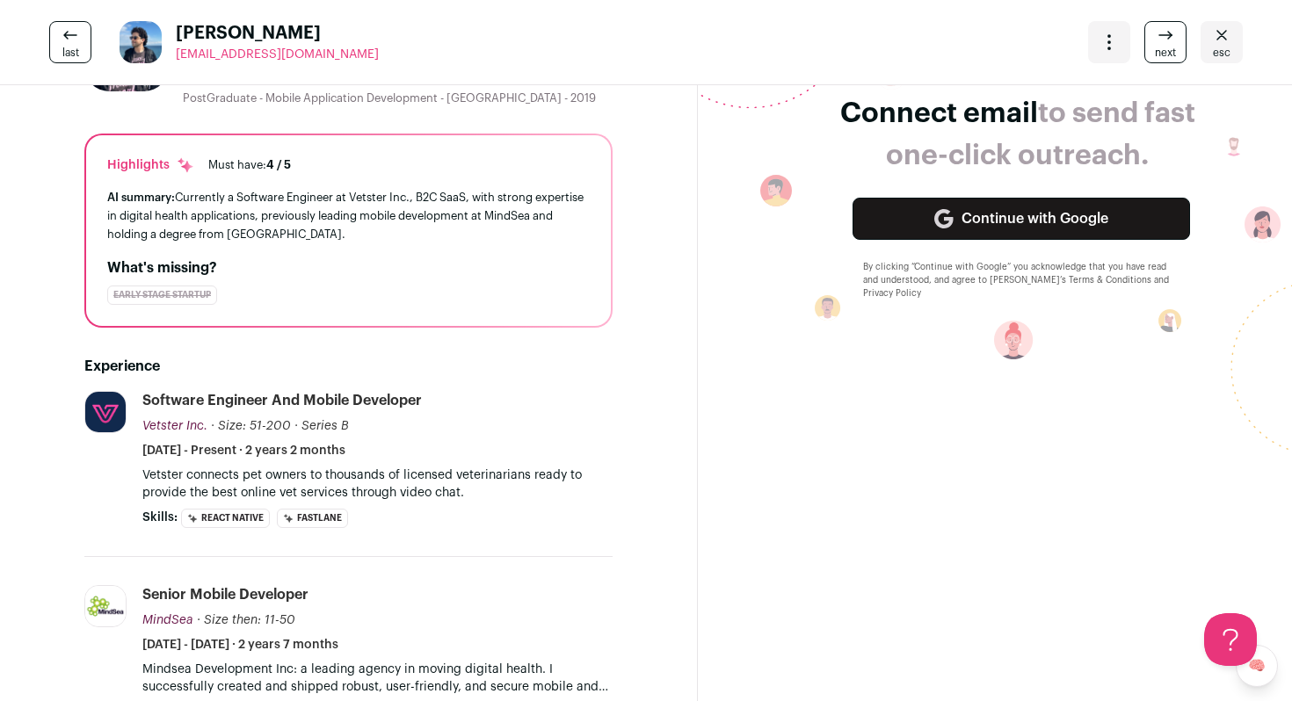
scroll to position [164, 0]
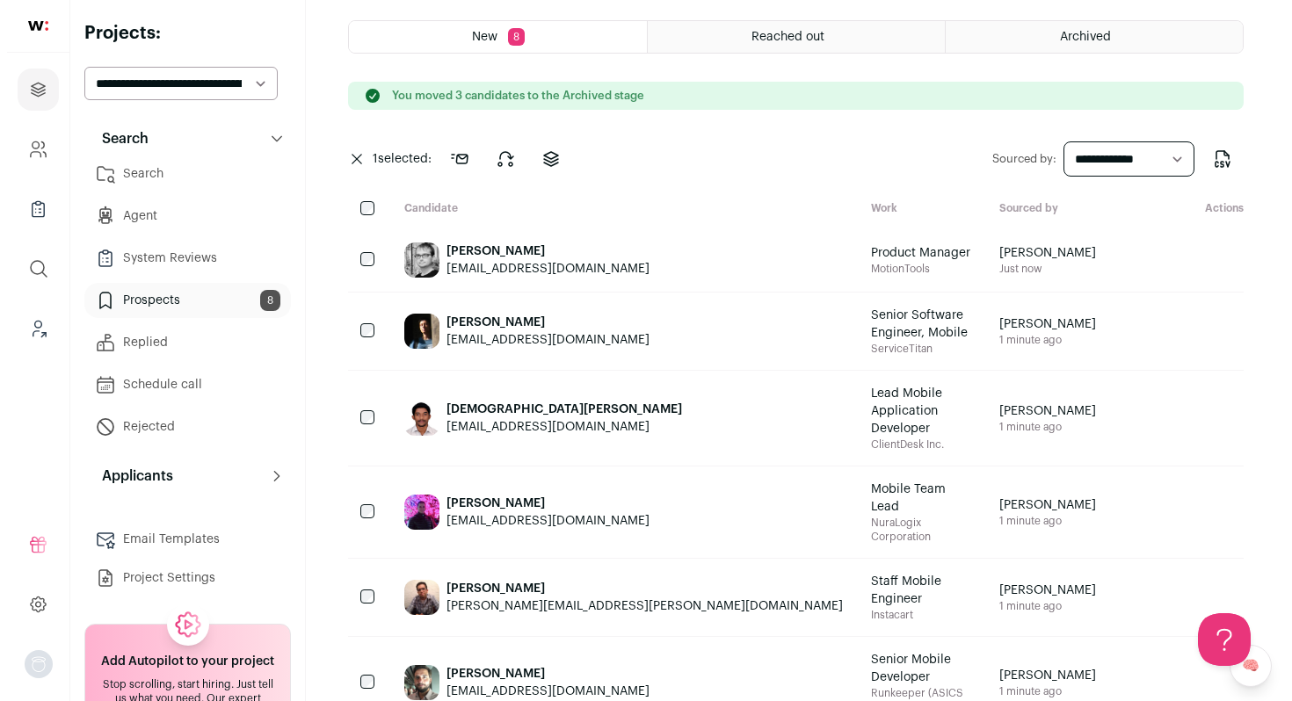
scroll to position [0, 0]
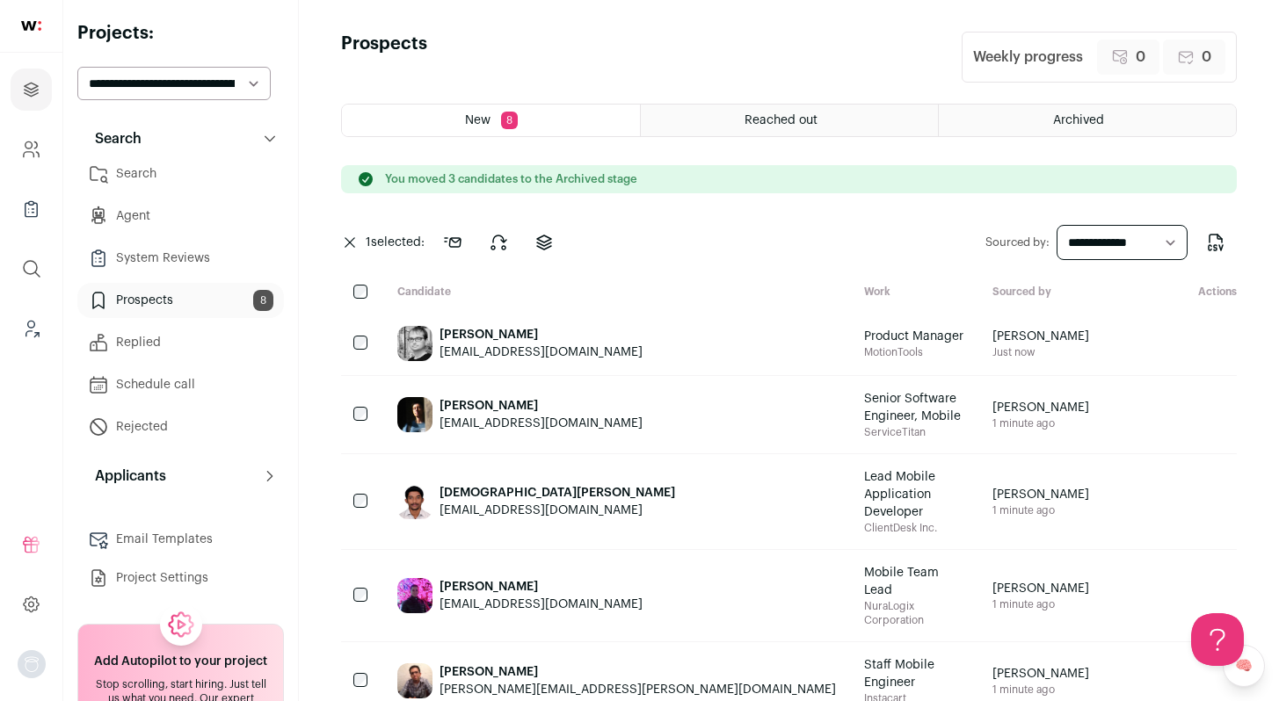
click at [459, 335] on div "[PERSON_NAME]" at bounding box center [541, 335] width 203 height 18
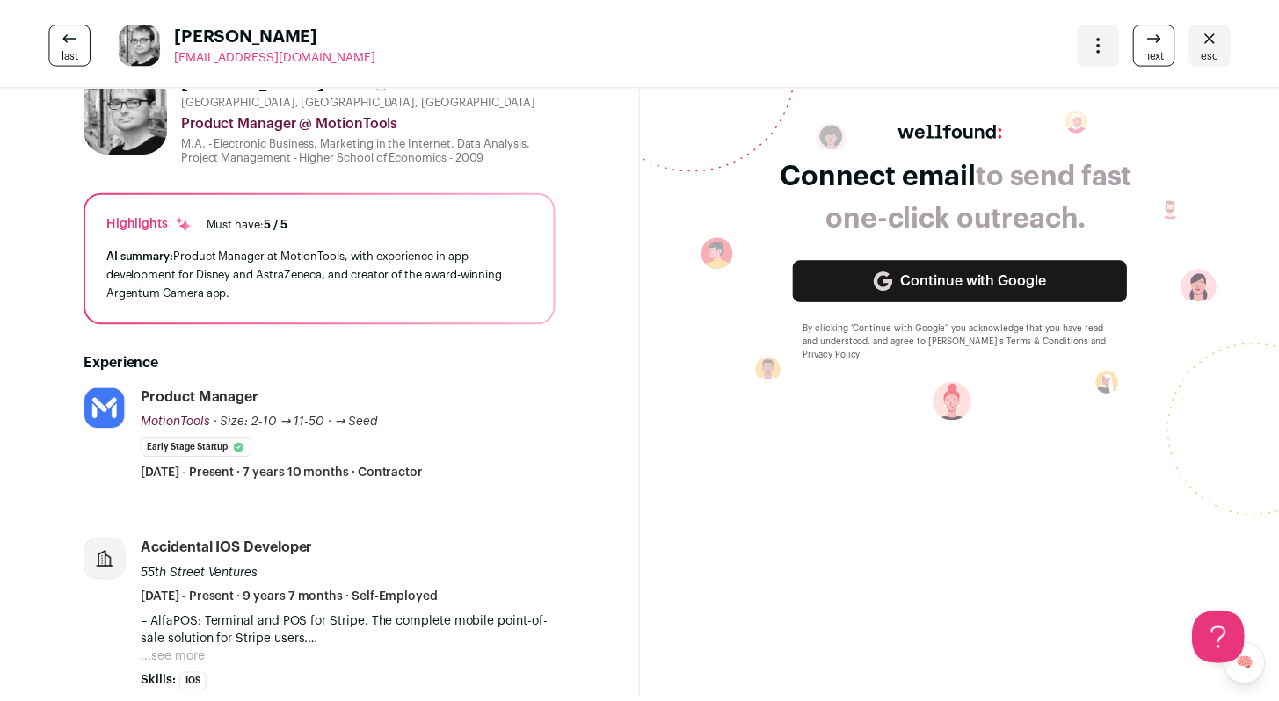
scroll to position [74, 0]
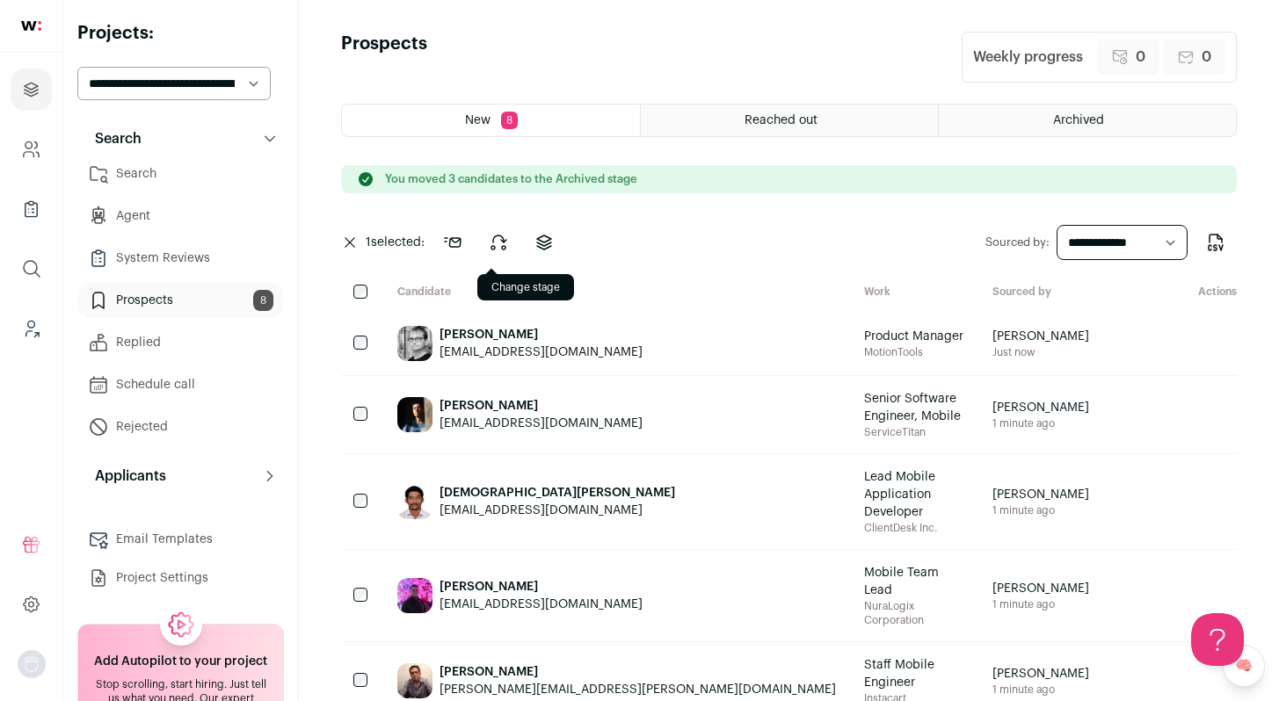
click at [499, 240] on icon at bounding box center [498, 242] width 21 height 21
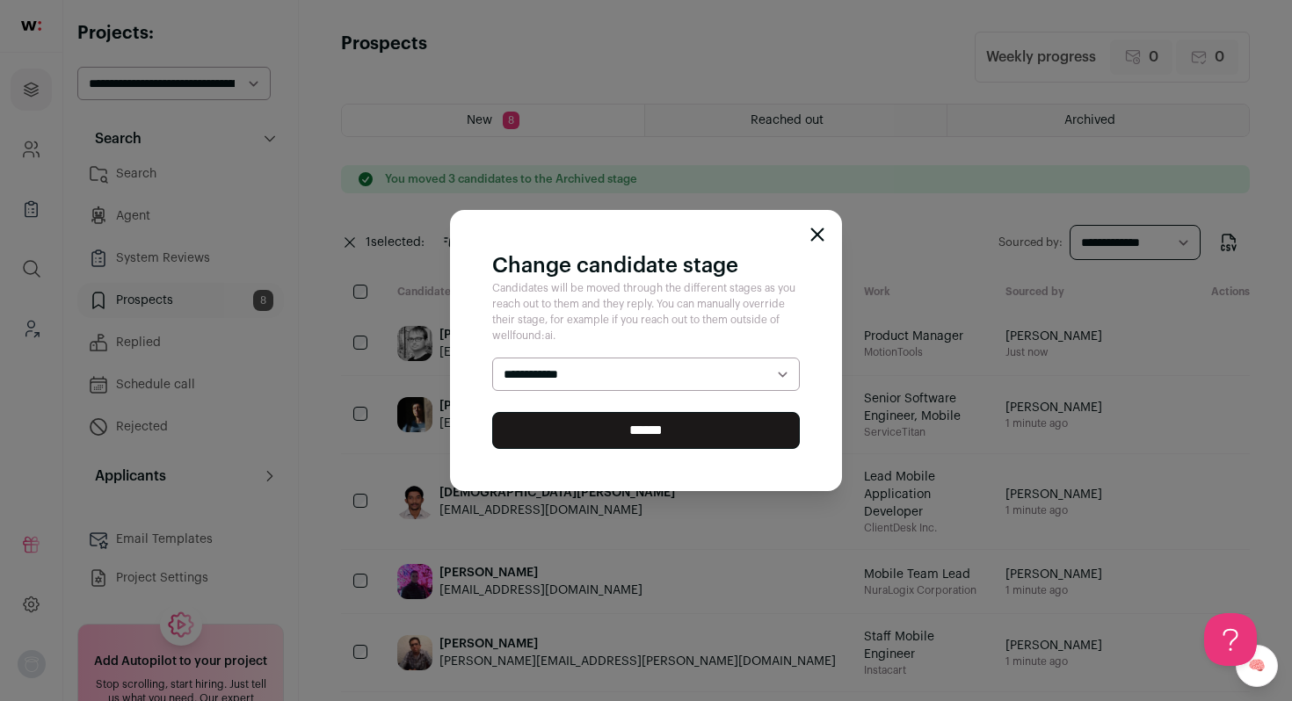
click at [602, 377] on select "**********" at bounding box center [646, 374] width 308 height 33
select select "********"
click at [492, 358] on select "**********" at bounding box center [646, 374] width 308 height 33
click at [600, 434] on input "******" at bounding box center [646, 430] width 308 height 37
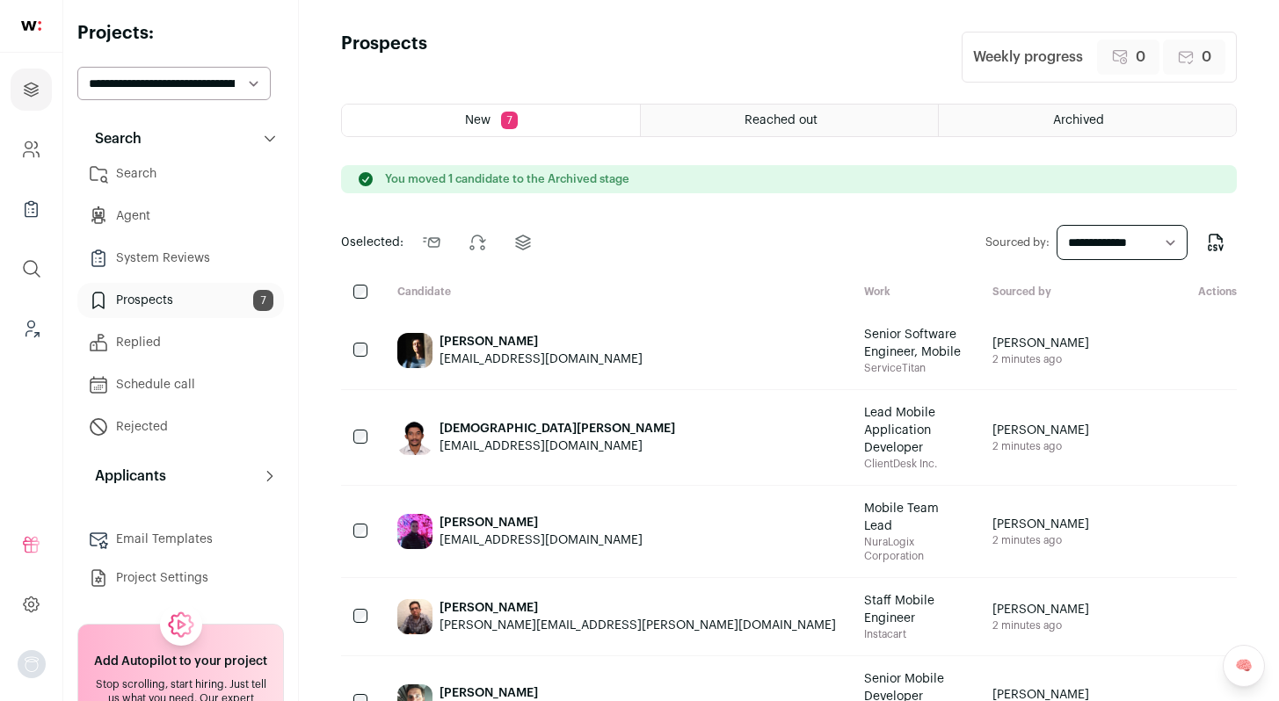
click at [186, 177] on link "Search" at bounding box center [180, 173] width 207 height 35
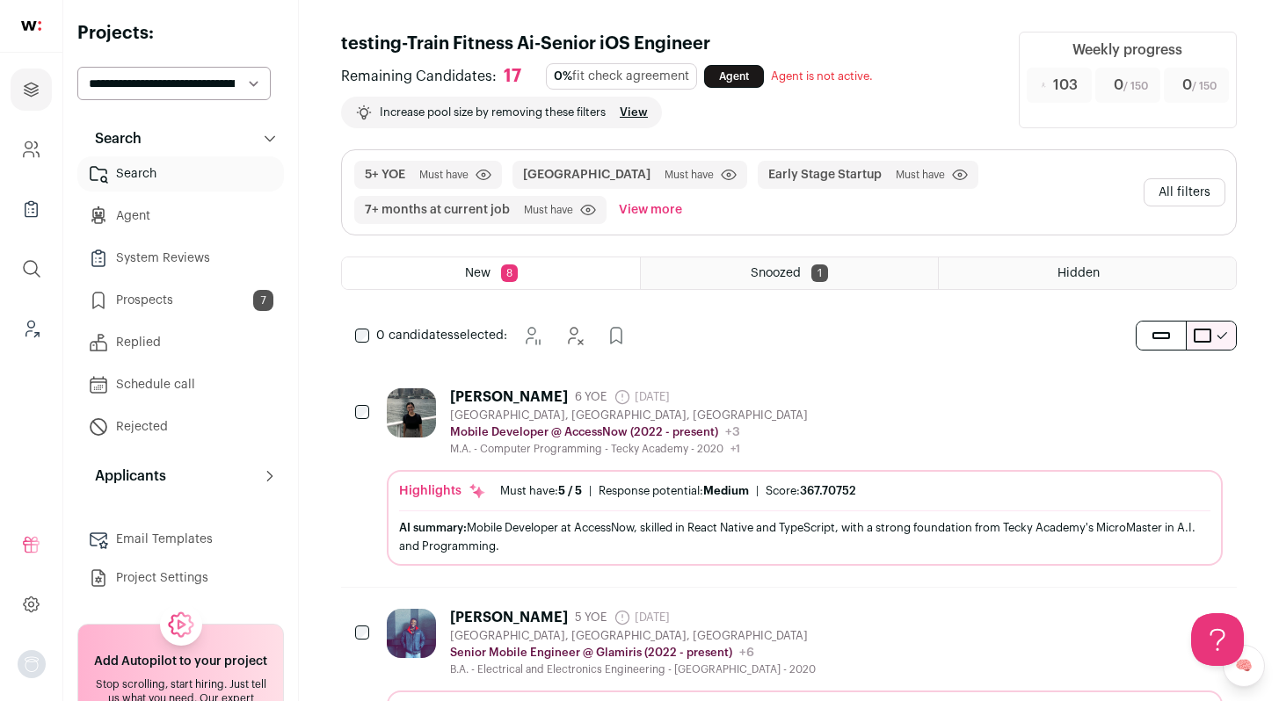
click at [832, 444] on div "Helen Law 6 YOE 16 days ago Admin only. The last time the profile was scraped. …" at bounding box center [805, 423] width 836 height 68
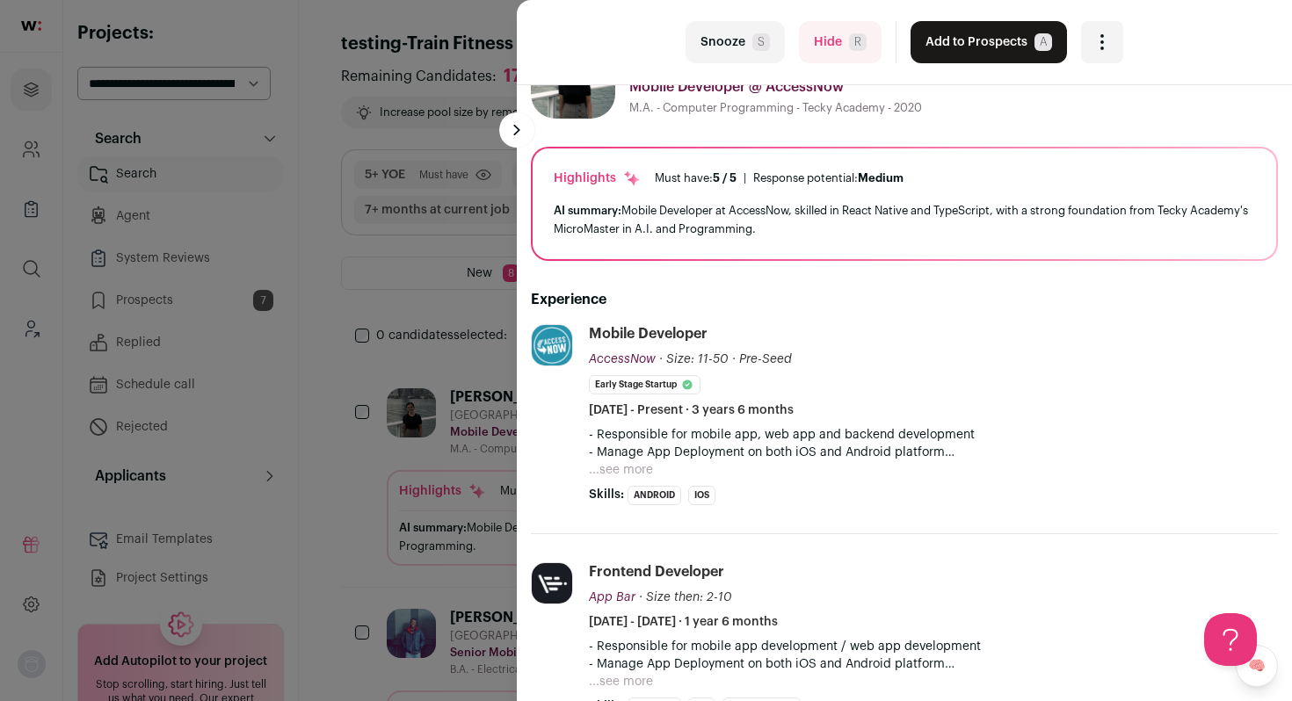
scroll to position [74, 0]
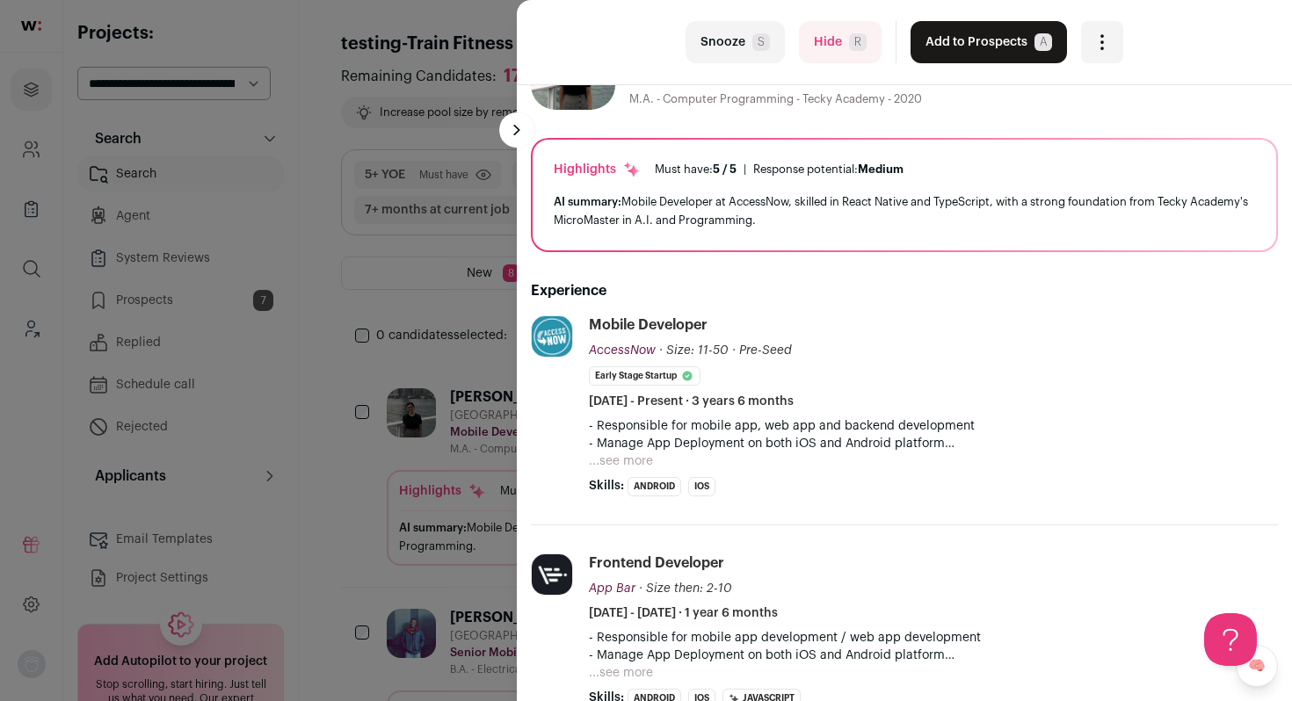
click at [956, 36] on button "Add to Prospects A" at bounding box center [989, 42] width 156 height 42
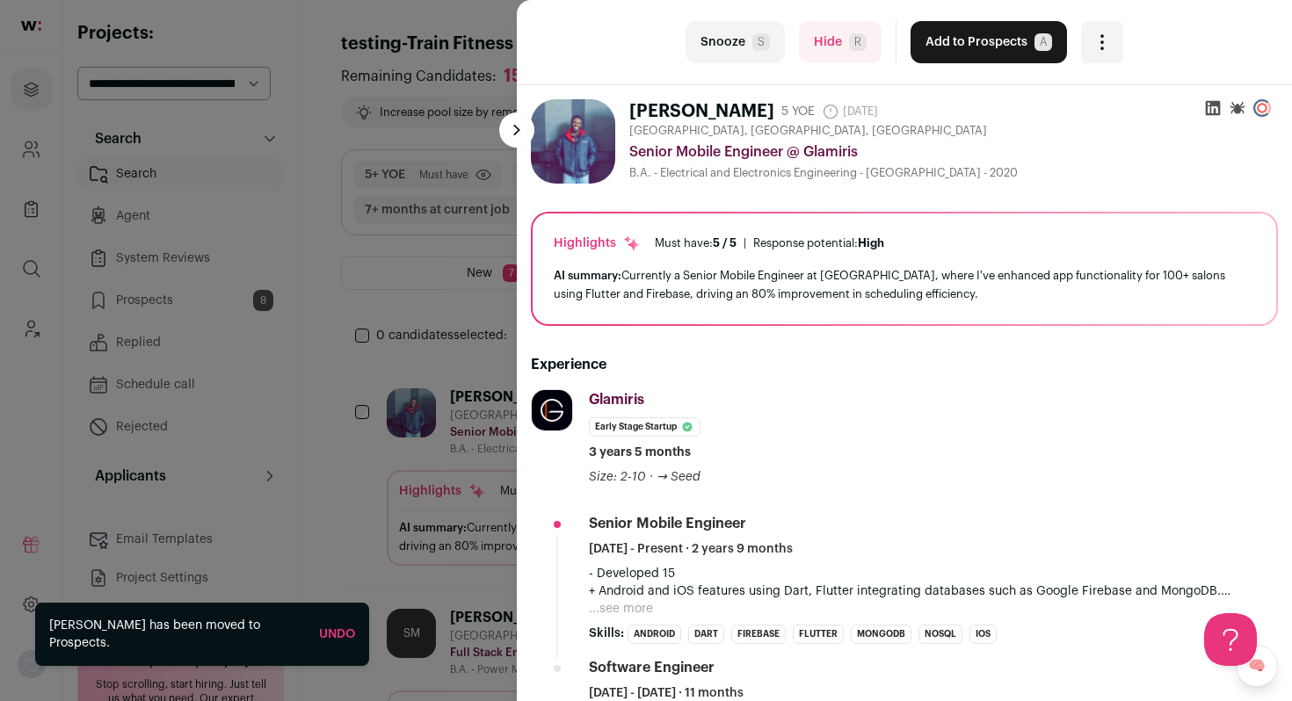
click at [956, 36] on button "Add to Prospects A" at bounding box center [989, 42] width 156 height 42
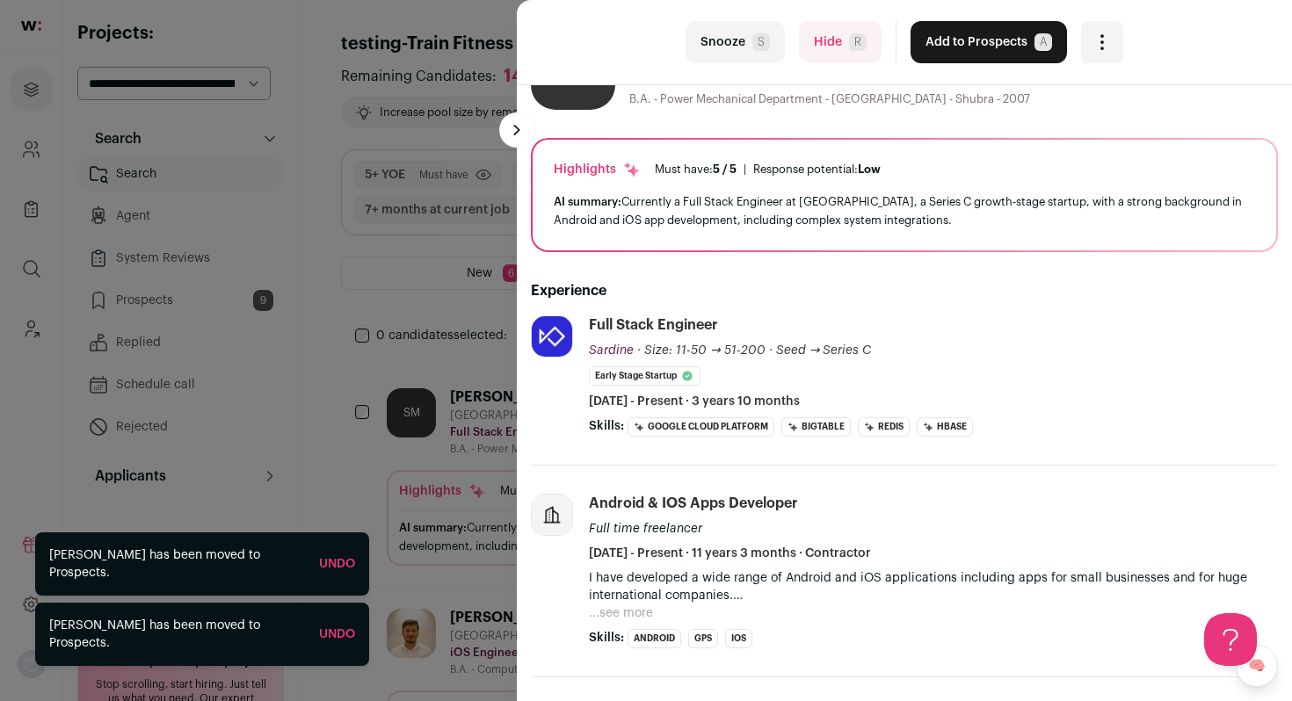
click at [814, 51] on button "Hide R" at bounding box center [840, 42] width 83 height 42
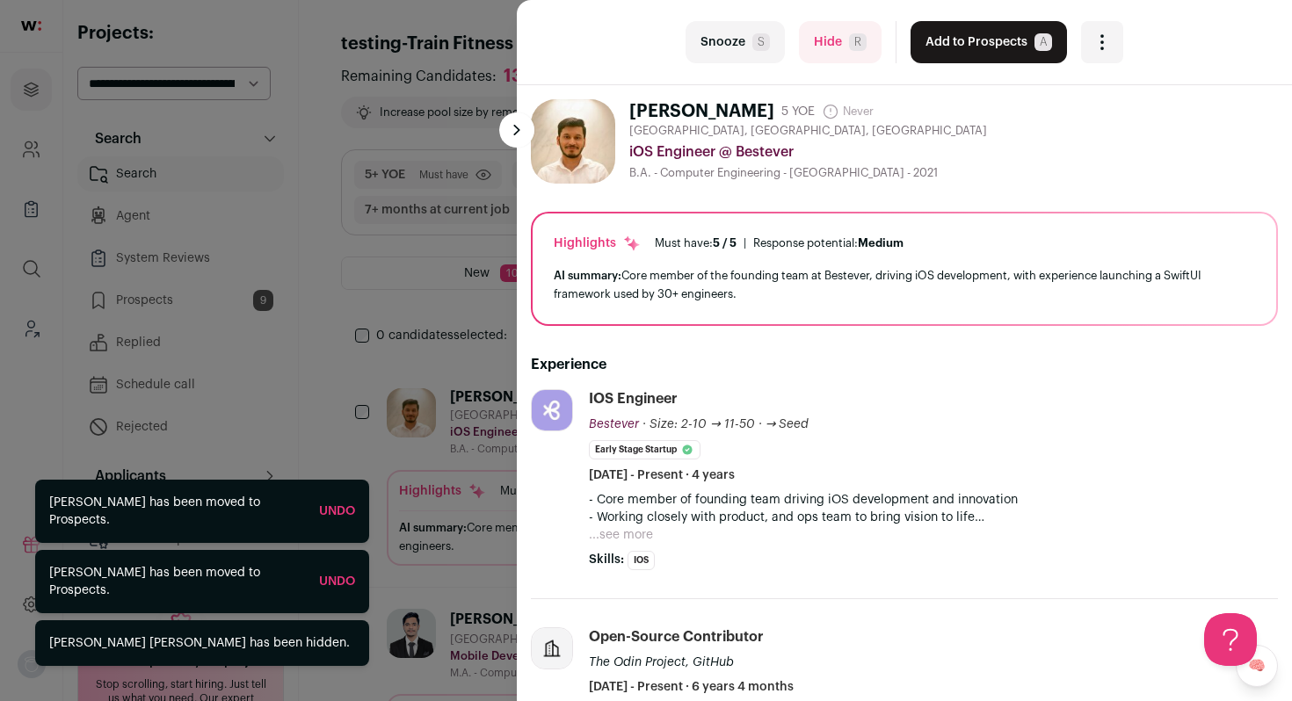
click at [990, 60] on button "Add to Prospects A" at bounding box center [989, 42] width 156 height 42
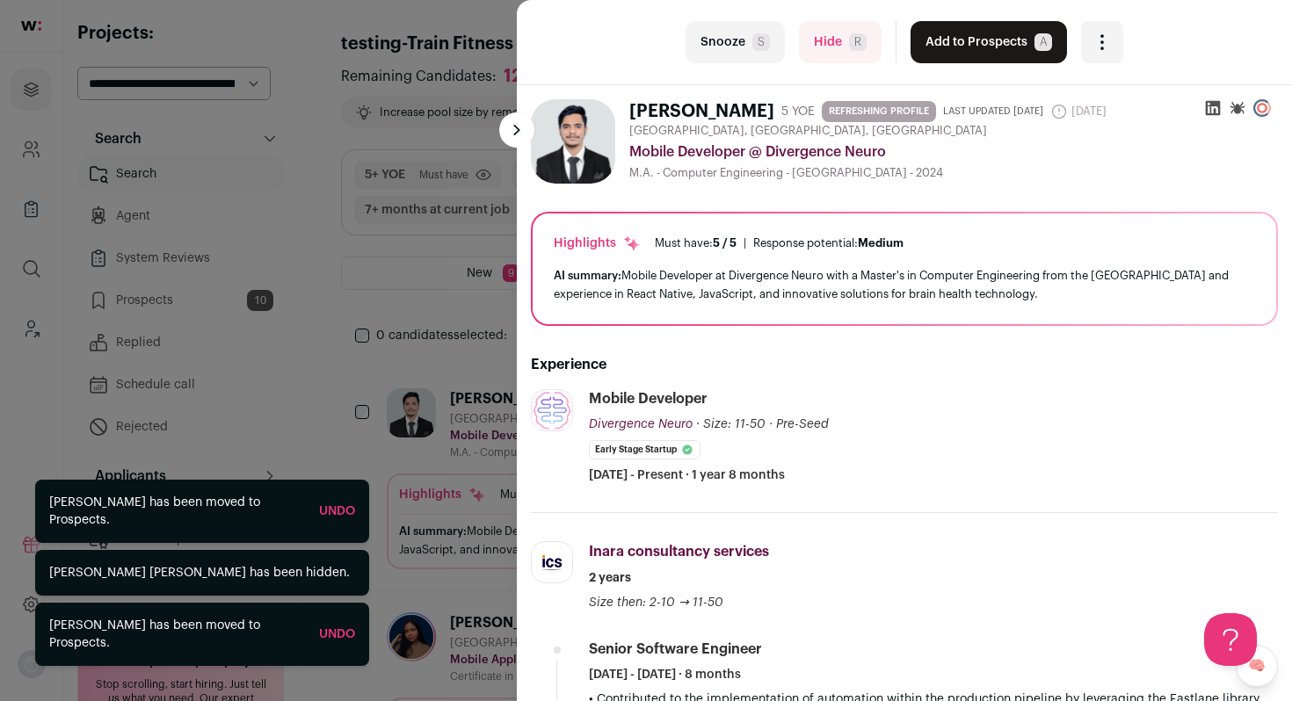
click at [990, 60] on button "Add to Prospects A" at bounding box center [989, 42] width 156 height 42
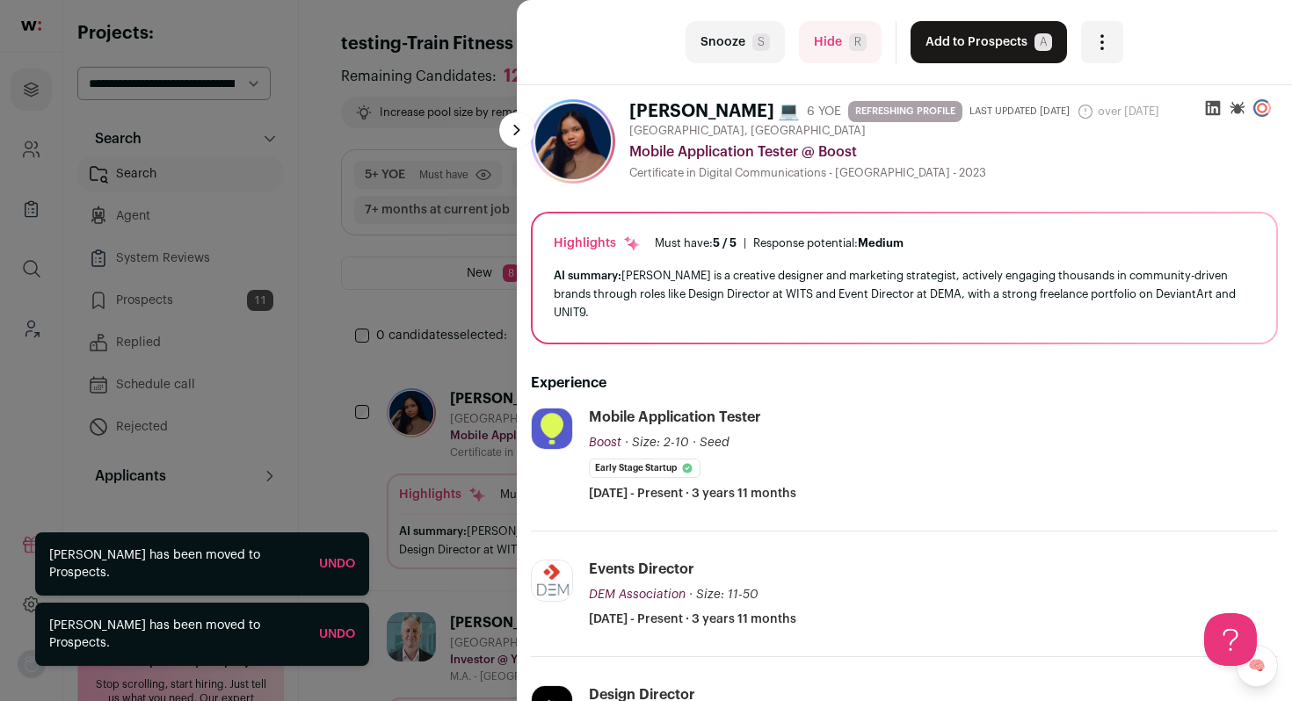
click at [800, 36] on button "Hide R" at bounding box center [840, 42] width 83 height 42
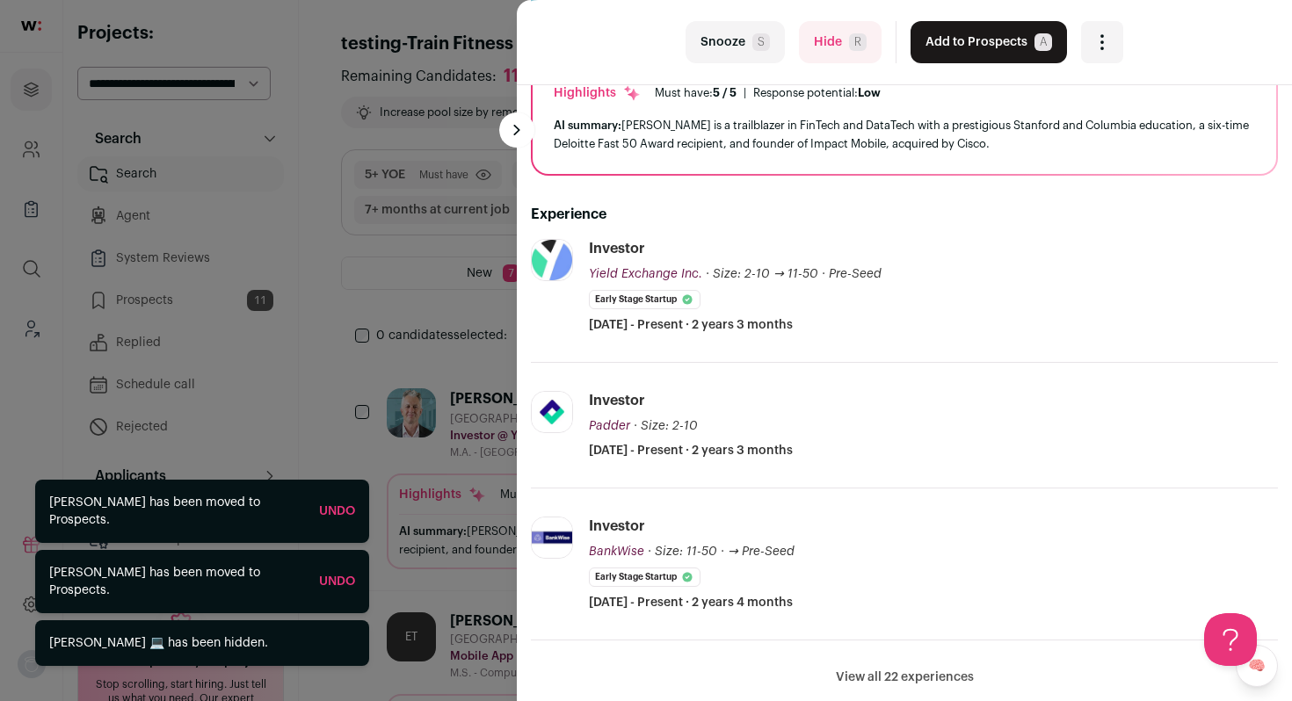
scroll to position [162, 0]
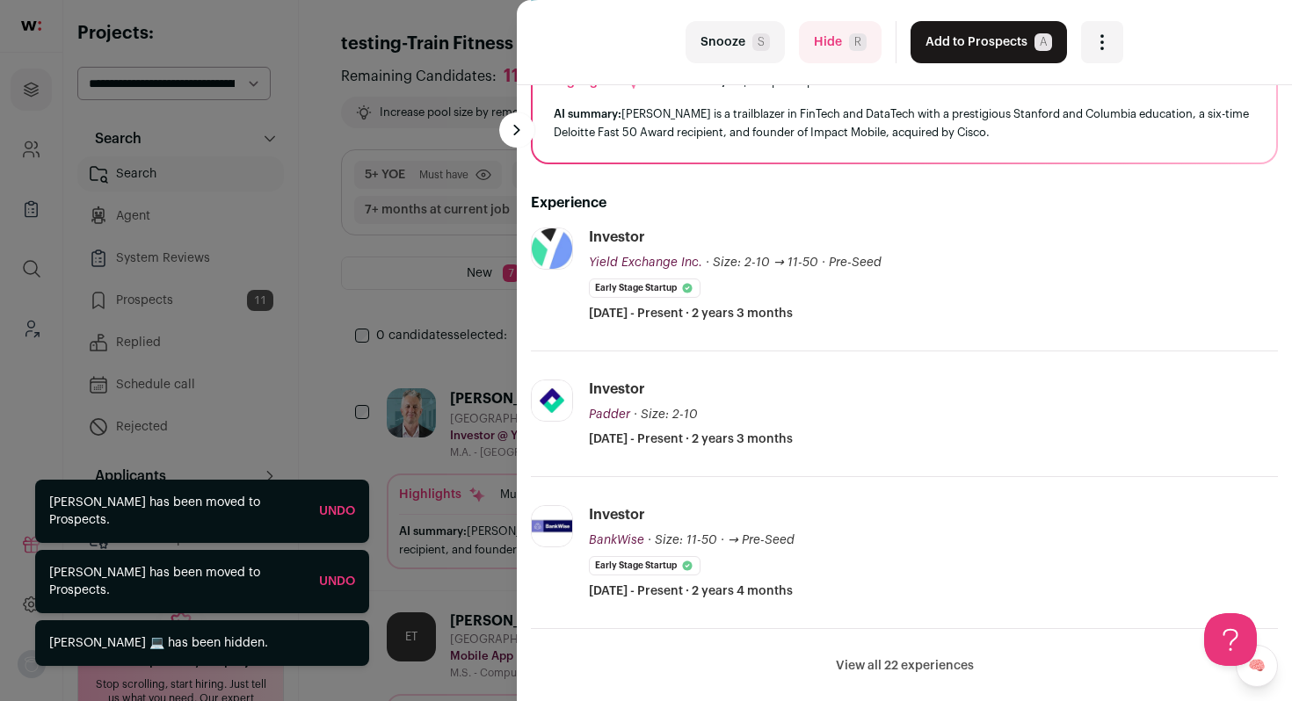
click at [838, 20] on div "last Snooze S Hide R Add to Prospects A Are you sure? Gary Schwartz is already …" at bounding box center [904, 42] width 775 height 85
click at [822, 43] on button "Hide R" at bounding box center [840, 42] width 83 height 42
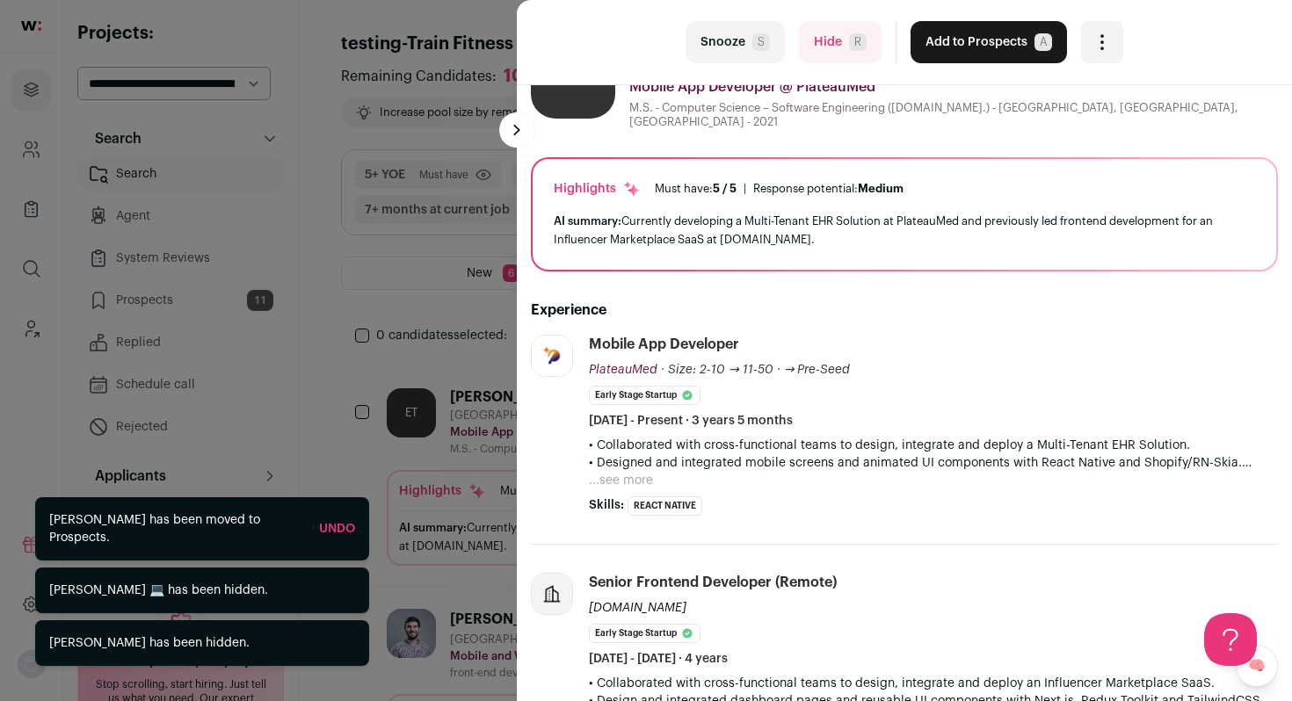
scroll to position [74, 0]
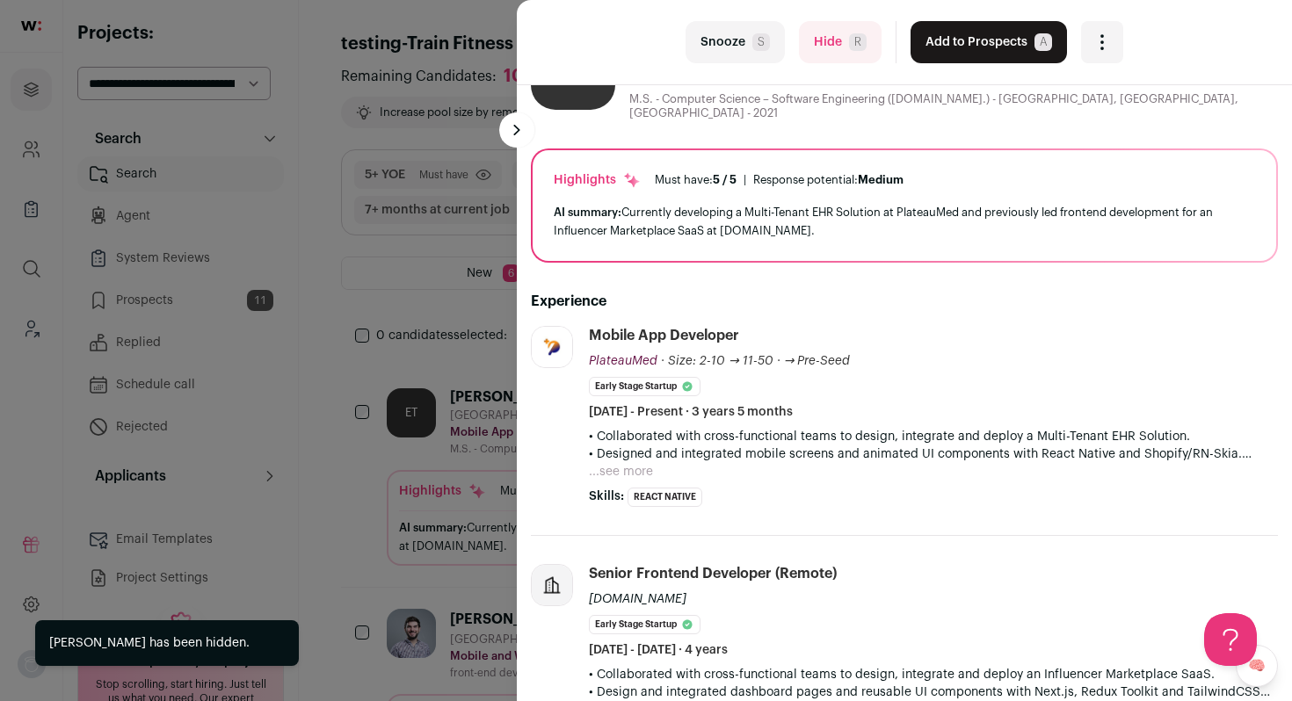
click at [999, 47] on button "Add to Prospects A" at bounding box center [989, 42] width 156 height 42
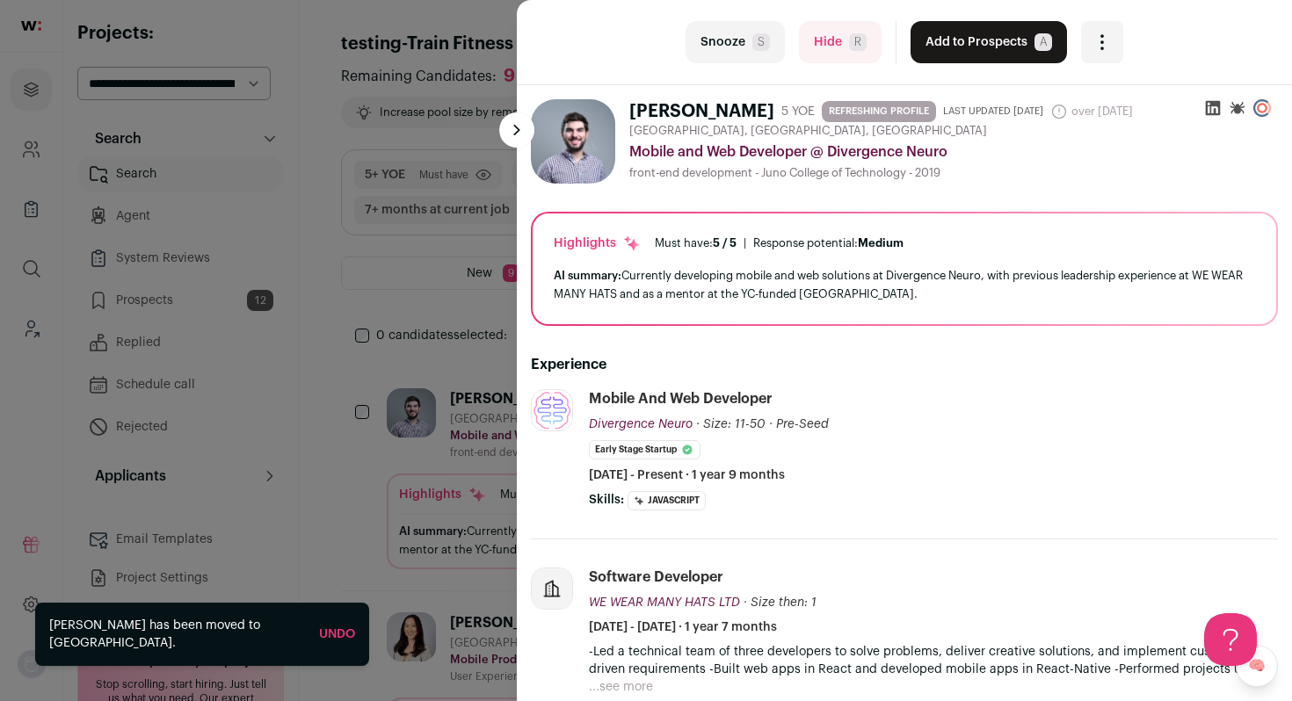
click at [999, 47] on button "Add to Prospects A" at bounding box center [989, 42] width 156 height 42
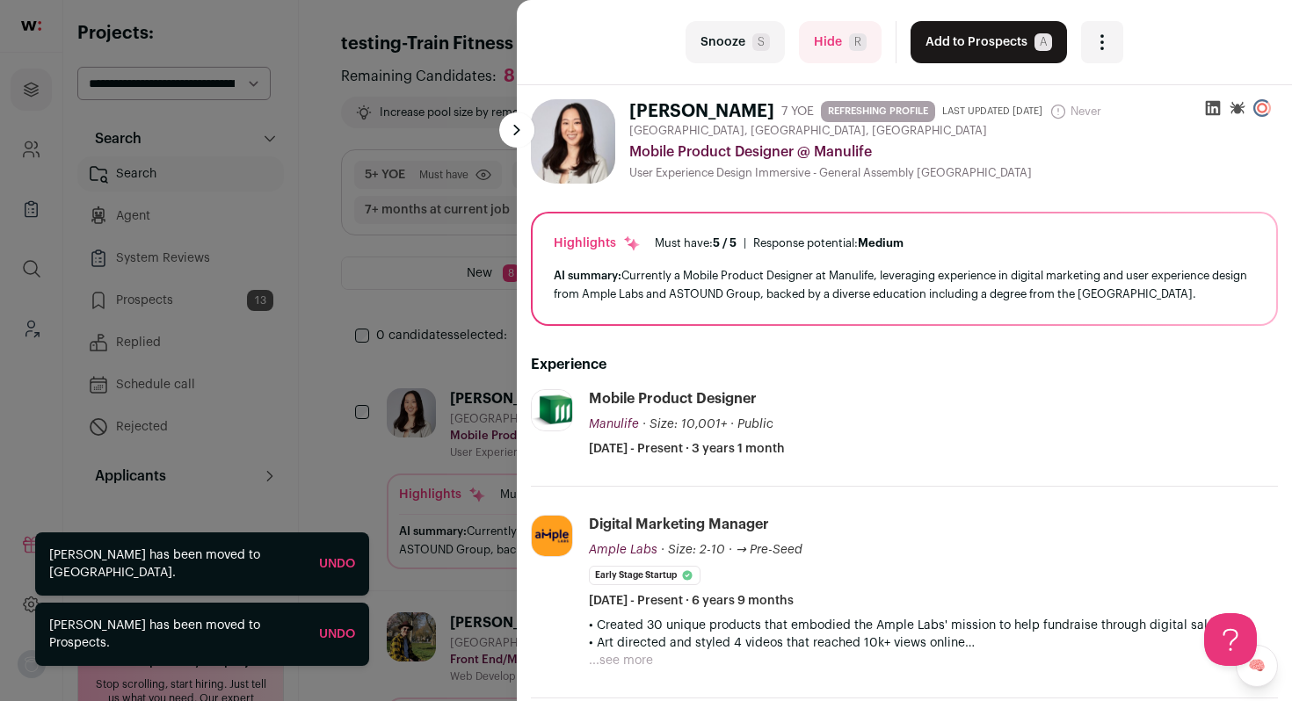
click at [817, 42] on button "Hide R" at bounding box center [840, 42] width 83 height 42
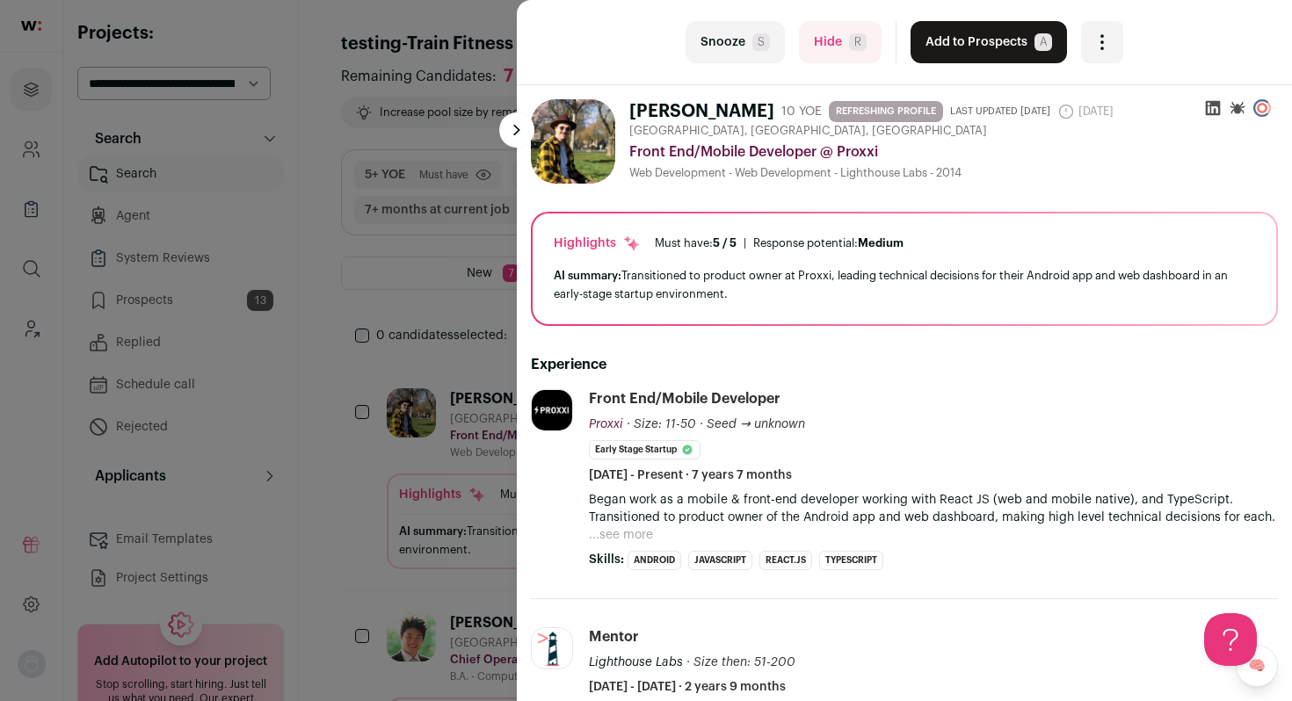
click at [839, 43] on button "Hide R" at bounding box center [840, 42] width 83 height 42
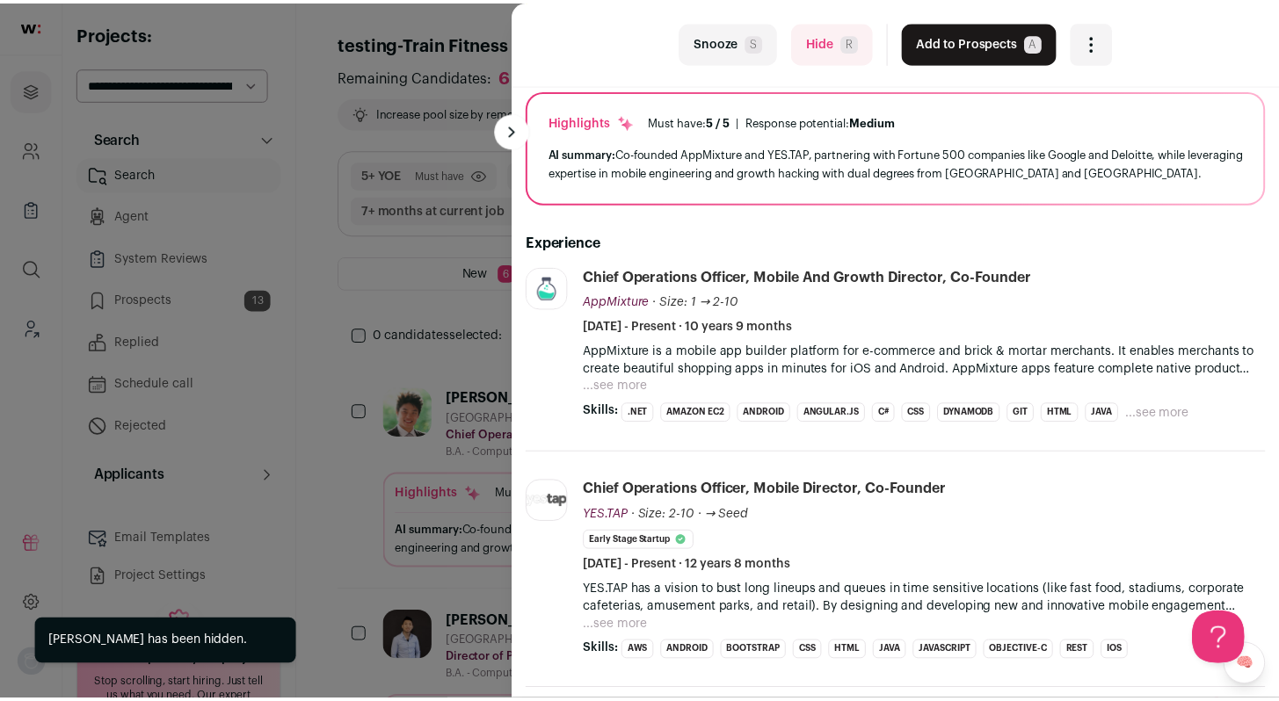
scroll to position [161, 0]
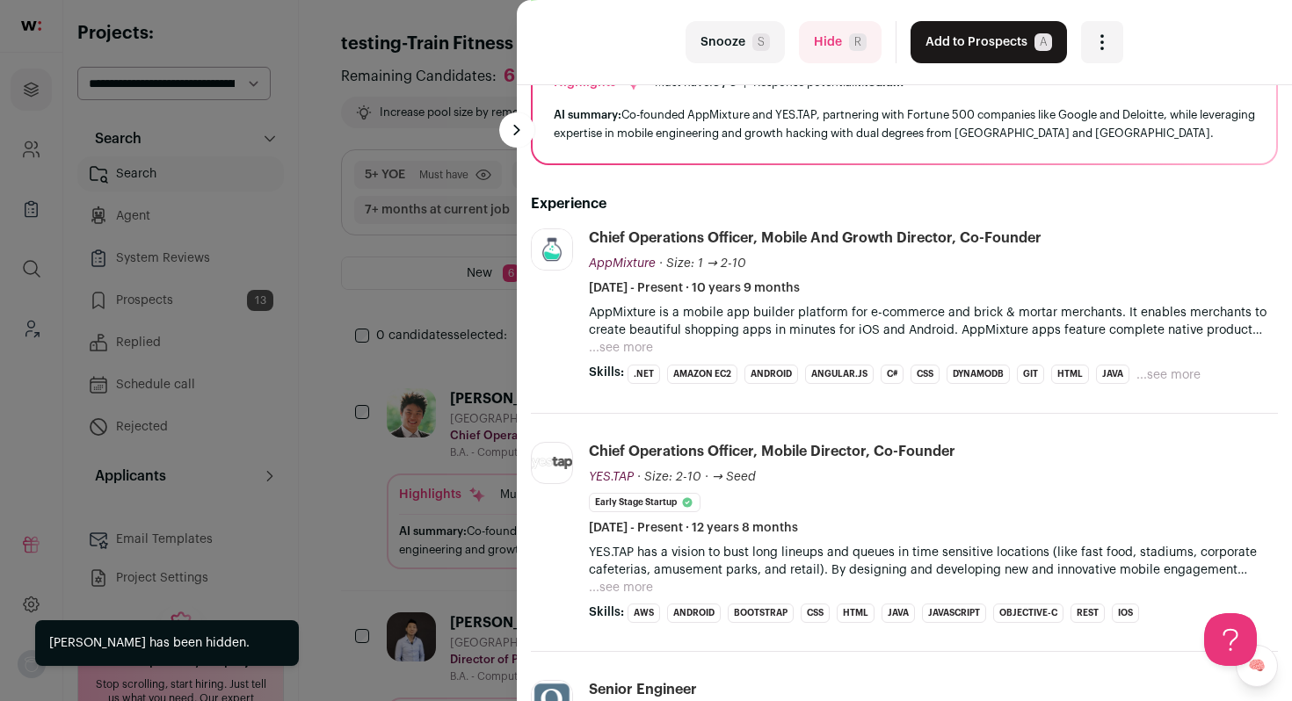
click at [839, 44] on button "Hide R" at bounding box center [840, 42] width 83 height 42
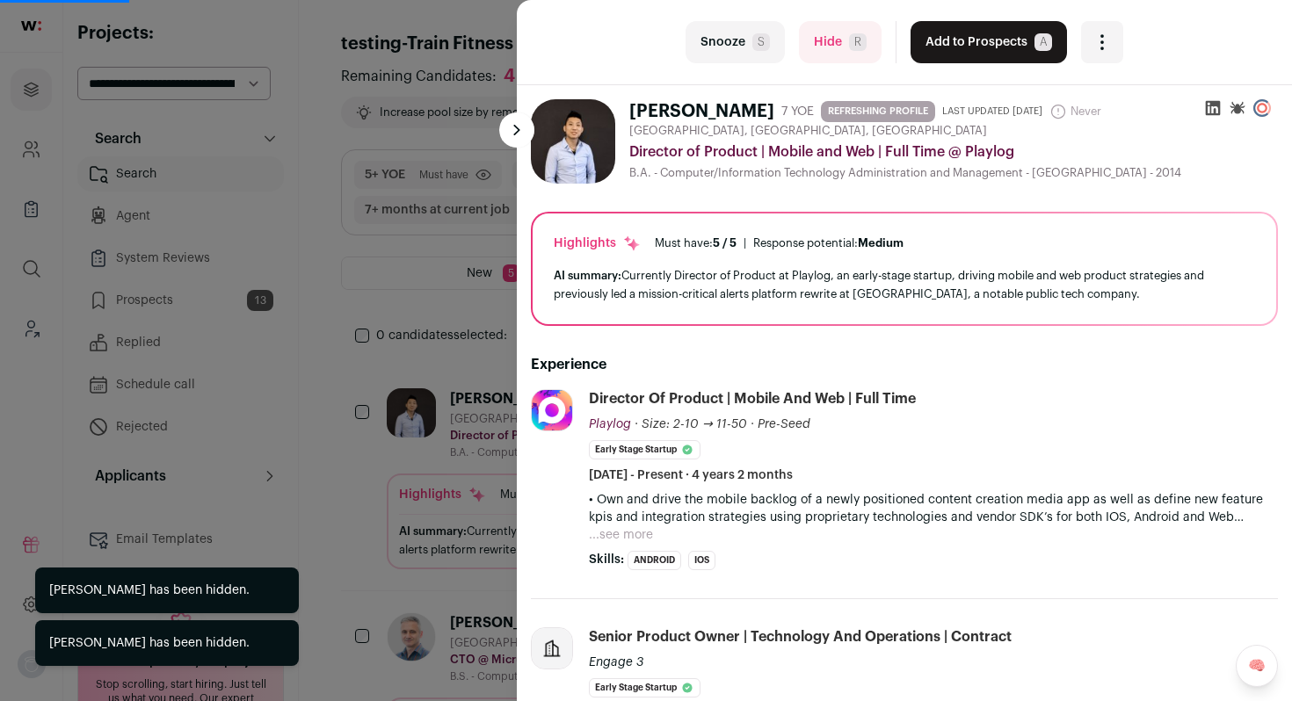
click at [849, 44] on span "R" at bounding box center [858, 42] width 18 height 18
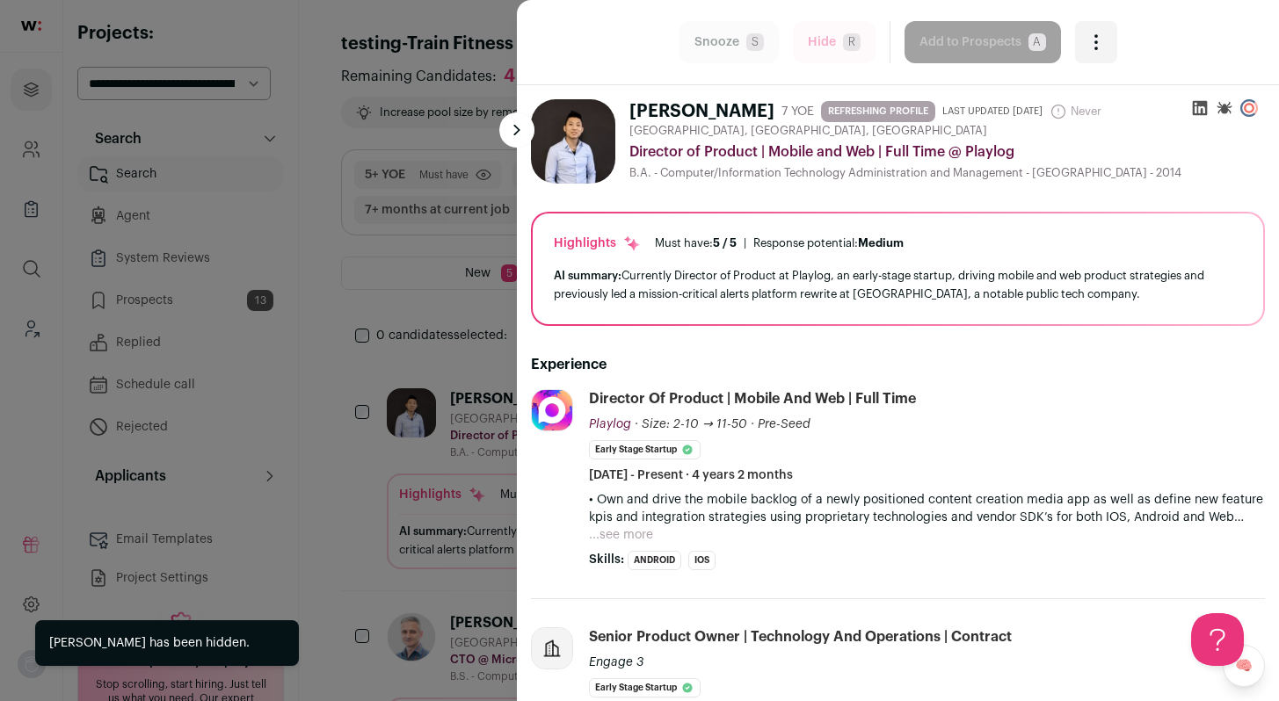
scroll to position [0, 0]
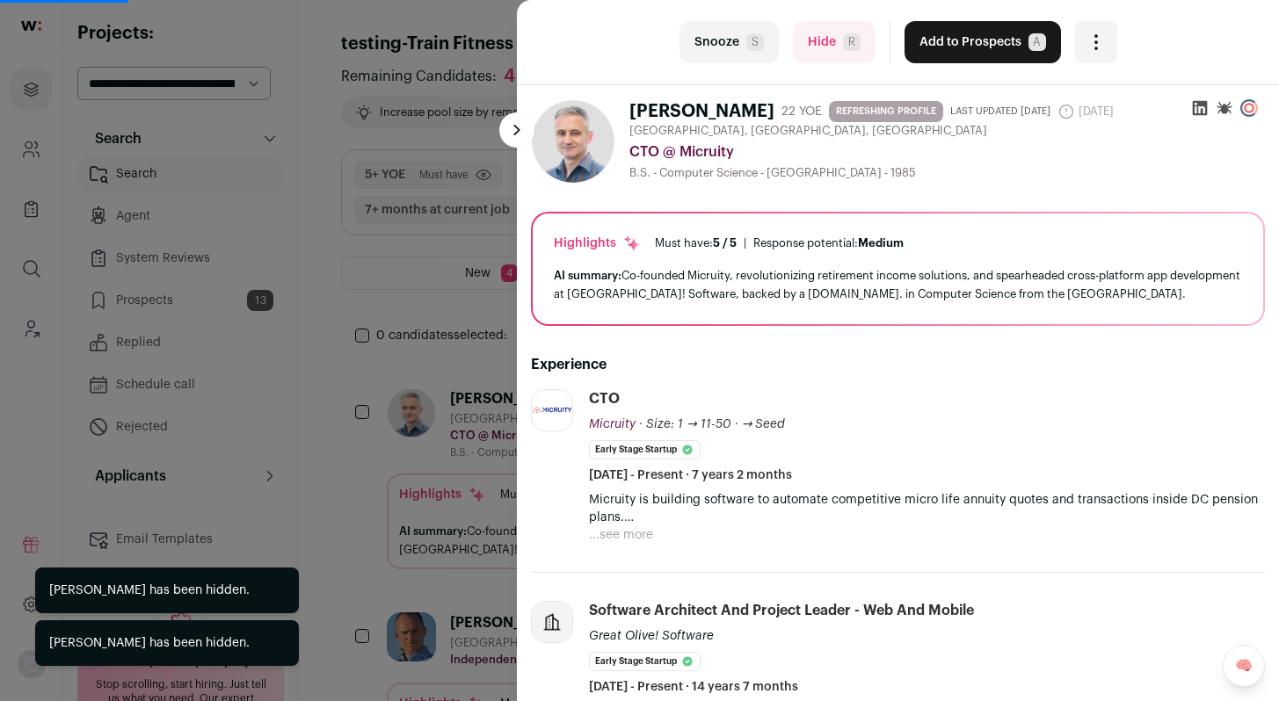
click at [843, 44] on span "R" at bounding box center [852, 42] width 18 height 18
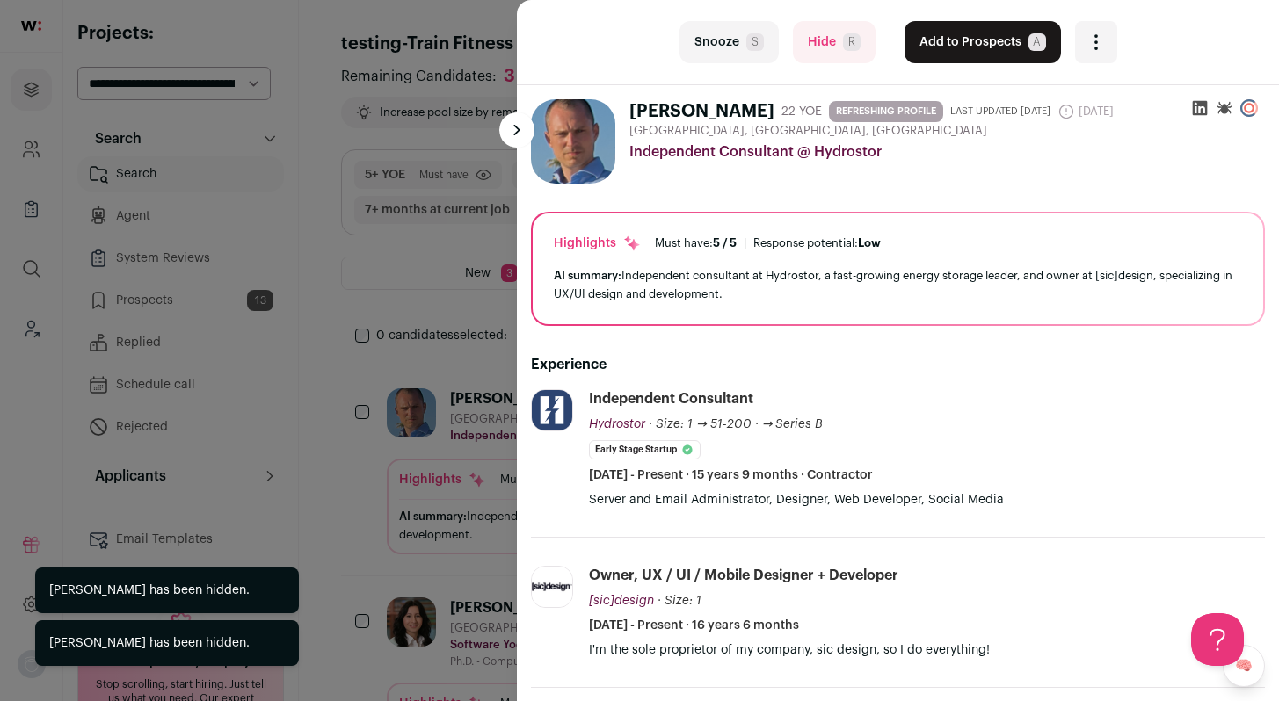
click at [843, 44] on span "R" at bounding box center [852, 42] width 18 height 18
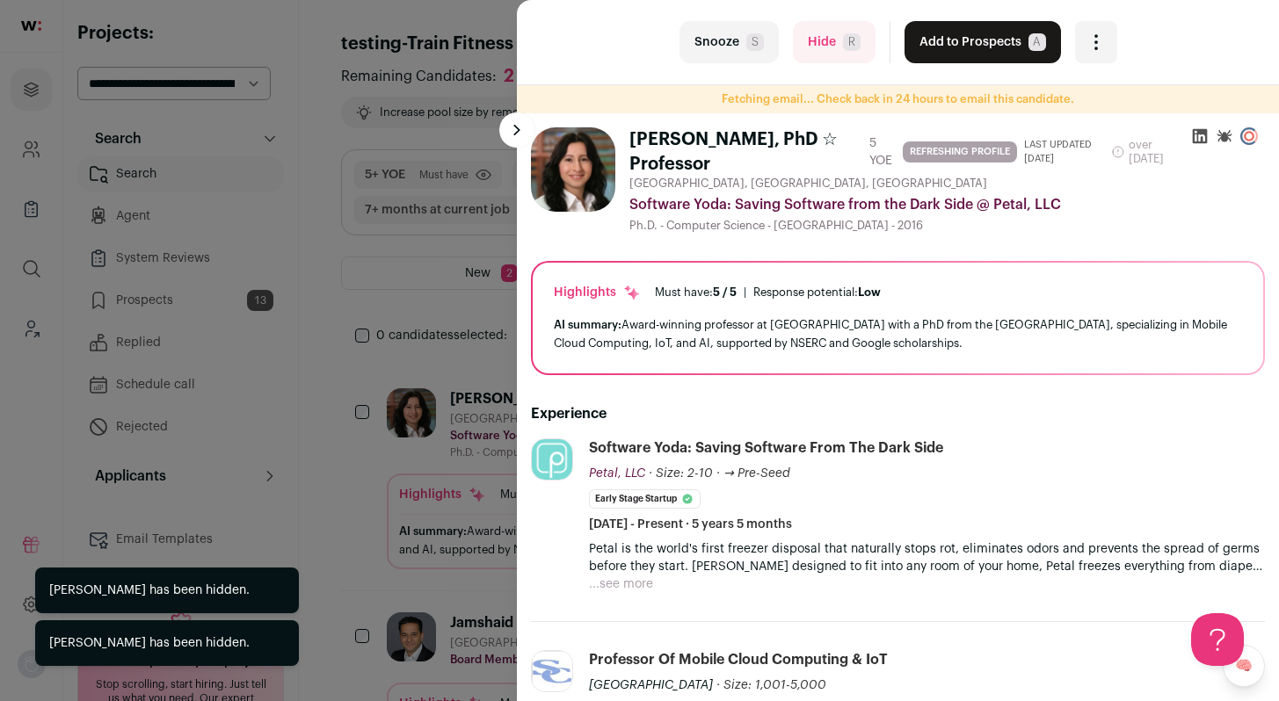
click at [843, 44] on span "R" at bounding box center [852, 42] width 18 height 18
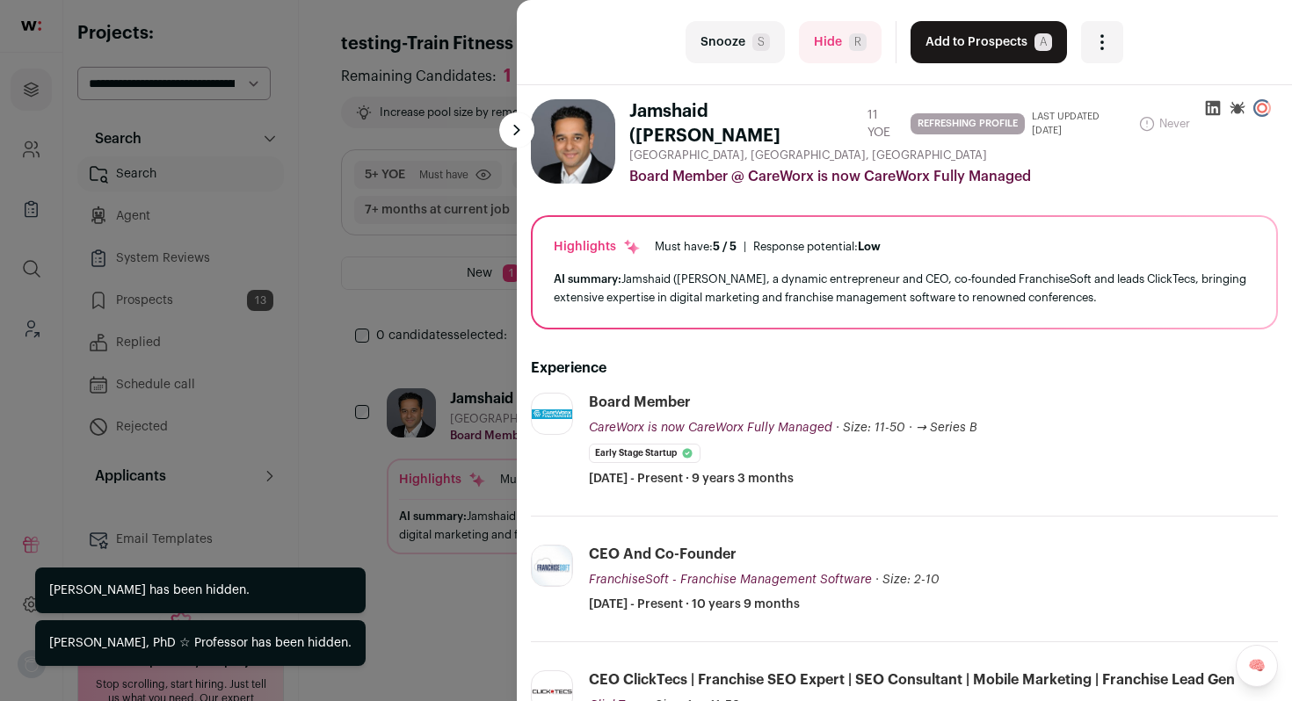
click at [839, 44] on button "Hide R" at bounding box center [840, 42] width 83 height 42
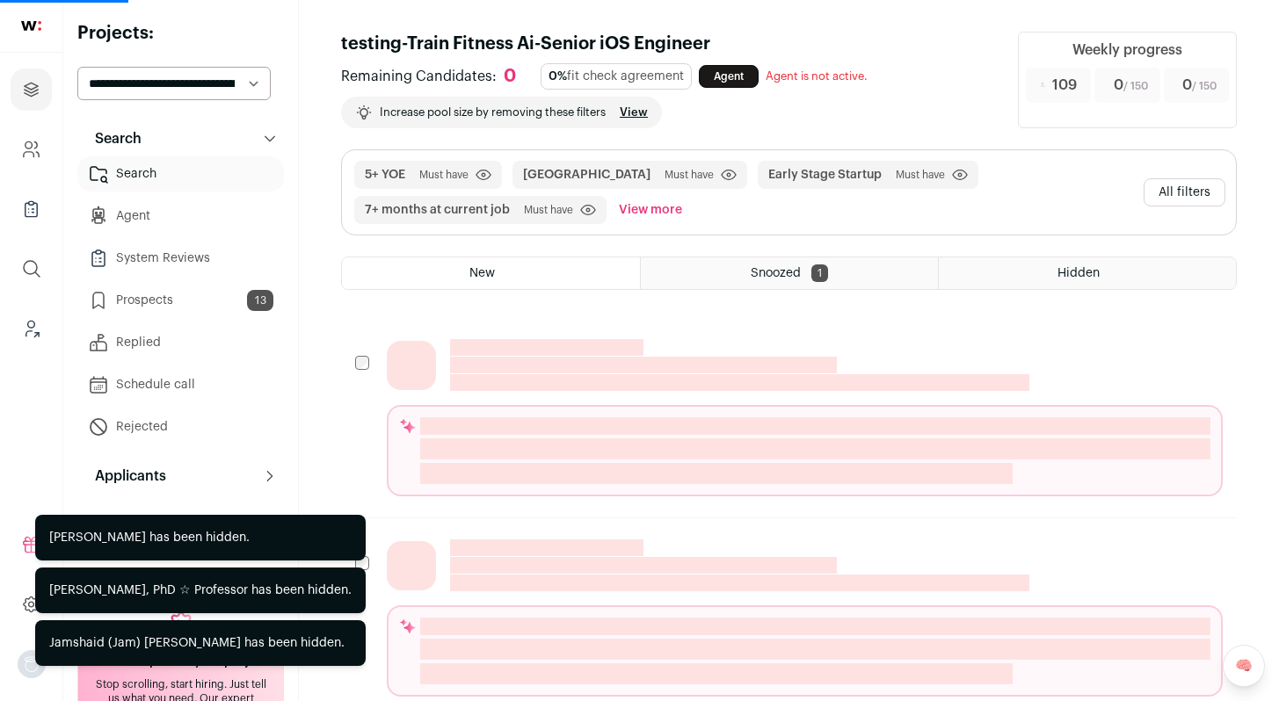
click at [1195, 199] on button "All filters" at bounding box center [1185, 192] width 82 height 28
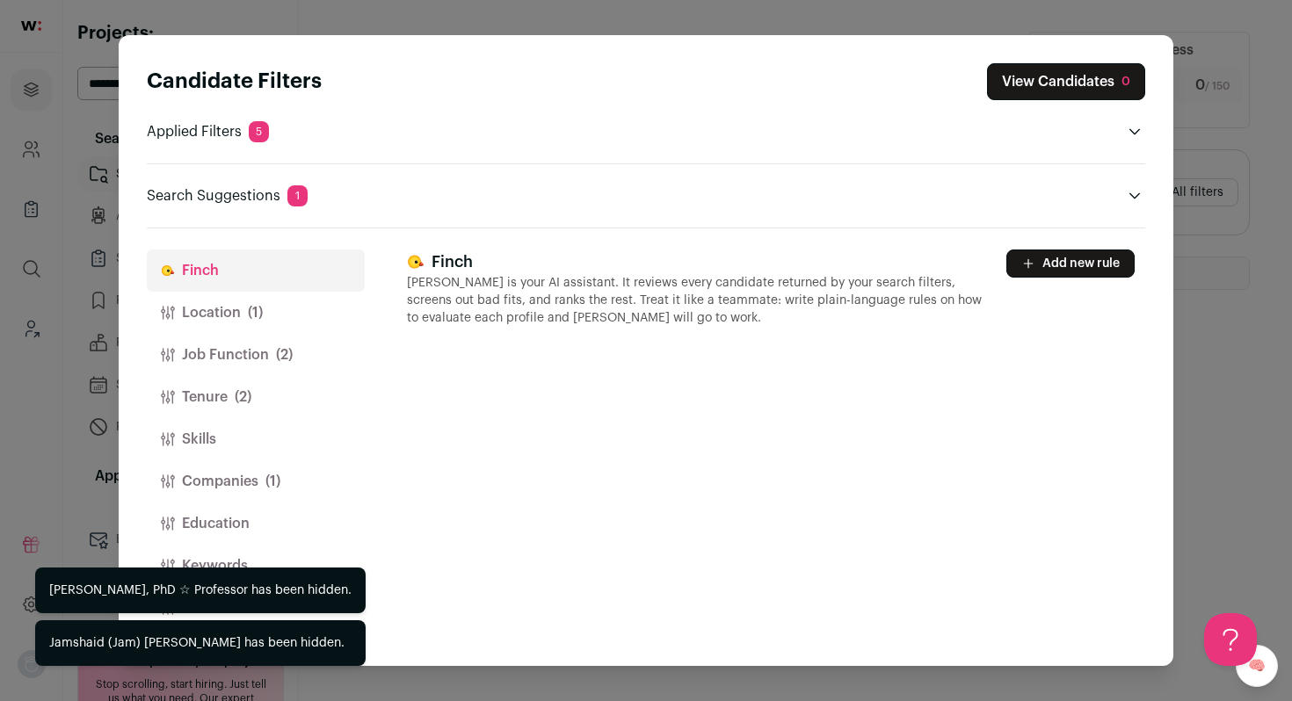
click at [272, 481] on span "(1)" at bounding box center [272, 481] width 15 height 21
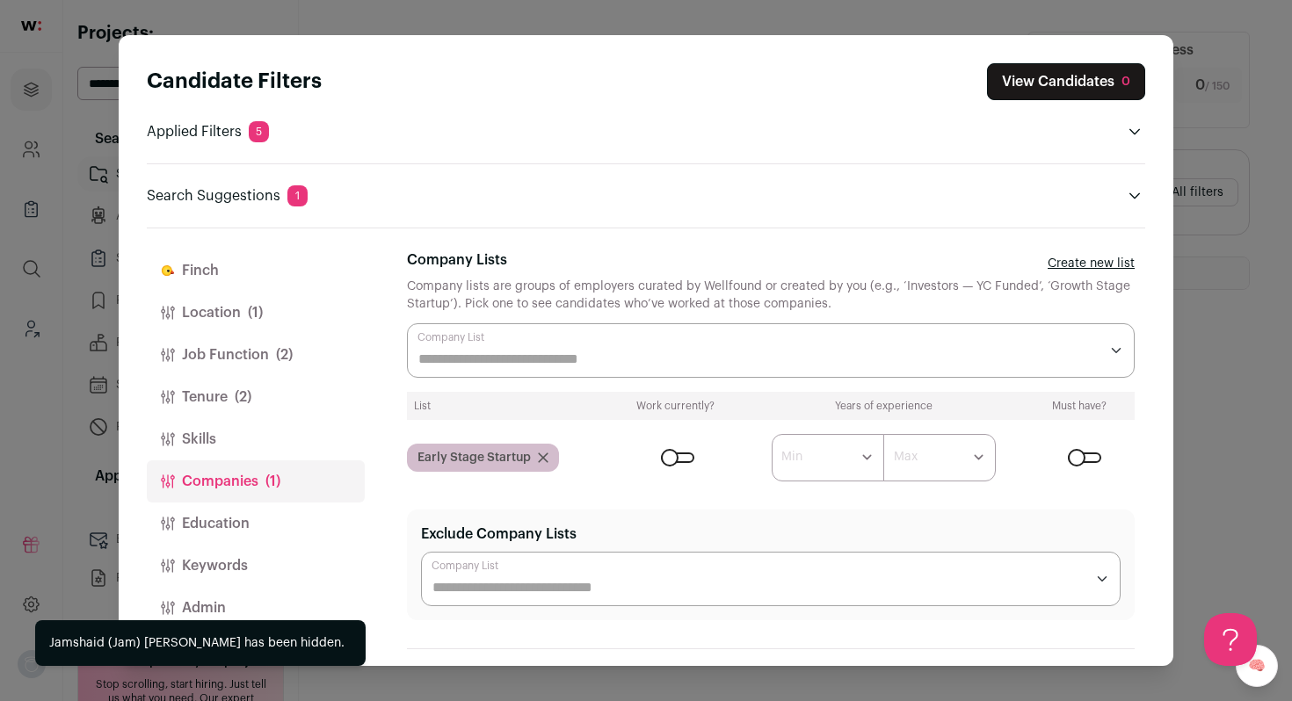
click at [533, 352] on input "Company Lists" at bounding box center [758, 359] width 680 height 21
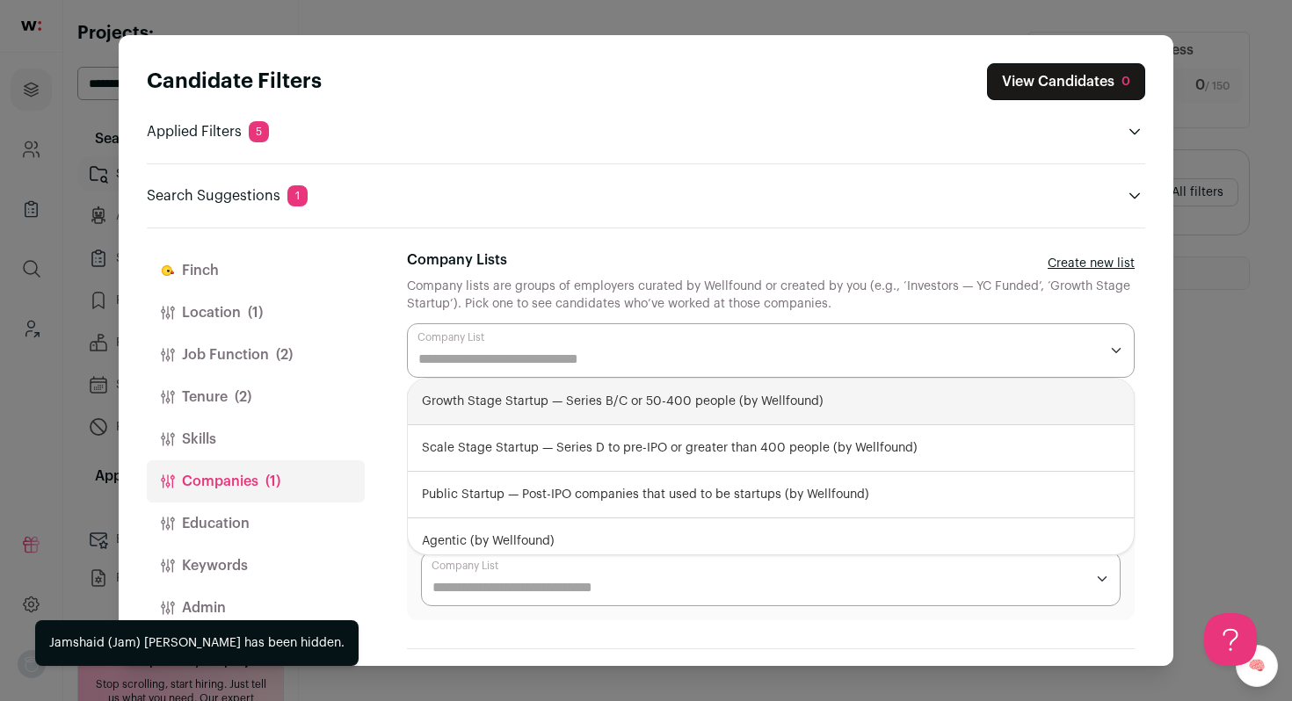
click at [507, 399] on div "Growth Stage Startup — Series B/C or 50-400 people (by Wellfound)" at bounding box center [771, 402] width 726 height 47
select select "**********"
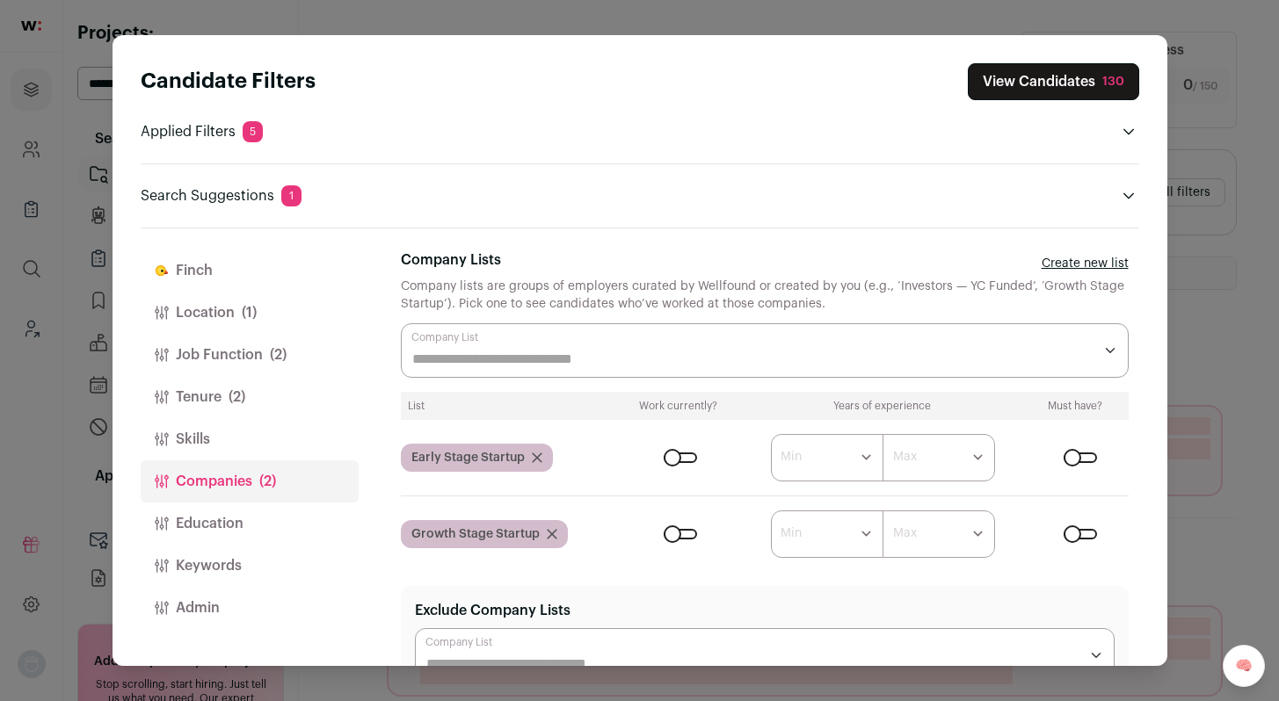
click at [1155, 414] on div "Candidate Filters View Candidates 130 Applied Filters 5 Toronto Must have 5+ YO…" at bounding box center [640, 350] width 1055 height 631
click at [685, 531] on div "Close modal via background" at bounding box center [680, 534] width 33 height 11
click at [1232, 298] on div "Candidate Filters View Candidates 15 Applied Filters 5 Toronto Must have 5+ YOE…" at bounding box center [639, 350] width 1279 height 701
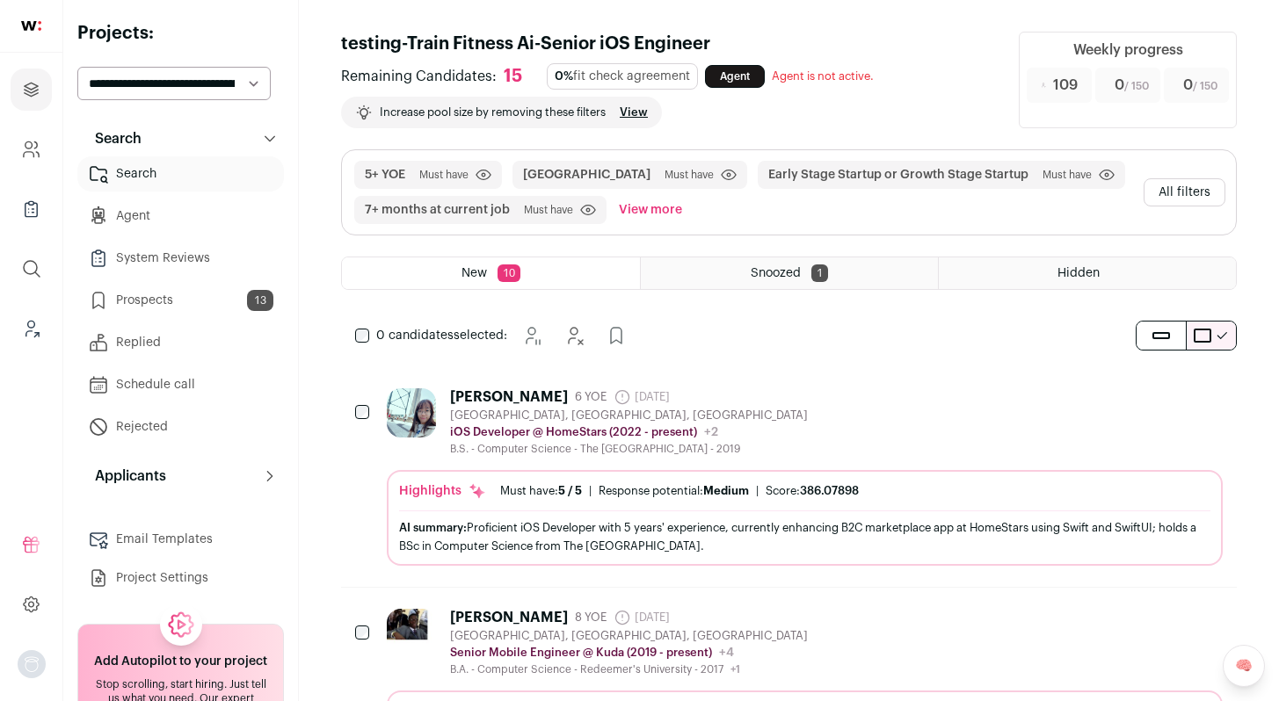
click at [914, 393] on div "Katy Lau 6 YOE 17 days ago Admin only. The last time the profile was scraped. N…" at bounding box center [805, 423] width 836 height 68
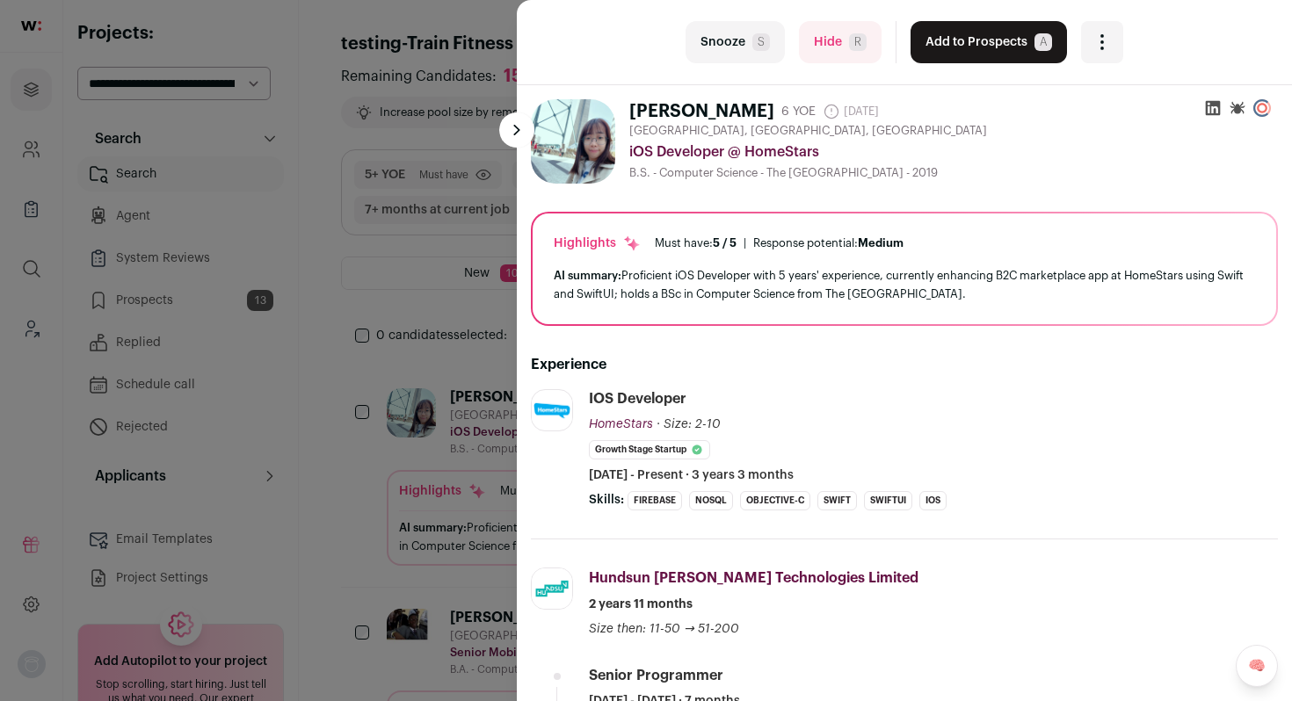
click at [972, 46] on button "Add to Prospects A" at bounding box center [989, 42] width 156 height 42
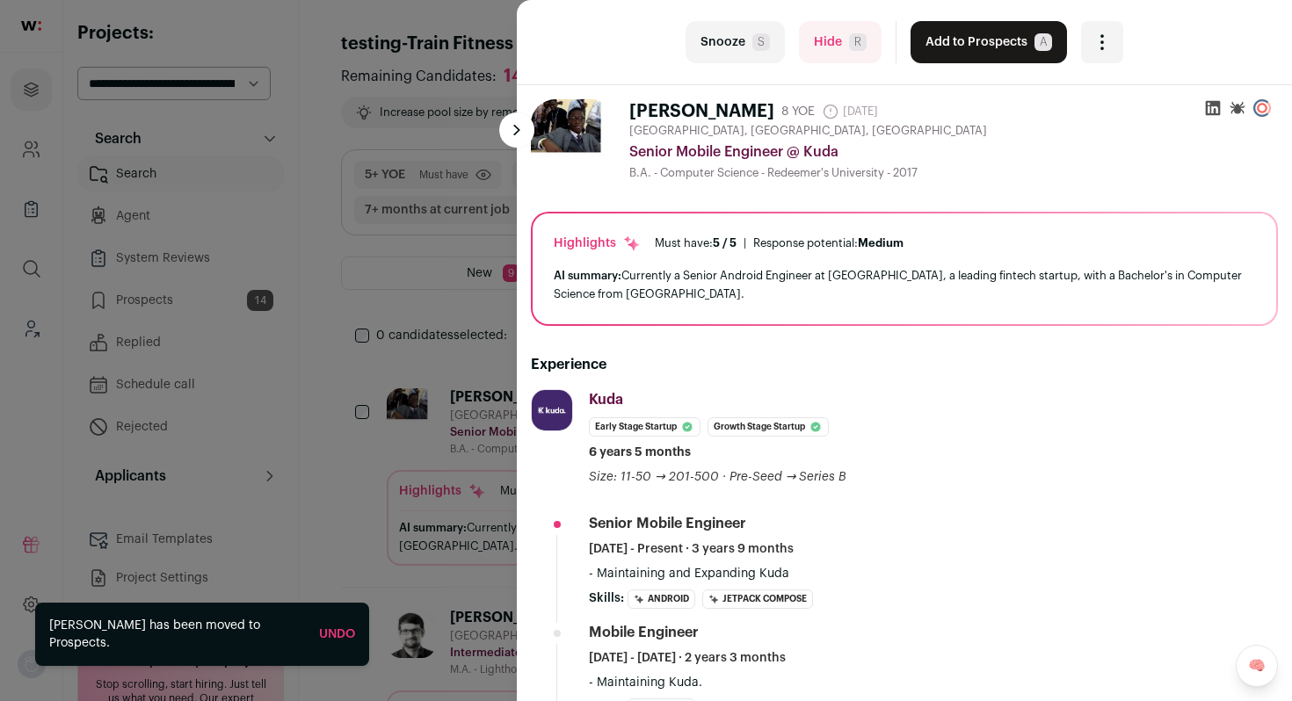
click at [972, 46] on button "Add to Prospects A" at bounding box center [989, 42] width 156 height 42
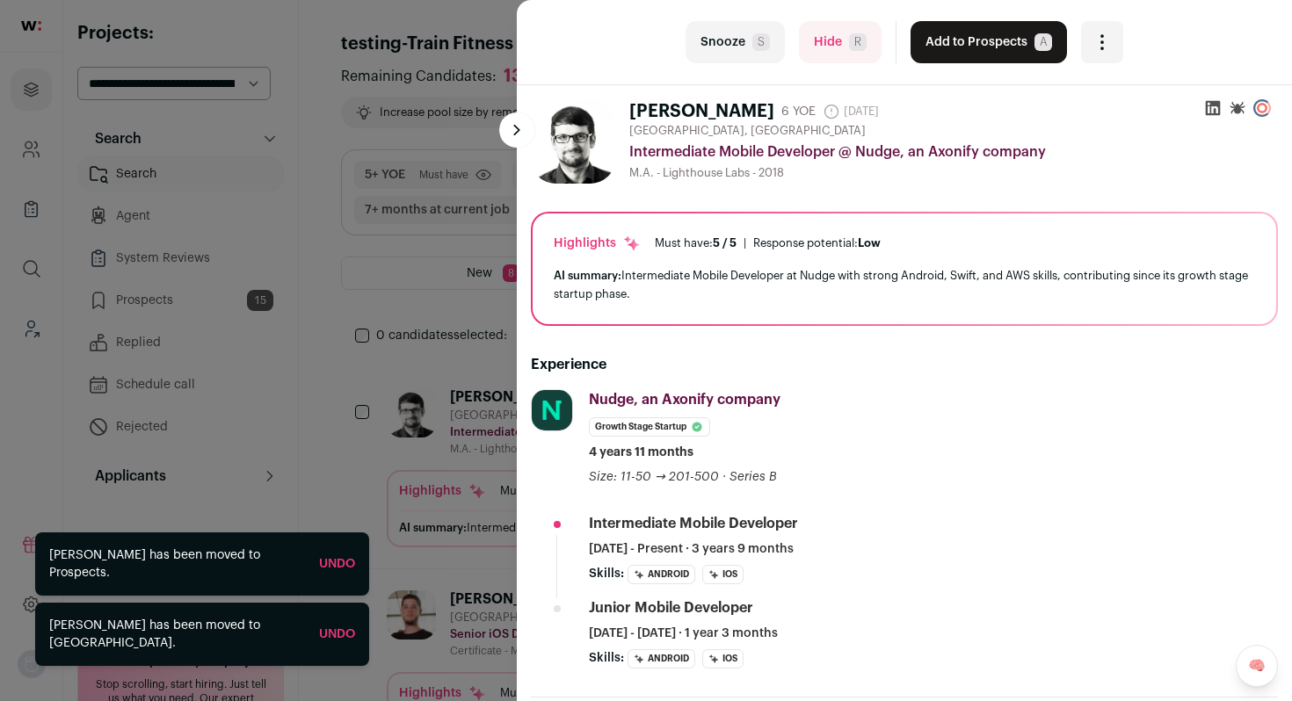
click at [972, 46] on button "Add to Prospects A" at bounding box center [989, 42] width 156 height 42
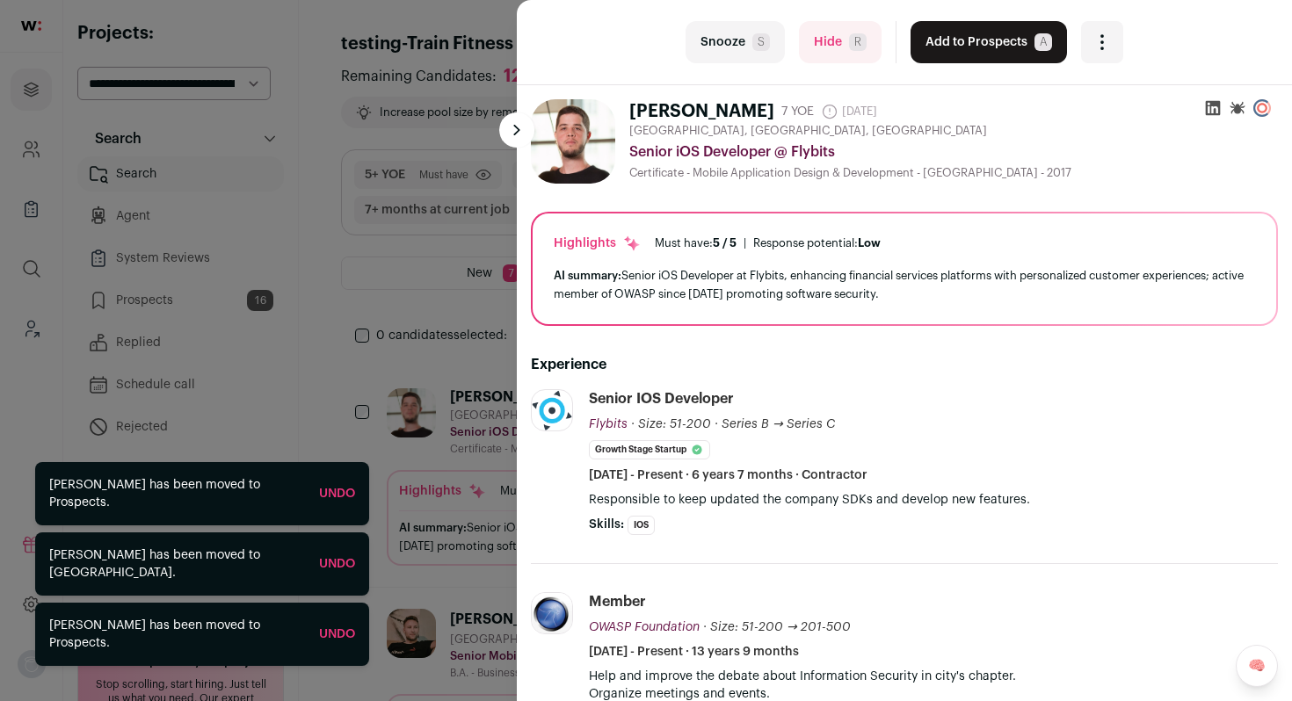
click at [972, 46] on button "Add to Prospects A" at bounding box center [989, 42] width 156 height 42
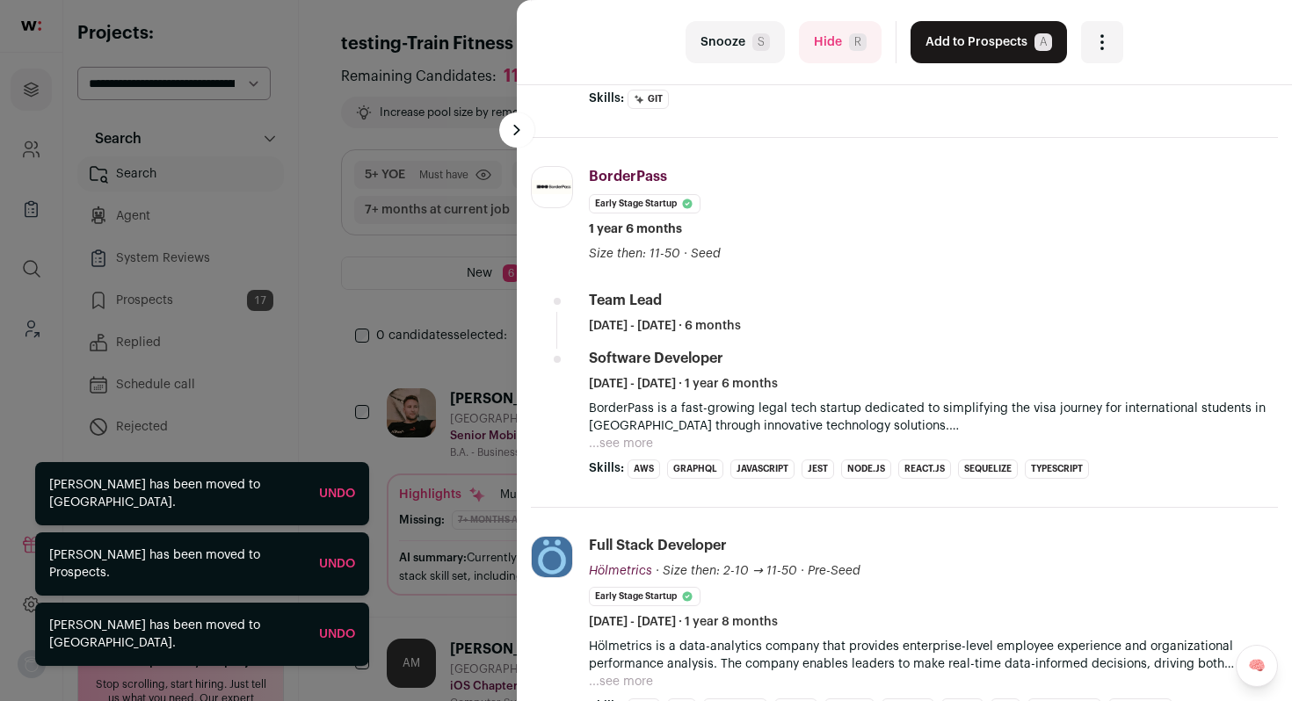
scroll to position [474, 0]
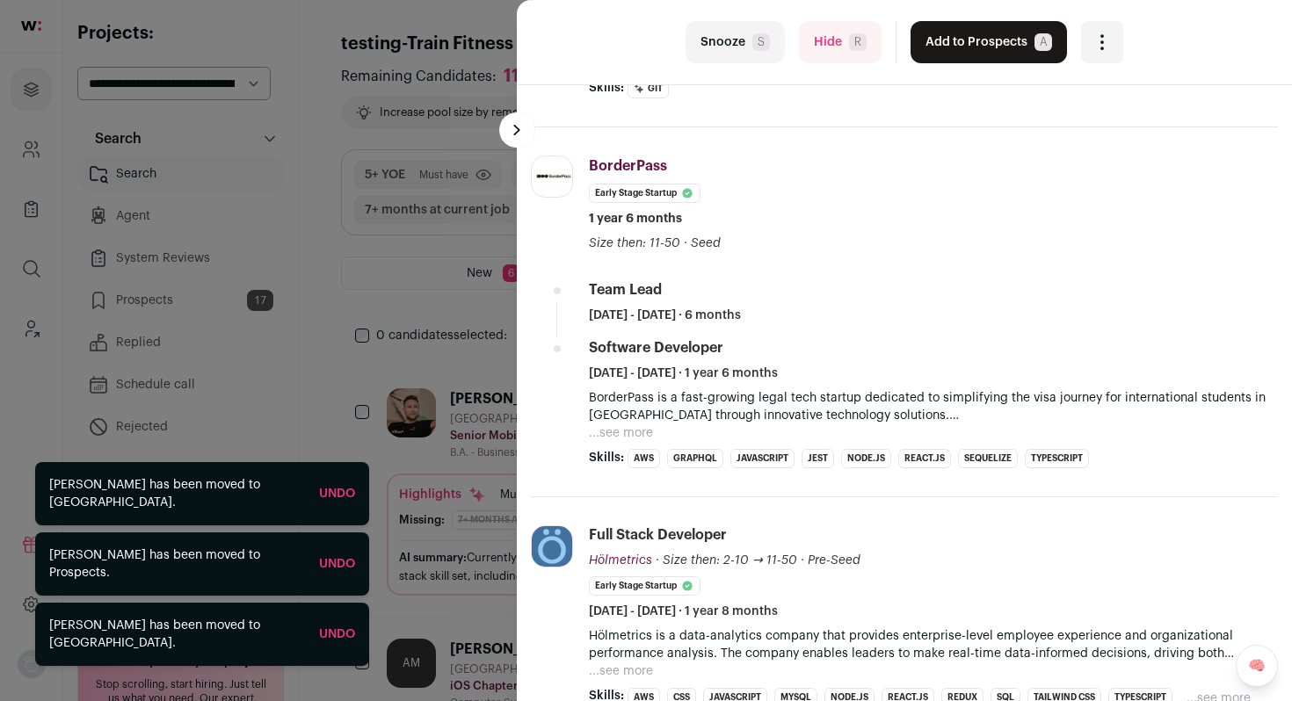
click at [967, 38] on button "Add to Prospects A" at bounding box center [989, 42] width 156 height 42
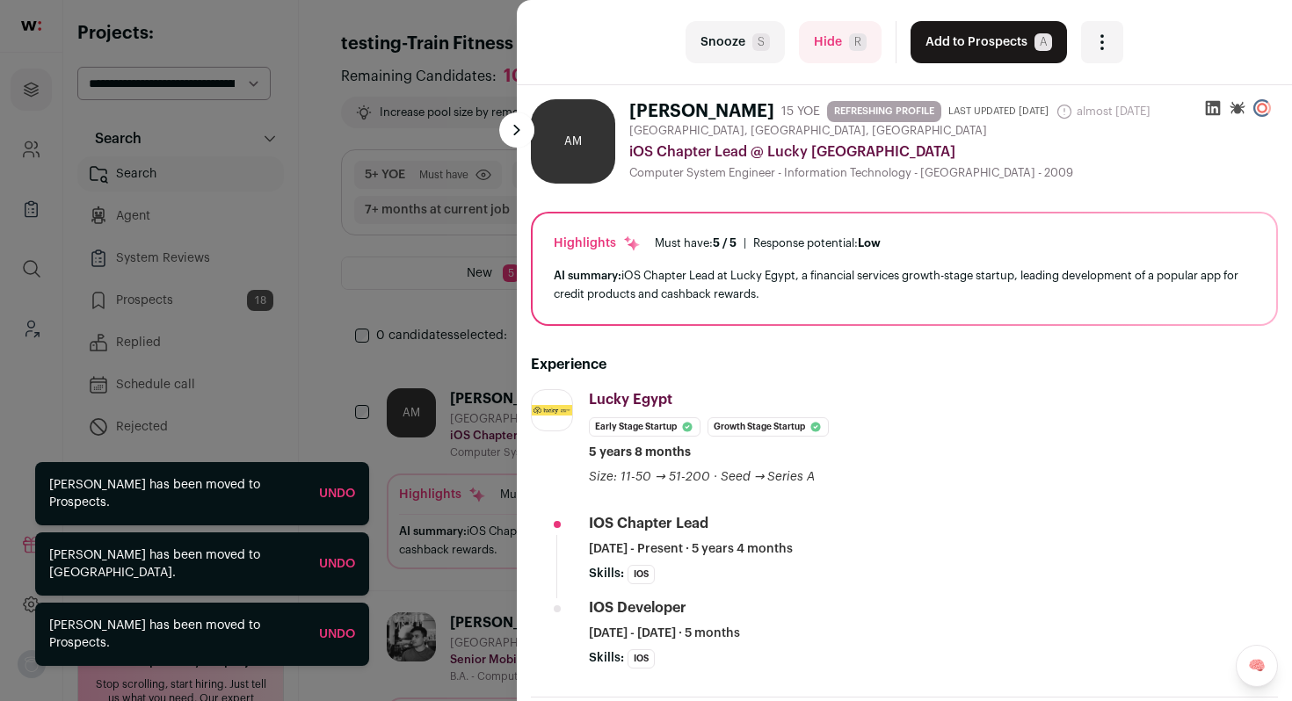
click at [967, 38] on button "Add to Prospects A" at bounding box center [989, 42] width 156 height 42
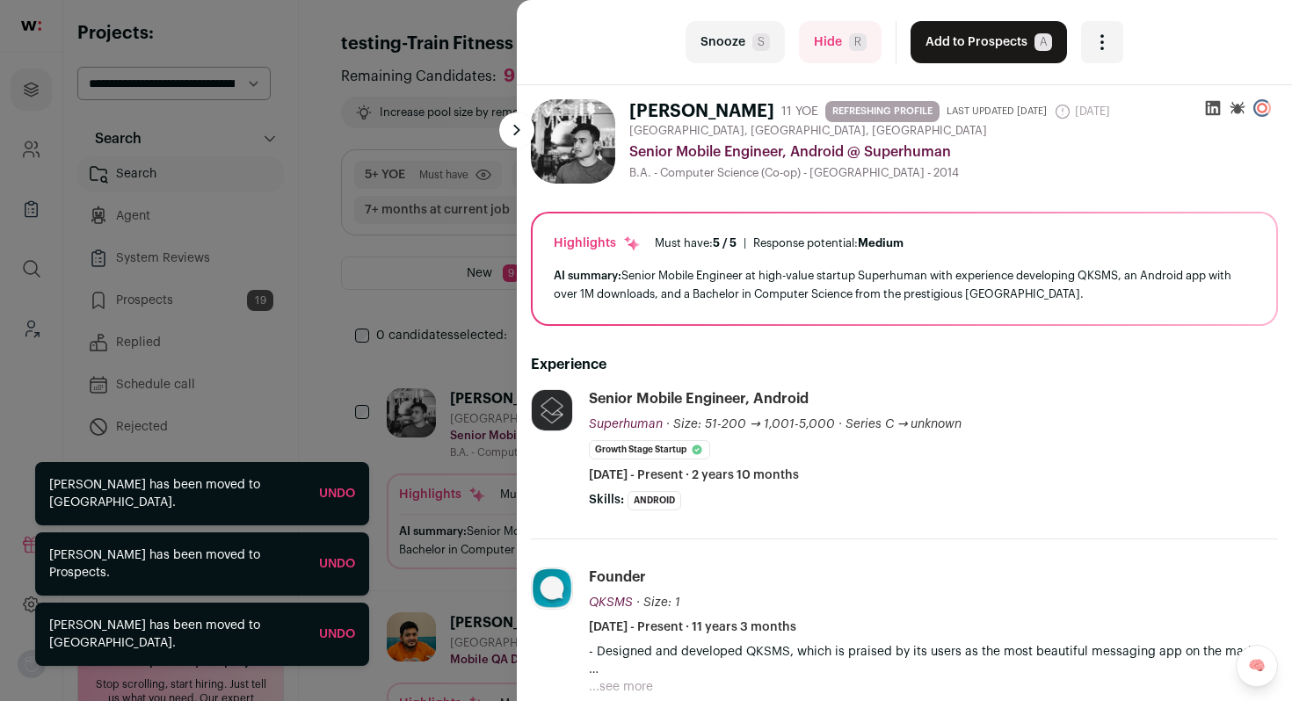
click at [967, 38] on button "Add to Prospects A" at bounding box center [989, 42] width 156 height 42
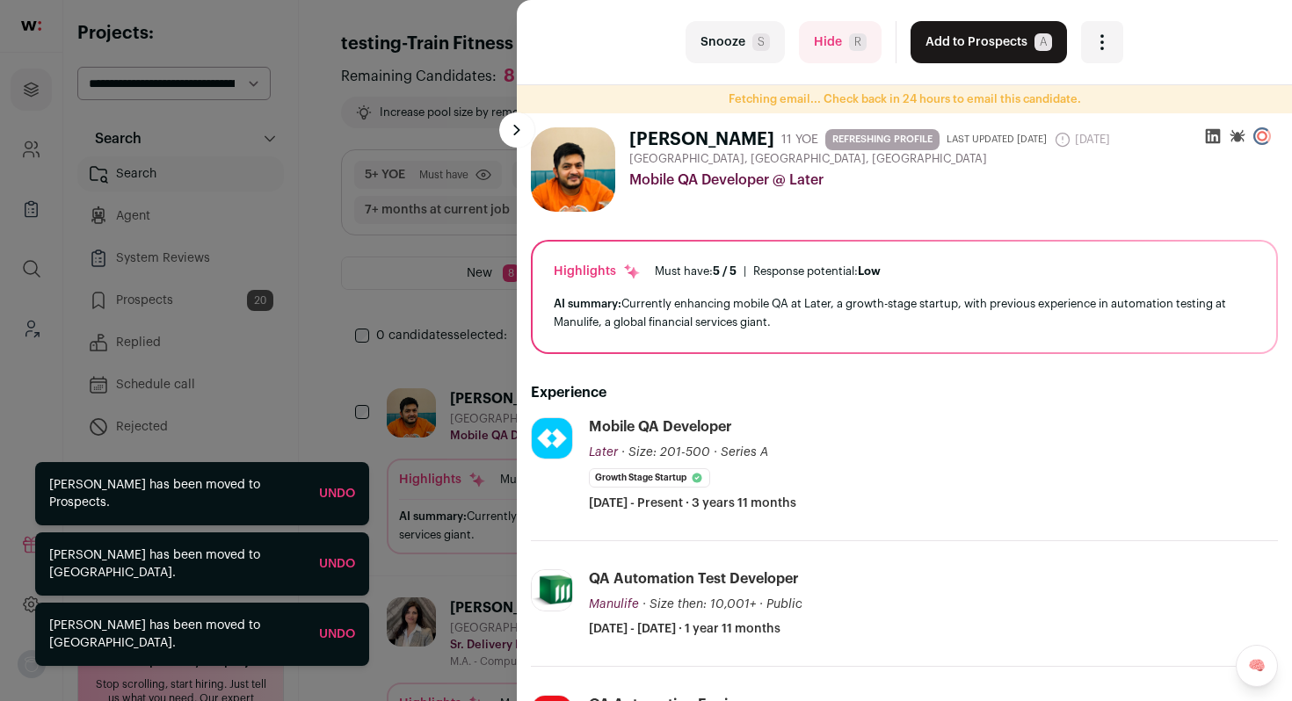
click at [967, 38] on button "Add to Prospects A" at bounding box center [989, 42] width 156 height 42
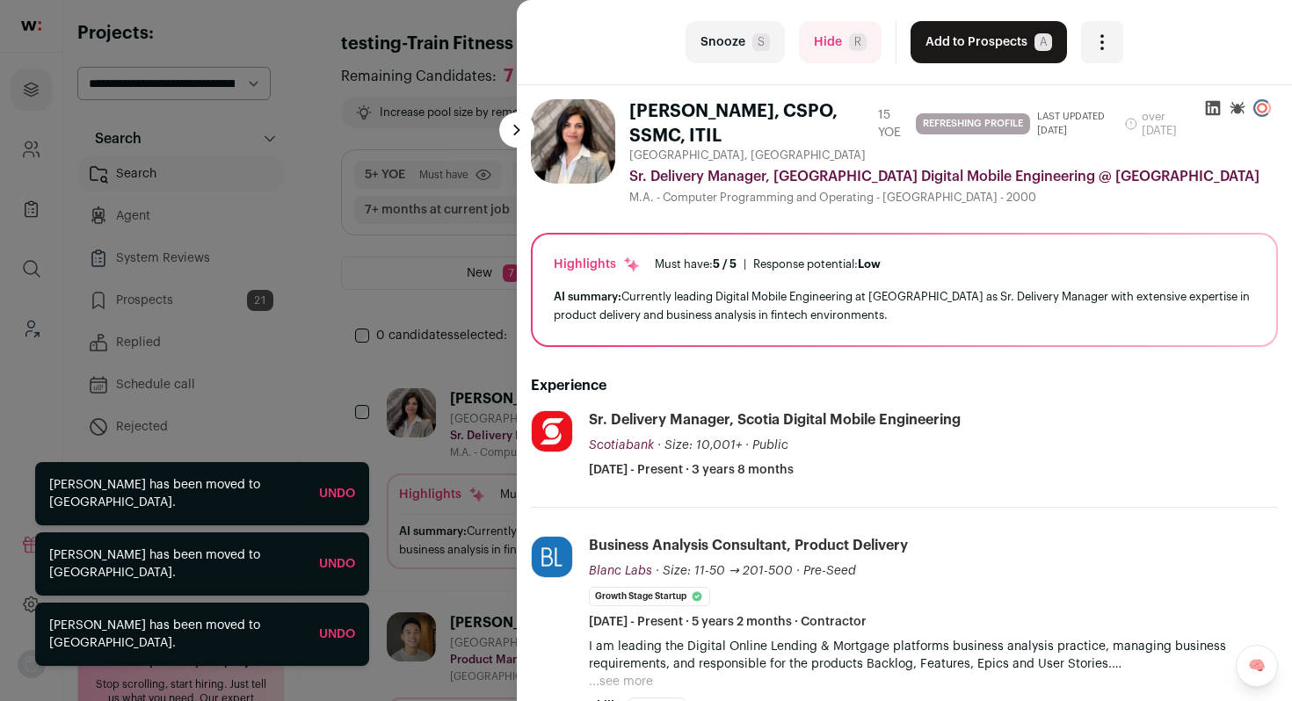
click at [817, 41] on button "Hide R" at bounding box center [840, 42] width 83 height 42
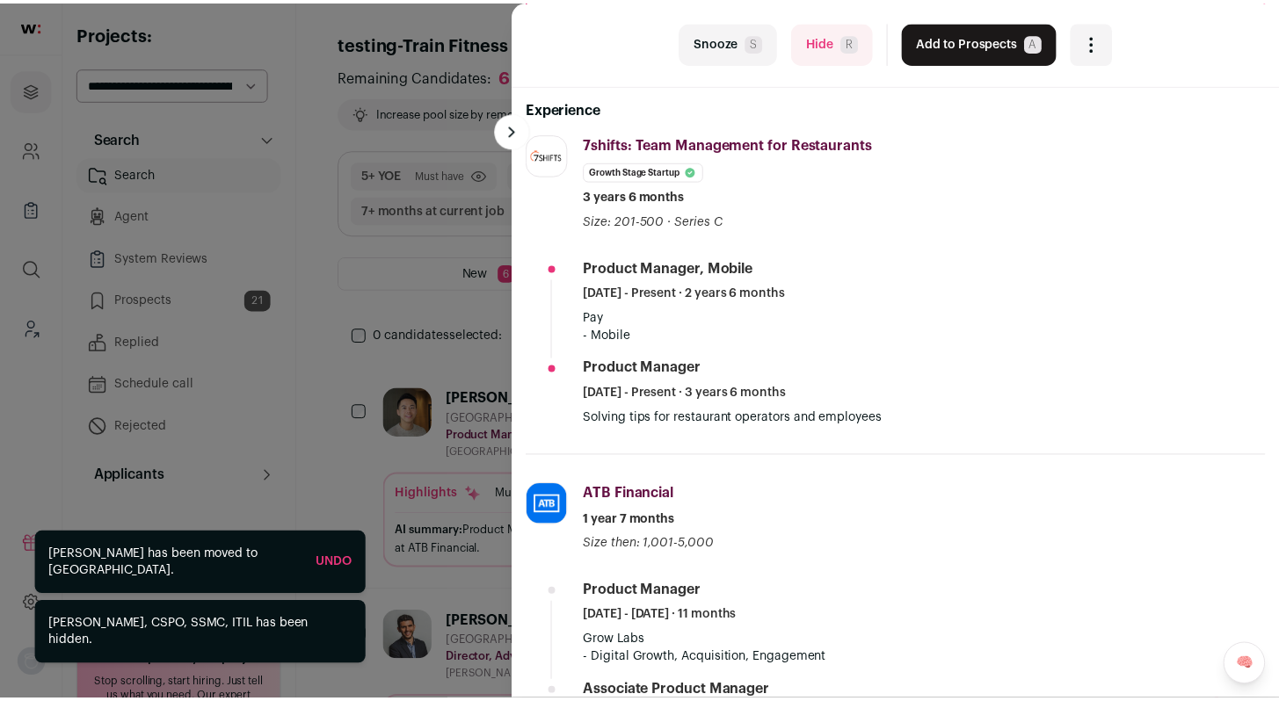
scroll to position [289, 0]
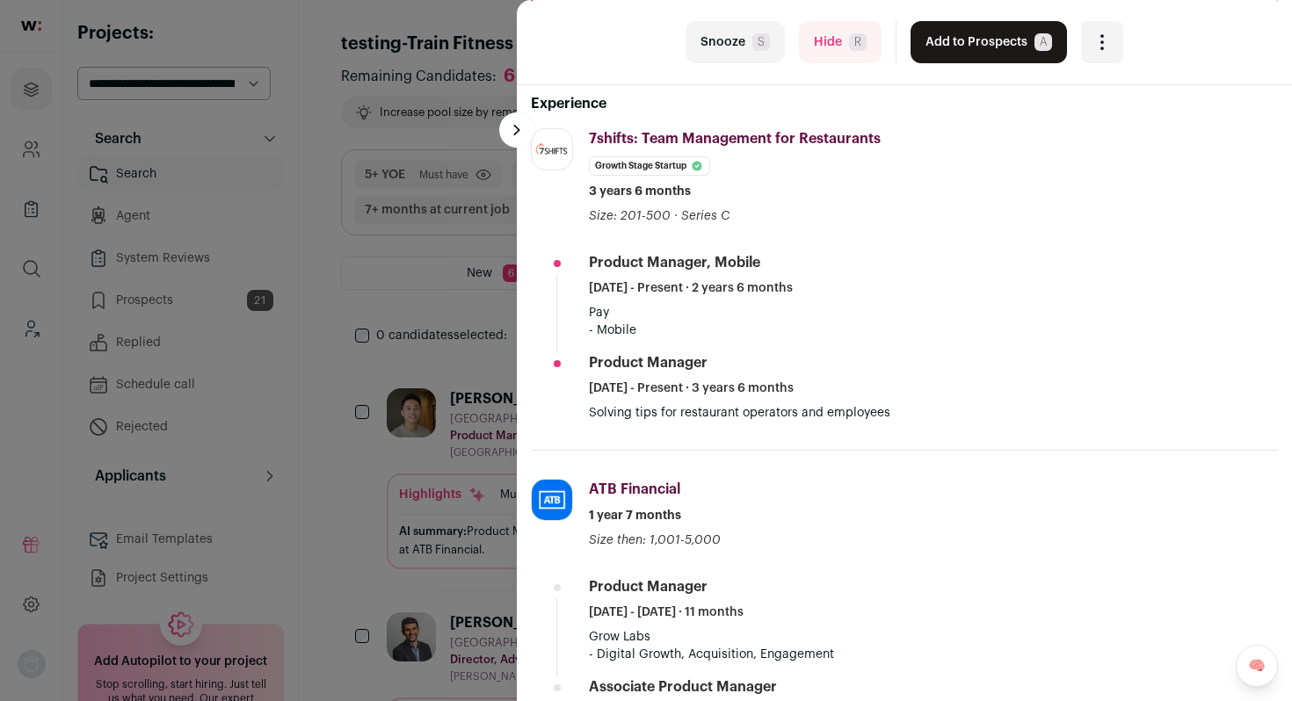
click at [832, 34] on button "Hide R" at bounding box center [840, 42] width 83 height 42
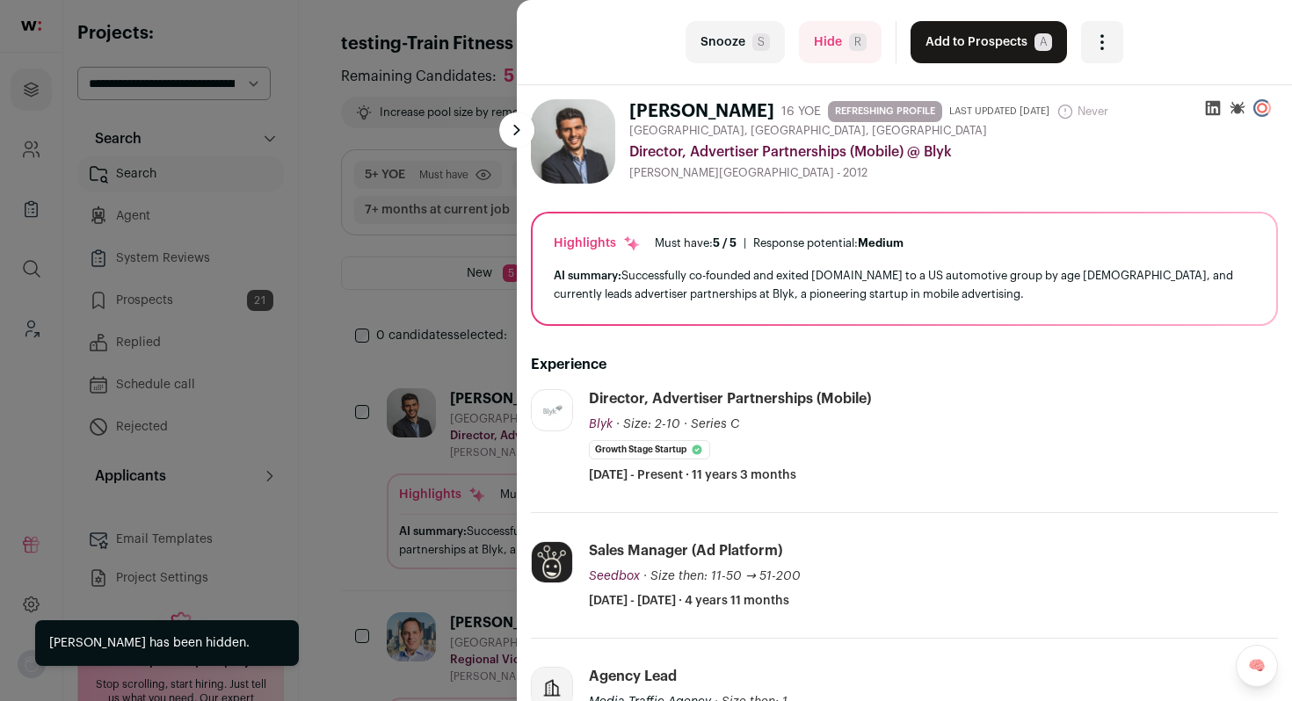
click at [832, 34] on button "Hide R" at bounding box center [840, 42] width 83 height 42
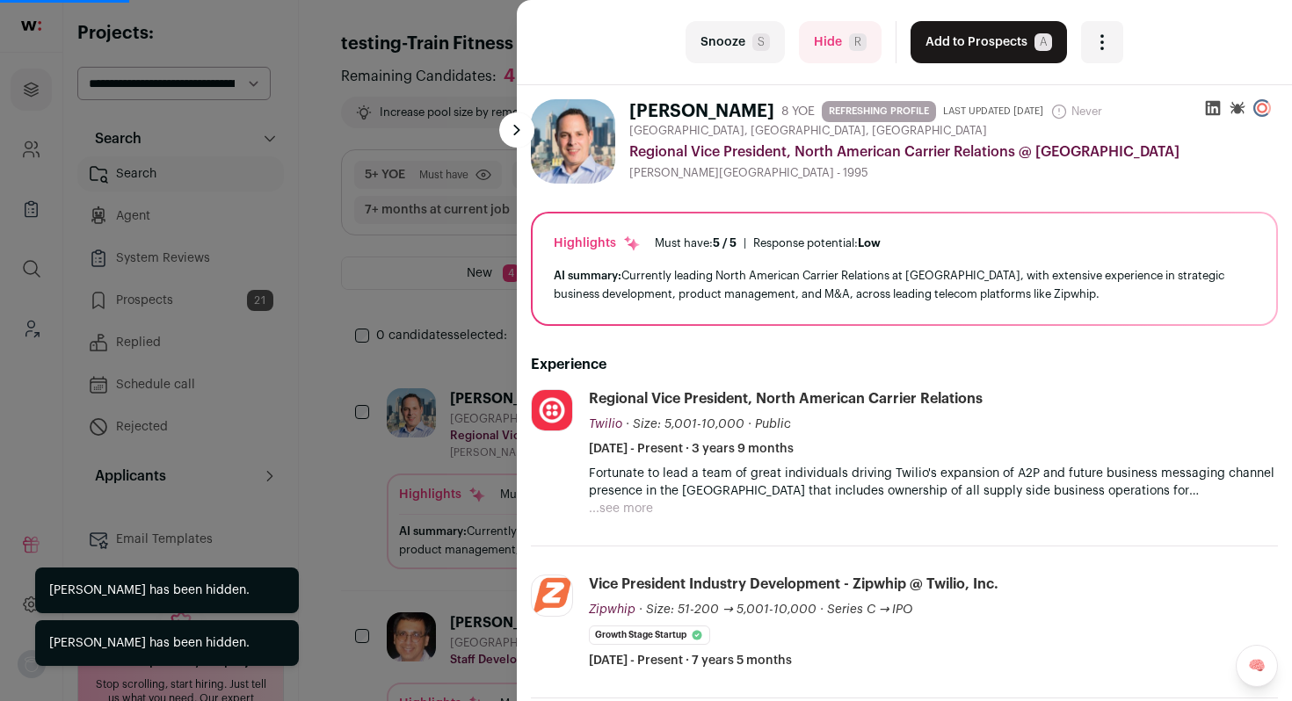
click at [832, 34] on button "Hide R" at bounding box center [840, 42] width 83 height 42
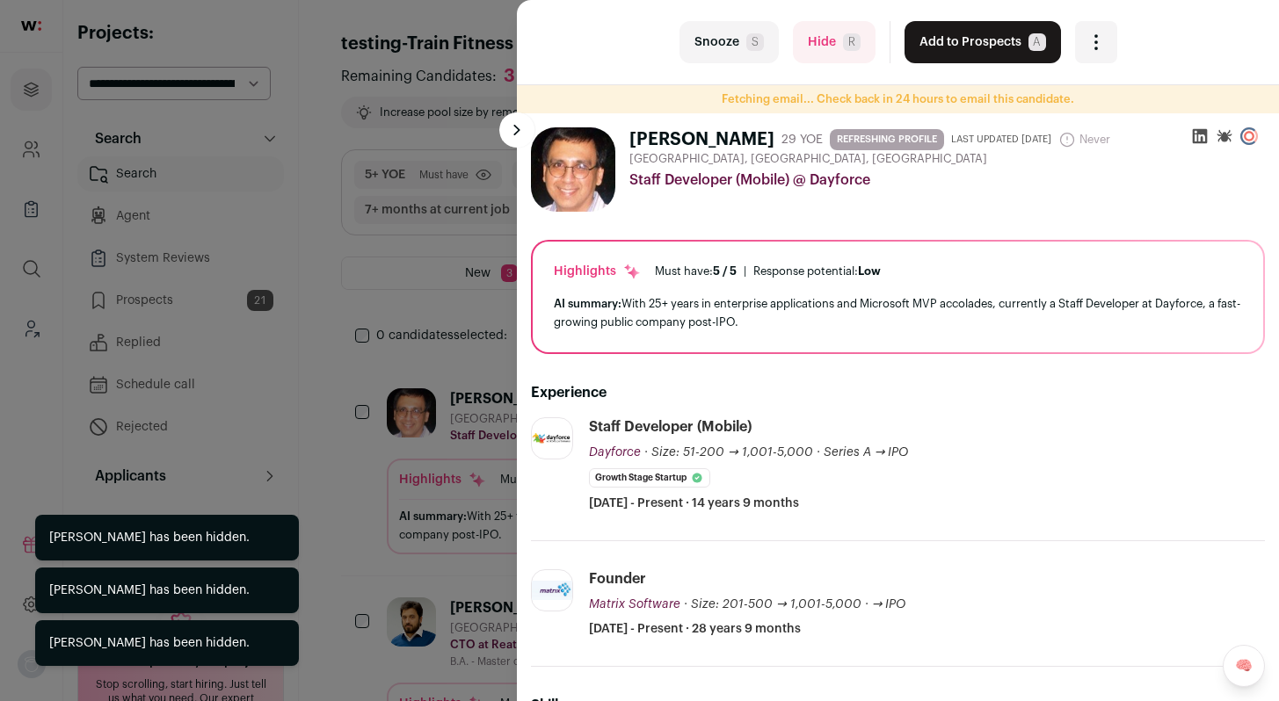
click at [843, 34] on span "R" at bounding box center [852, 42] width 18 height 18
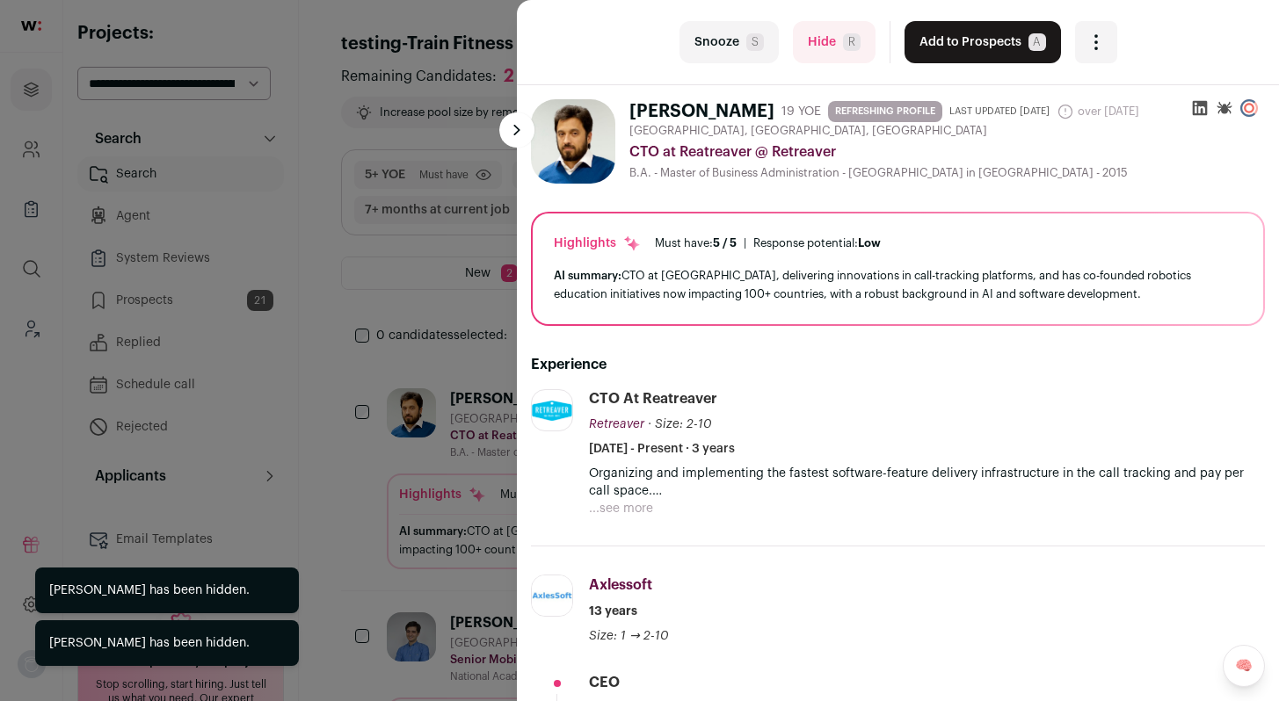
click at [843, 34] on span "R" at bounding box center [852, 42] width 18 height 18
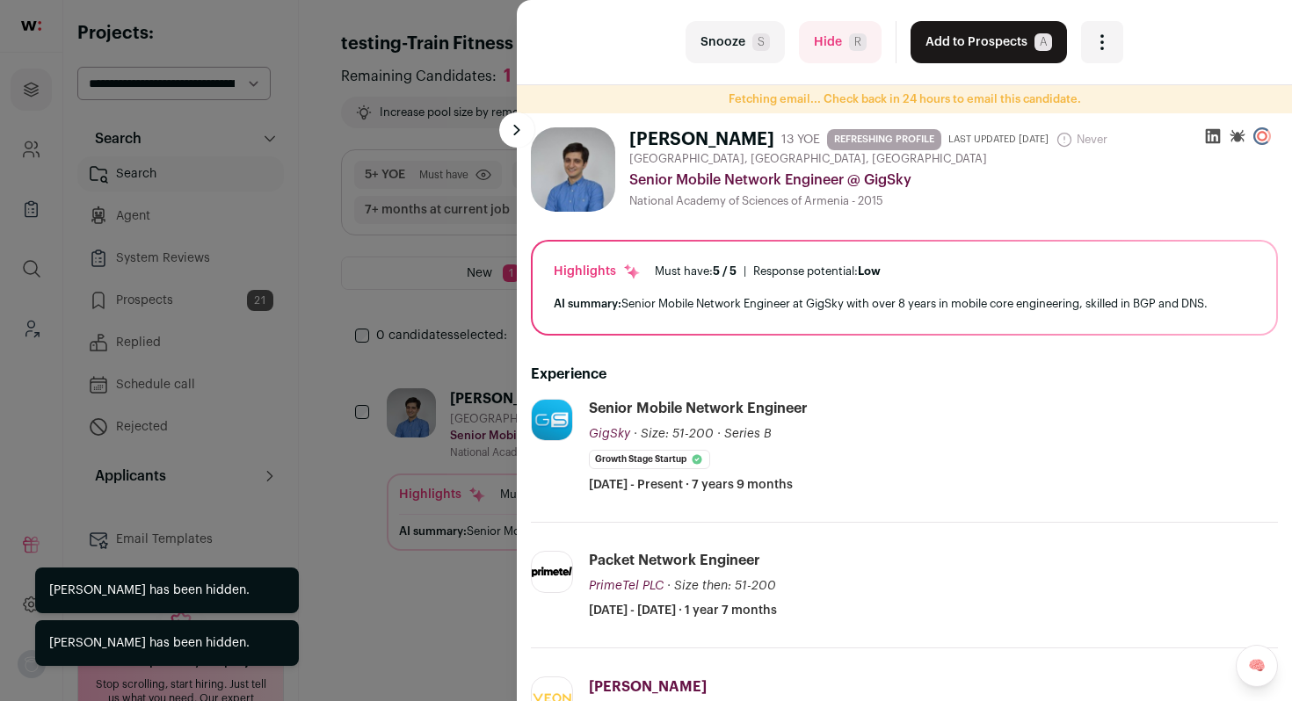
click at [229, 292] on div "Snooze S Hide R Add to Prospects A Are you sure? Vahe Minasyan is already in yo…" at bounding box center [646, 350] width 1292 height 701
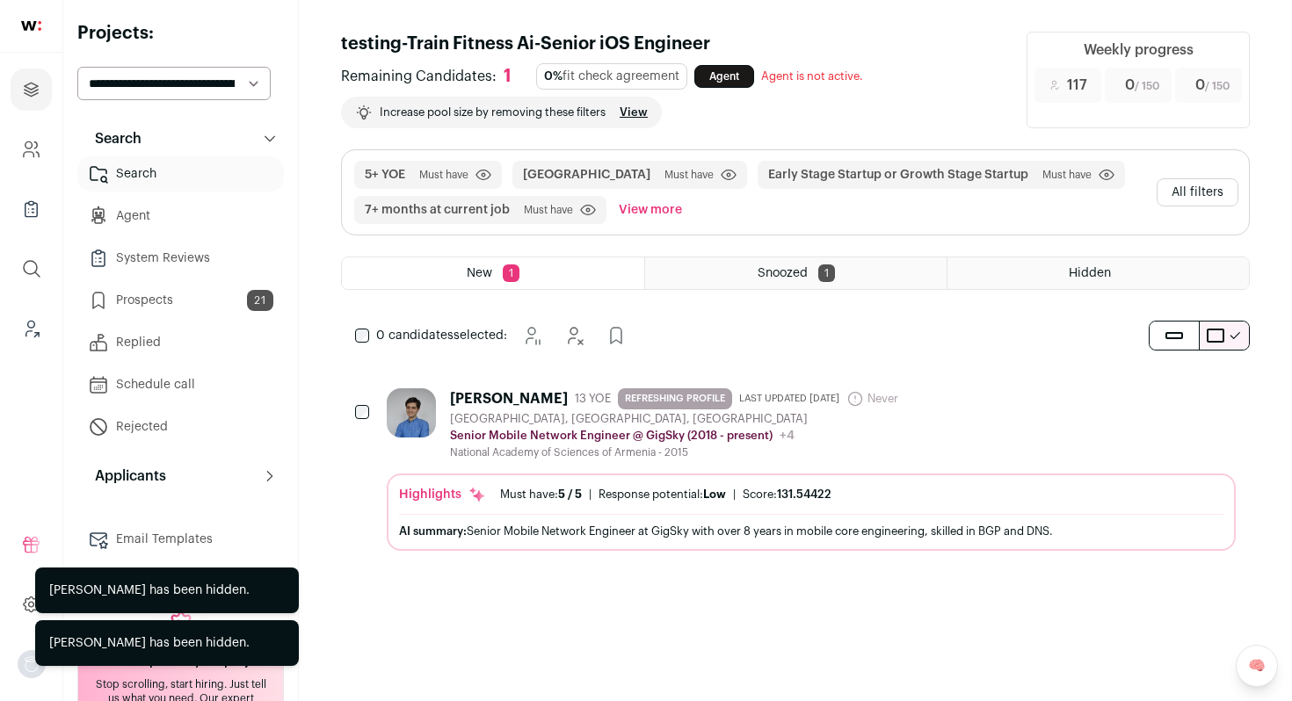
click at [185, 295] on link "Prospects 21" at bounding box center [180, 300] width 207 height 35
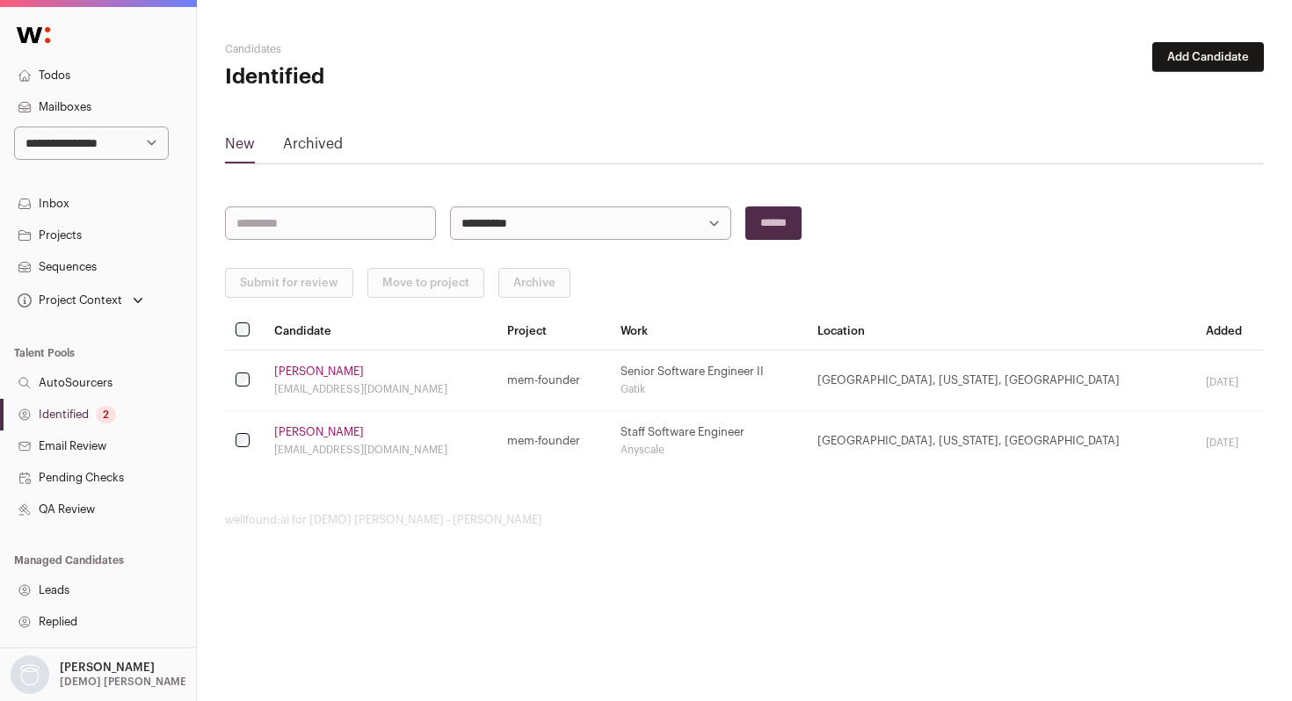
click at [122, 144] on select "**********" at bounding box center [91, 143] width 155 height 33
select select "****"
click at [14, 127] on select "**********" at bounding box center [91, 143] width 155 height 33
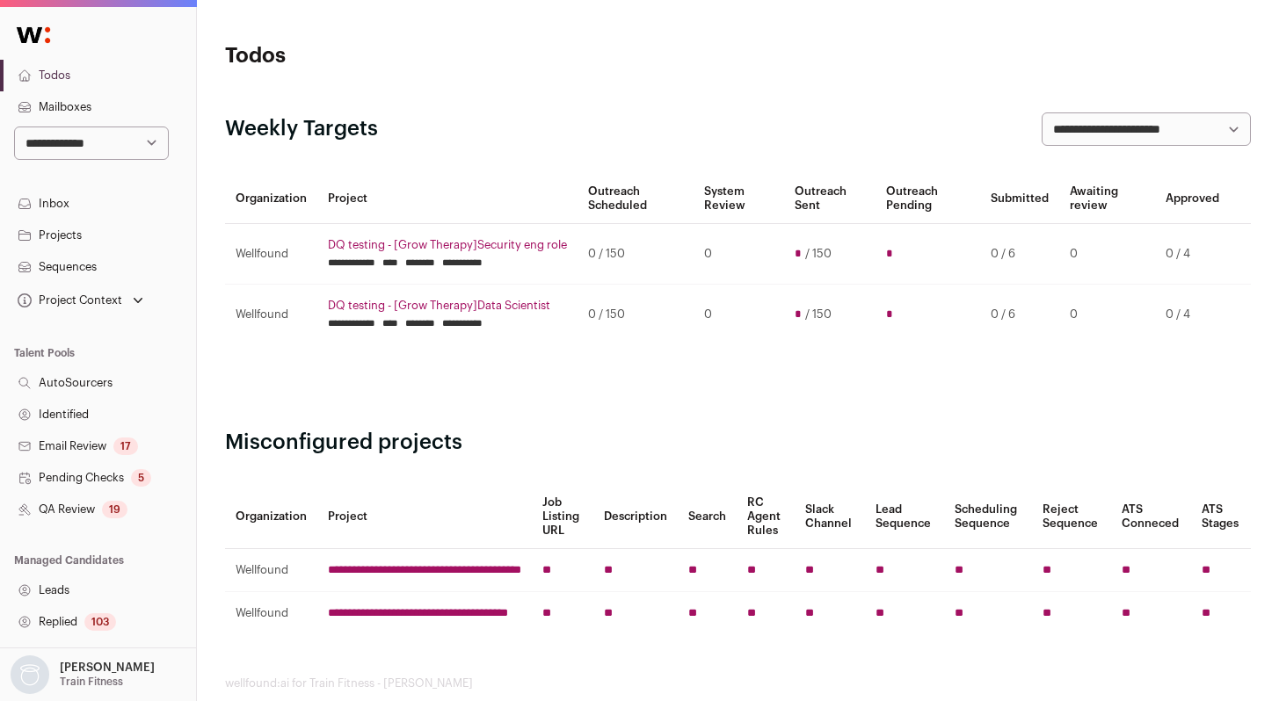
click at [74, 413] on link "Identified" at bounding box center [98, 415] width 196 height 32
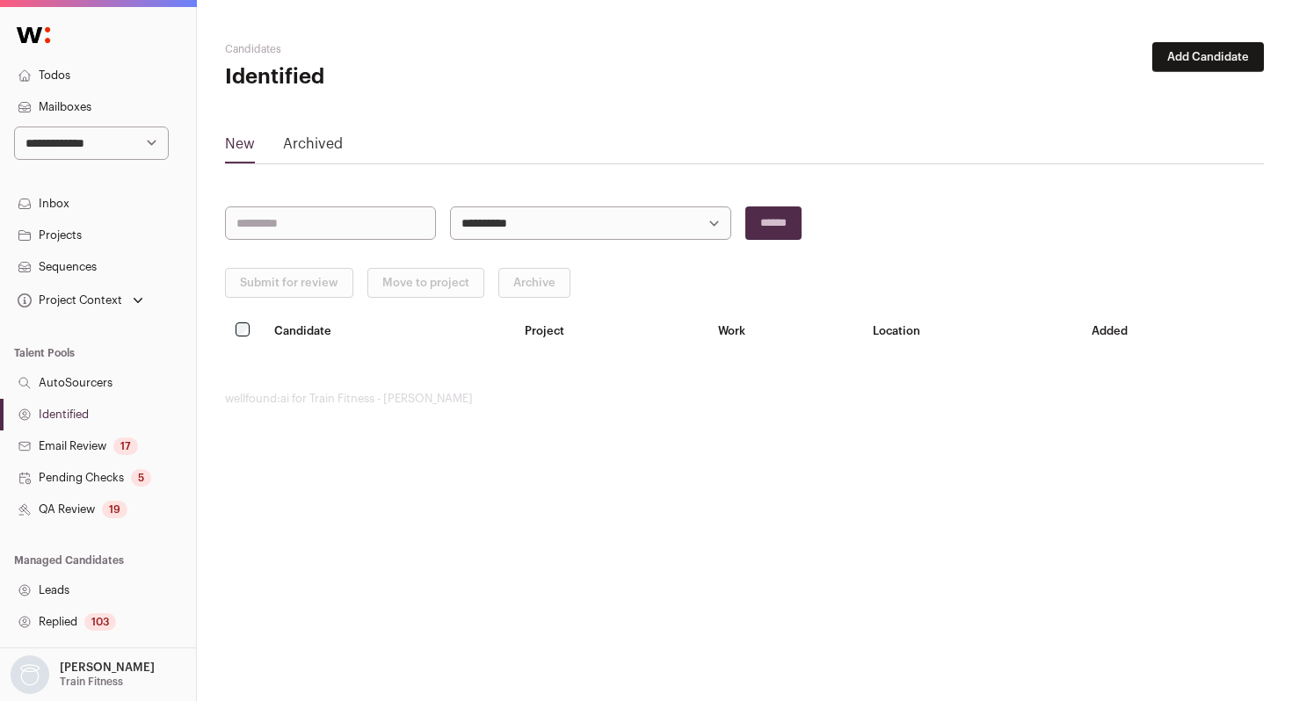
click at [1246, 58] on button "Add Candidate" at bounding box center [1208, 57] width 112 height 30
click at [1154, 120] on link "From CSV file" at bounding box center [1162, 125] width 211 height 28
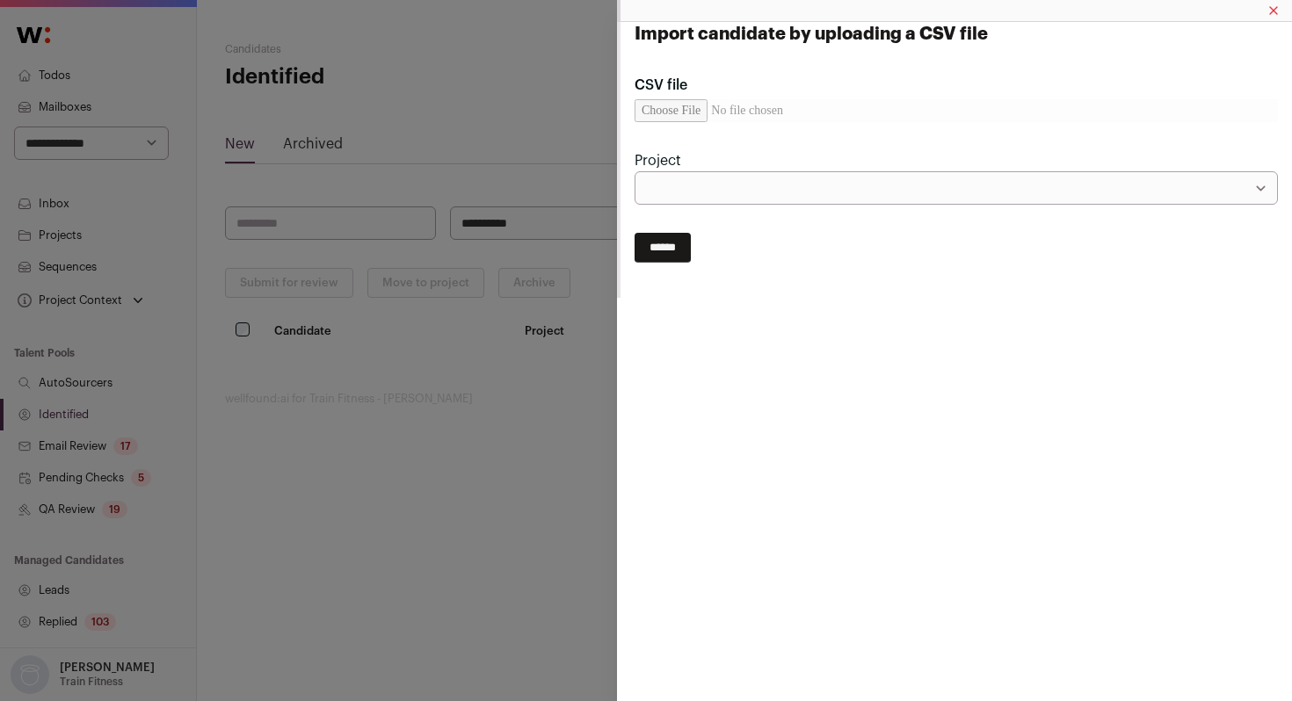
click at [686, 111] on input "CSV file" at bounding box center [956, 110] width 643 height 23
type input "**********"
click at [752, 189] on select "**********" at bounding box center [956, 187] width 643 height 33
select select "*****"
click at [635, 171] on select "**********" at bounding box center [956, 187] width 643 height 33
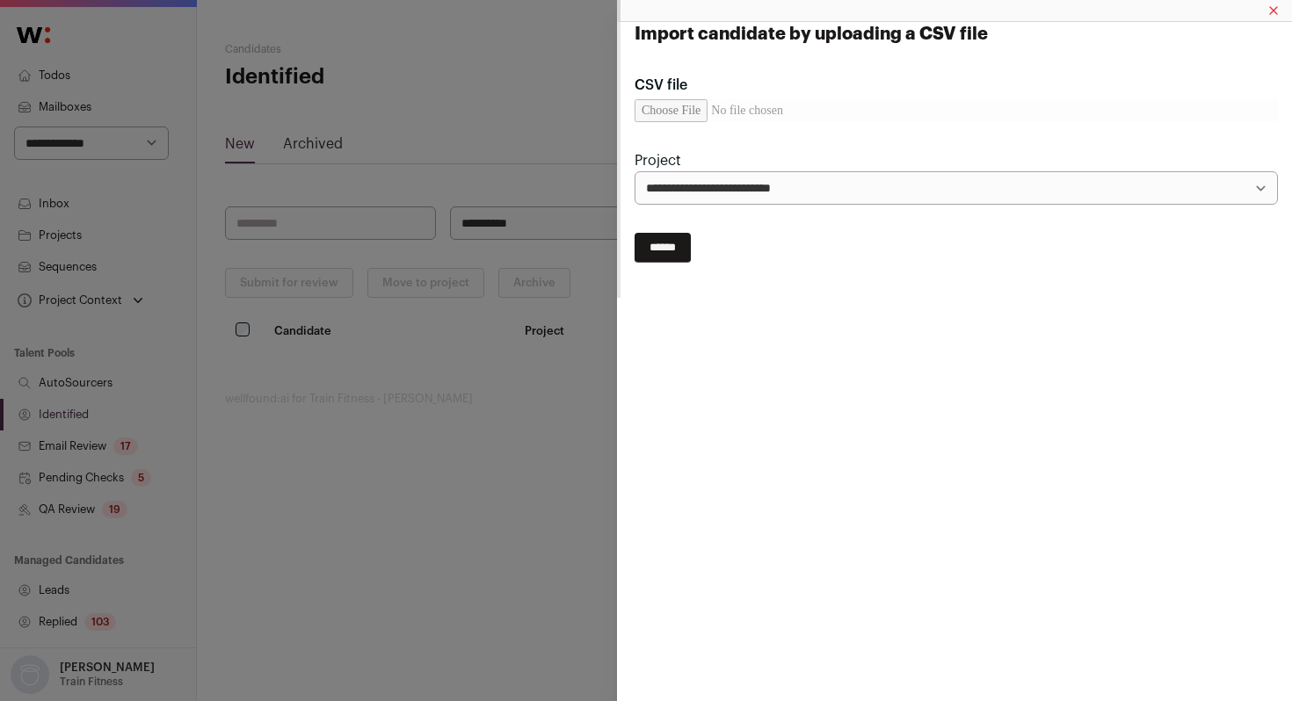
click at [685, 251] on input "******" at bounding box center [663, 248] width 56 height 30
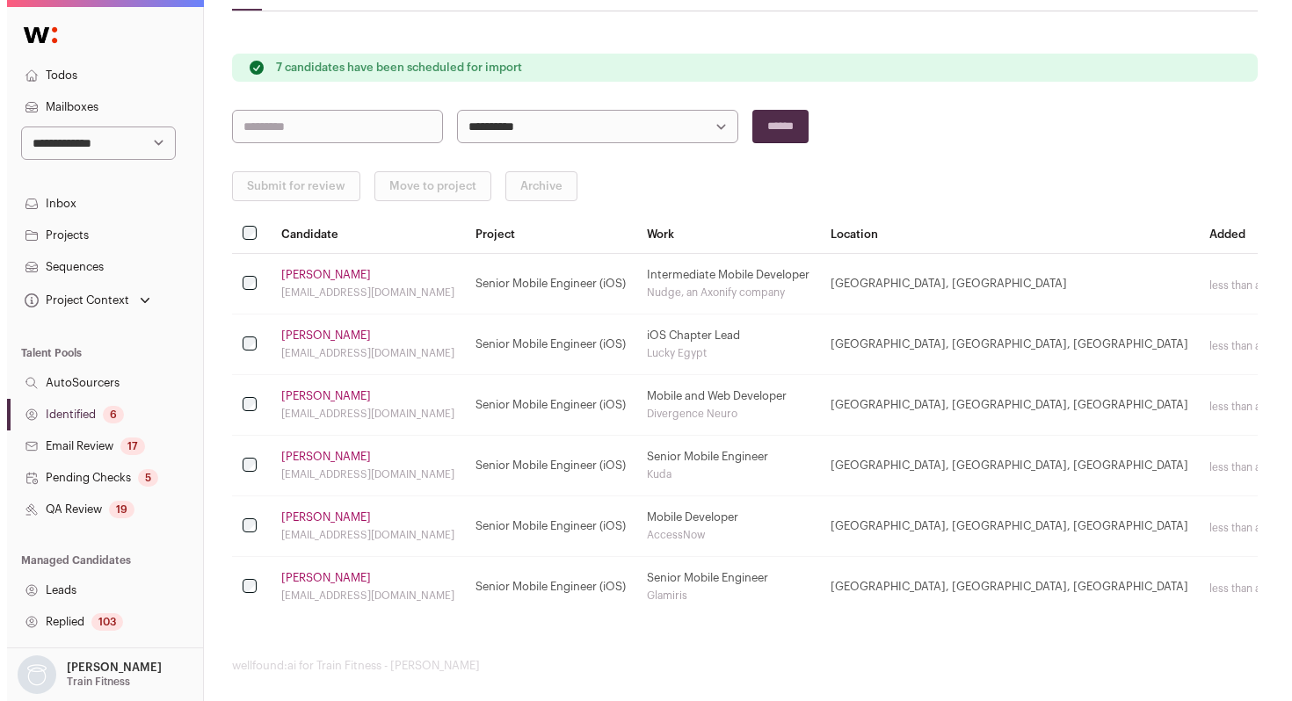
scroll to position [163, 0]
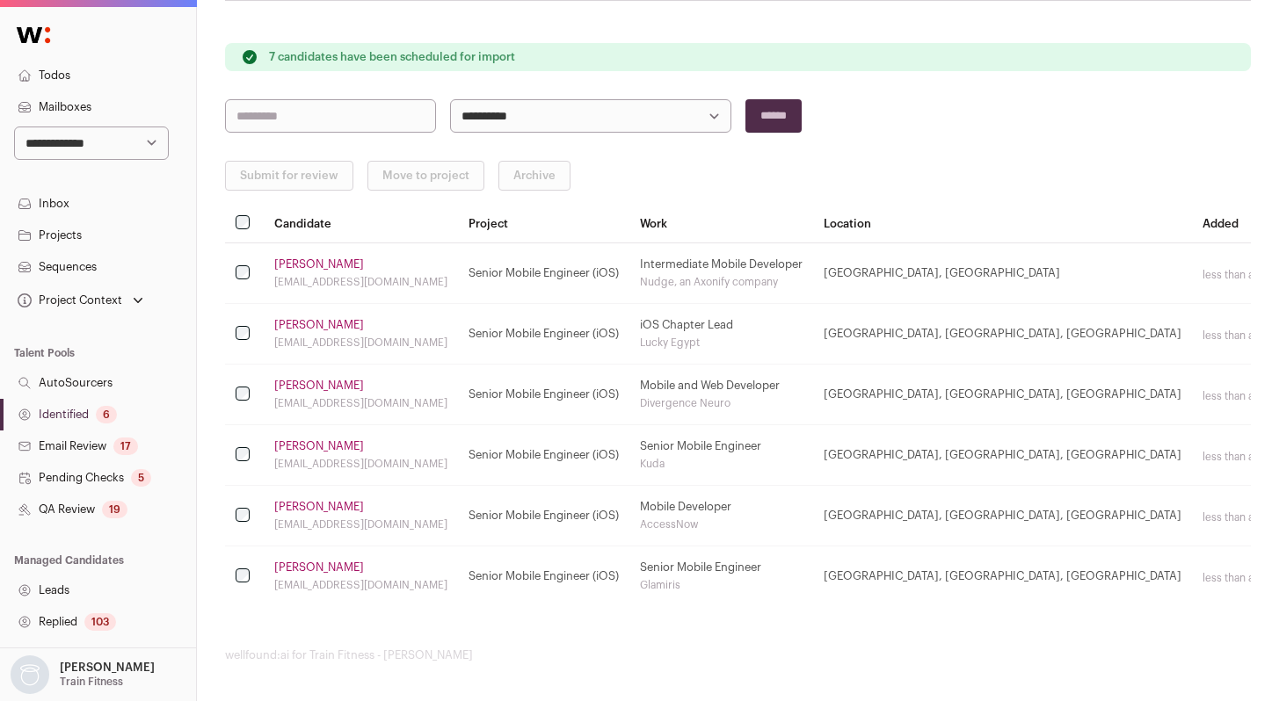
click at [310, 264] on link "[PERSON_NAME]" at bounding box center [319, 265] width 90 height 14
click at [301, 324] on link "[PERSON_NAME]" at bounding box center [319, 325] width 90 height 14
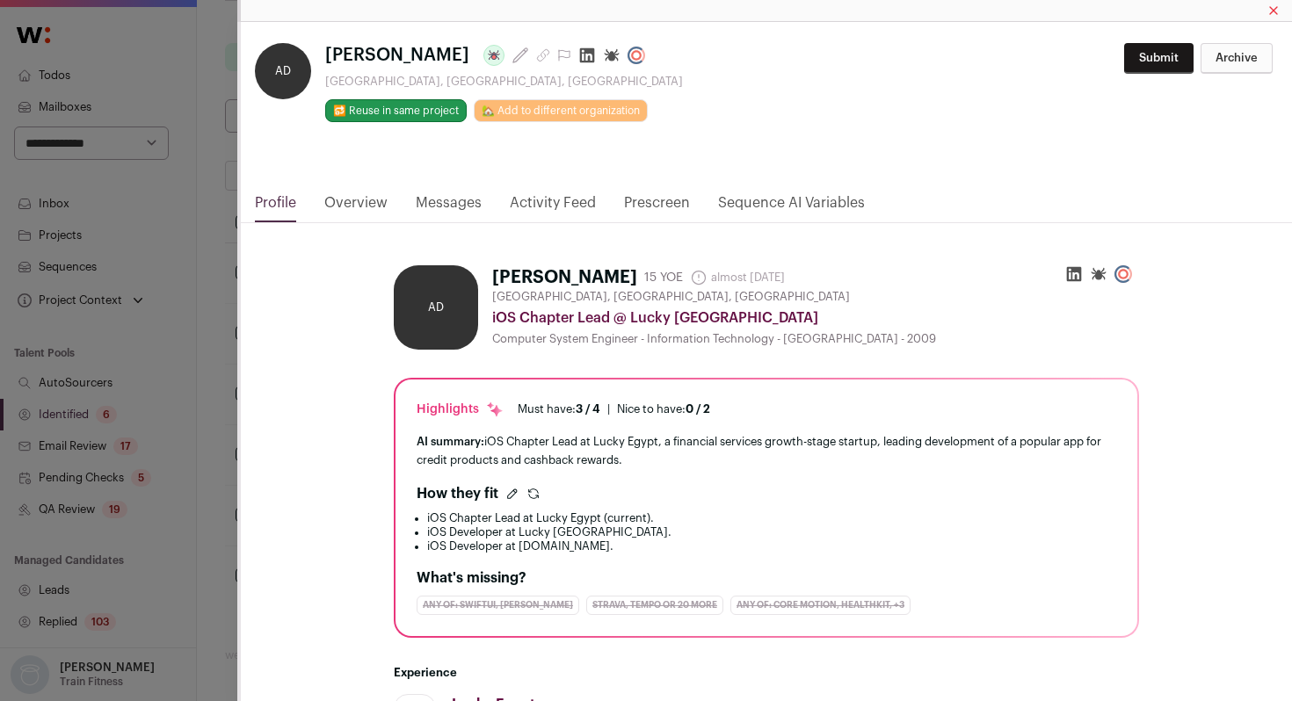
click at [578, 57] on icon "Close modal via background" at bounding box center [587, 56] width 18 height 18
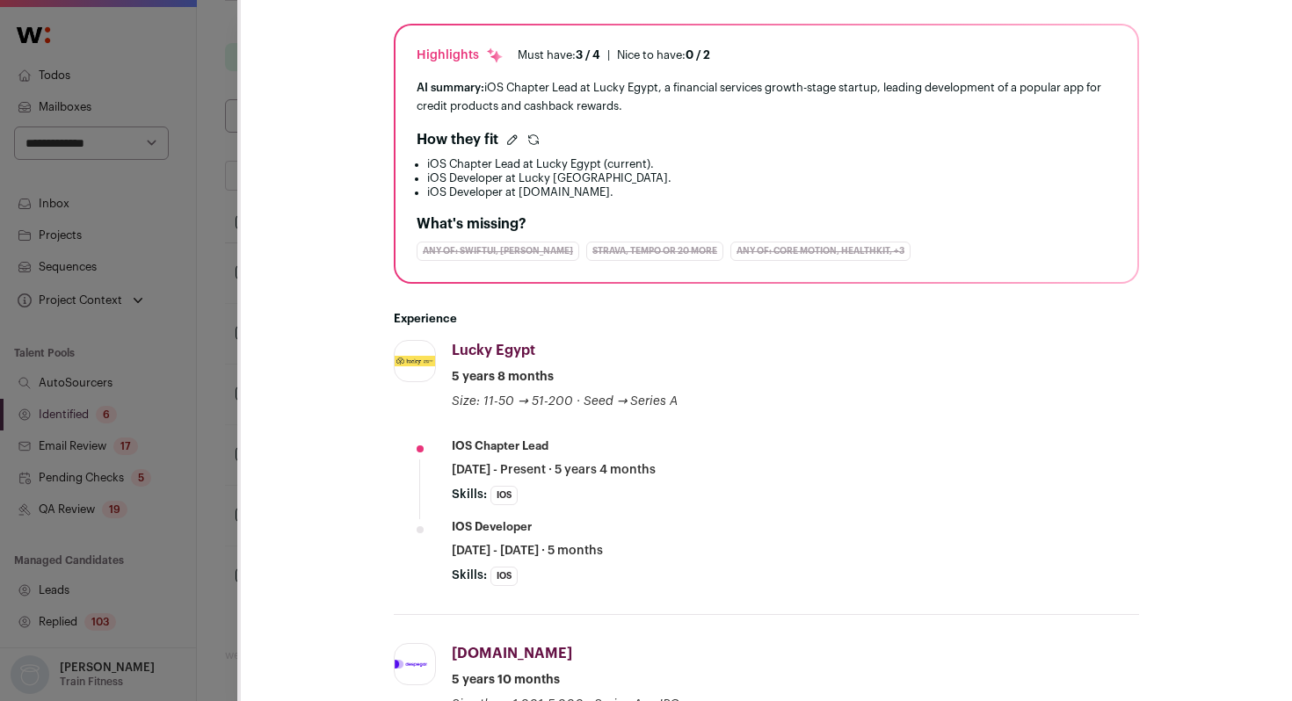
scroll to position [362, 0]
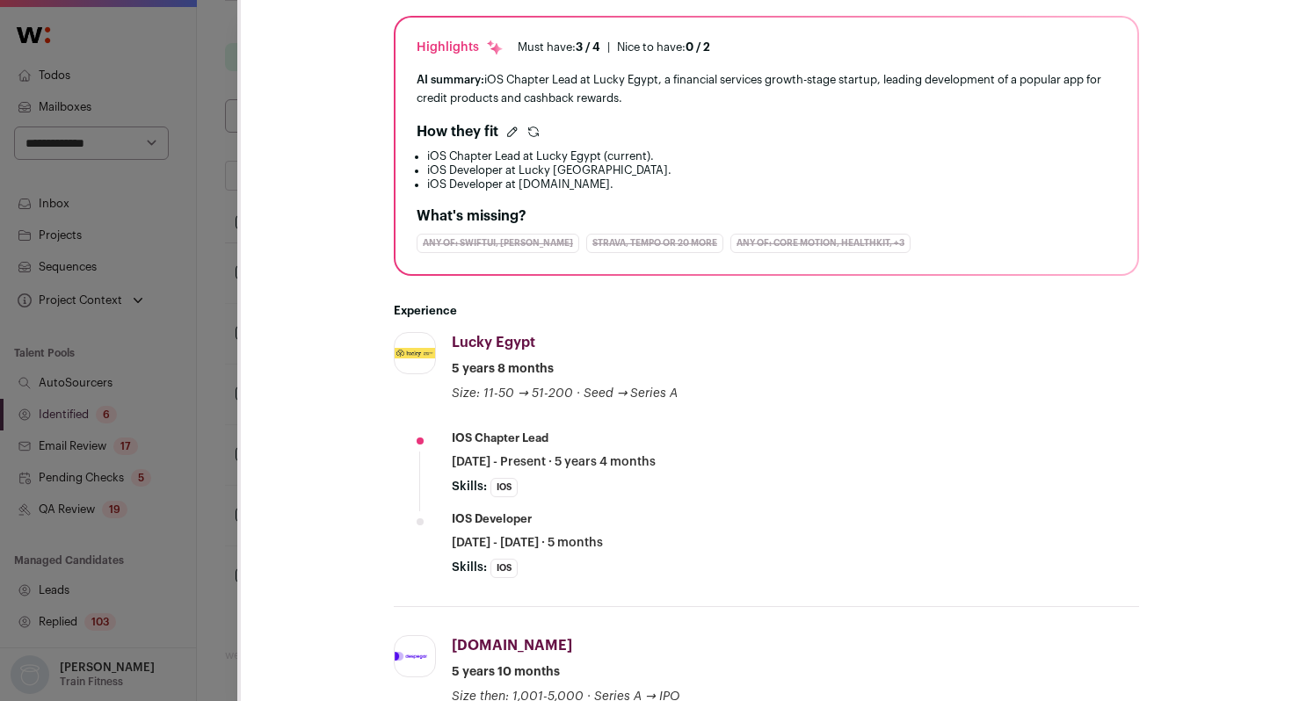
click at [232, 335] on div "AD [PERSON_NAME] Last update: over [DATE] [GEOGRAPHIC_DATA], [GEOGRAPHIC_DATA],…" at bounding box center [646, 350] width 1292 height 701
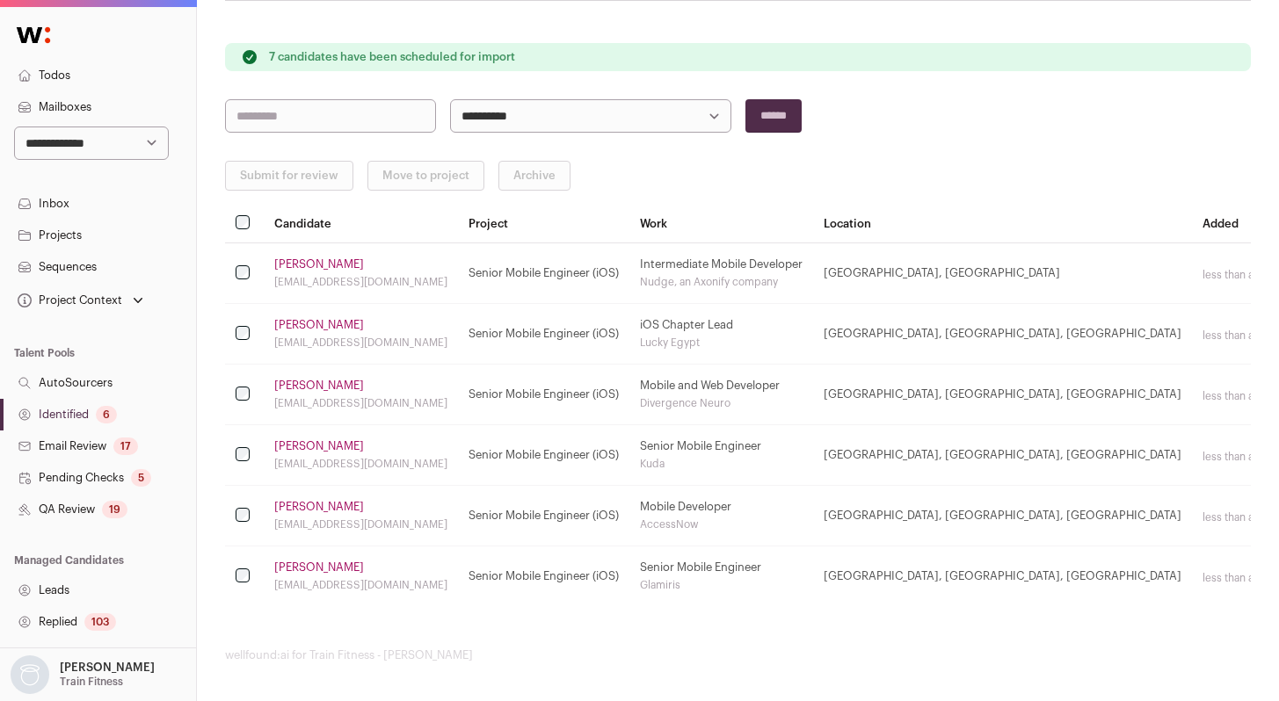
click at [303, 382] on link "[PERSON_NAME]" at bounding box center [319, 386] width 90 height 14
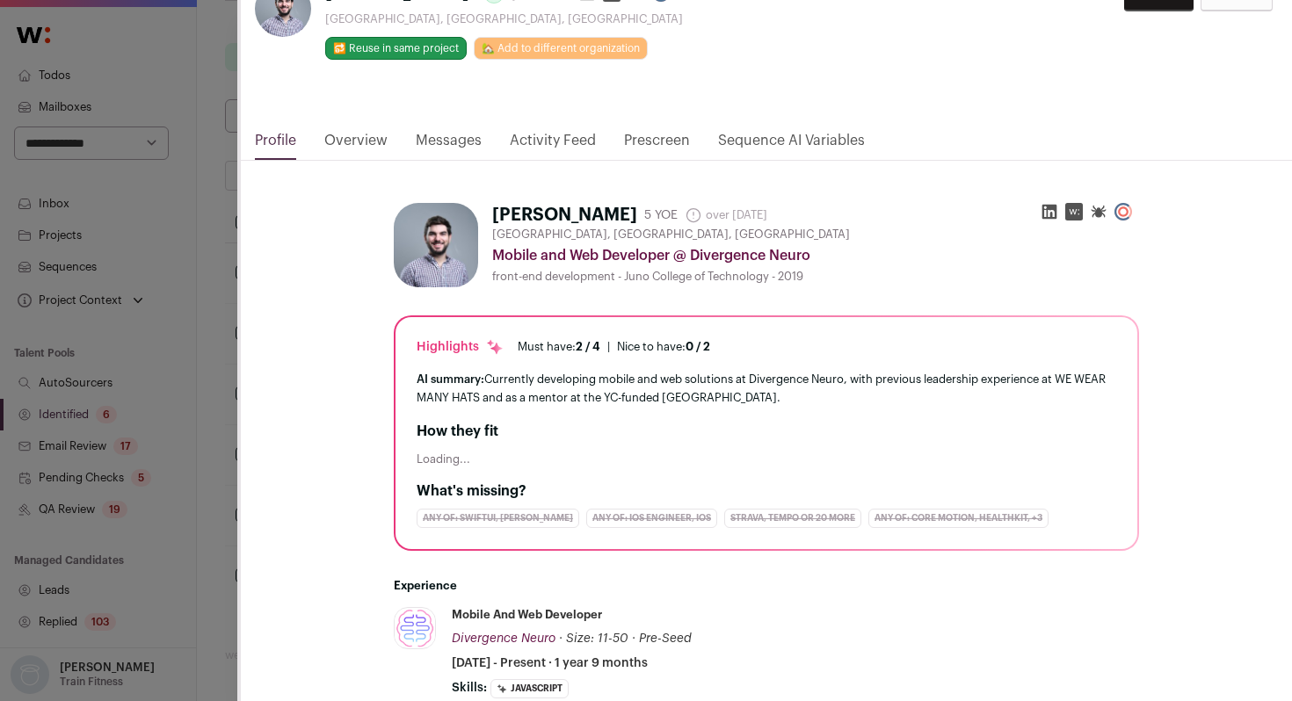
scroll to position [74, 0]
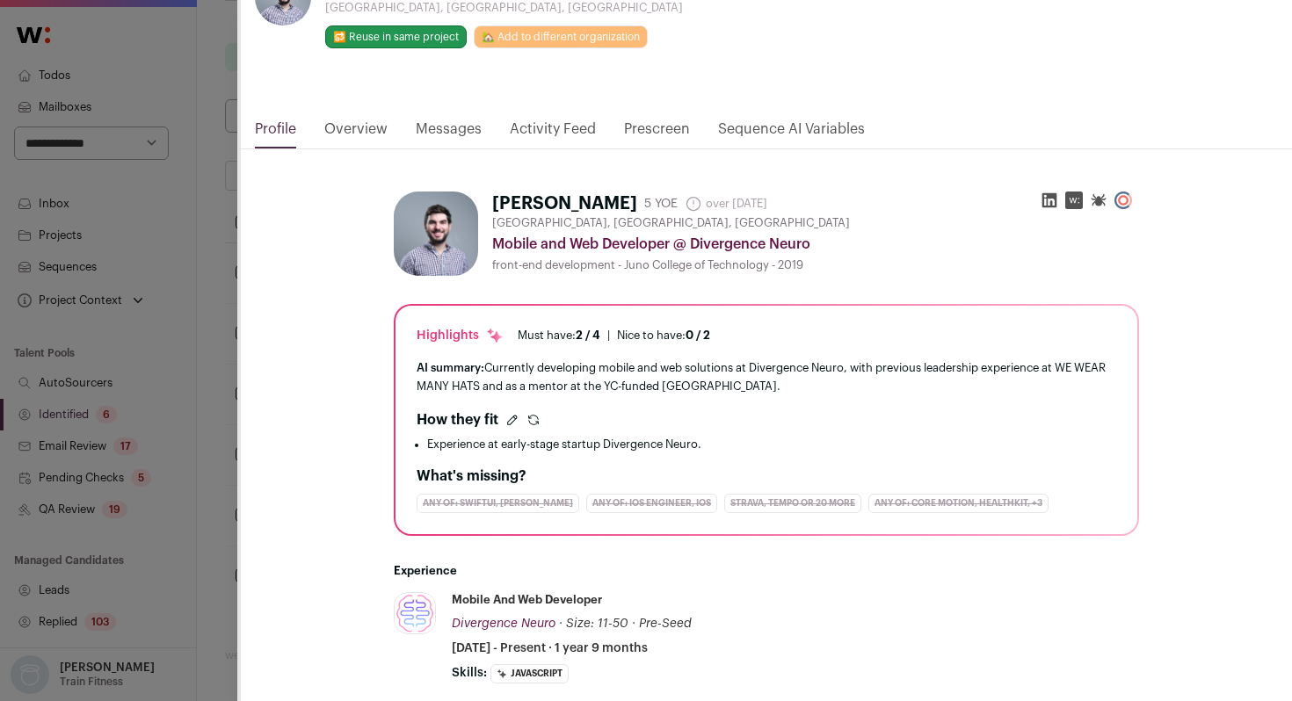
click at [1041, 201] on icon "Close modal via background" at bounding box center [1050, 201] width 18 height 18
click at [177, 385] on div "[PERSON_NAME] Last update: over [DATE] [GEOGRAPHIC_DATA], [GEOGRAPHIC_DATA], [G…" at bounding box center [646, 350] width 1292 height 701
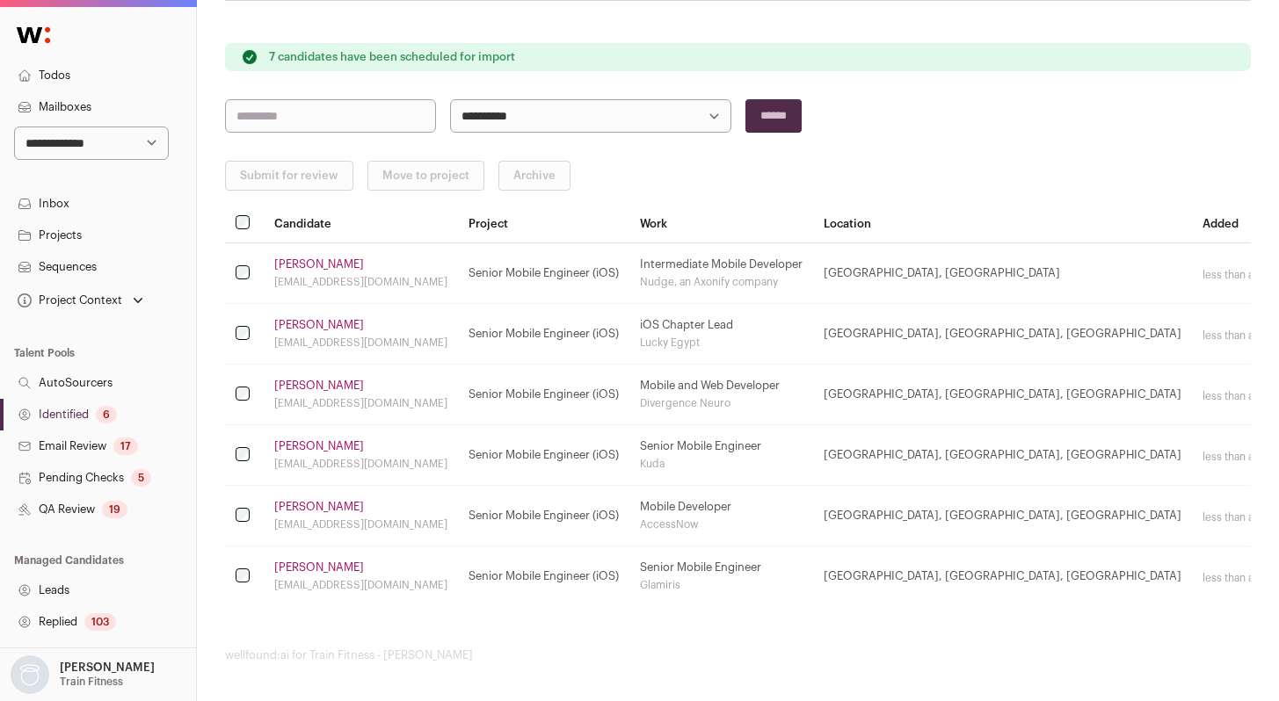
click at [298, 394] on td "[PERSON_NAME] [EMAIL_ADDRESS][DOMAIN_NAME]" at bounding box center [361, 395] width 194 height 61
click at [298, 389] on link "[PERSON_NAME]" at bounding box center [319, 386] width 90 height 14
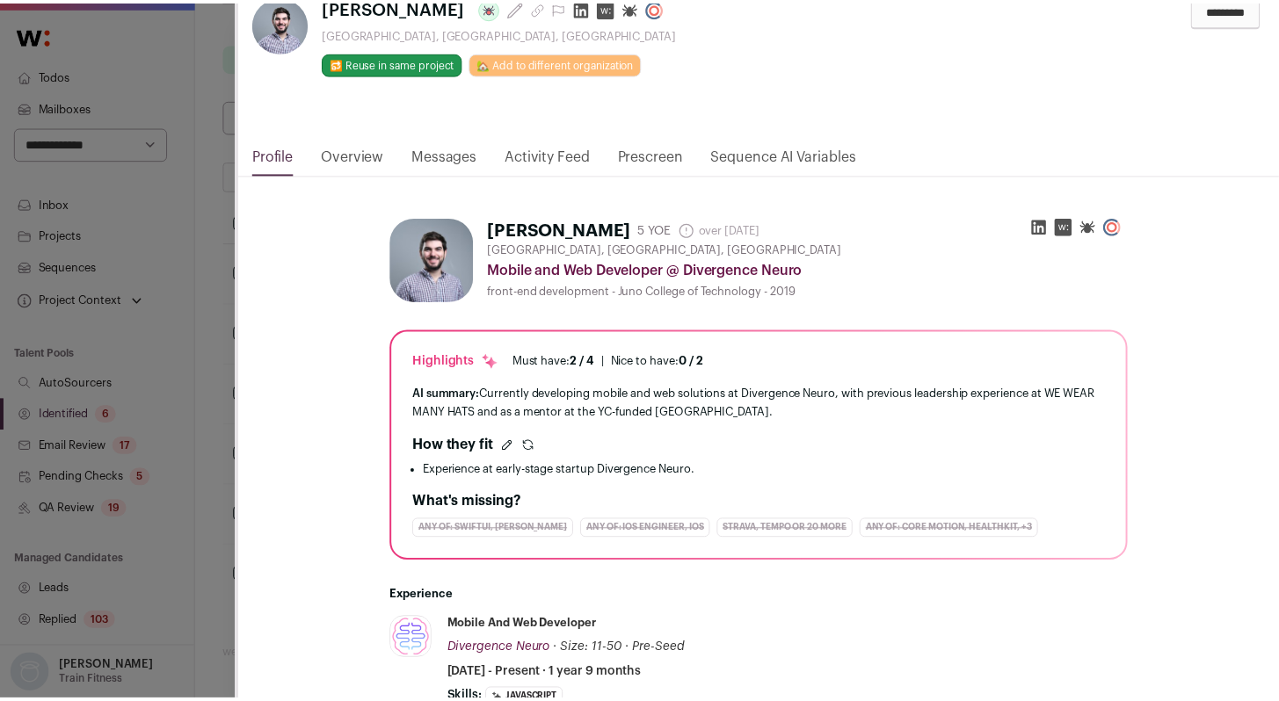
scroll to position [0, 0]
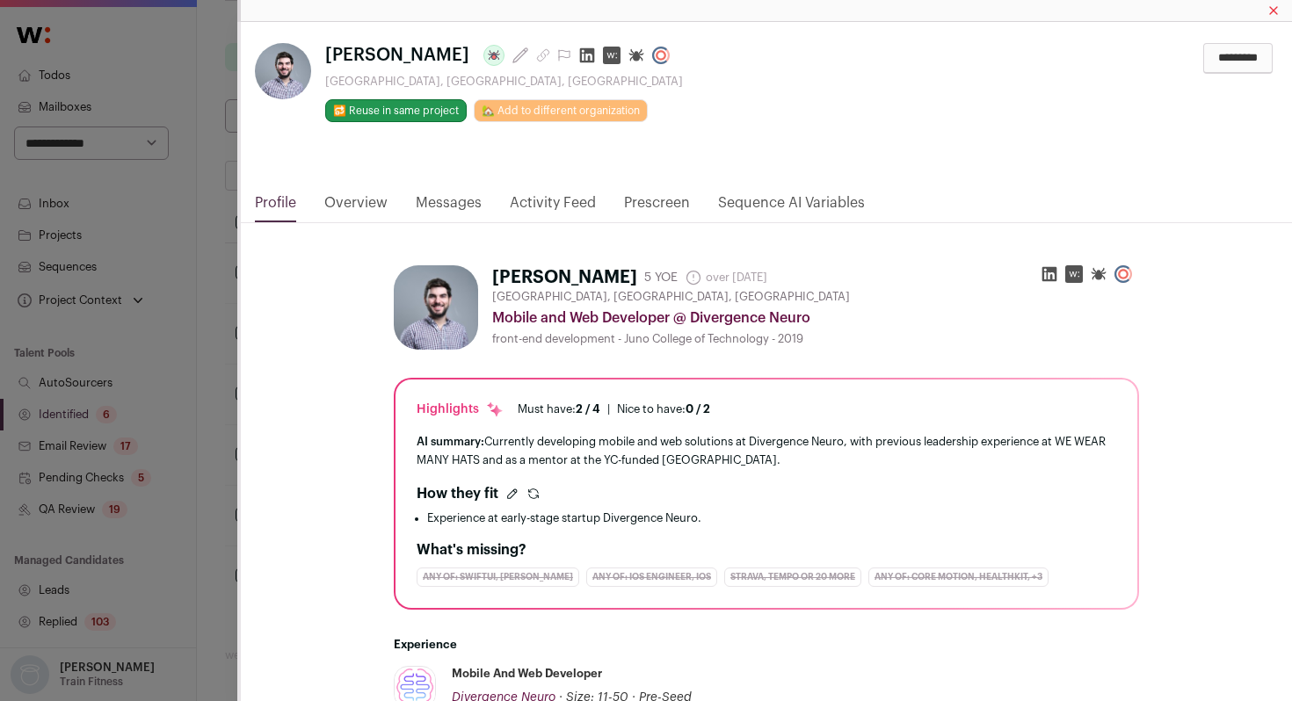
click at [578, 53] on icon "Close modal via background" at bounding box center [587, 56] width 18 height 18
click at [225, 357] on div "[PERSON_NAME] Last update: over [DATE] [GEOGRAPHIC_DATA], [GEOGRAPHIC_DATA], [G…" at bounding box center [646, 350] width 1292 height 701
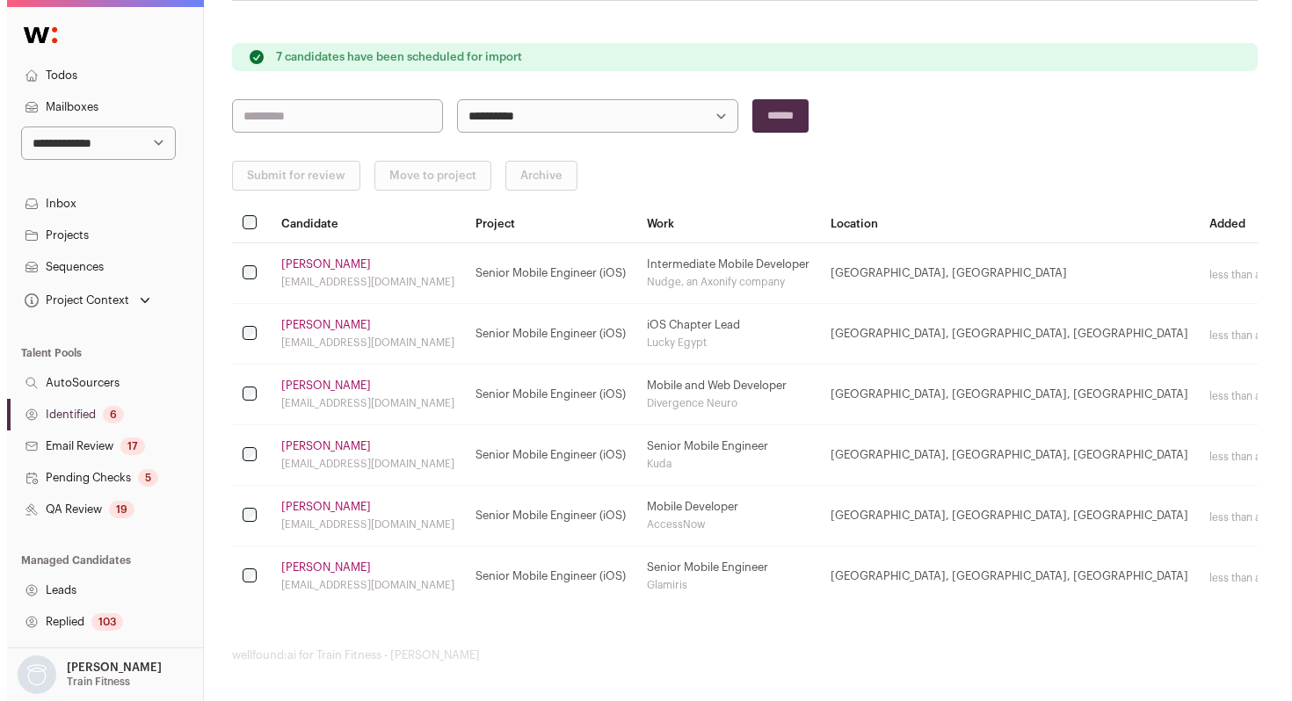
scroll to position [167, 0]
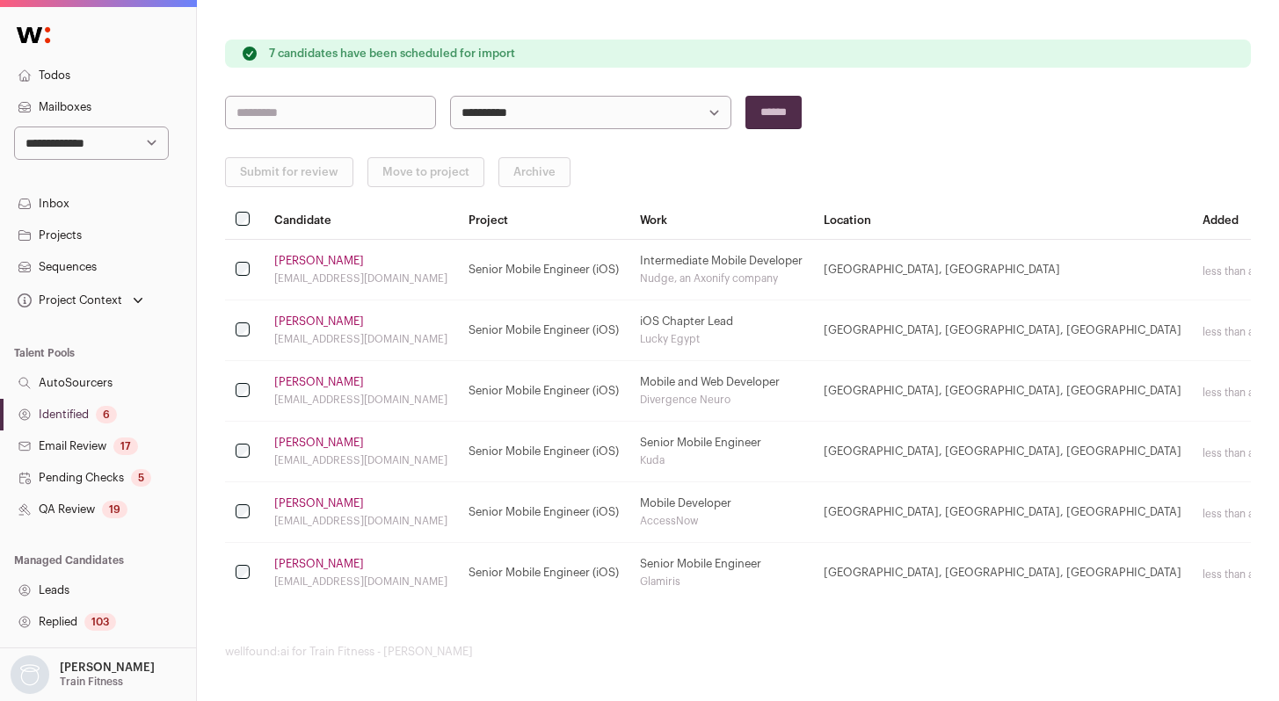
click at [292, 440] on link "[PERSON_NAME]" at bounding box center [319, 443] width 90 height 14
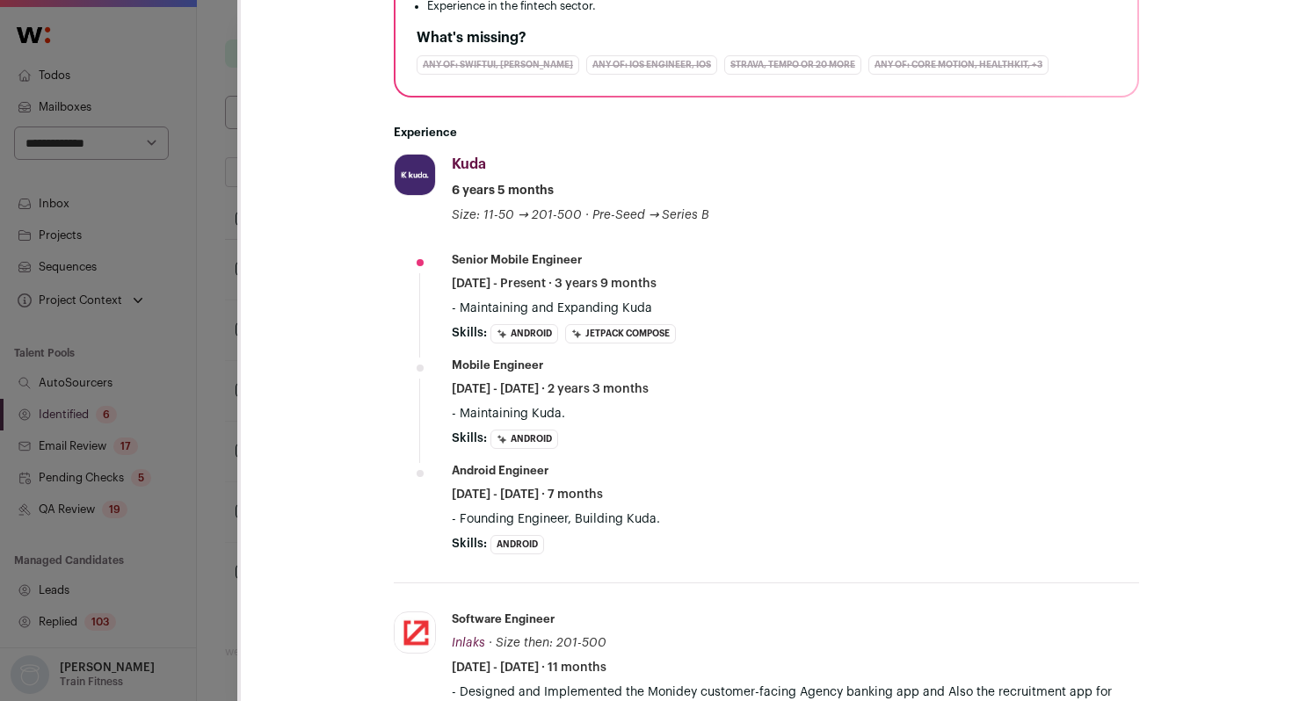
scroll to position [572, 0]
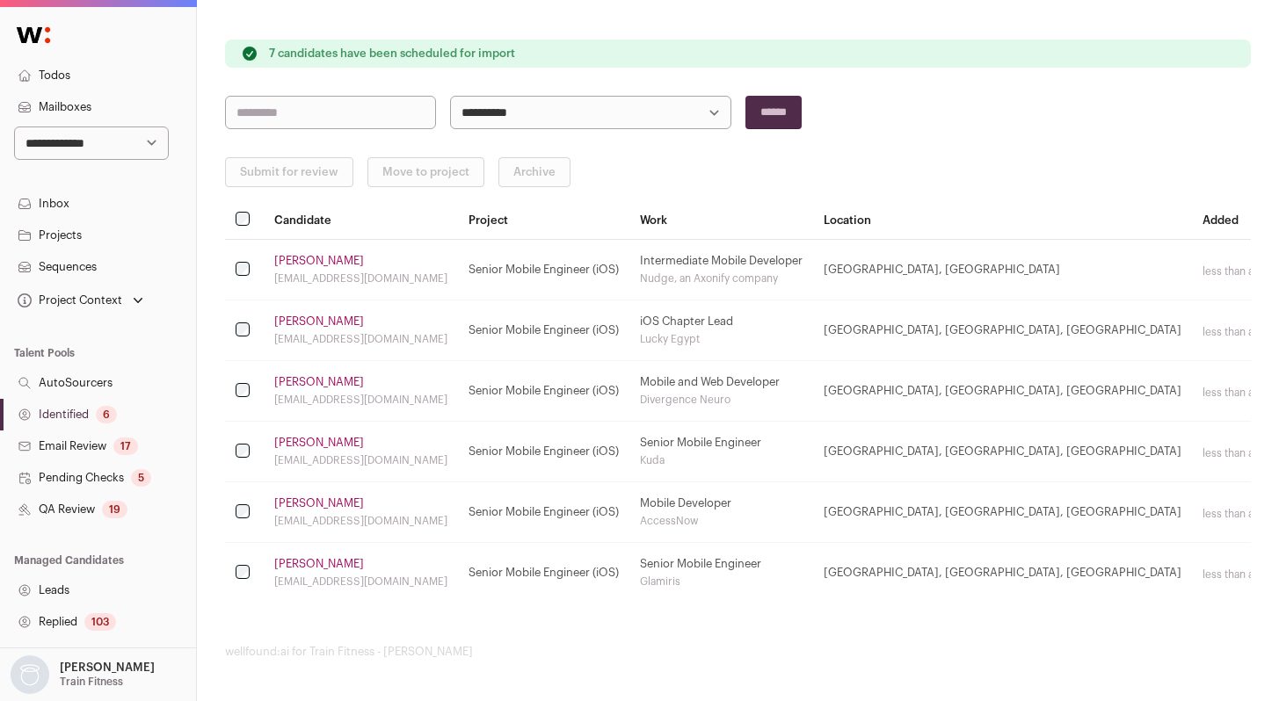
click at [288, 499] on link "[PERSON_NAME]" at bounding box center [319, 504] width 90 height 14
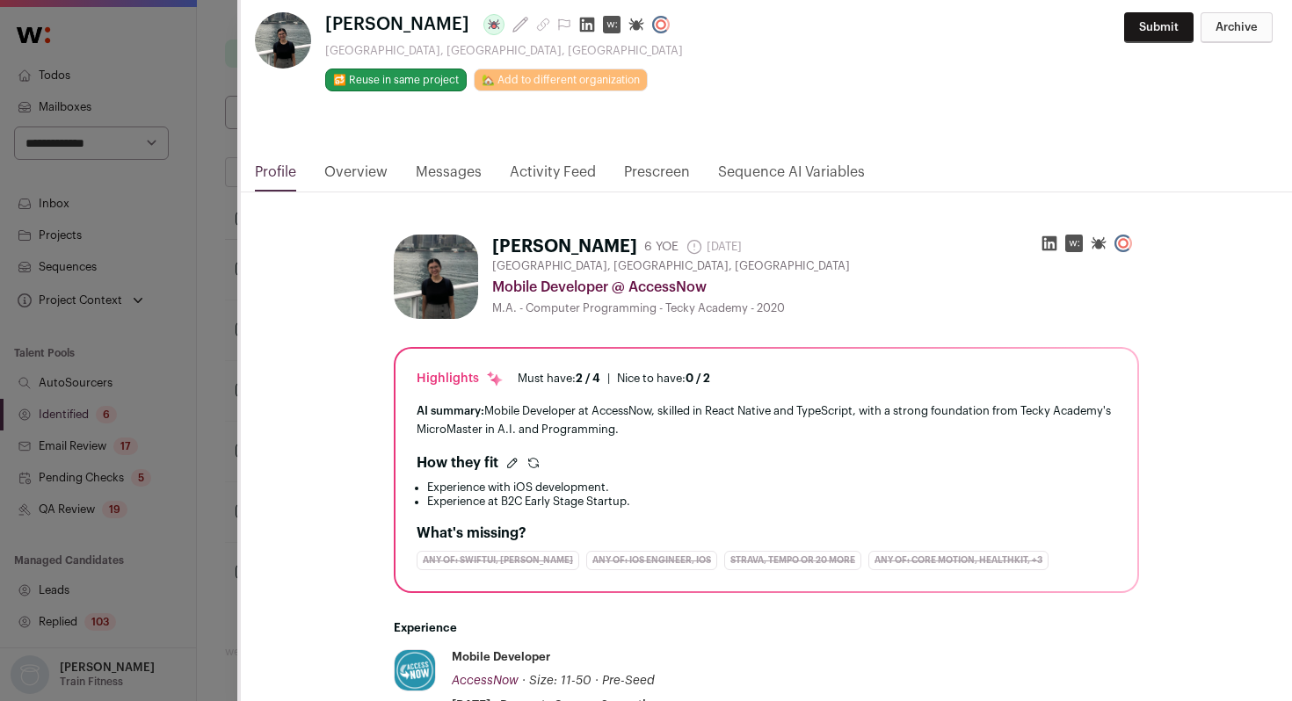
scroll to position [0, 0]
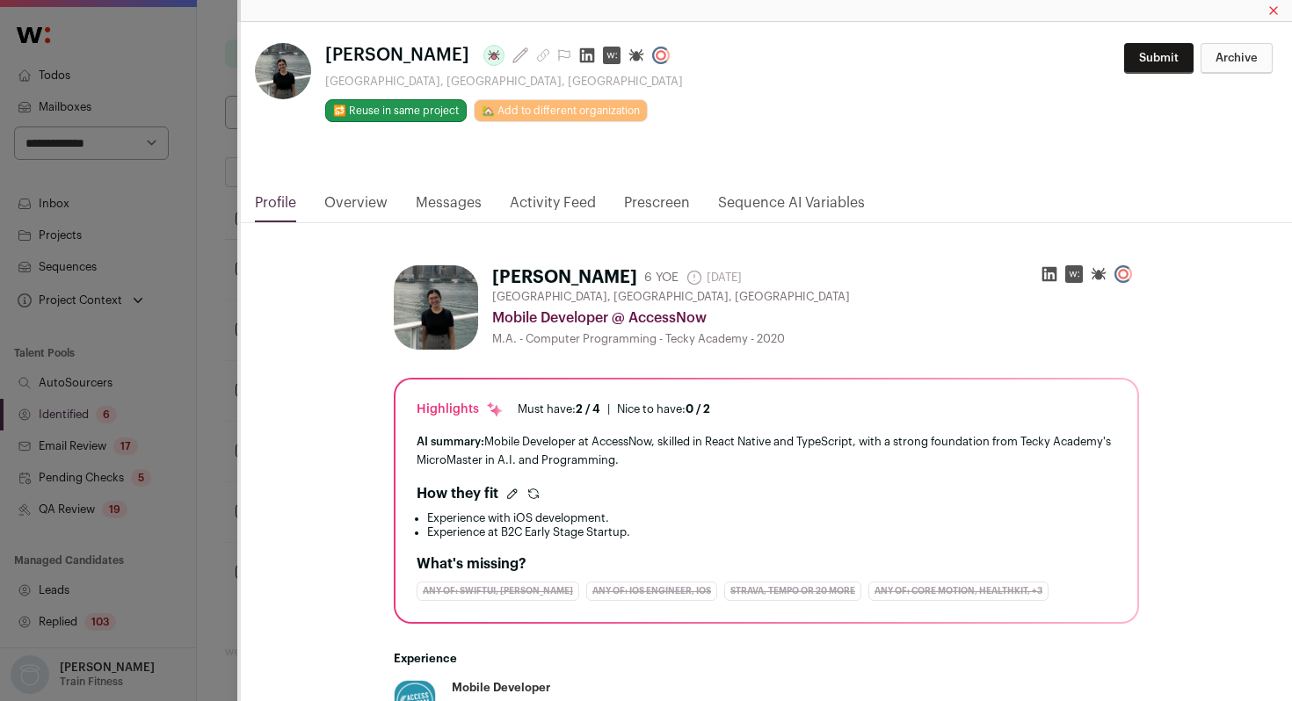
click at [227, 487] on div "[PERSON_NAME] Last update: [DATE] [GEOGRAPHIC_DATA], [GEOGRAPHIC_DATA], [GEOGRA…" at bounding box center [646, 350] width 1292 height 701
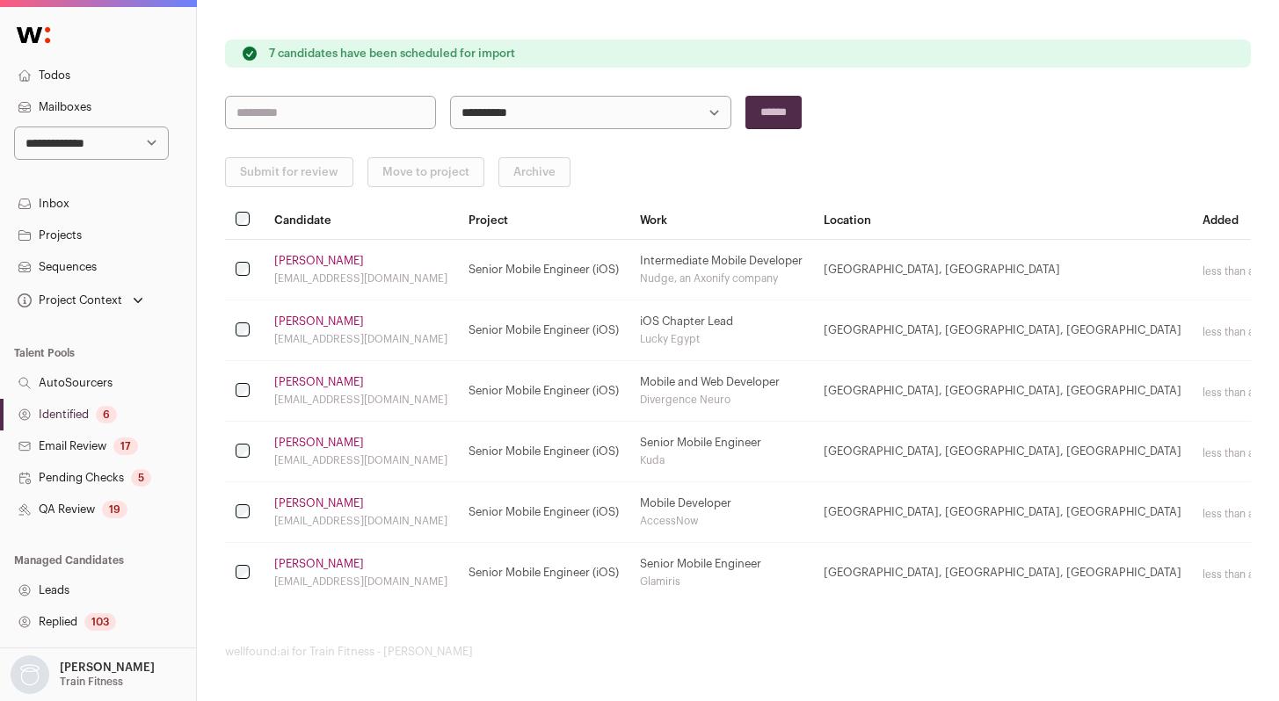
click at [289, 562] on link "[PERSON_NAME]" at bounding box center [319, 564] width 90 height 14
click at [95, 420] on link "Identified 6" at bounding box center [98, 415] width 196 height 32
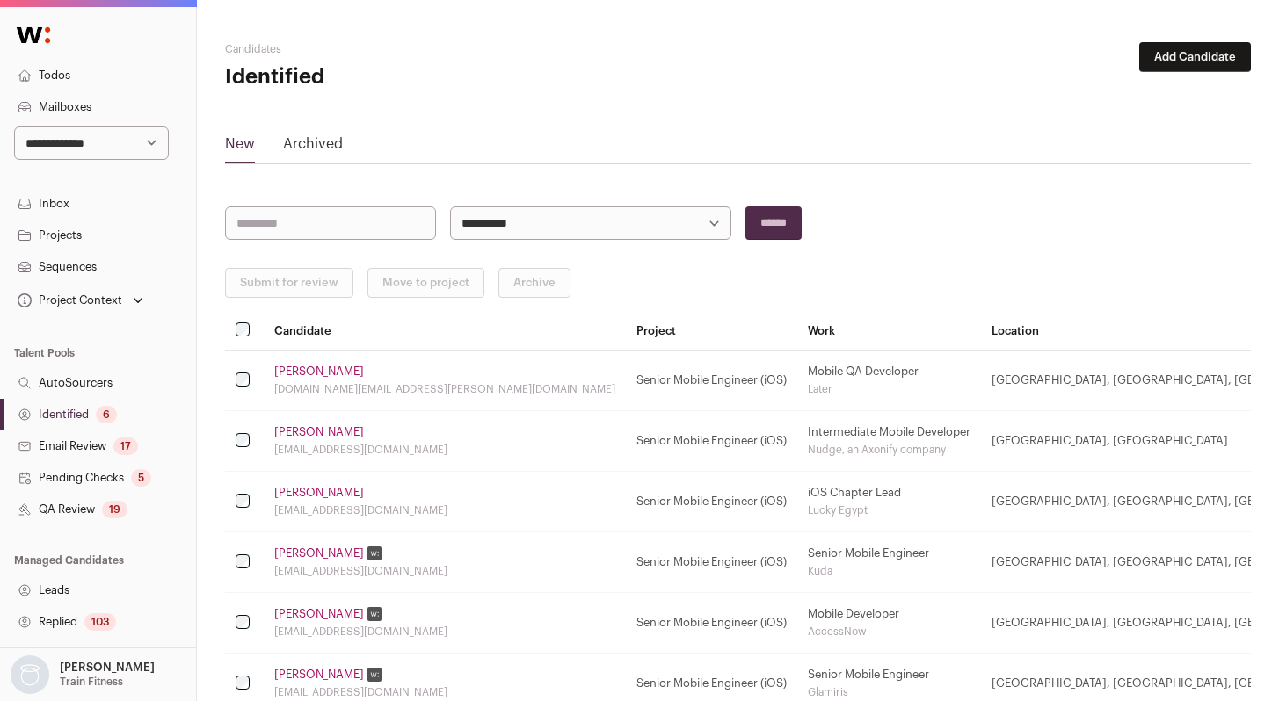
click at [86, 416] on link "Identified 6" at bounding box center [98, 415] width 196 height 32
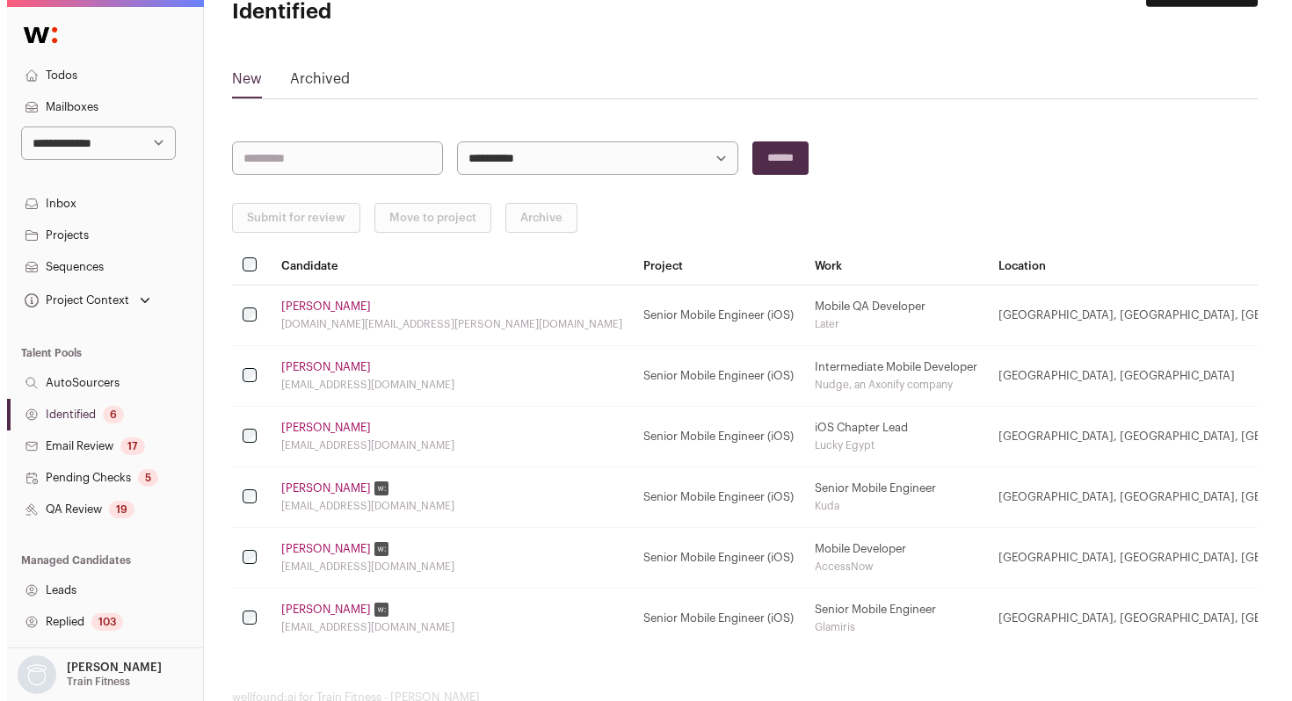
scroll to position [74, 0]
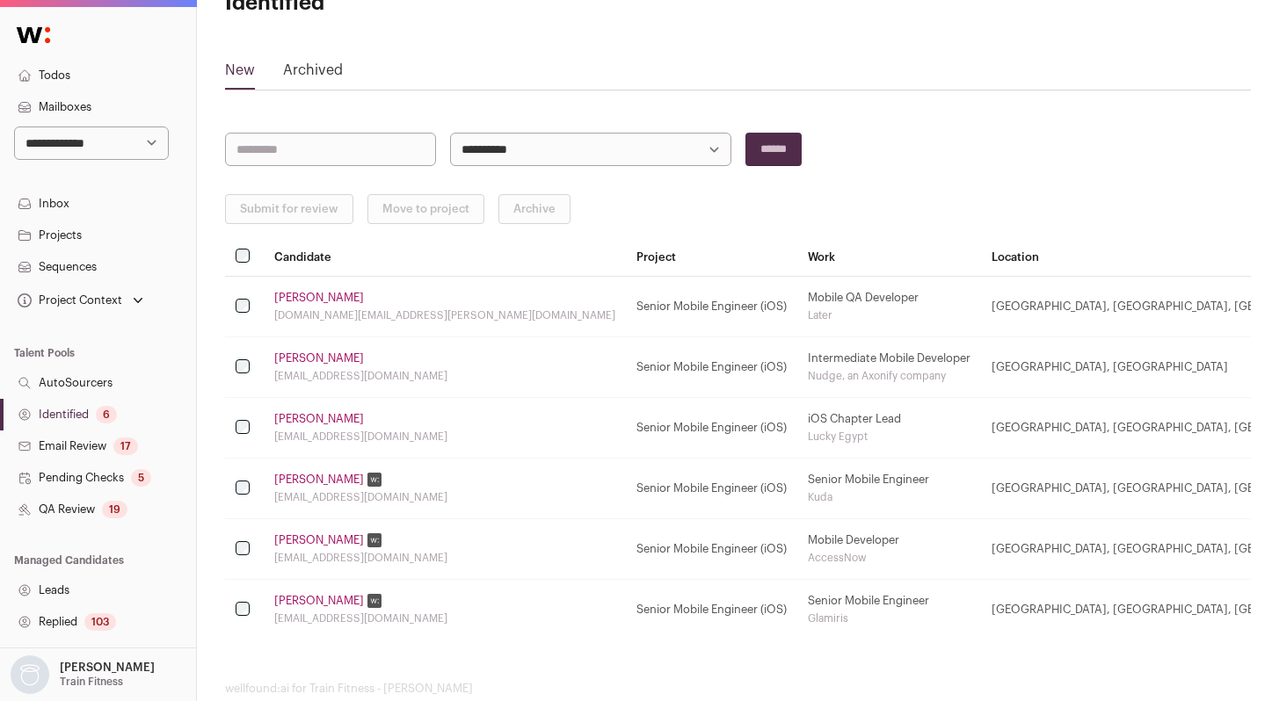
click at [250, 256] on th at bounding box center [244, 257] width 39 height 39
click at [274, 200] on button "Submit for review" at bounding box center [289, 209] width 128 height 30
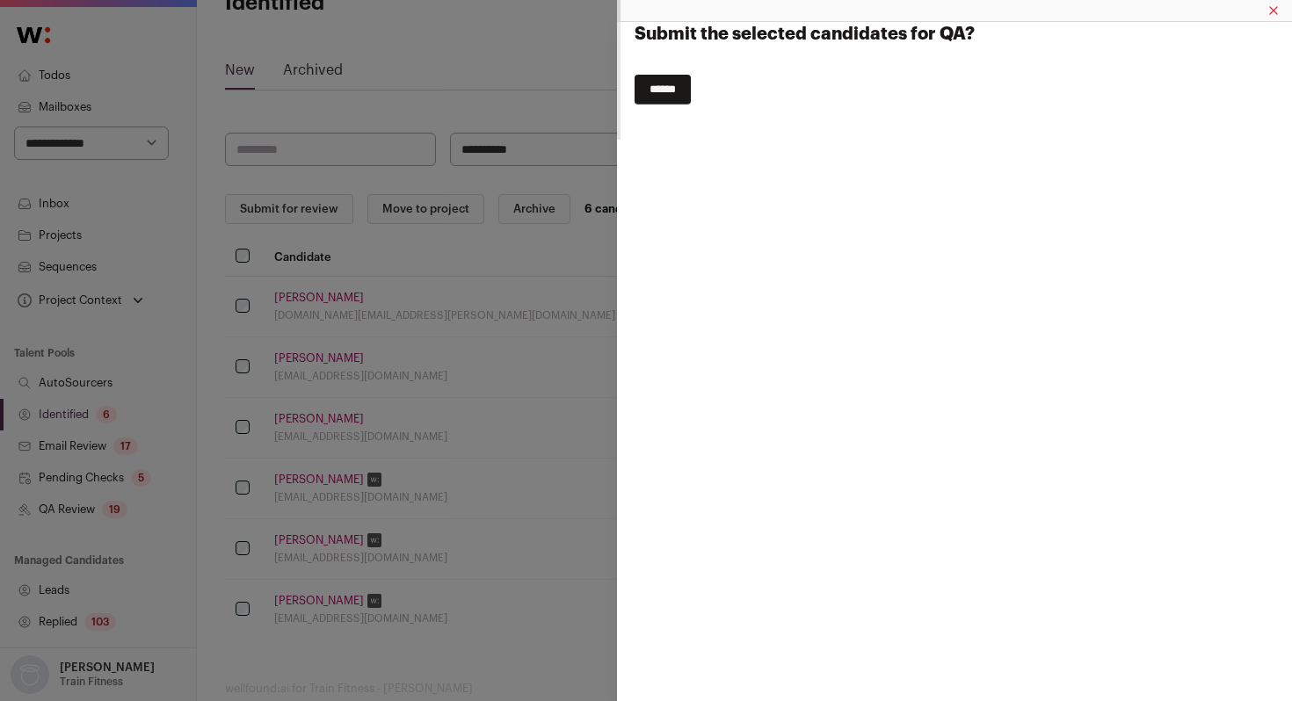
click at [675, 93] on input "******" at bounding box center [663, 90] width 56 height 30
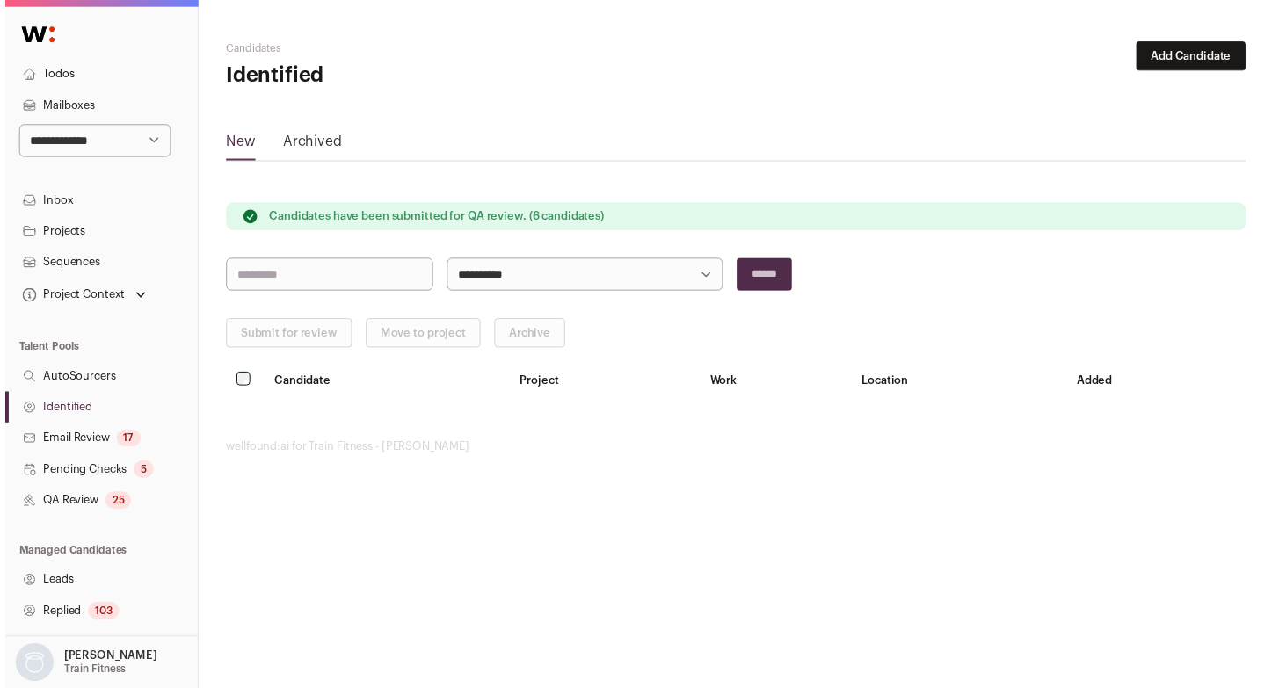
scroll to position [0, 0]
click at [69, 516] on link "QA Review 25" at bounding box center [98, 510] width 196 height 32
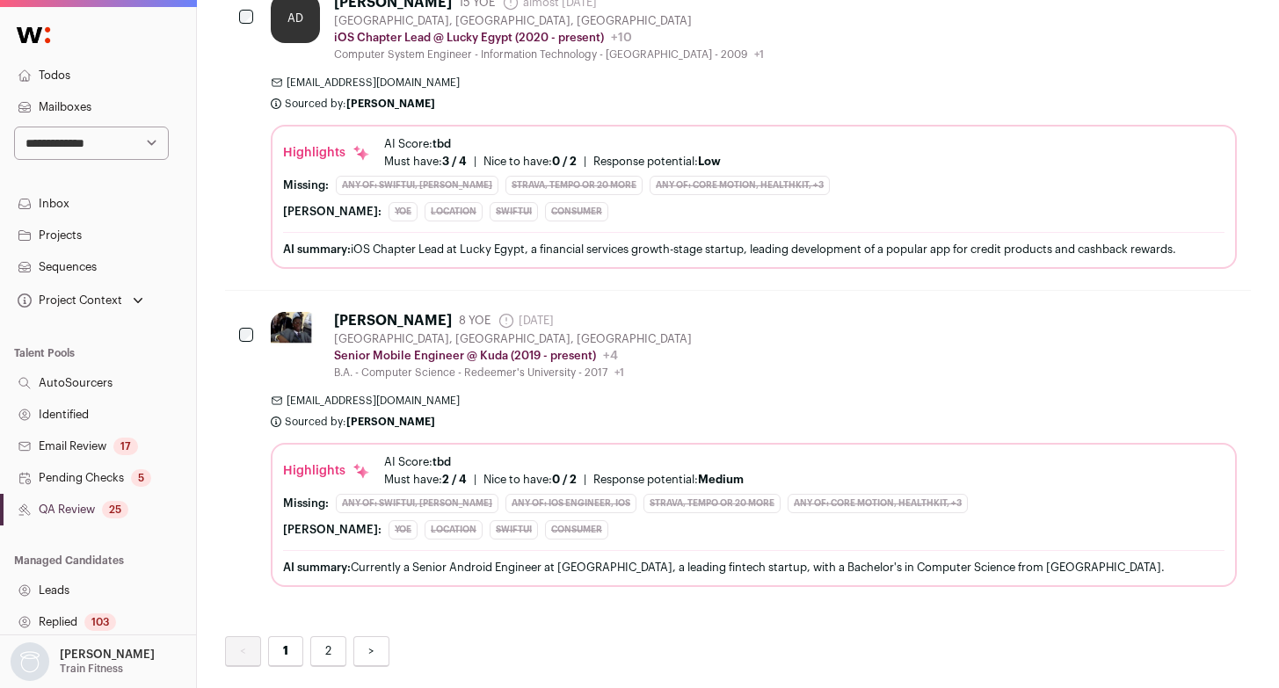
scroll to position [6518, 0]
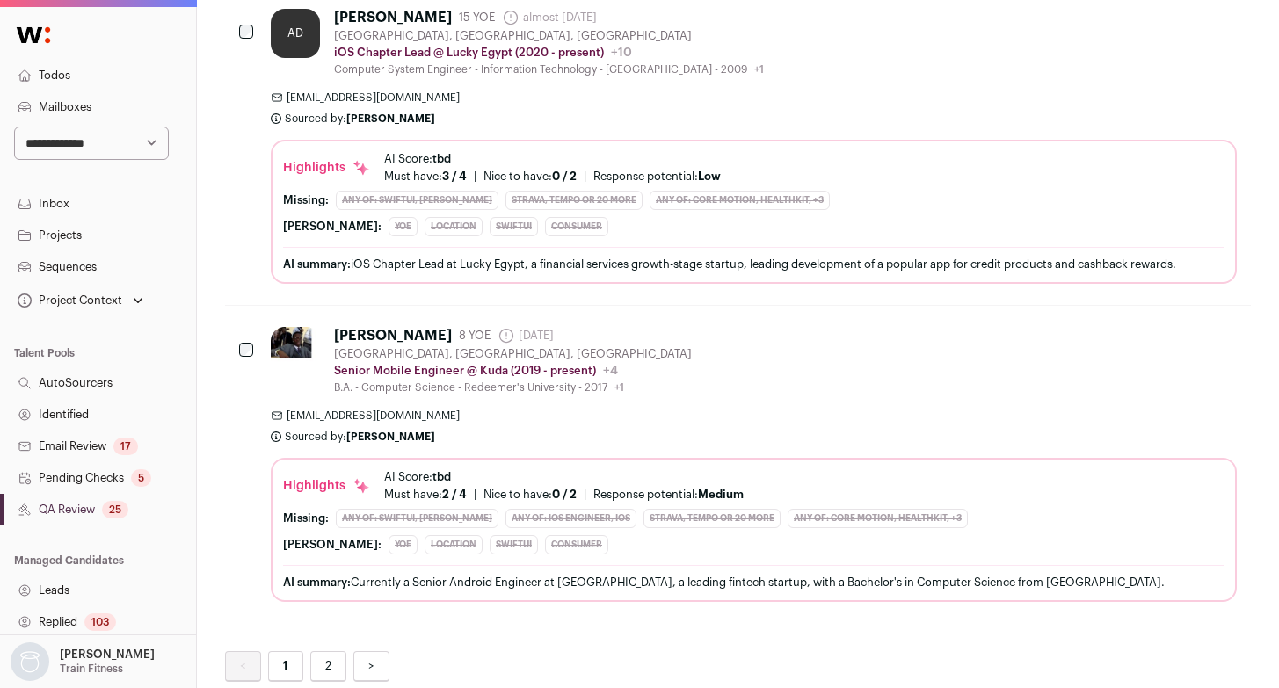
click at [325, 651] on link "2" at bounding box center [328, 666] width 36 height 31
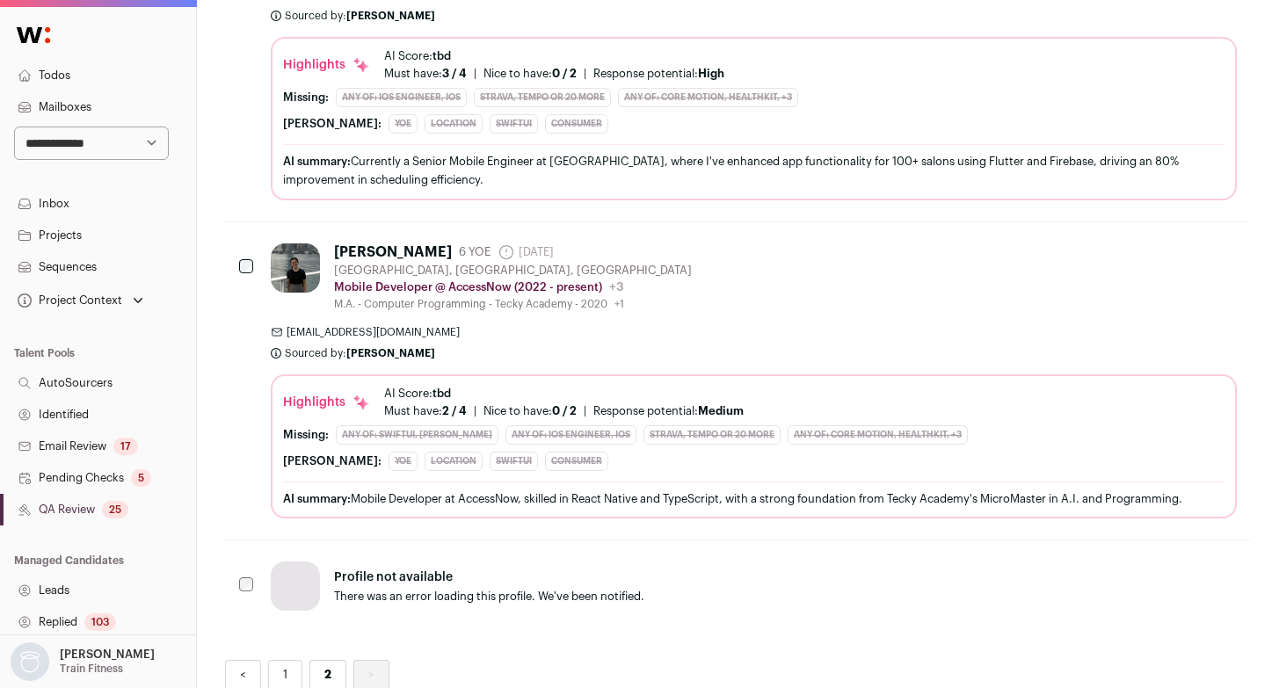
scroll to position [1405, 0]
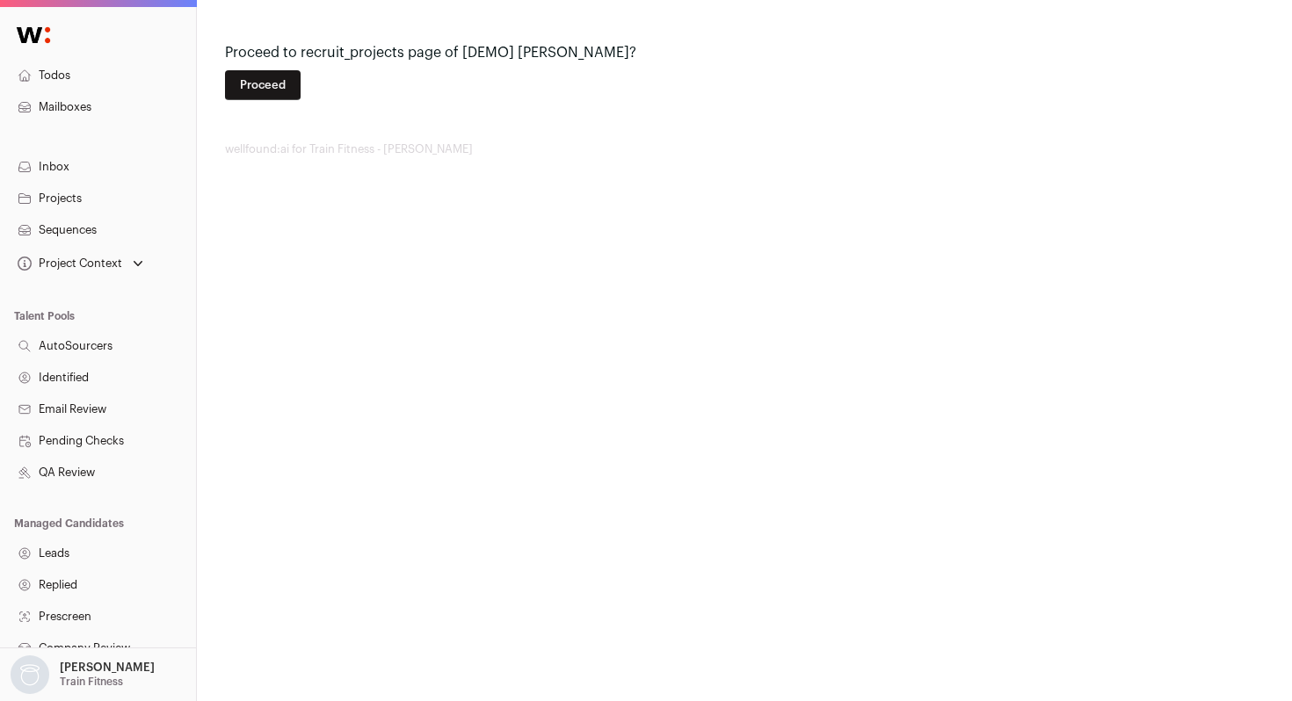
click at [292, 96] on button "Proceed" at bounding box center [263, 85] width 76 height 30
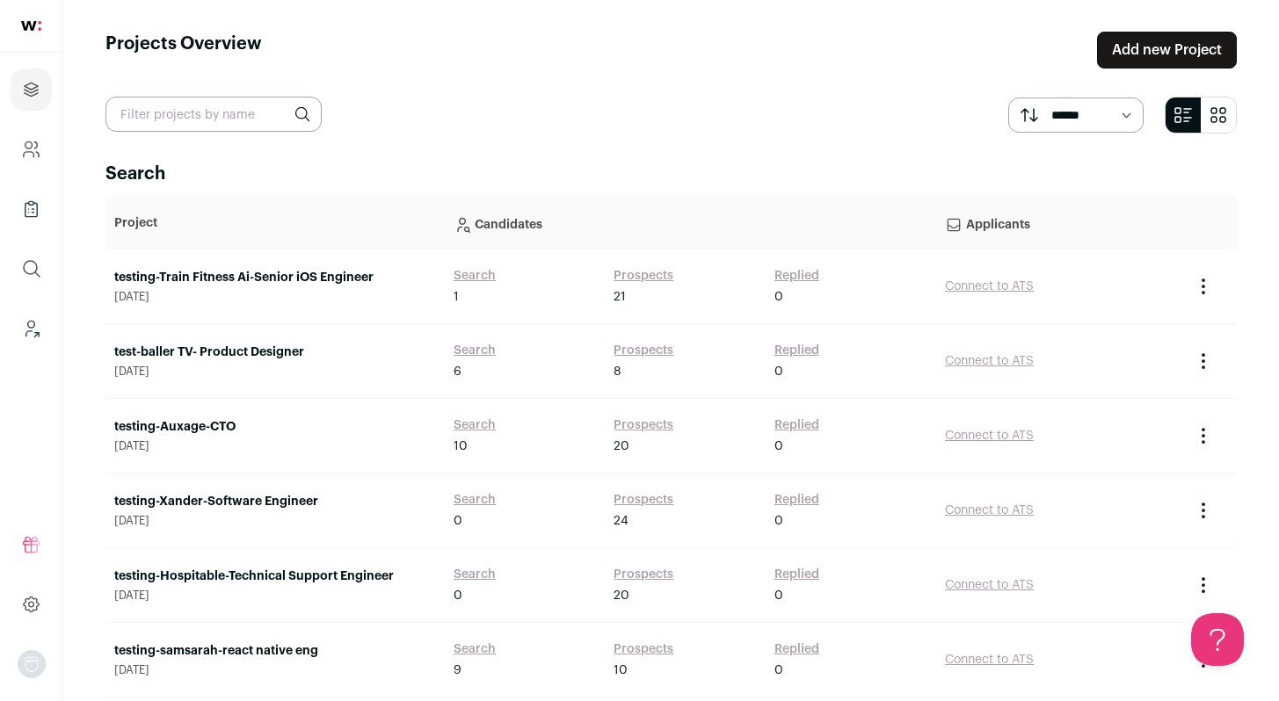
click at [474, 277] on link "Search" at bounding box center [475, 276] width 42 height 18
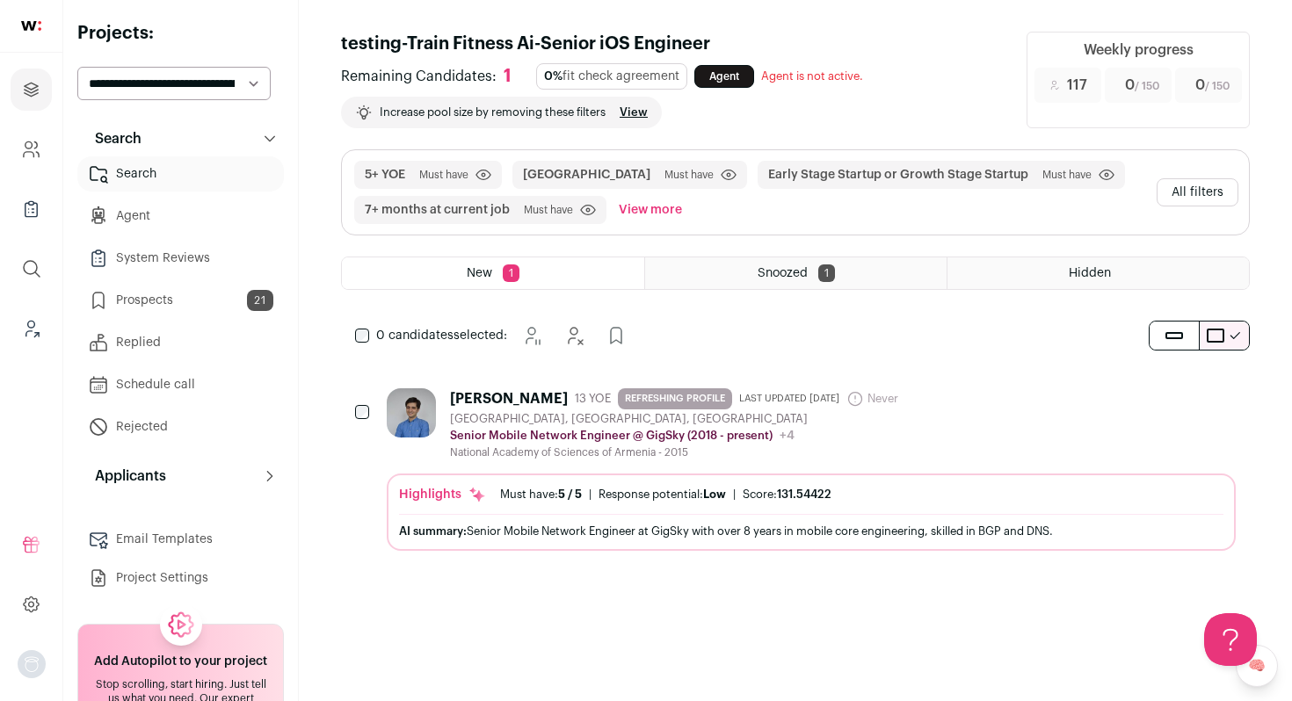
click at [200, 309] on link "Prospects 21" at bounding box center [180, 300] width 207 height 35
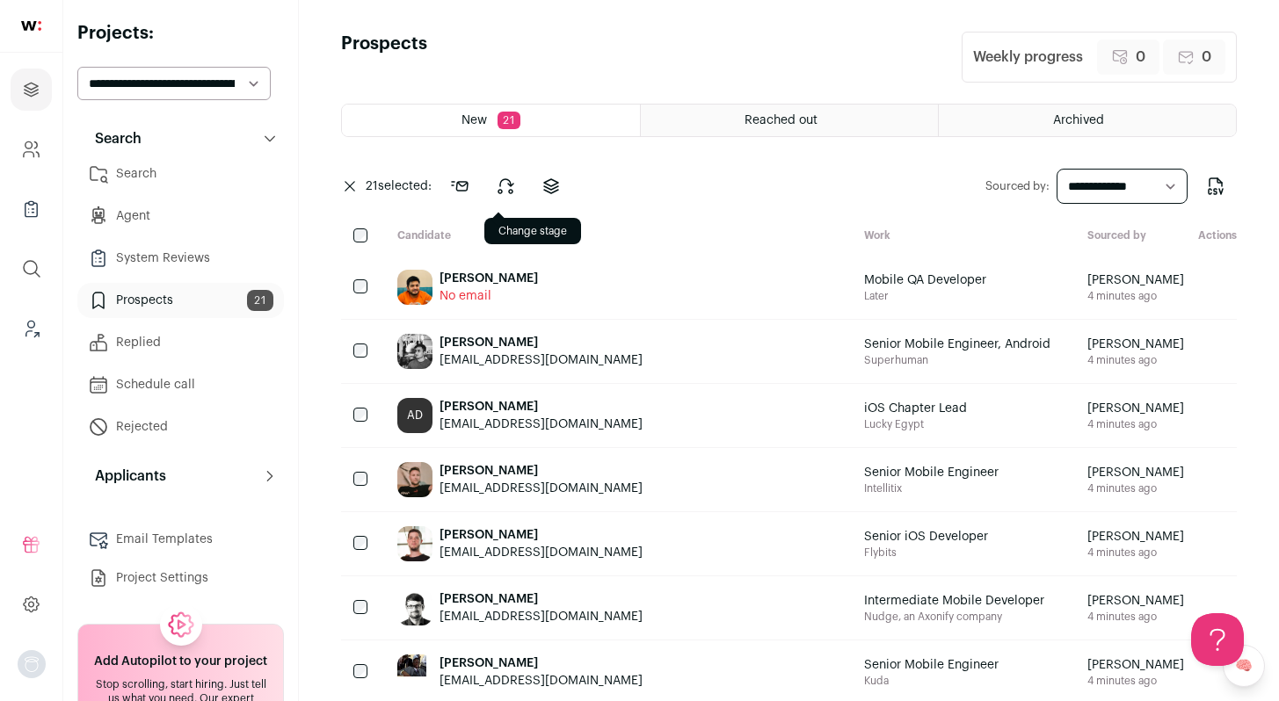
click at [506, 191] on icon at bounding box center [505, 186] width 21 height 21
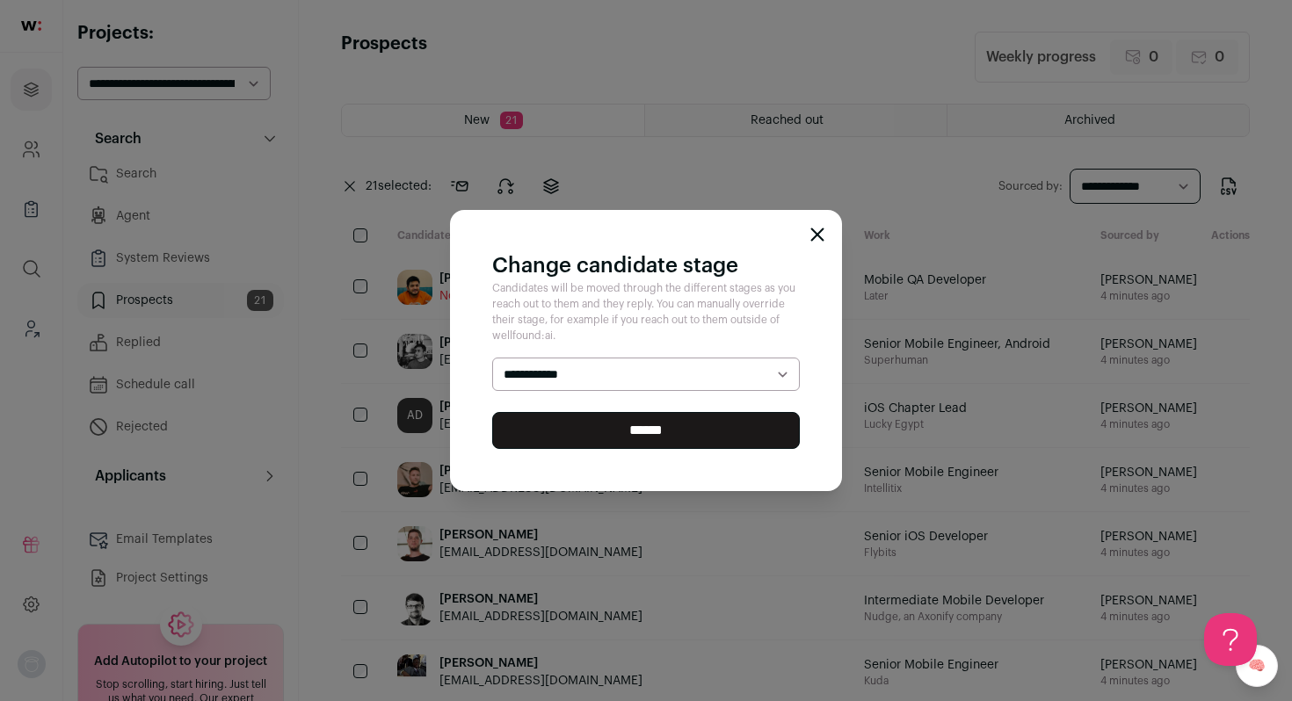
click at [596, 376] on select "**********" at bounding box center [646, 374] width 308 height 33
select select "********"
click at [492, 358] on select "**********" at bounding box center [646, 374] width 308 height 33
click at [597, 441] on input "******" at bounding box center [646, 430] width 308 height 37
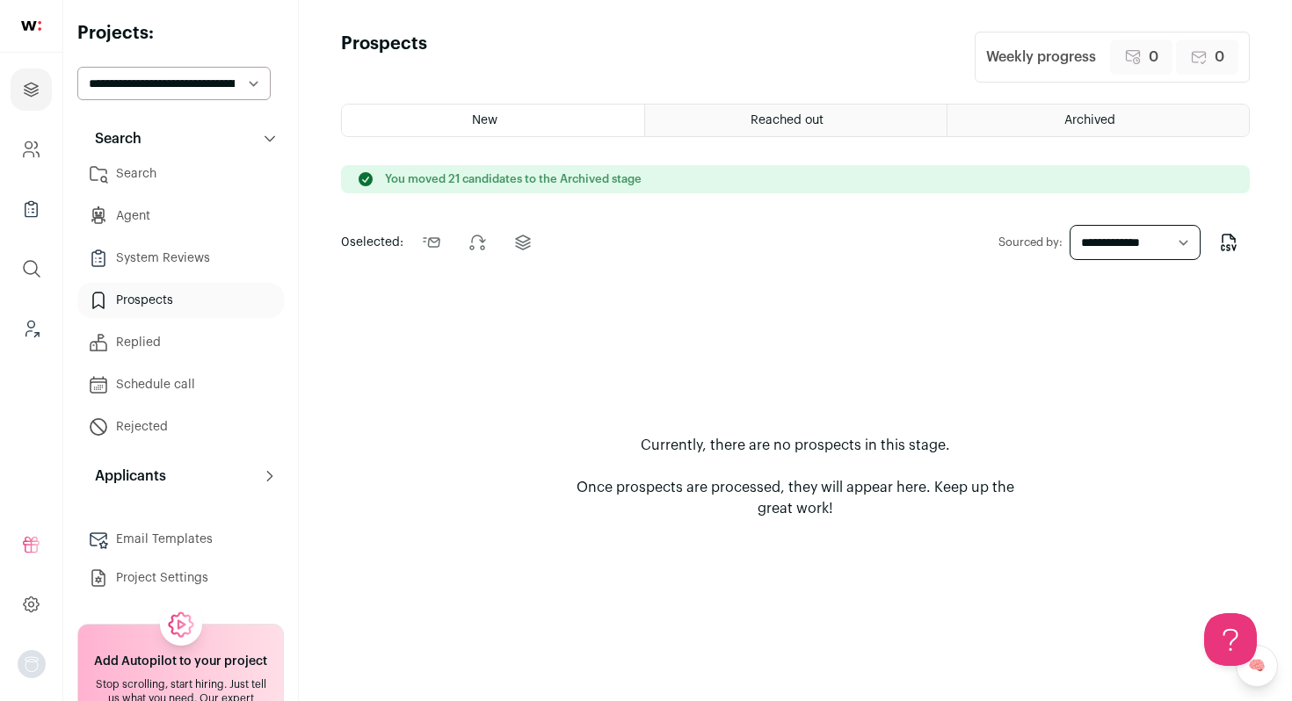
click at [182, 179] on link "Search" at bounding box center [180, 173] width 207 height 35
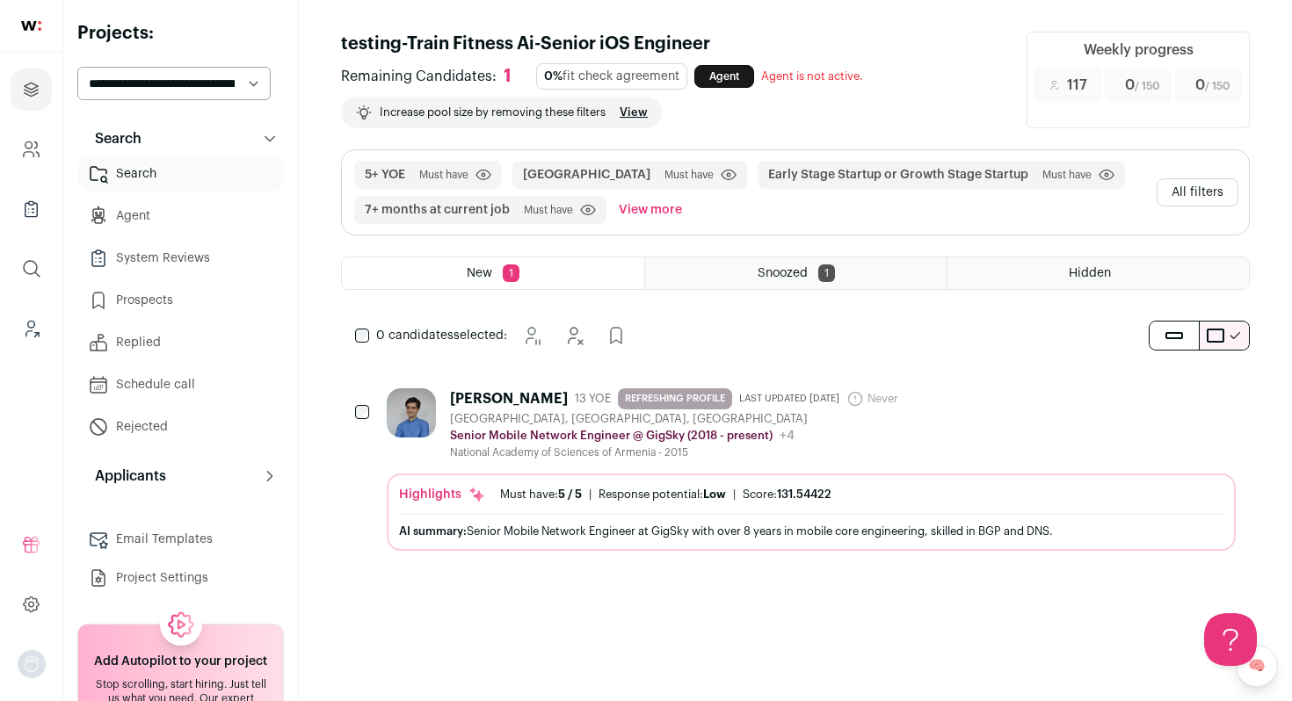
click at [926, 420] on div "Vahe Minasyan 13 YOE REFRESHING PROFILE Last updated 1/29/2024 Never Admin only…" at bounding box center [811, 424] width 849 height 71
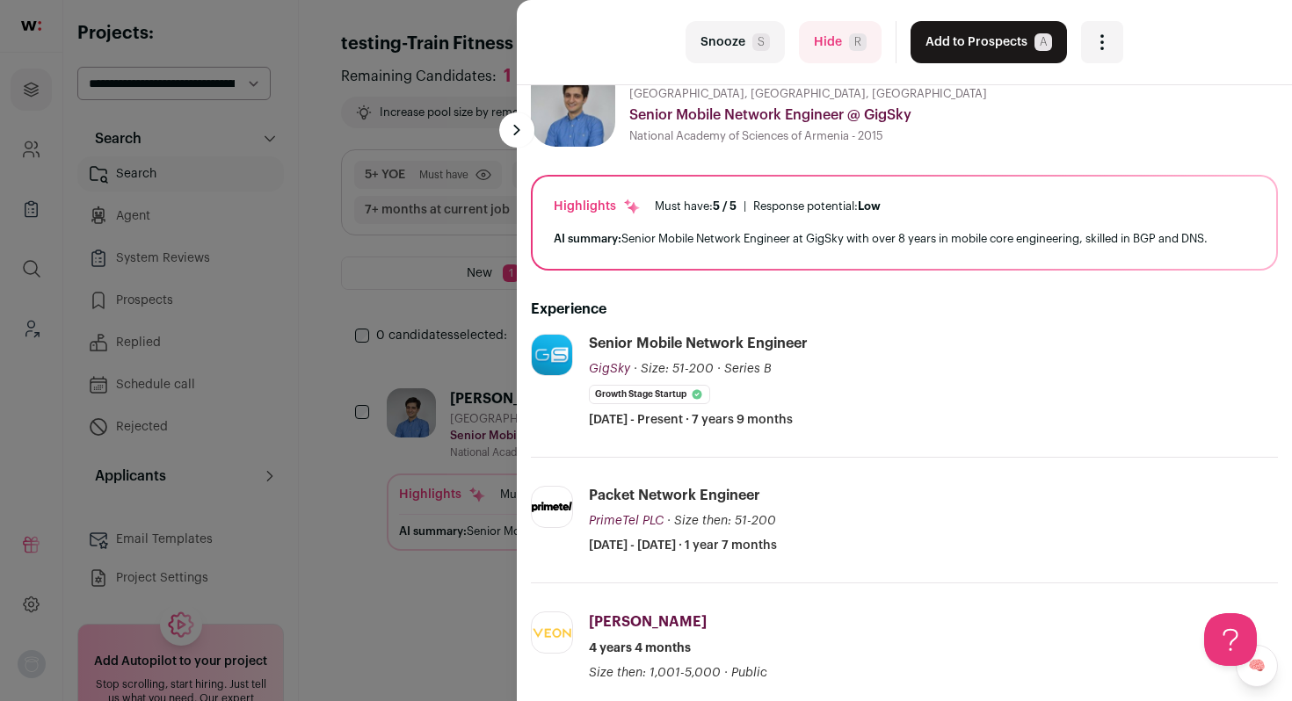
scroll to position [74, 0]
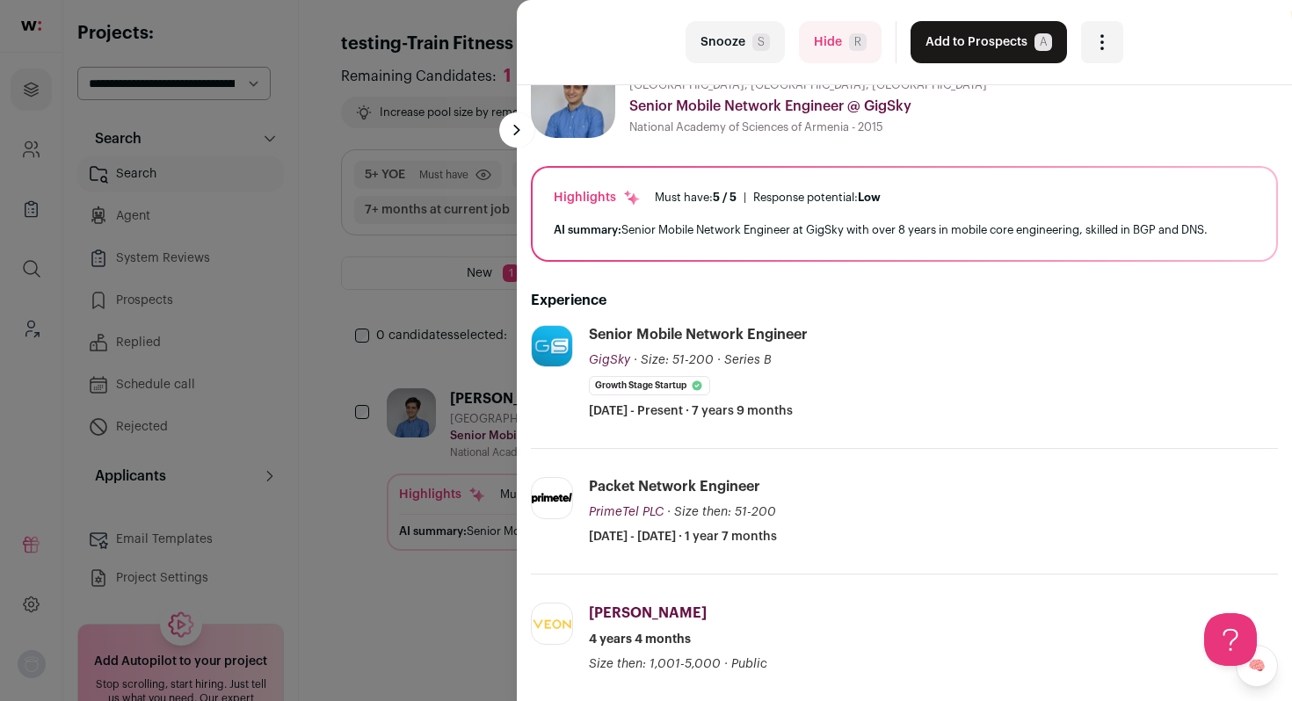
click at [849, 39] on span "R" at bounding box center [858, 42] width 18 height 18
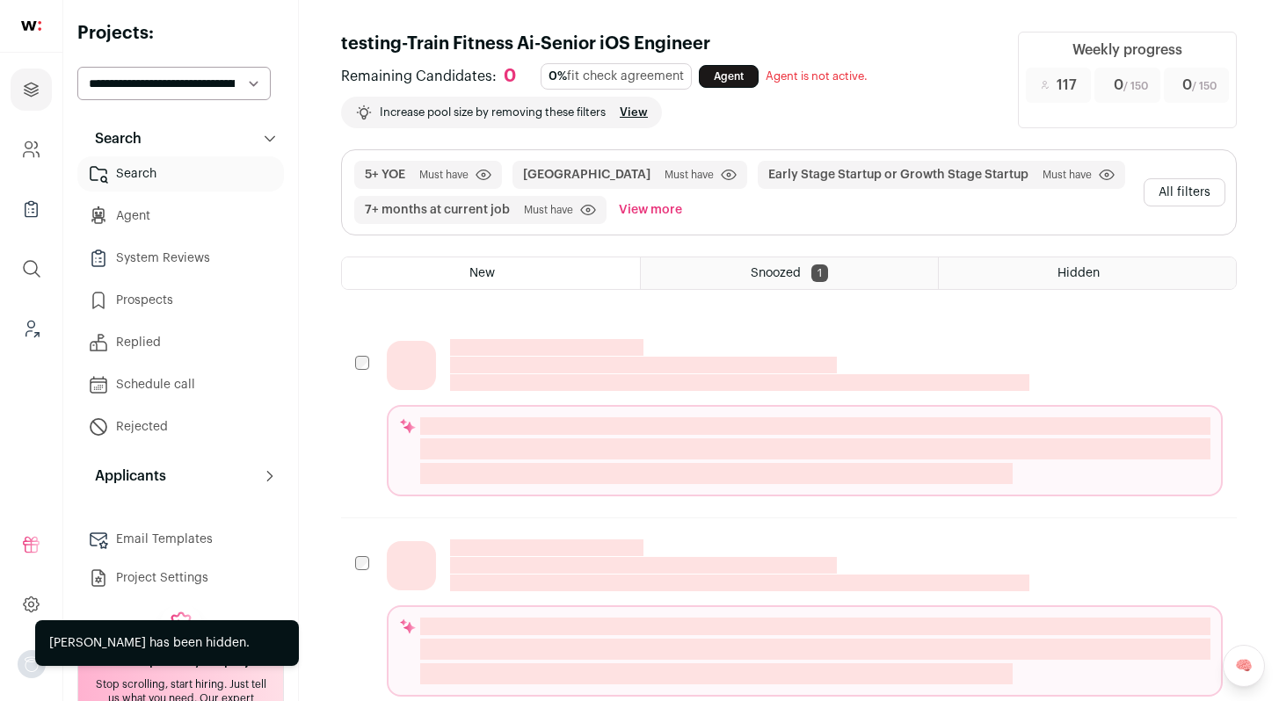
click at [1206, 194] on button "All filters" at bounding box center [1185, 192] width 82 height 28
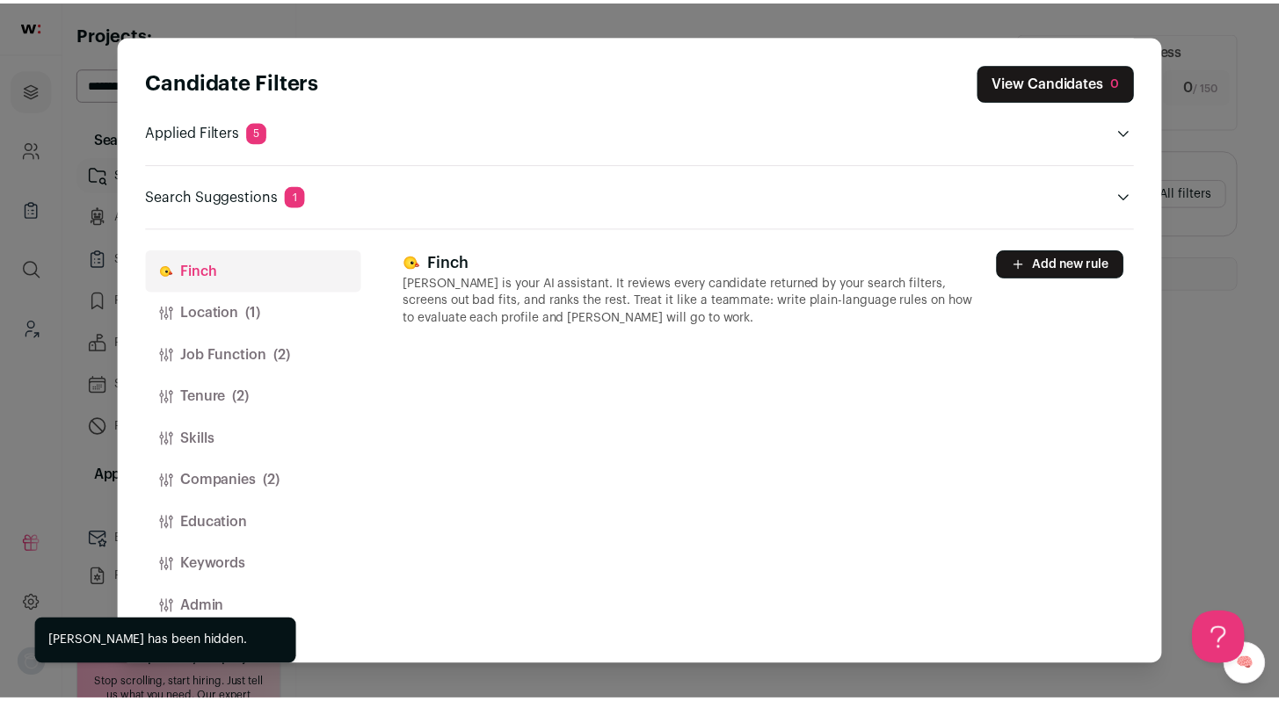
scroll to position [0, 0]
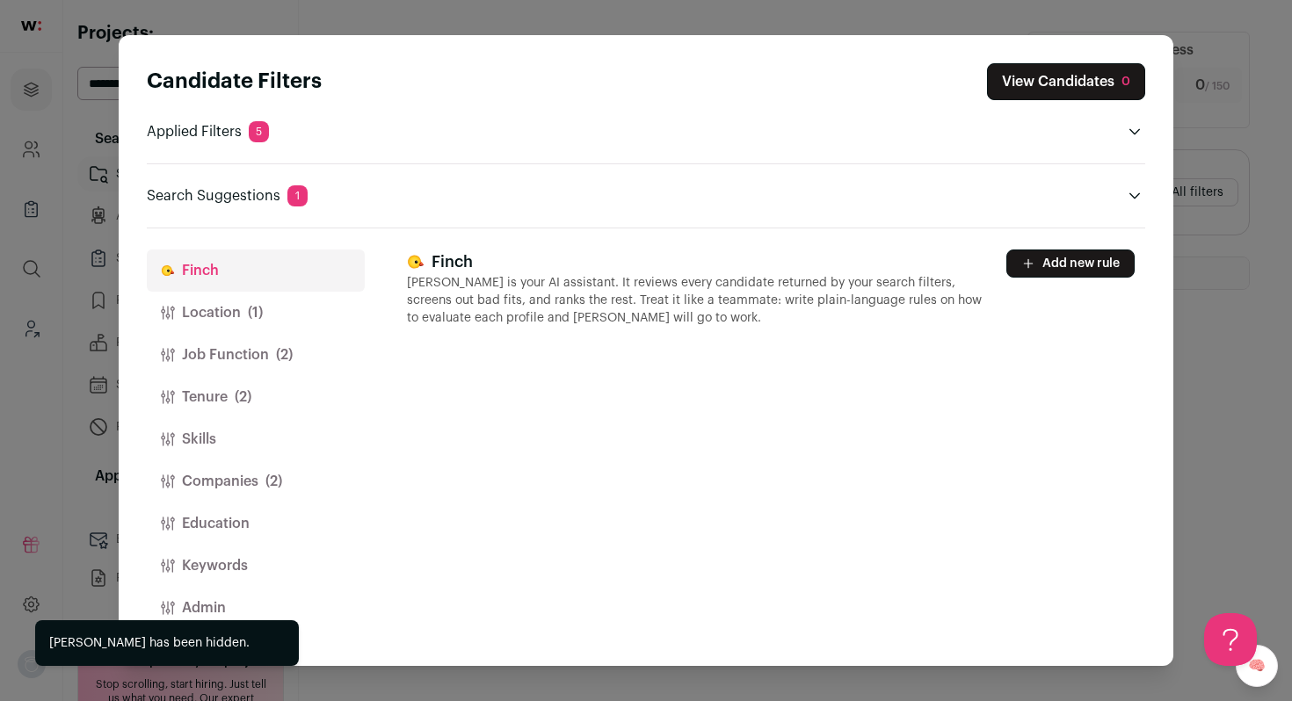
click at [248, 475] on button "Companies (2)" at bounding box center [256, 482] width 218 height 42
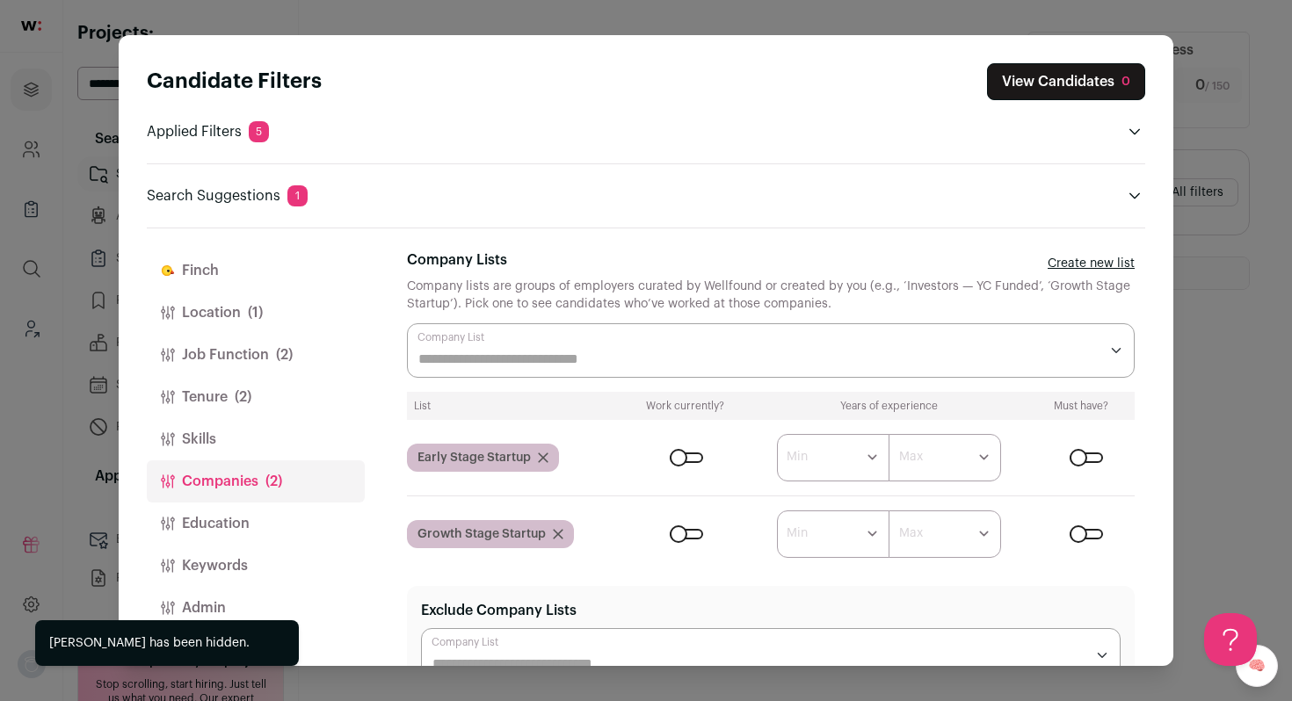
click at [661, 338] on div "Close modal via background" at bounding box center [771, 350] width 728 height 54
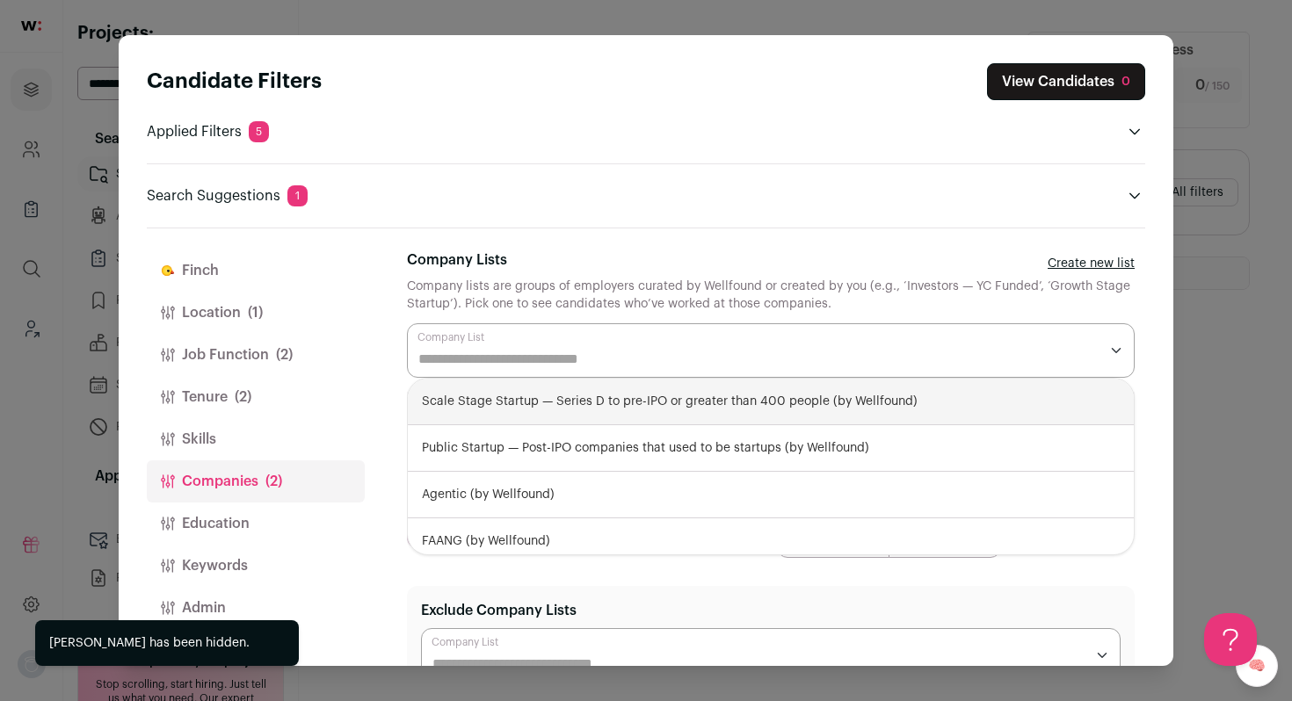
click at [591, 411] on div "Scale Stage Startup — Series D to pre-IPO or greater than 400 people (by Wellfo…" at bounding box center [771, 402] width 726 height 47
select select "**********"
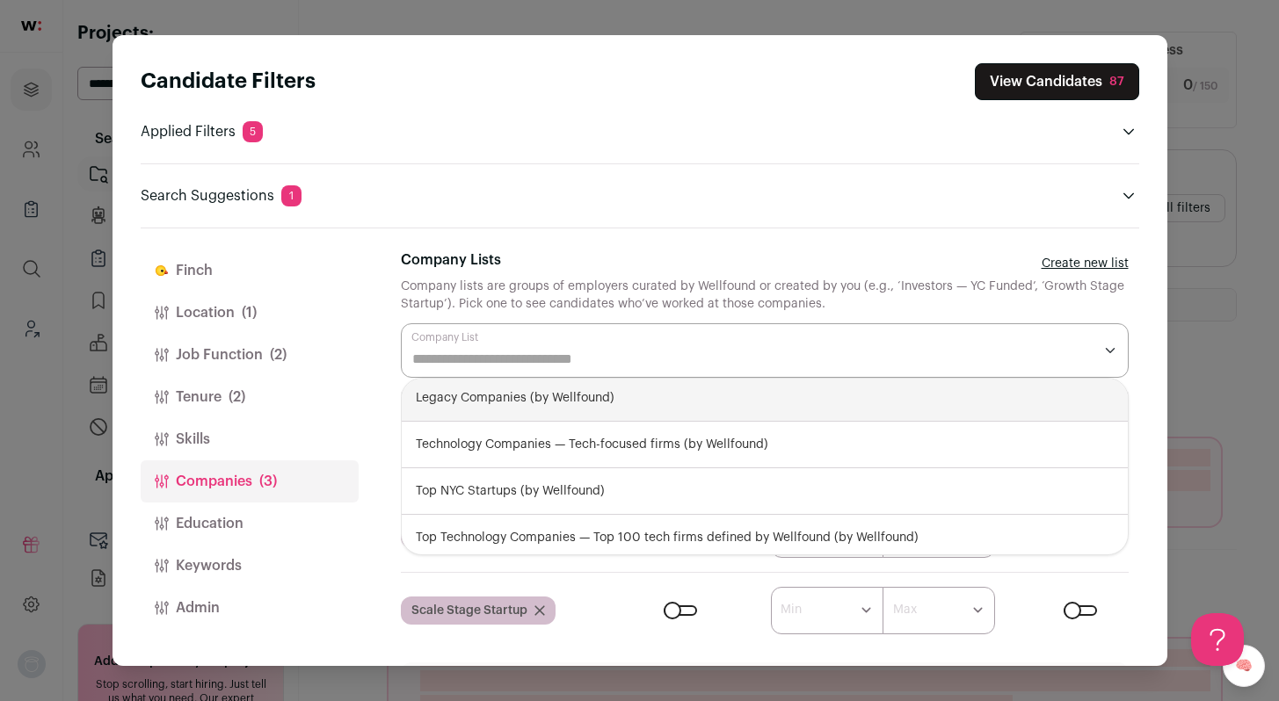
scroll to position [335, 0]
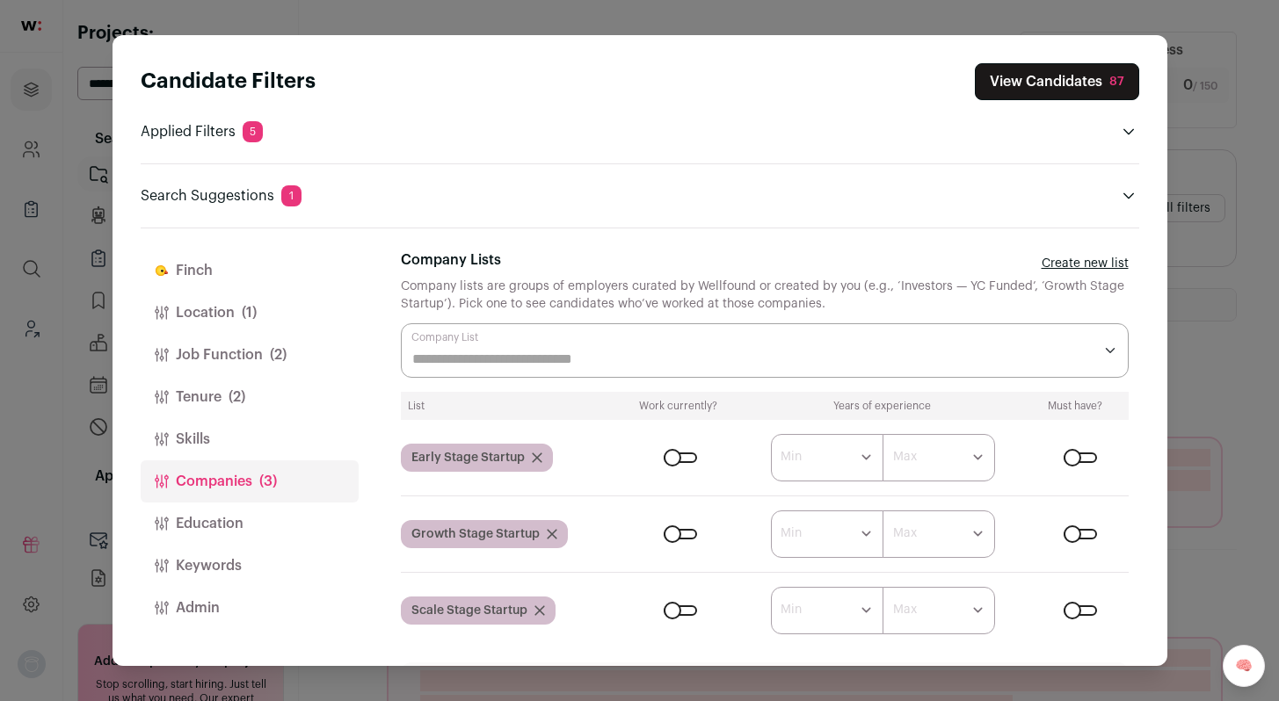
click at [1157, 336] on div "Candidate Filters View Candidates 87 Applied Filters 5 Toronto Must have 5+ YOE…" at bounding box center [640, 350] width 1055 height 631
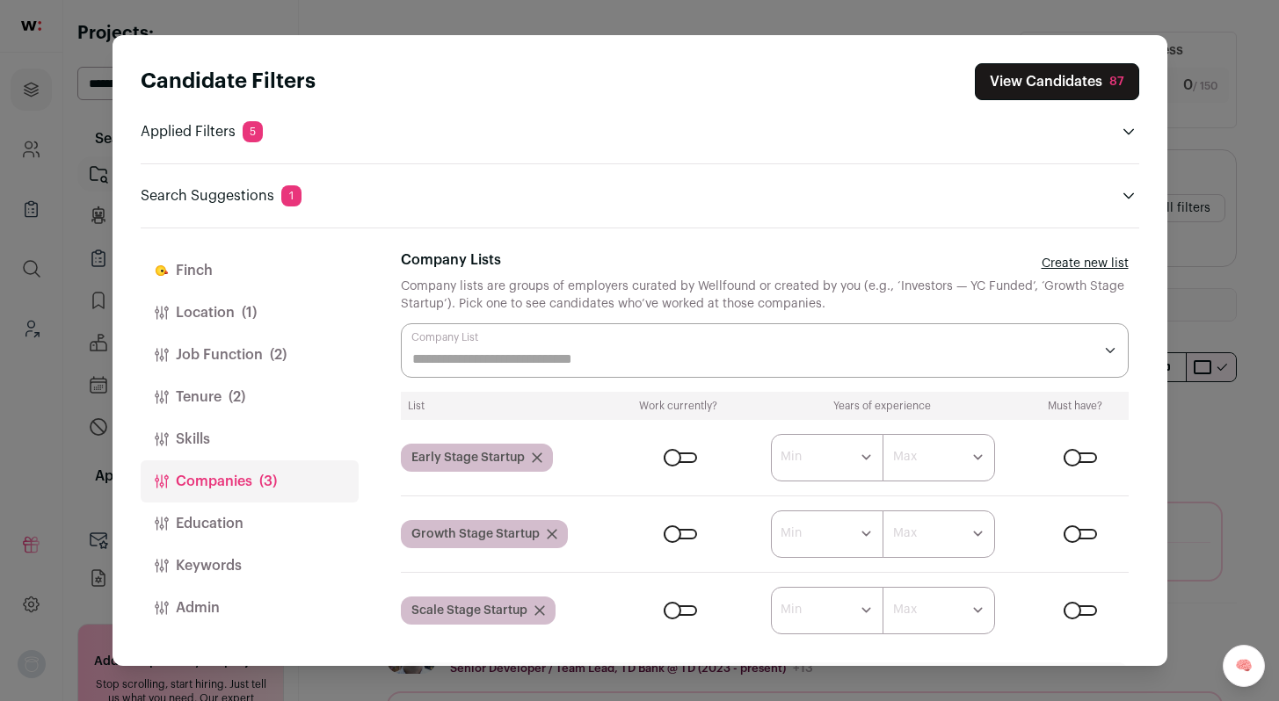
scroll to position [0, 0]
click at [679, 607] on div "Close modal via background" at bounding box center [680, 611] width 33 height 11
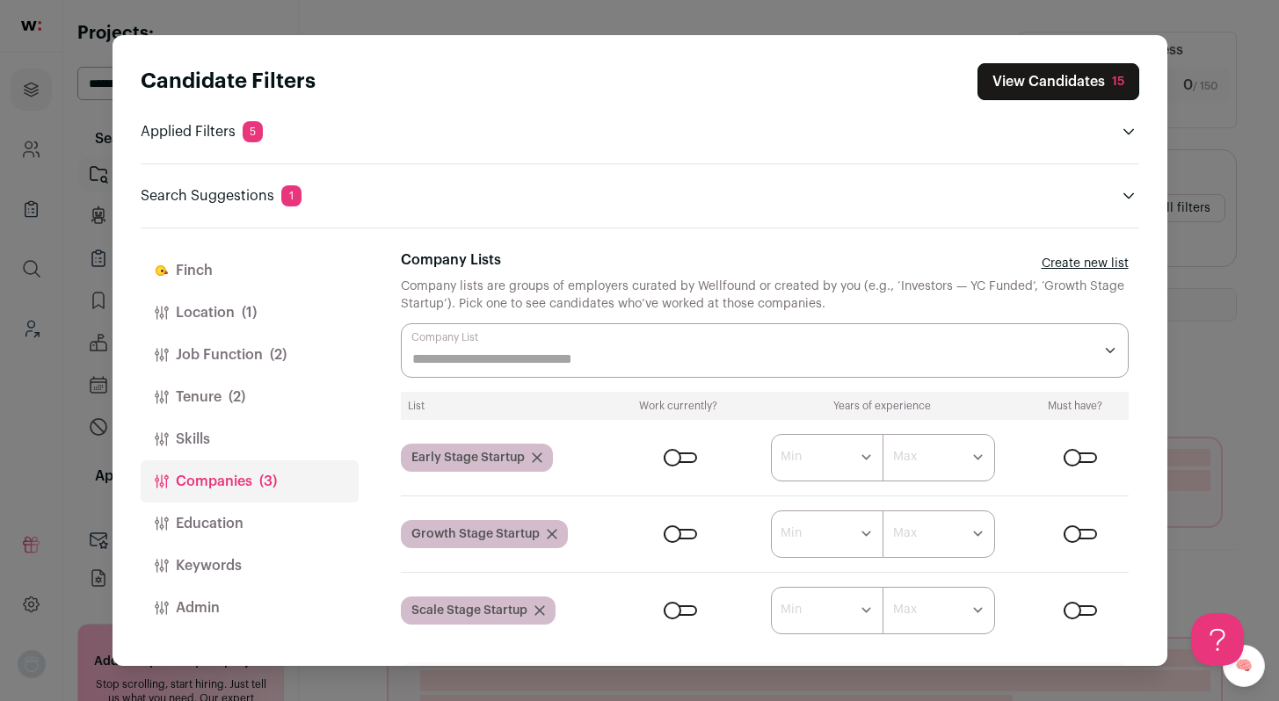
click at [1234, 284] on div "Candidate Filters View Candidates 15 Applied Filters 5 Toronto Must have 5+ YOE…" at bounding box center [639, 350] width 1279 height 701
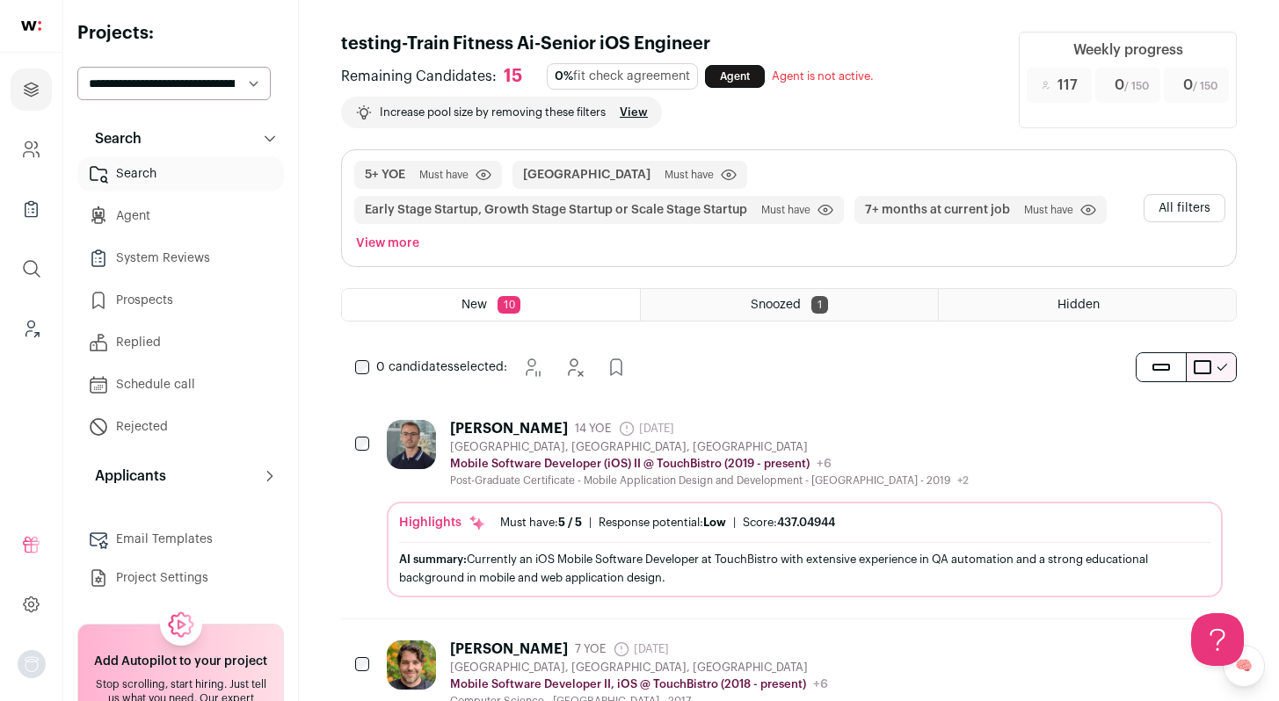
click at [926, 451] on div "[GEOGRAPHIC_DATA], [GEOGRAPHIC_DATA], [GEOGRAPHIC_DATA]" at bounding box center [709, 447] width 519 height 14
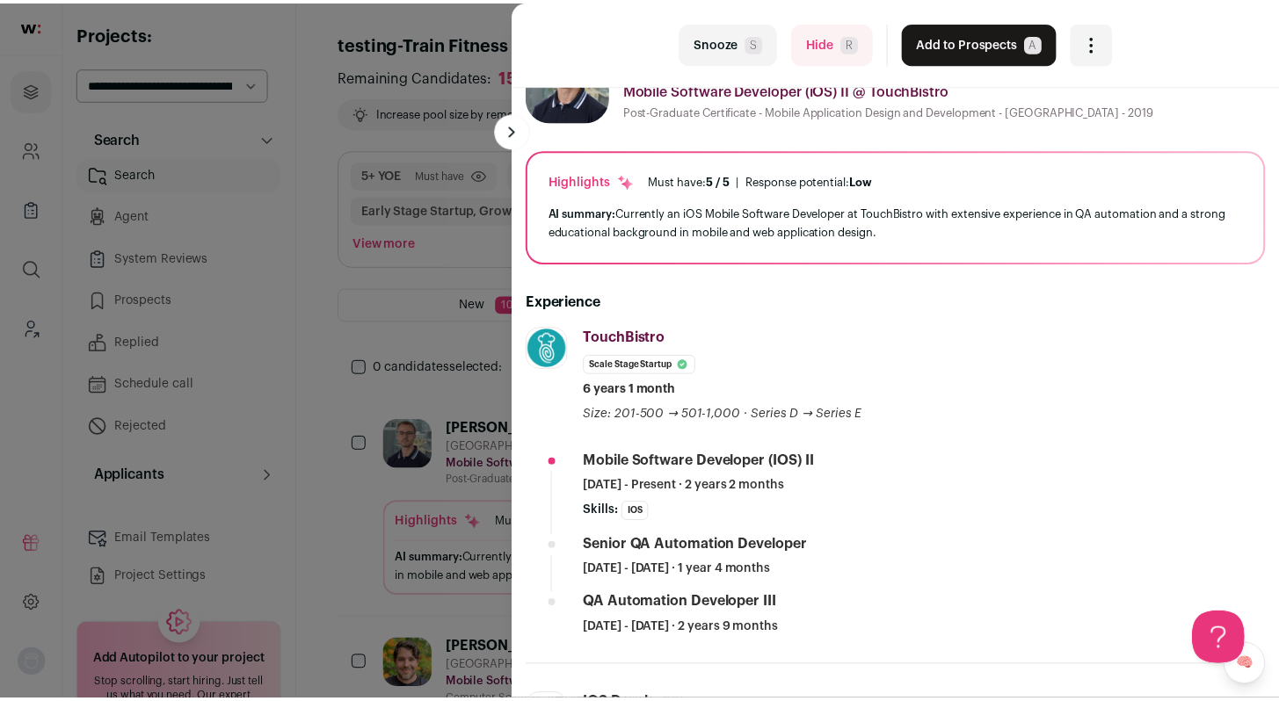
scroll to position [74, 0]
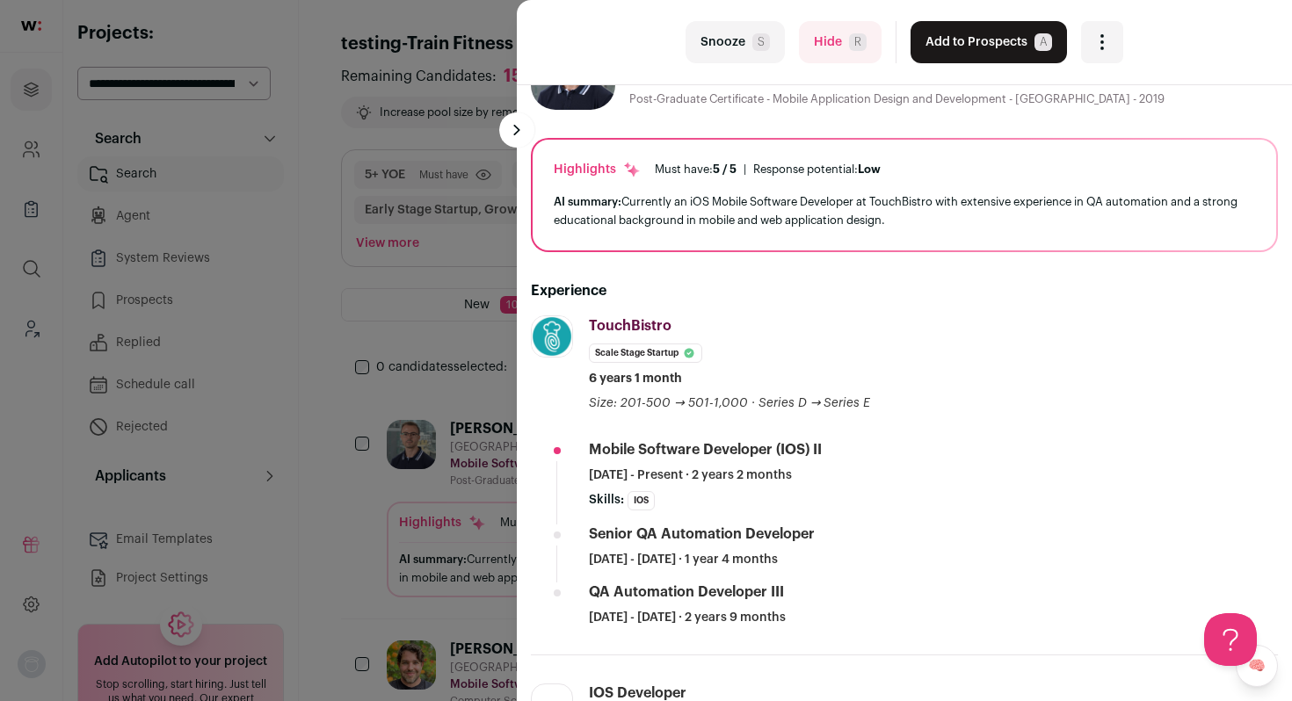
click at [939, 43] on button "Add to Prospects A" at bounding box center [989, 42] width 156 height 42
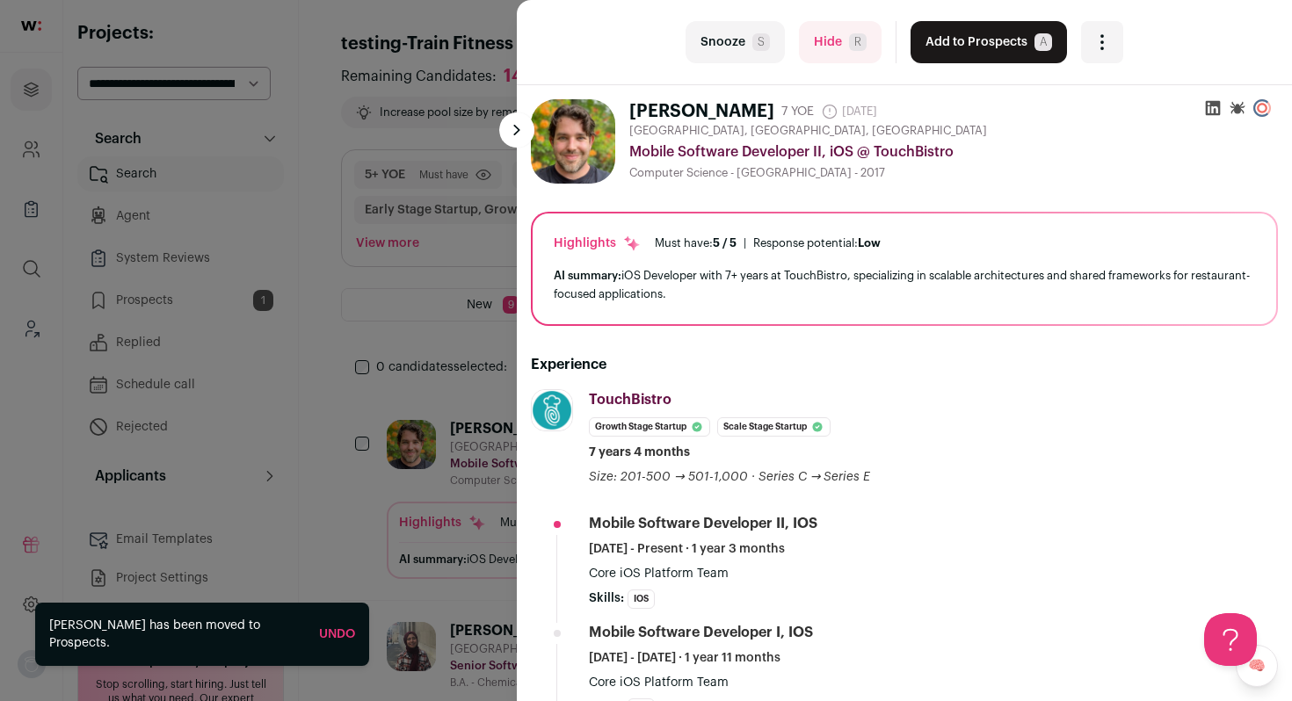
click at [939, 43] on button "Add to Prospects A" at bounding box center [989, 42] width 156 height 42
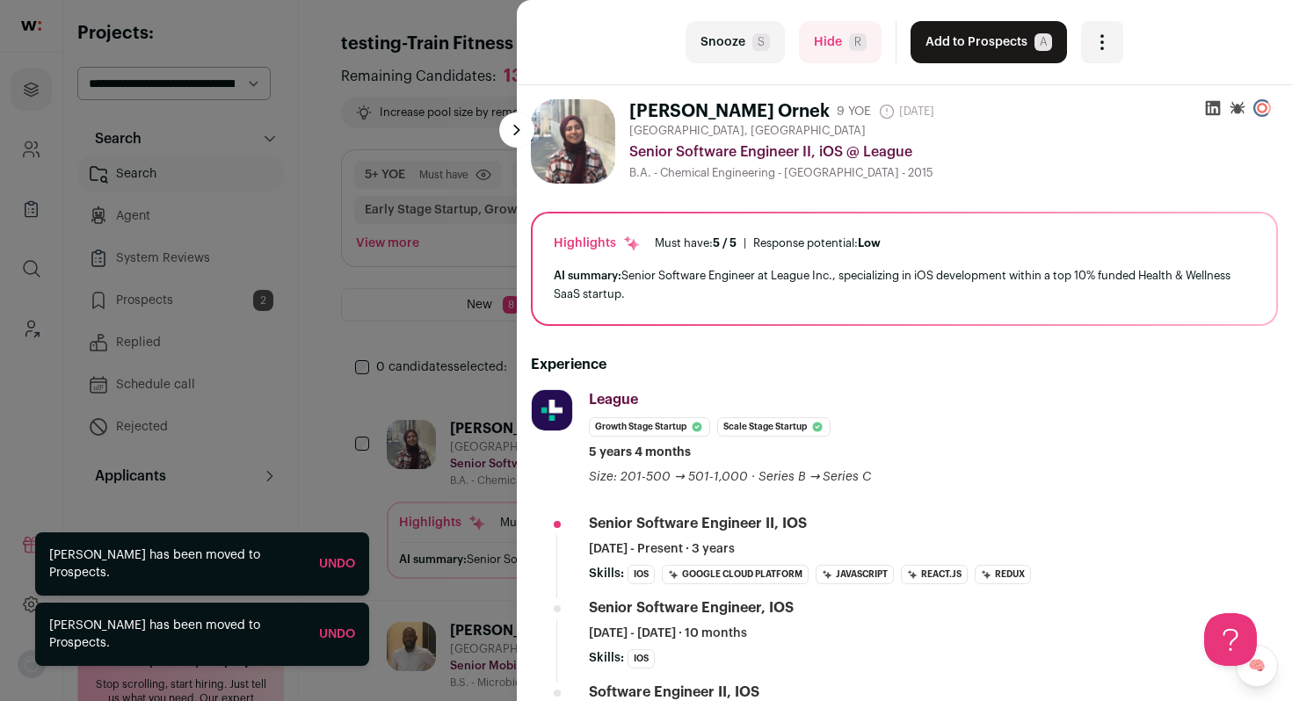
click at [939, 43] on button "Add to Prospects A" at bounding box center [989, 42] width 156 height 42
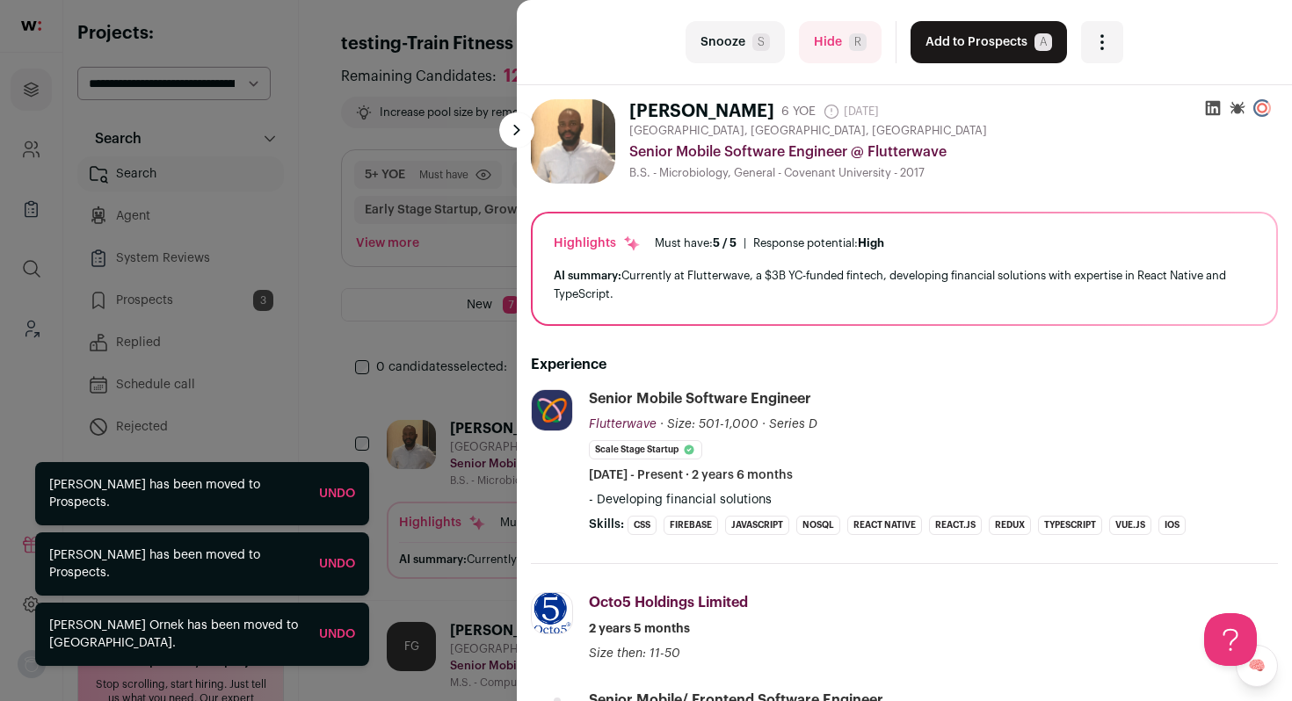
click at [939, 43] on button "Add to Prospects A" at bounding box center [989, 42] width 156 height 42
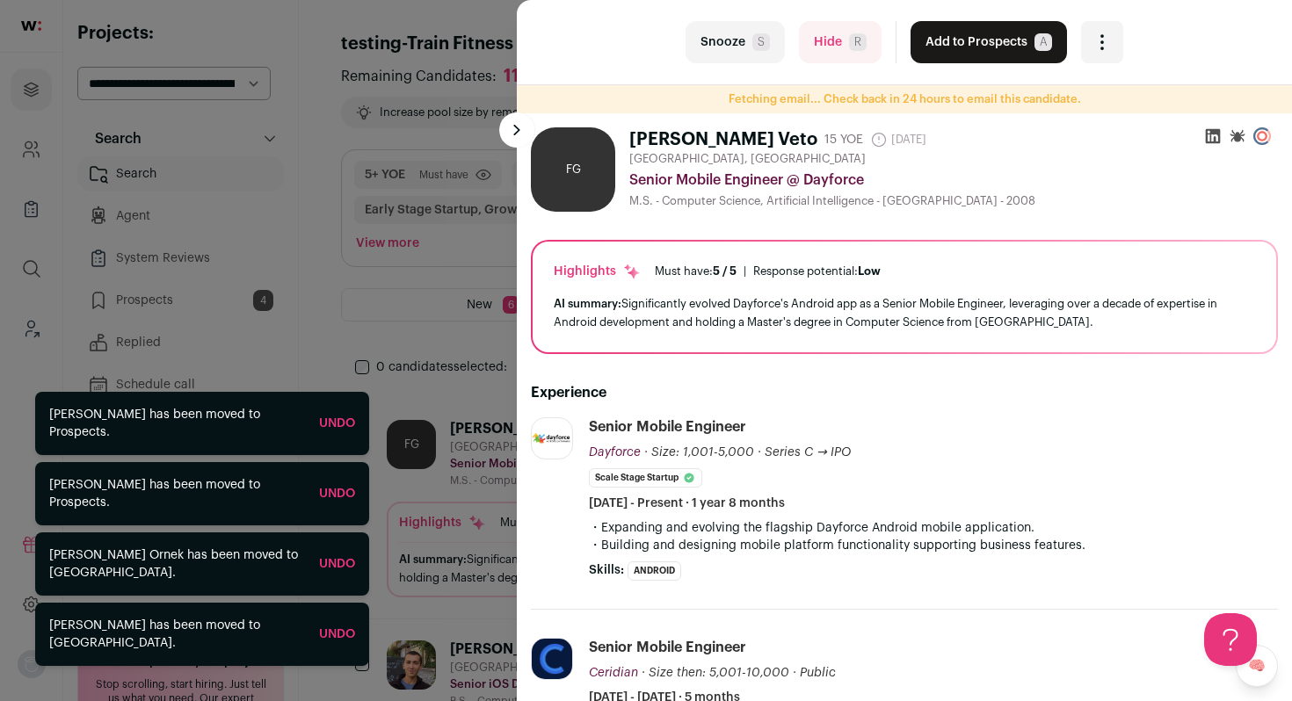
click at [939, 43] on button "Add to Prospects A" at bounding box center [989, 42] width 156 height 42
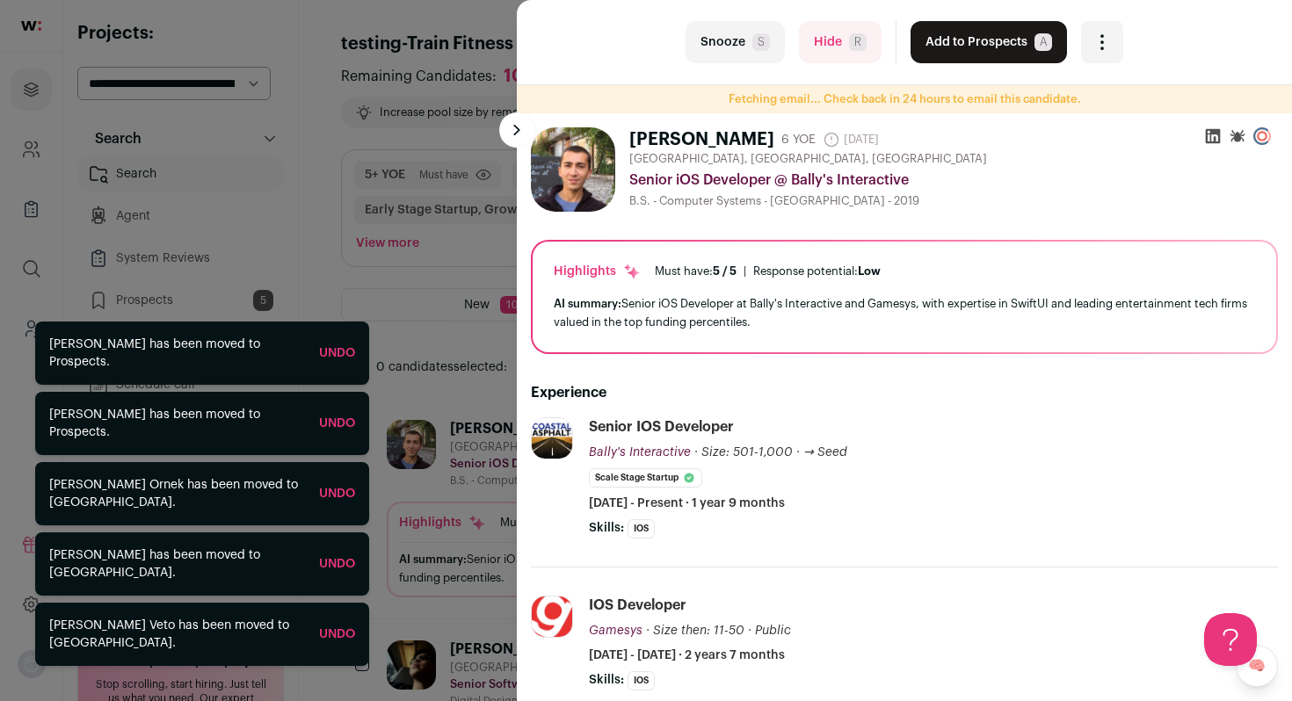
click at [939, 43] on button "Add to Prospects A" at bounding box center [989, 42] width 156 height 42
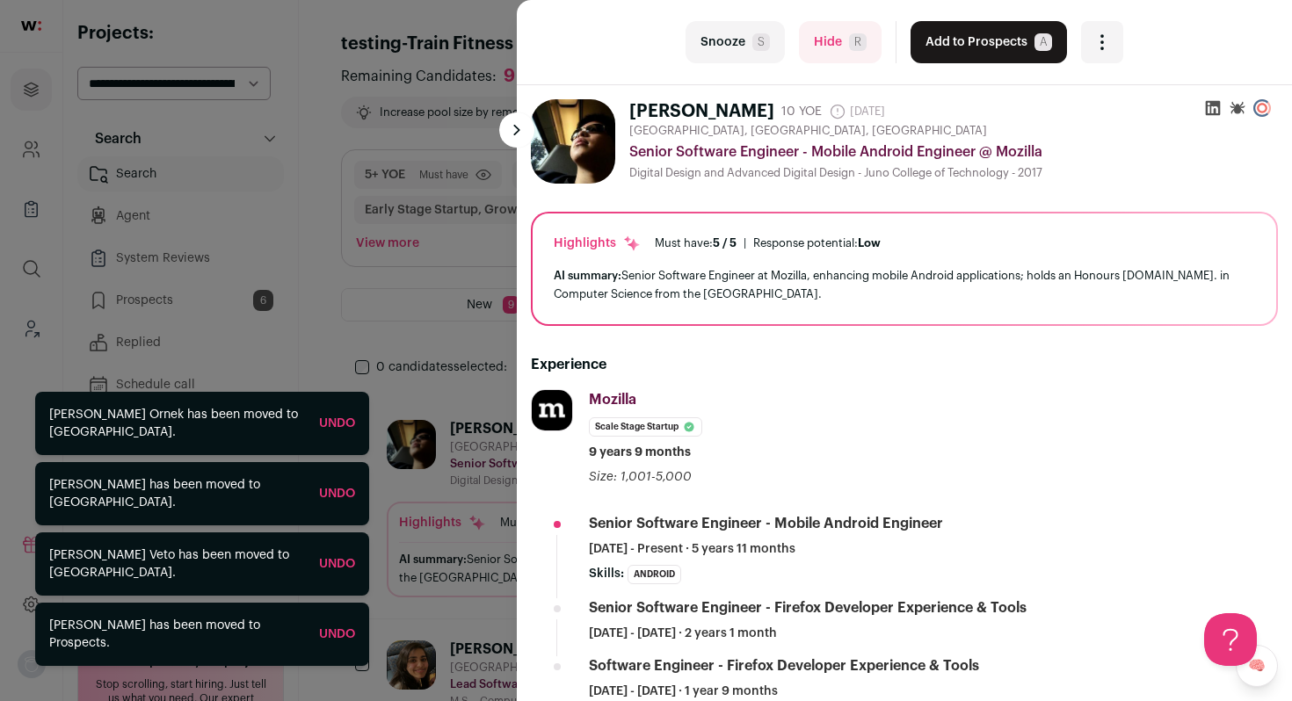
click at [939, 43] on button "Add to Prospects A" at bounding box center [989, 42] width 156 height 42
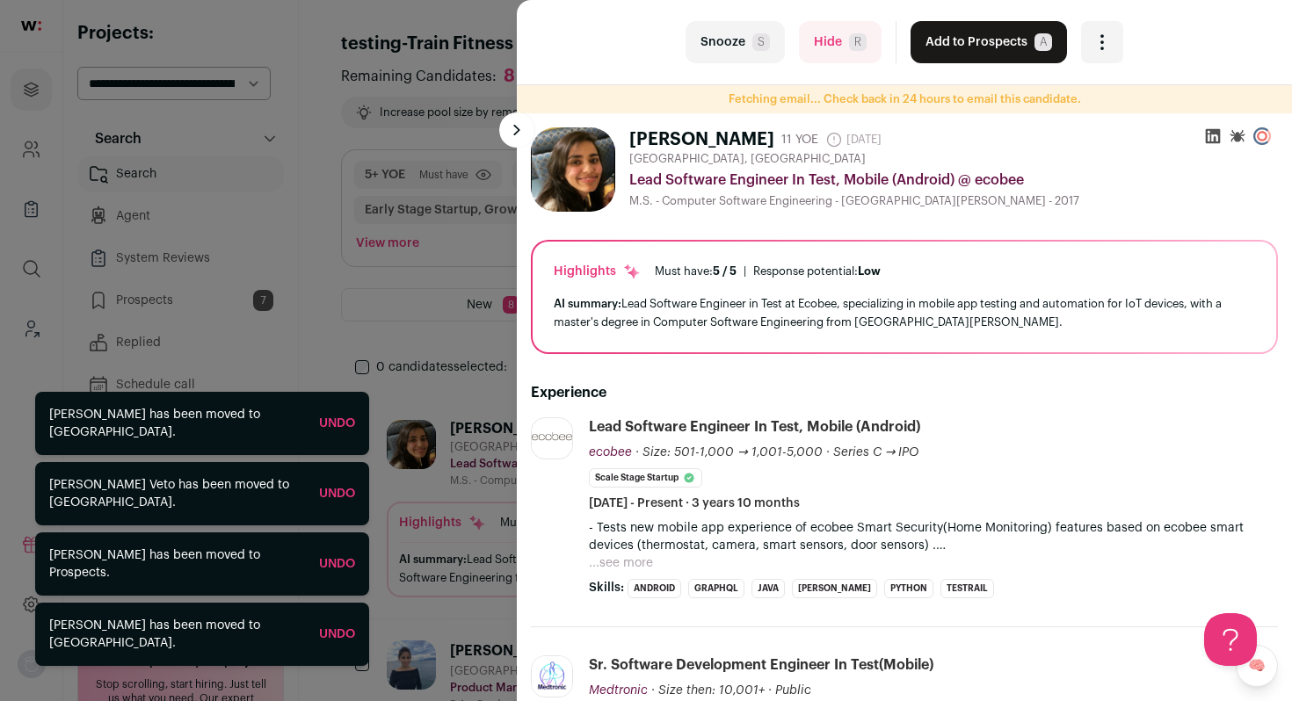
click at [939, 43] on button "Add to Prospects A" at bounding box center [989, 42] width 156 height 42
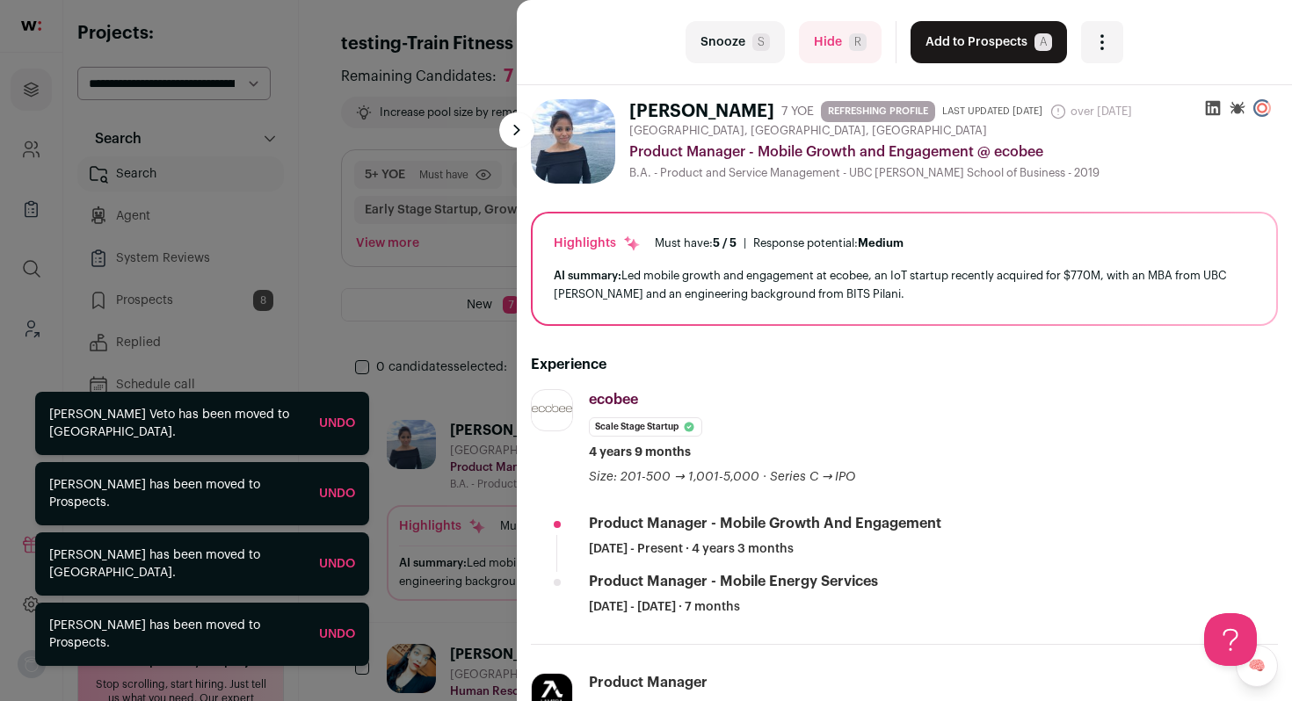
click at [939, 43] on button "Add to Prospects A" at bounding box center [989, 42] width 156 height 42
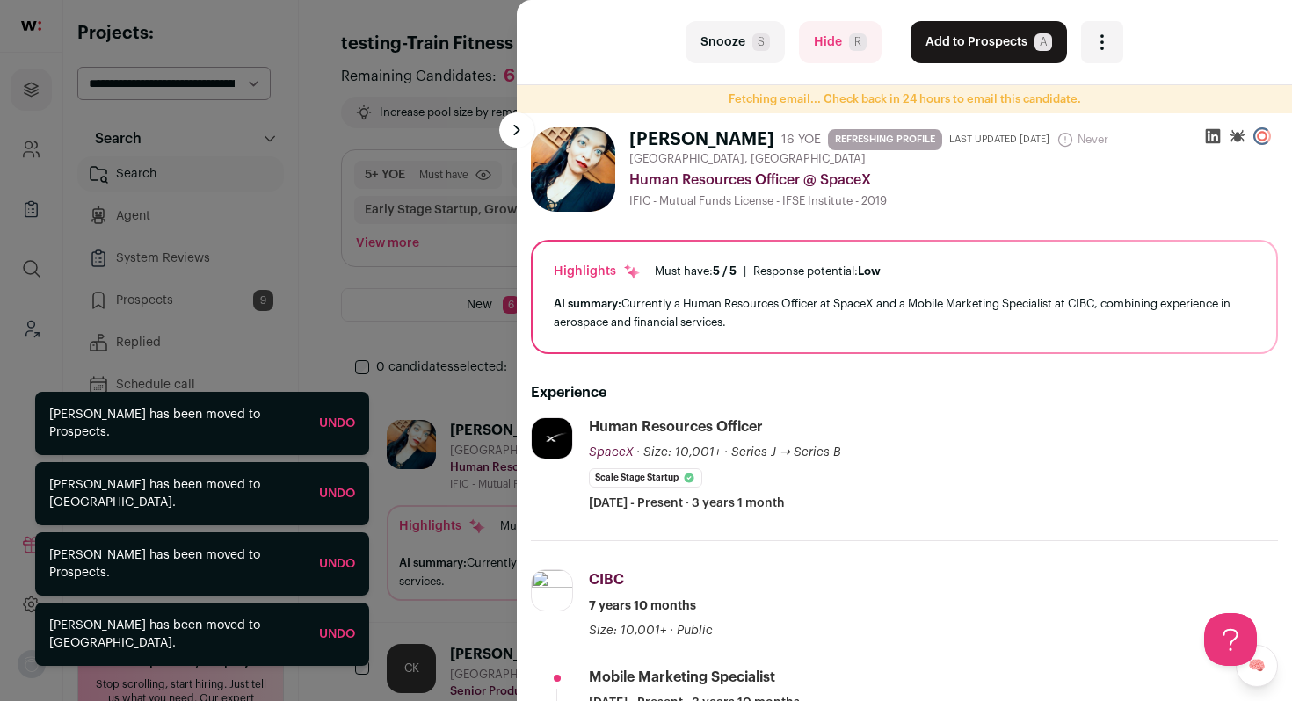
click at [849, 47] on span "R" at bounding box center [858, 42] width 18 height 18
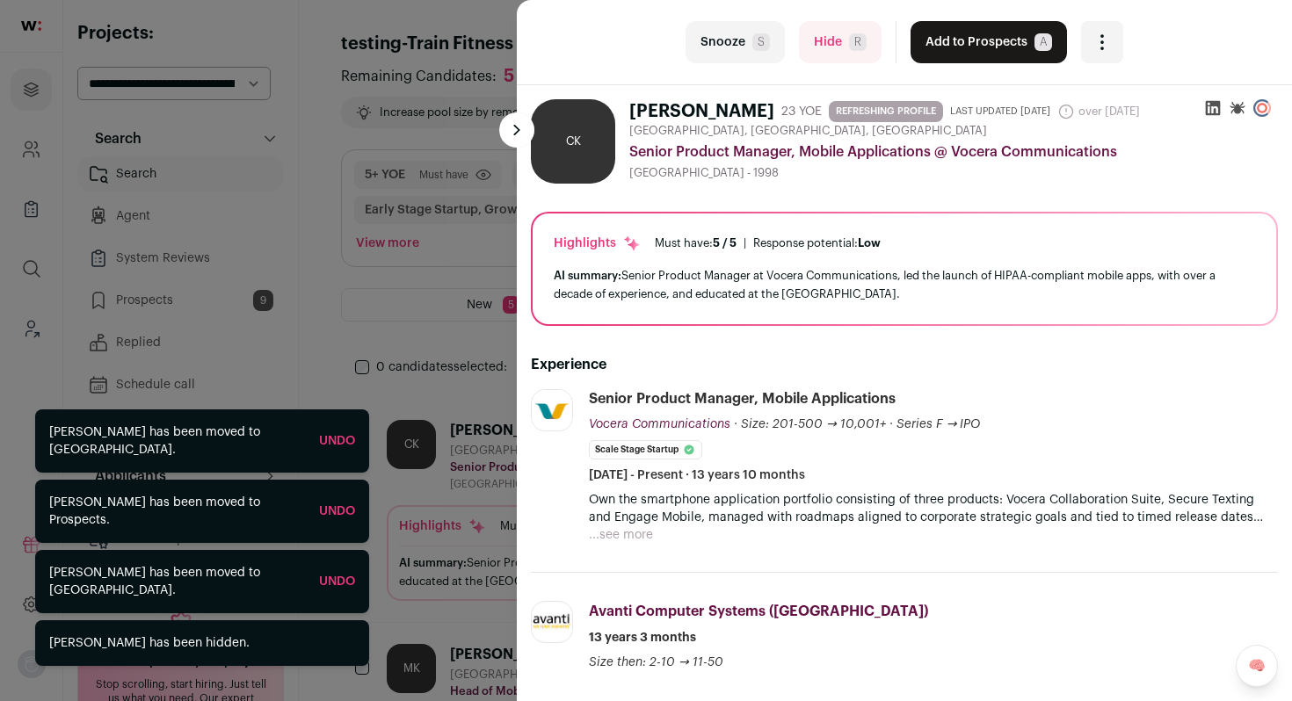
click at [849, 47] on span "R" at bounding box center [858, 42] width 18 height 18
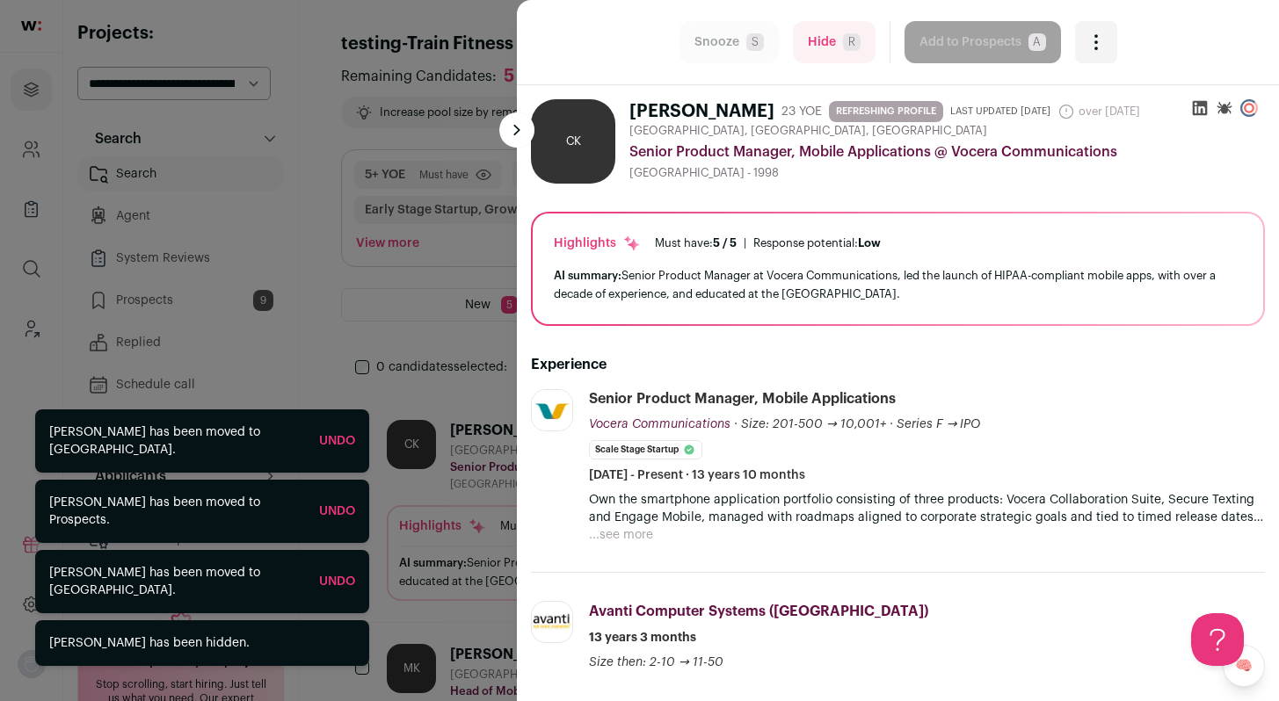
scroll to position [0, 0]
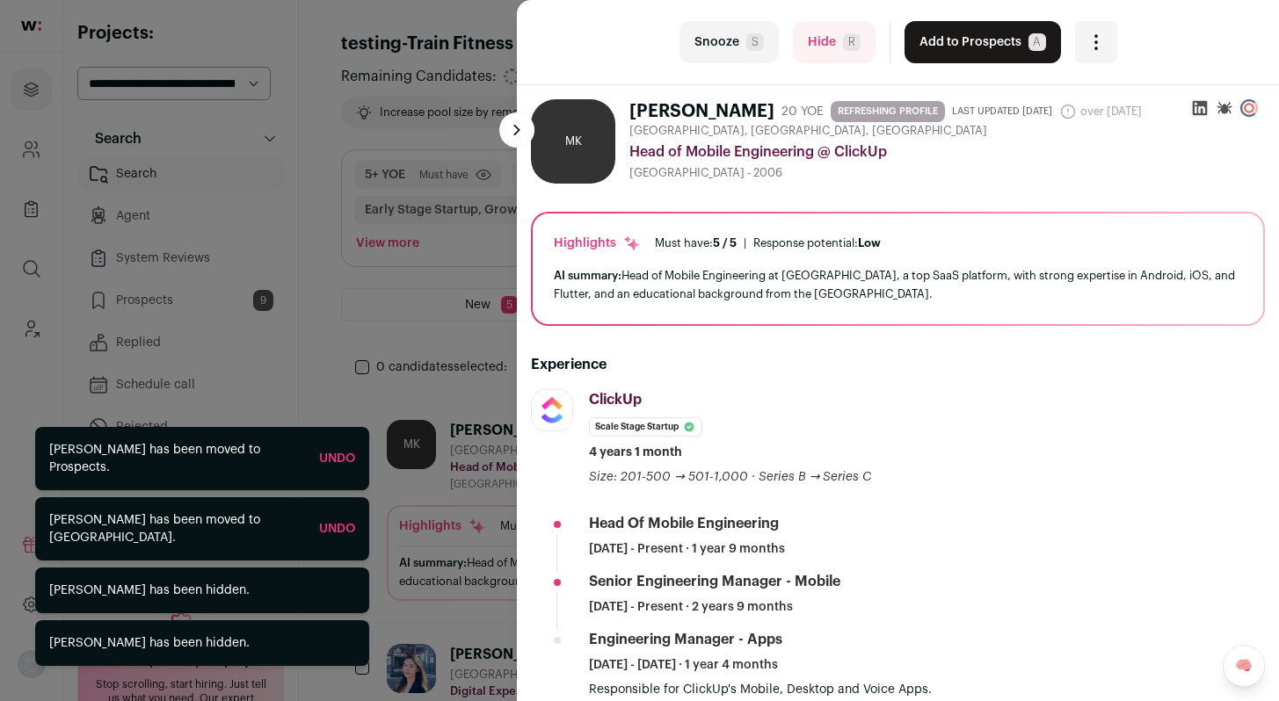
click at [843, 47] on span "R" at bounding box center [852, 42] width 18 height 18
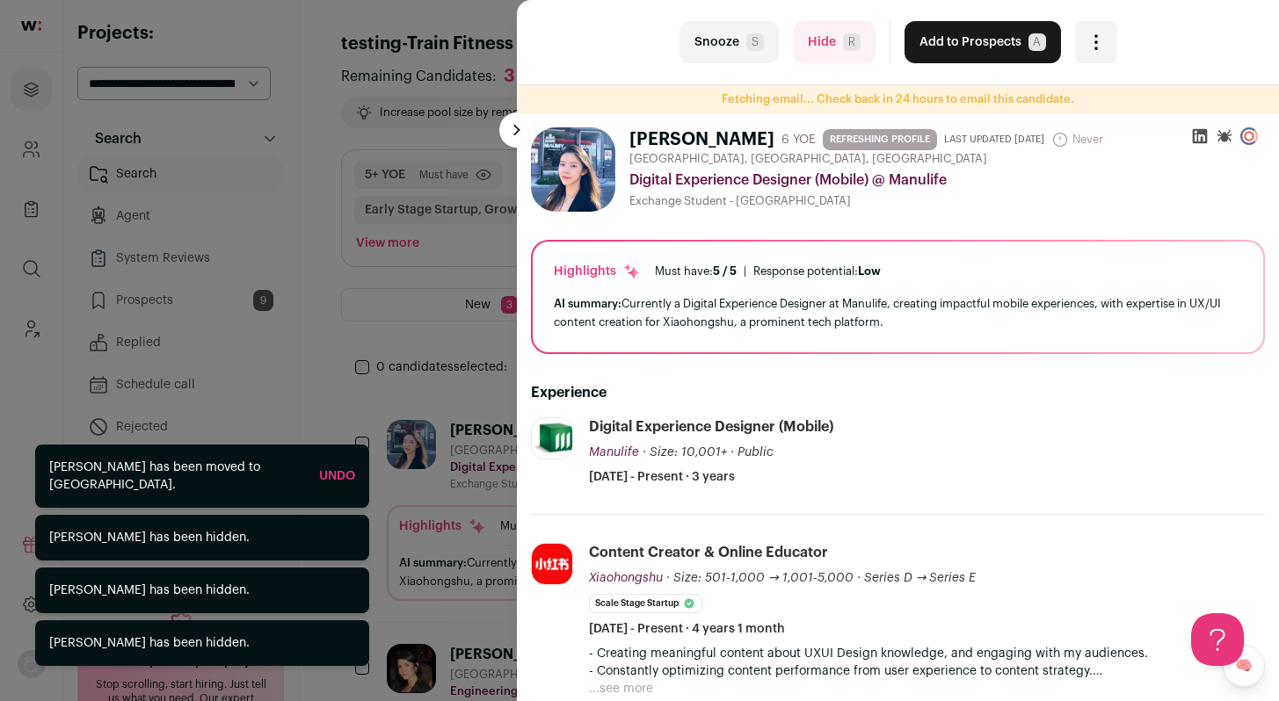
click at [361, 184] on div "last Snooze S Hide R Add to Prospects A Are you sure? Xixi Luo is already in yo…" at bounding box center [639, 350] width 1279 height 701
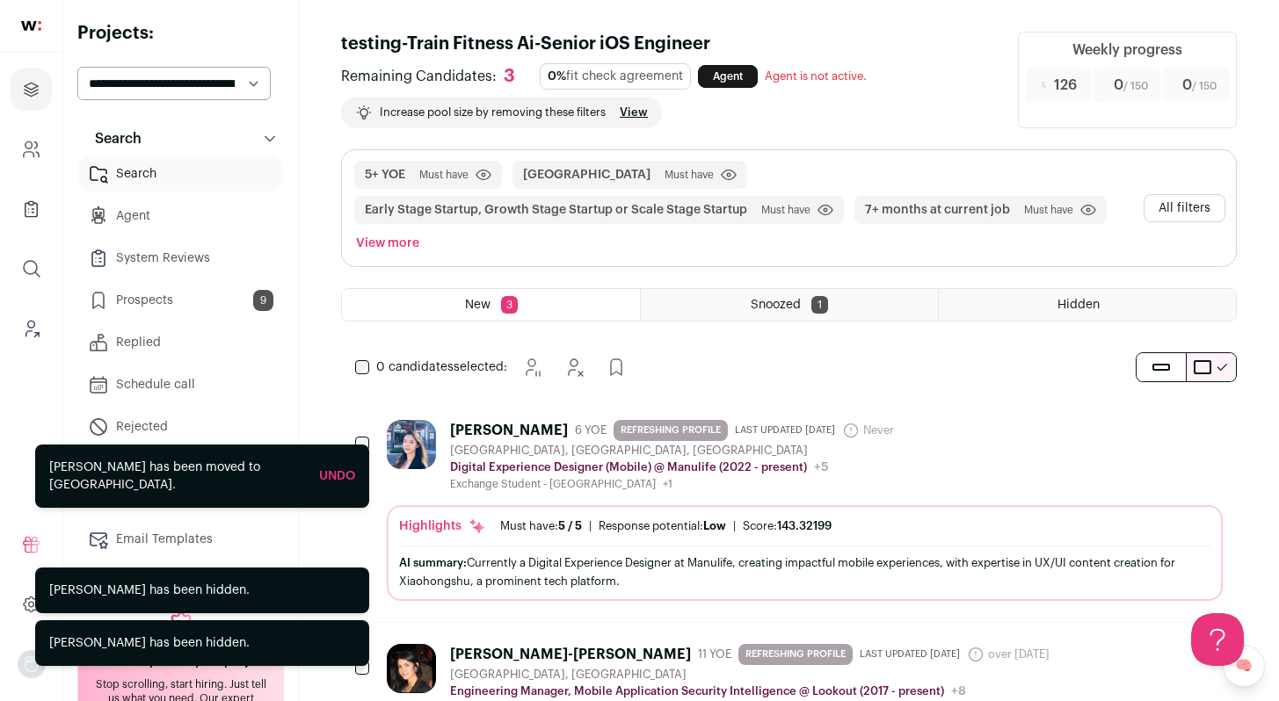
click at [1067, 309] on span "Hidden" at bounding box center [1078, 305] width 42 height 12
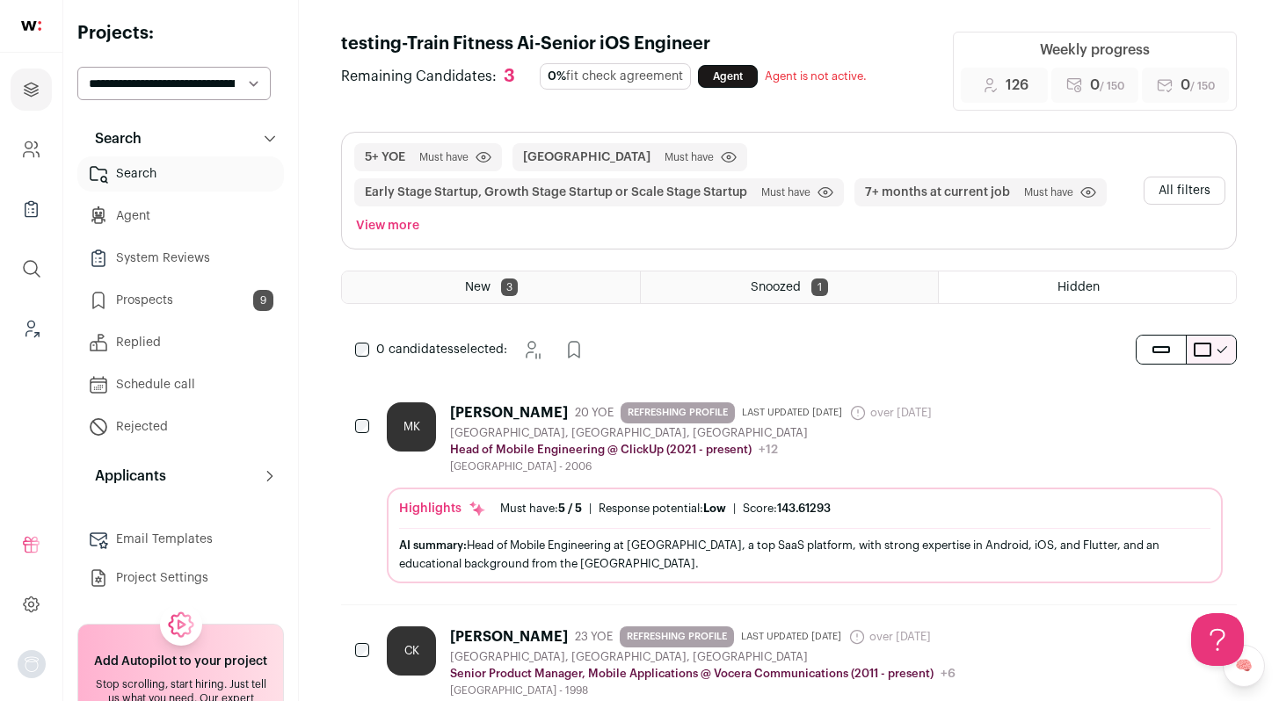
click at [939, 429] on div "[GEOGRAPHIC_DATA], [GEOGRAPHIC_DATA], [GEOGRAPHIC_DATA]" at bounding box center [694, 433] width 489 height 14
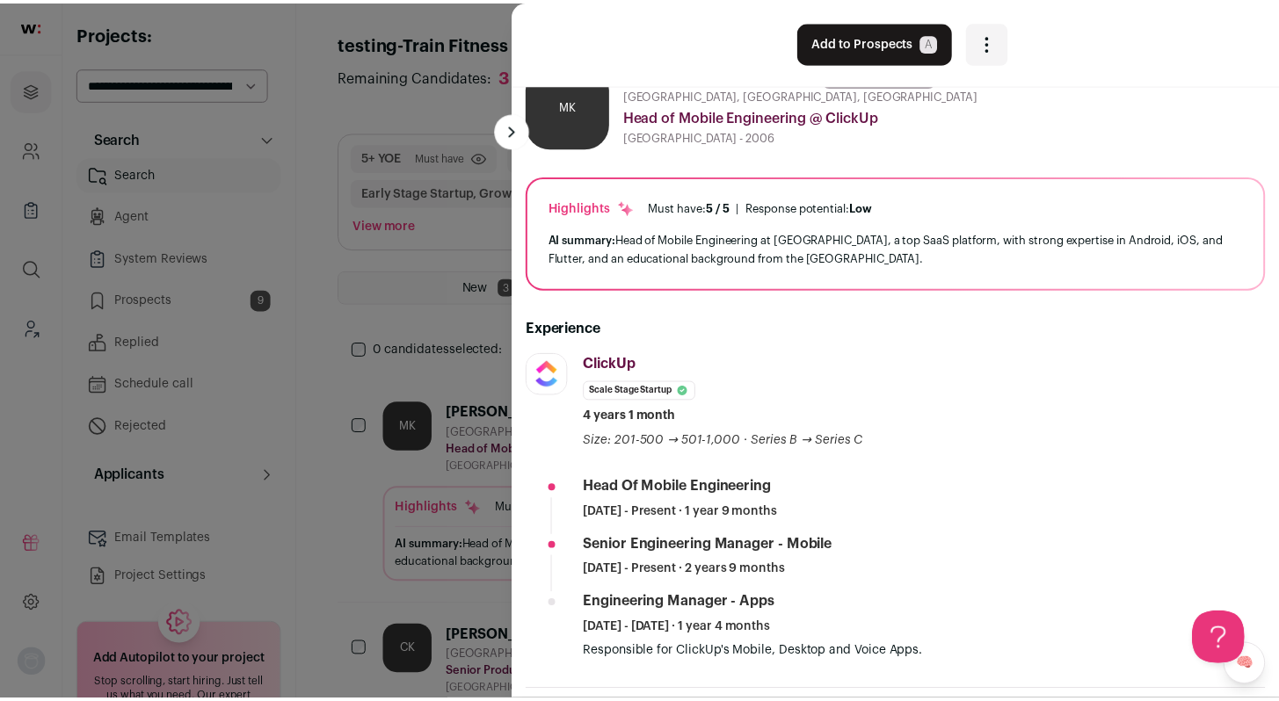
scroll to position [74, 0]
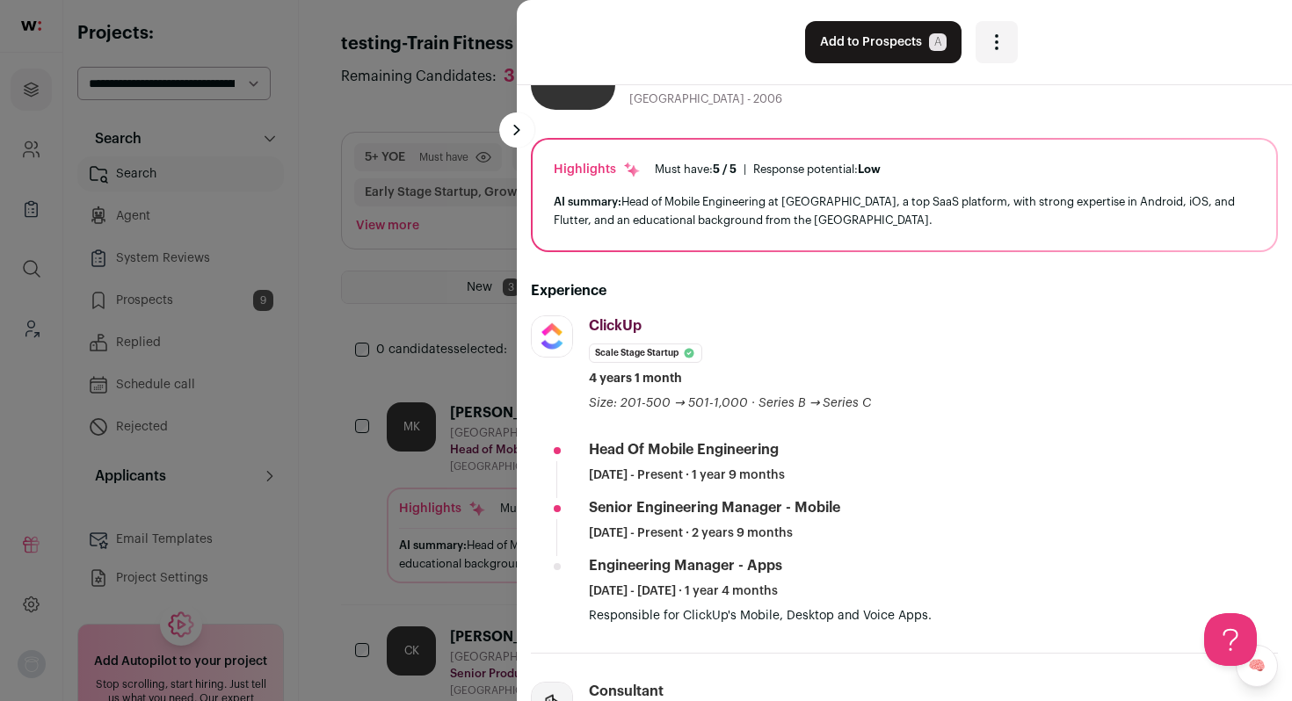
click at [350, 407] on div "last Add to Prospects A Are you sure? Mahendan Karunakaran is already in your A…" at bounding box center [646, 350] width 1292 height 701
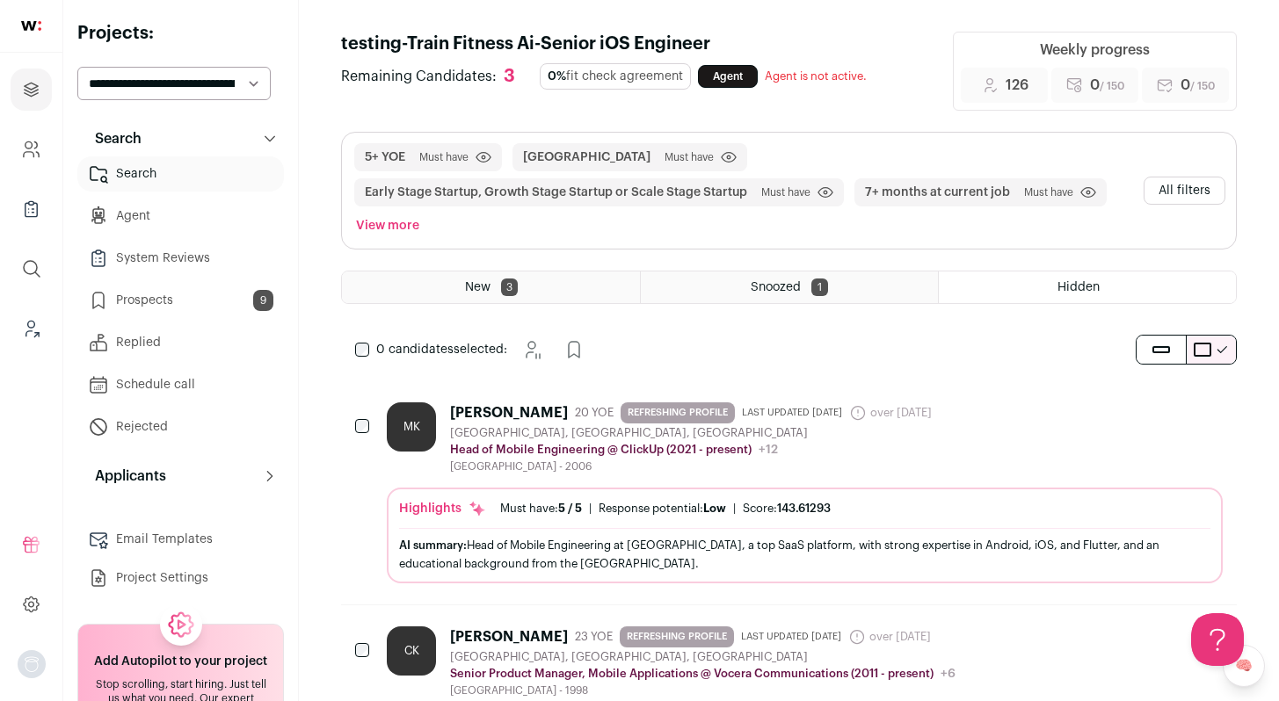
click at [191, 168] on link "Search" at bounding box center [180, 173] width 207 height 35
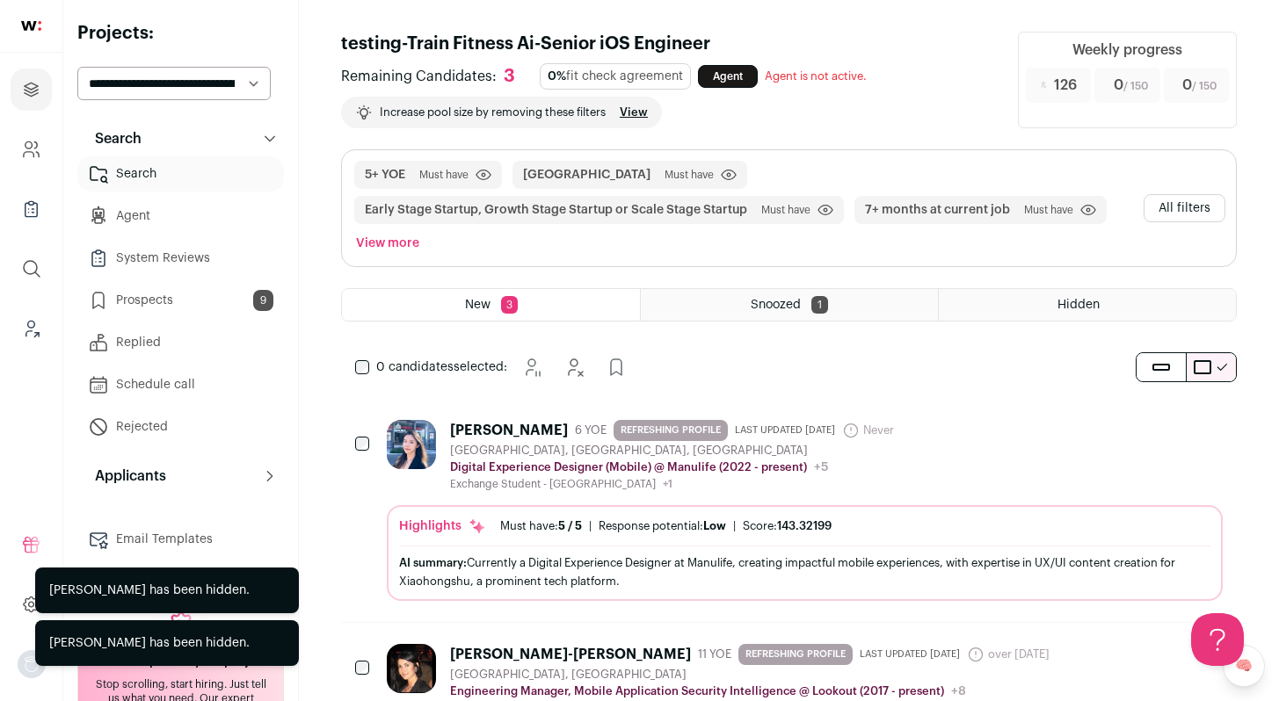
click at [977, 450] on div "Xixi Luo 6 YOE REFRESHING PROFILE Last updated 11/14/2023 Never Admin only. The…" at bounding box center [805, 455] width 836 height 71
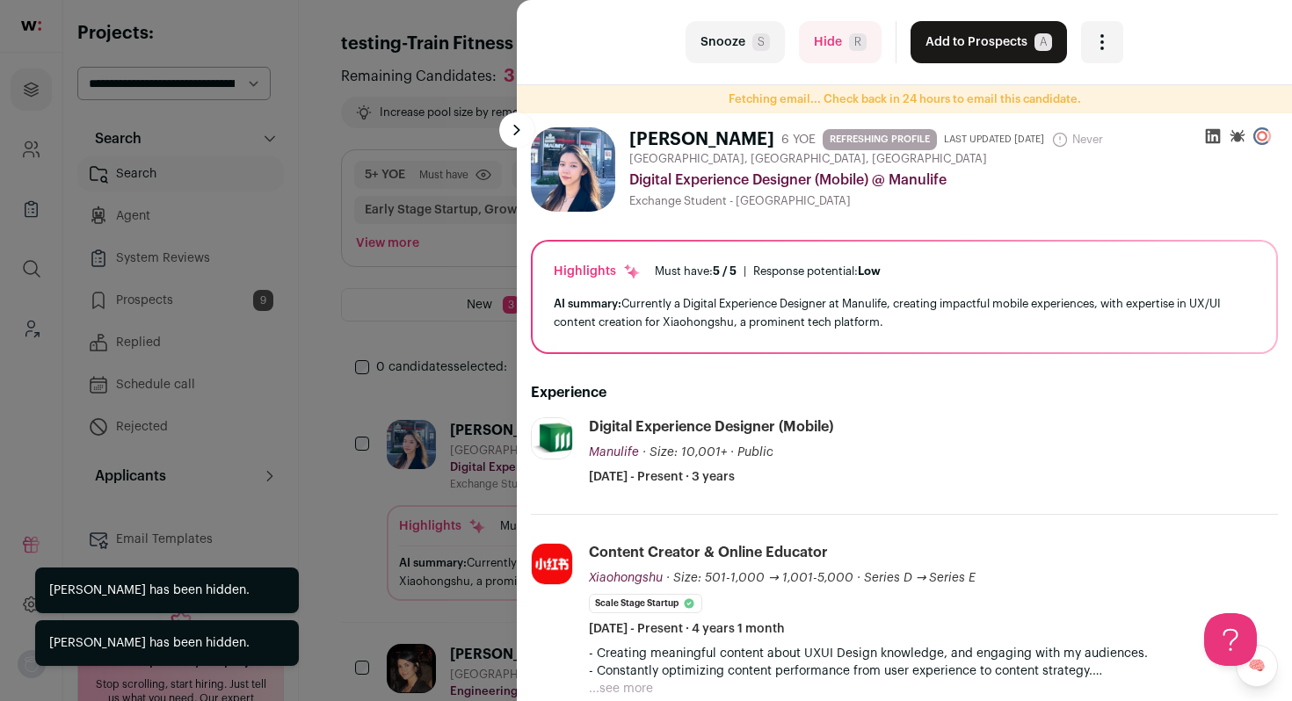
click at [803, 47] on button "Hide R" at bounding box center [840, 42] width 83 height 42
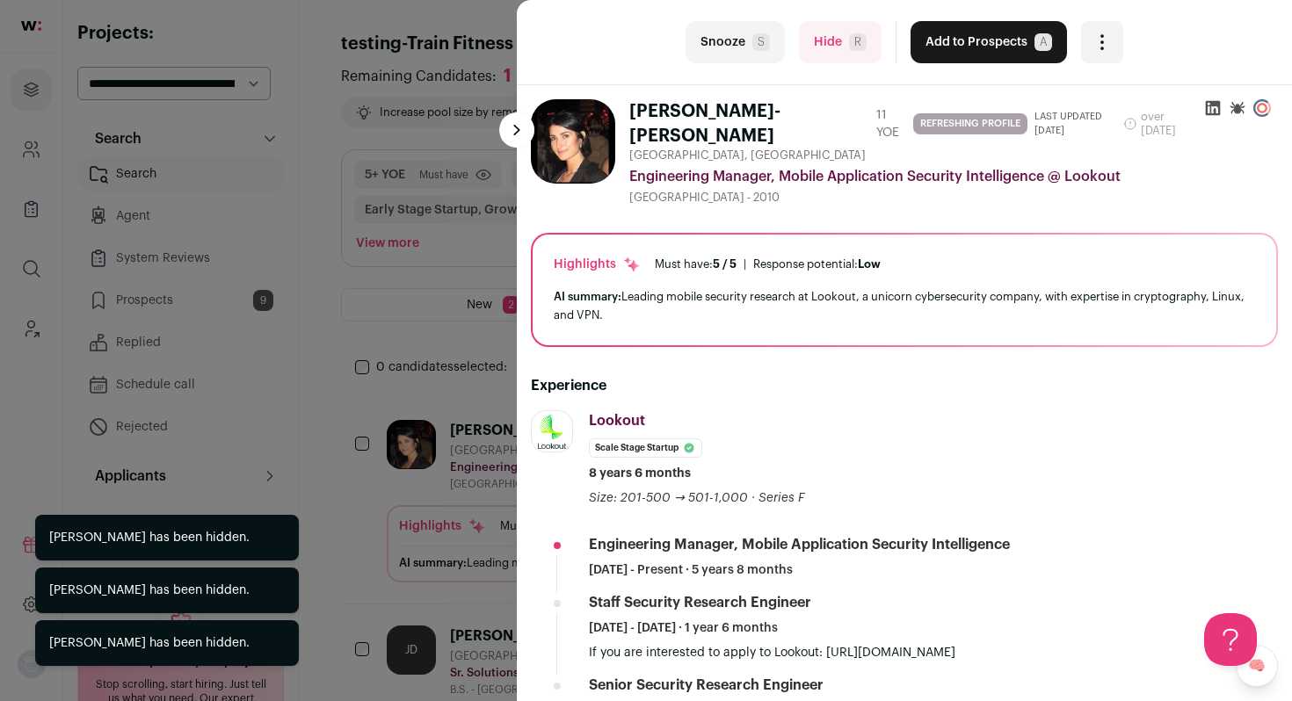
click at [803, 47] on button "Hide R" at bounding box center [840, 42] width 83 height 42
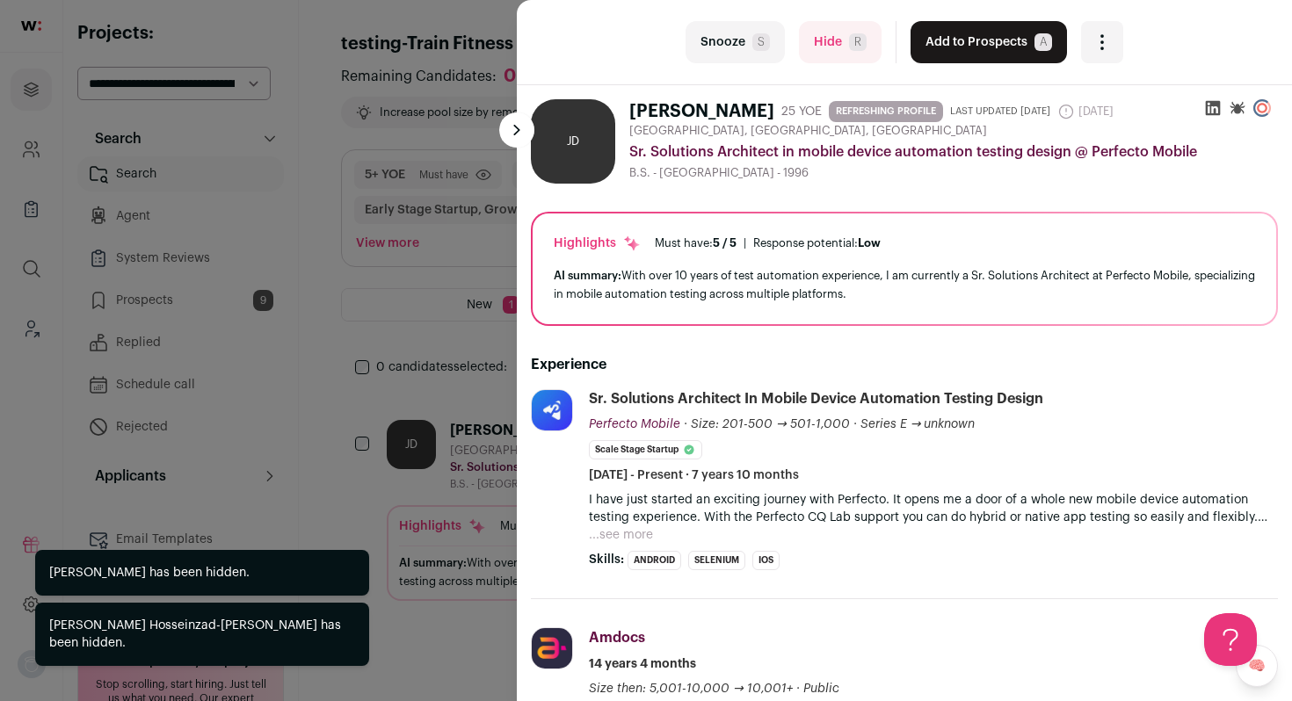
click at [803, 47] on button "Hide R" at bounding box center [840, 42] width 83 height 42
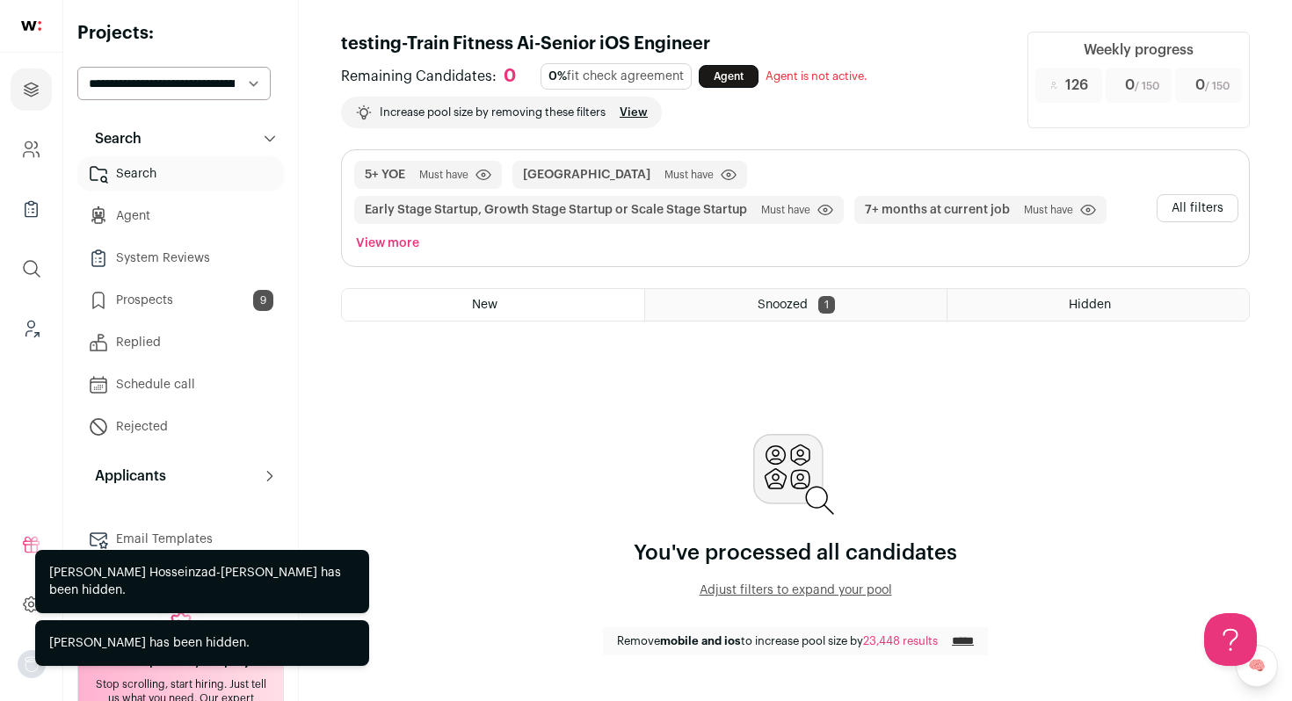
click at [1197, 207] on button "All filters" at bounding box center [1198, 208] width 82 height 28
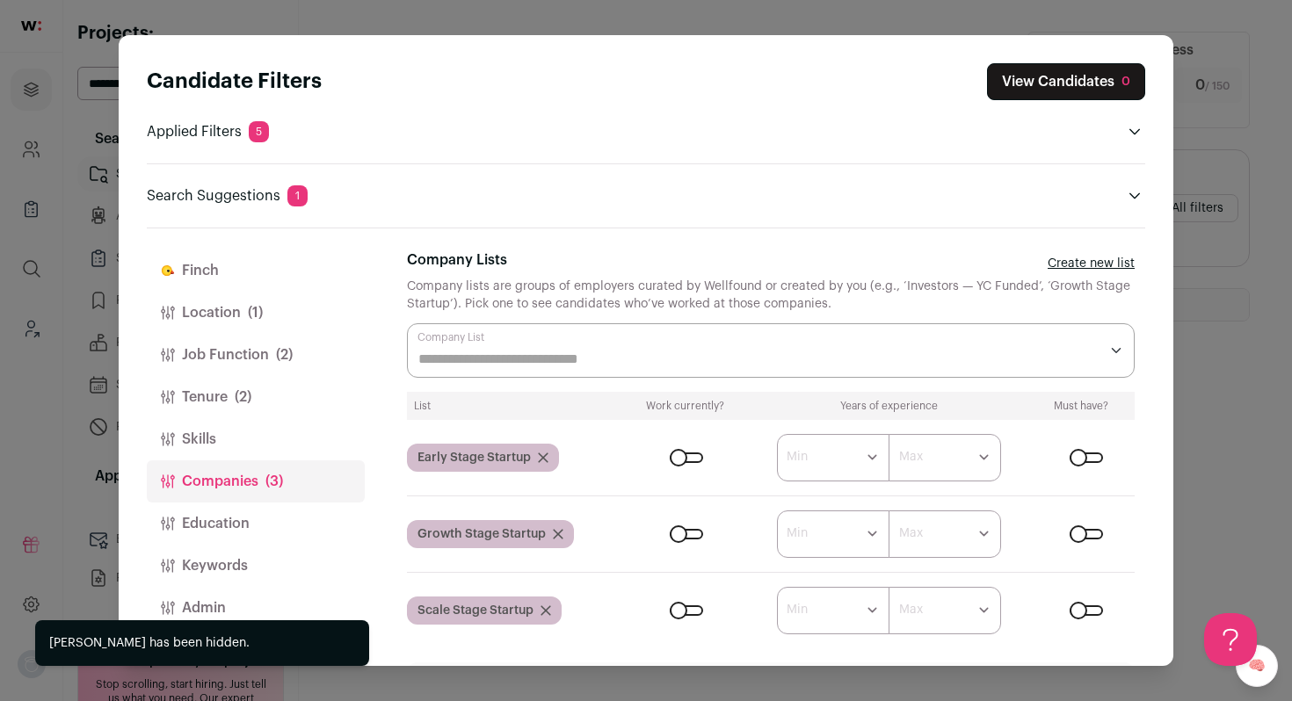
click at [246, 347] on button "Job Function (2)" at bounding box center [256, 355] width 218 height 42
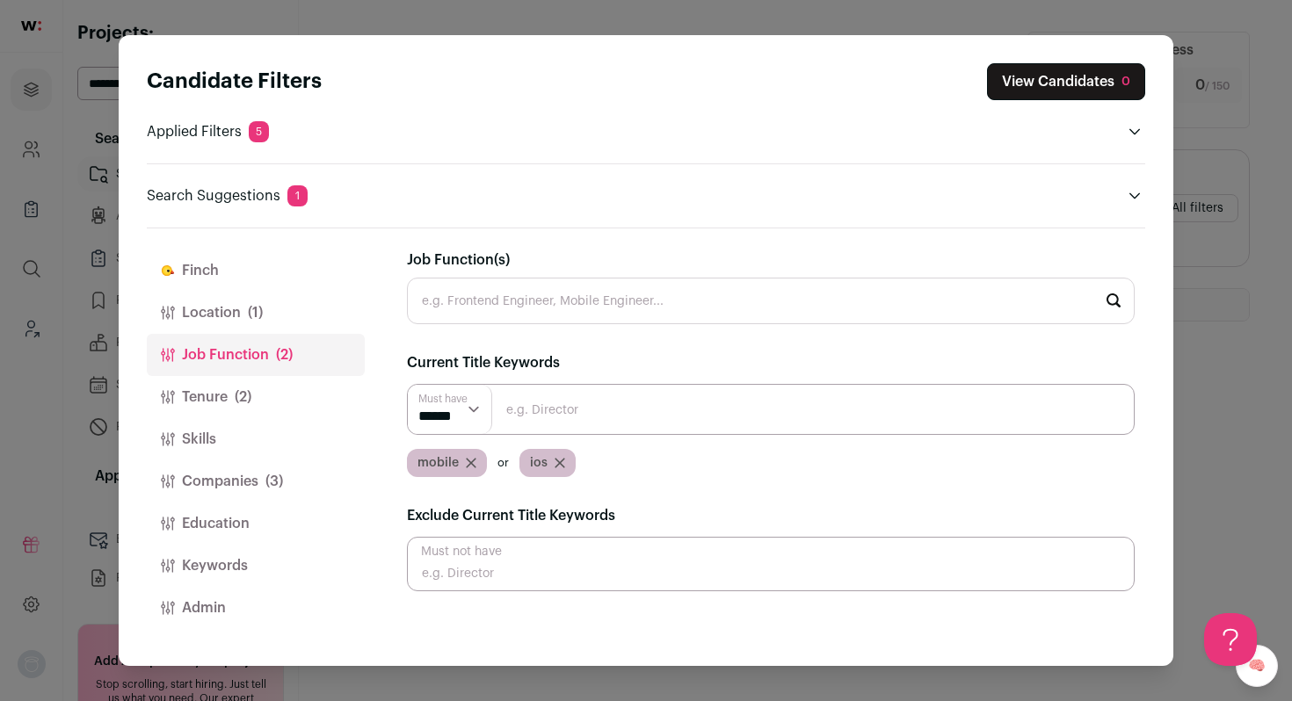
click at [474, 308] on input "Job Function(s)" at bounding box center [771, 301] width 728 height 47
click at [521, 384] on li "Mobile Engineer" at bounding box center [771, 395] width 726 height 47
type input "Mobile Engineer"
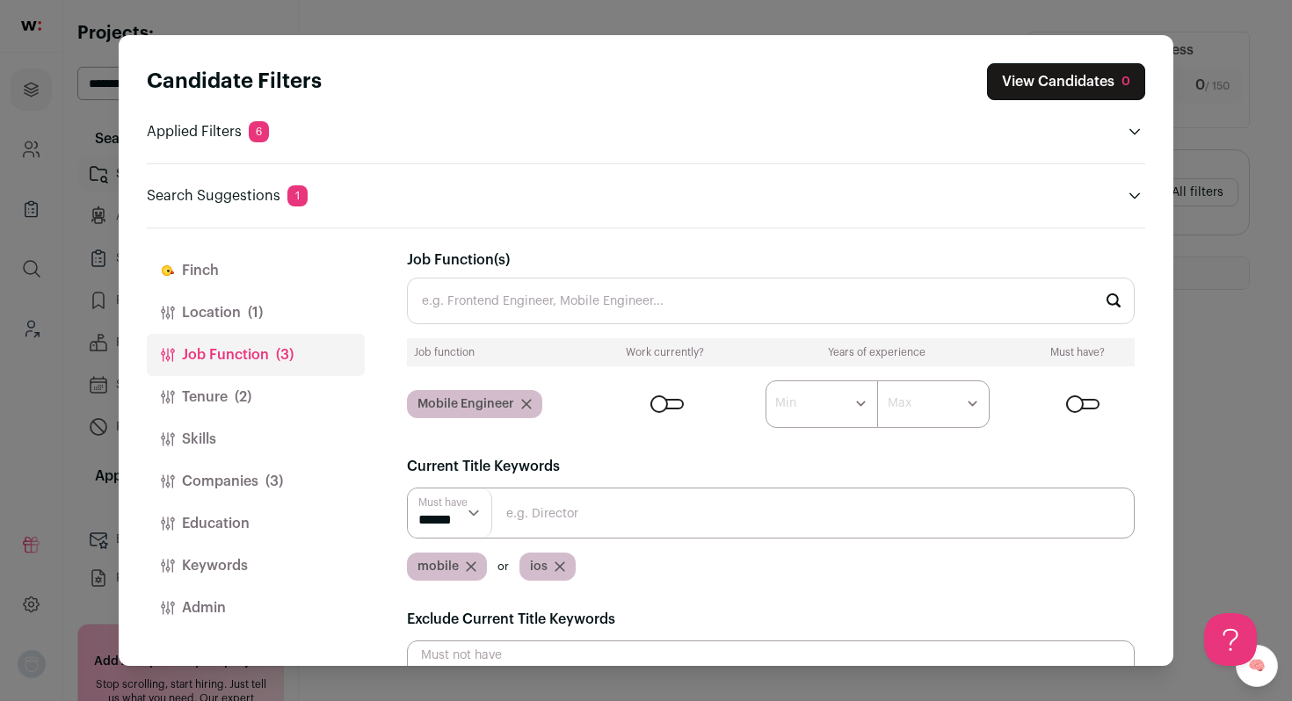
click at [222, 405] on button "Tenure (2)" at bounding box center [256, 397] width 218 height 42
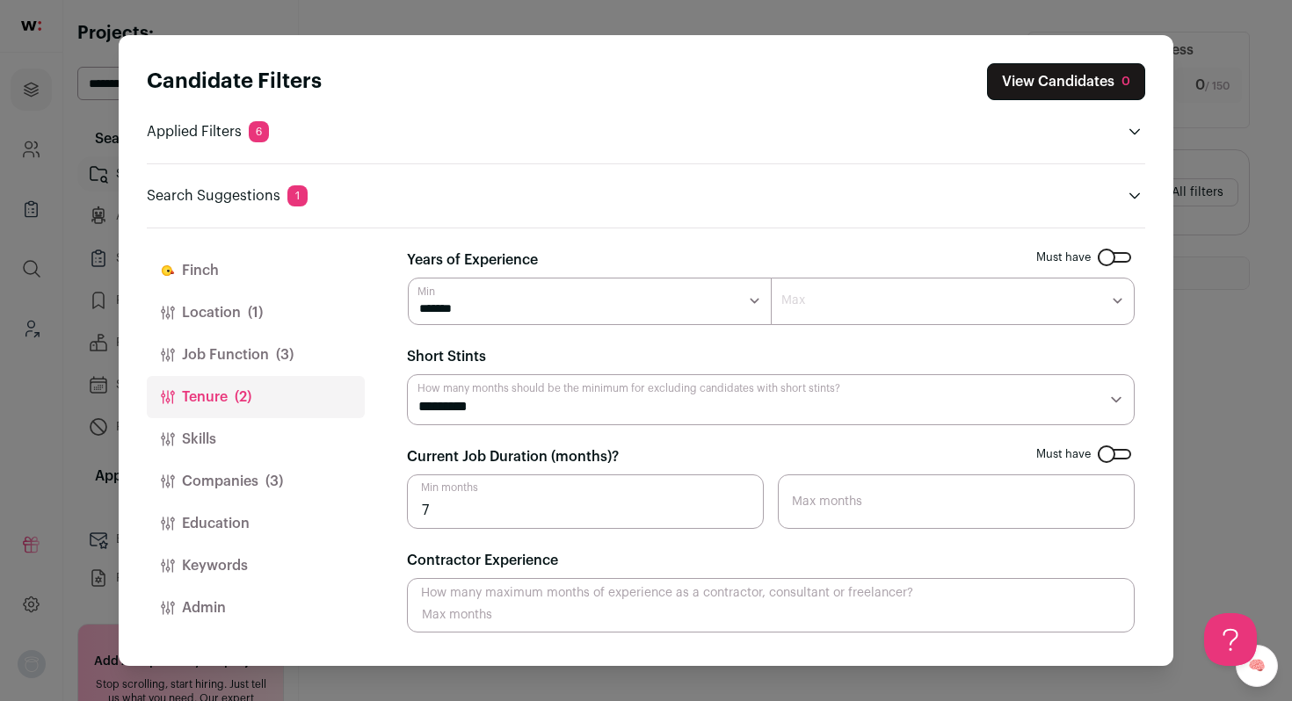
click at [218, 491] on button "Companies (3)" at bounding box center [256, 482] width 218 height 42
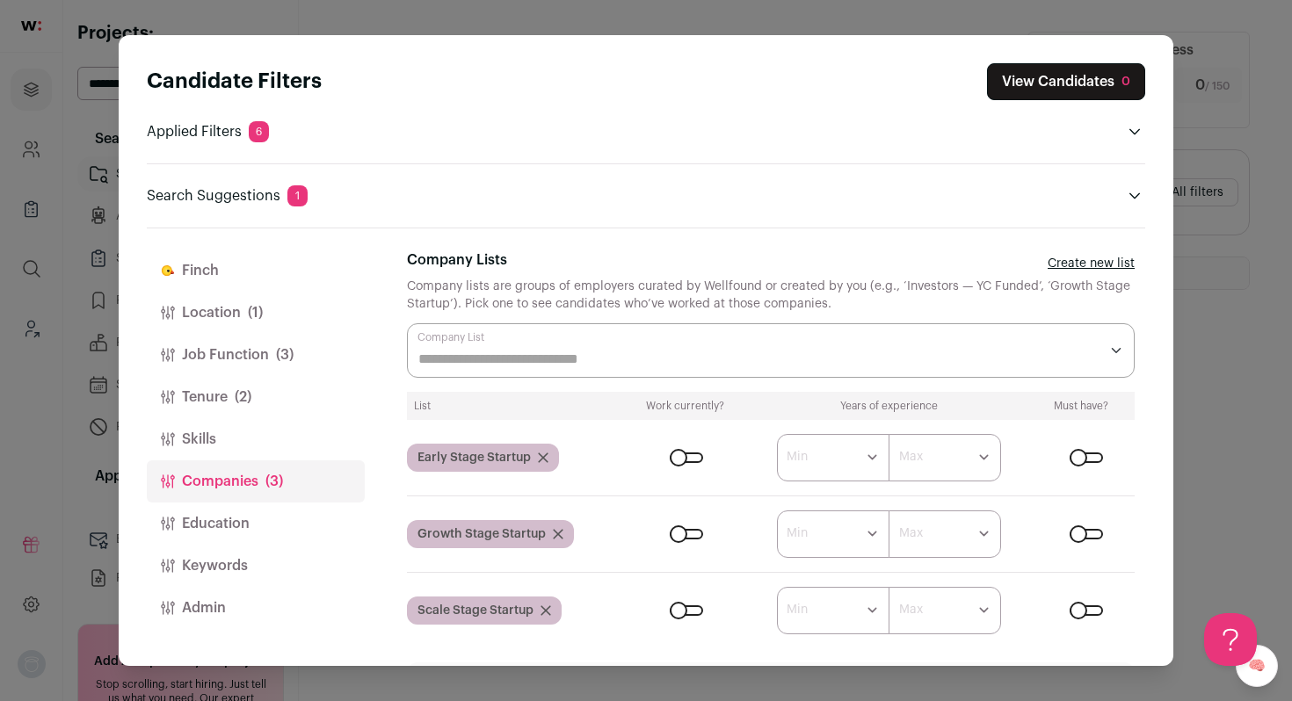
click at [237, 393] on span "(2)" at bounding box center [243, 397] width 17 height 21
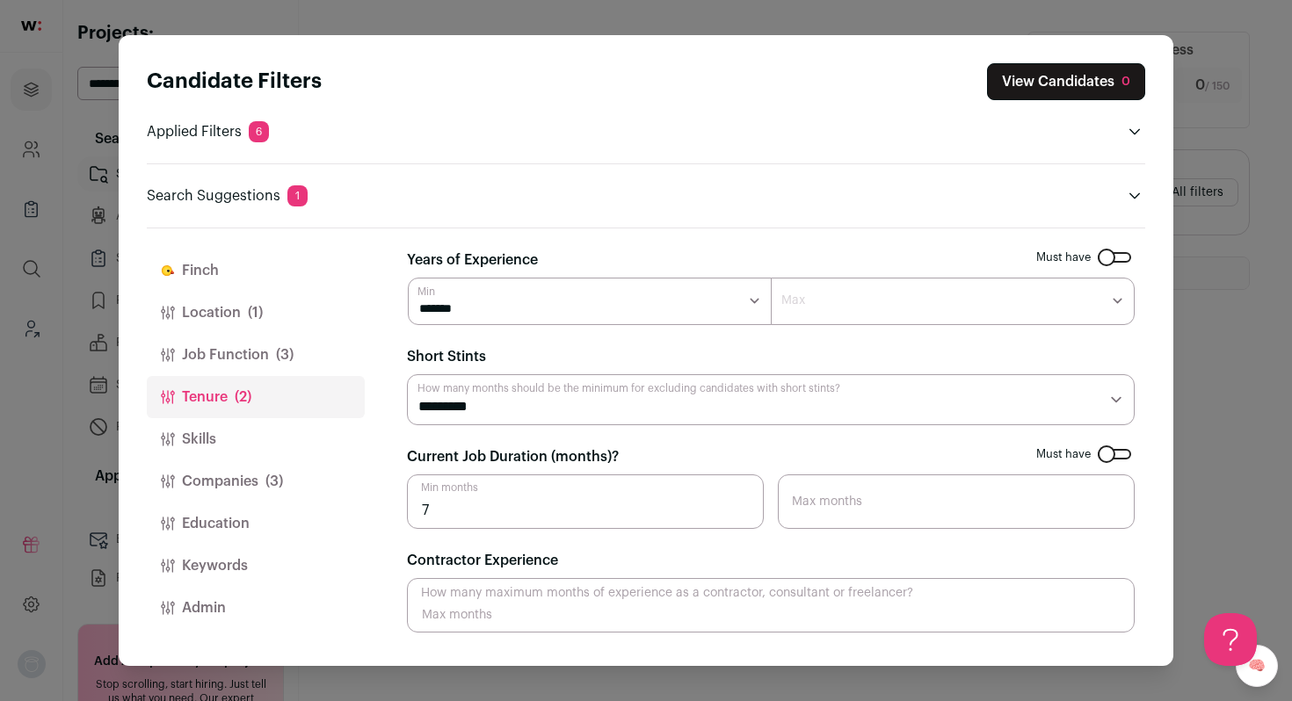
click at [243, 335] on button "Job Function (3)" at bounding box center [256, 355] width 218 height 42
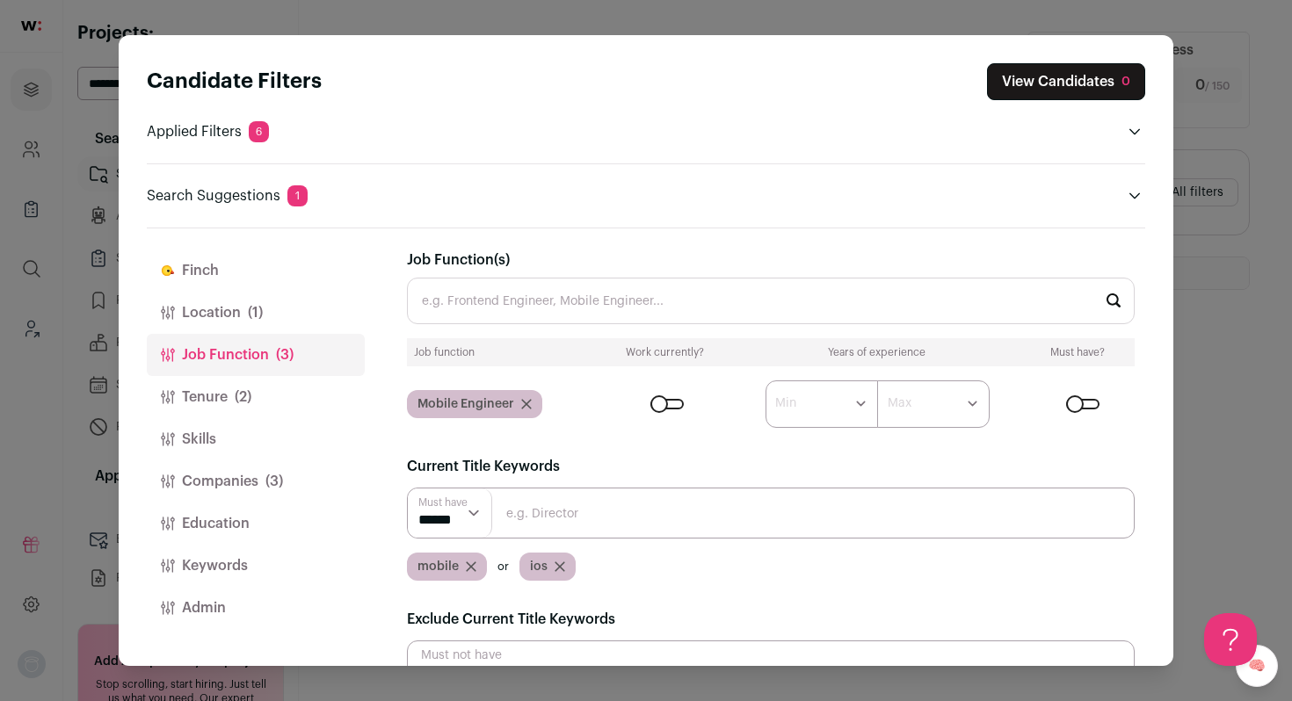
click at [219, 297] on button "Location (1)" at bounding box center [256, 313] width 218 height 42
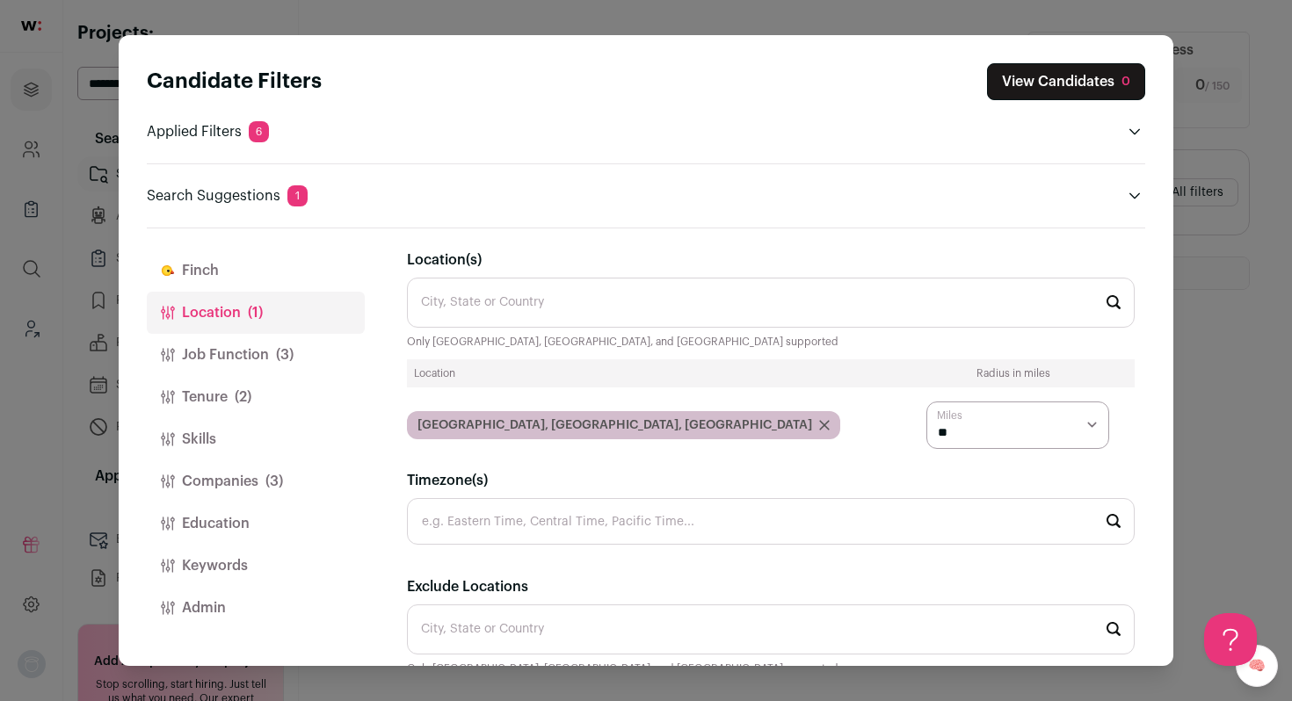
click at [1079, 418] on select "* ** ** **" at bounding box center [1017, 425] width 183 height 47
select select "****"
click at [926, 402] on select "* ** ** **" at bounding box center [1017, 425] width 183 height 47
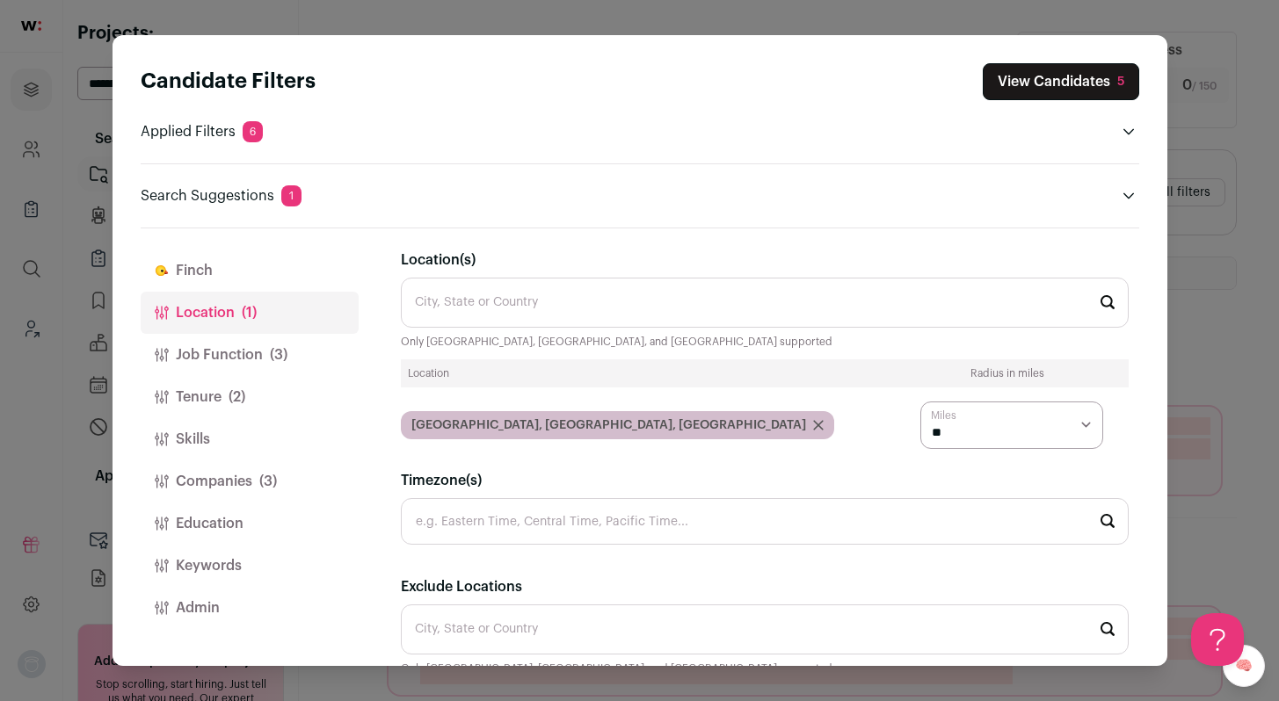
click at [1210, 361] on div "Candidate Filters View Candidates 5 Applied Filters 6 Mobile Engineer Must have…" at bounding box center [639, 350] width 1279 height 701
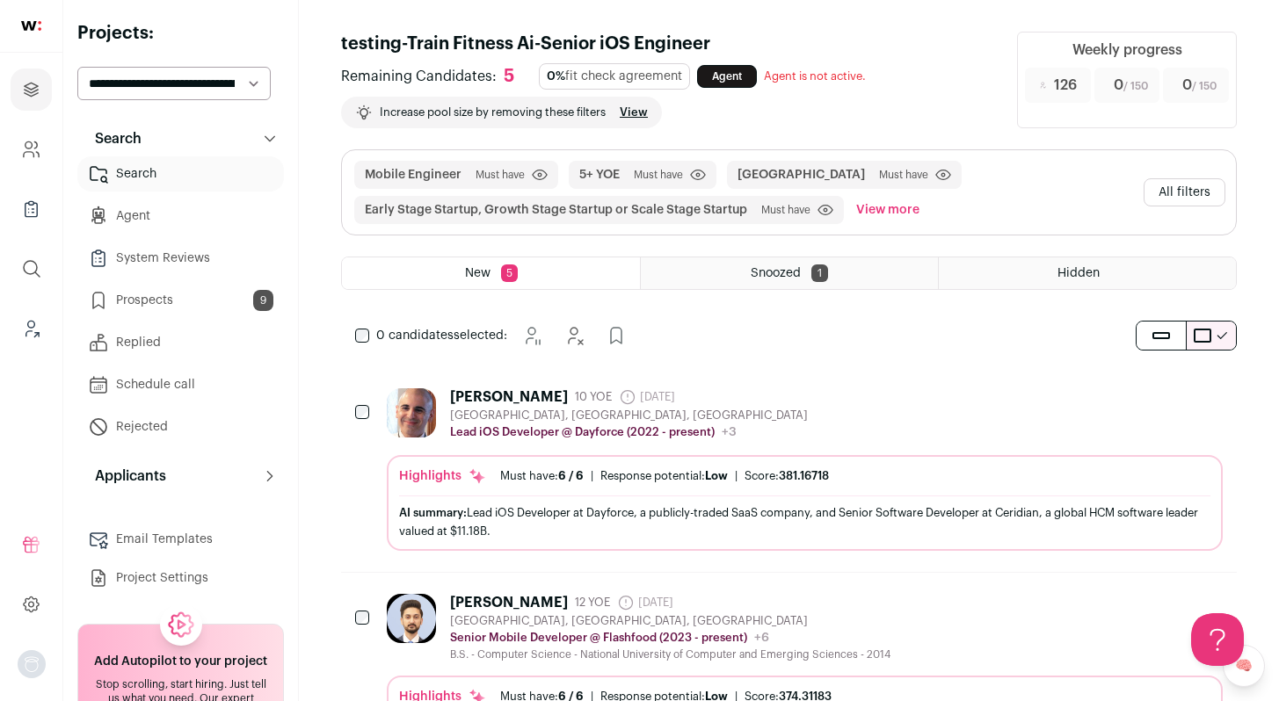
click at [834, 421] on div "Marco Volpe 10 YOE 11 days ago Admin only. The last time the profile was scrape…" at bounding box center [805, 415] width 836 height 53
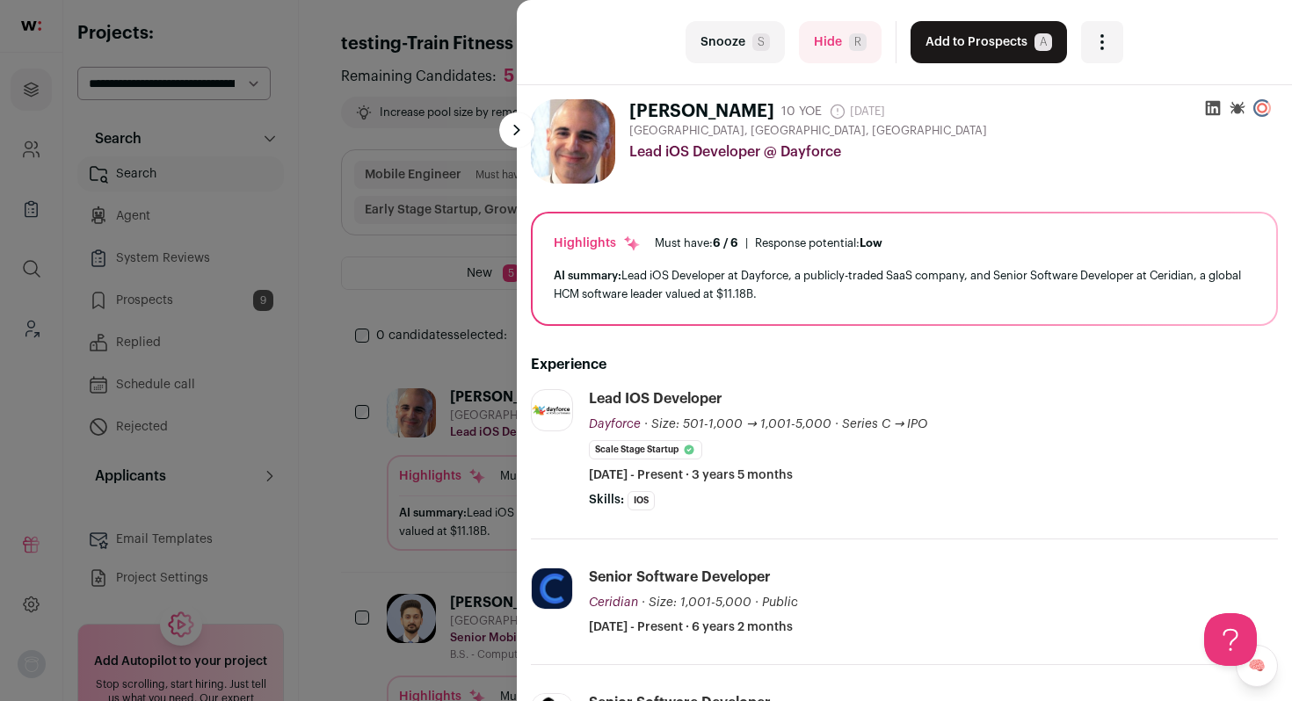
click at [997, 52] on button "Add to Prospects A" at bounding box center [989, 42] width 156 height 42
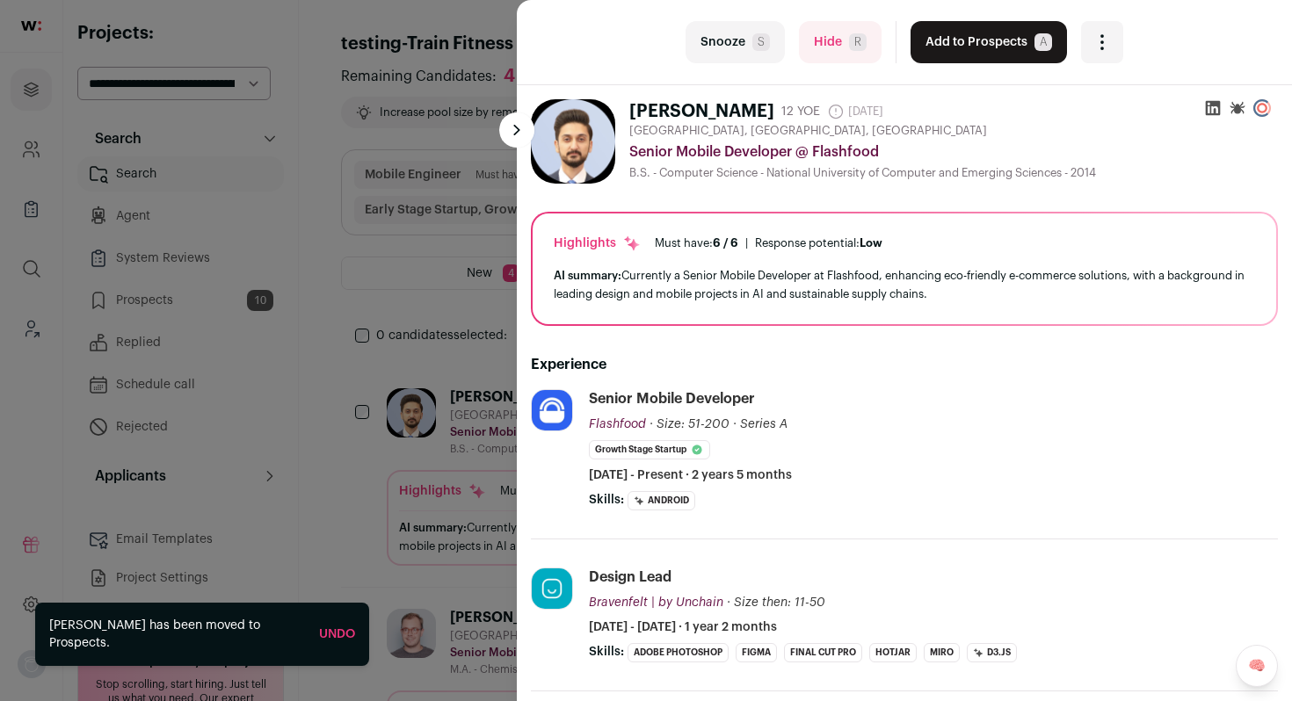
click at [996, 52] on button "Add to Prospects A" at bounding box center [989, 42] width 156 height 42
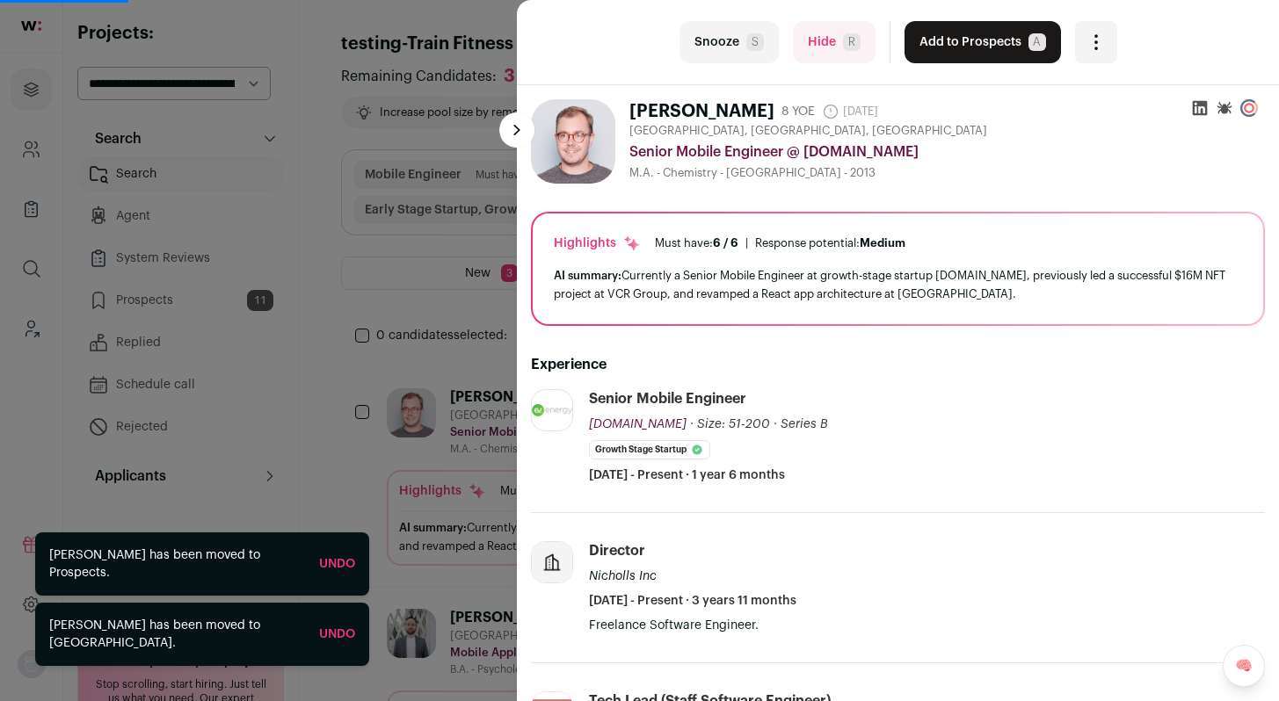
click at [996, 52] on button "Add to Prospects A" at bounding box center [982, 42] width 156 height 42
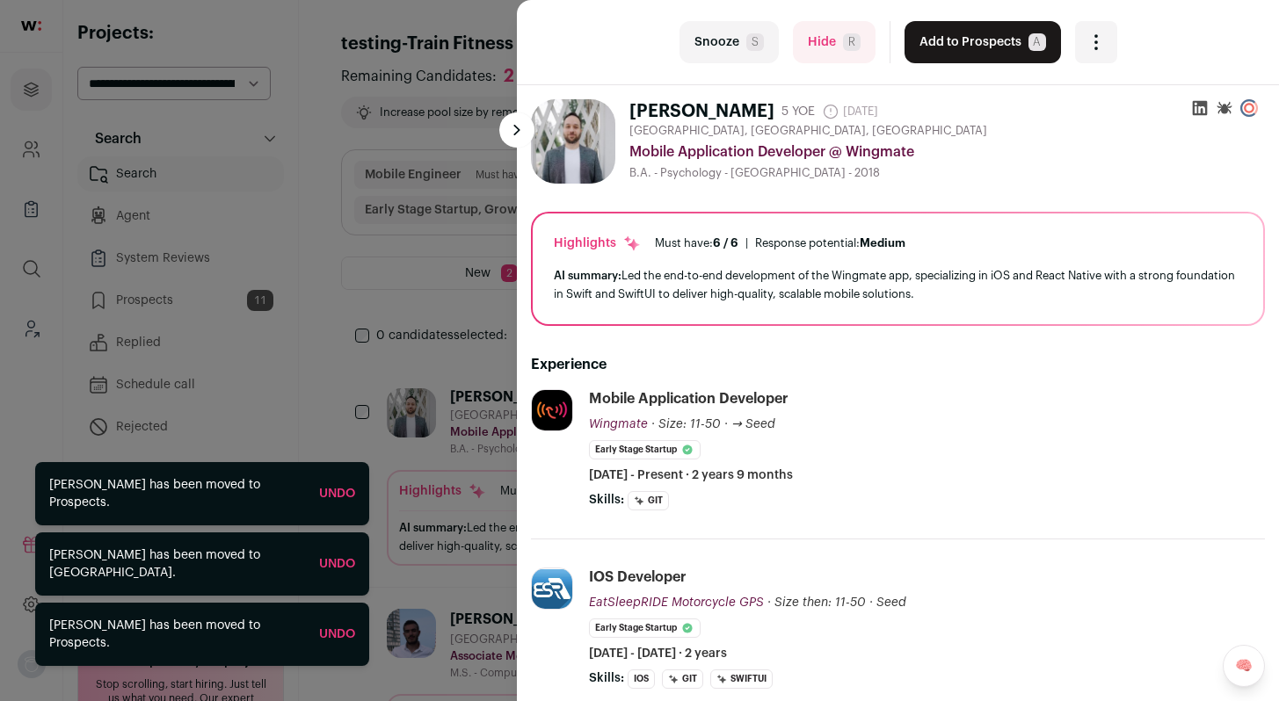
click at [996, 52] on button "Add to Prospects A" at bounding box center [982, 42] width 156 height 42
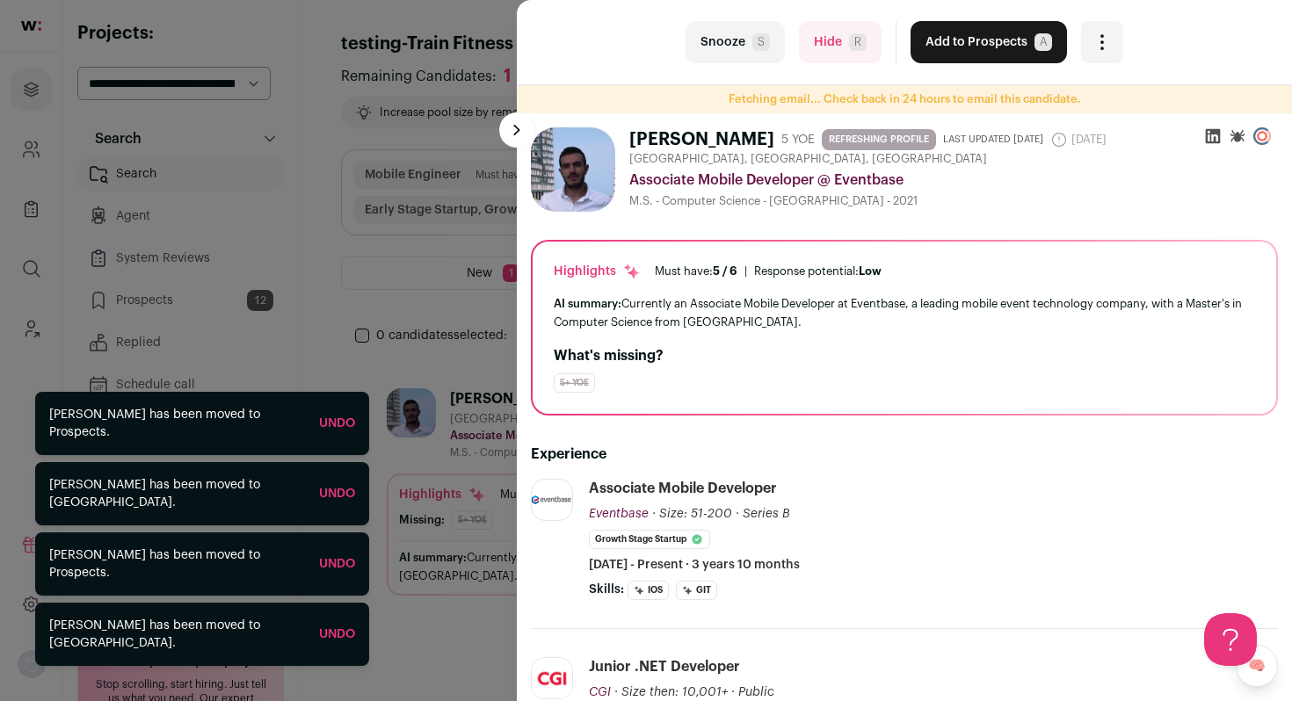
click at [996, 52] on button "Add to Prospects A" at bounding box center [989, 42] width 156 height 42
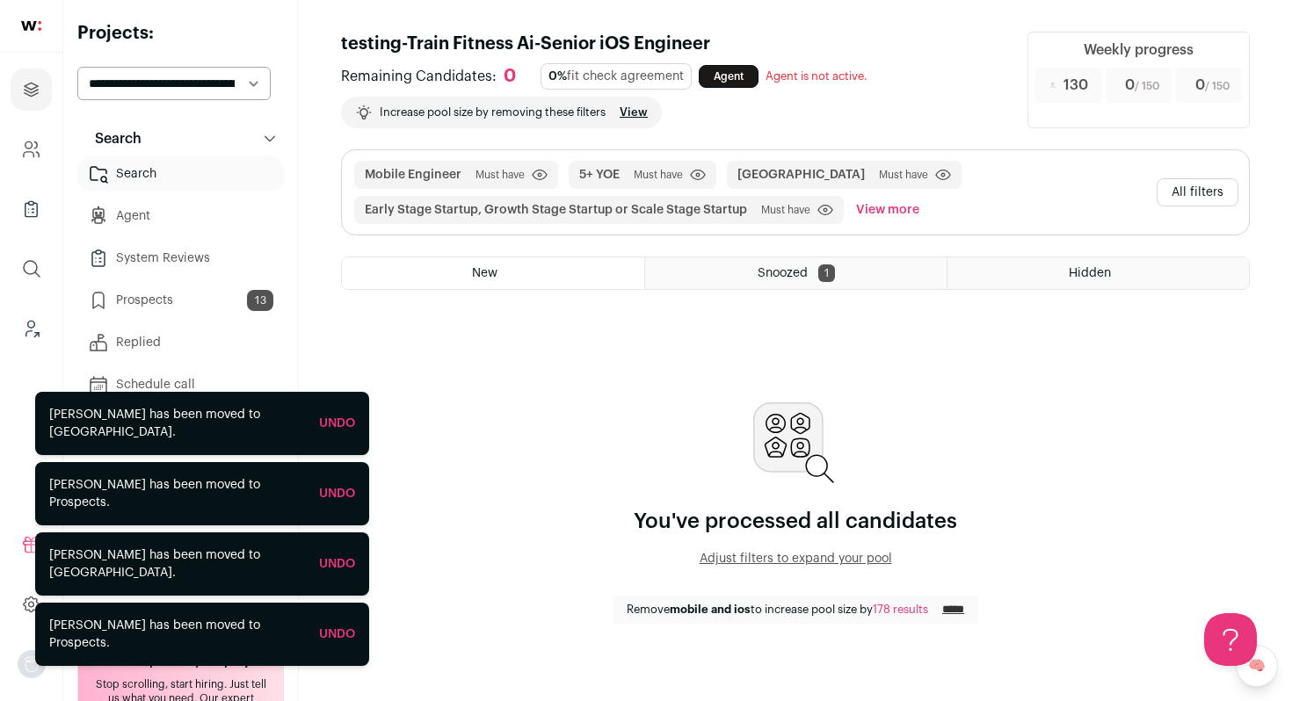
click at [1200, 189] on button "All filters" at bounding box center [1198, 192] width 82 height 28
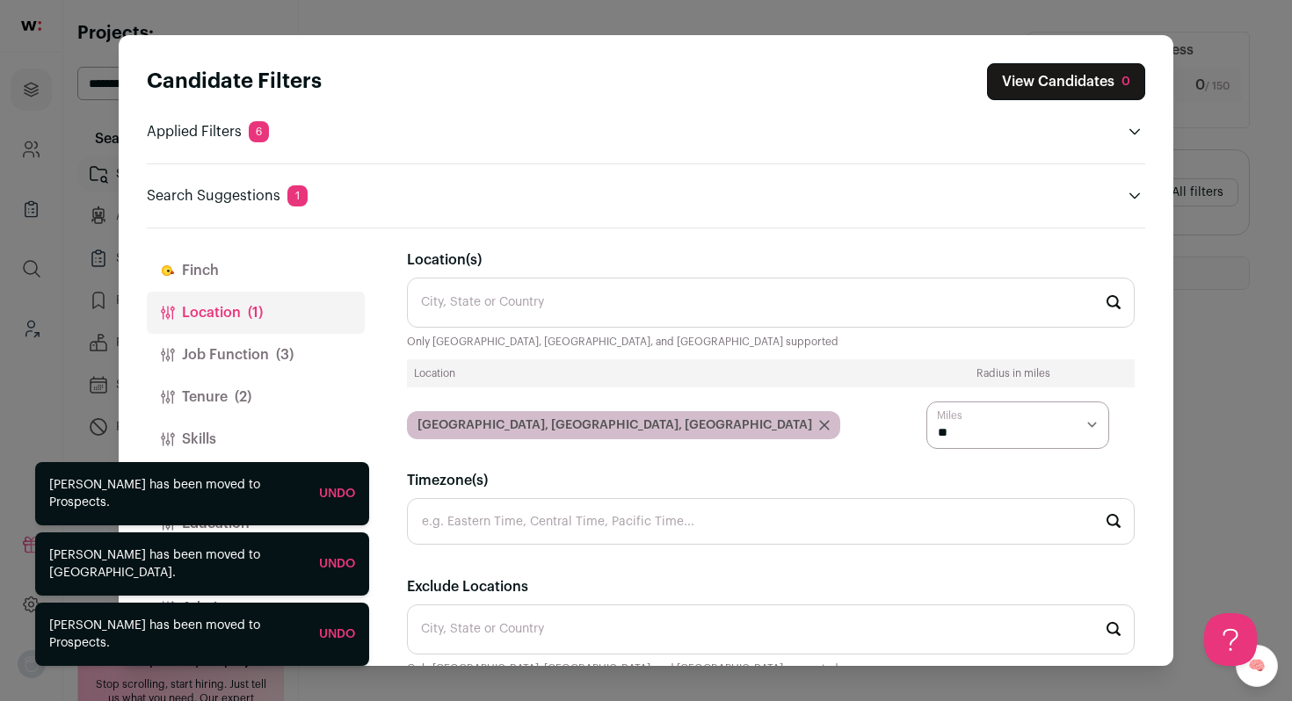
click at [1036, 434] on select "* ** ** **" at bounding box center [1017, 425] width 183 height 47
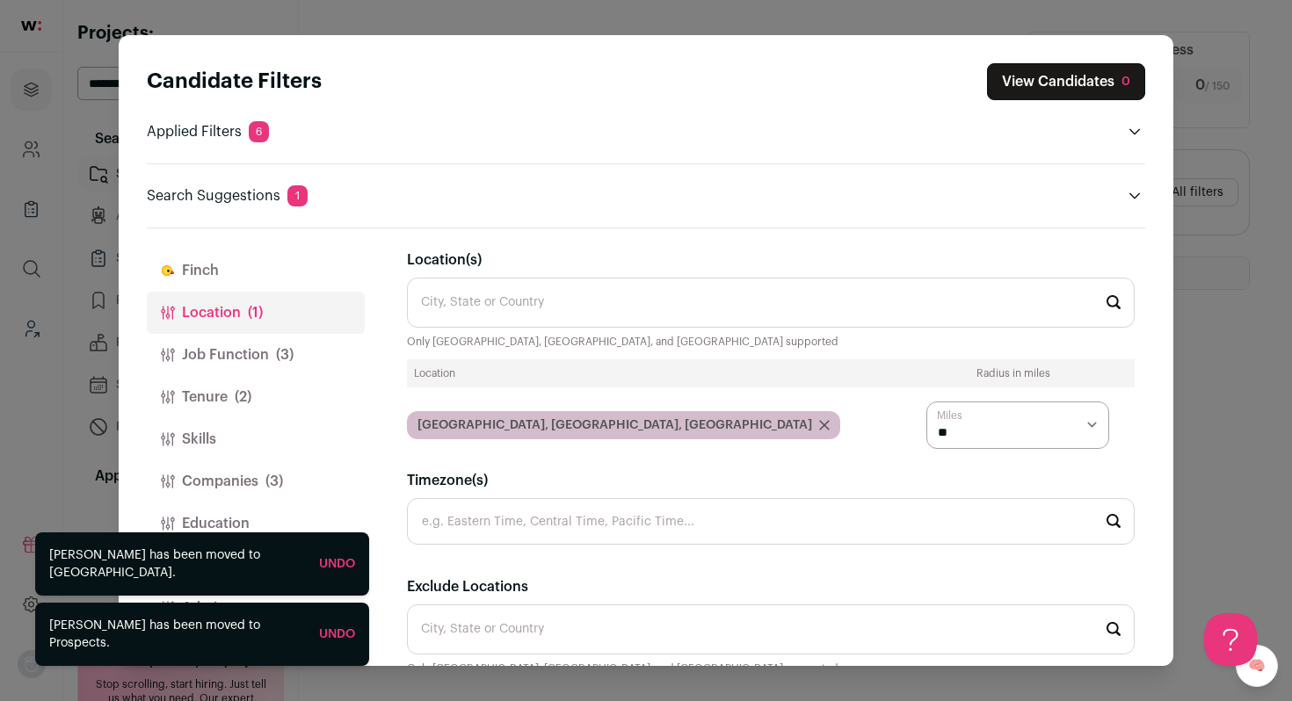
select select "****"
click at [926, 402] on select "* ** ** **" at bounding box center [1017, 425] width 183 height 47
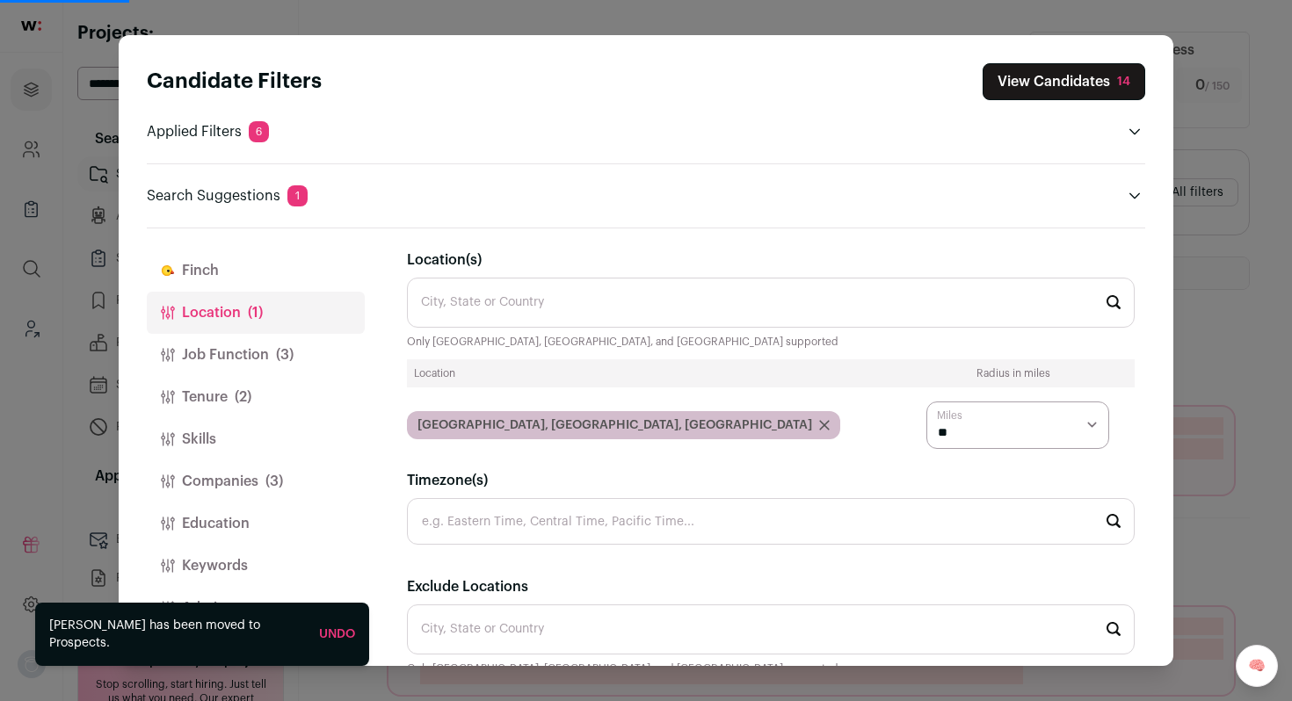
click at [1233, 366] on div "Candidate Filters View Candidates 14 Applied Filters 6 Mobile Engineer Must hav…" at bounding box center [646, 350] width 1292 height 701
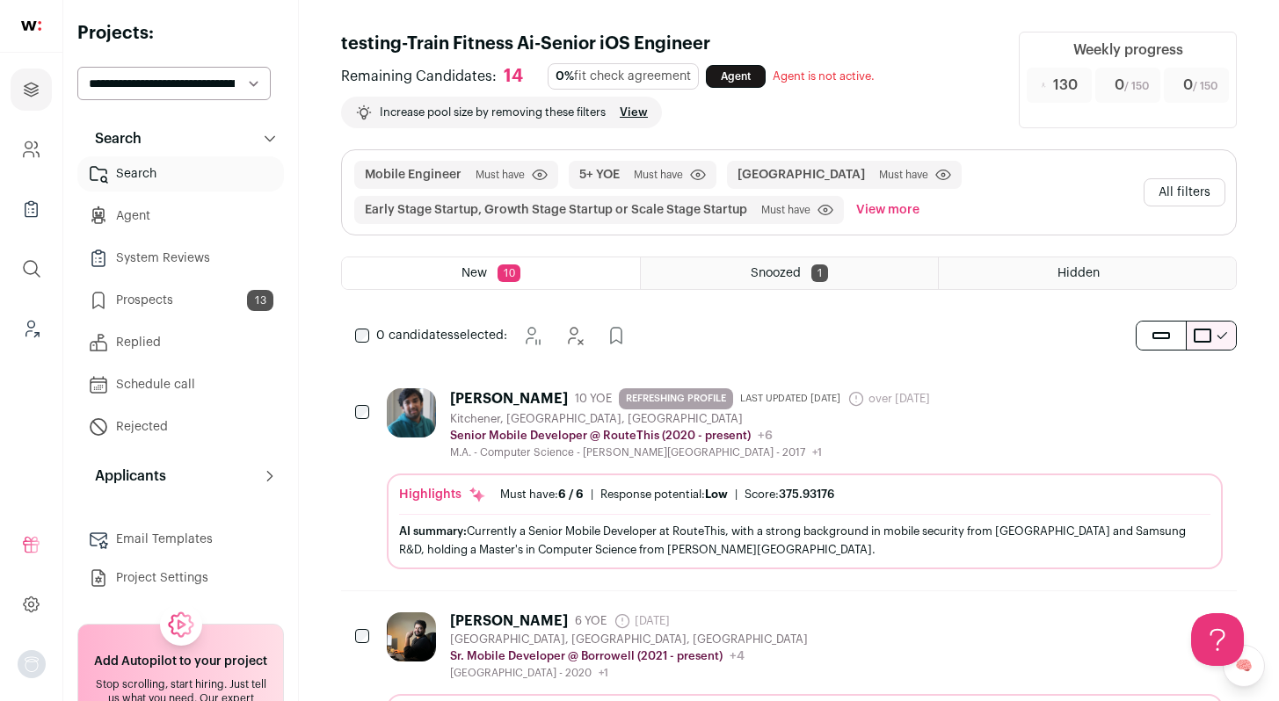
click at [1177, 188] on button "All filters" at bounding box center [1185, 192] width 82 height 28
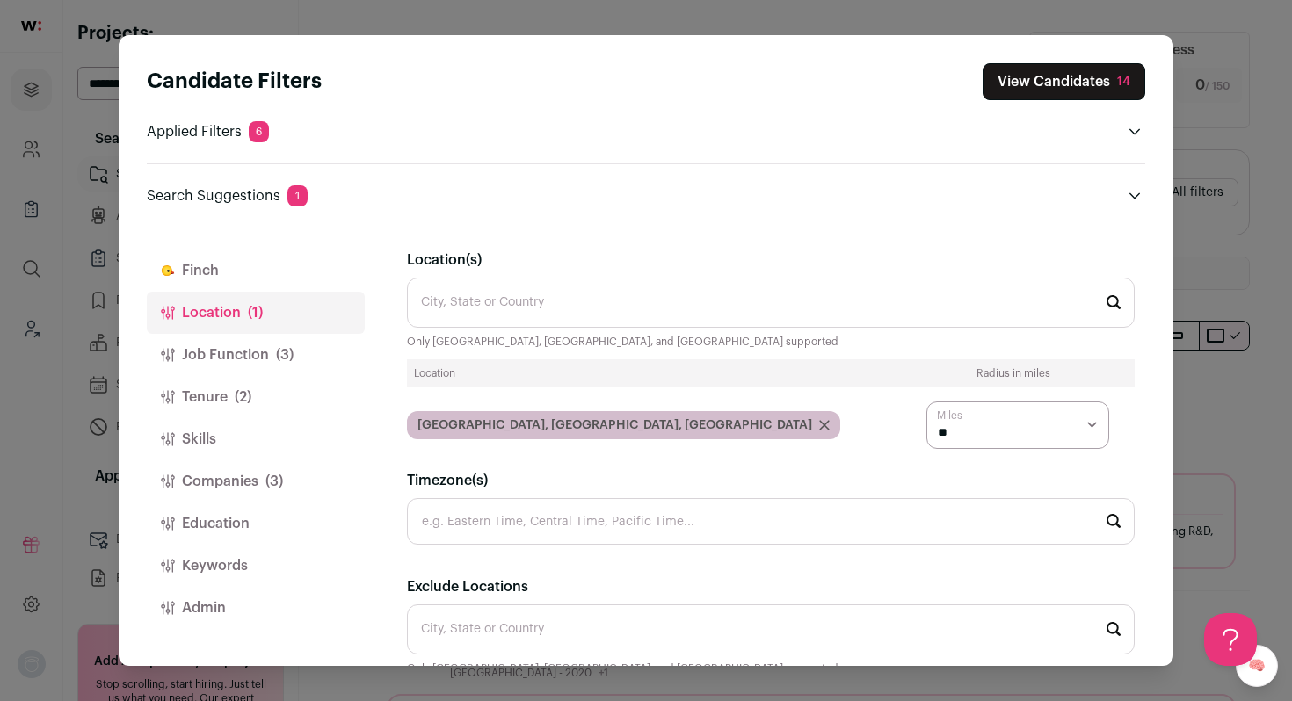
click at [1029, 432] on select "* ** ** **" at bounding box center [1017, 425] width 183 height 47
select select "****"
click at [926, 402] on select "* ** ** **" at bounding box center [1017, 425] width 183 height 47
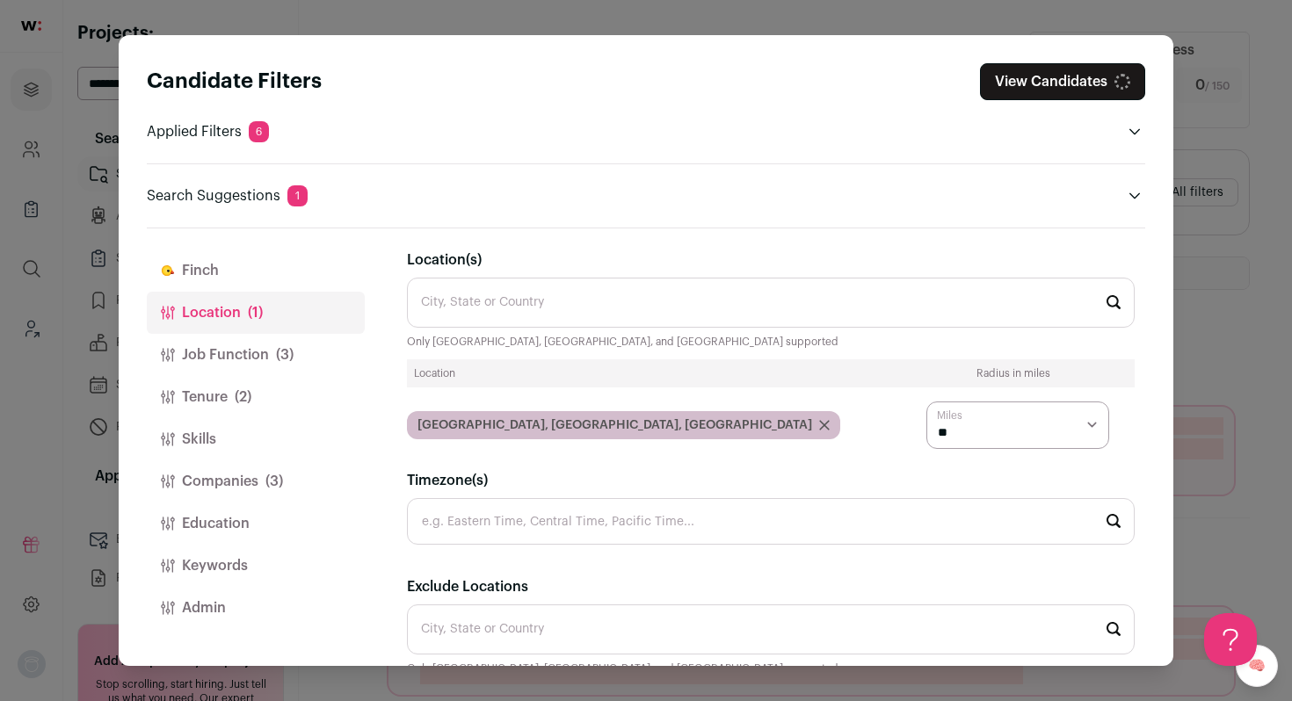
click at [243, 357] on button "Job Function (3)" at bounding box center [256, 355] width 218 height 42
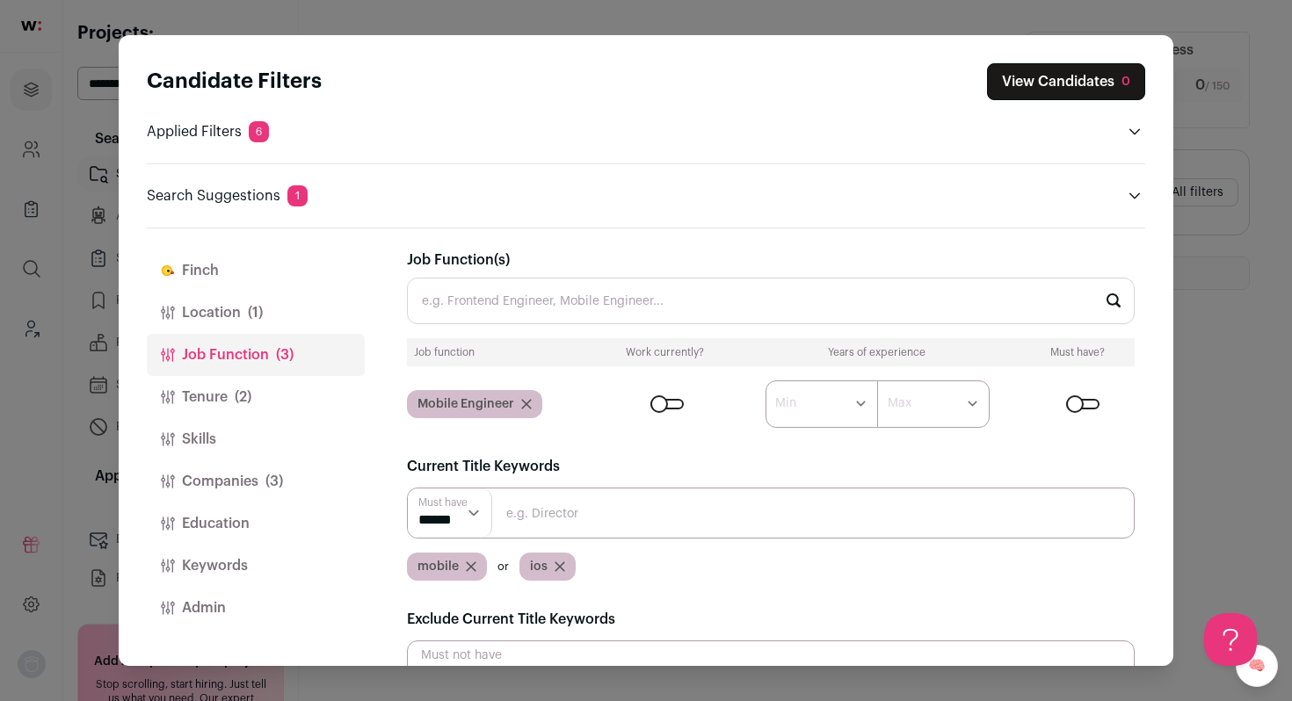
click at [247, 481] on button "Companies (3)" at bounding box center [256, 482] width 218 height 42
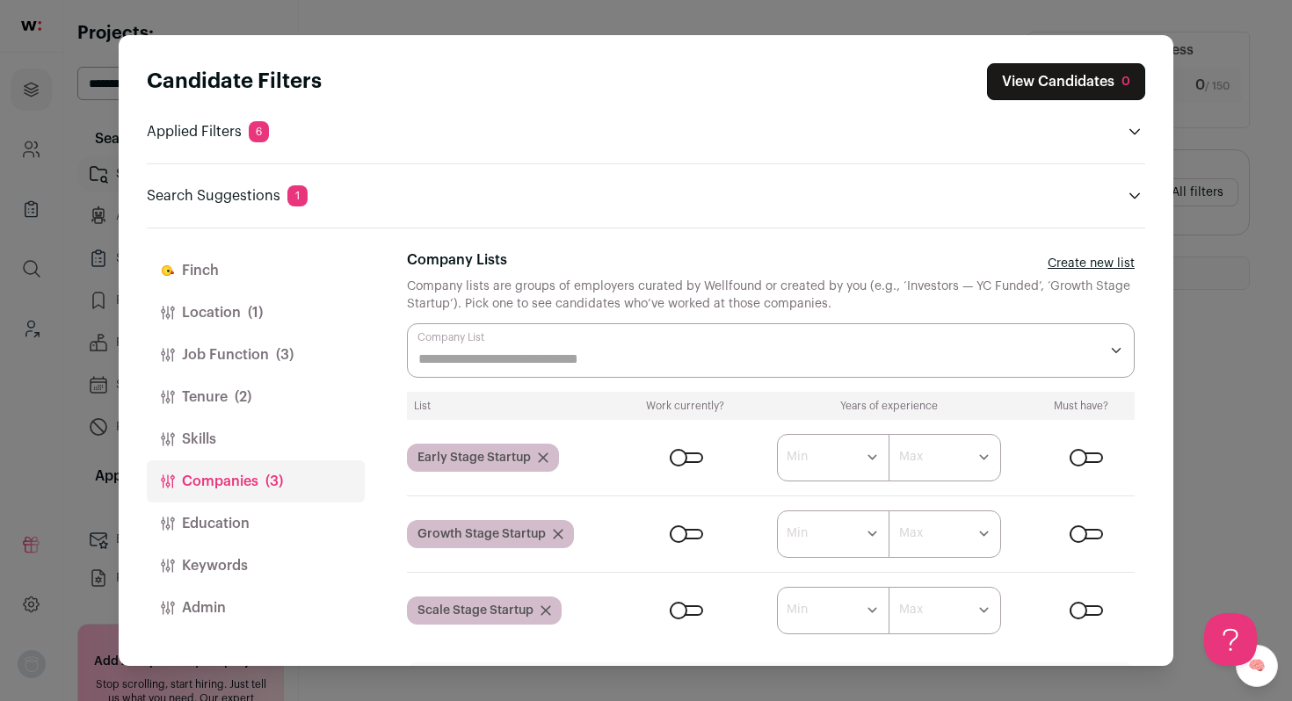
click at [672, 461] on div "Close modal via background" at bounding box center [686, 458] width 33 height 11
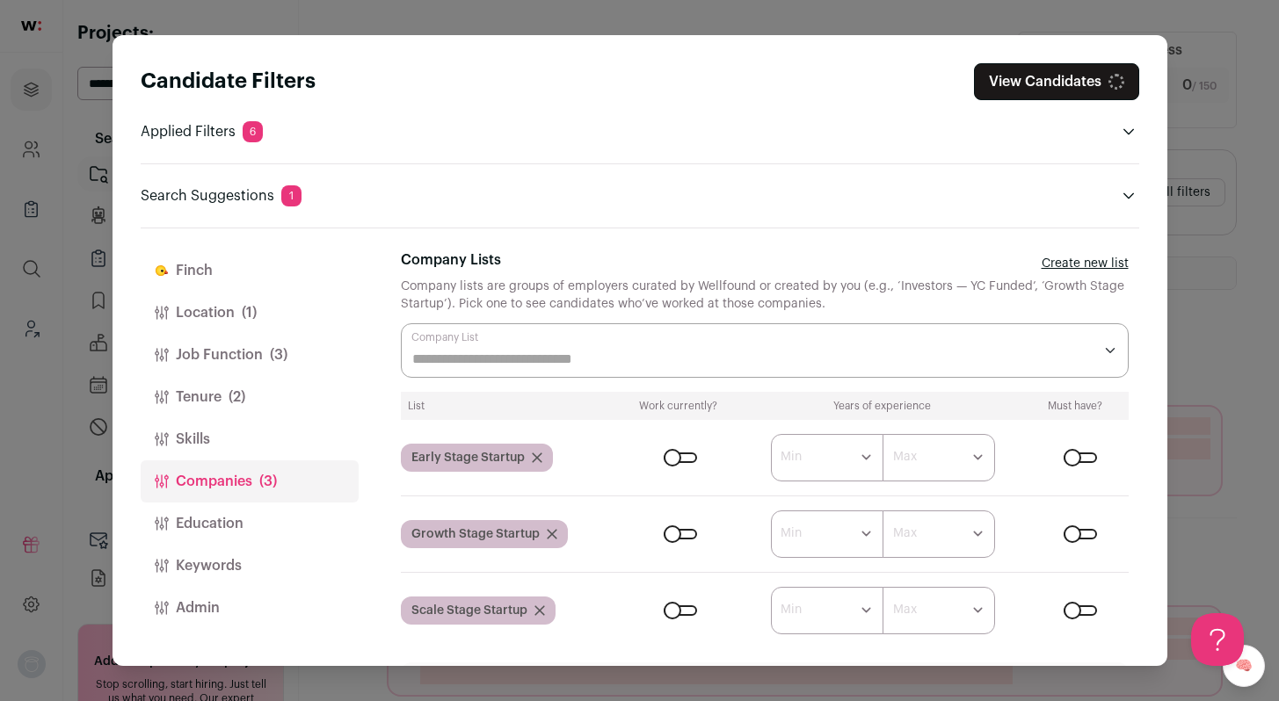
click at [671, 536] on div "Close modal via background" at bounding box center [680, 534] width 33 height 11
click at [672, 612] on div "Close modal via background" at bounding box center [680, 611] width 33 height 11
click at [1185, 262] on div "Candidate Filters View Candidates 167 Applied Filters 6 Mobile Engineer Must ha…" at bounding box center [639, 350] width 1279 height 701
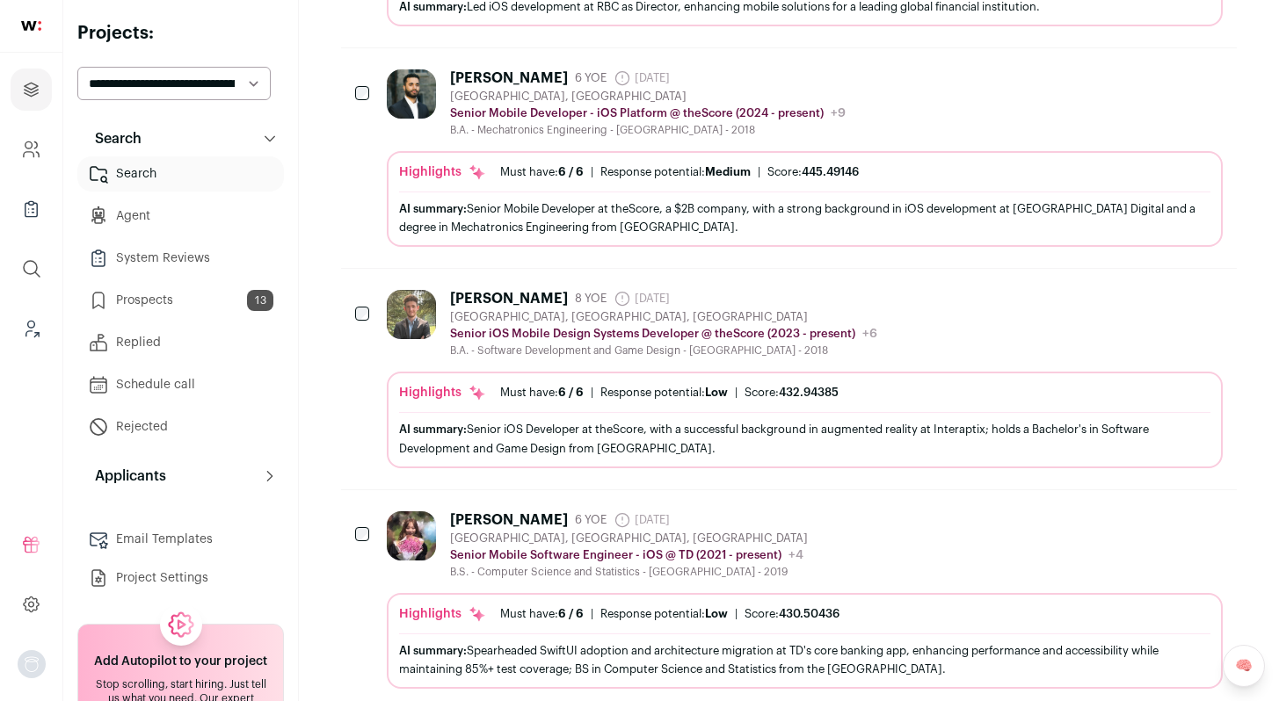
scroll to position [1400, 0]
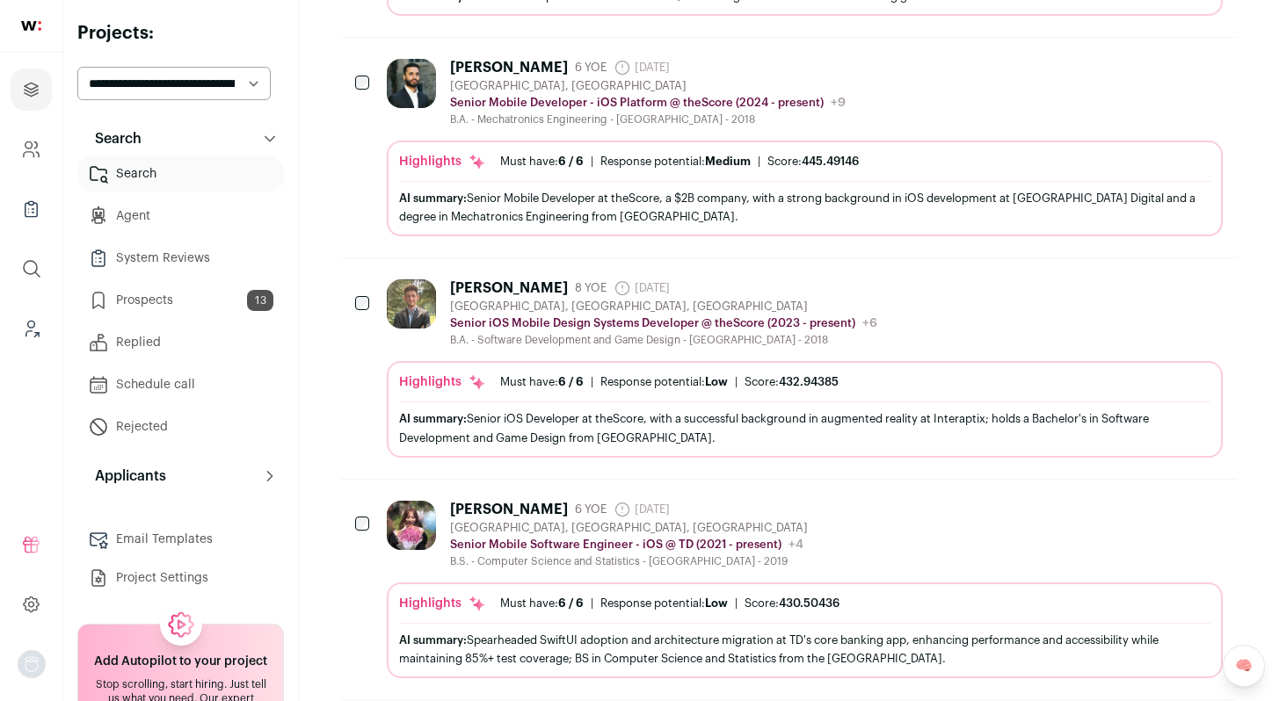
click at [978, 311] on div "Tyler Doyle 8 YOE 14 days ago Admin only. The last time the profile was scraped…" at bounding box center [805, 314] width 836 height 68
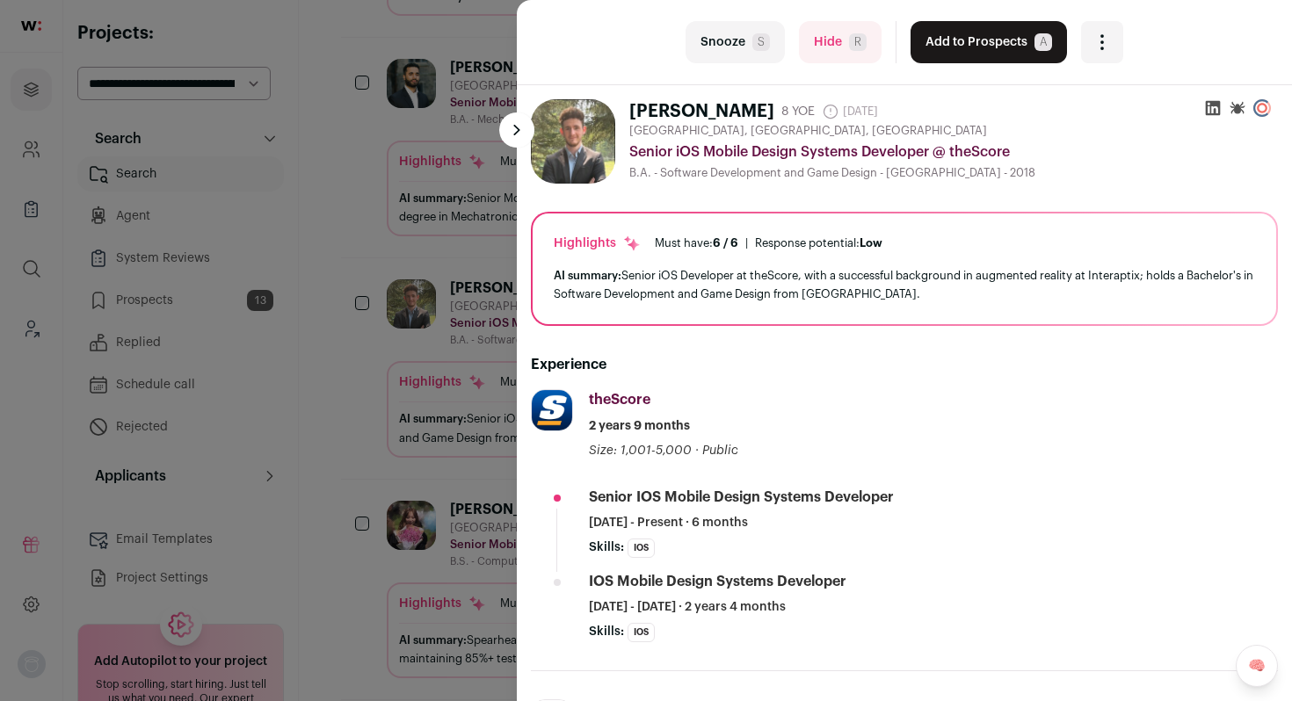
drag, startPoint x: 397, startPoint y: 377, endPoint x: 519, endPoint y: 361, distance: 122.3
click at [397, 377] on div "last Snooze S Hide R Add to Prospects A Are you sure? Tyler Doyle is already in…" at bounding box center [646, 350] width 1292 height 701
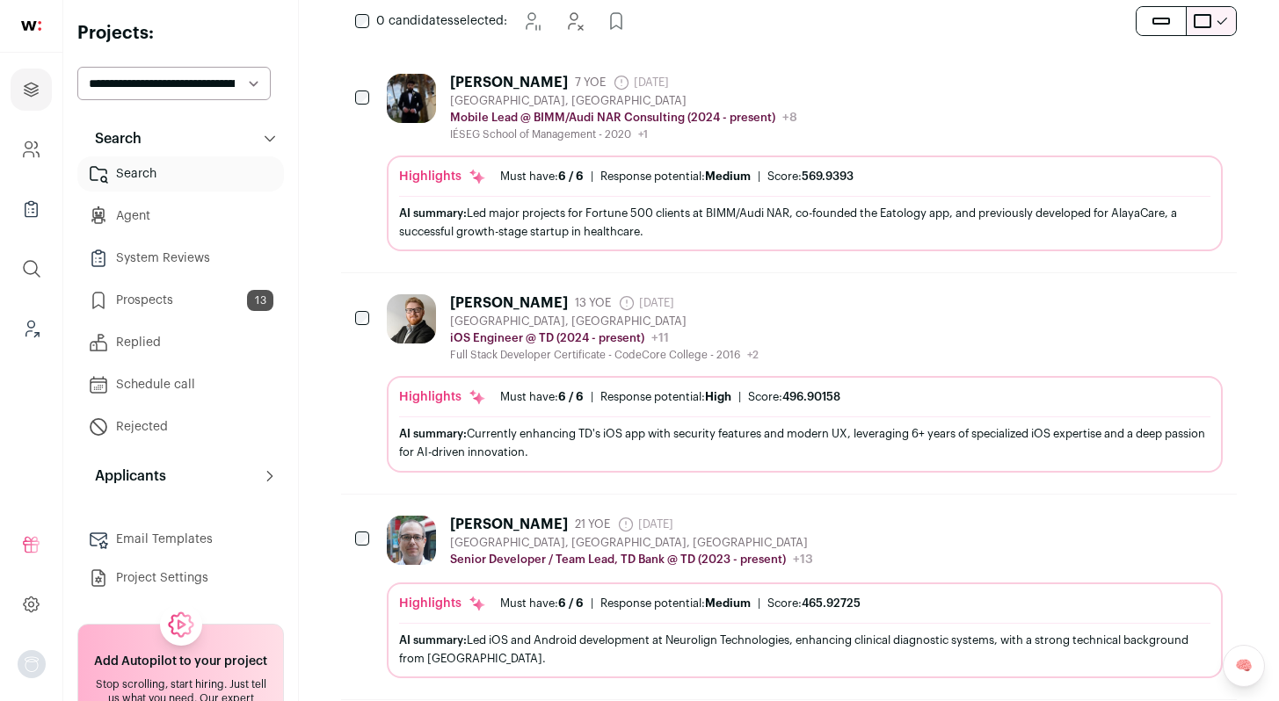
scroll to position [0, 0]
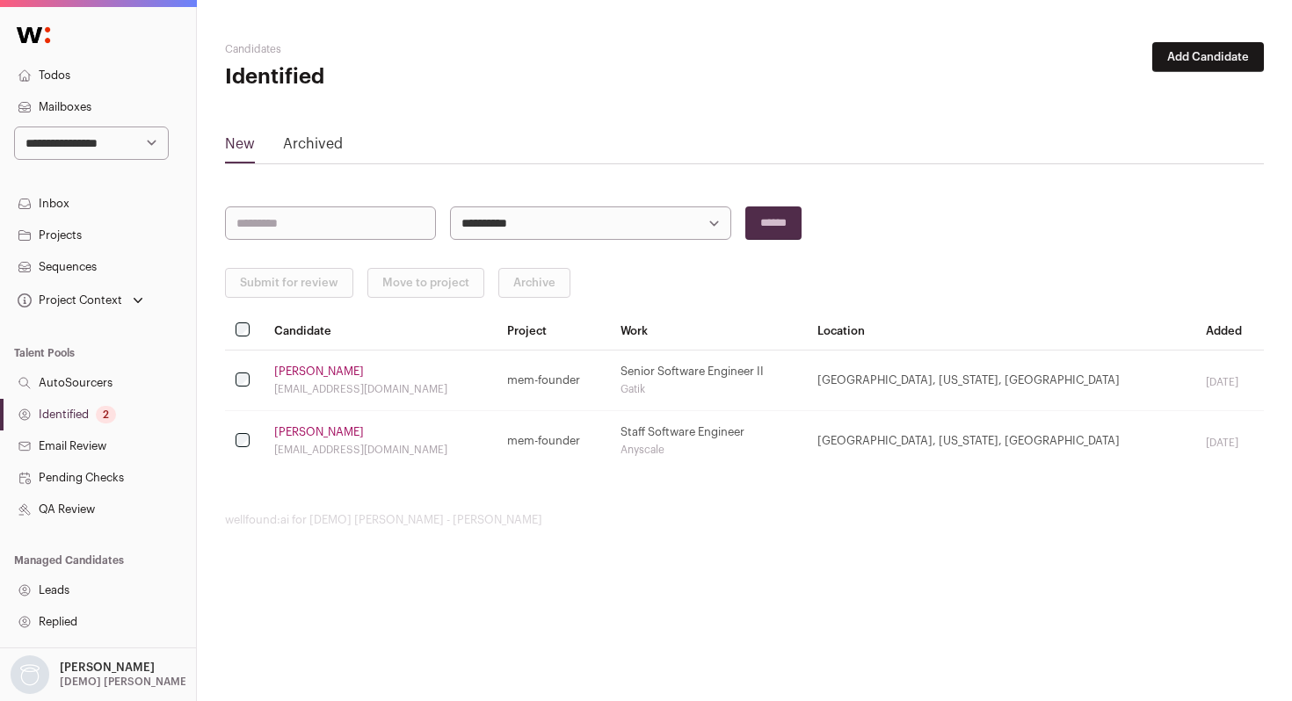
click at [115, 154] on select "**********" at bounding box center [91, 143] width 155 height 33
select select "****"
click at [14, 127] on select "**********" at bounding box center [91, 143] width 155 height 33
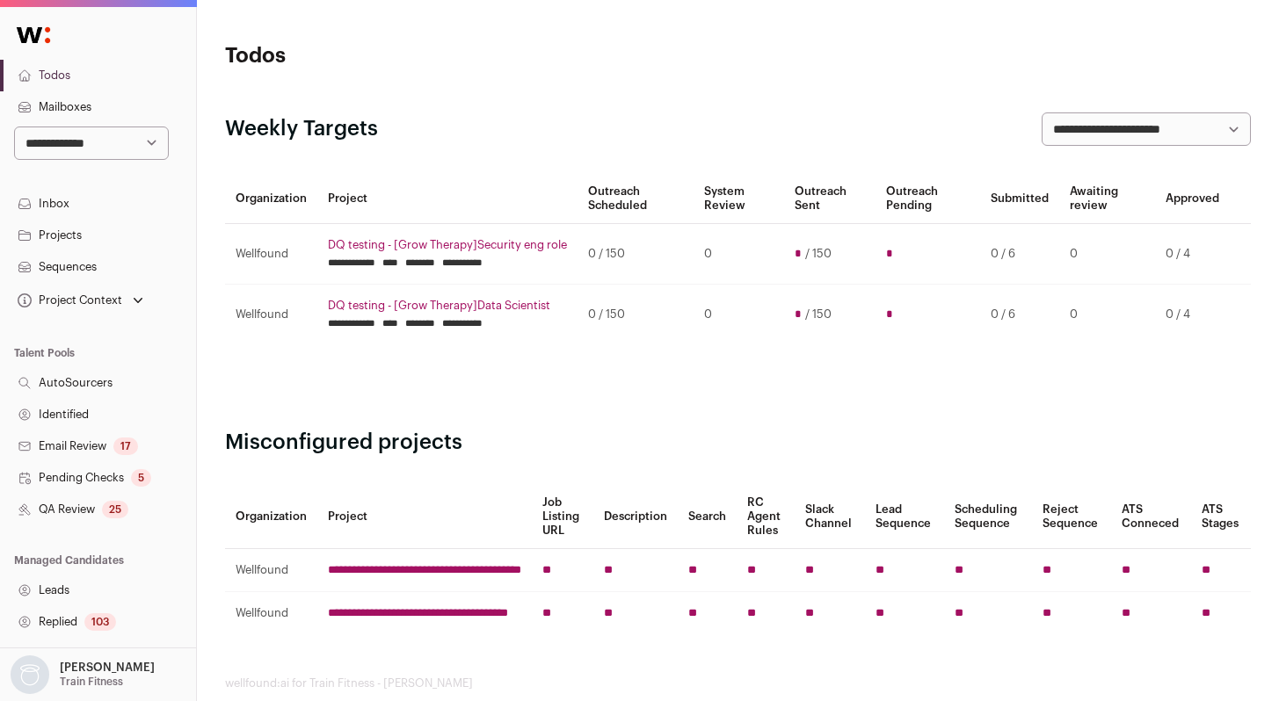
click at [57, 502] on link "QA Review 25" at bounding box center [98, 510] width 196 height 32
click at [84, 408] on link "Identified" at bounding box center [98, 415] width 196 height 32
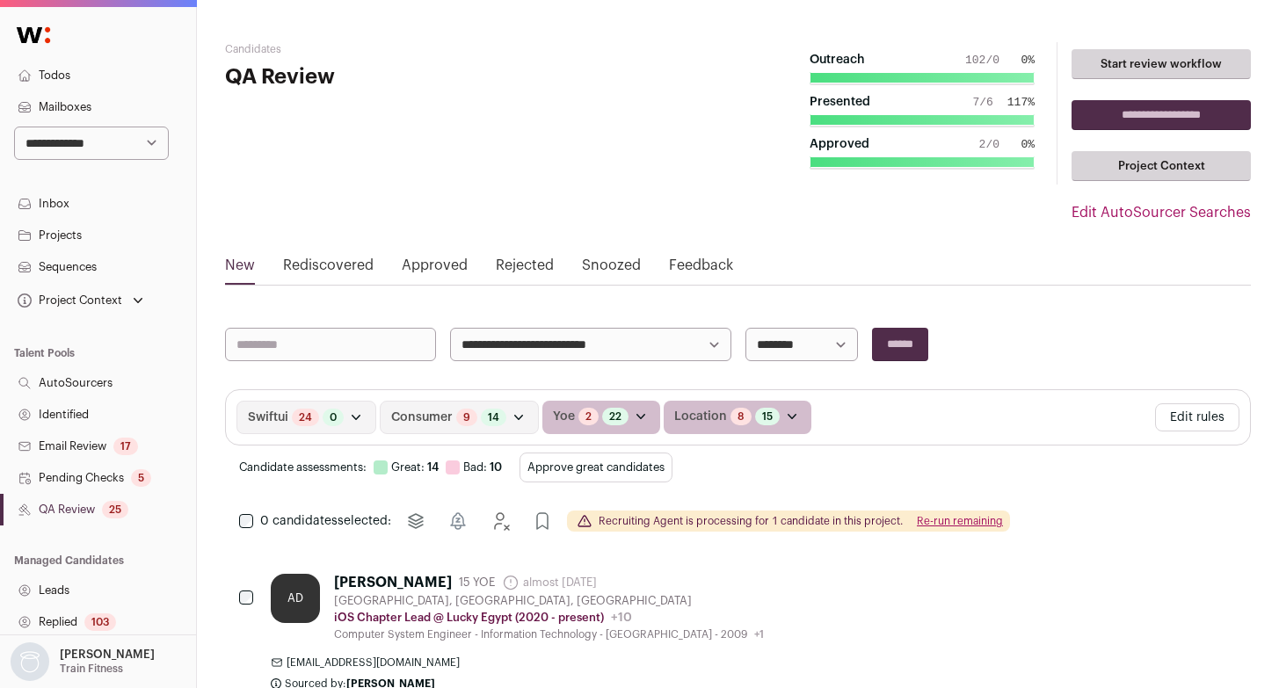
click at [1208, 415] on button "Edit rules" at bounding box center [1197, 417] width 84 height 28
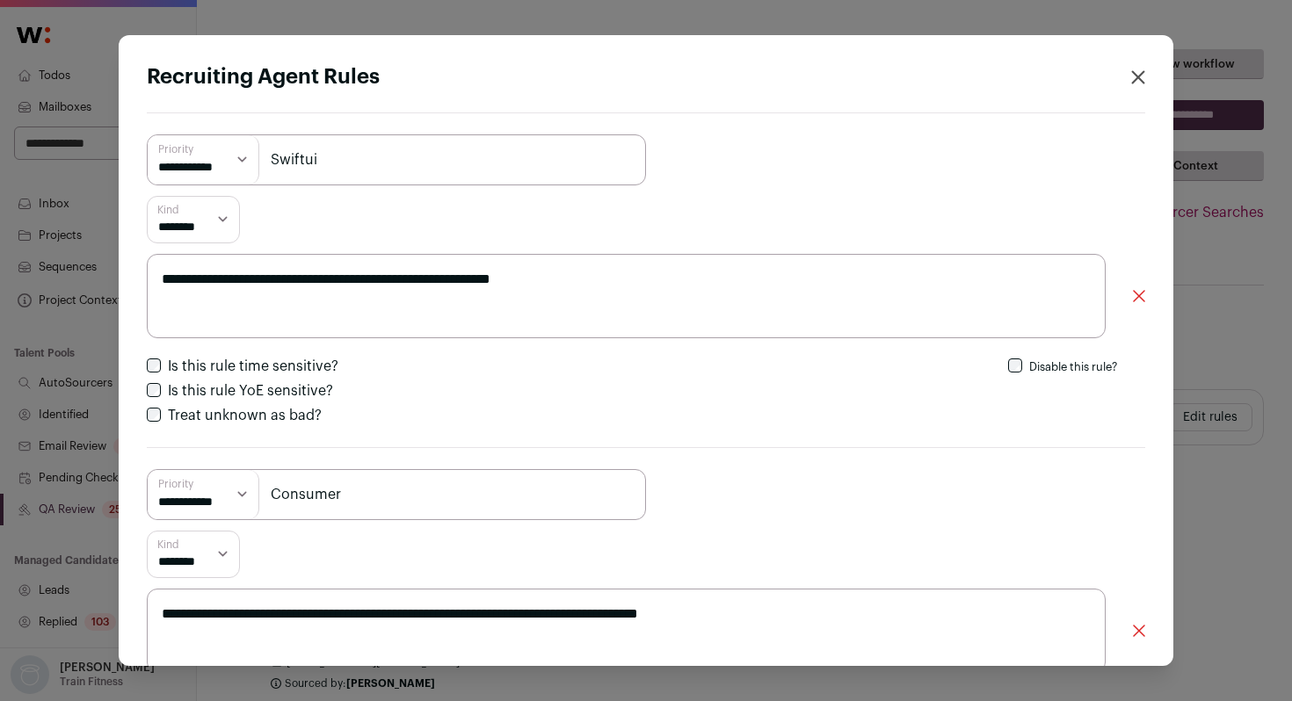
click at [1238, 305] on div "**********" at bounding box center [646, 350] width 1292 height 701
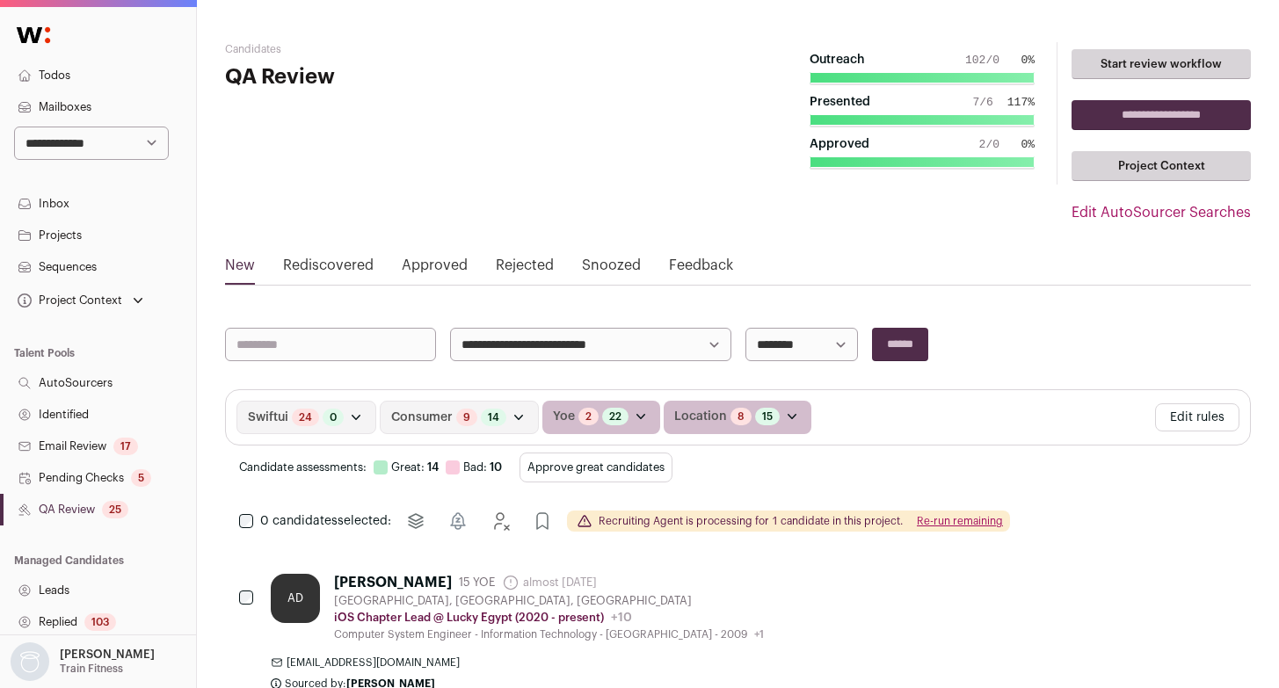
click at [71, 414] on link "Identified" at bounding box center [98, 415] width 196 height 32
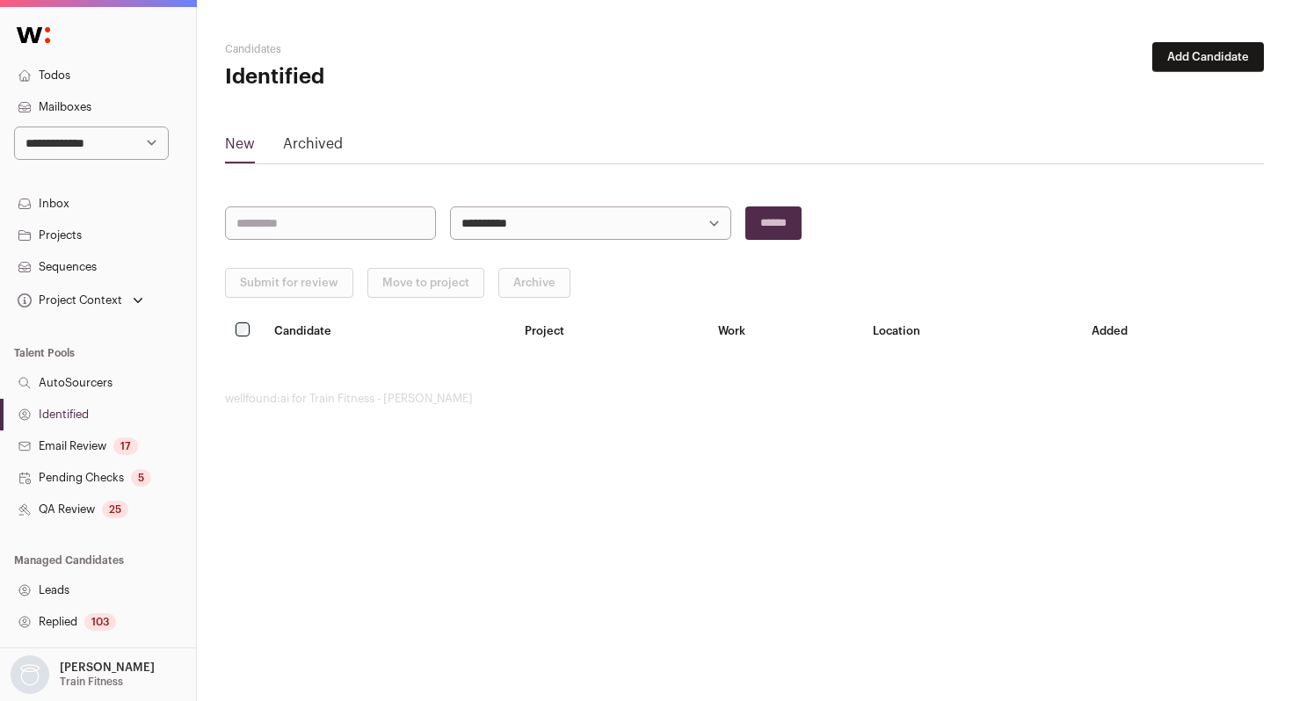
click at [1218, 54] on button "Add Candidate" at bounding box center [1208, 57] width 112 height 30
click at [1128, 125] on link "From CSV file" at bounding box center [1162, 125] width 211 height 28
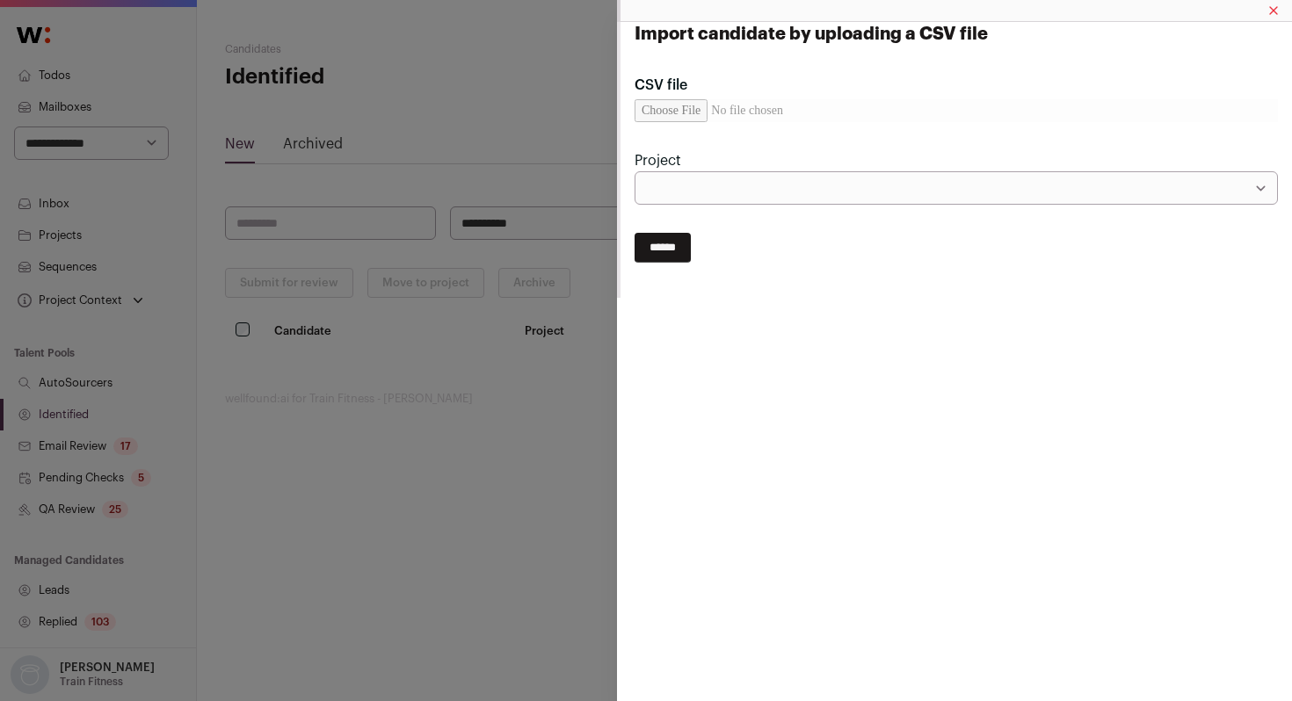
click at [665, 113] on input "CSV file" at bounding box center [956, 110] width 643 height 23
type input "**********"
click at [809, 199] on select "**********" at bounding box center [956, 187] width 643 height 33
select select "*****"
click at [635, 171] on select "**********" at bounding box center [956, 187] width 643 height 33
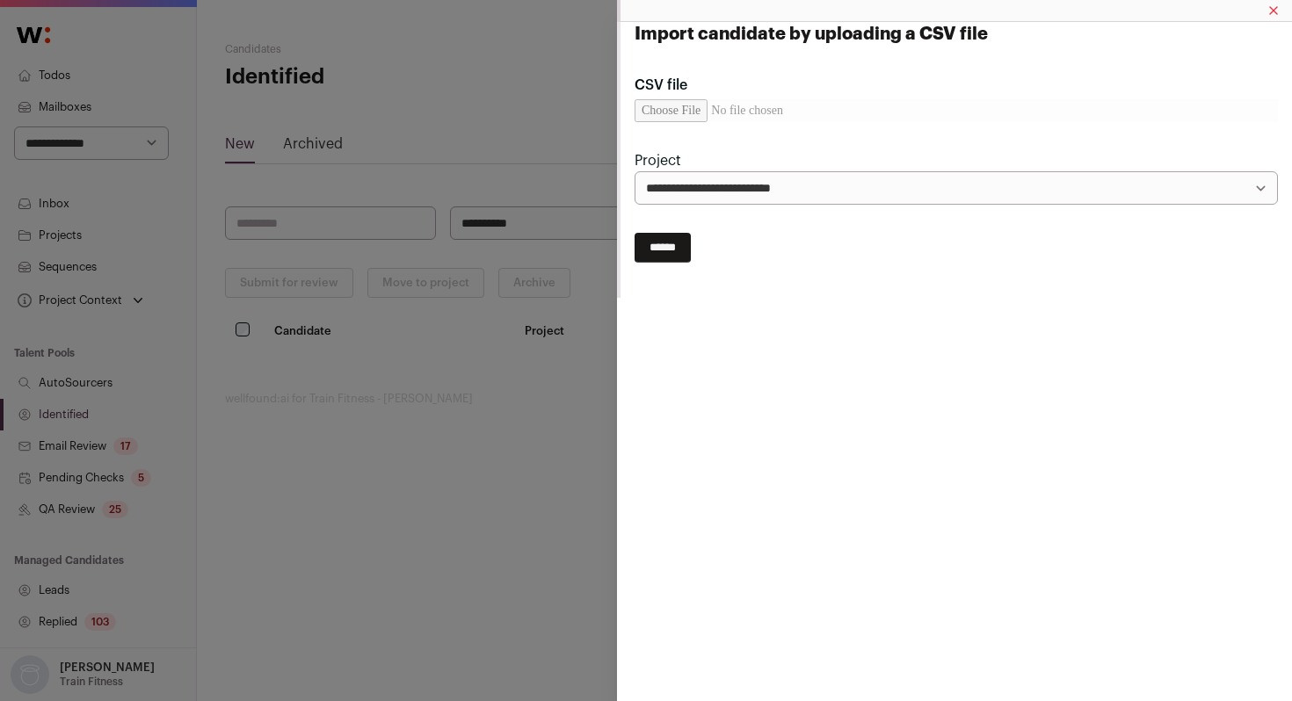
click at [657, 258] on input "******" at bounding box center [663, 248] width 56 height 30
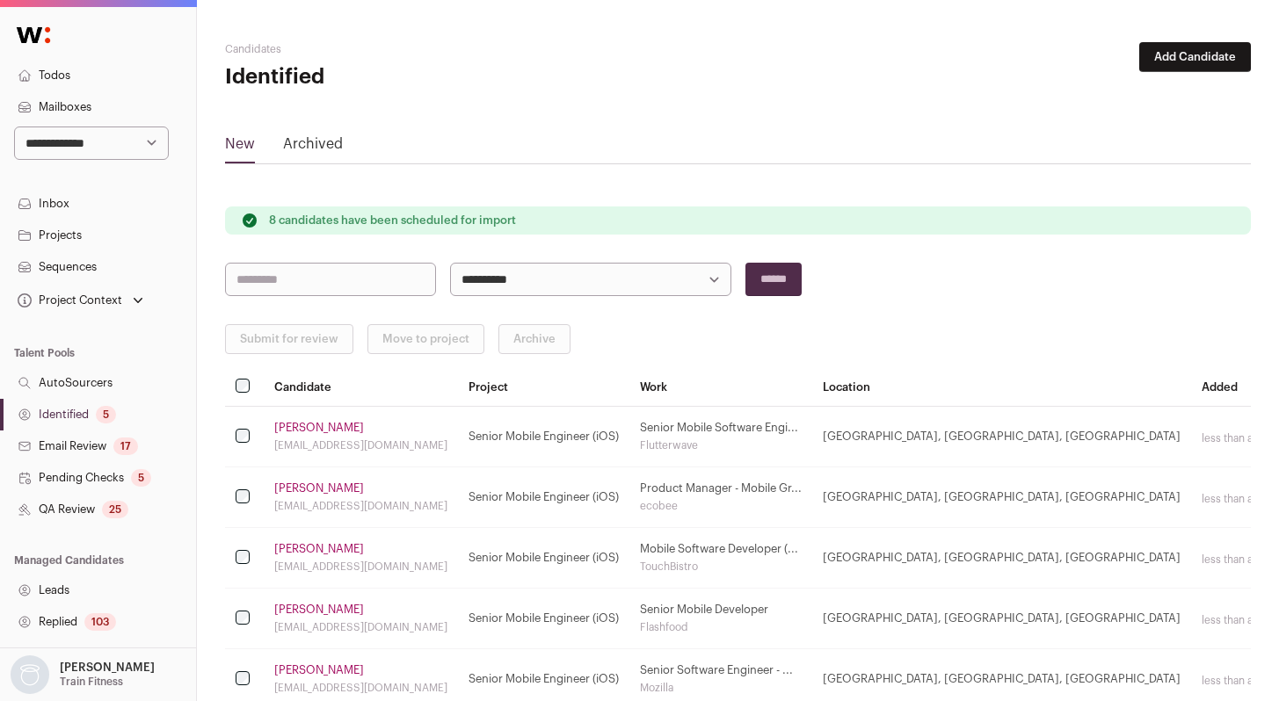
click at [83, 418] on link "Identified 5" at bounding box center [98, 415] width 196 height 32
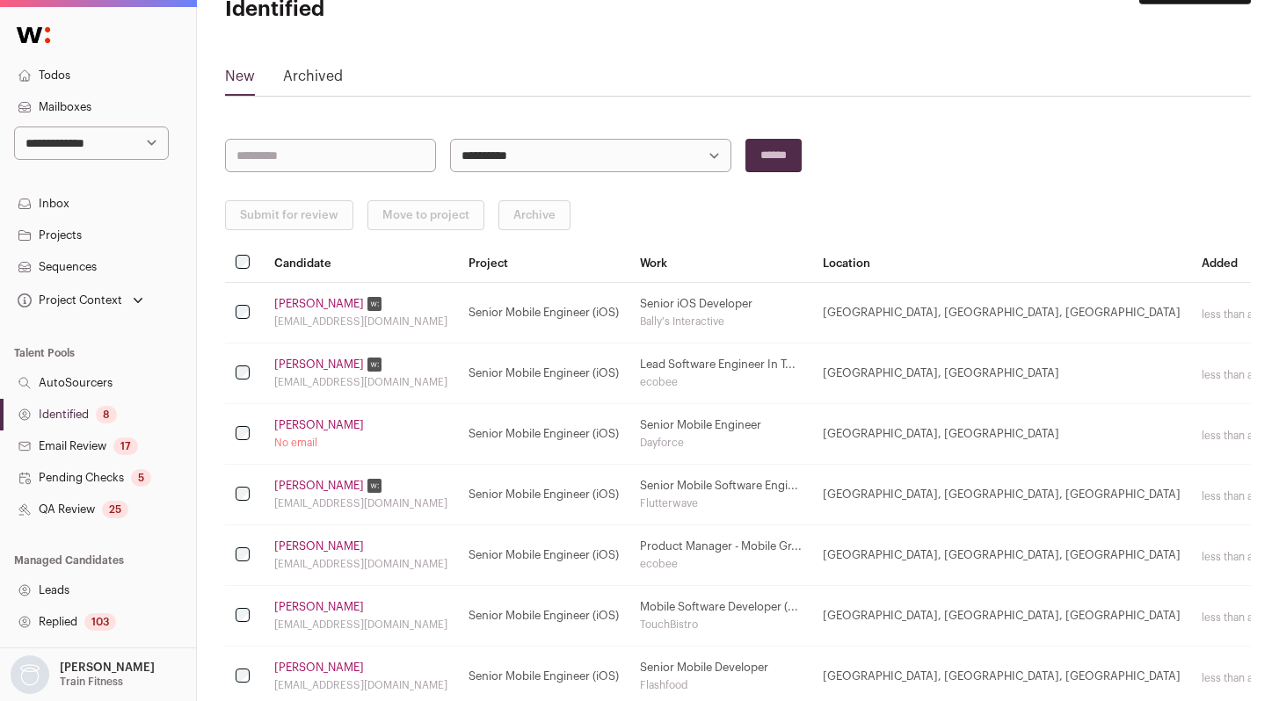
scroll to position [74, 0]
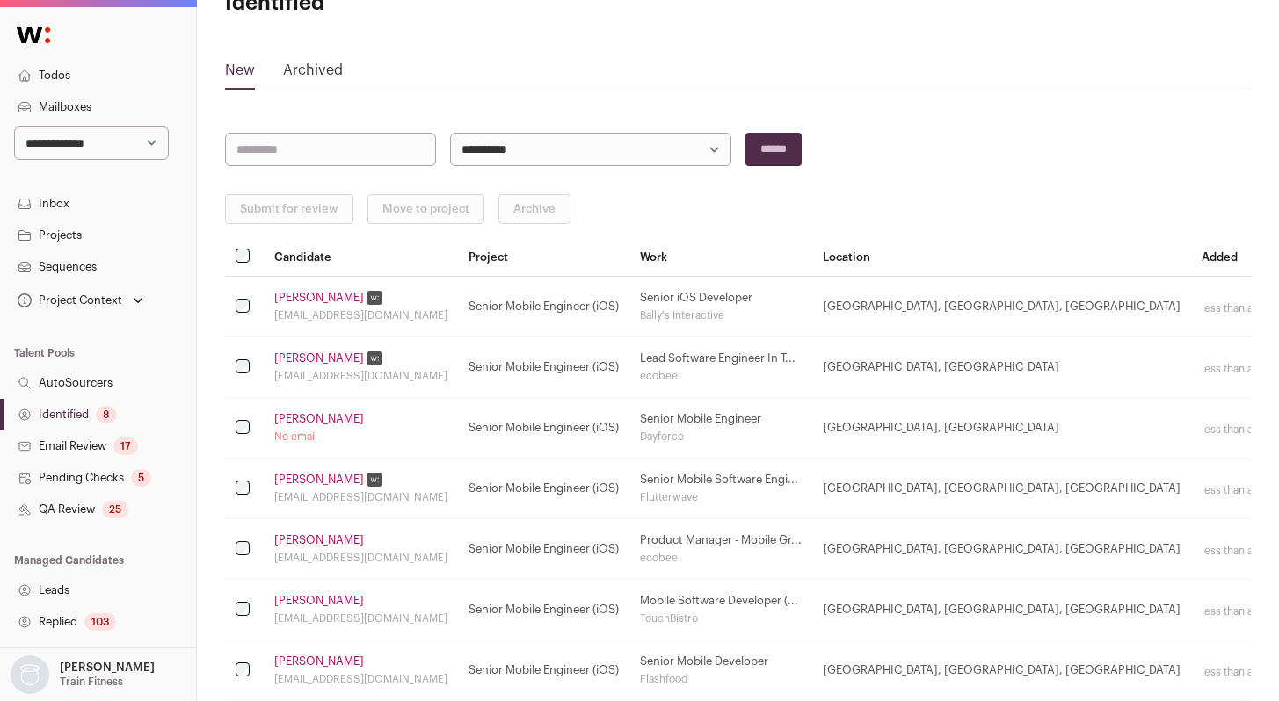
click at [299, 294] on link "[PERSON_NAME]" at bounding box center [319, 298] width 90 height 14
click at [310, 362] on link "[PERSON_NAME]" at bounding box center [319, 359] width 90 height 14
click at [294, 416] on link "[PERSON_NAME]" at bounding box center [319, 419] width 90 height 14
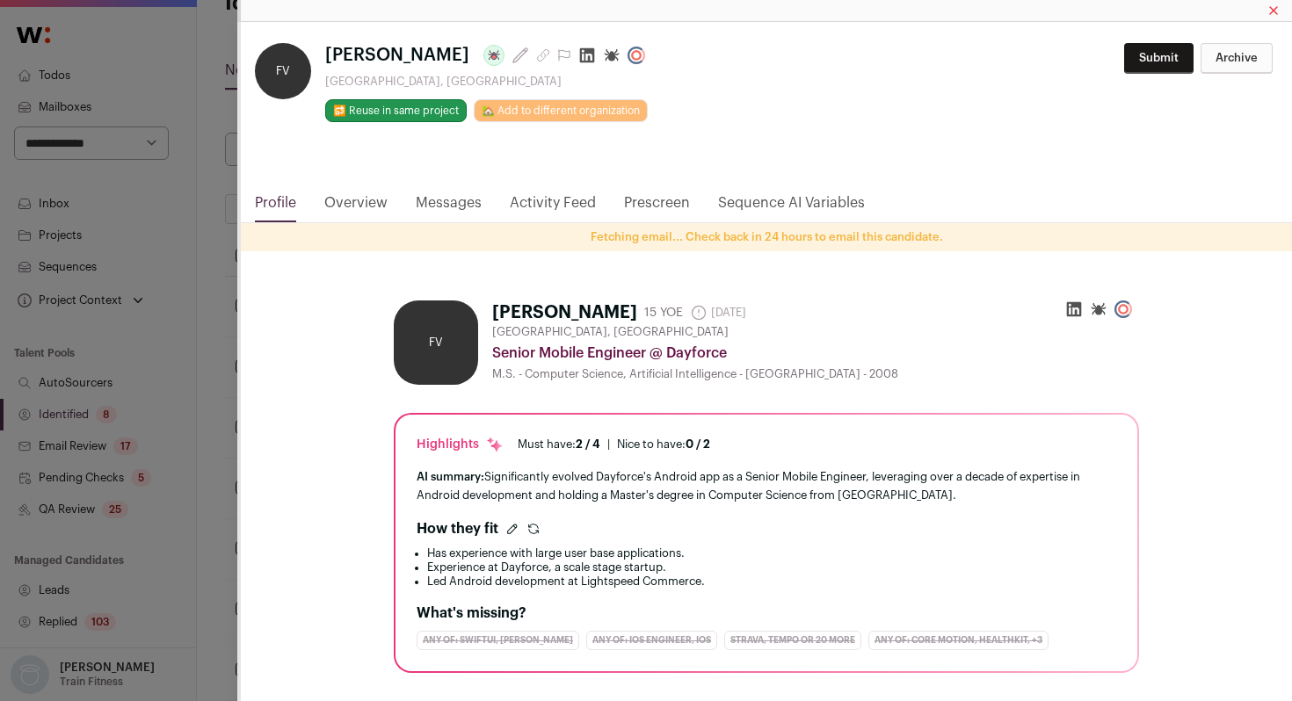
click at [578, 60] on icon "Close modal via background" at bounding box center [587, 56] width 18 height 18
click at [207, 355] on div "[PERSON_NAME] Last update: [DATE] [GEOGRAPHIC_DATA], [GEOGRAPHIC_DATA] 🔂 Reuse …" at bounding box center [646, 350] width 1292 height 701
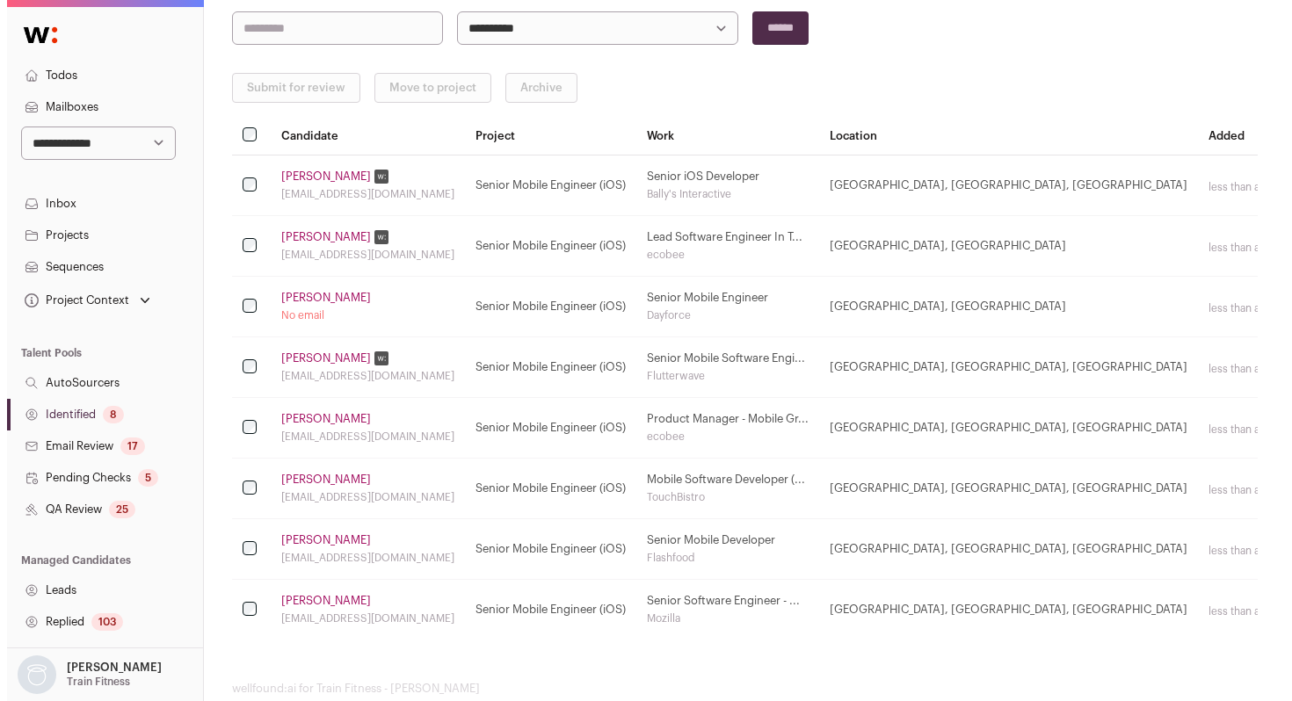
scroll to position [232, 0]
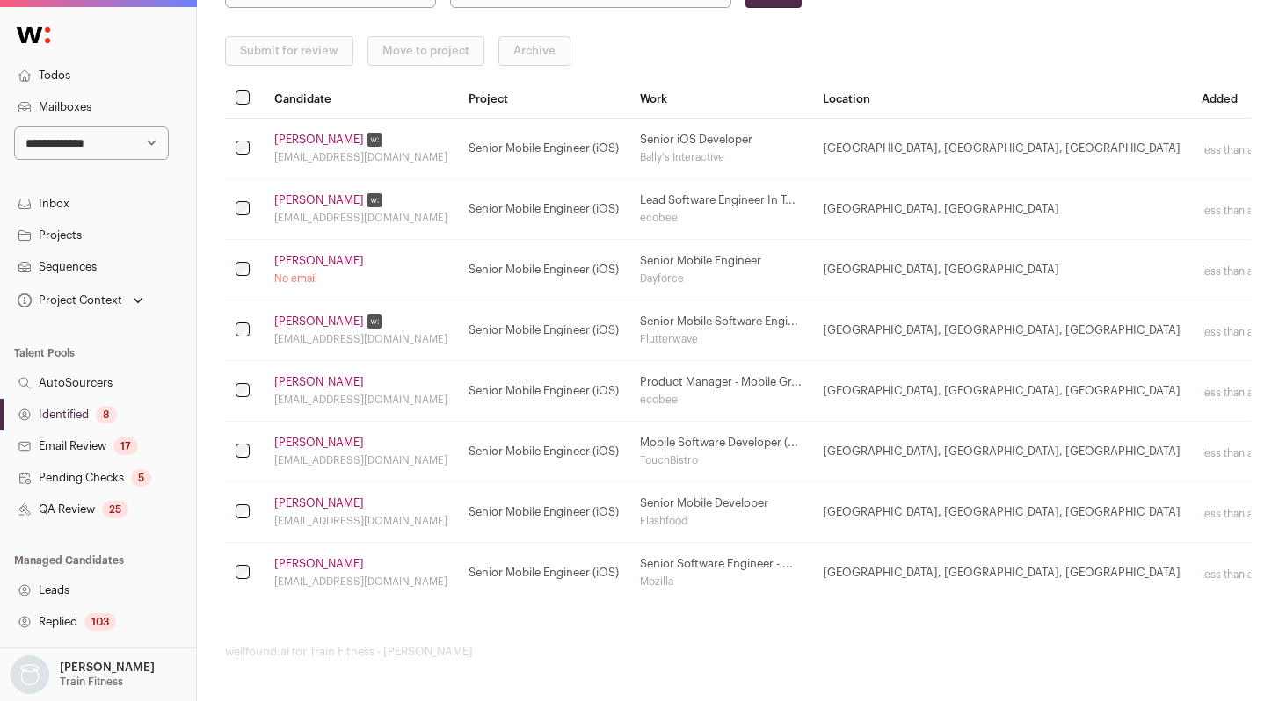
click at [332, 322] on link "[PERSON_NAME]" at bounding box center [319, 322] width 90 height 14
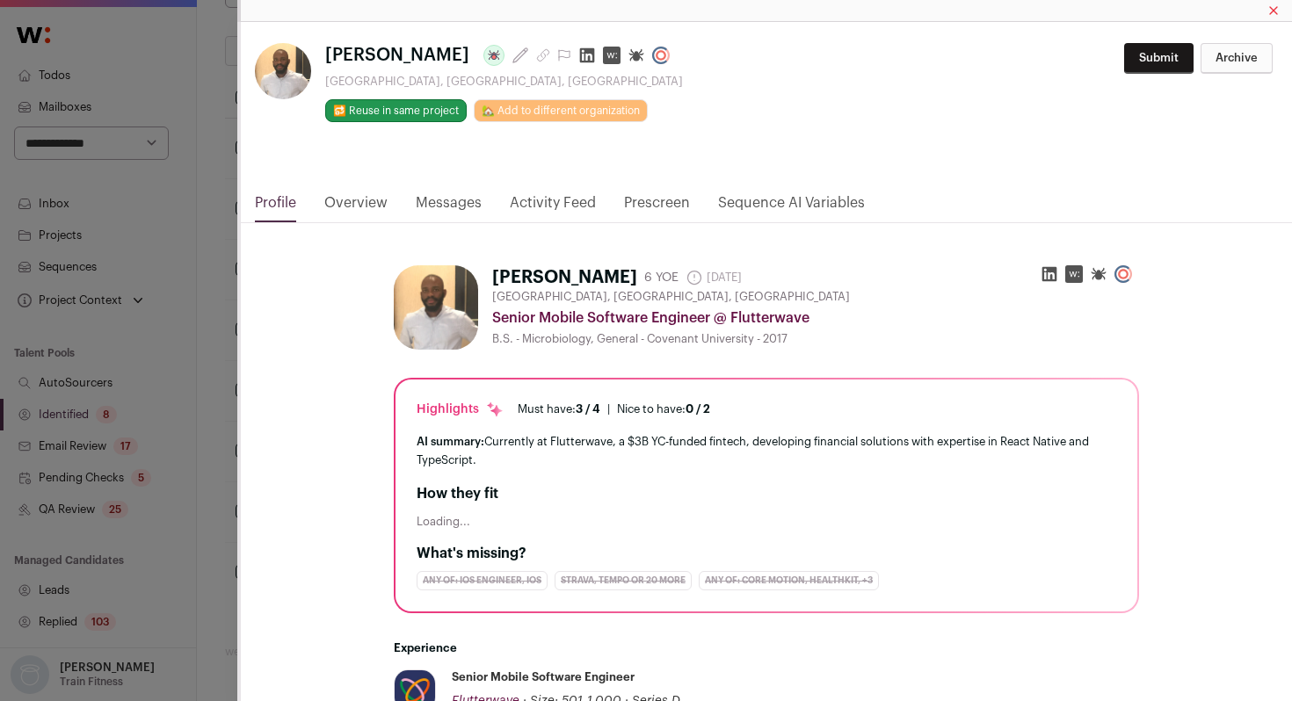
click at [207, 396] on div "[PERSON_NAME] Last update: [DATE] [GEOGRAPHIC_DATA], [GEOGRAPHIC_DATA], [GEOGRA…" at bounding box center [646, 350] width 1292 height 701
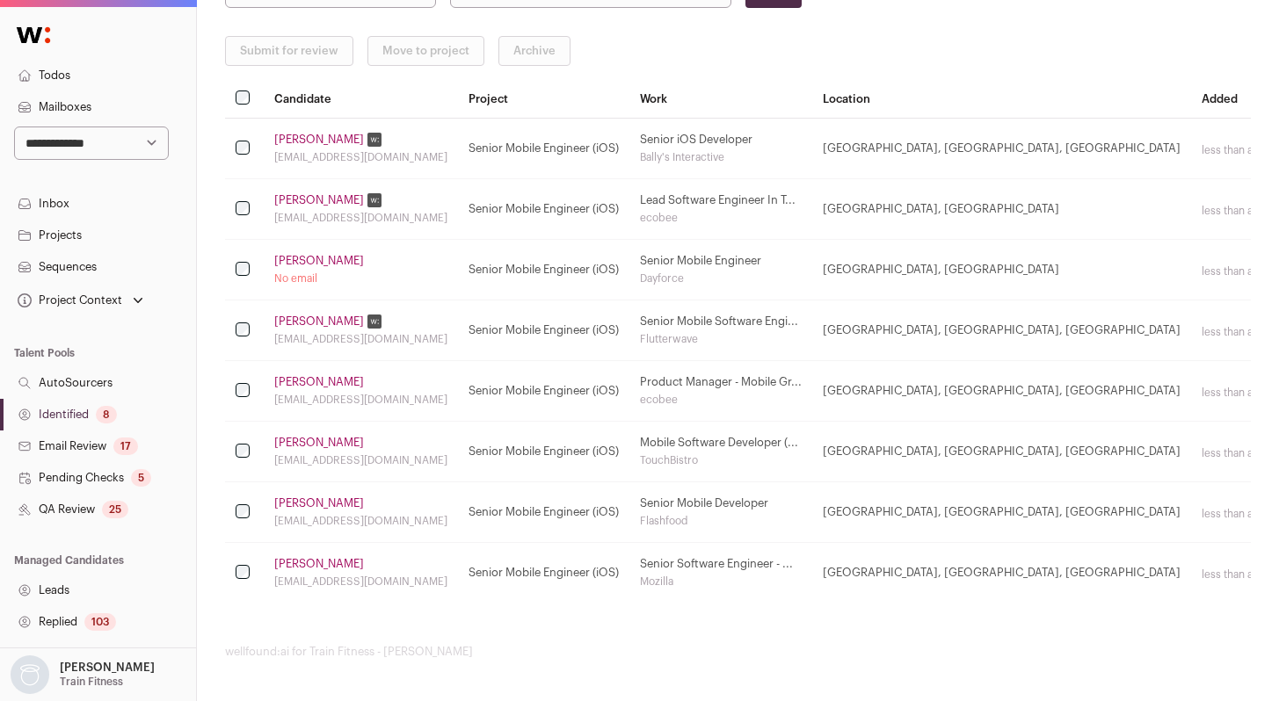
click at [317, 379] on link "[PERSON_NAME]" at bounding box center [319, 382] width 90 height 14
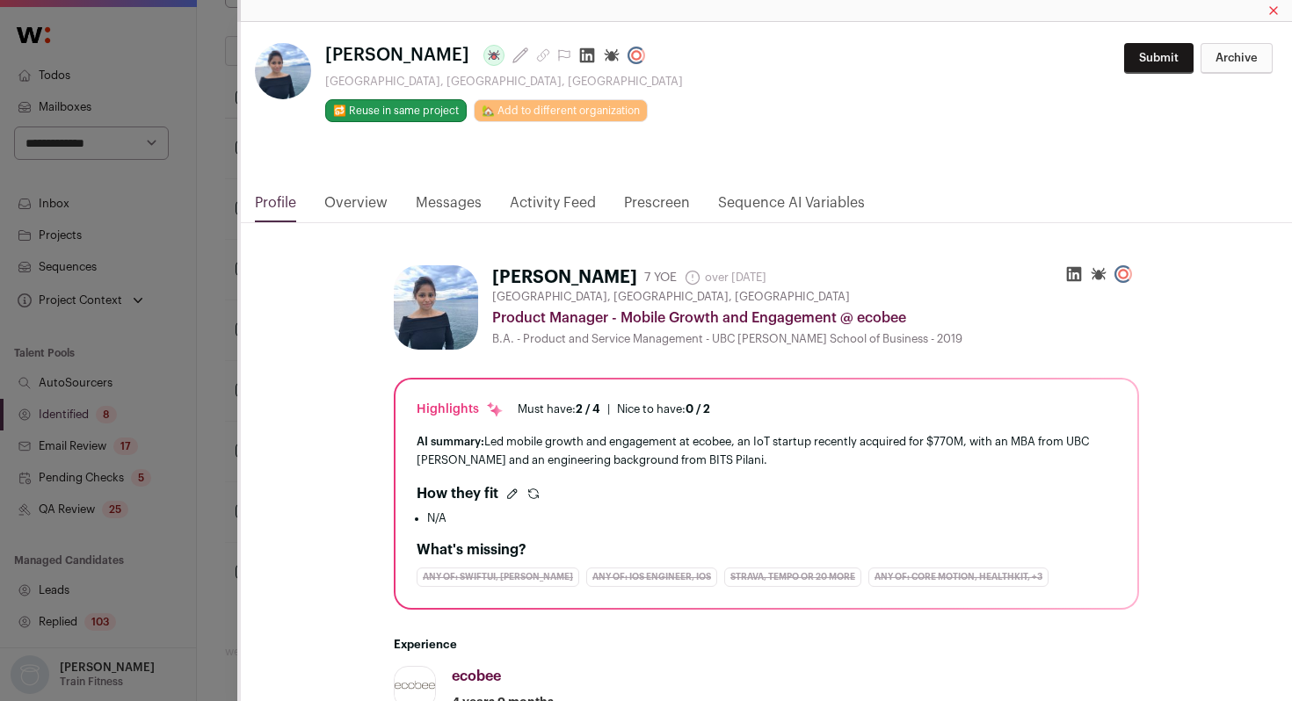
click at [578, 54] on icon "Close modal via background" at bounding box center [587, 56] width 18 height 18
click at [172, 363] on div "**********" at bounding box center [646, 350] width 1292 height 701
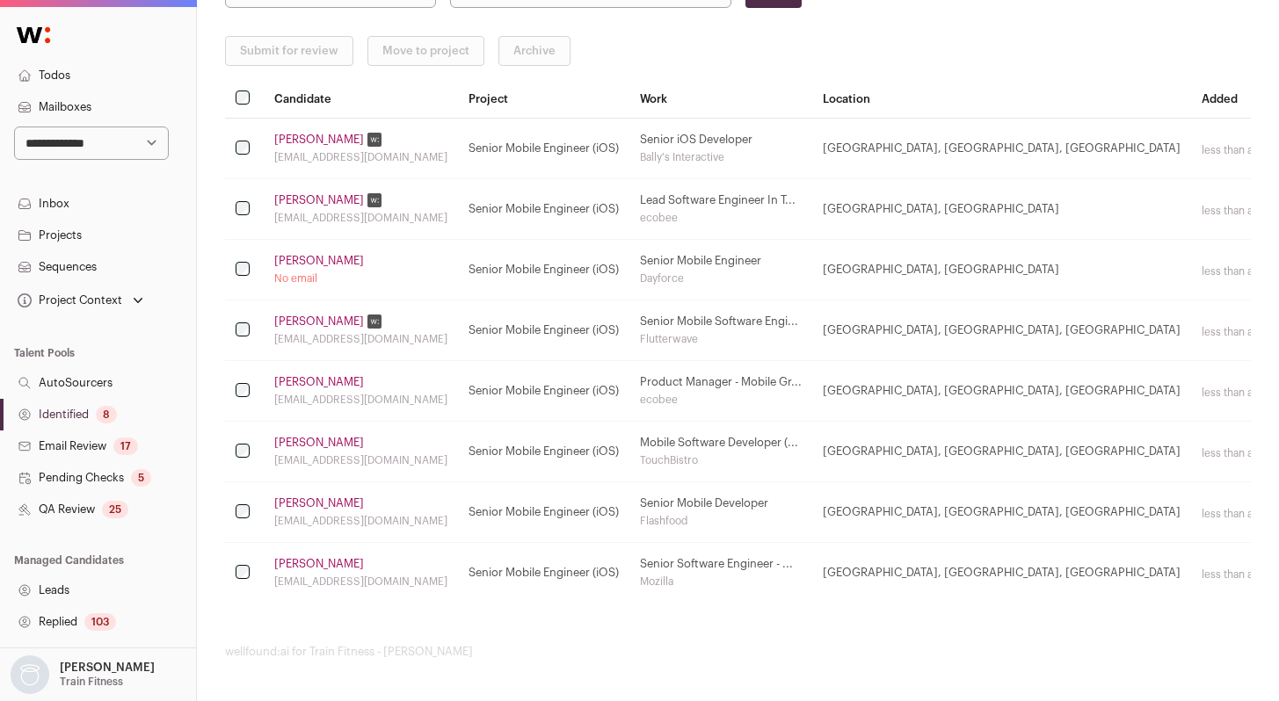
click at [311, 446] on link "[PERSON_NAME]" at bounding box center [319, 443] width 90 height 14
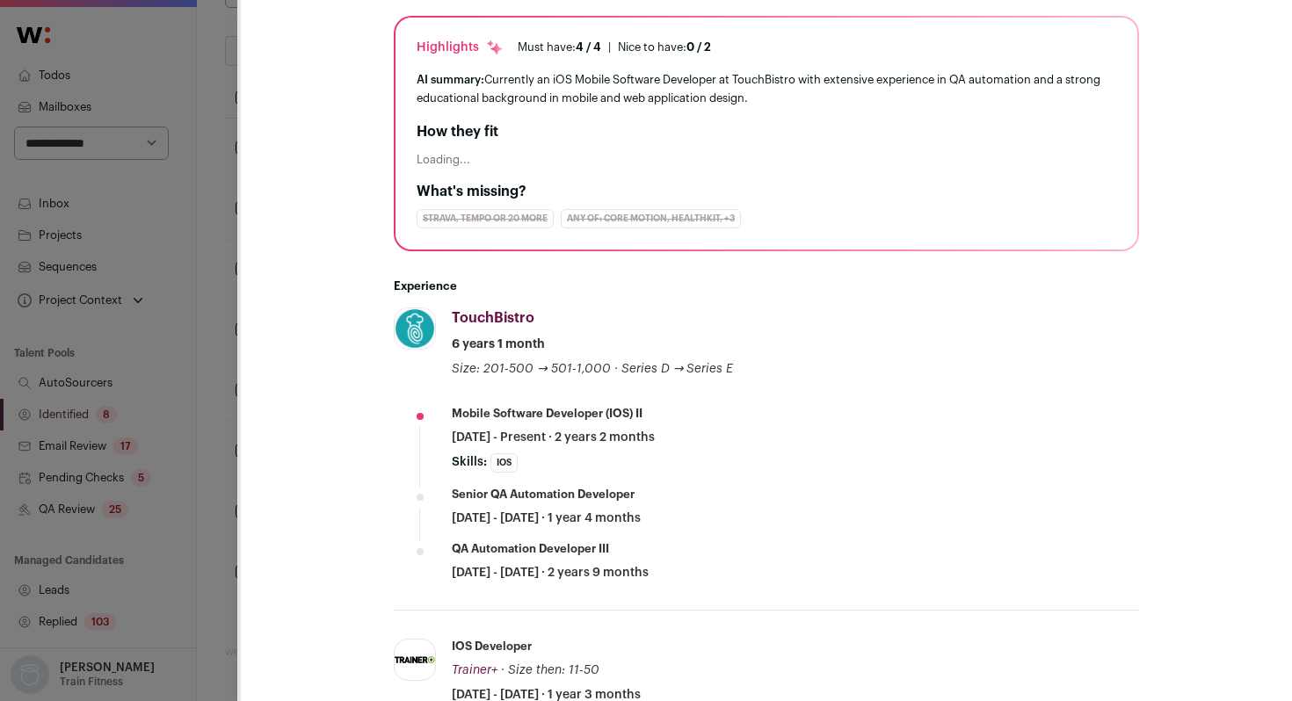
scroll to position [0, 0]
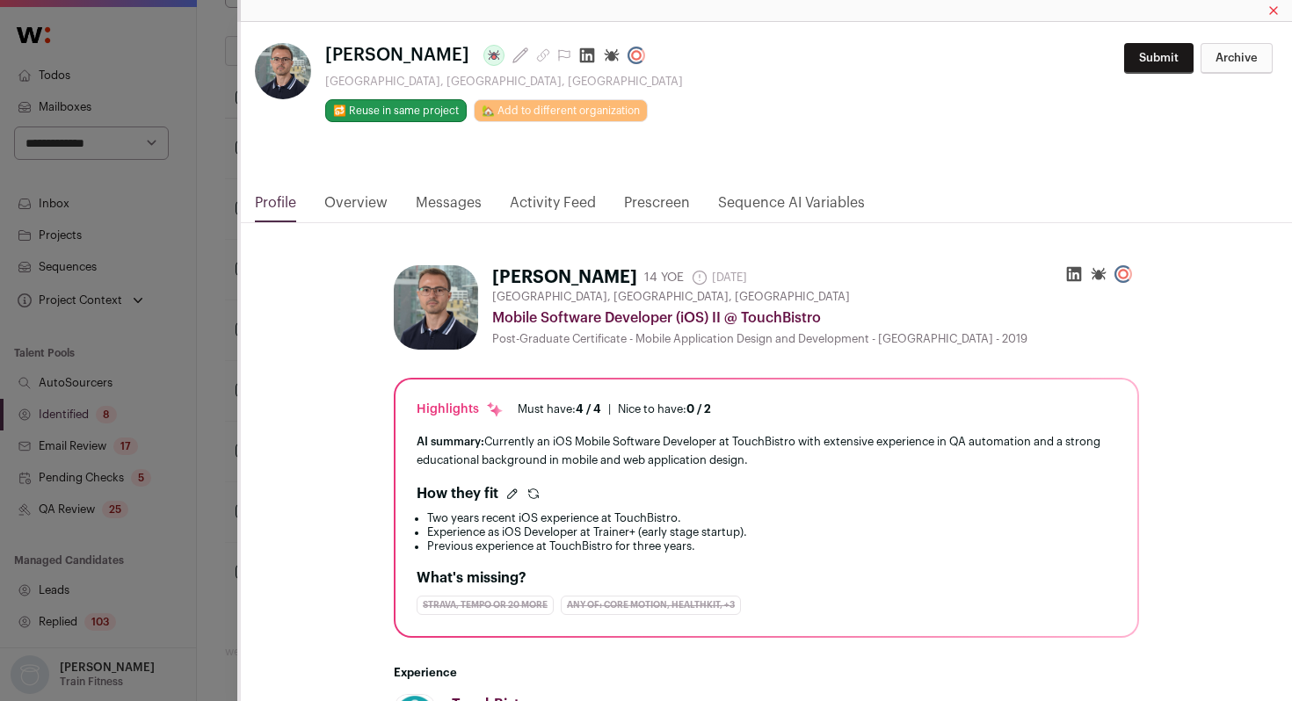
click at [207, 448] on div "**********" at bounding box center [646, 350] width 1292 height 701
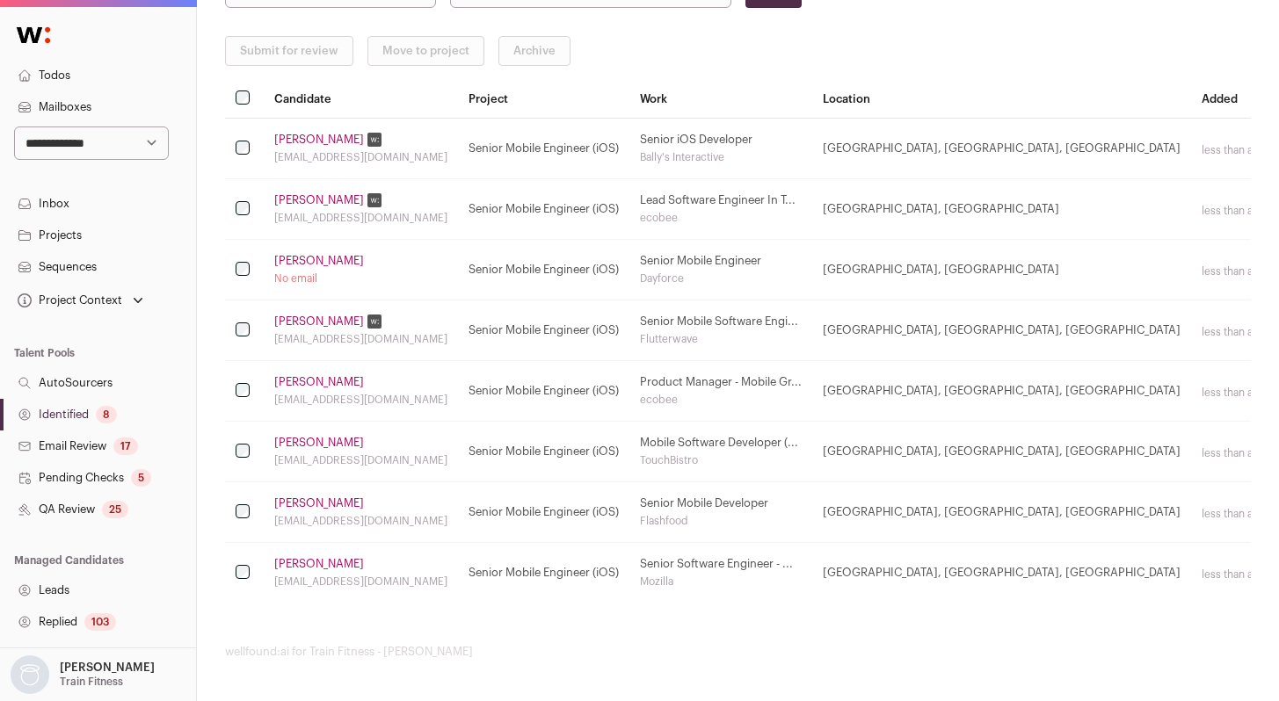
click at [298, 507] on link "[PERSON_NAME]" at bounding box center [319, 504] width 90 height 14
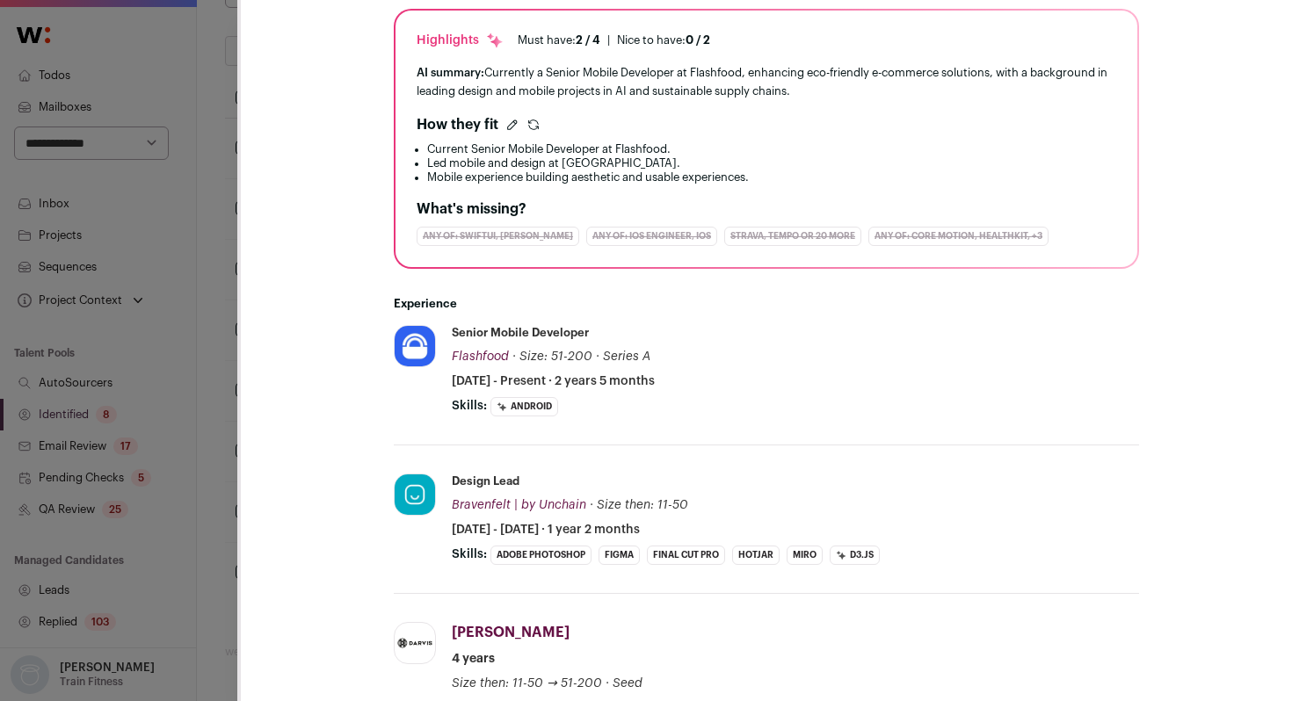
scroll to position [373, 0]
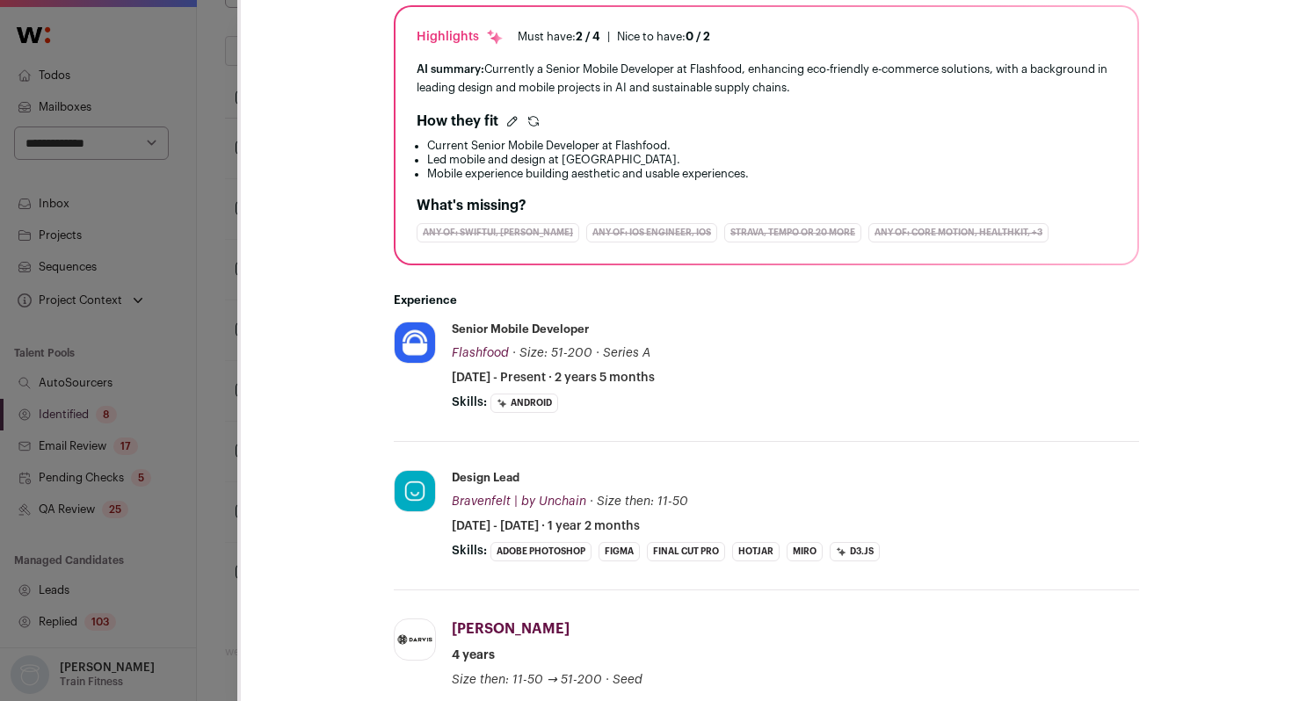
click at [231, 474] on div "**********" at bounding box center [646, 350] width 1292 height 701
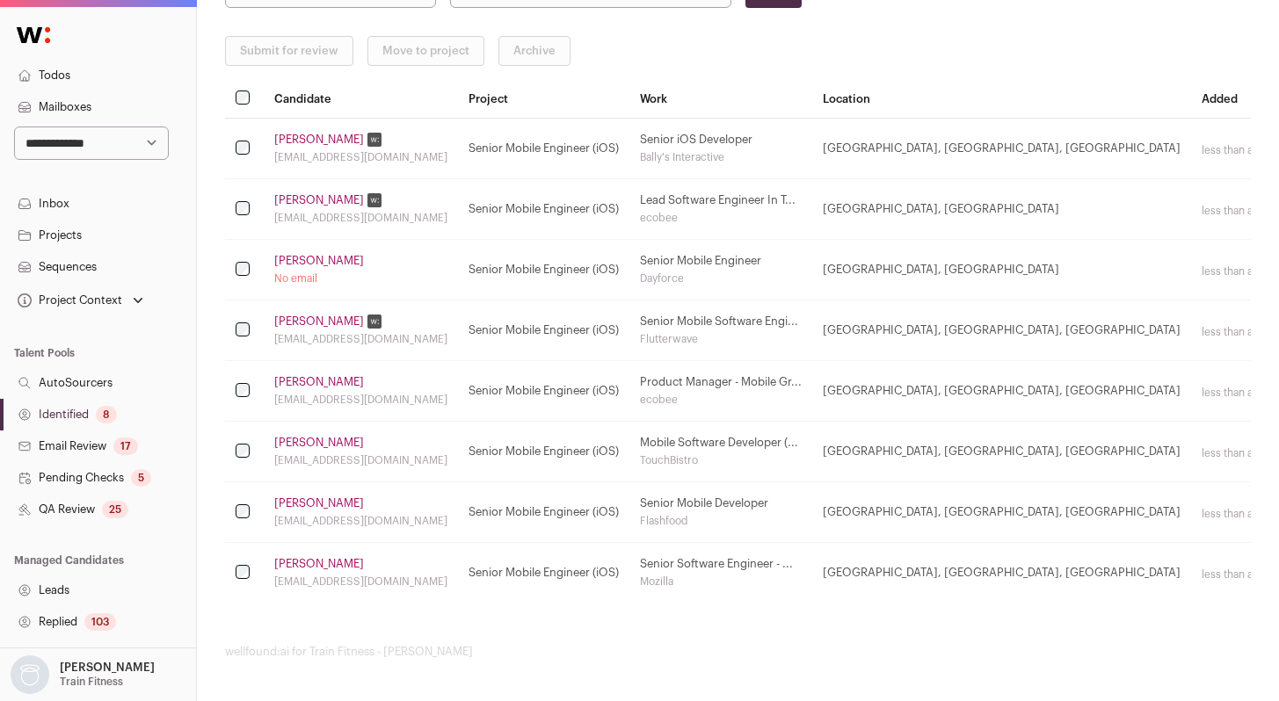
click at [330, 559] on link "[PERSON_NAME]" at bounding box center [319, 564] width 90 height 14
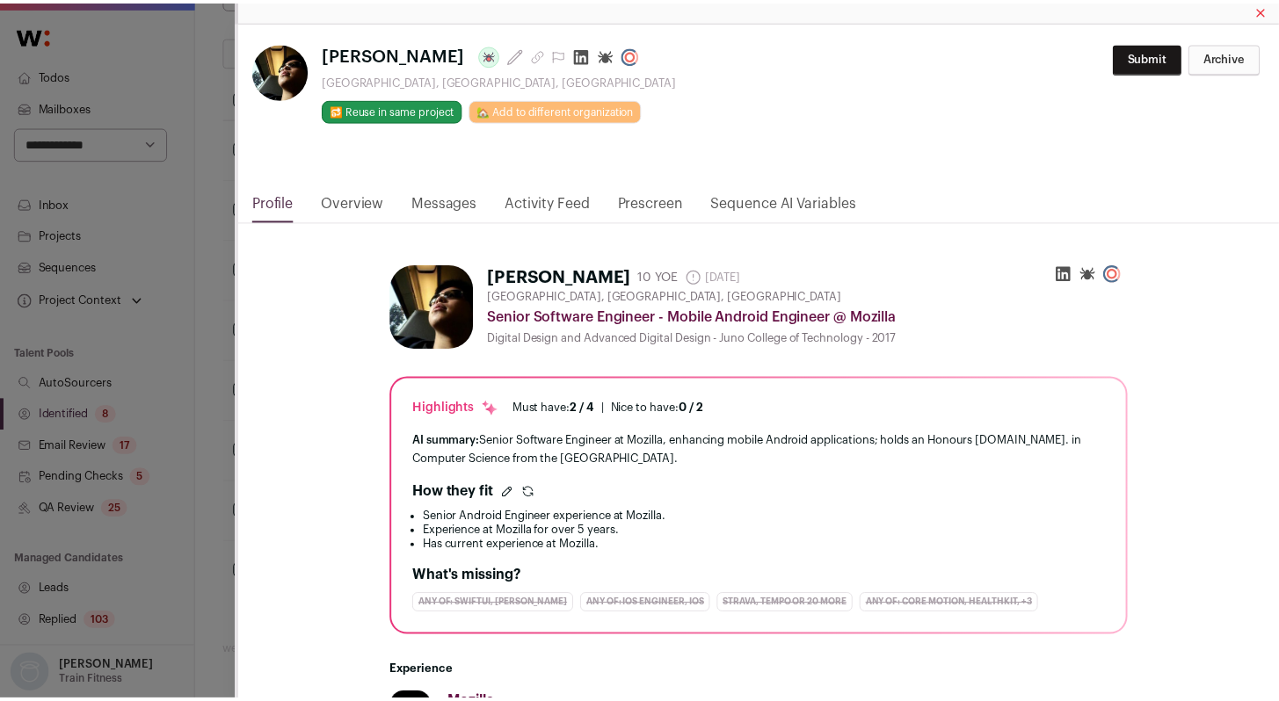
scroll to position [0, 0]
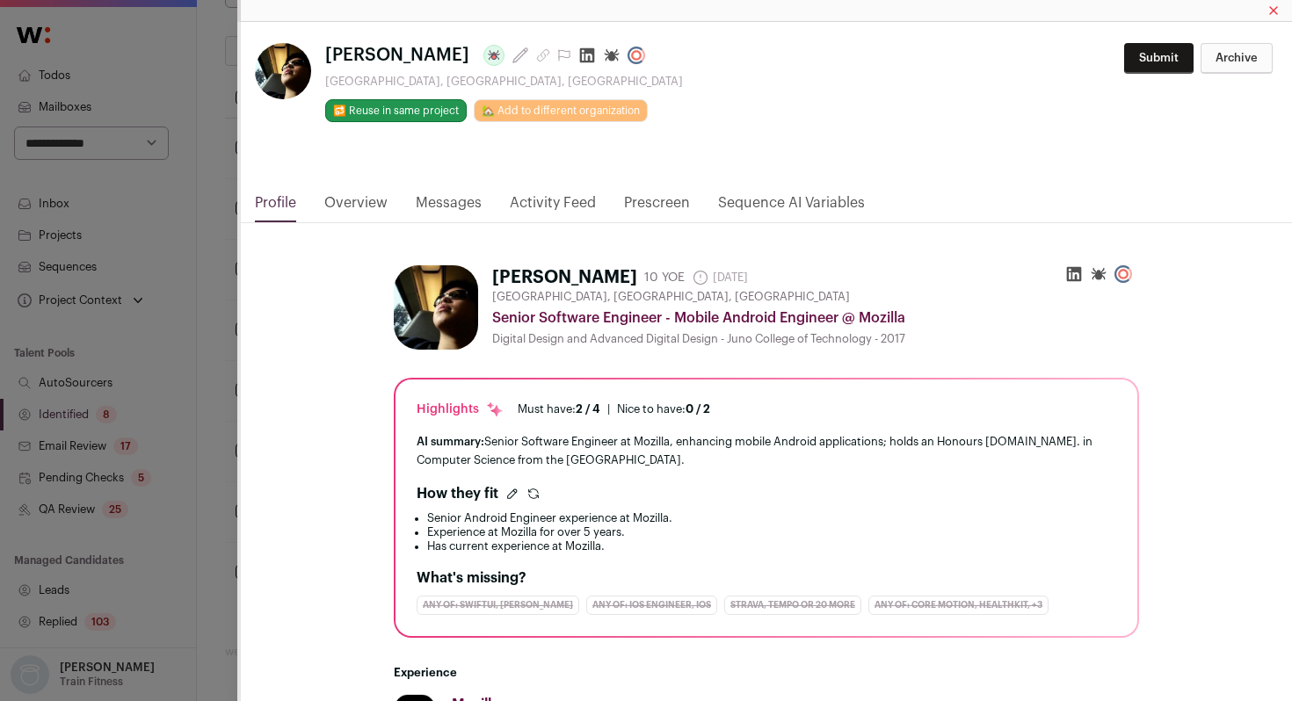
click at [208, 397] on div "**********" at bounding box center [646, 350] width 1292 height 701
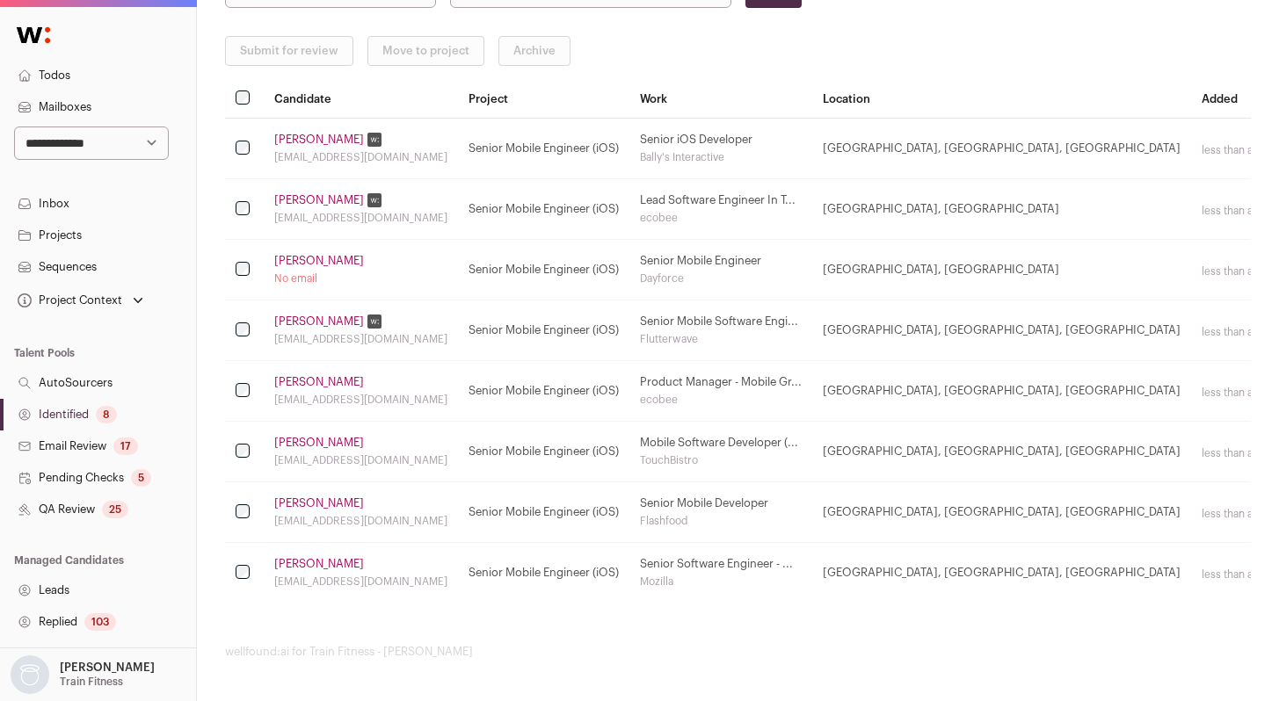
click at [107, 412] on div "8" at bounding box center [106, 415] width 21 height 18
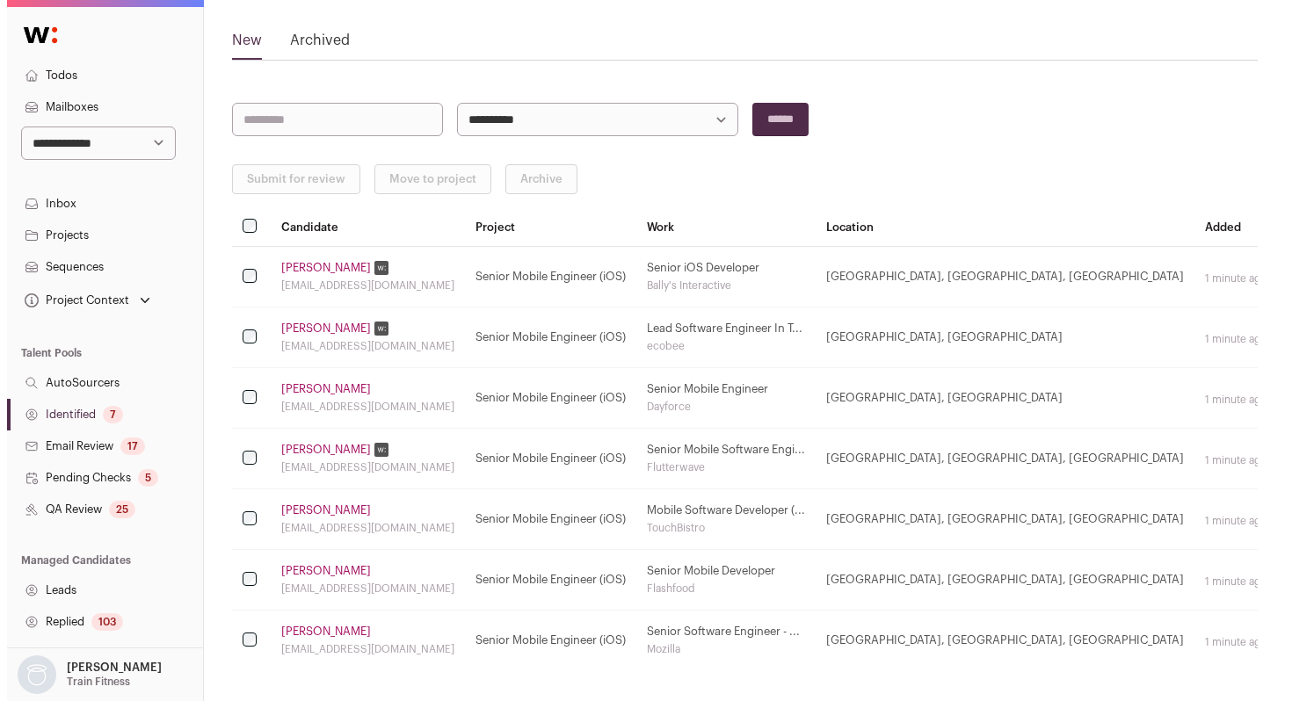
scroll to position [98, 0]
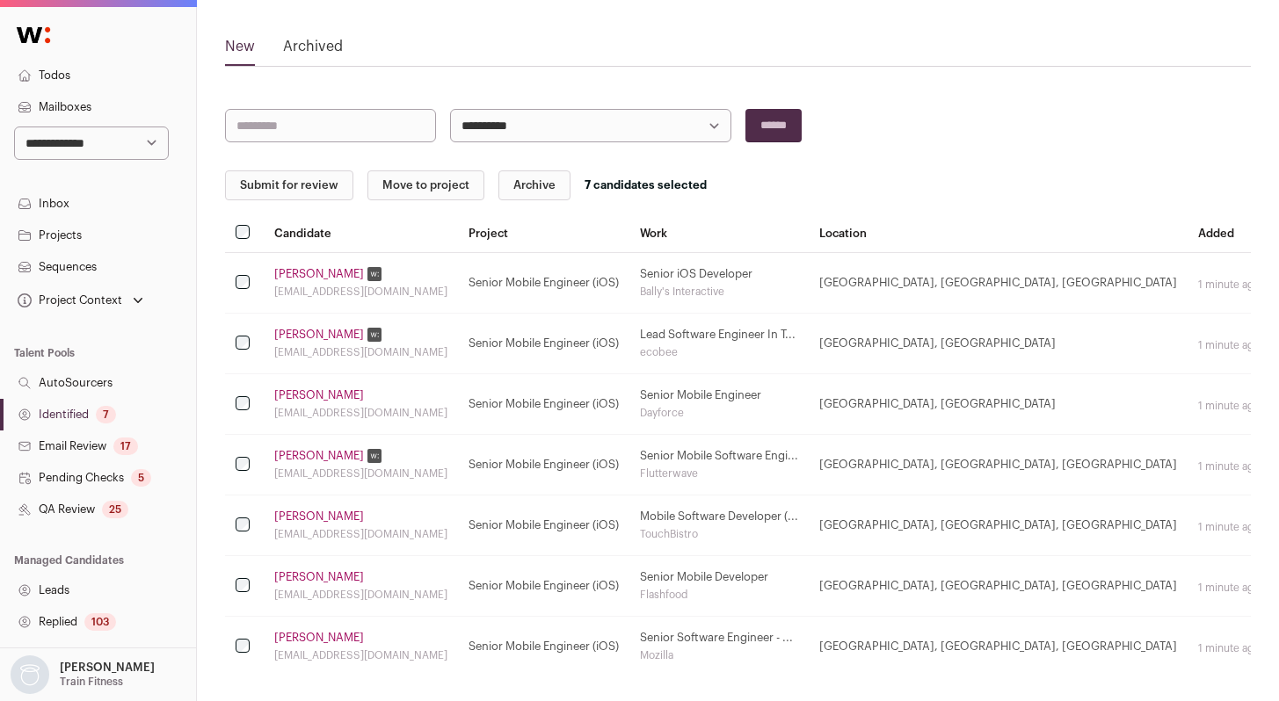
click at [259, 181] on button "Submit for review" at bounding box center [289, 186] width 128 height 30
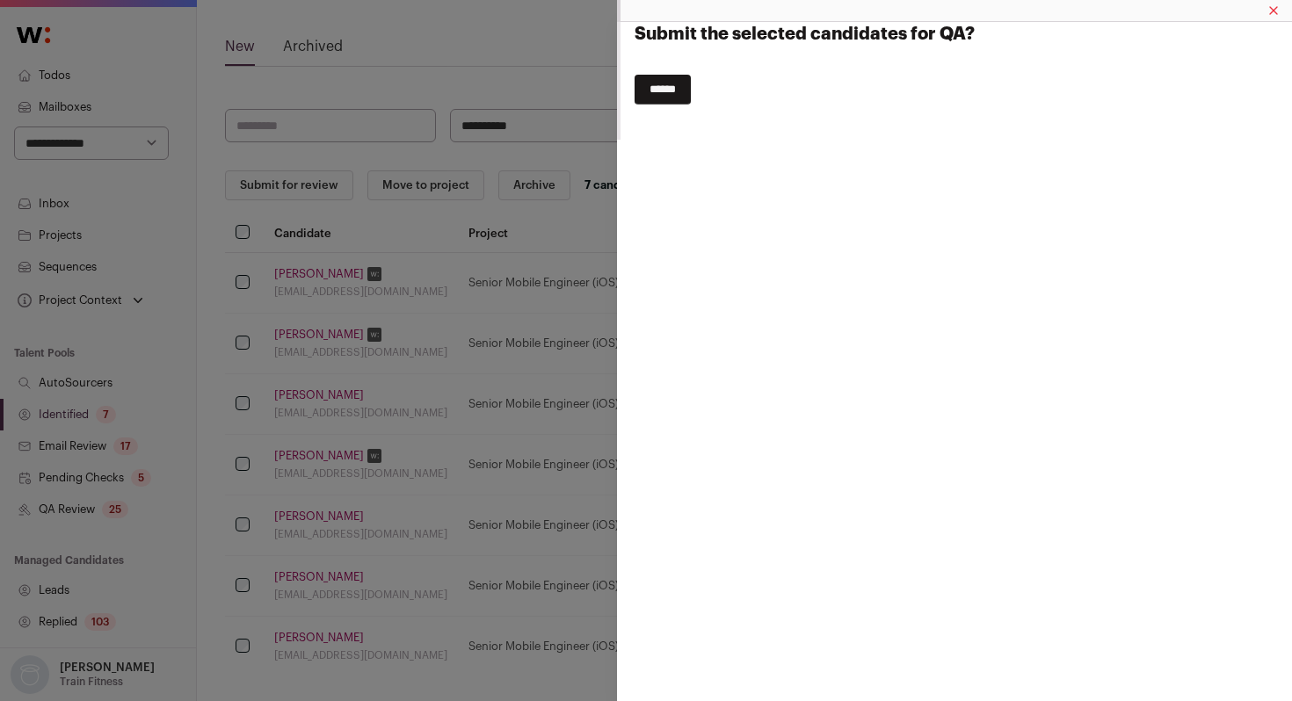
click at [673, 95] on input "******" at bounding box center [663, 90] width 56 height 30
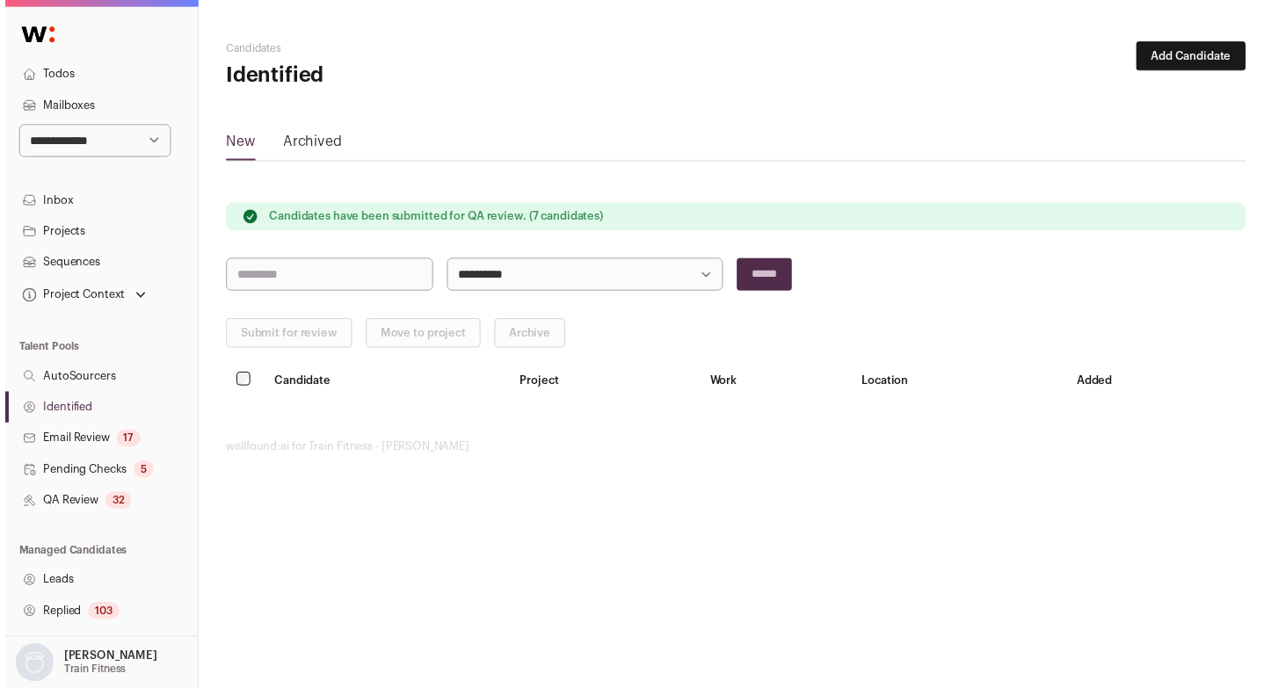
scroll to position [0, 0]
click at [91, 504] on link "QA Review 32" at bounding box center [98, 510] width 196 height 32
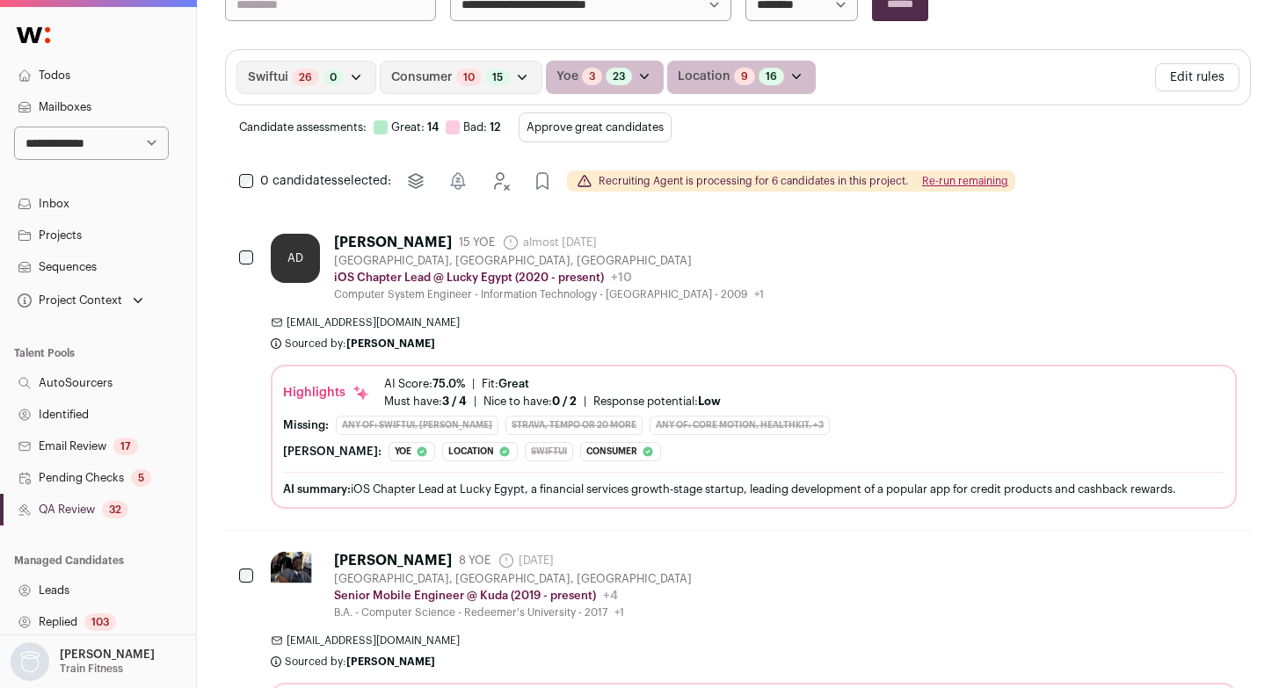
scroll to position [345, 0]
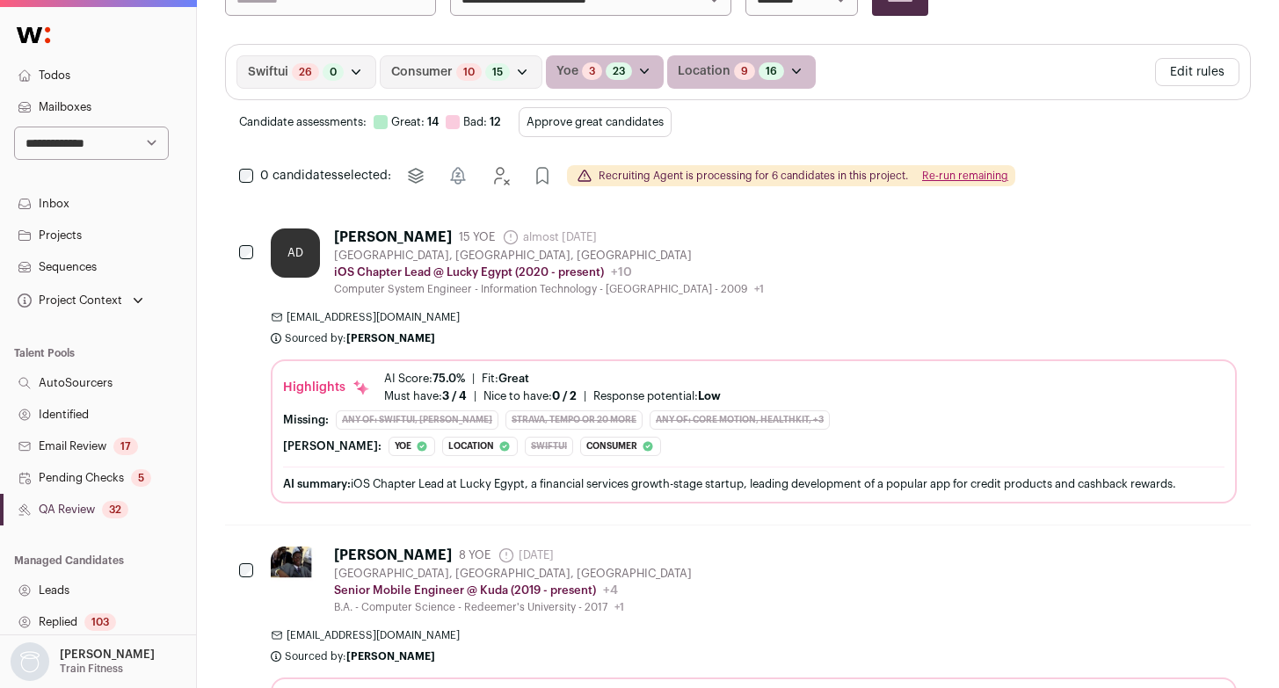
click at [967, 179] on button "Re-run remaining" at bounding box center [965, 176] width 86 height 14
click at [942, 169] on button "Re-run remaining" at bounding box center [965, 176] width 86 height 14
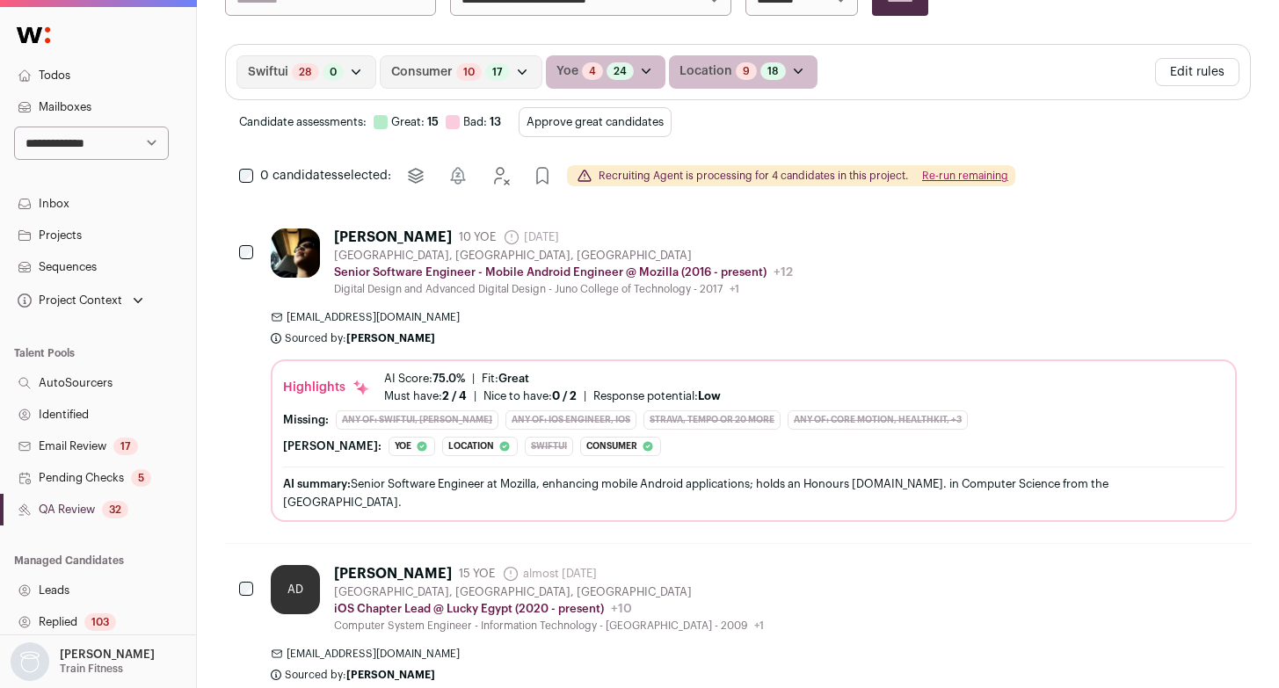
click at [943, 176] on button "Re-run remaining" at bounding box center [965, 176] width 86 height 14
click at [977, 178] on button "Re-run remaining" at bounding box center [965, 176] width 86 height 14
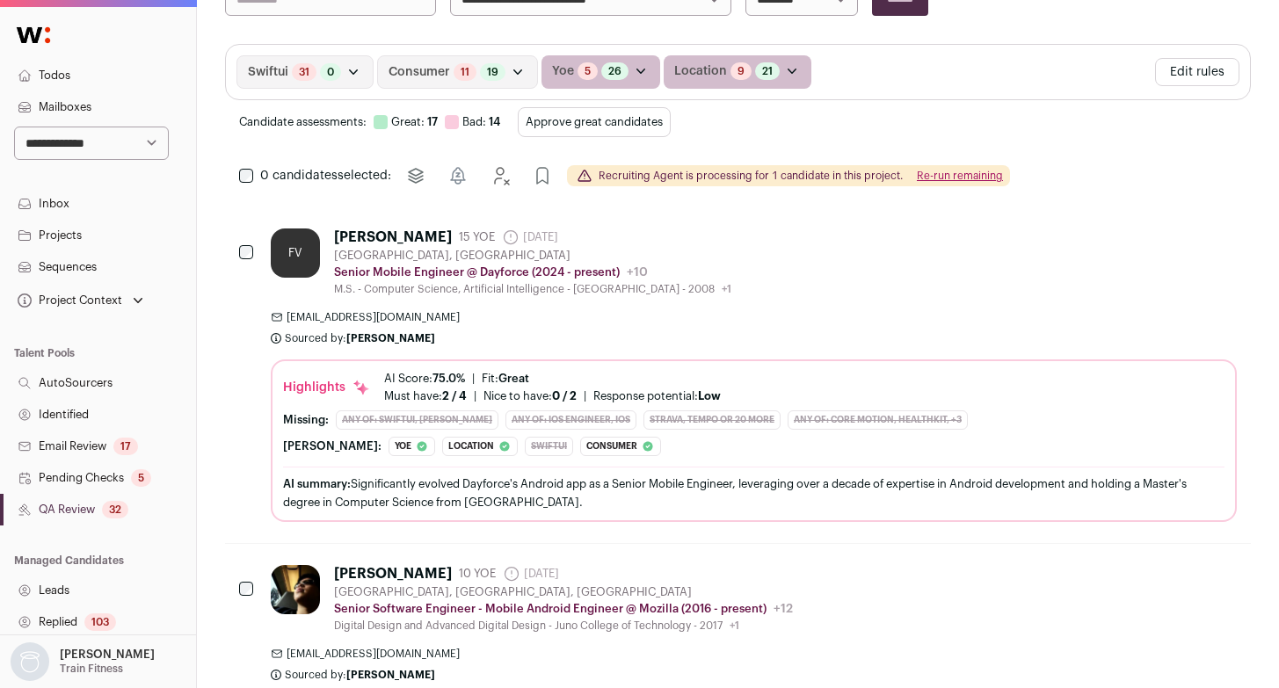
click at [948, 176] on button "Re-run remaining" at bounding box center [960, 176] width 86 height 14
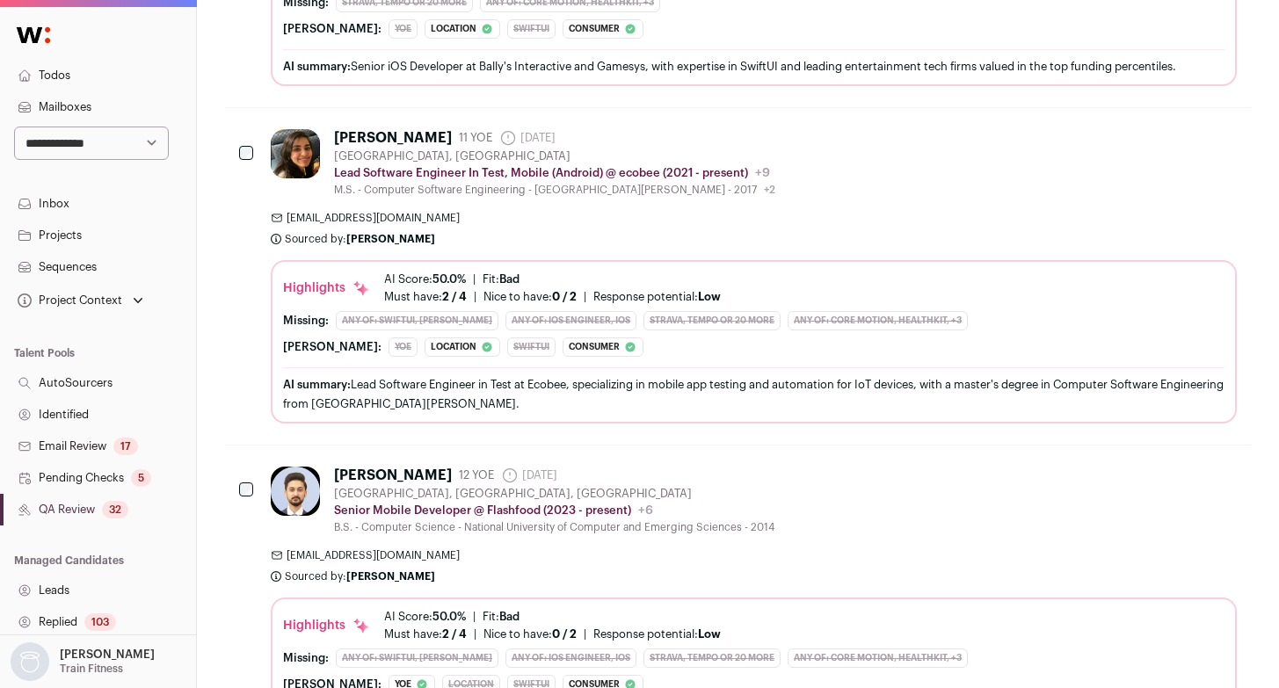
scroll to position [6573, 0]
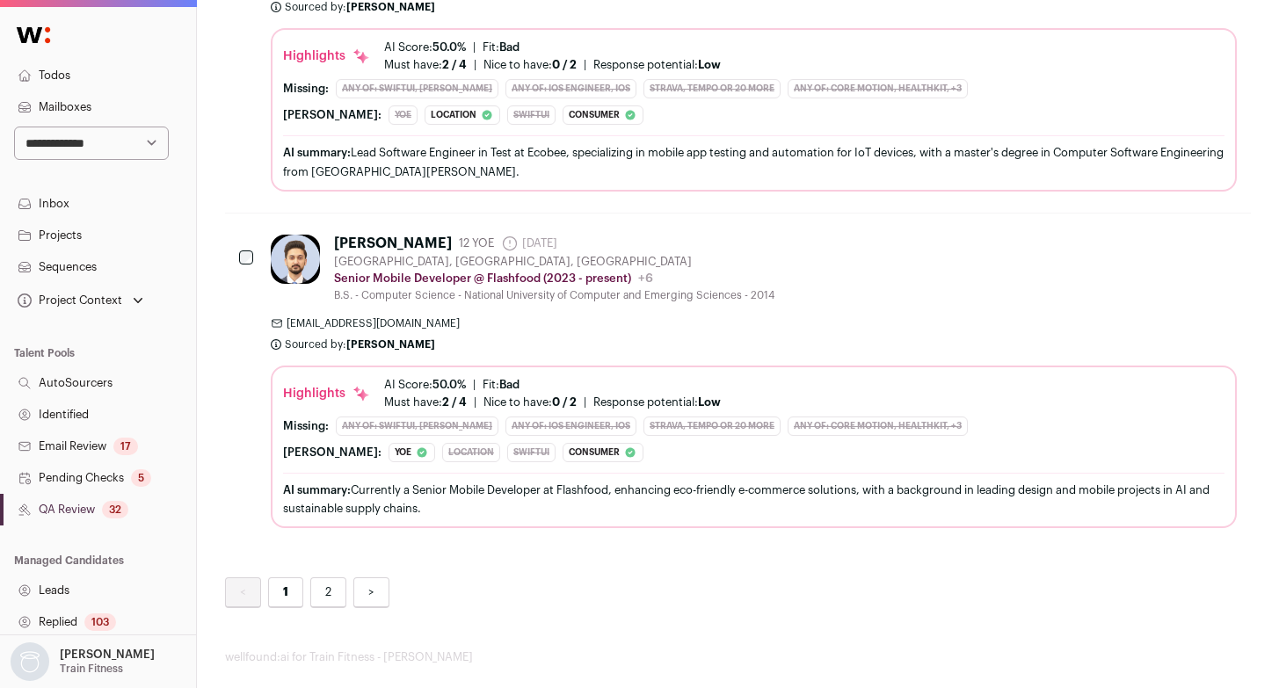
click at [860, 292] on div "[PERSON_NAME] 12 YOE [DATE] Admin only. The last time the profile was scraped. …" at bounding box center [754, 382] width 966 height 294
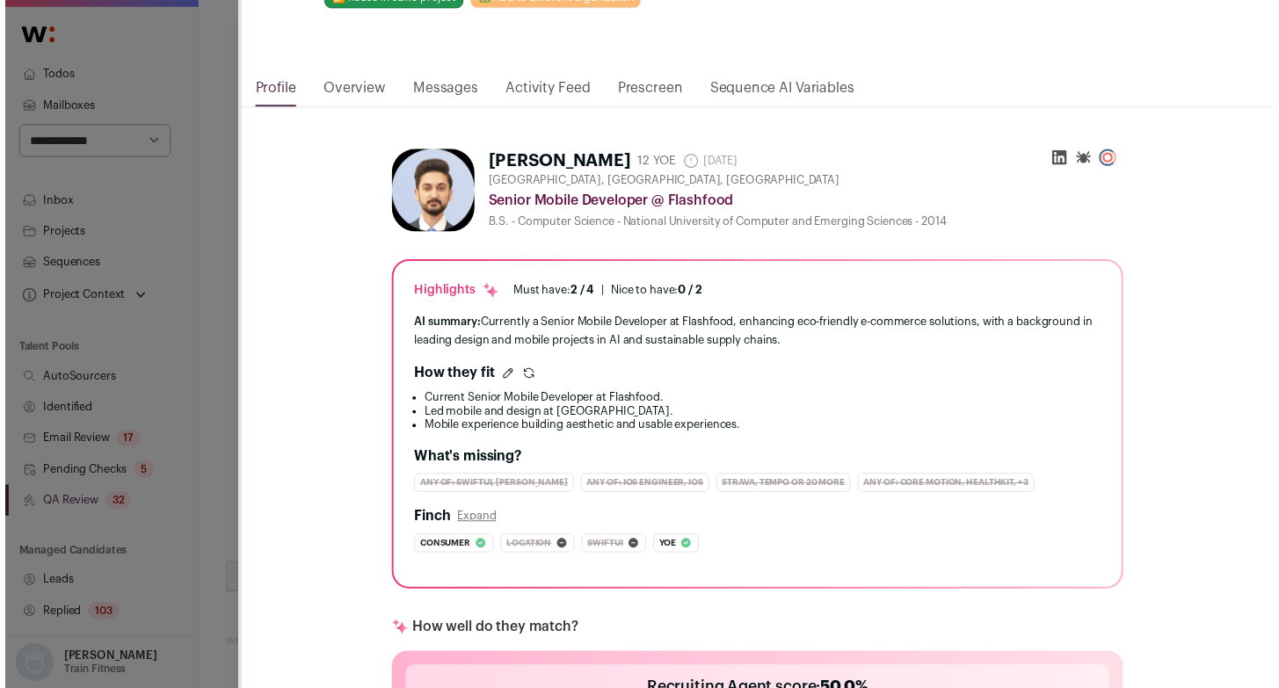
scroll to position [0, 0]
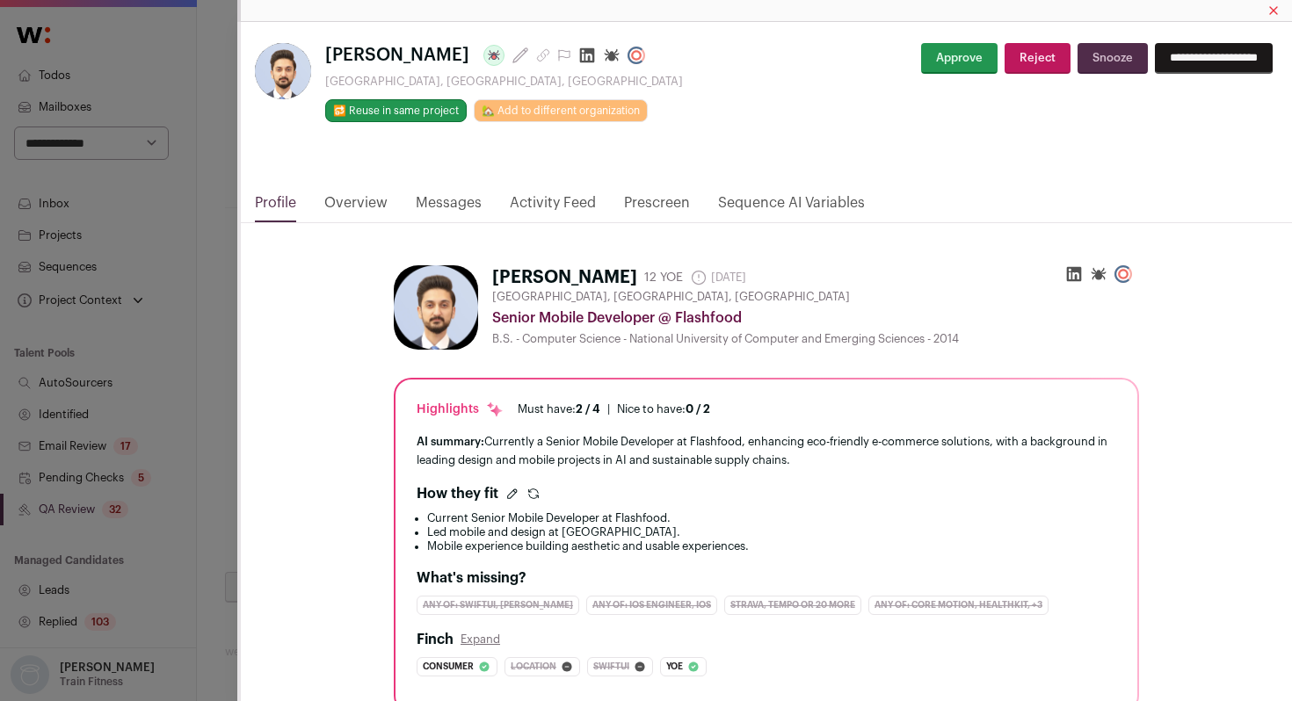
drag, startPoint x: 194, startPoint y: 468, endPoint x: 203, endPoint y: 463, distance: 9.8
click at [194, 468] on div "**********" at bounding box center [646, 350] width 1292 height 701
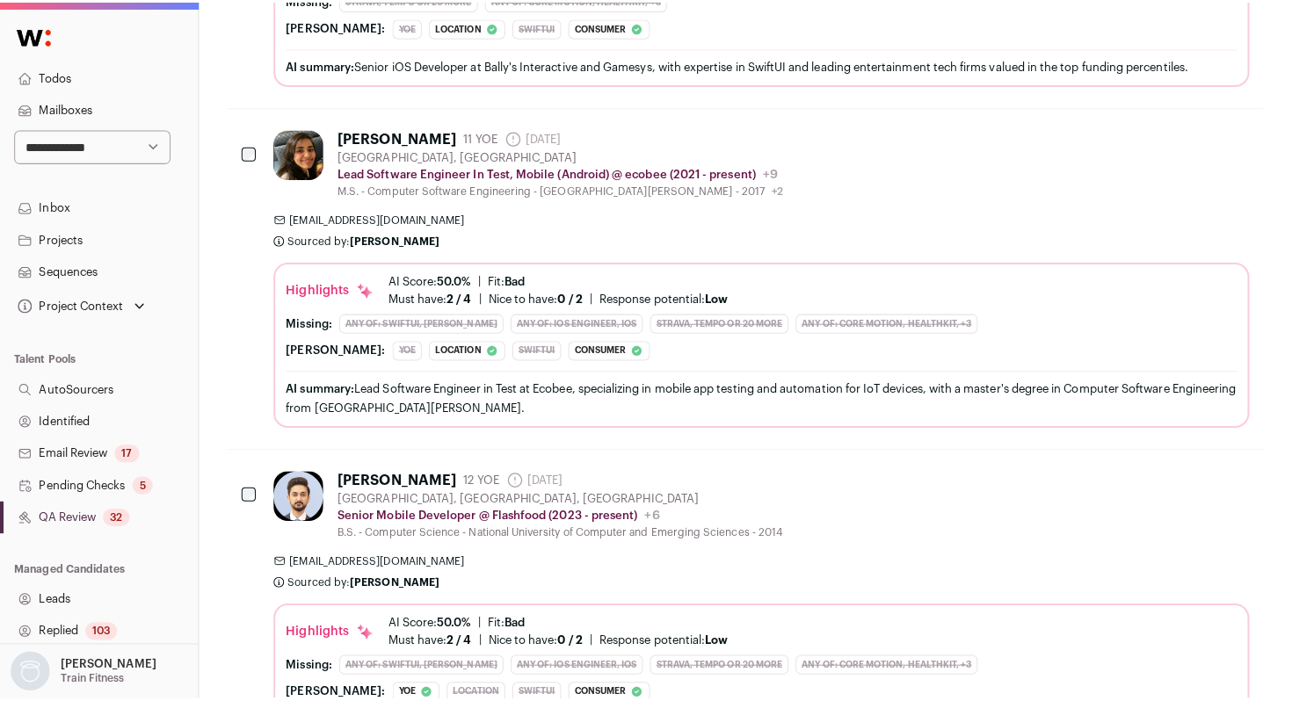
scroll to position [6335, 0]
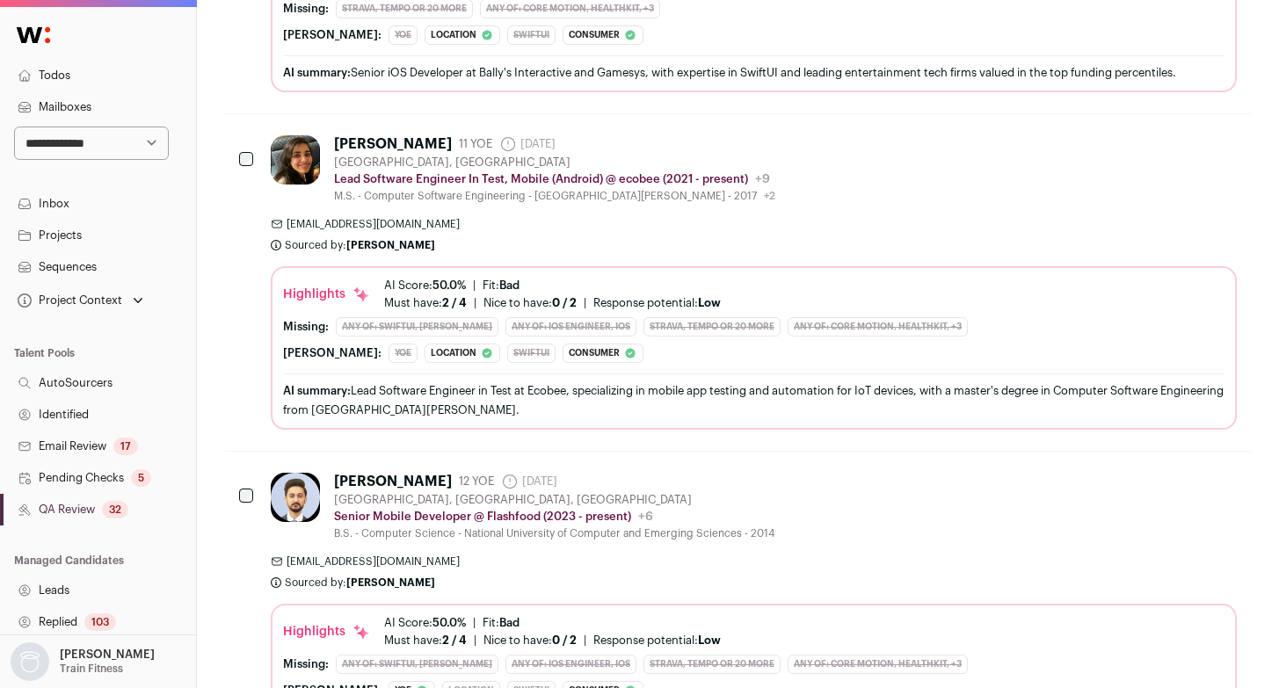
click at [787, 196] on div "[PERSON_NAME] 11 YOE [DATE] Admin only. The last time the profile was scraped. …" at bounding box center [754, 282] width 966 height 294
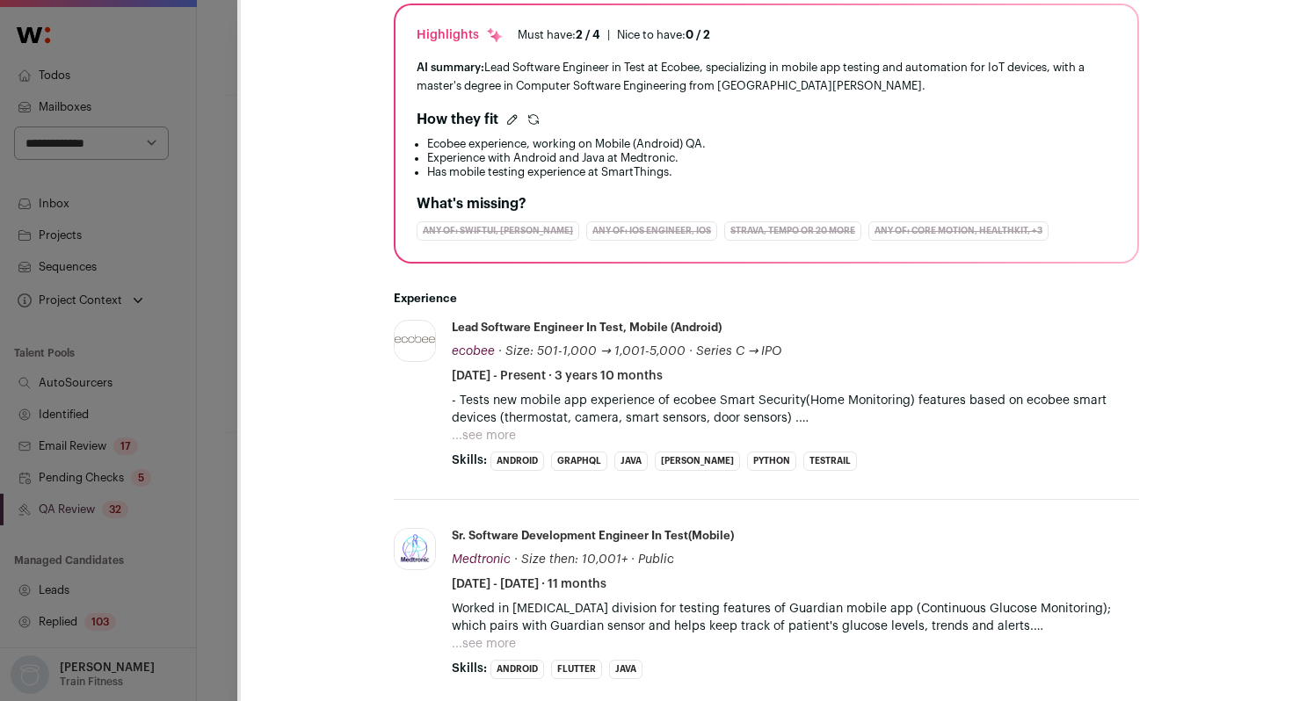
scroll to position [415, 0]
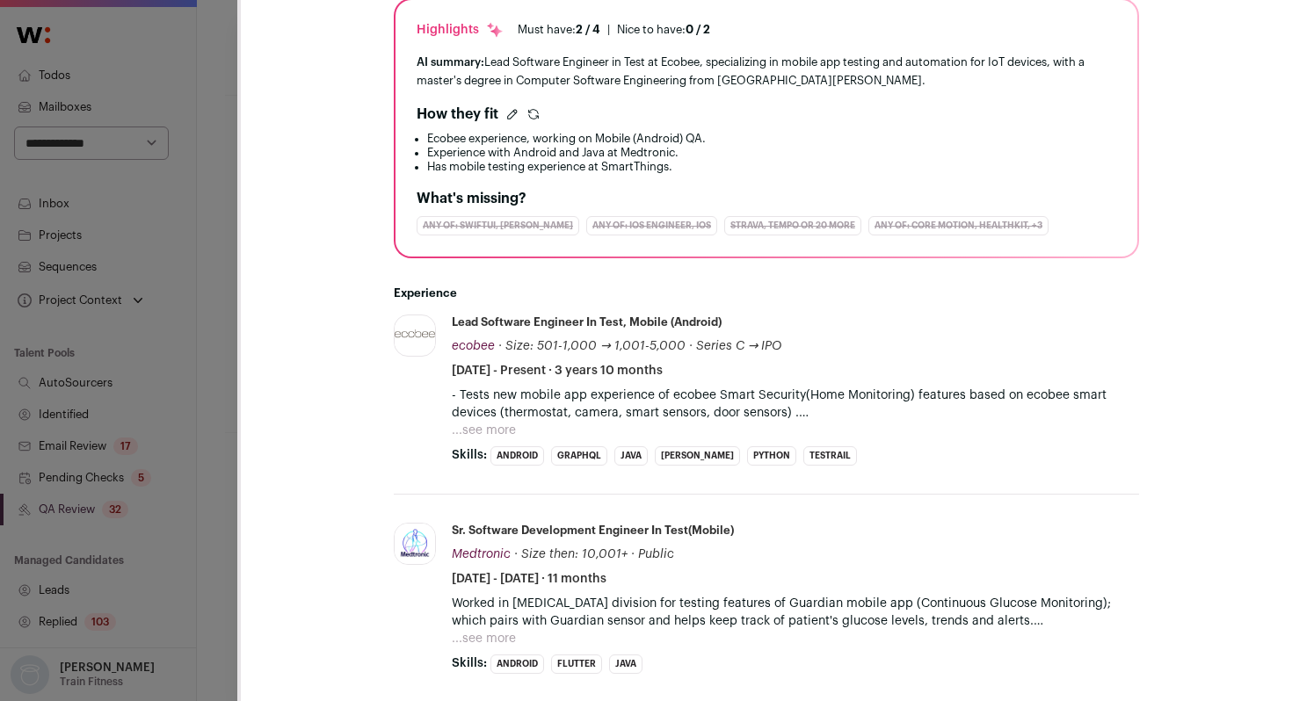
click at [236, 376] on div "[PERSON_NAME] Last update: [DATE] [GEOGRAPHIC_DATA], [GEOGRAPHIC_DATA] 🔂 Reuse …" at bounding box center [646, 350] width 1292 height 701
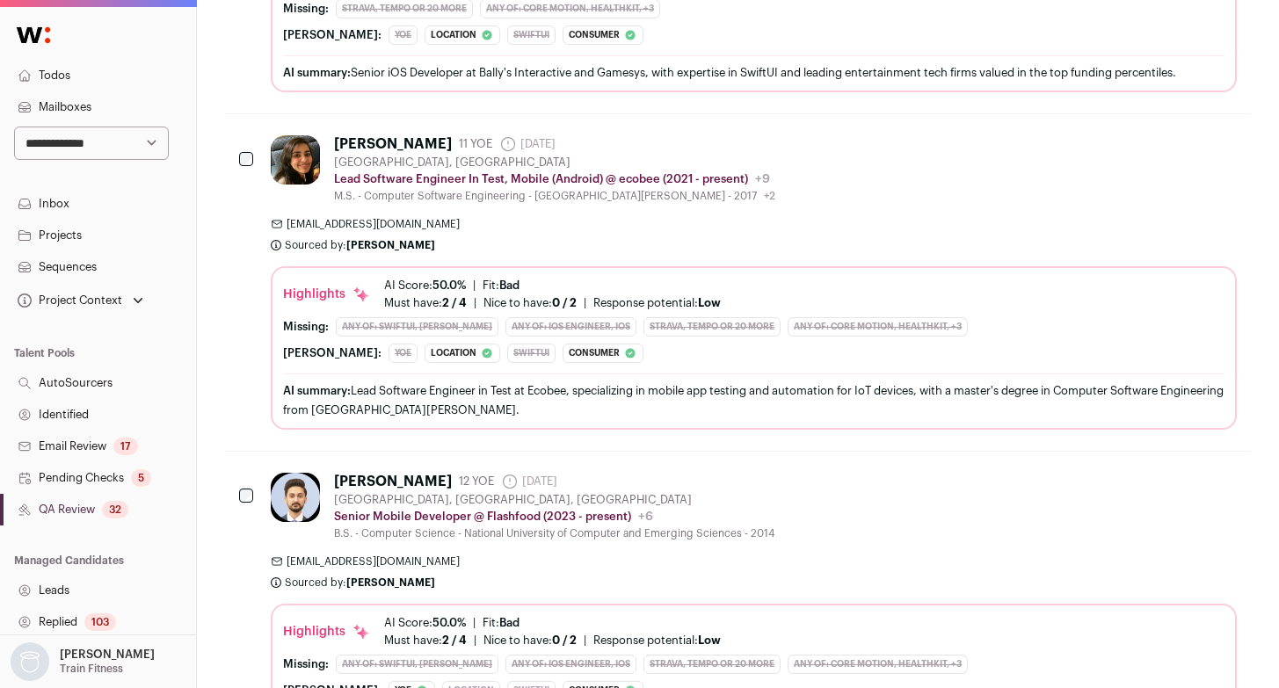
click at [902, 190] on div "[PERSON_NAME] 11 YOE [DATE] Admin only. The last time the profile was scraped. …" at bounding box center [754, 282] width 966 height 294
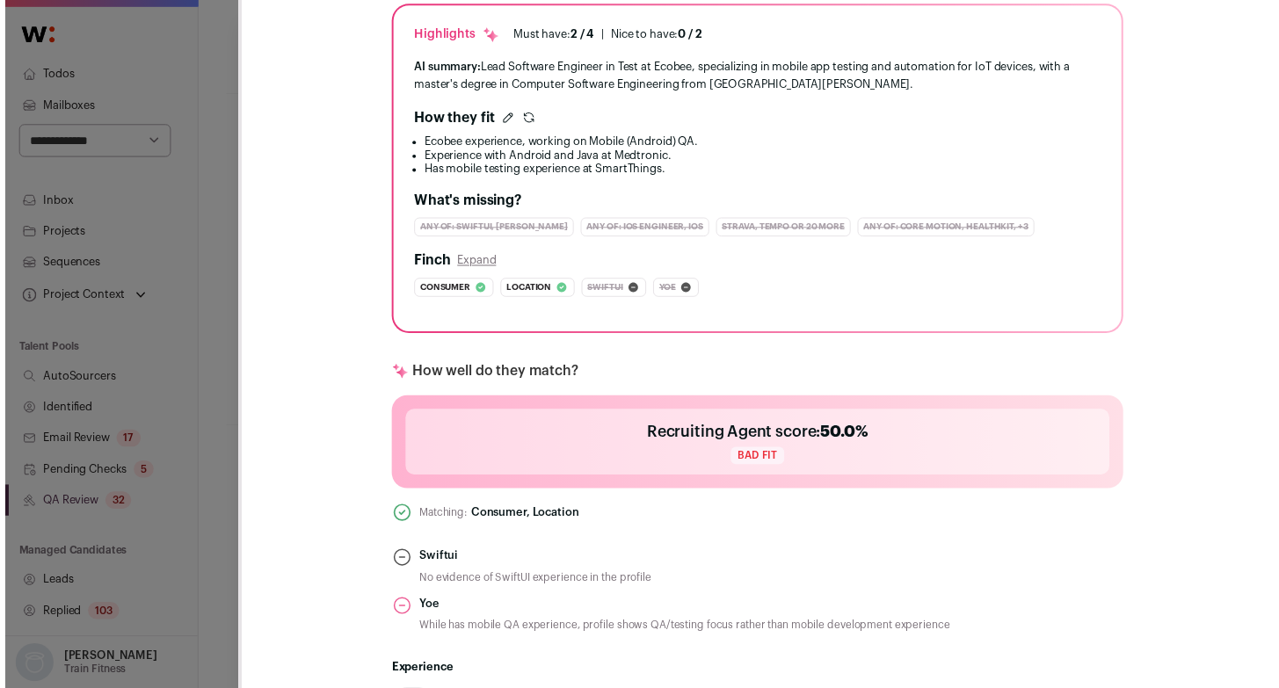
scroll to position [418, 0]
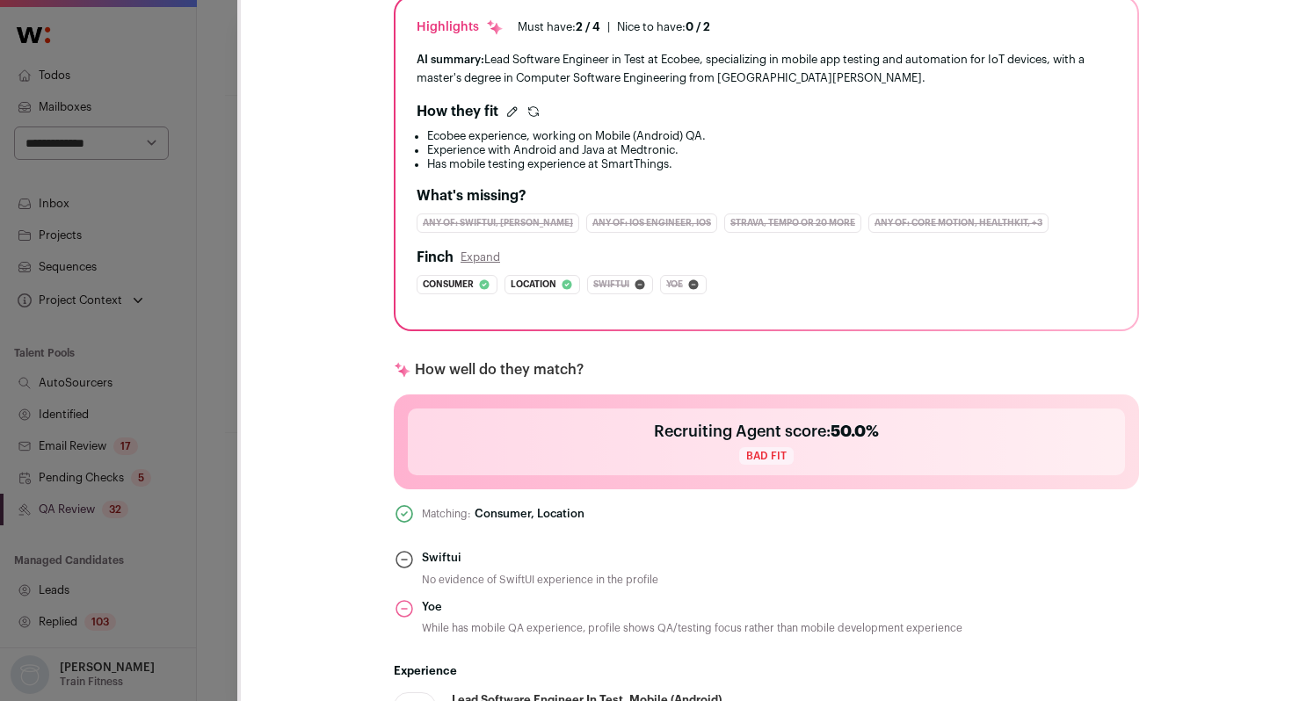
click at [189, 488] on div "[PERSON_NAME] Last update: [DATE] [GEOGRAPHIC_DATA], [GEOGRAPHIC_DATA] 🔂 Reuse …" at bounding box center [646, 350] width 1292 height 701
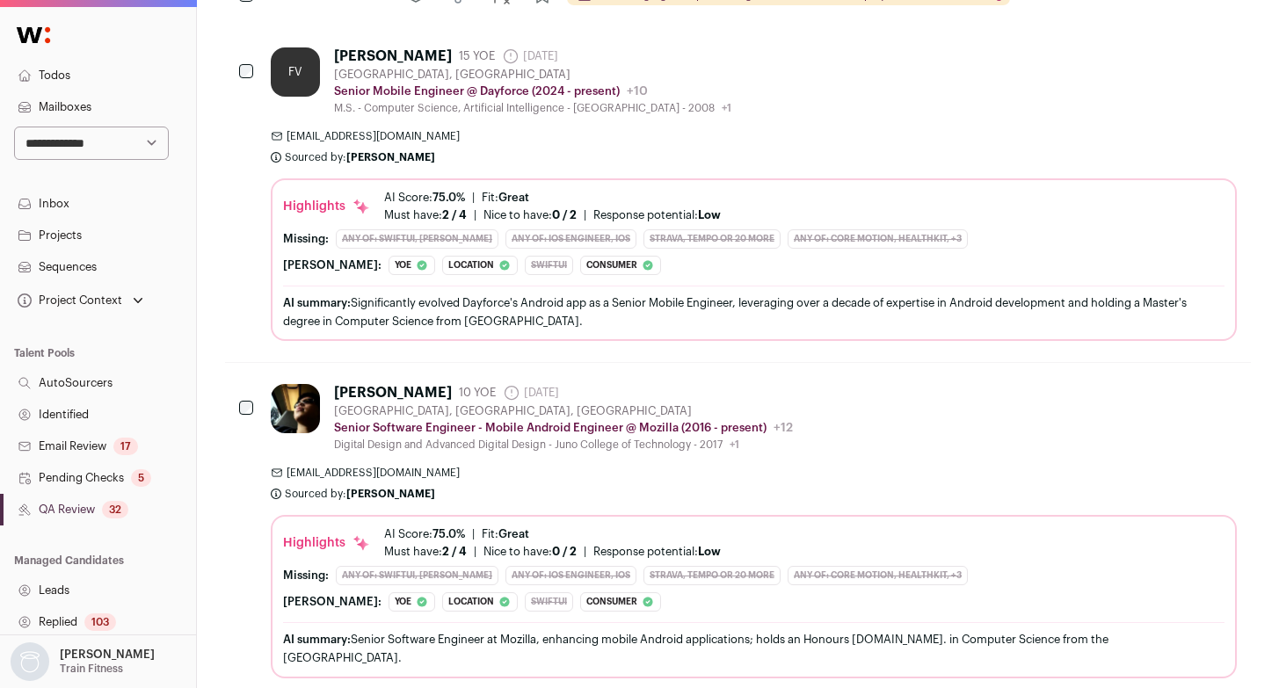
scroll to position [0, 0]
